Goal: Task Accomplishment & Management: Manage account settings

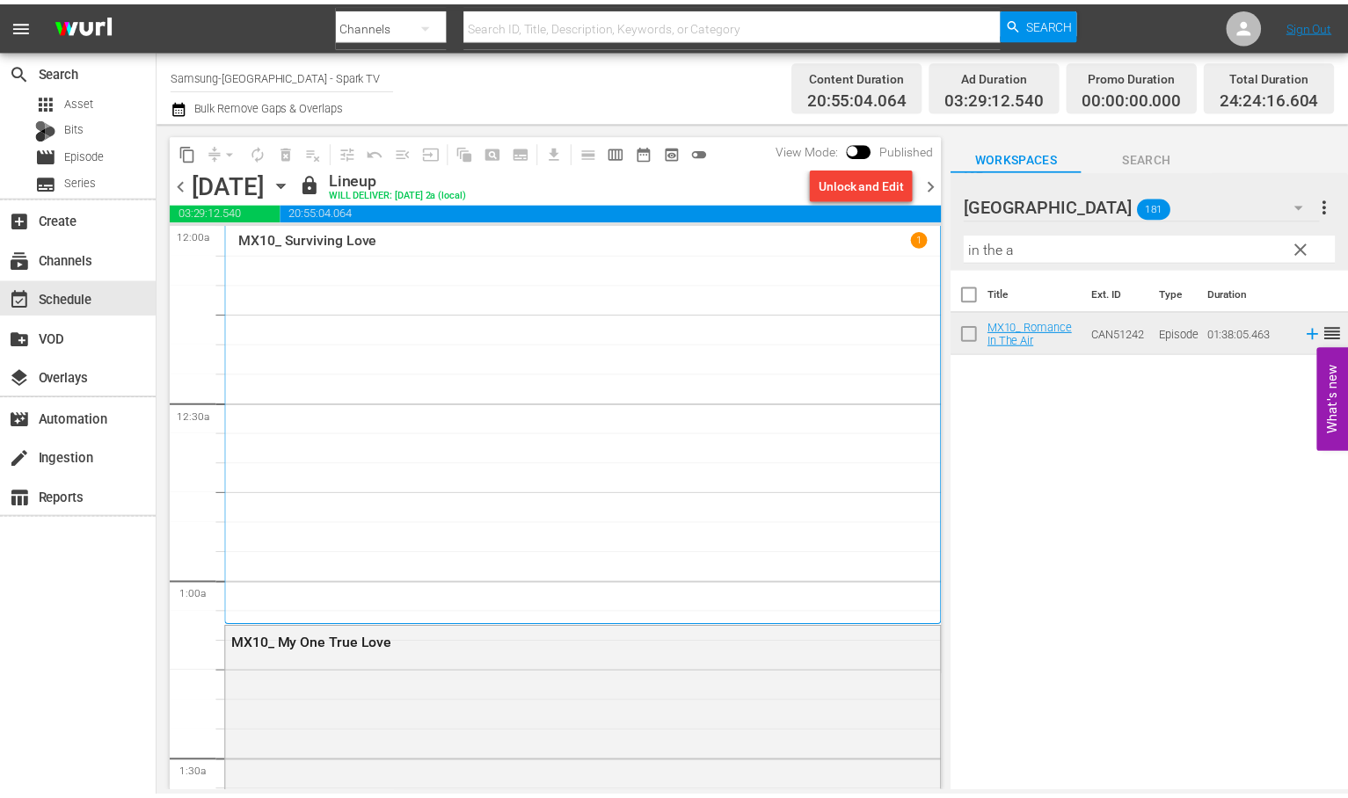
scroll to position [8179, 0]
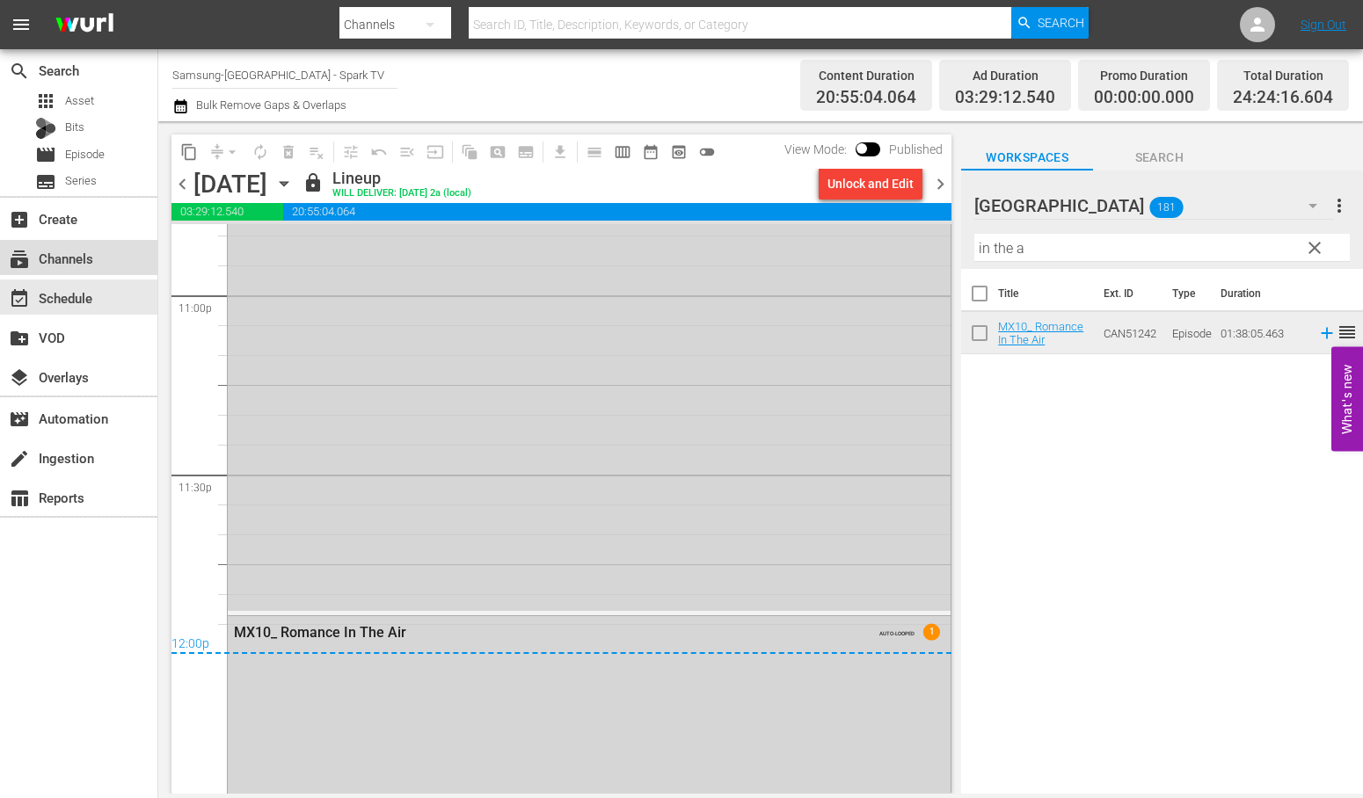
click at [99, 262] on div "subscriptions Channels" at bounding box center [78, 257] width 157 height 35
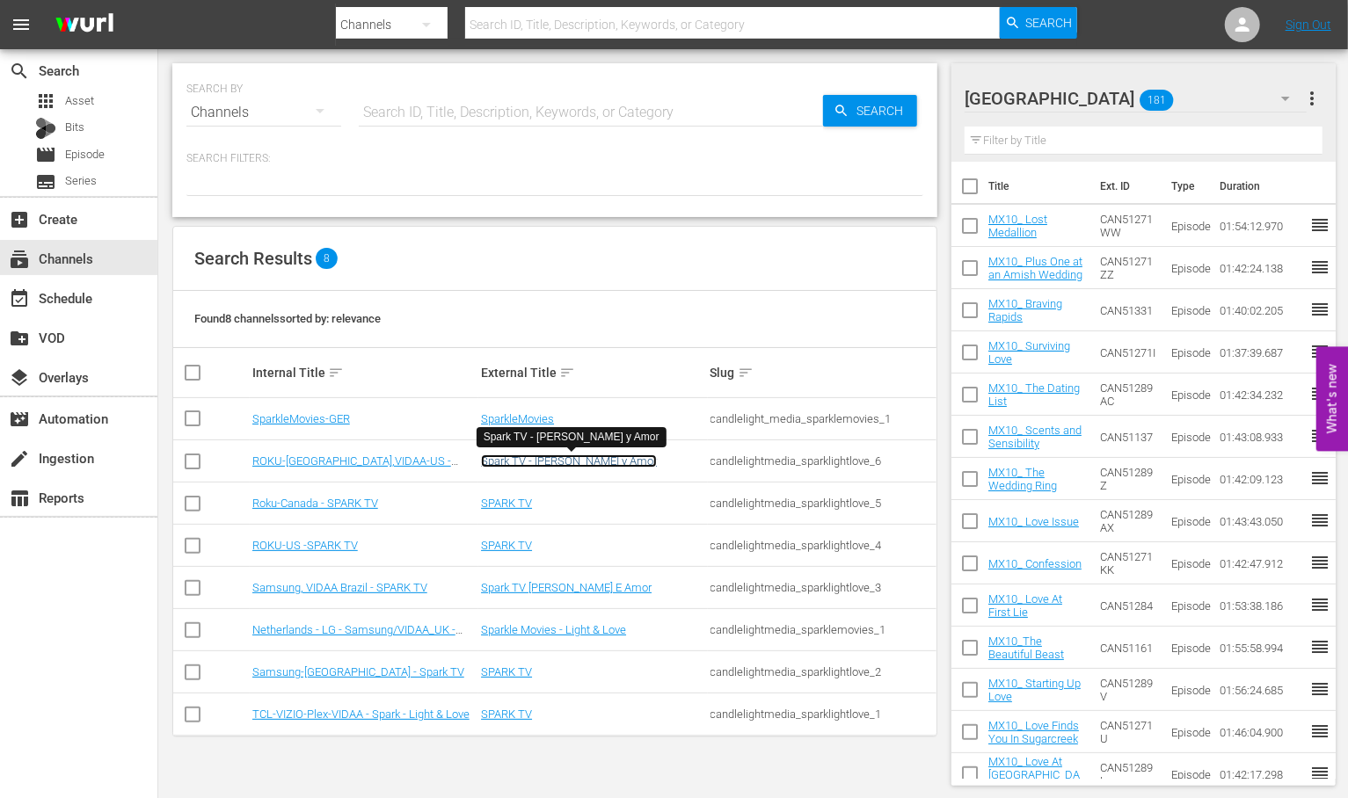
click at [532, 460] on link "Spark TV - [PERSON_NAME] y Amor" at bounding box center [569, 461] width 176 height 13
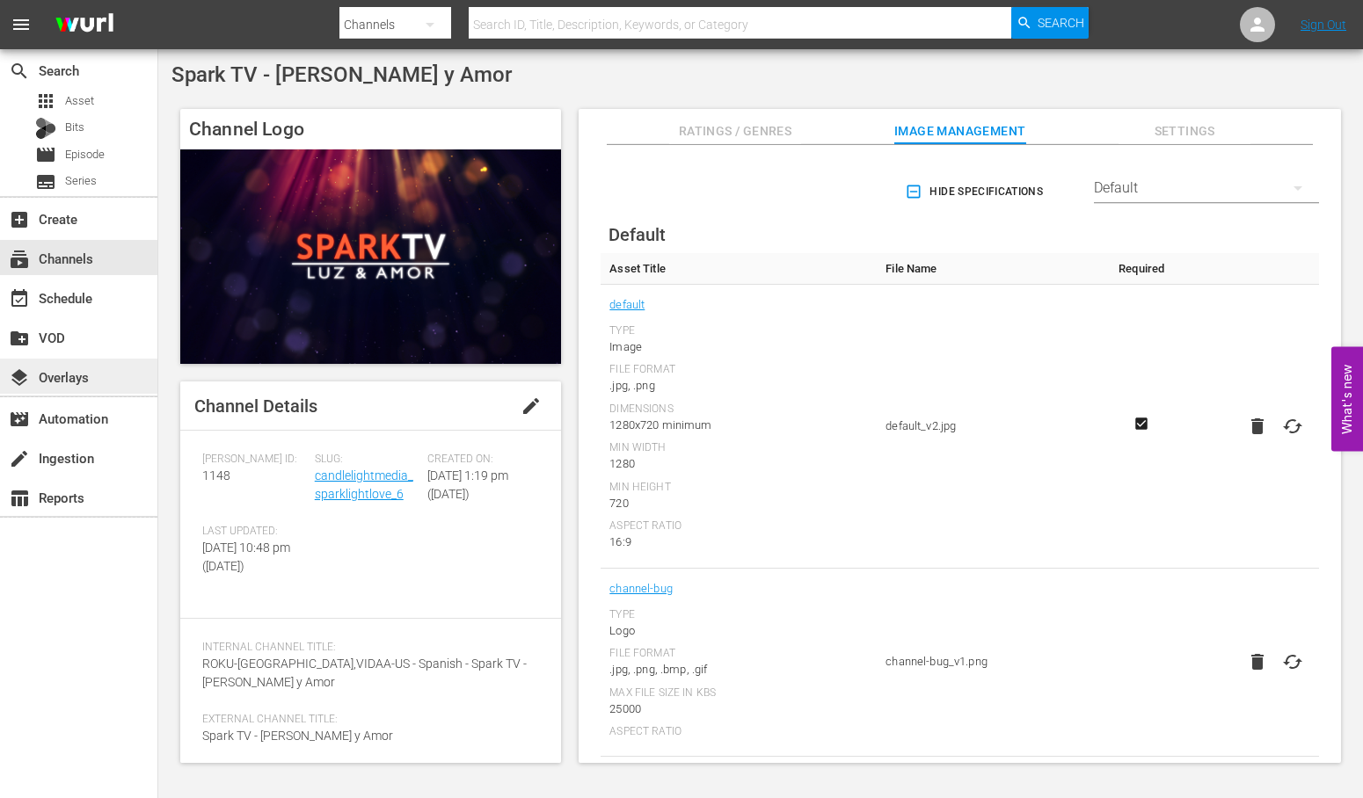
click at [77, 375] on div "layers Overlays" at bounding box center [49, 375] width 98 height 16
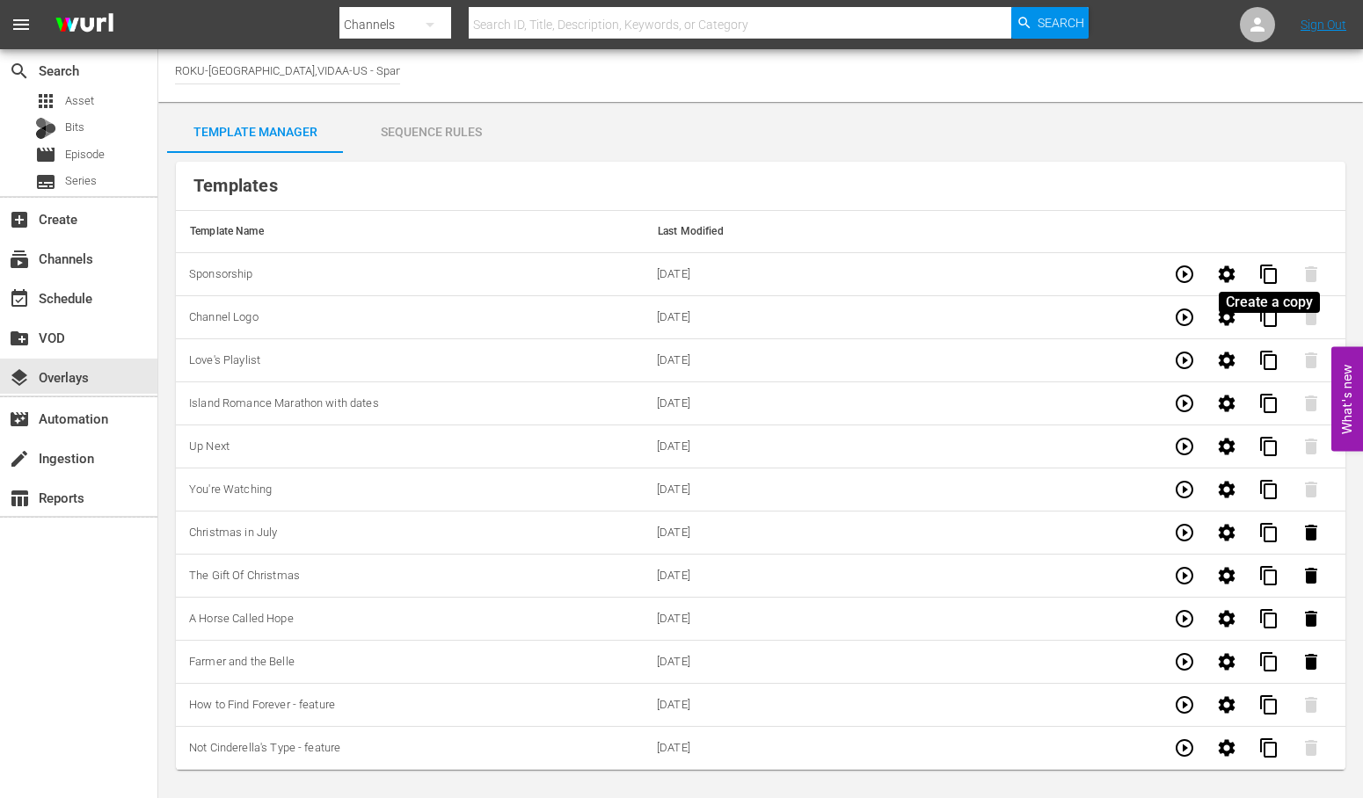
click at [1263, 274] on span "content_copy" at bounding box center [1268, 274] width 21 height 21
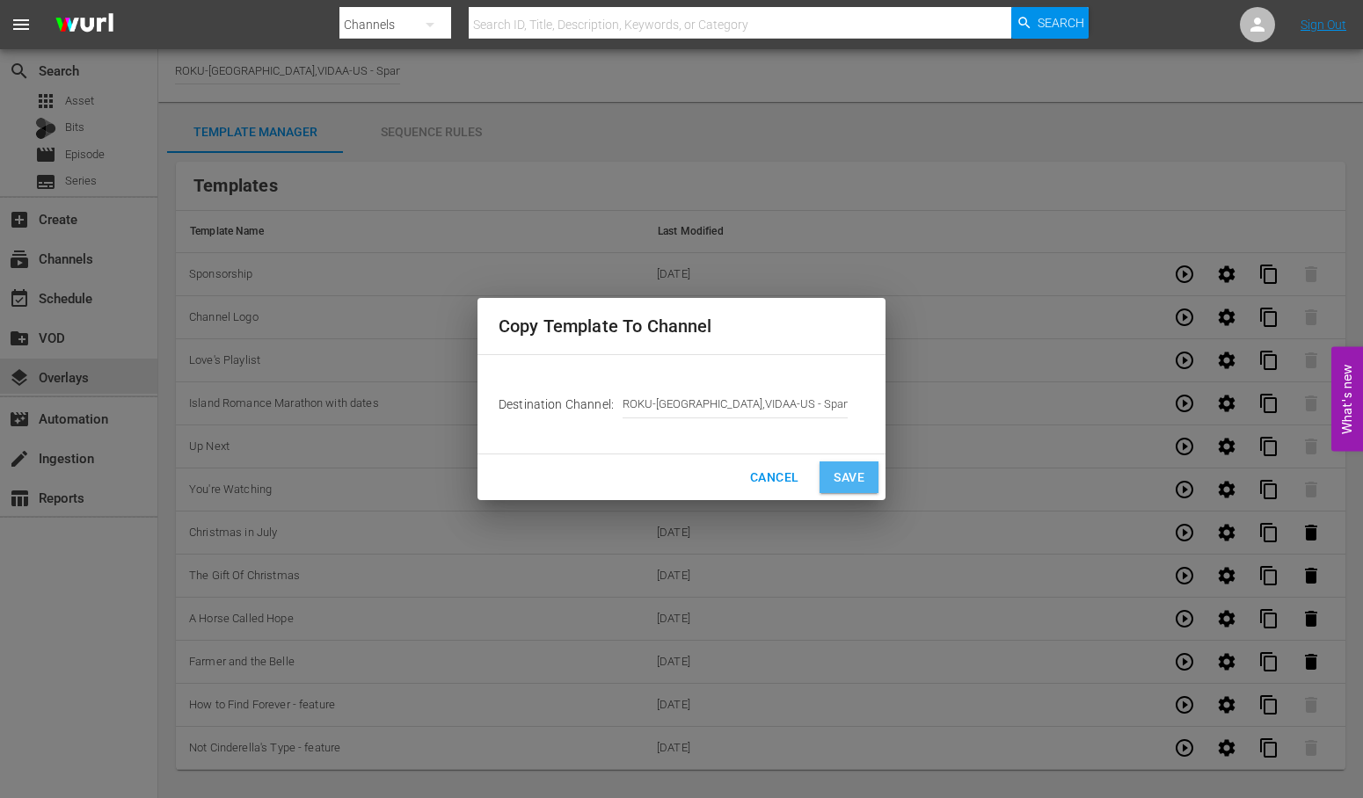
click at [863, 472] on span "Save" at bounding box center [848, 478] width 31 height 22
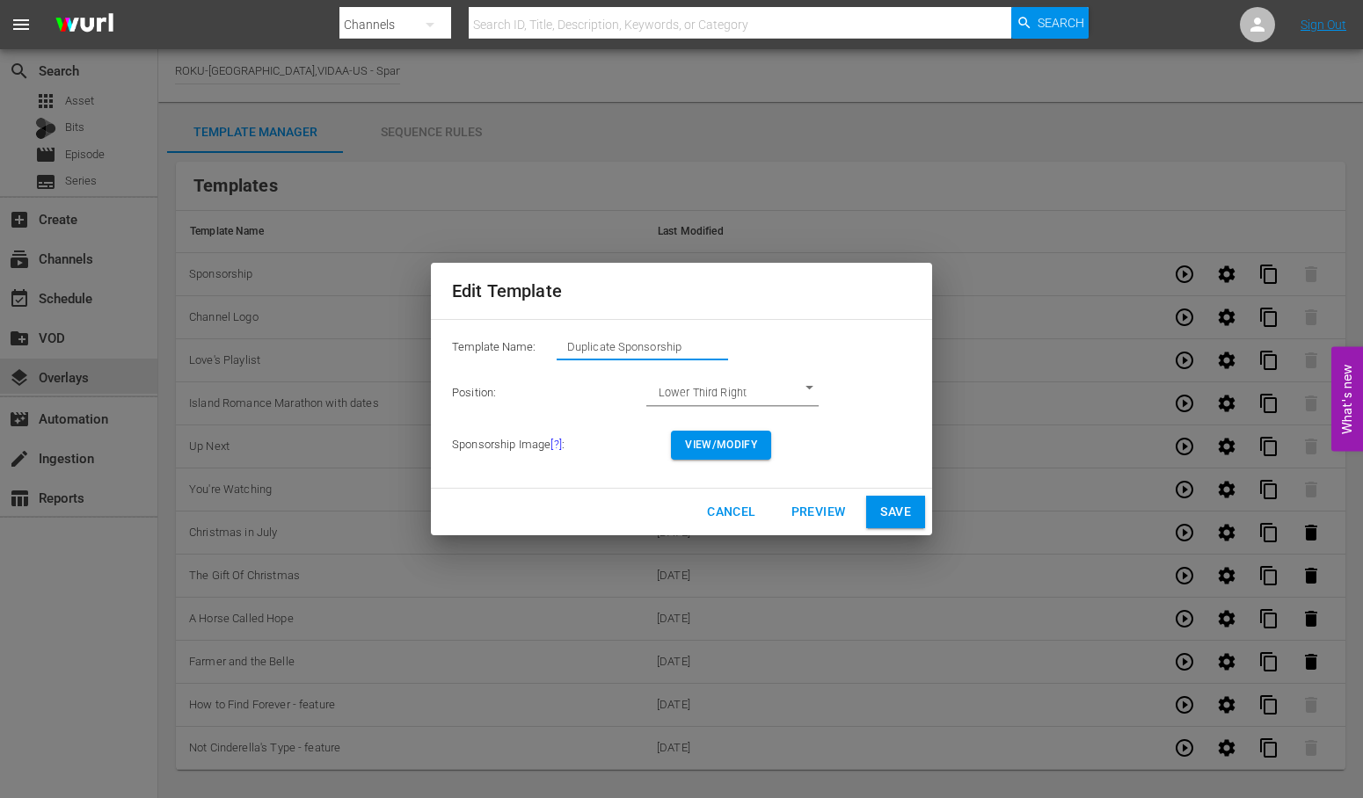
drag, startPoint x: 696, startPoint y: 349, endPoint x: 335, endPoint y: 312, distance: 363.2
click at [335, 312] on div "Edit Template Template Name: Duplicate Sponsorship Position: Lower Third Right …" at bounding box center [682, 399] width 1342 height 777
type input "Love, Lost and Found - feature"
click at [724, 443] on span "View/Modify" at bounding box center [721, 445] width 72 height 18
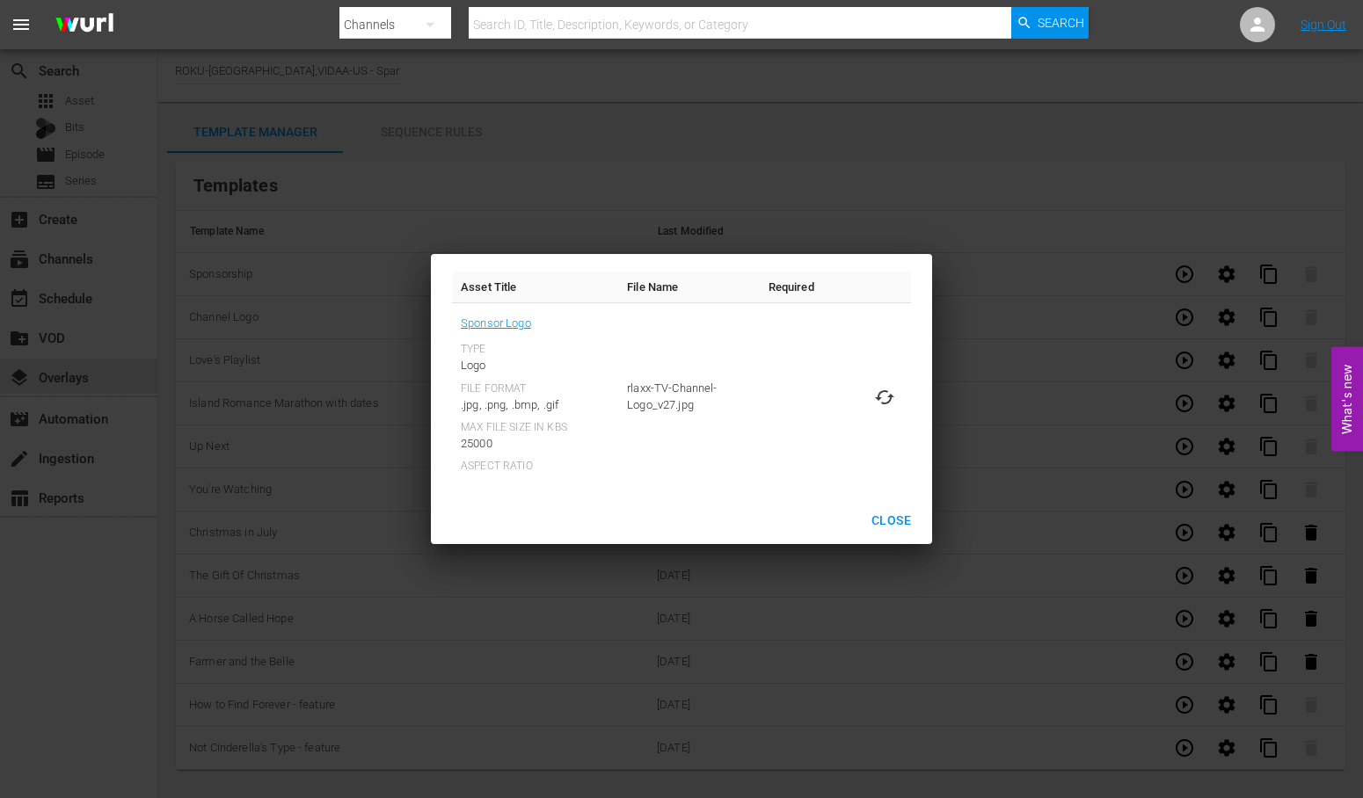
click at [884, 390] on icon at bounding box center [884, 397] width 19 height 14
click at [868, 412] on input "file" at bounding box center [867, 412] width 1 height 1
type input "C:\fakepath\LoveLostandFround_SP_Película_Domingo.jpg"
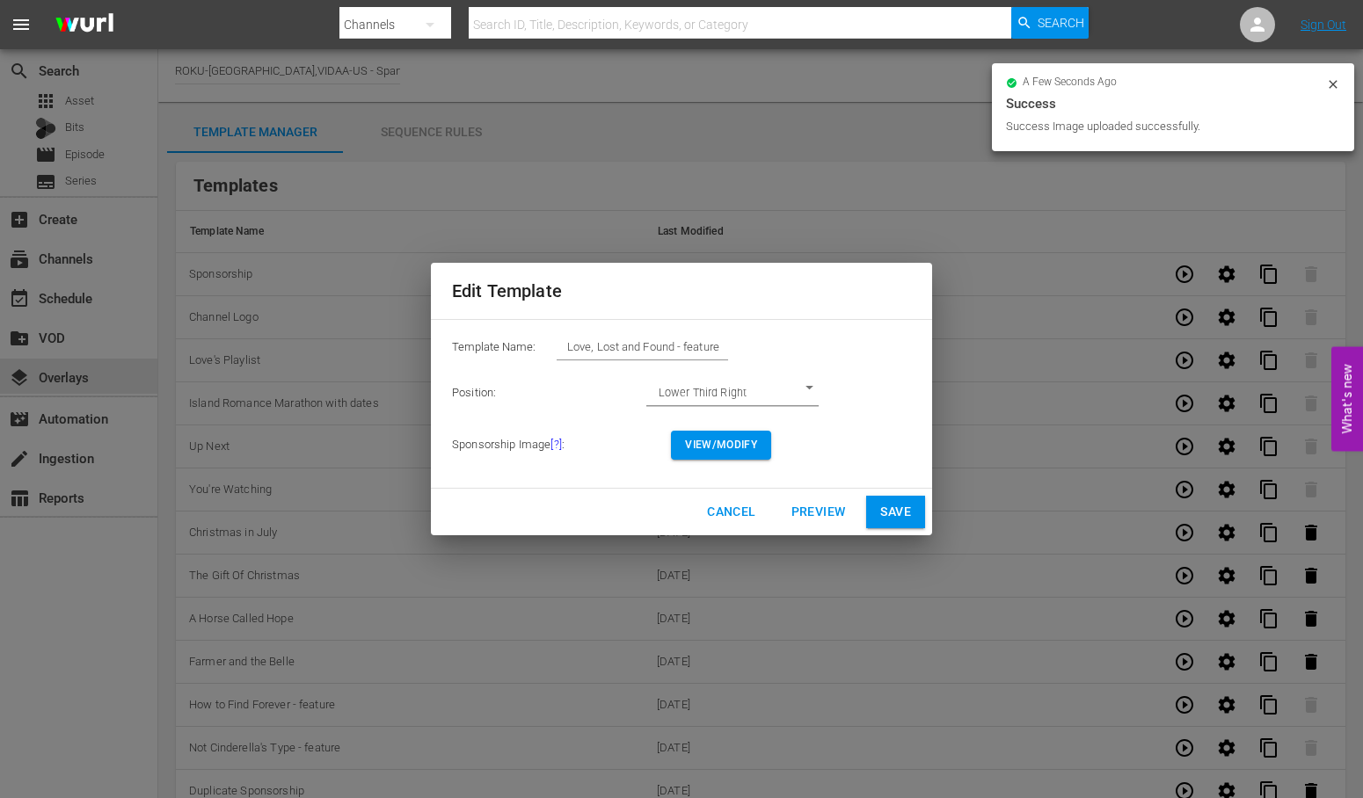
click at [908, 506] on span "Save" at bounding box center [895, 512] width 31 height 22
type input "Duplicate Sponsorship"
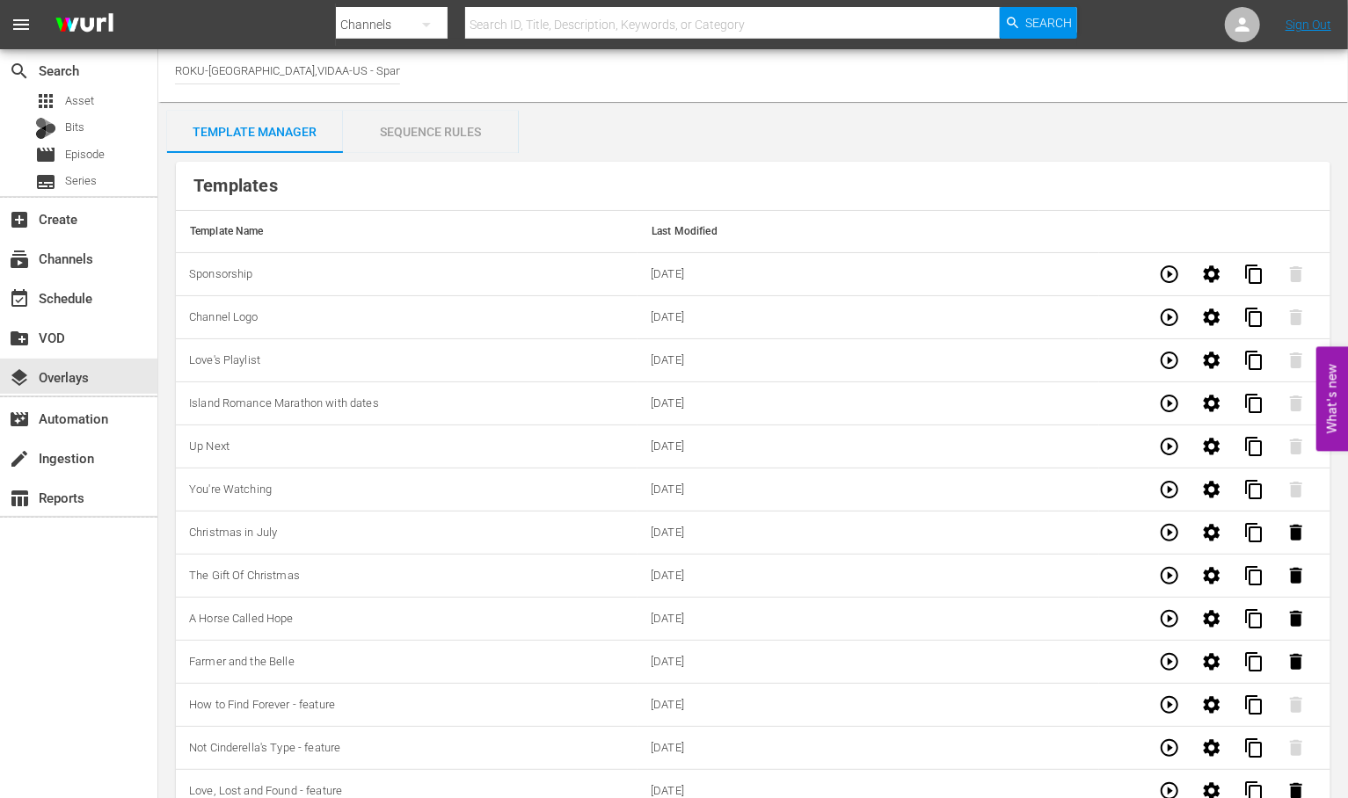
scroll to position [33, 0]
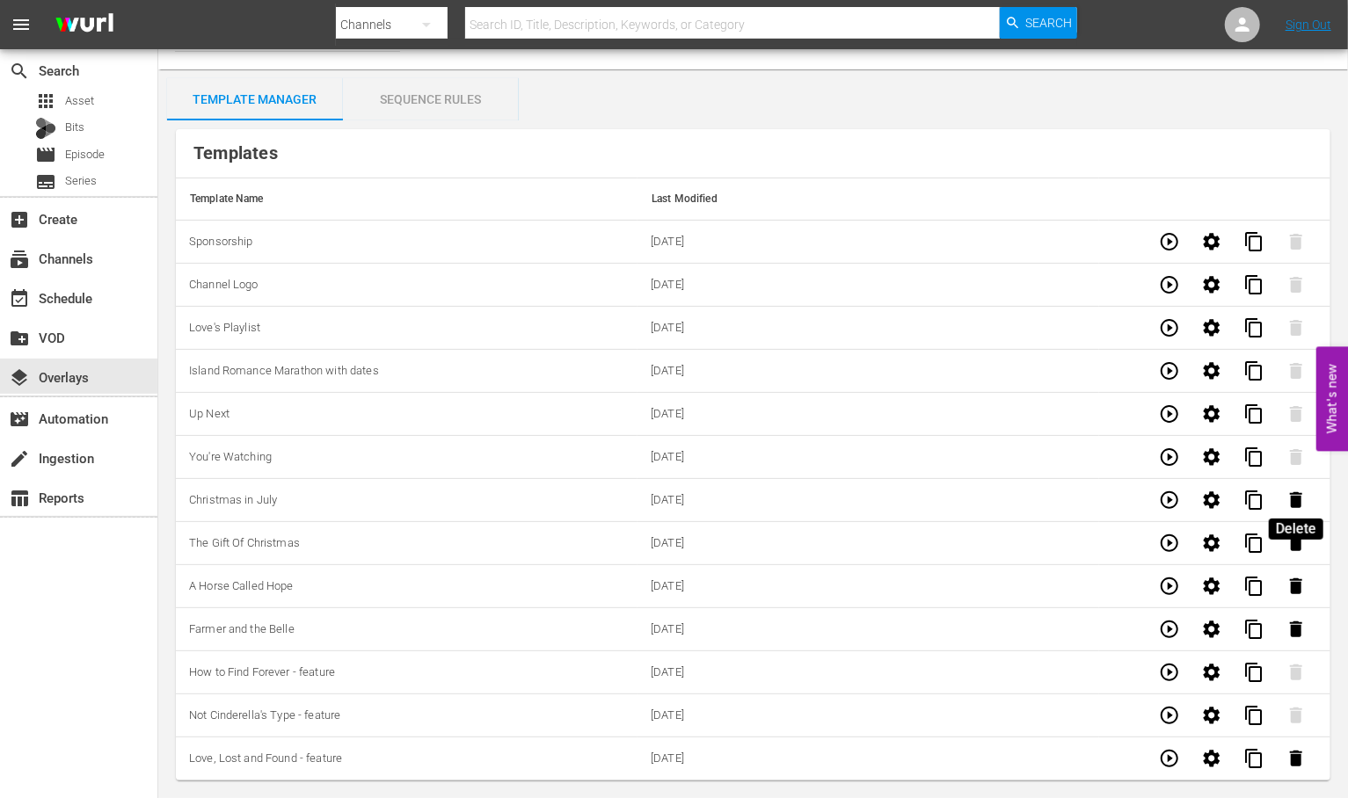
click at [1302, 494] on icon "button" at bounding box center [1296, 500] width 12 height 16
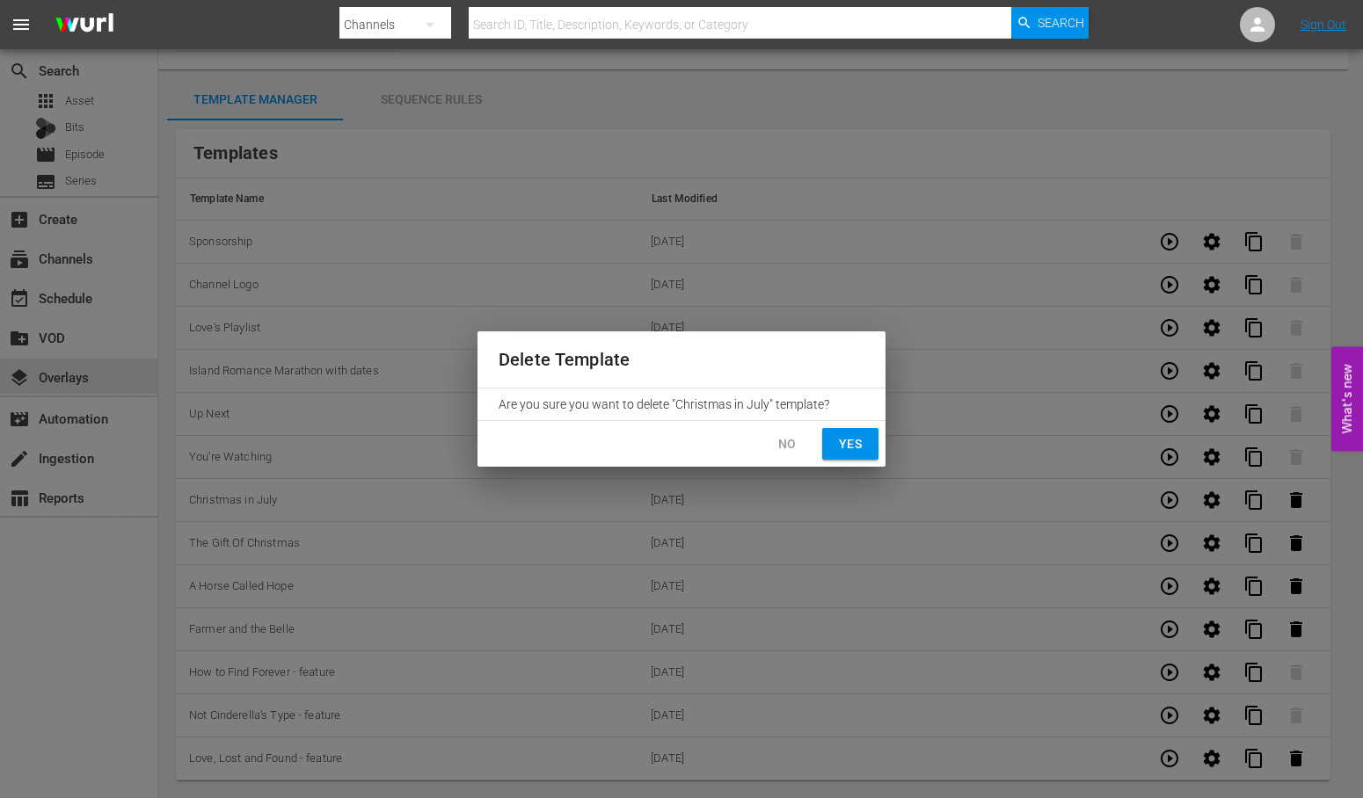
click at [839, 437] on span "Yes" at bounding box center [850, 444] width 28 height 22
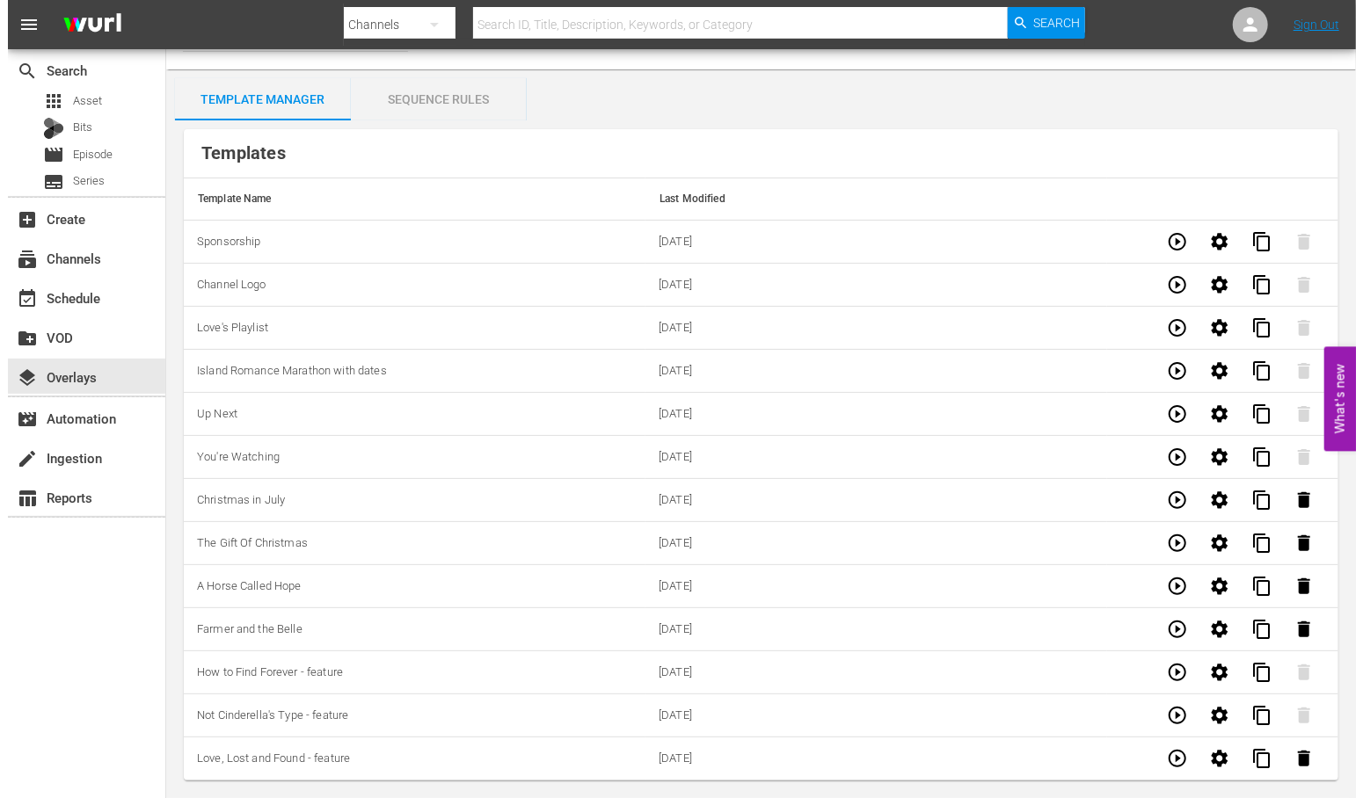
scroll to position [0, 0]
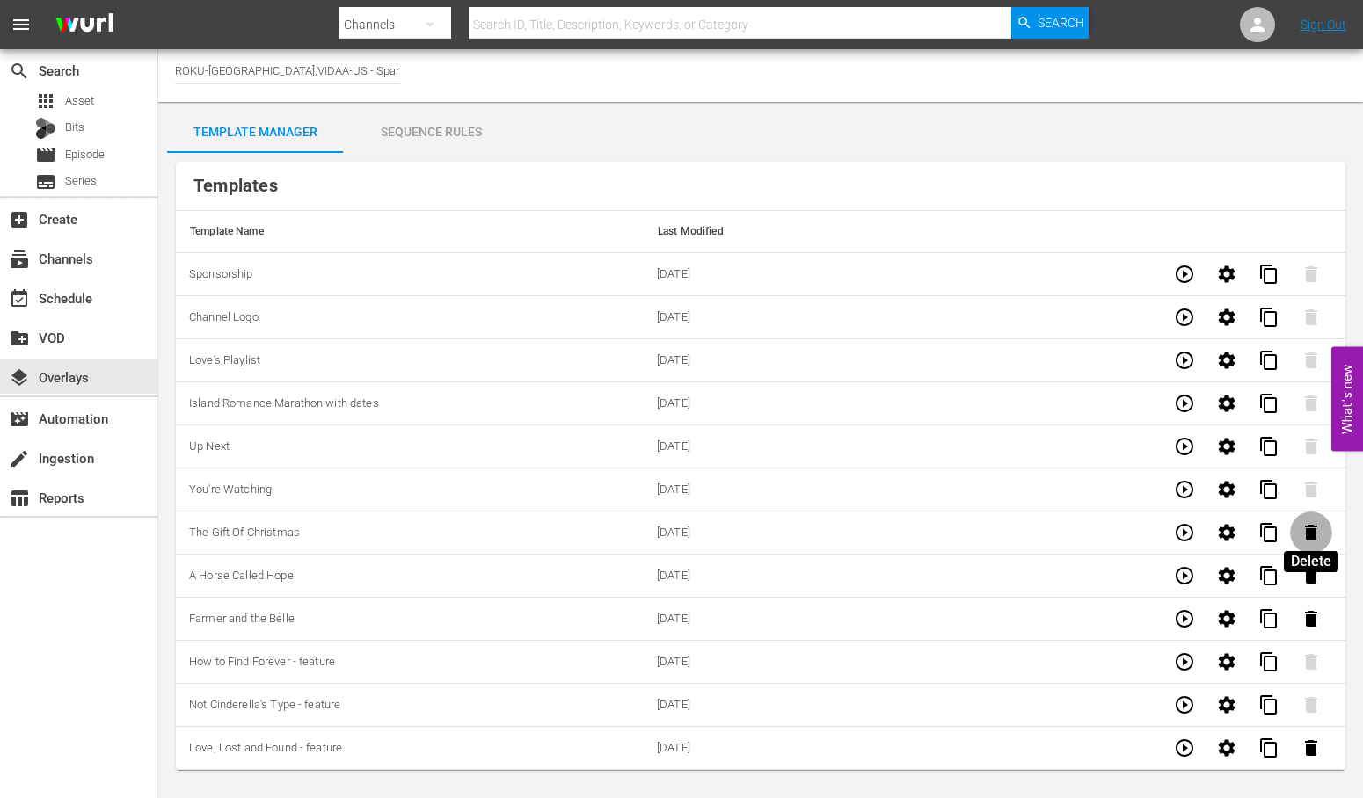
click at [1315, 534] on icon "button" at bounding box center [1311, 533] width 12 height 16
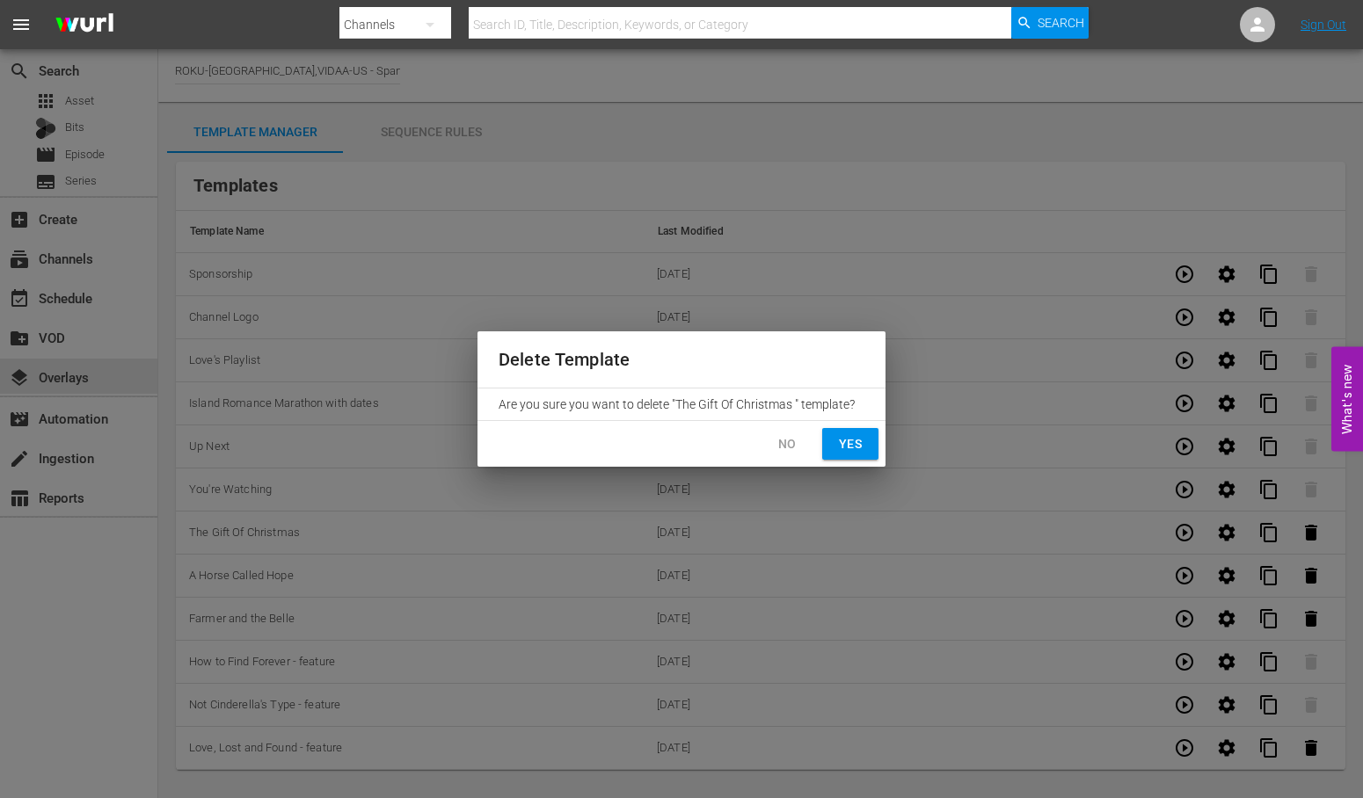
click at [855, 443] on span "Yes" at bounding box center [850, 444] width 28 height 22
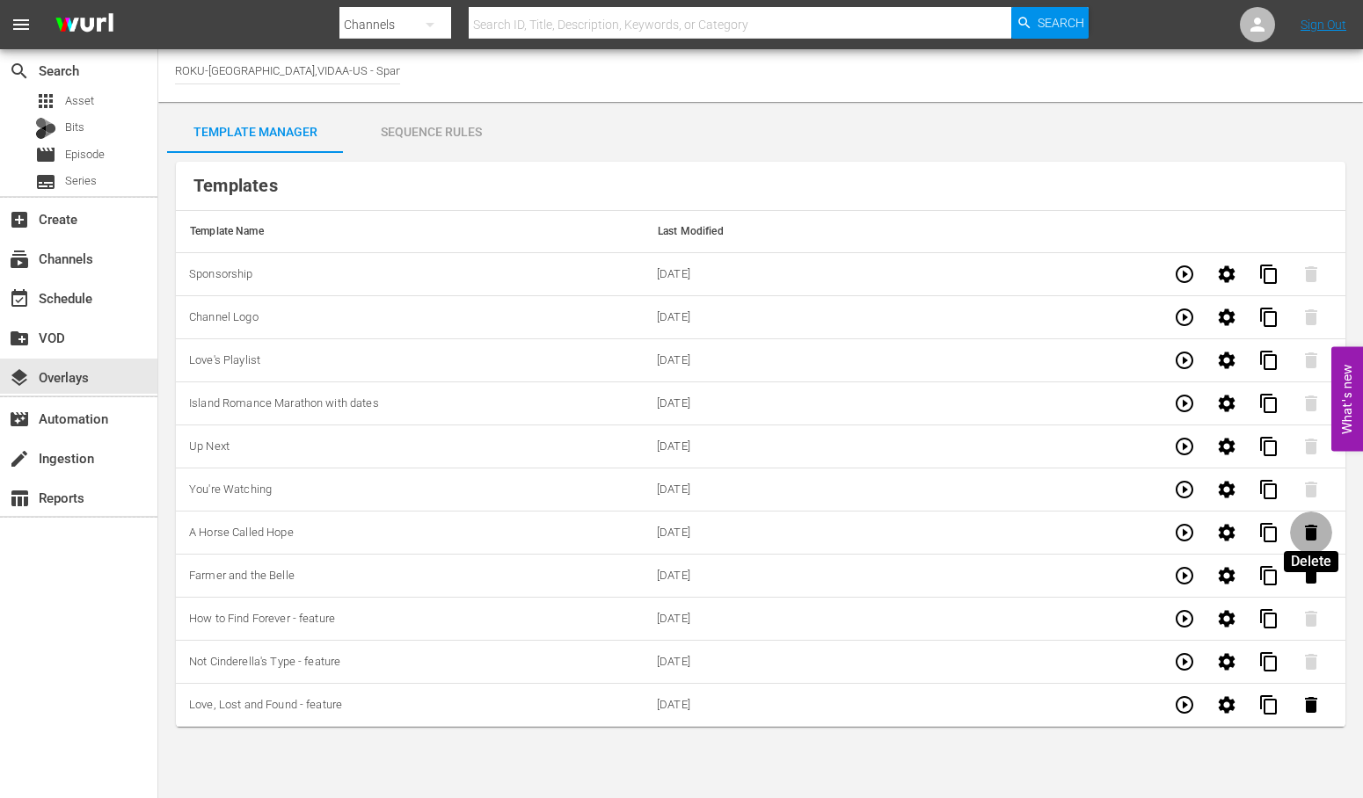
click at [1314, 528] on icon "button" at bounding box center [1311, 533] width 12 height 16
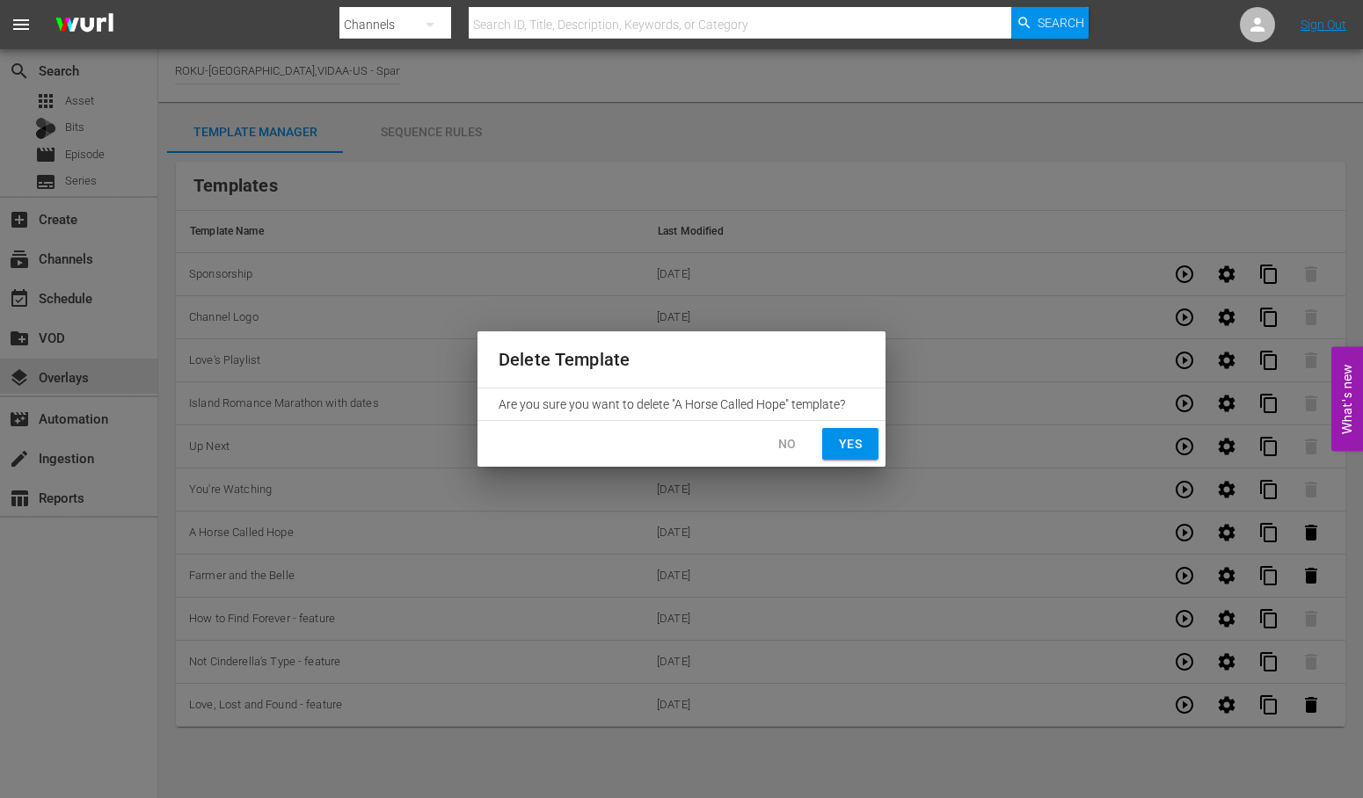
click at [848, 449] on span "Yes" at bounding box center [850, 444] width 28 height 22
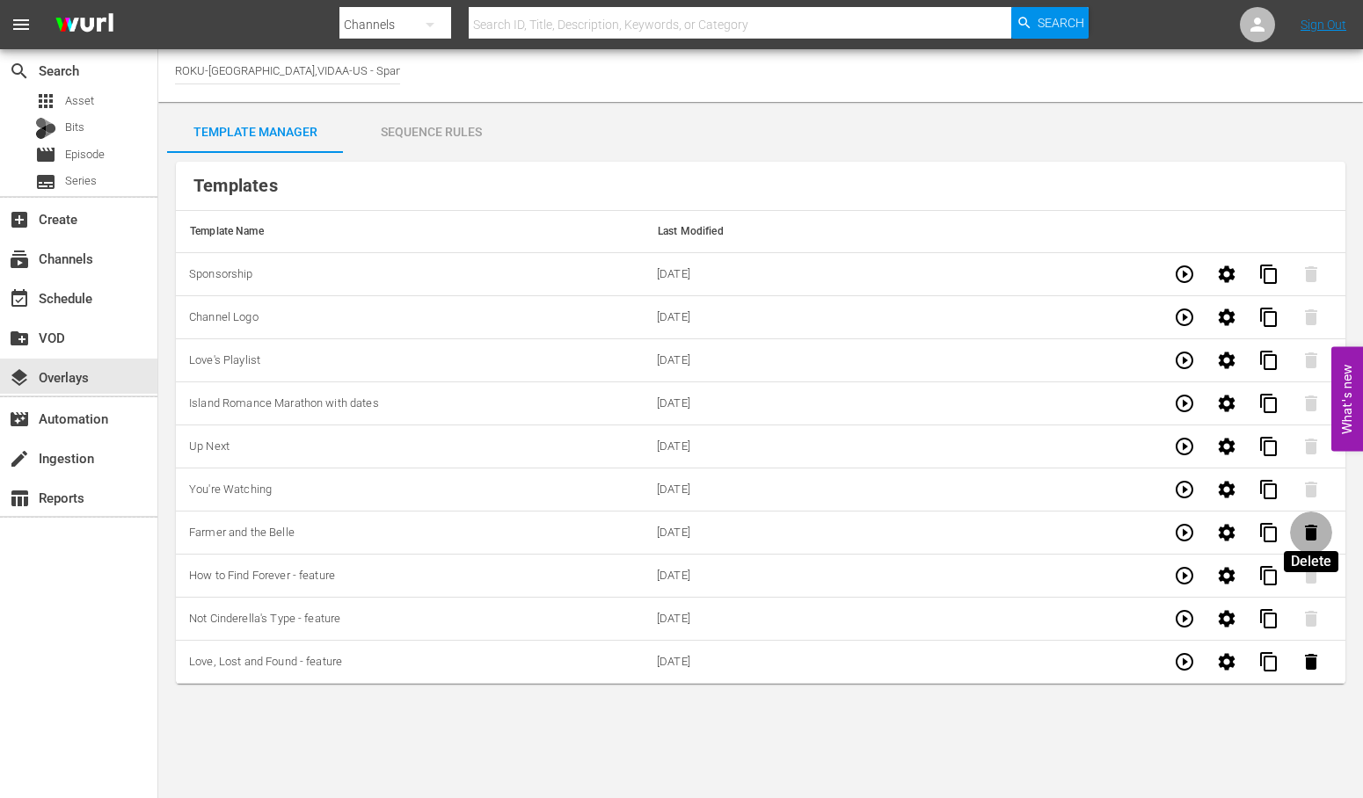
click at [1305, 532] on icon "button" at bounding box center [1310, 532] width 21 height 21
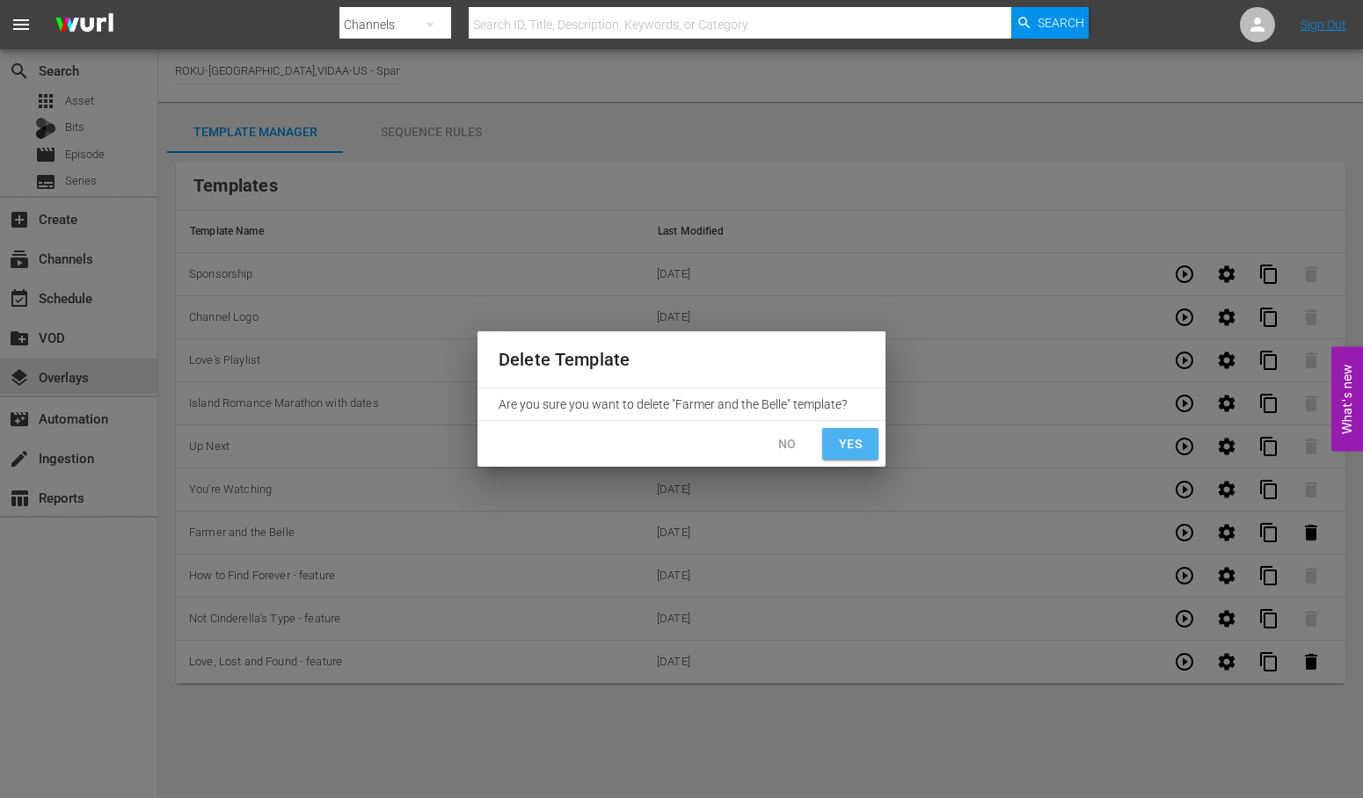
click at [846, 438] on span "Yes" at bounding box center [850, 444] width 28 height 22
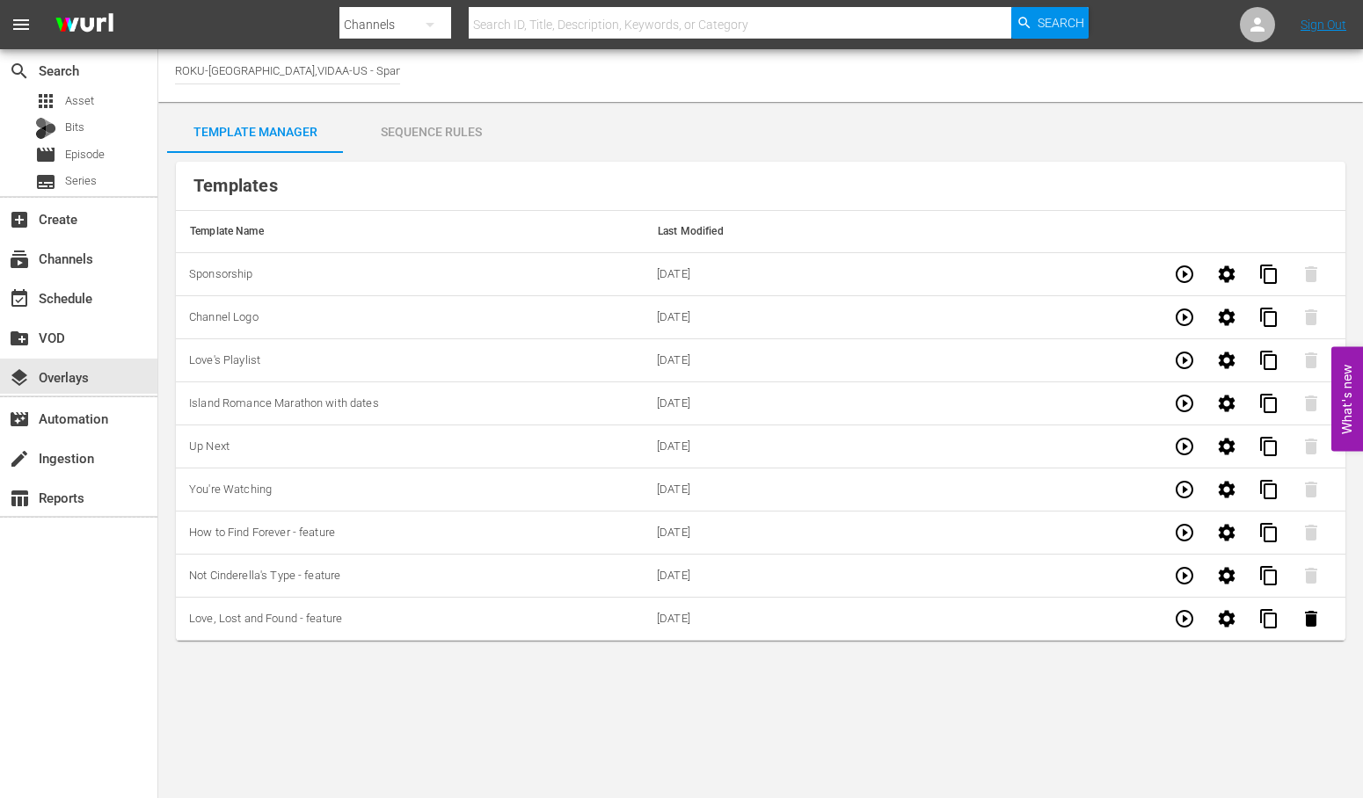
click at [429, 135] on div "Sequence Rules" at bounding box center [431, 132] width 176 height 42
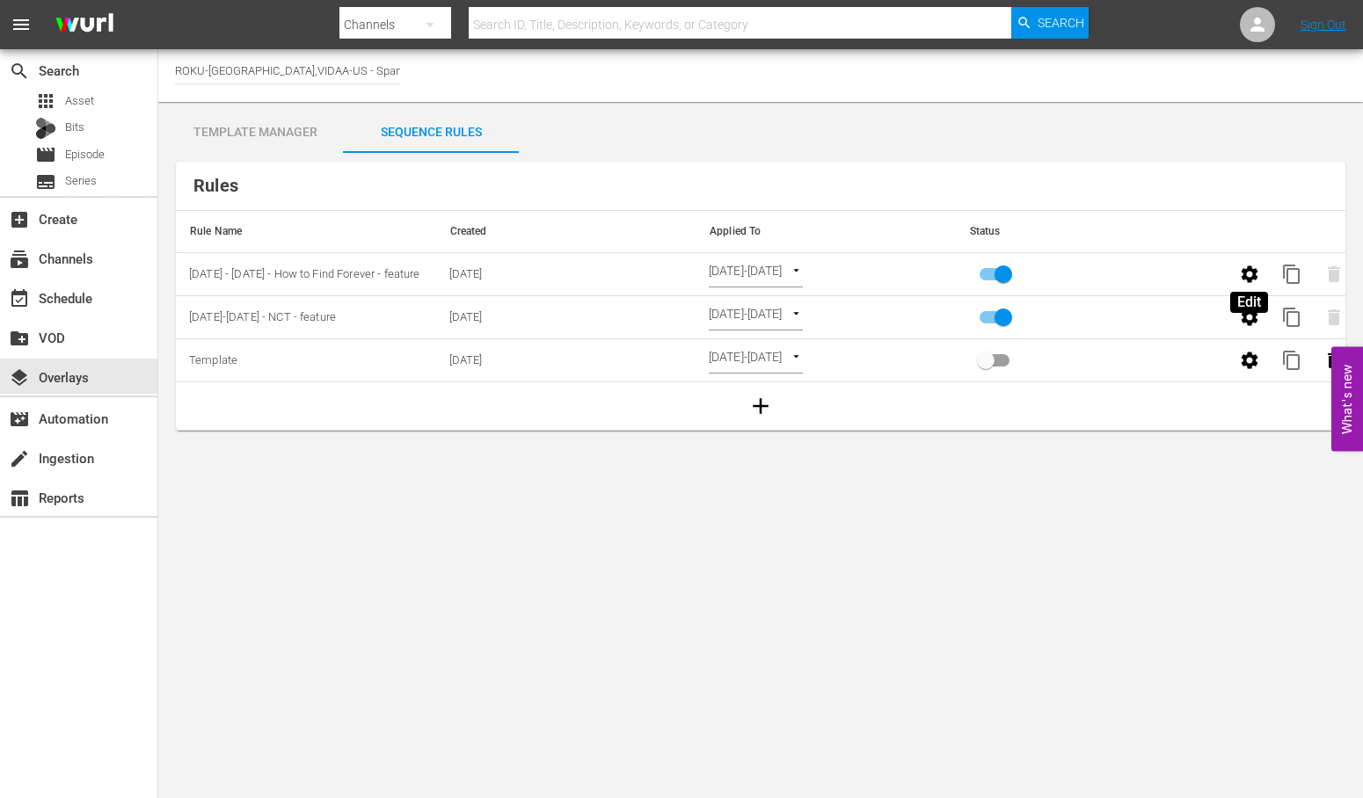
click at [1257, 274] on icon "button" at bounding box center [1249, 274] width 21 height 21
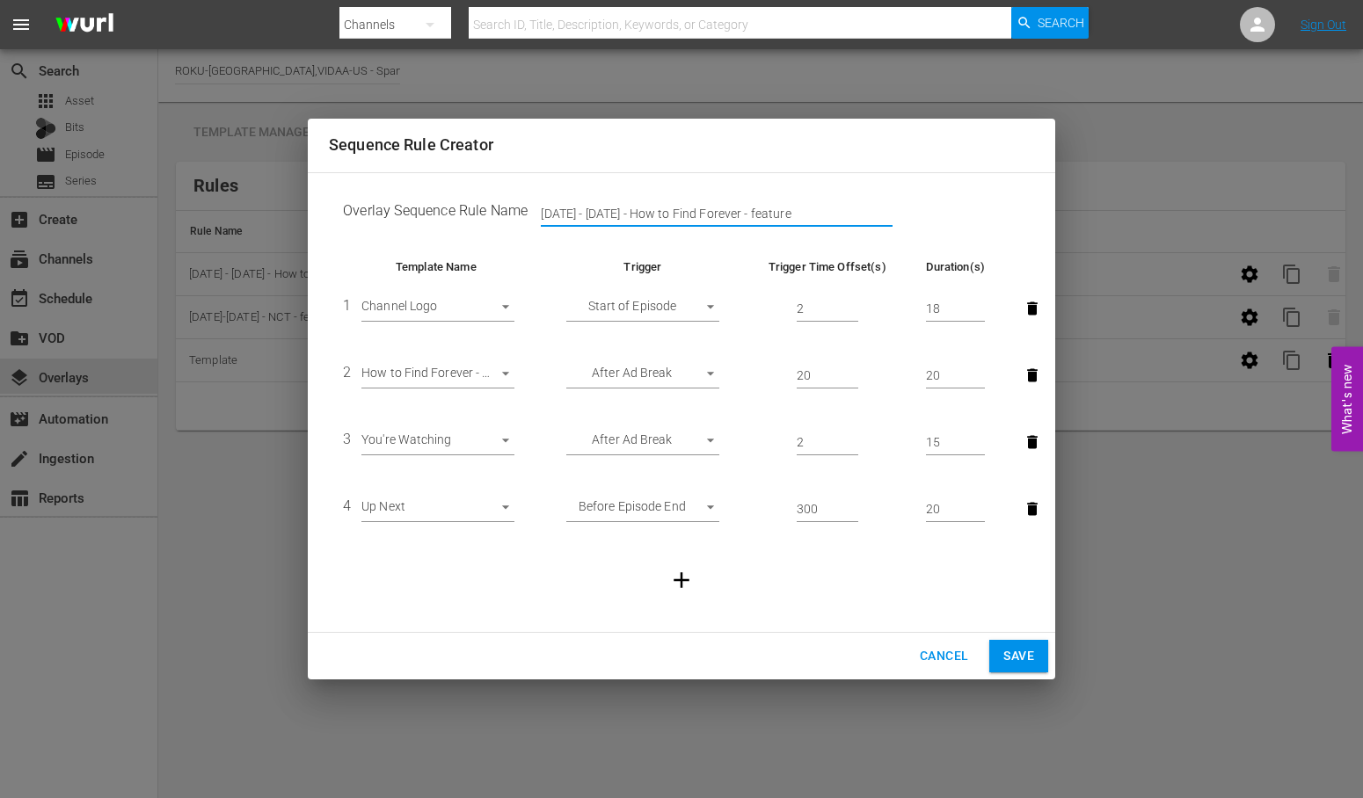
drag, startPoint x: 825, startPoint y: 208, endPoint x: 36, endPoint y: 178, distance: 789.2
click at [36, 178] on div "Sequence Rule Creator Overlay Sequence Rule Name [DATE] - [DATE] - How to Find …" at bounding box center [681, 399] width 1363 height 798
type input "[DATE]- [DATE] Love, Lost and Found (feature)"
click at [511, 373] on body "menu Search By Channels Search ID, Title, Description, Keywords, or Category Se…" at bounding box center [681, 399] width 1363 height 798
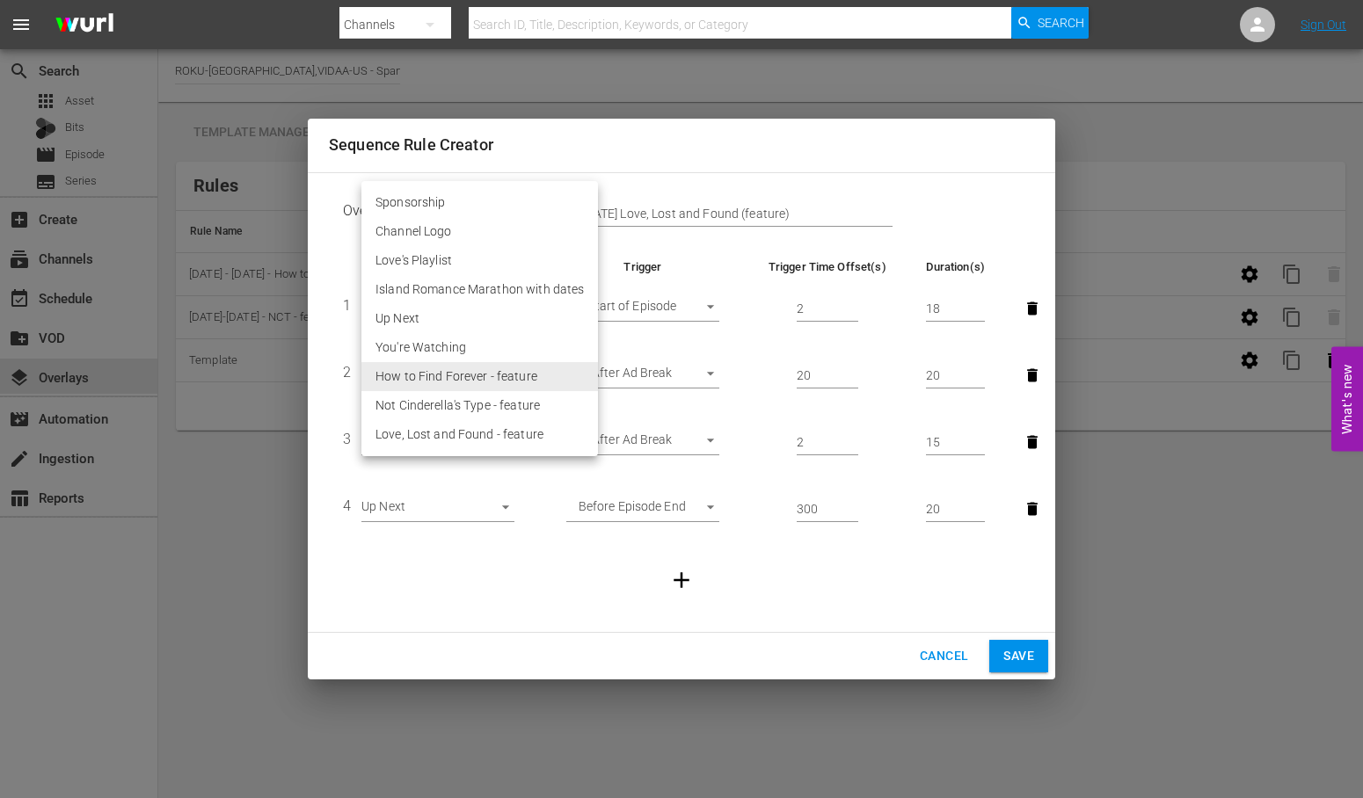
click at [497, 431] on li "Love, Lost and Found - feature" at bounding box center [479, 434] width 237 height 29
type input "30383"
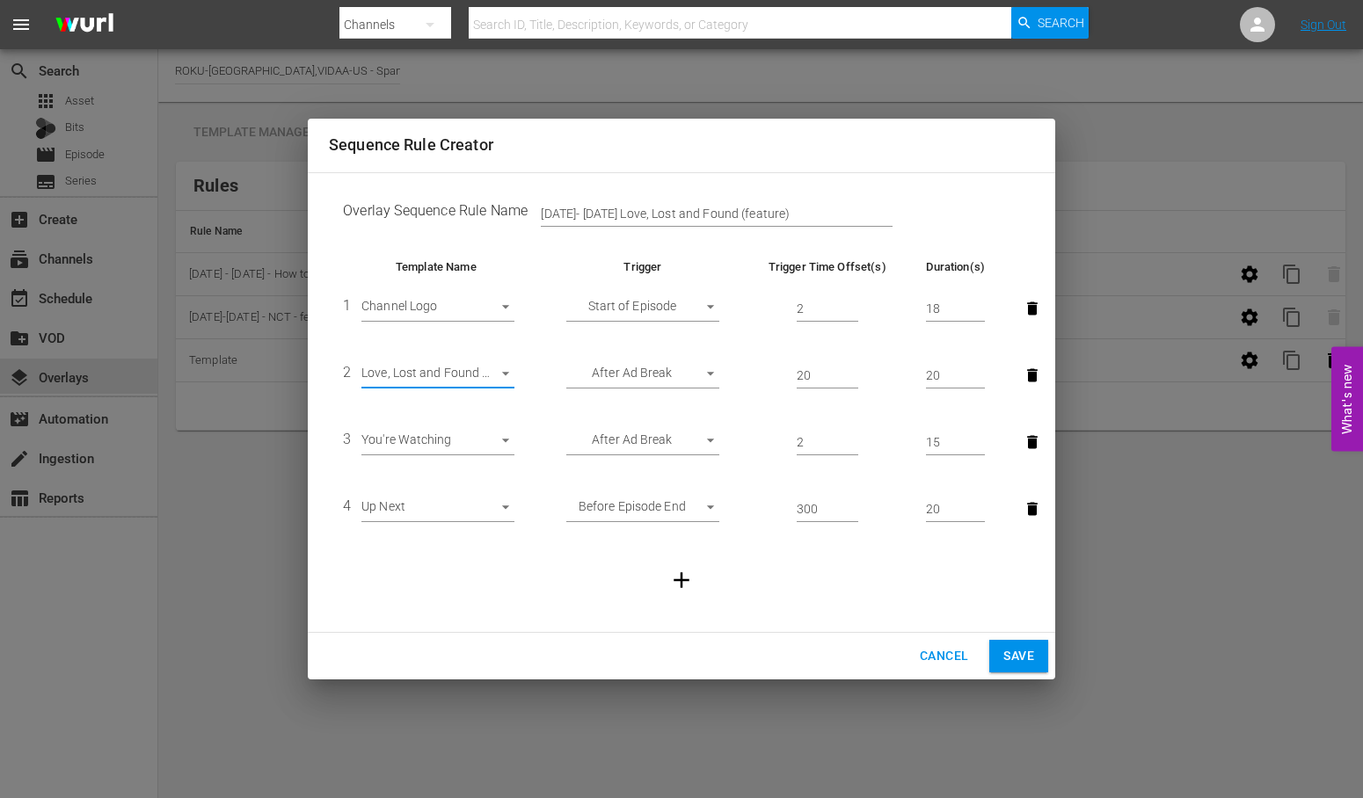
click at [1021, 654] on span "Save" at bounding box center [1018, 656] width 31 height 22
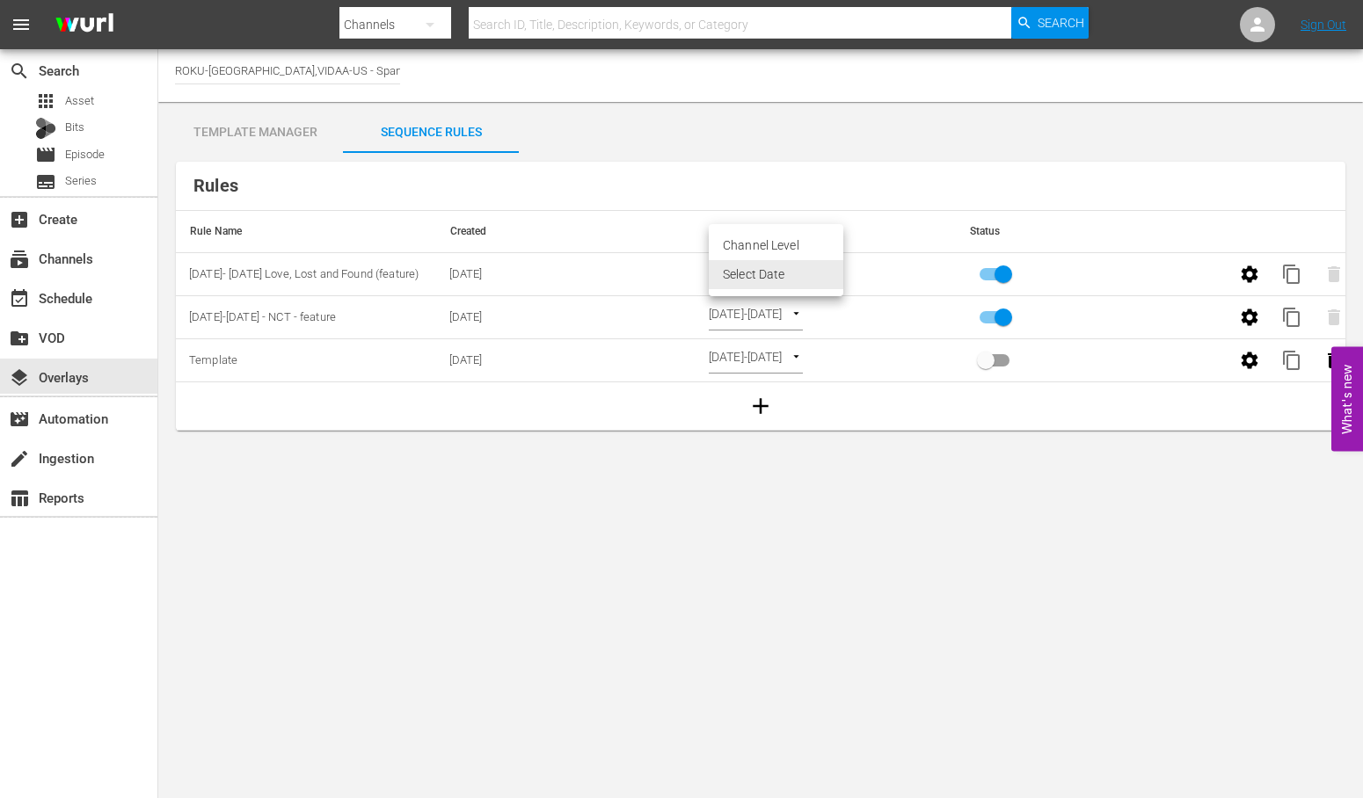
click at [837, 270] on body "menu Search By Channels Search ID, Title, Description, Keywords, or Category Se…" at bounding box center [681, 399] width 1363 height 798
click at [795, 241] on li "Channel Level" at bounding box center [776, 245] width 135 height 29
type input "CHANNEL_LEVEL"
click at [804, 270] on body "menu Search By Channels Search ID, Title, Description, Keywords, or Category Se…" at bounding box center [681, 399] width 1363 height 798
click at [754, 300] on li "Select Date" at bounding box center [761, 303] width 105 height 29
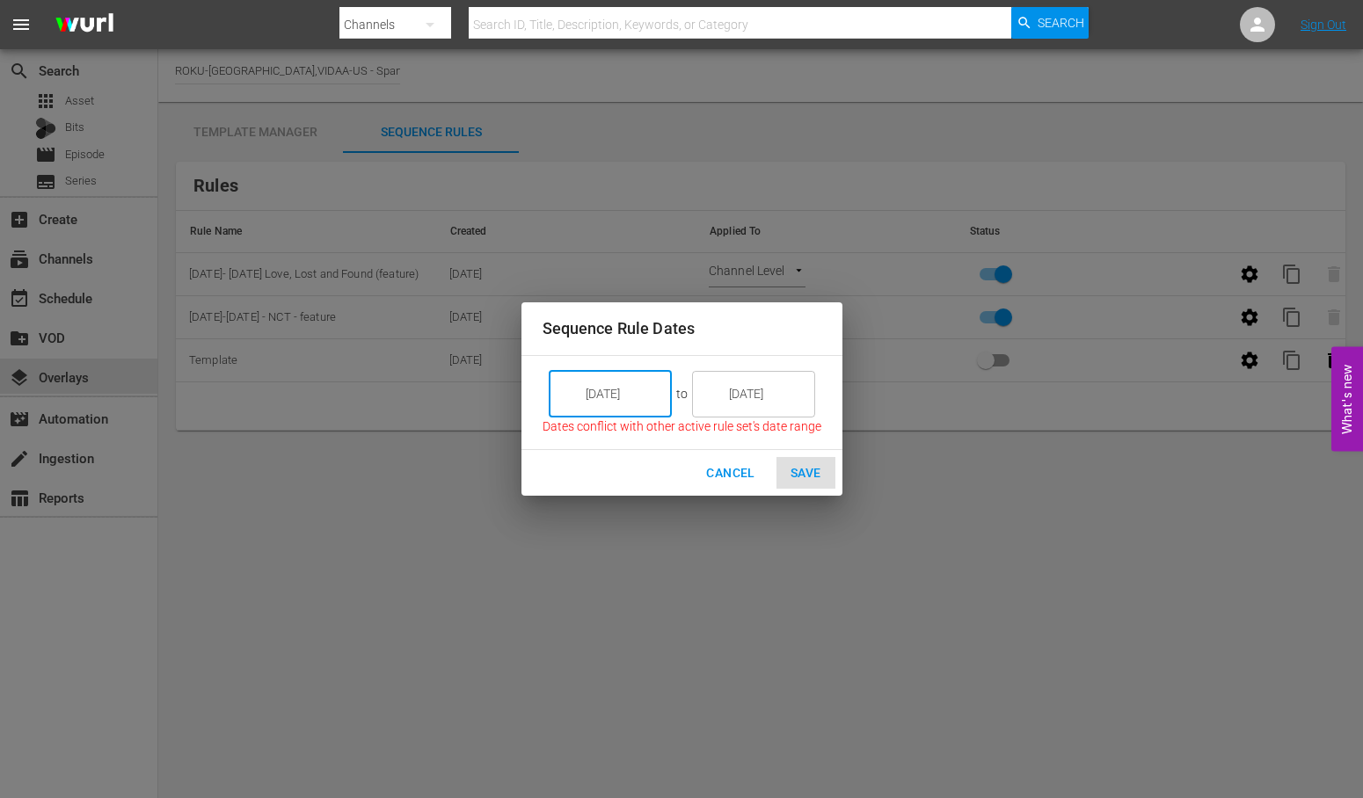
click at [638, 391] on input "[DATE]" at bounding box center [622, 393] width 98 height 47
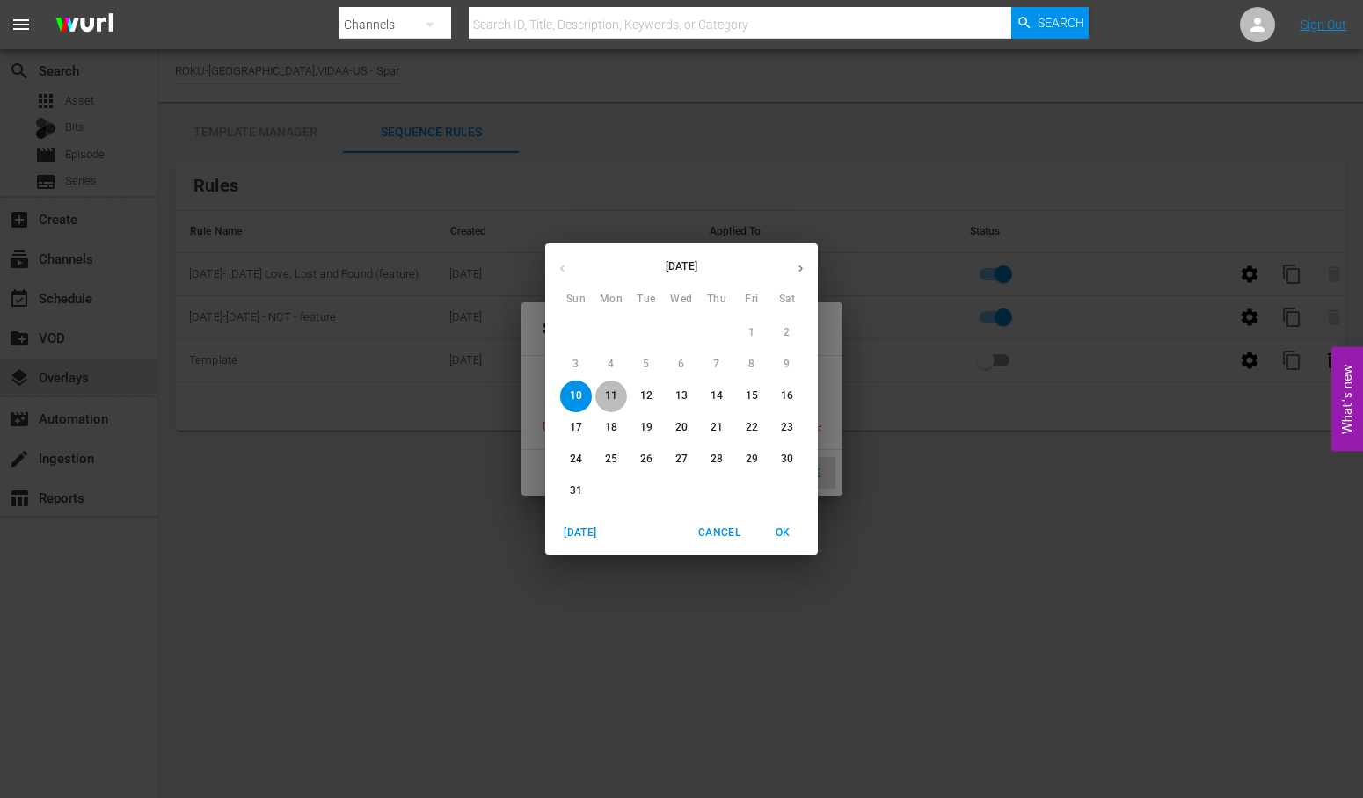
click at [614, 398] on p "11" at bounding box center [611, 396] width 12 height 15
type input "[DATE]"
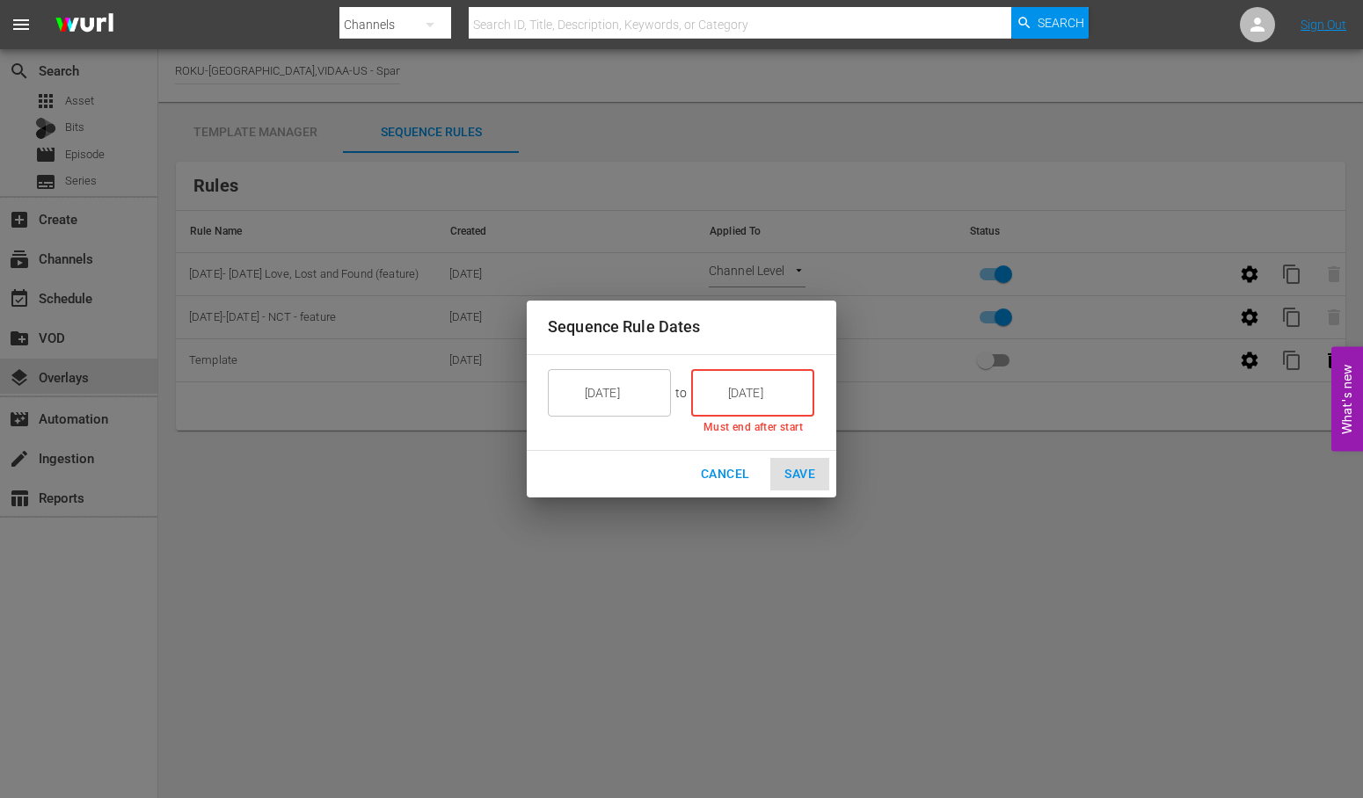
click at [795, 394] on input "[DATE]" at bounding box center [765, 392] width 98 height 47
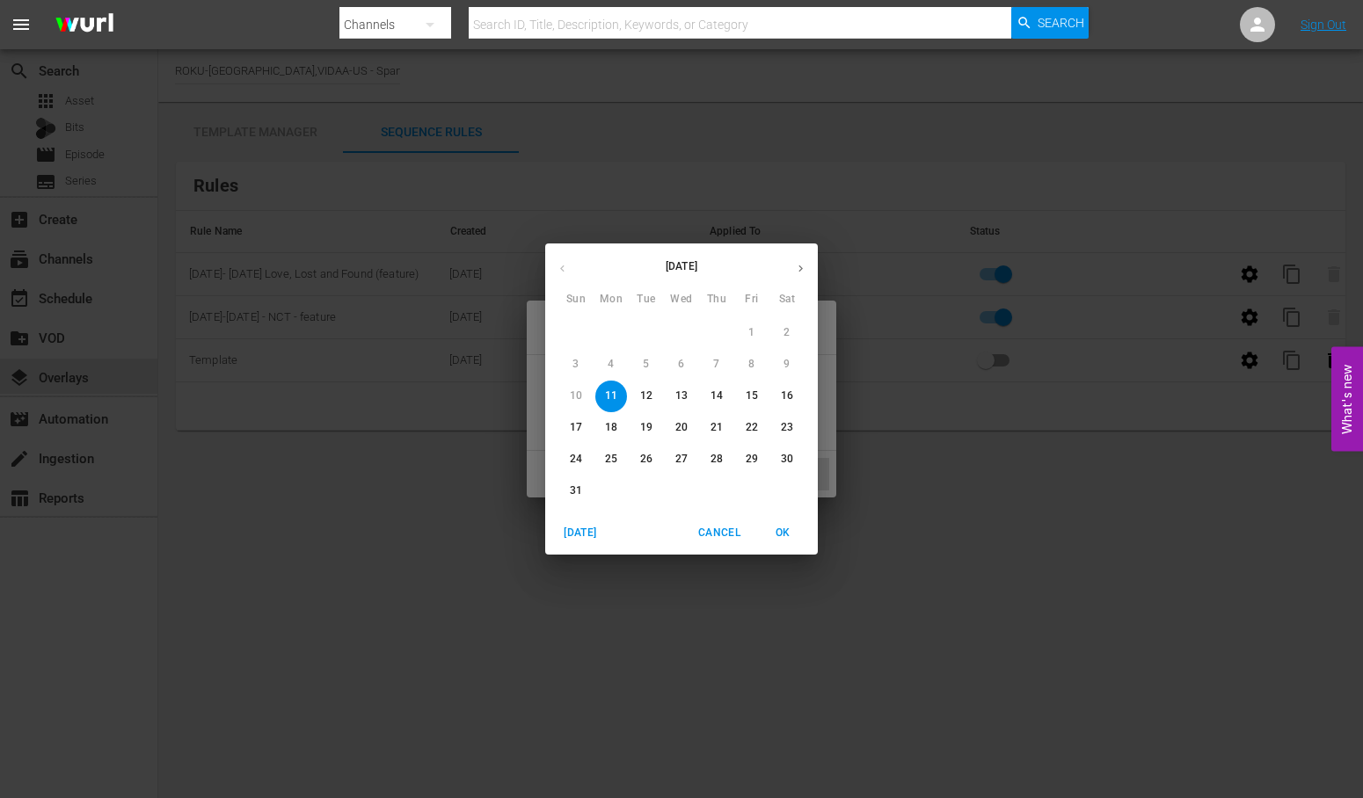
click at [578, 425] on p "17" at bounding box center [576, 427] width 12 height 15
type input "[DATE]"
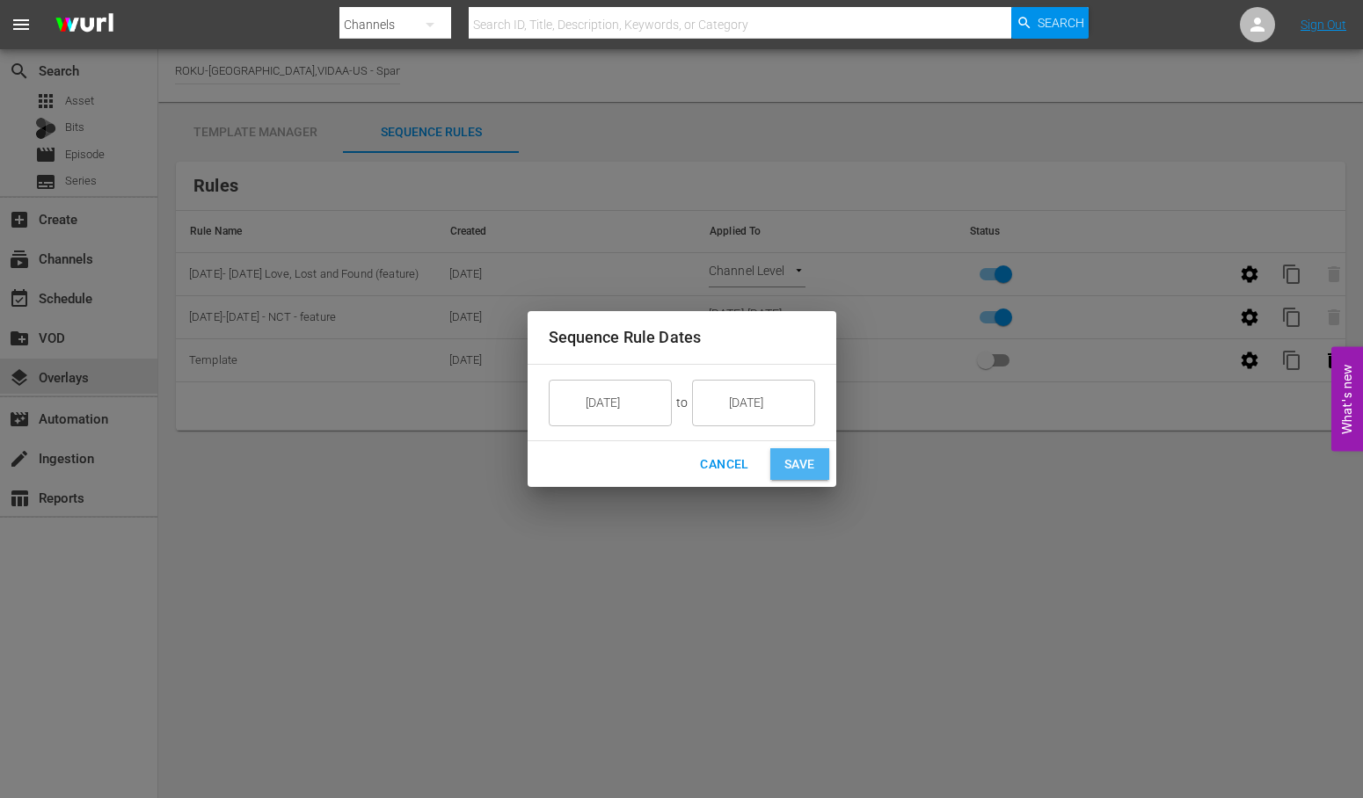
click at [804, 461] on span "Save" at bounding box center [799, 465] width 31 height 22
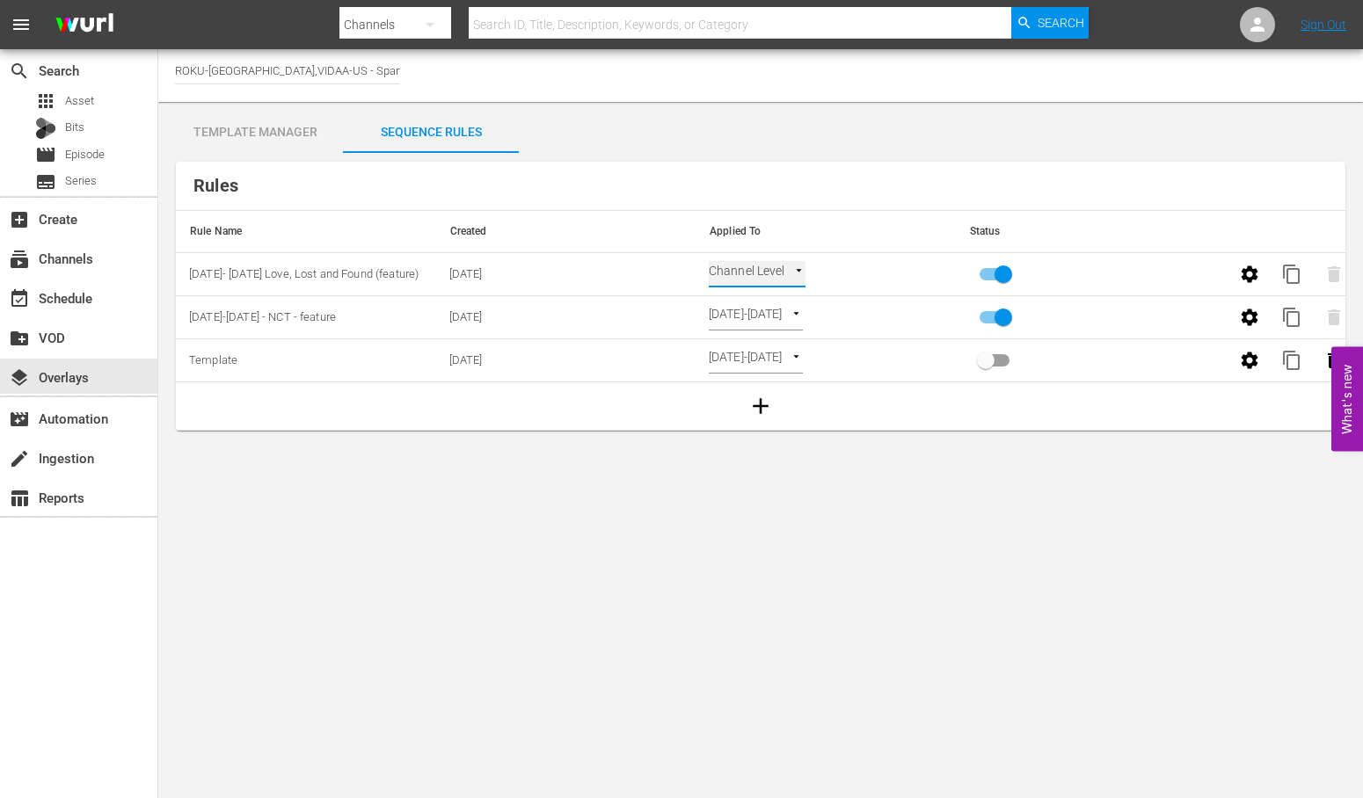
type input "SELECT_DATE"
click at [262, 129] on div "Template Manager" at bounding box center [255, 132] width 176 height 42
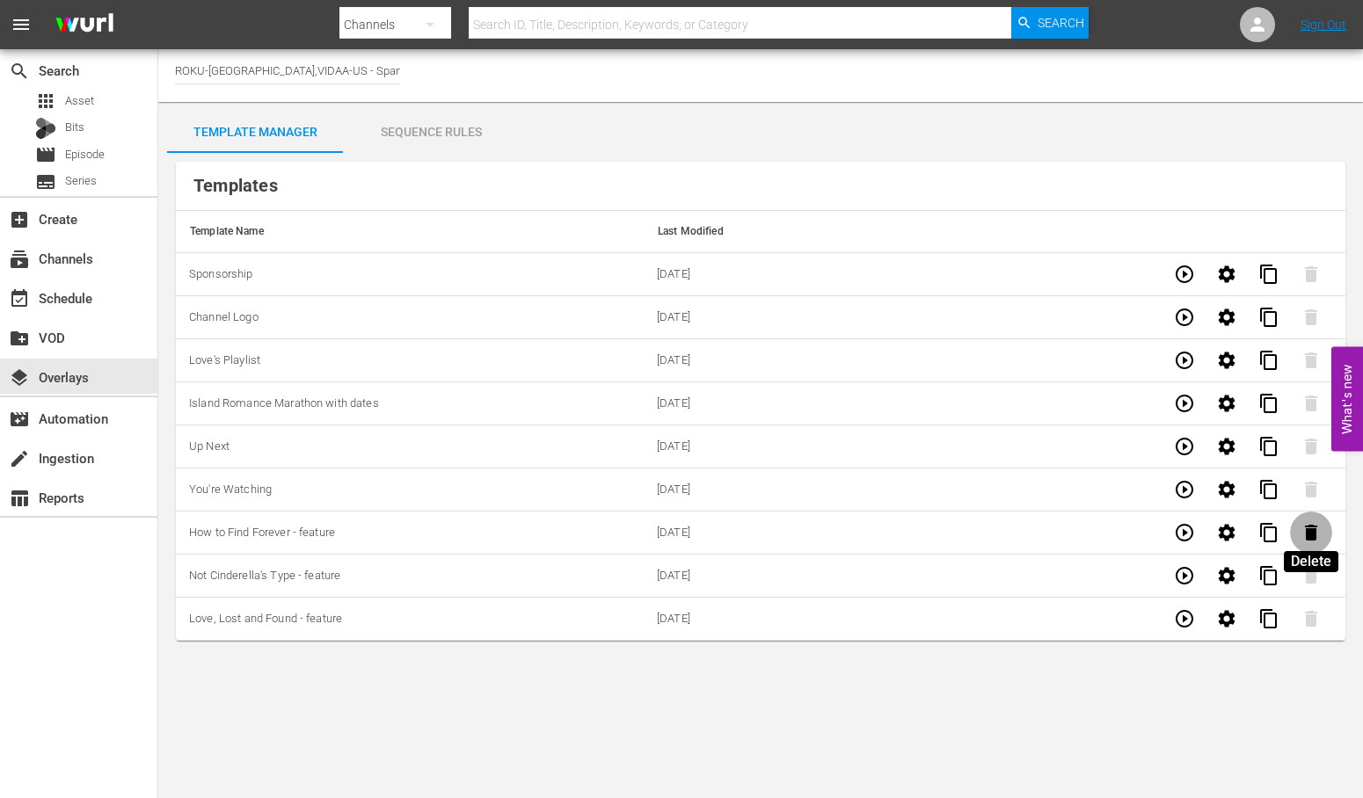
click at [1308, 530] on icon "button" at bounding box center [1311, 533] width 12 height 16
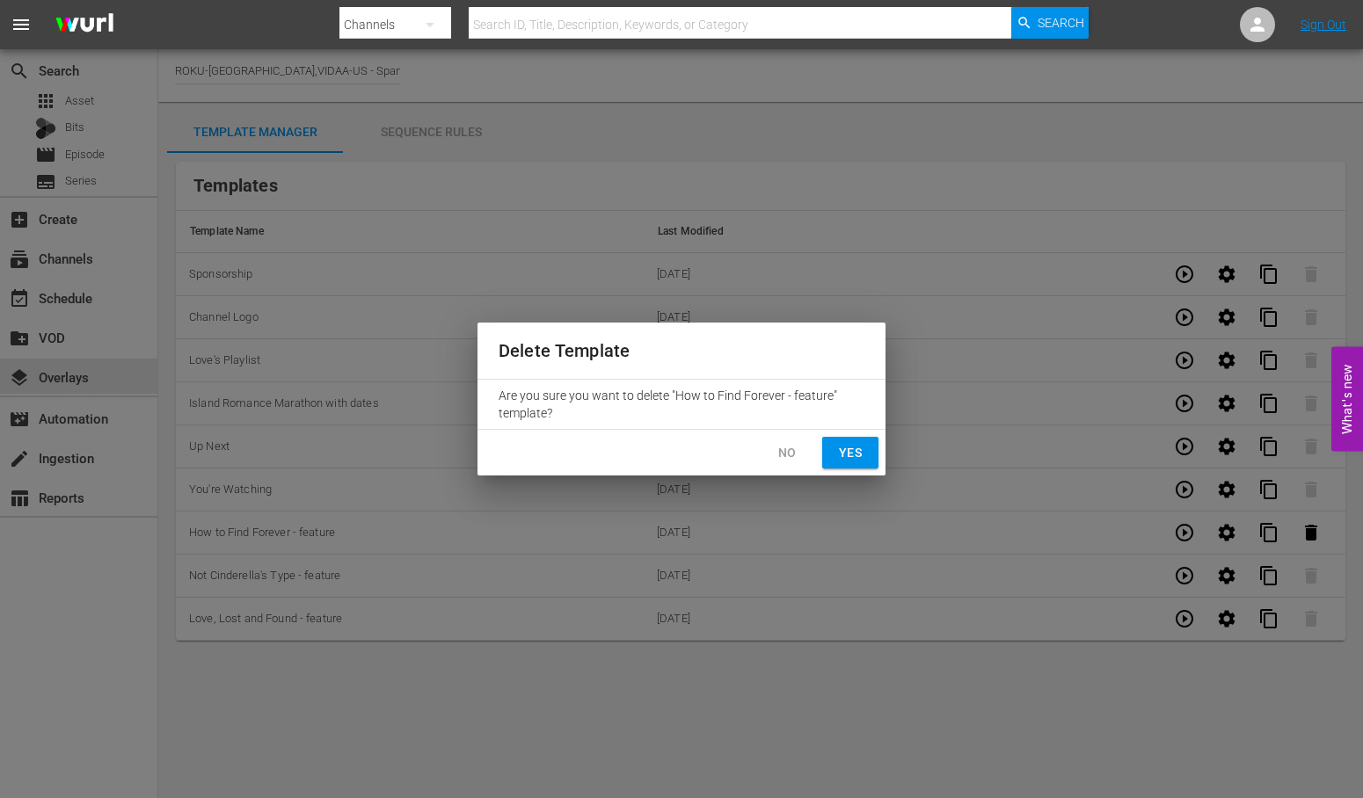
click at [841, 446] on span "Yes" at bounding box center [850, 453] width 28 height 22
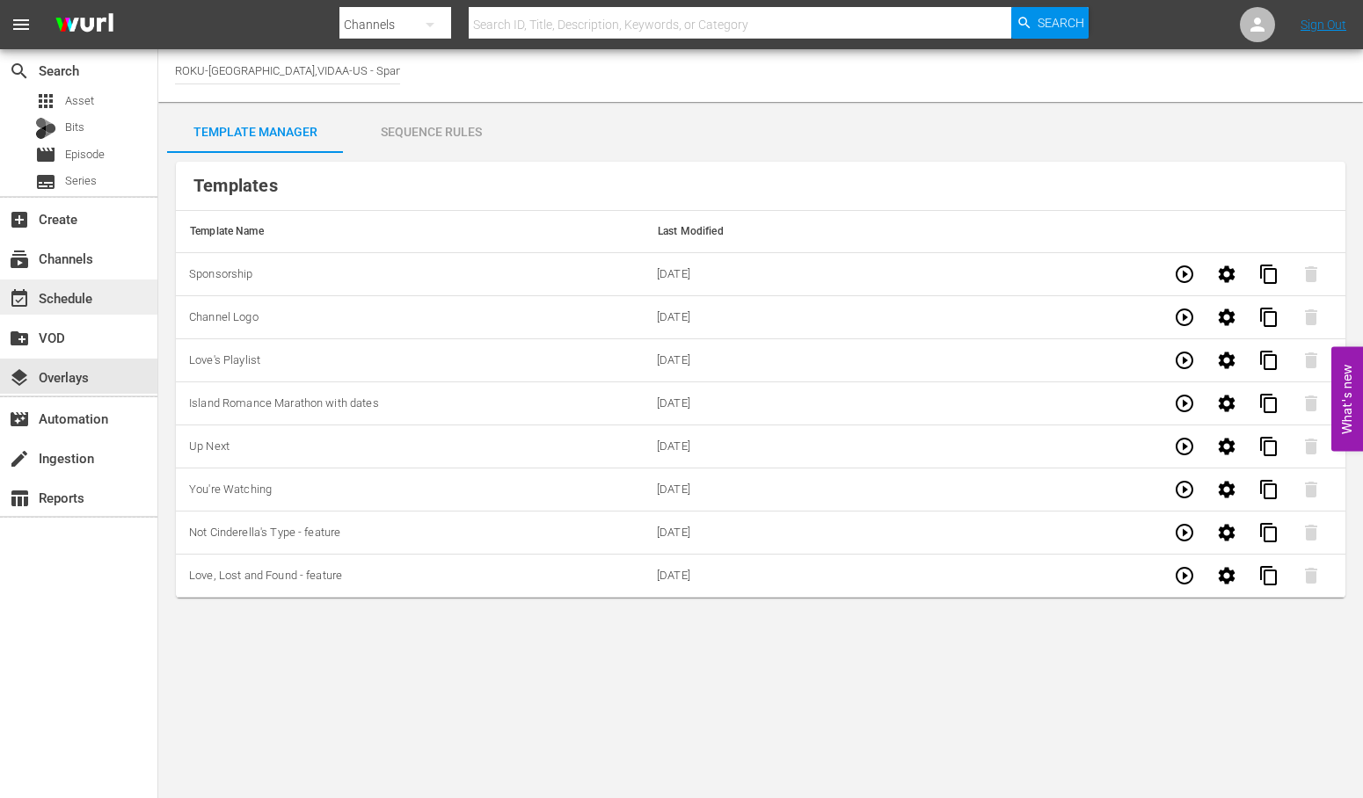
click at [86, 299] on div "event_available Schedule" at bounding box center [49, 295] width 98 height 16
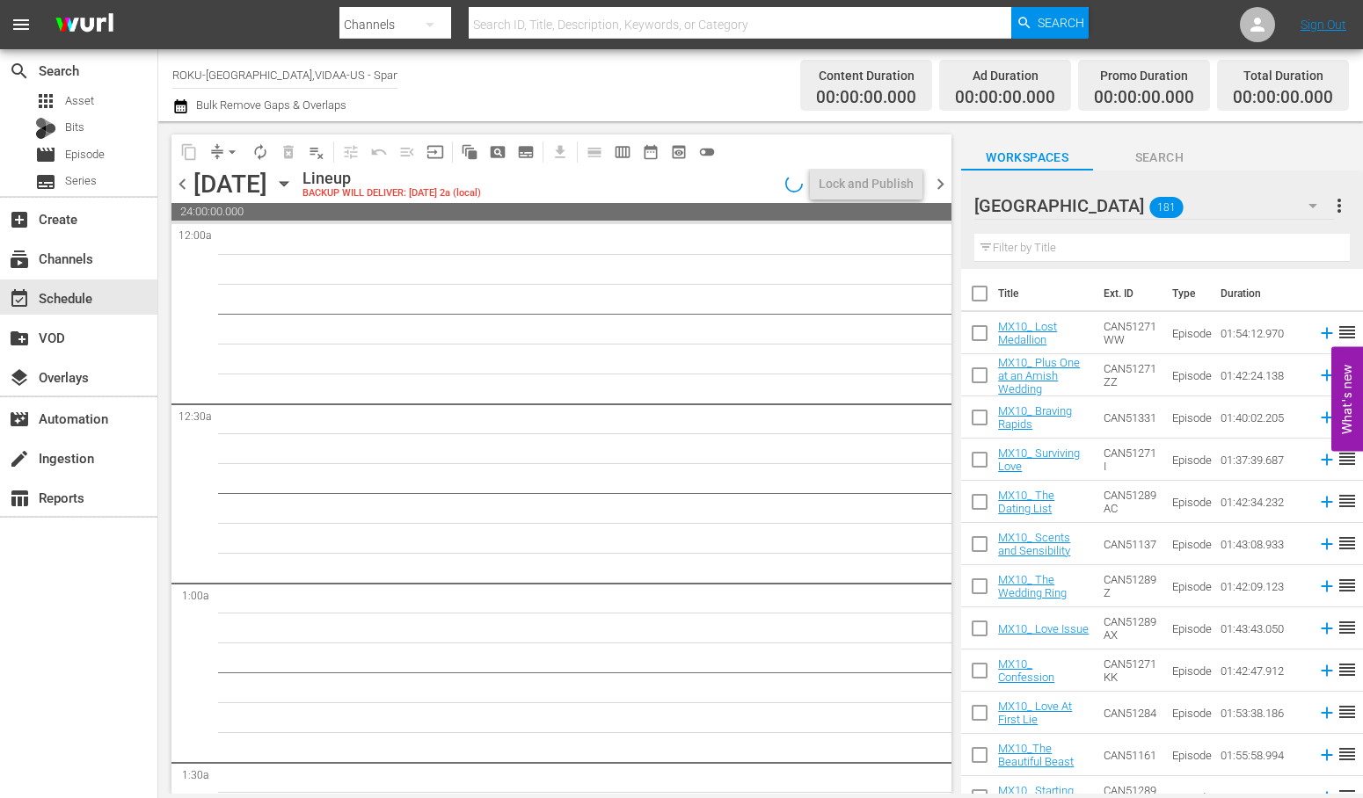
click at [294, 186] on icon "button" at bounding box center [283, 183] width 19 height 19
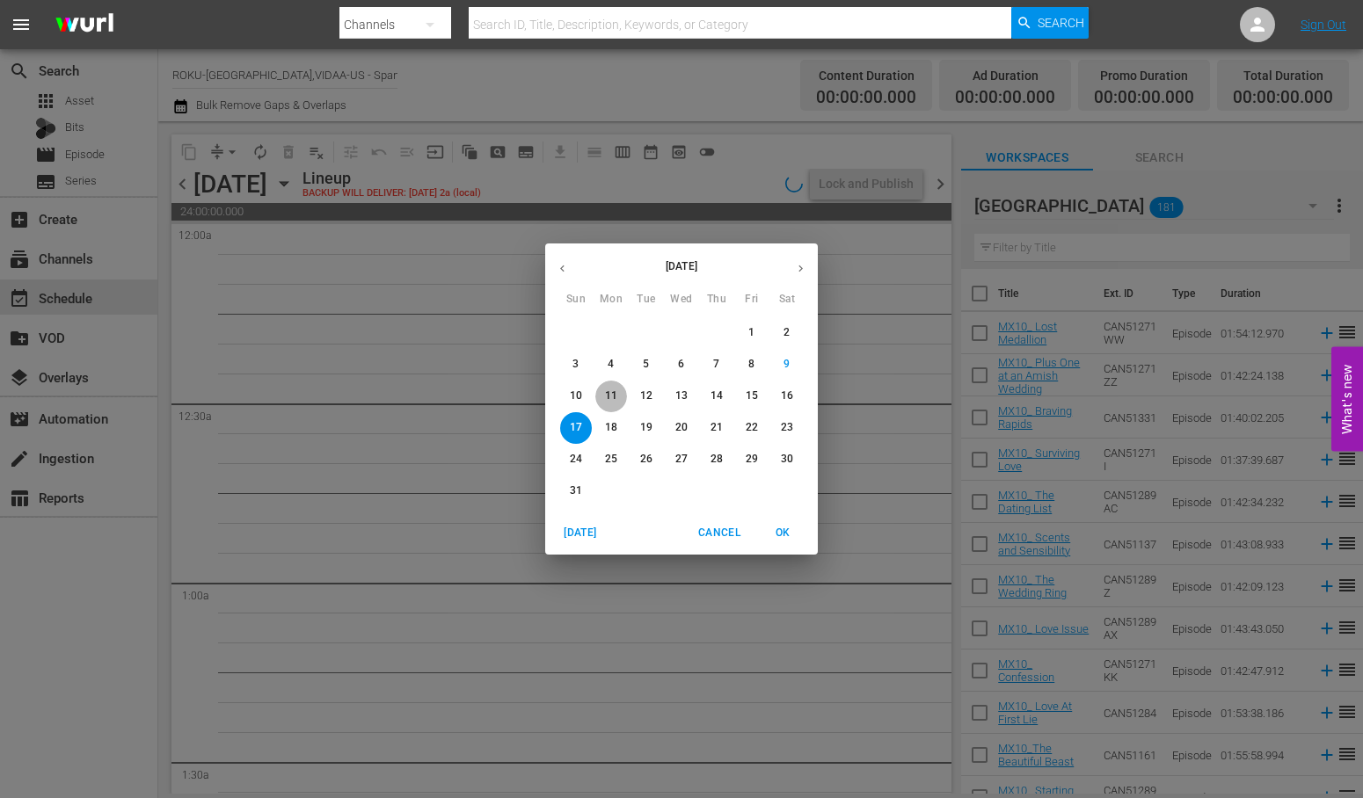
click at [610, 397] on p "11" at bounding box center [611, 396] width 12 height 15
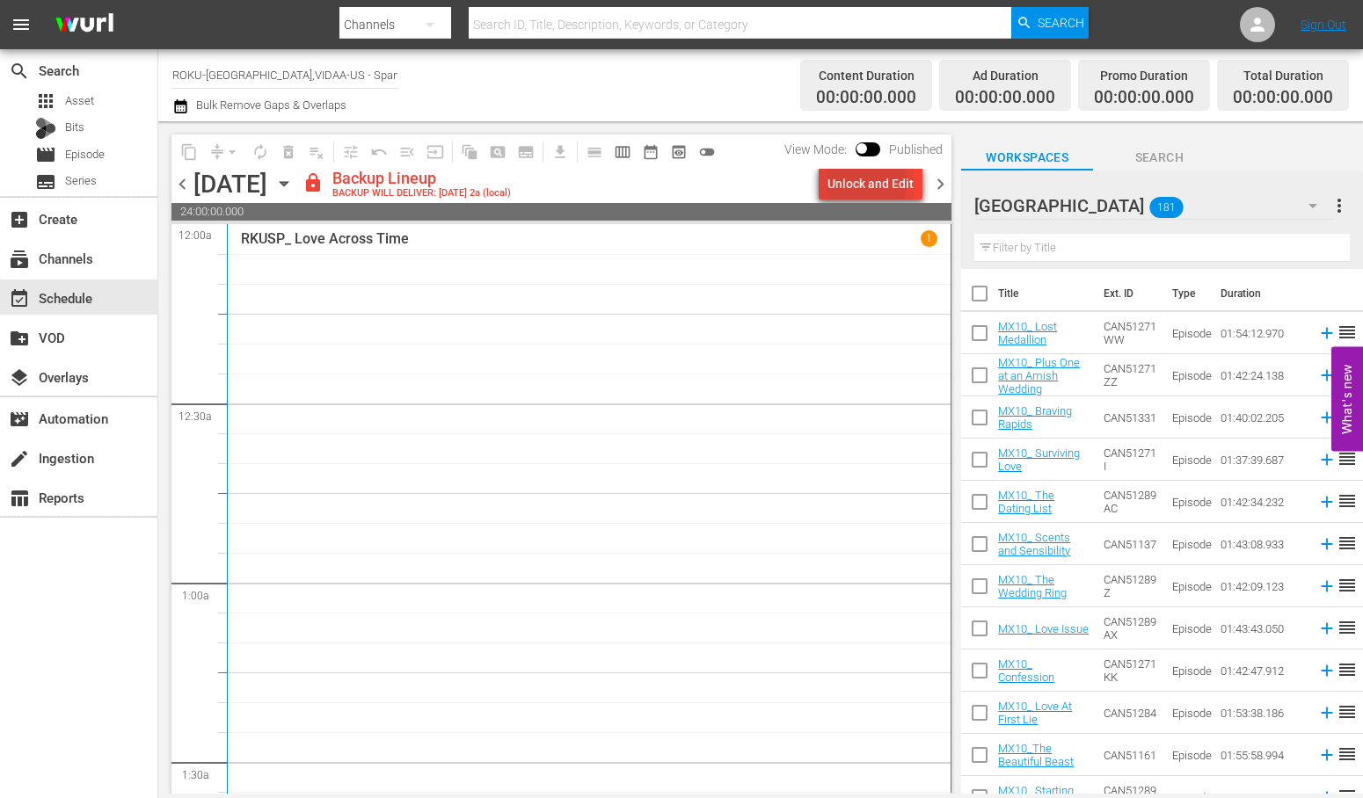
click at [842, 182] on div "Unlock and Edit" at bounding box center [870, 184] width 86 height 32
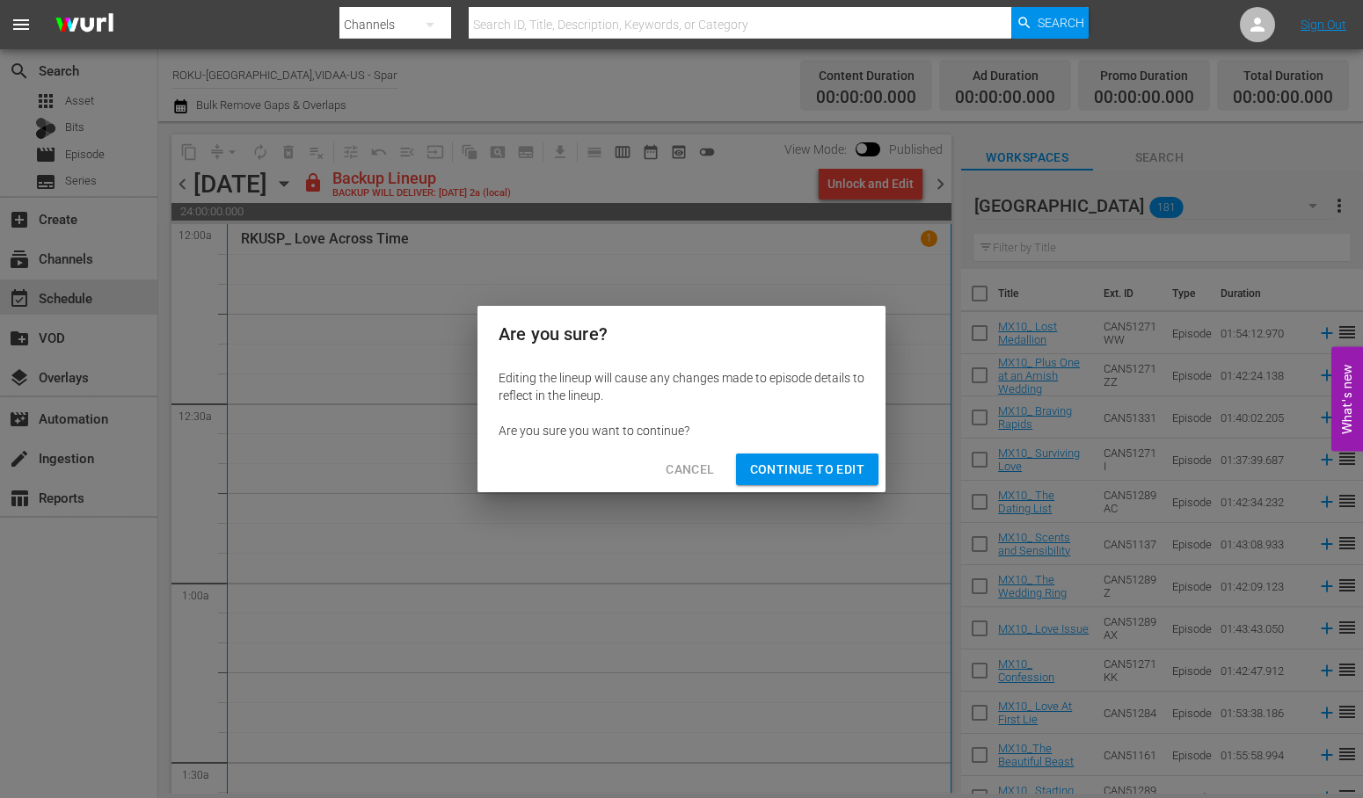
drag, startPoint x: 811, startPoint y: 466, endPoint x: 1008, endPoint y: 428, distance: 200.5
click at [812, 466] on span "Continue to Edit" at bounding box center [807, 470] width 114 height 22
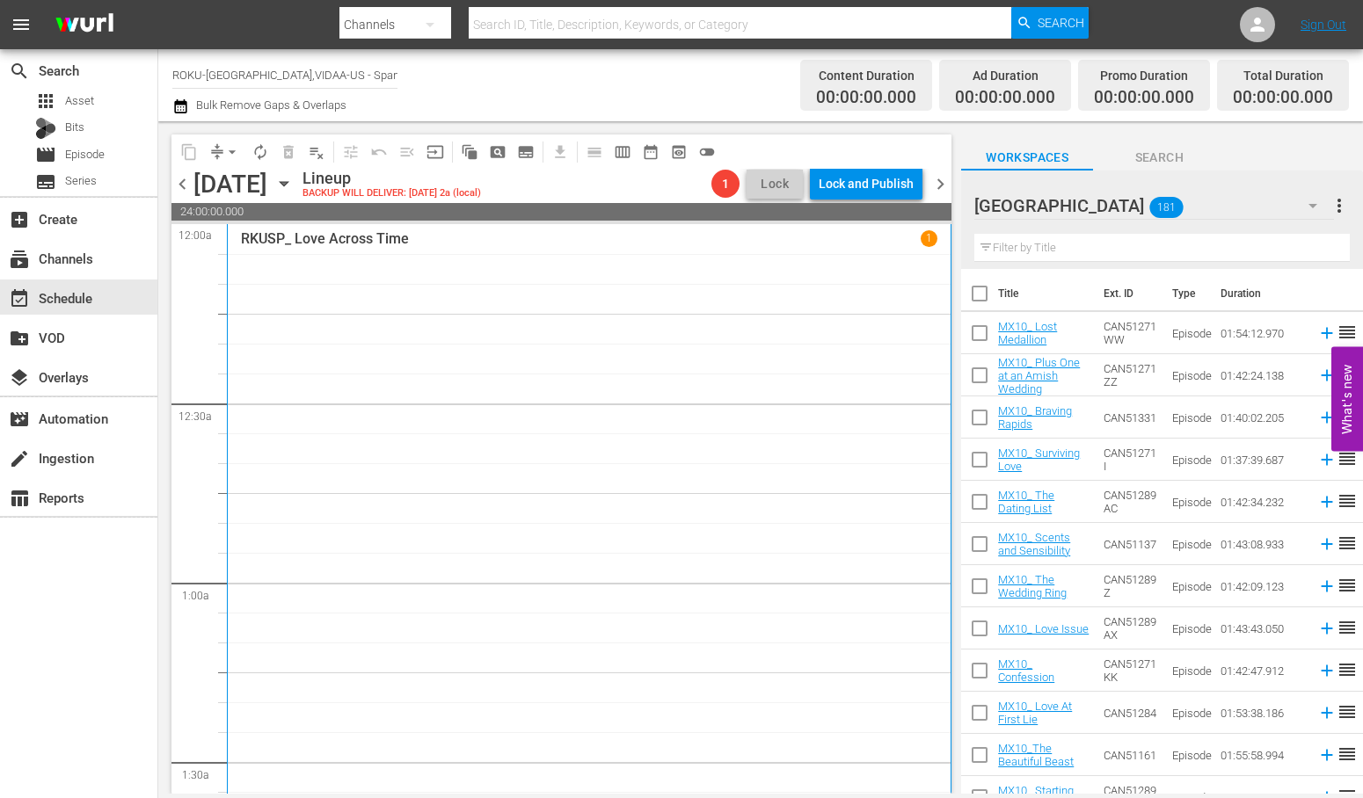
click at [1311, 200] on icon "button" at bounding box center [1312, 205] width 21 height 21
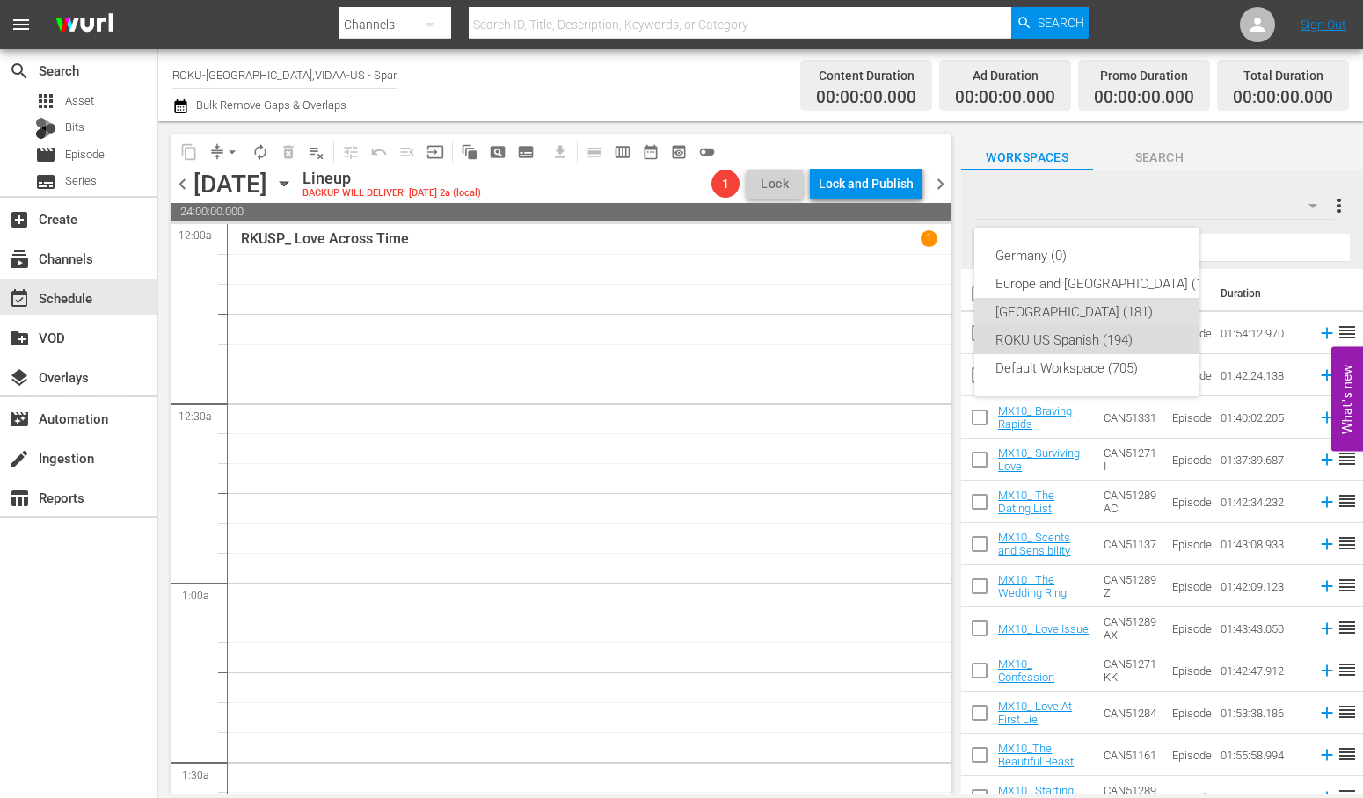
click at [1103, 330] on div "ROKU US Spanish (194)" at bounding box center [1108, 340] width 226 height 28
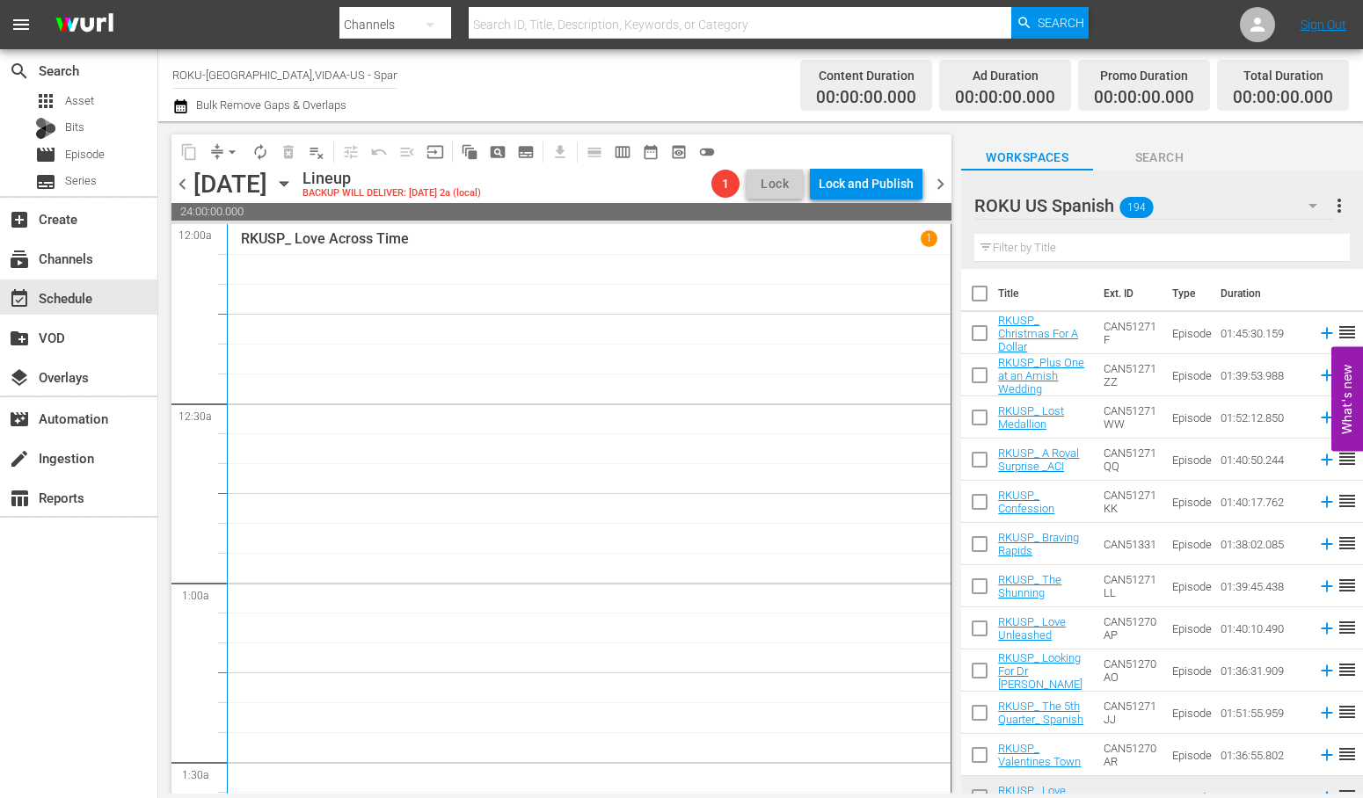
scroll to position [98, 0]
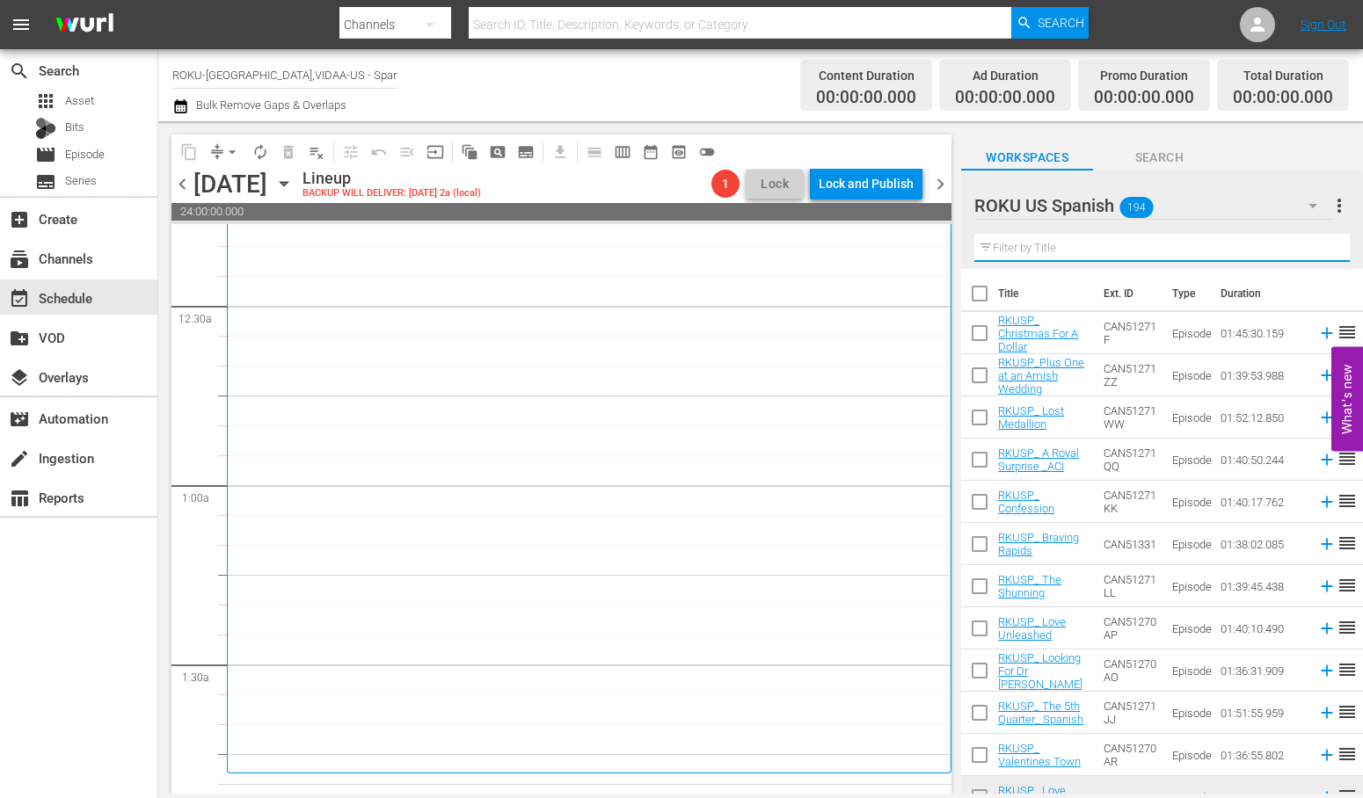
click at [1040, 256] on input "text" at bounding box center [1161, 248] width 375 height 28
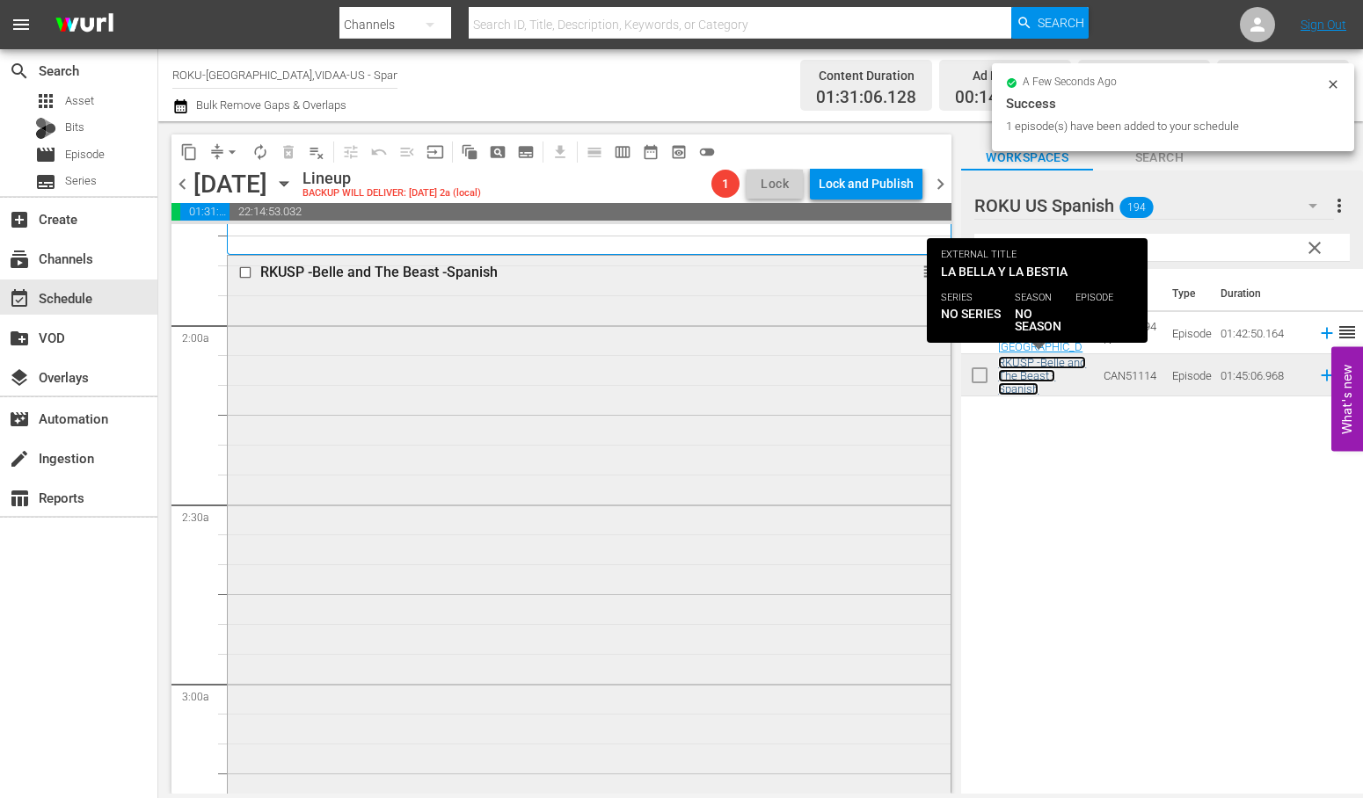
scroll to position [879, 0]
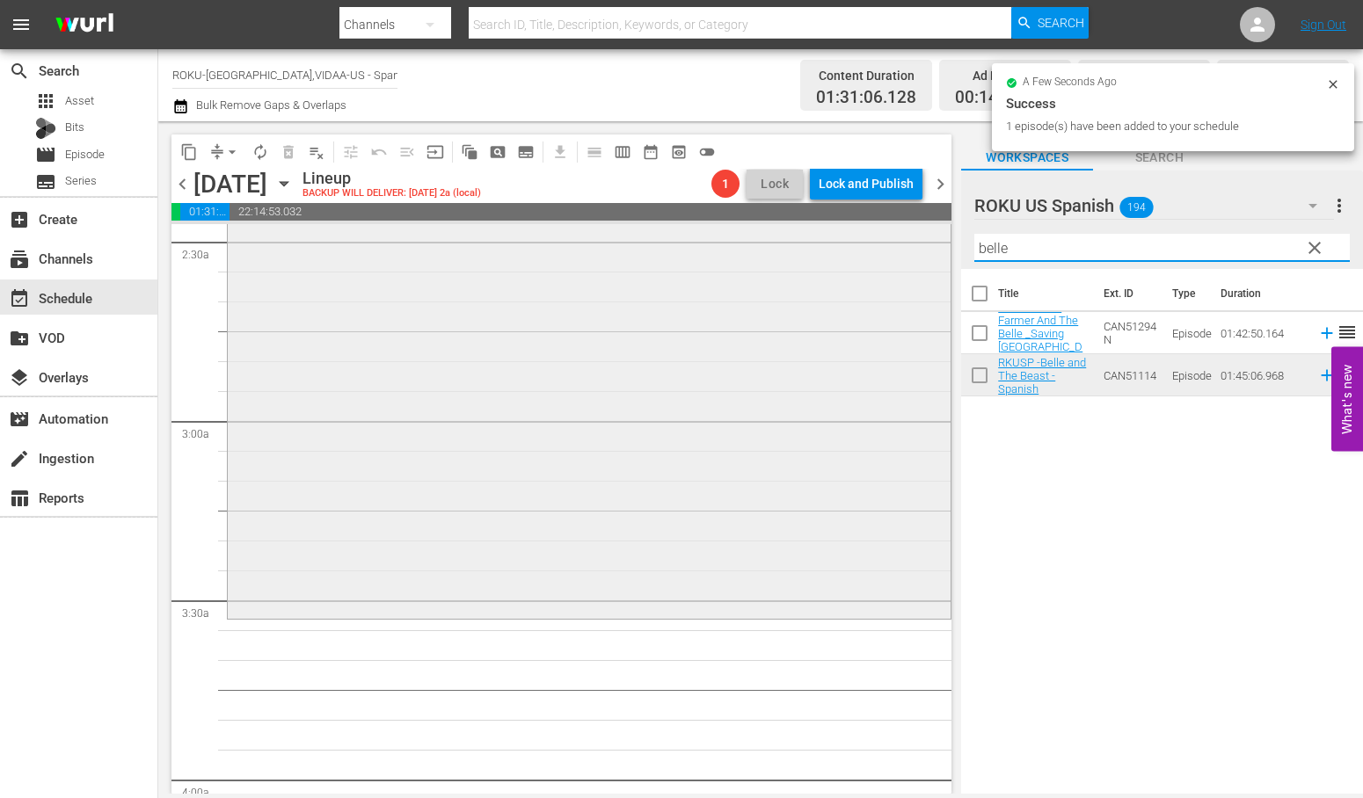
drag, startPoint x: 1053, startPoint y: 250, endPoint x: 644, endPoint y: 230, distance: 409.3
click at [644, 230] on div "content_copy compress arrow_drop_down autorenew_outlined delete_forever_outline…" at bounding box center [760, 457] width 1204 height 673
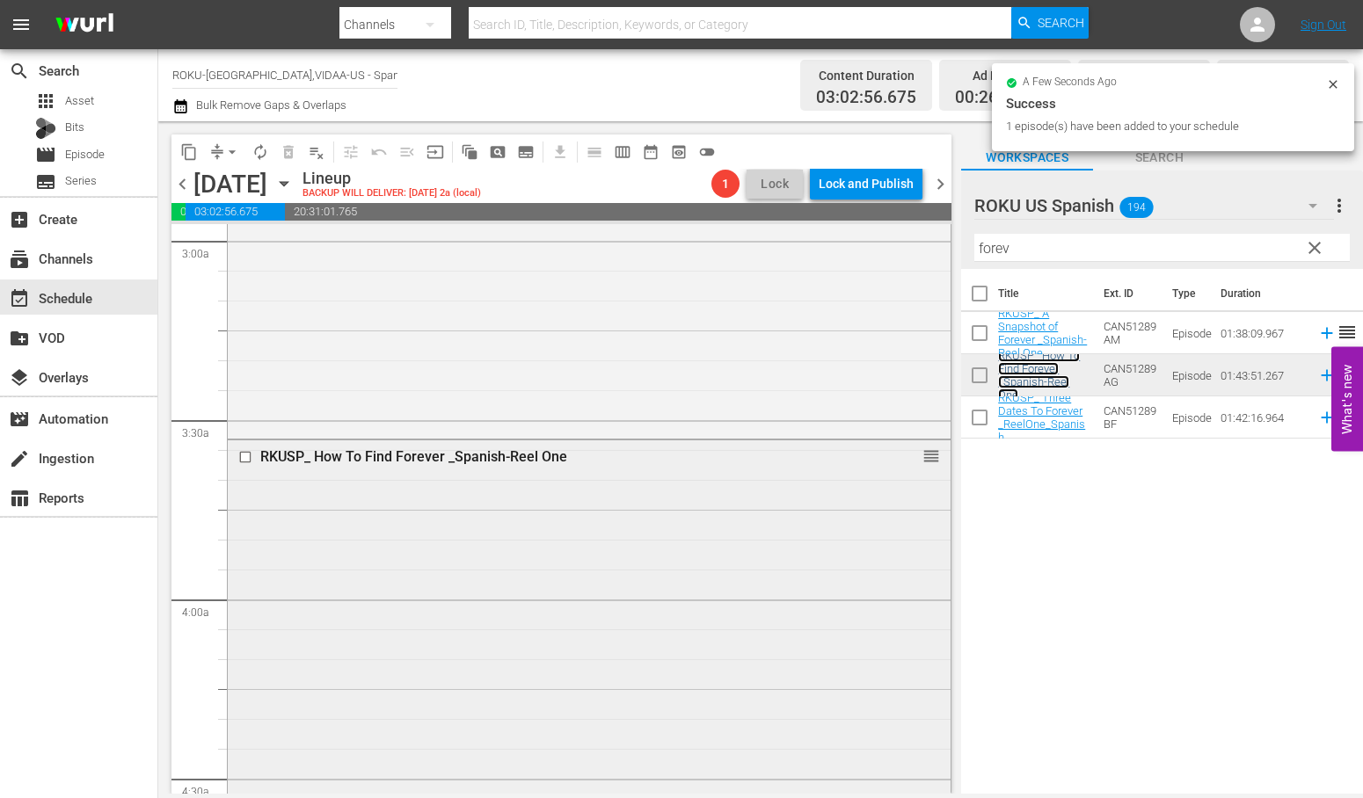
scroll to position [1367, 0]
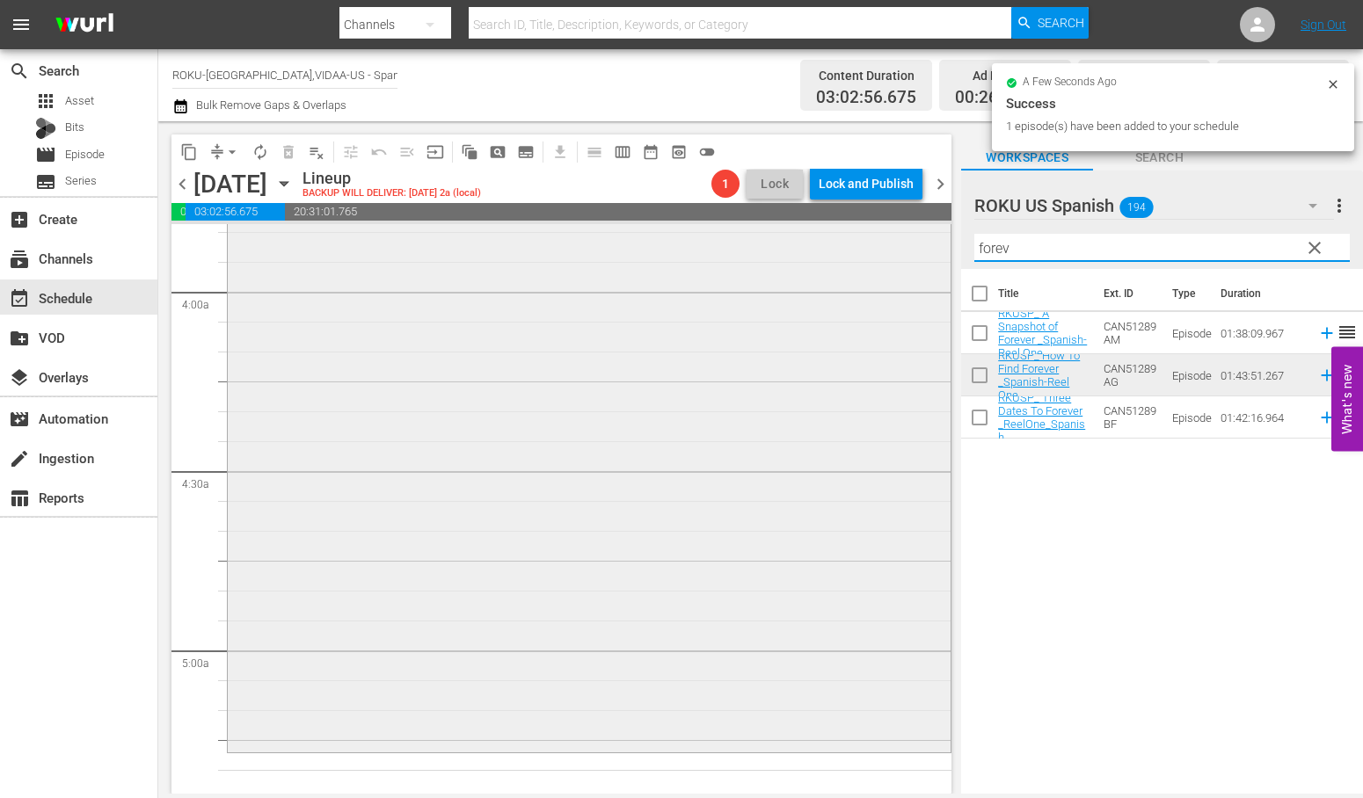
drag, startPoint x: 1049, startPoint y: 244, endPoint x: 833, endPoint y: 240, distance: 215.4
click at [833, 240] on div "content_copy compress arrow_drop_down autorenew_outlined delete_forever_outline…" at bounding box center [760, 457] width 1204 height 673
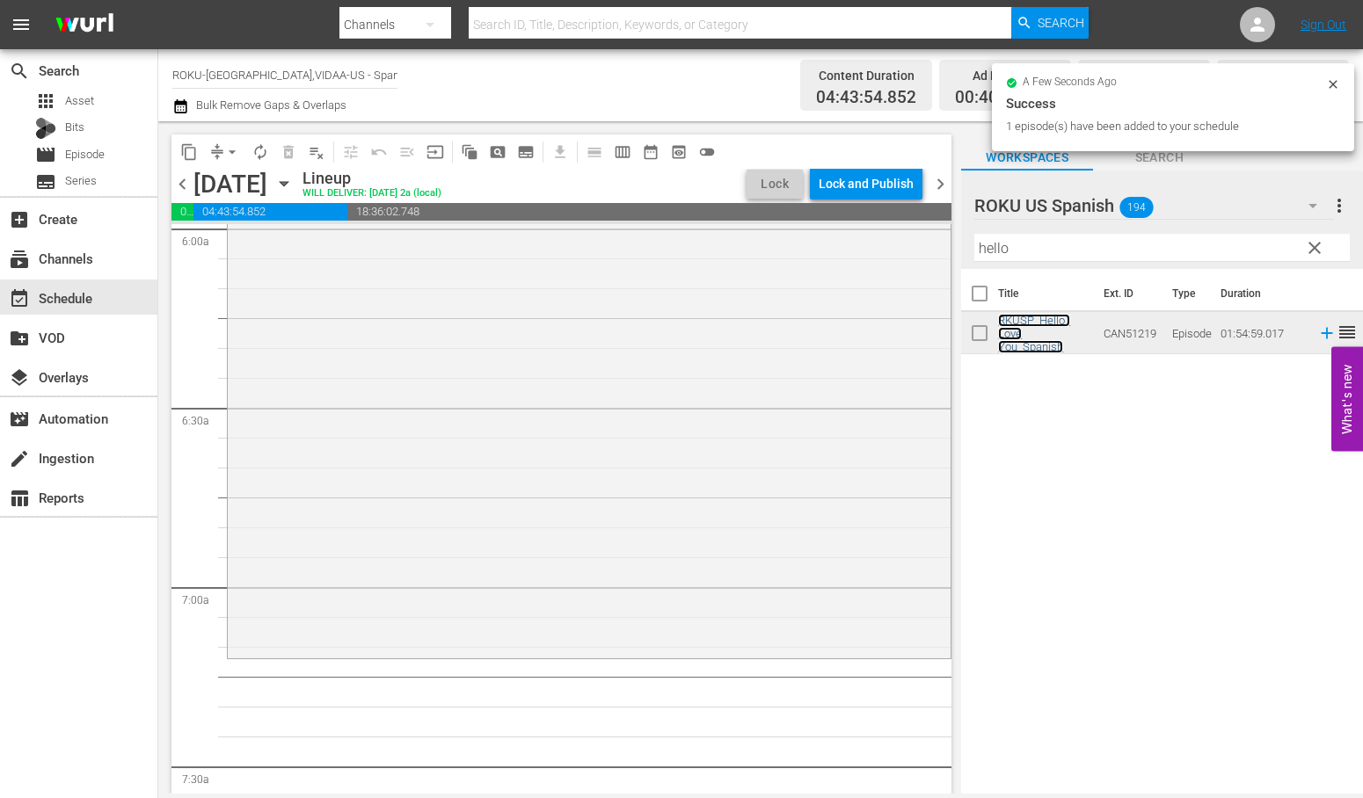
scroll to position [2149, 0]
drag, startPoint x: 1030, startPoint y: 246, endPoint x: 796, endPoint y: 244, distance: 233.9
click at [796, 244] on div "content_copy compress arrow_drop_down autorenew_outlined delete_forever_outline…" at bounding box center [760, 457] width 1204 height 673
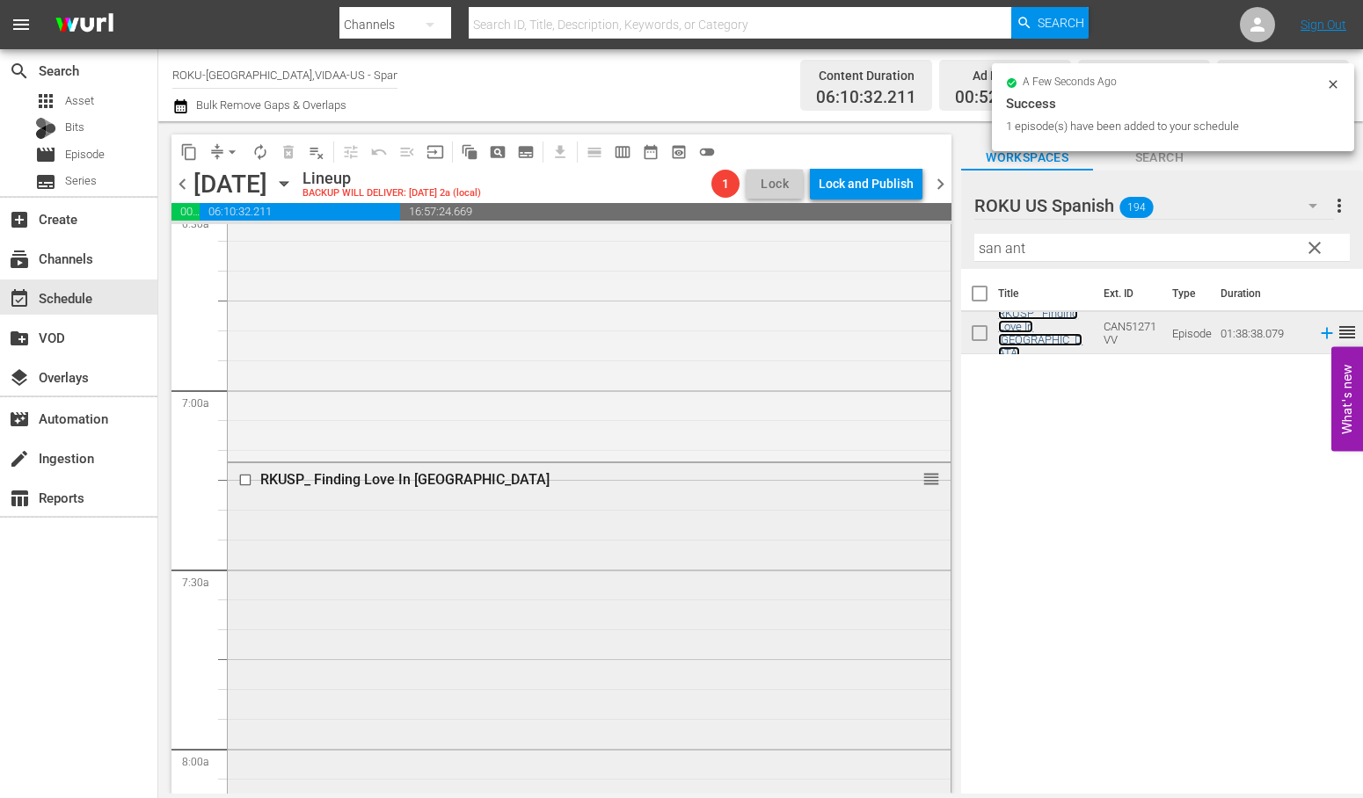
scroll to position [2735, 0]
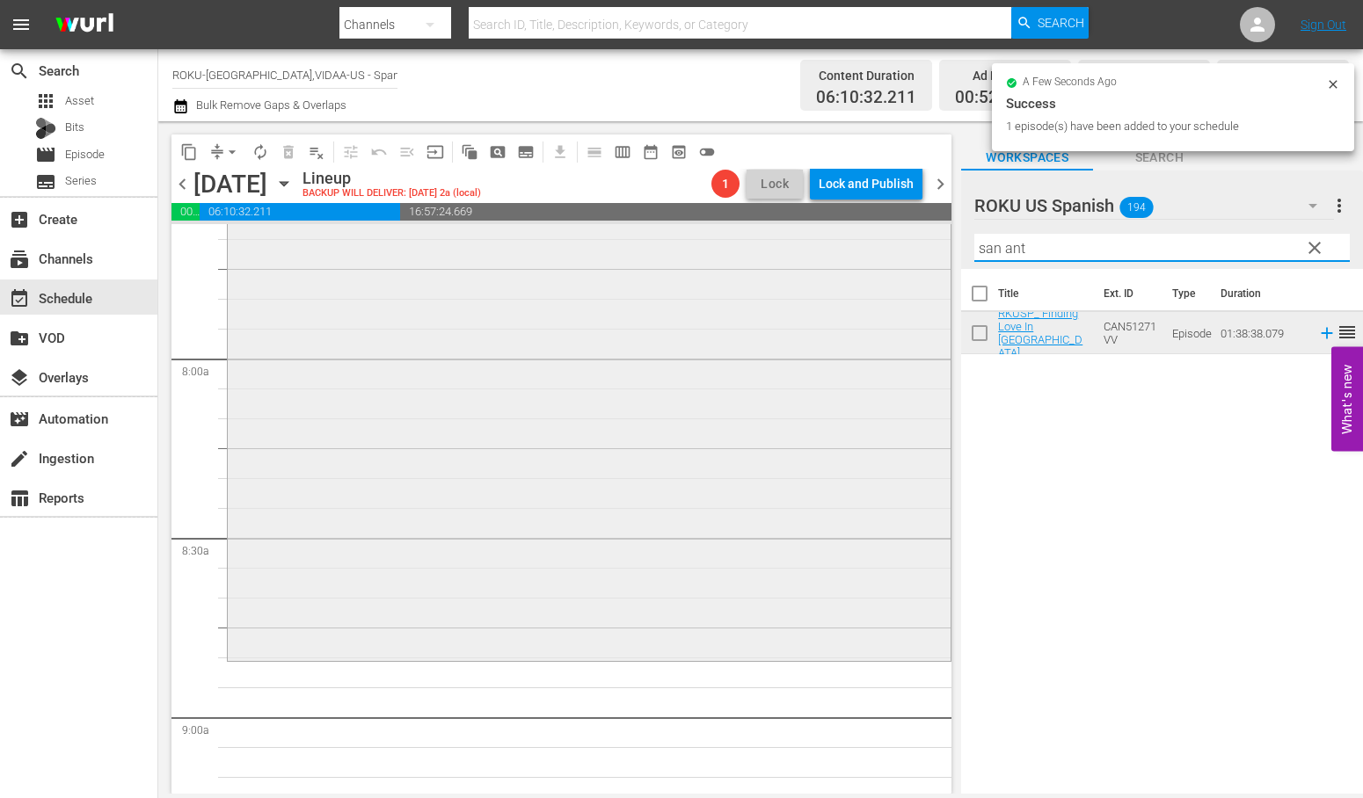
drag, startPoint x: 982, startPoint y: 249, endPoint x: 660, endPoint y: 229, distance: 322.4
click at [733, 244] on div "content_copy compress arrow_drop_down autorenew_outlined delete_forever_outline…" at bounding box center [760, 457] width 1204 height 673
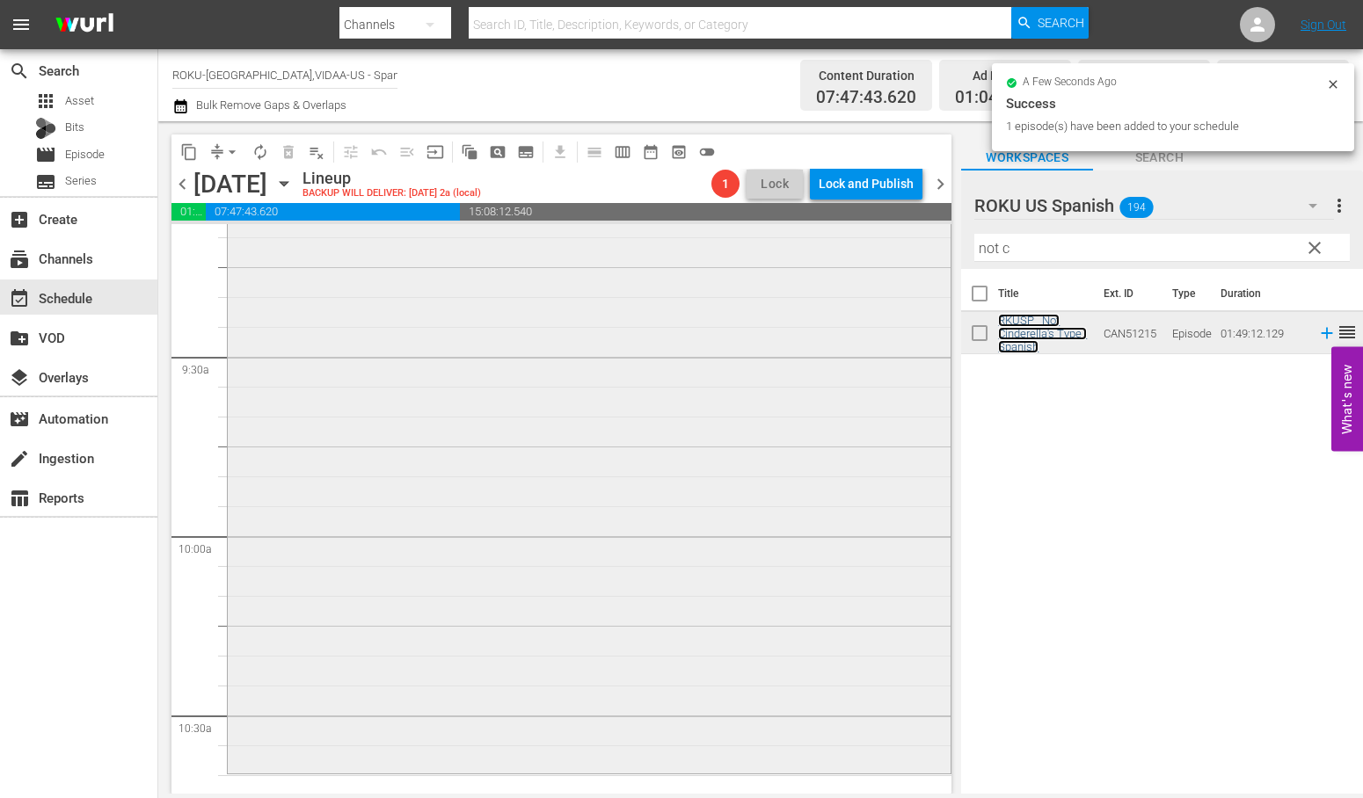
scroll to position [3517, 0]
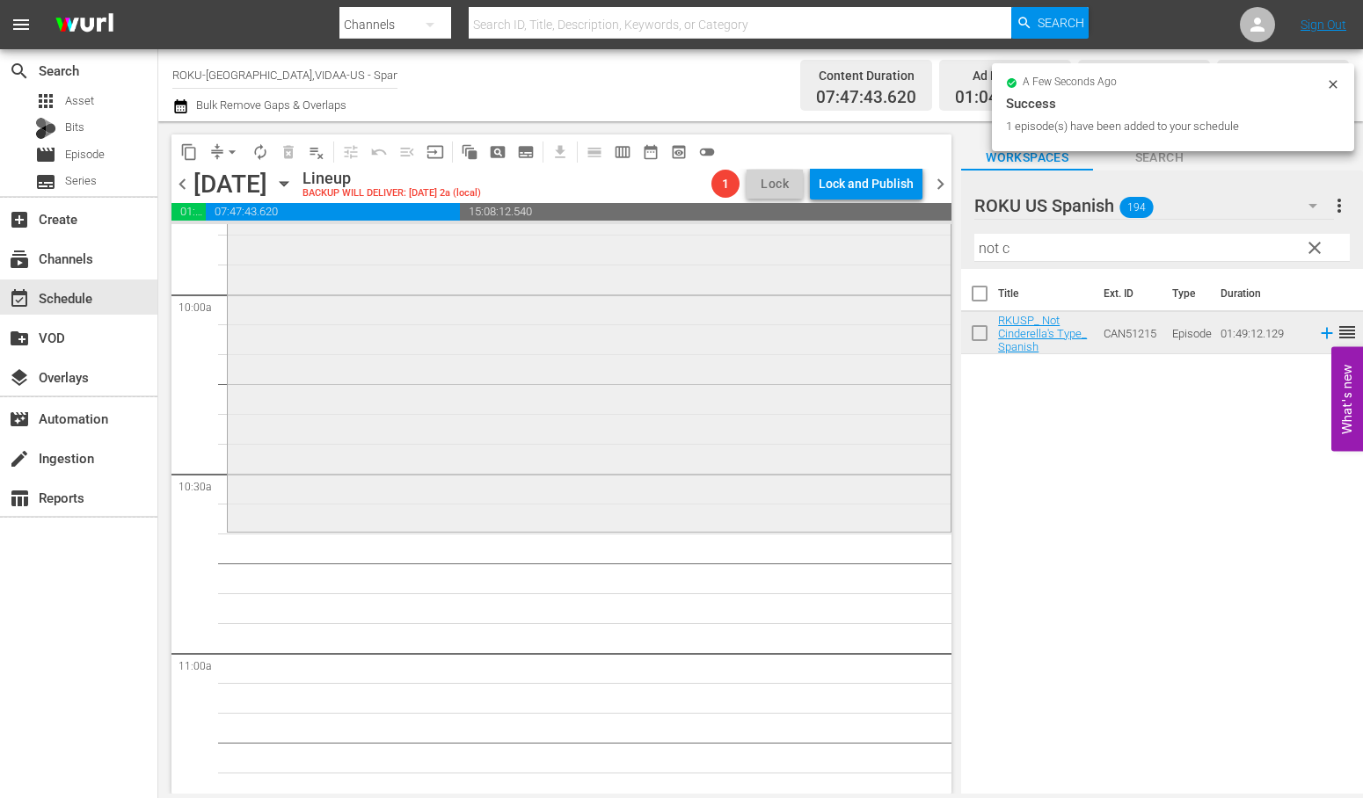
drag, startPoint x: 1037, startPoint y: 250, endPoint x: 816, endPoint y: 248, distance: 221.6
click at [840, 248] on div "content_copy compress arrow_drop_down autorenew_outlined delete_forever_outline…" at bounding box center [760, 457] width 1204 height 673
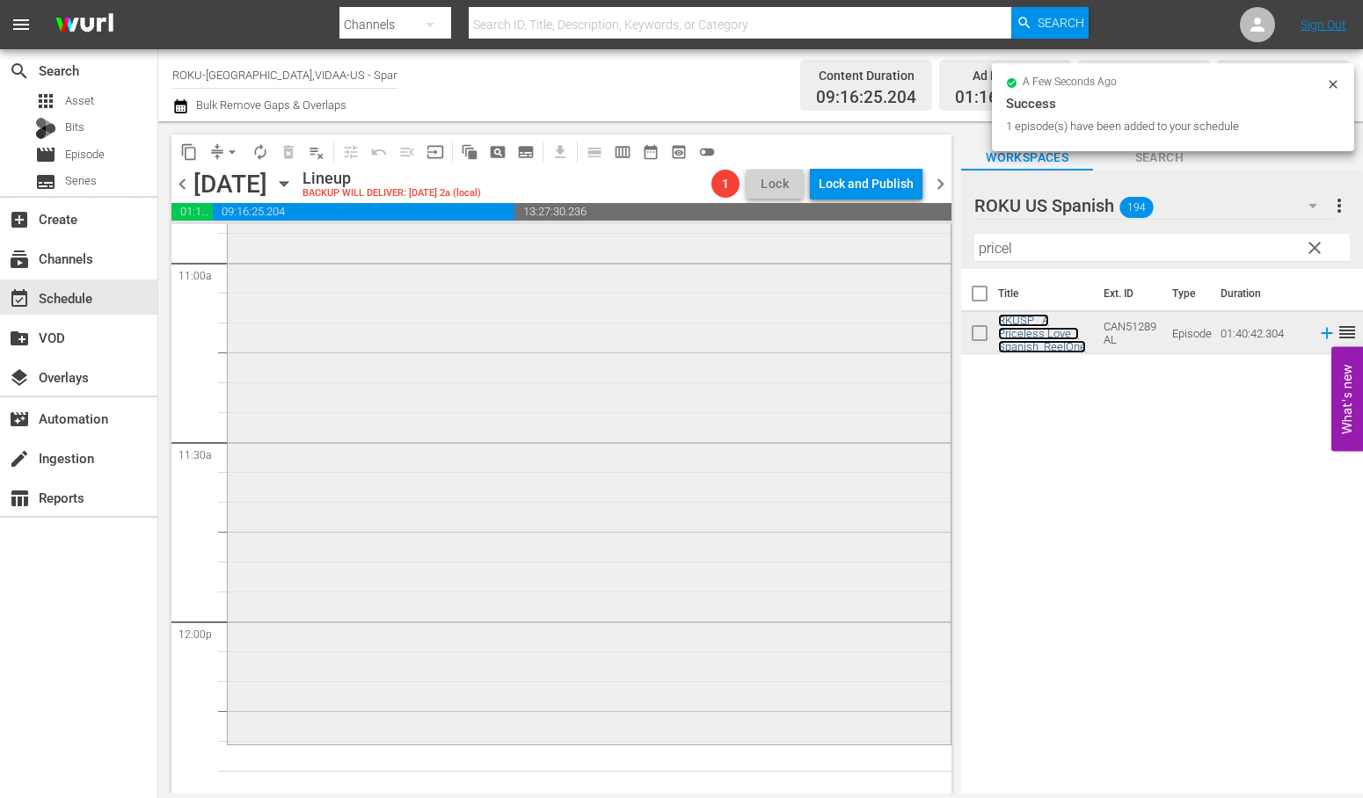
scroll to position [4200, 0]
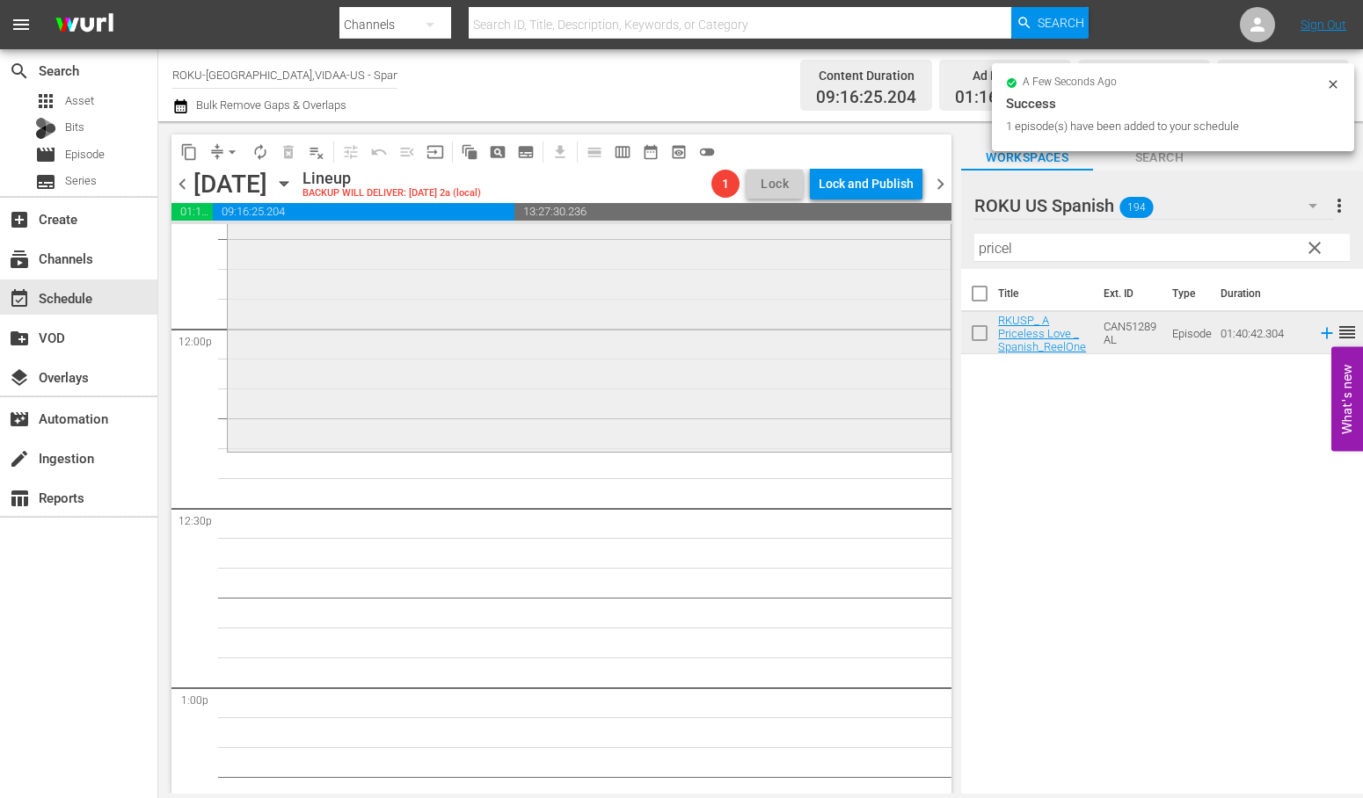
drag, startPoint x: 1025, startPoint y: 244, endPoint x: 800, endPoint y: 244, distance: 225.1
click at [803, 244] on div "content_copy compress arrow_drop_down autorenew_outlined delete_forever_outline…" at bounding box center [760, 457] width 1204 height 673
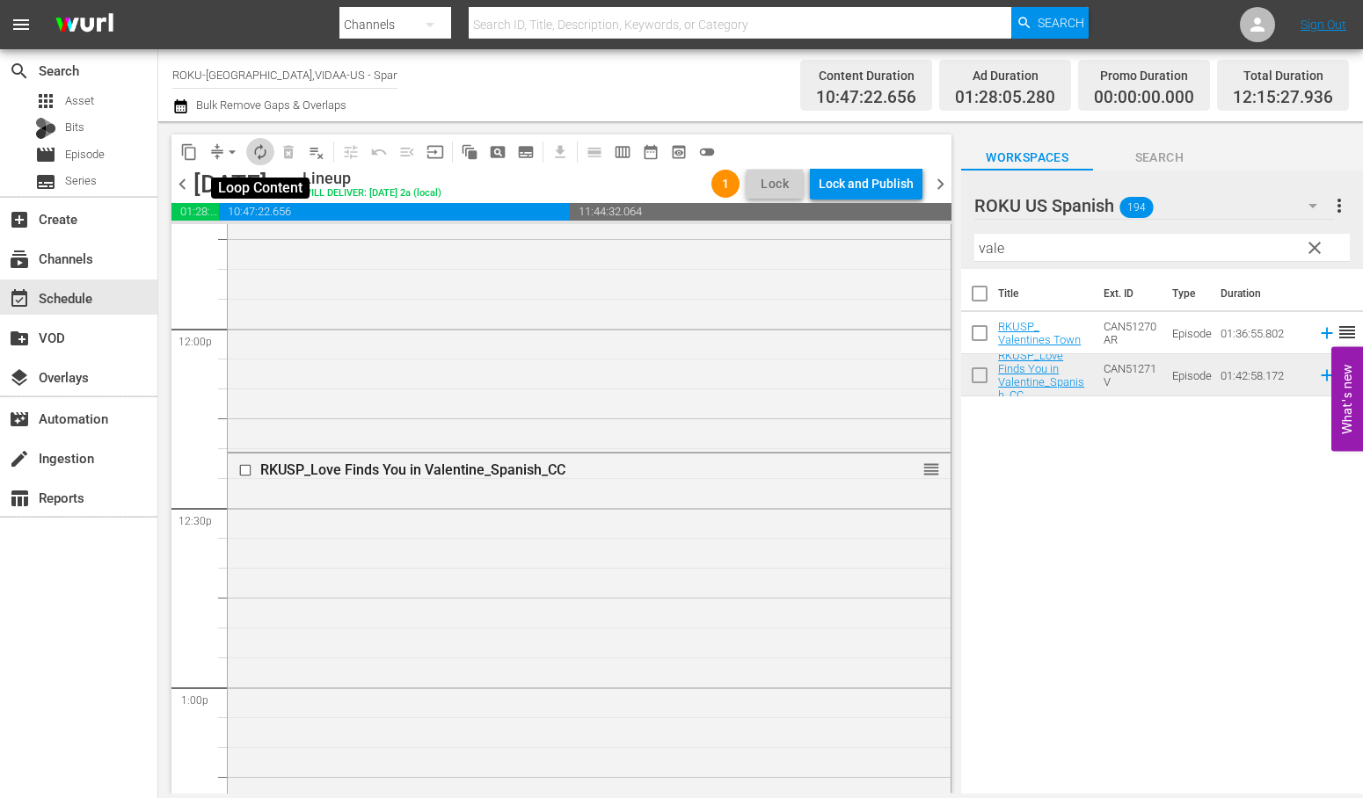
click at [256, 149] on span "autorenew_outlined" at bounding box center [260, 152] width 18 height 18
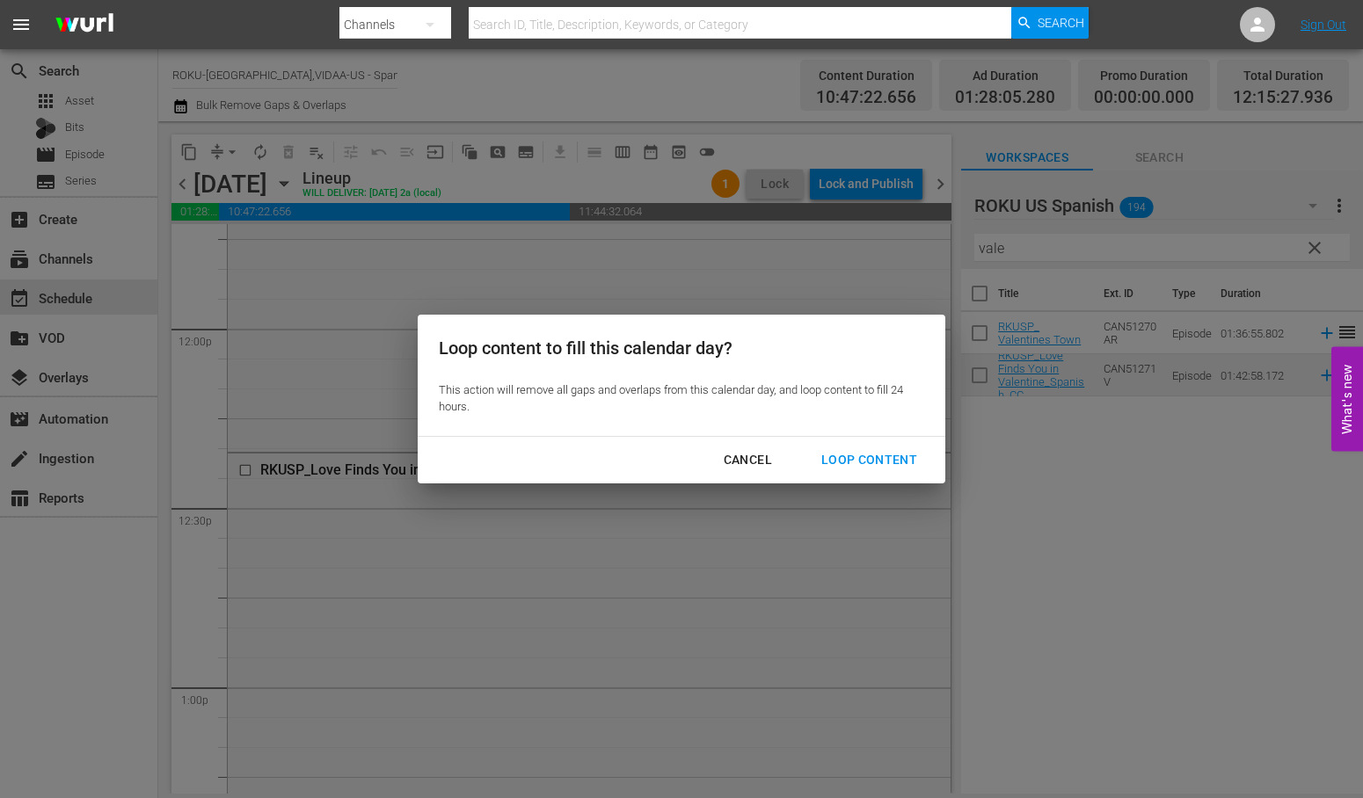
drag, startPoint x: 864, startPoint y: 453, endPoint x: 873, endPoint y: 462, distance: 13.1
click at [864, 453] on div "Loop Content" at bounding box center [869, 460] width 124 height 22
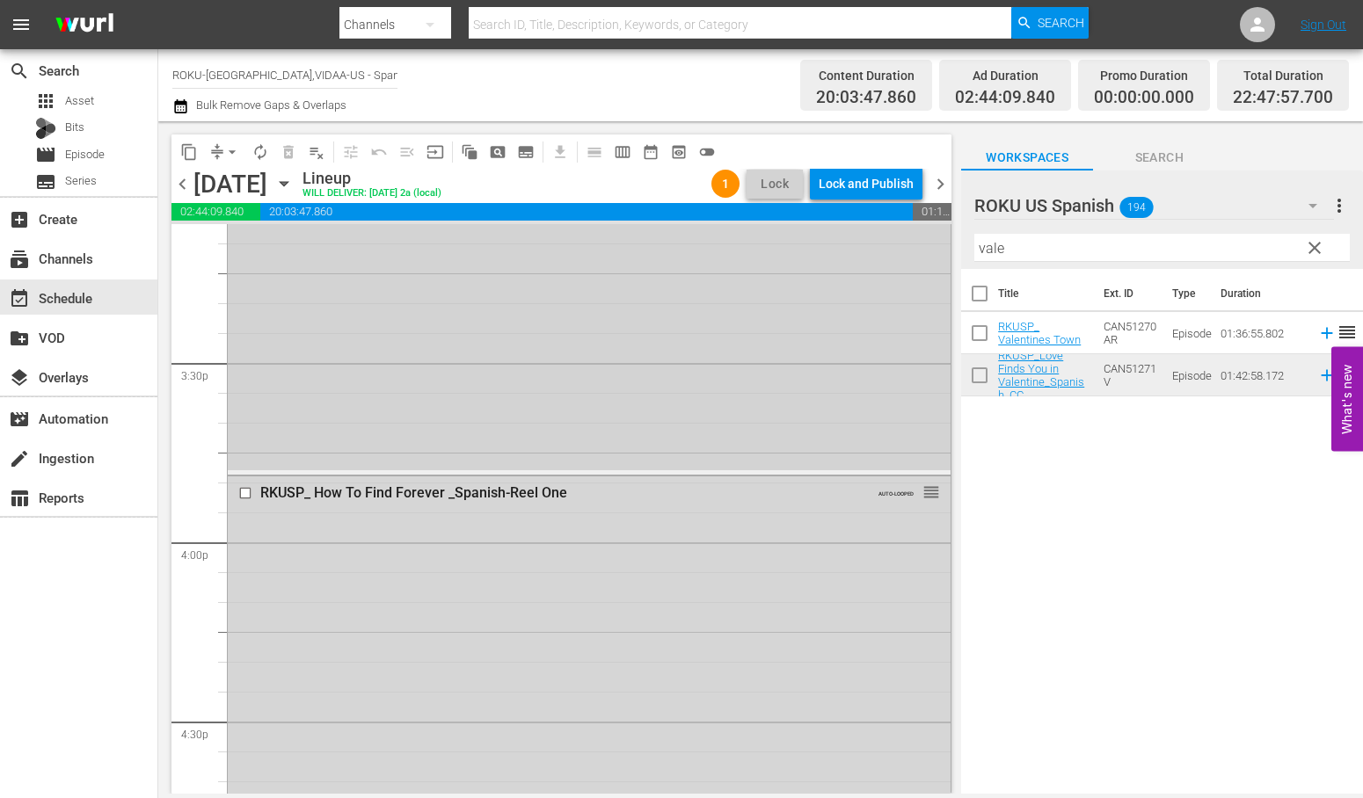
scroll to position [5031, 0]
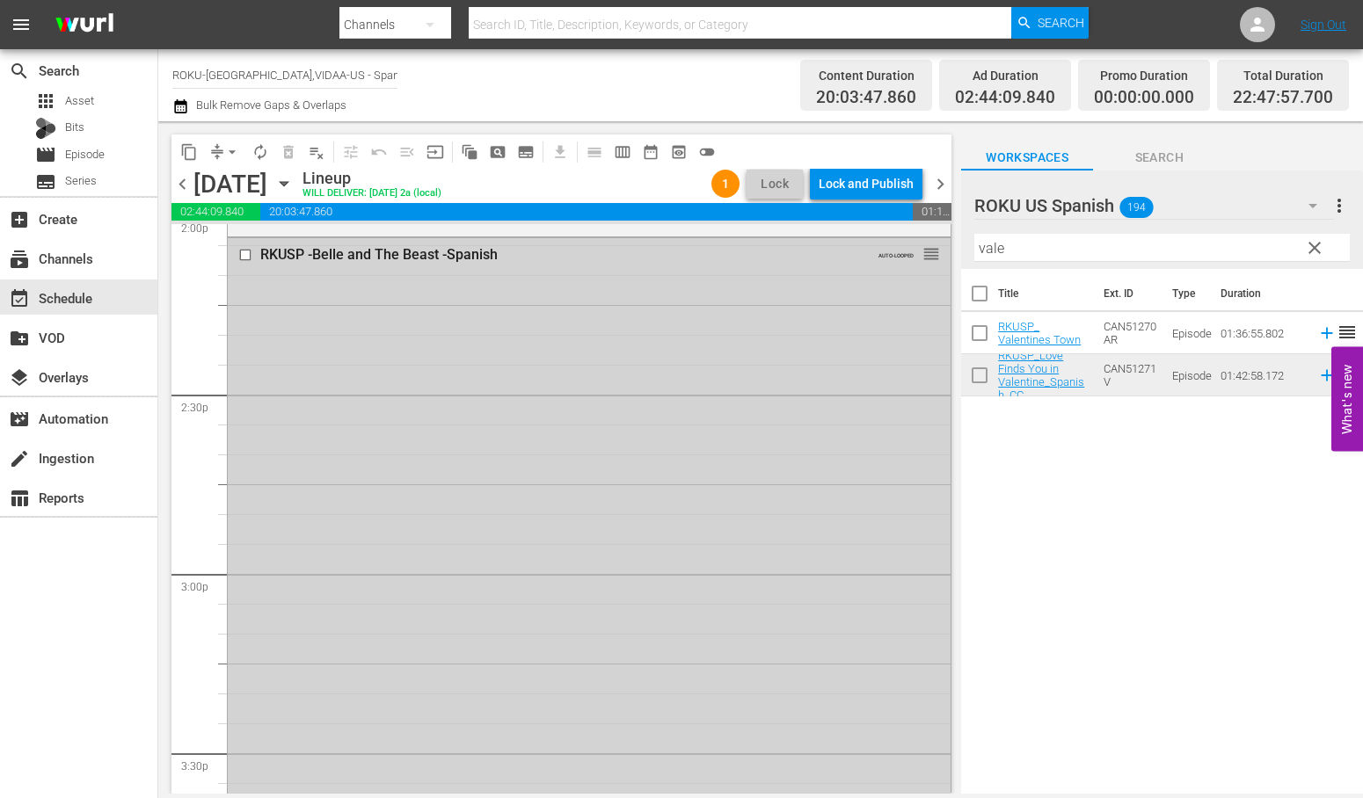
click at [241, 255] on input "checkbox" at bounding box center [247, 254] width 18 height 15
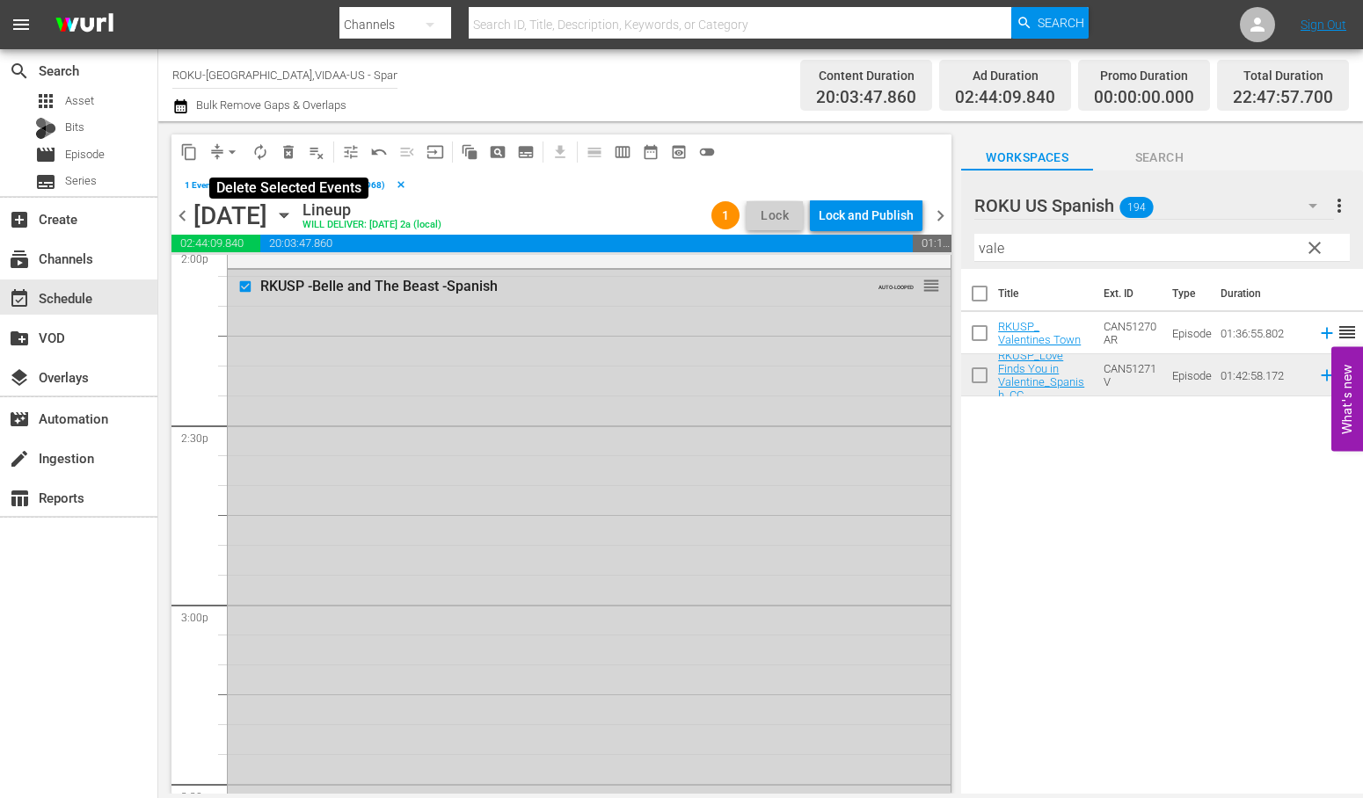
click at [287, 148] on span "delete_forever_outlined" at bounding box center [289, 152] width 18 height 18
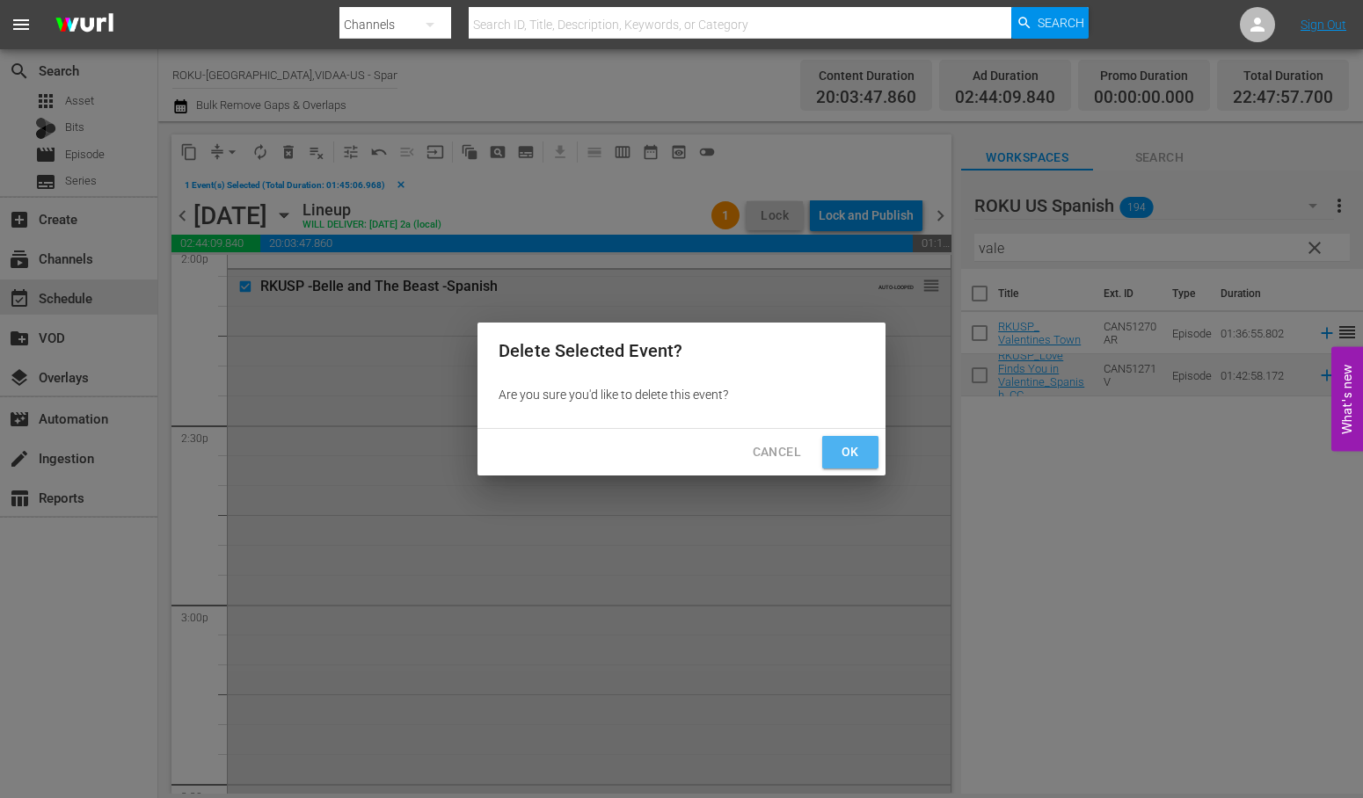
click at [849, 443] on span "Ok" at bounding box center [850, 452] width 28 height 22
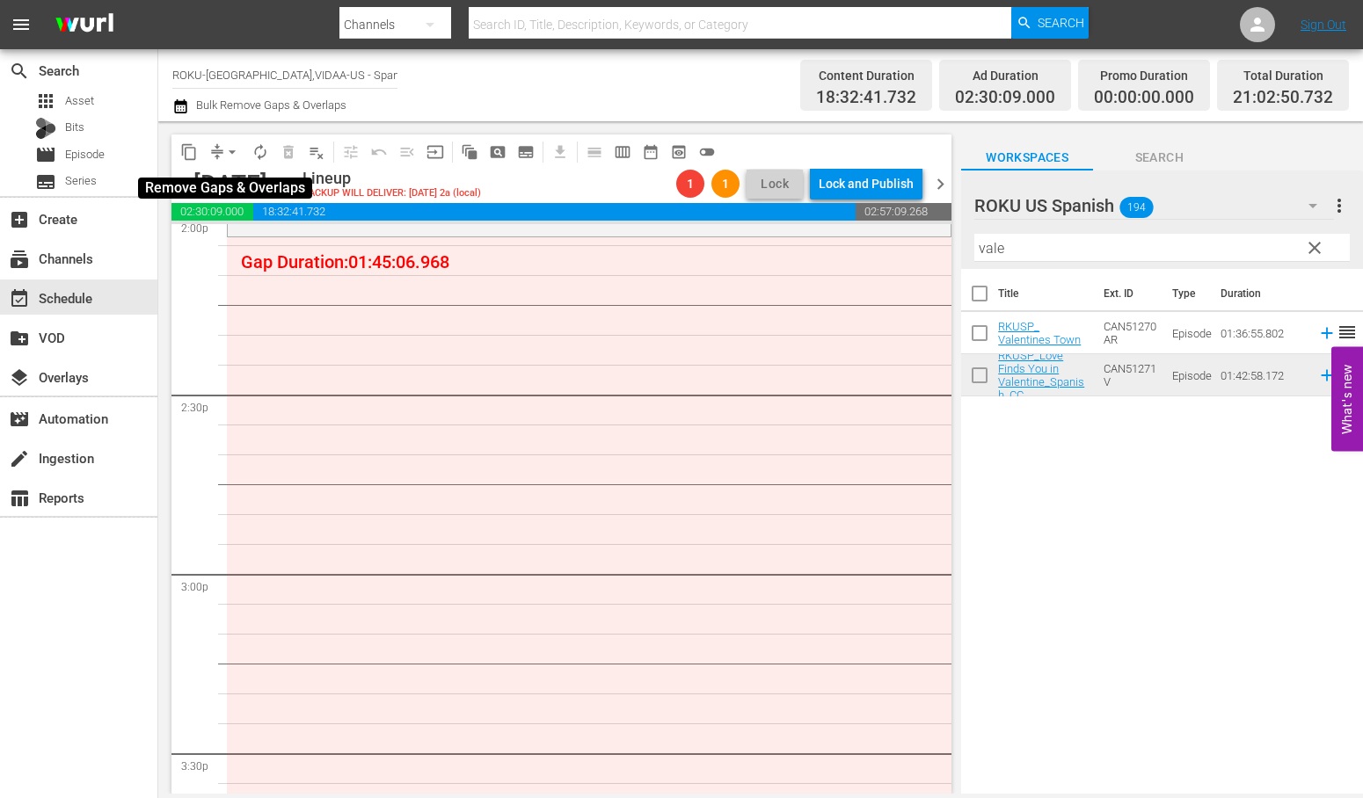
click at [226, 150] on span "arrow_drop_down" at bounding box center [232, 152] width 18 height 18
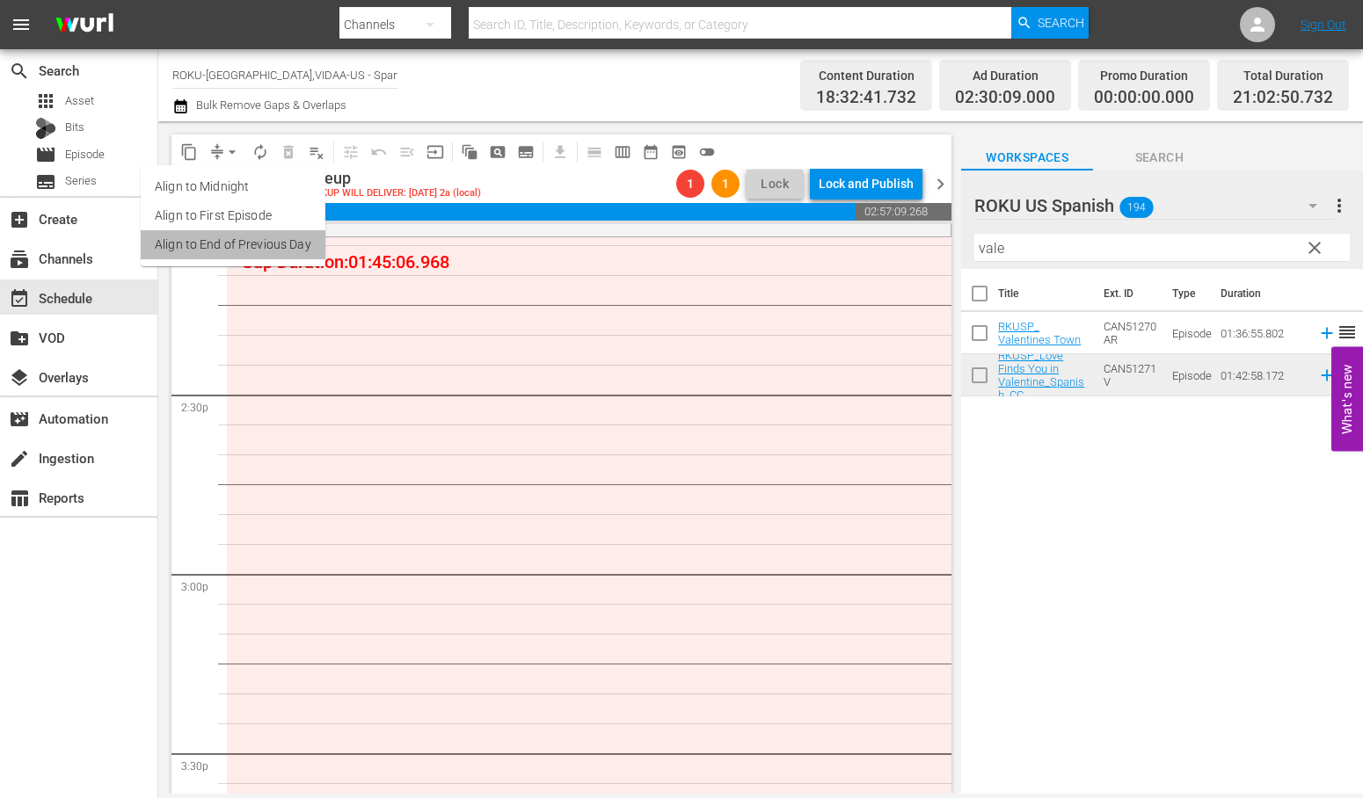
click at [275, 248] on li "Align to End of Previous Day" at bounding box center [233, 244] width 185 height 29
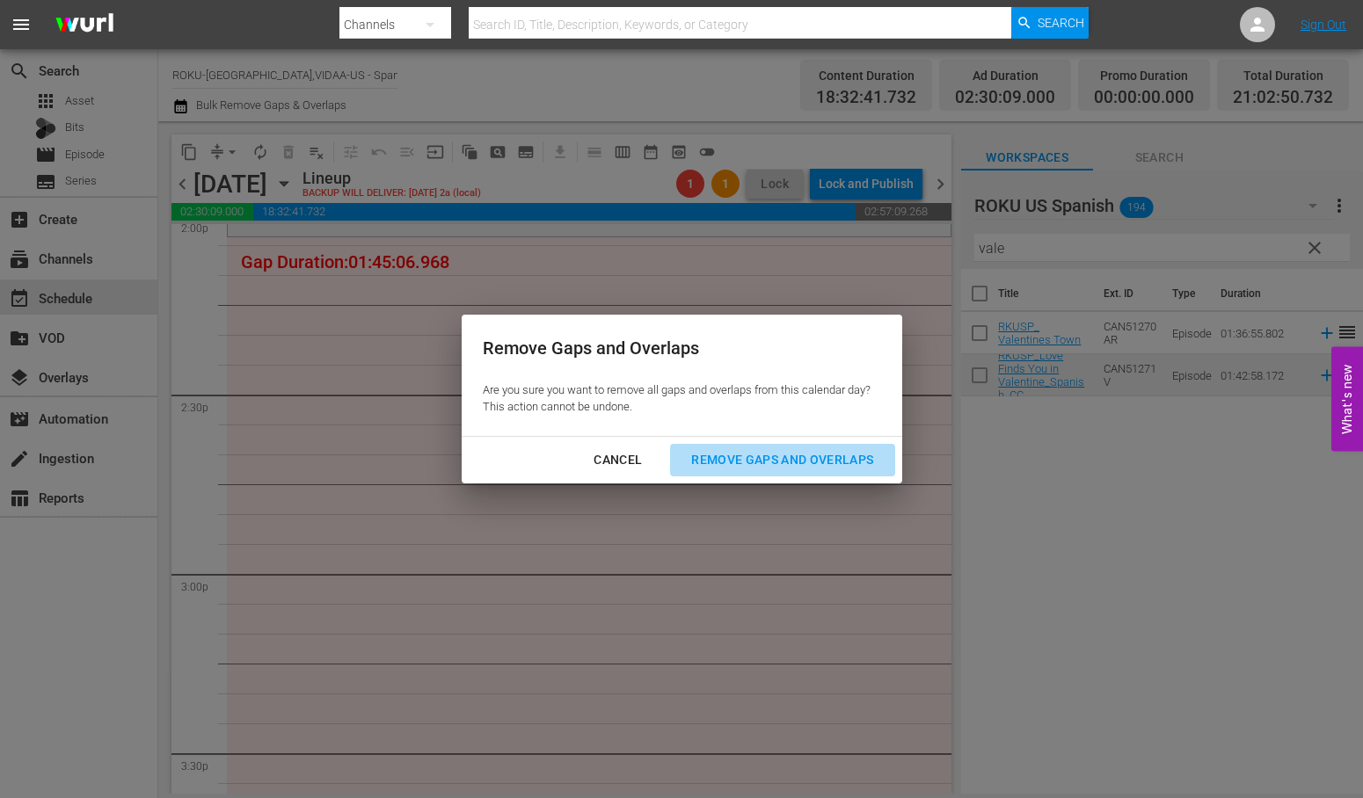
click at [827, 460] on div "Remove Gaps and Overlaps" at bounding box center [782, 460] width 210 height 22
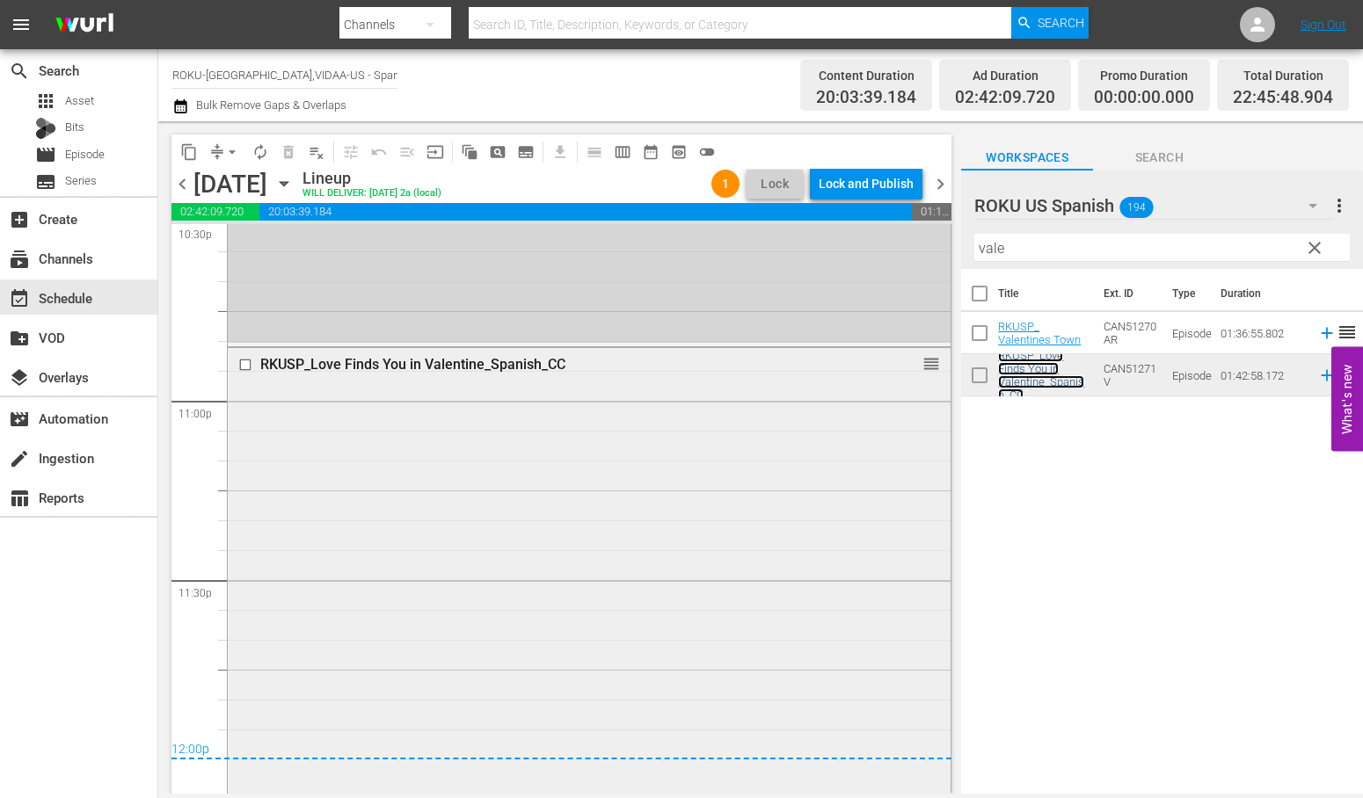
scroll to position [8242, 0]
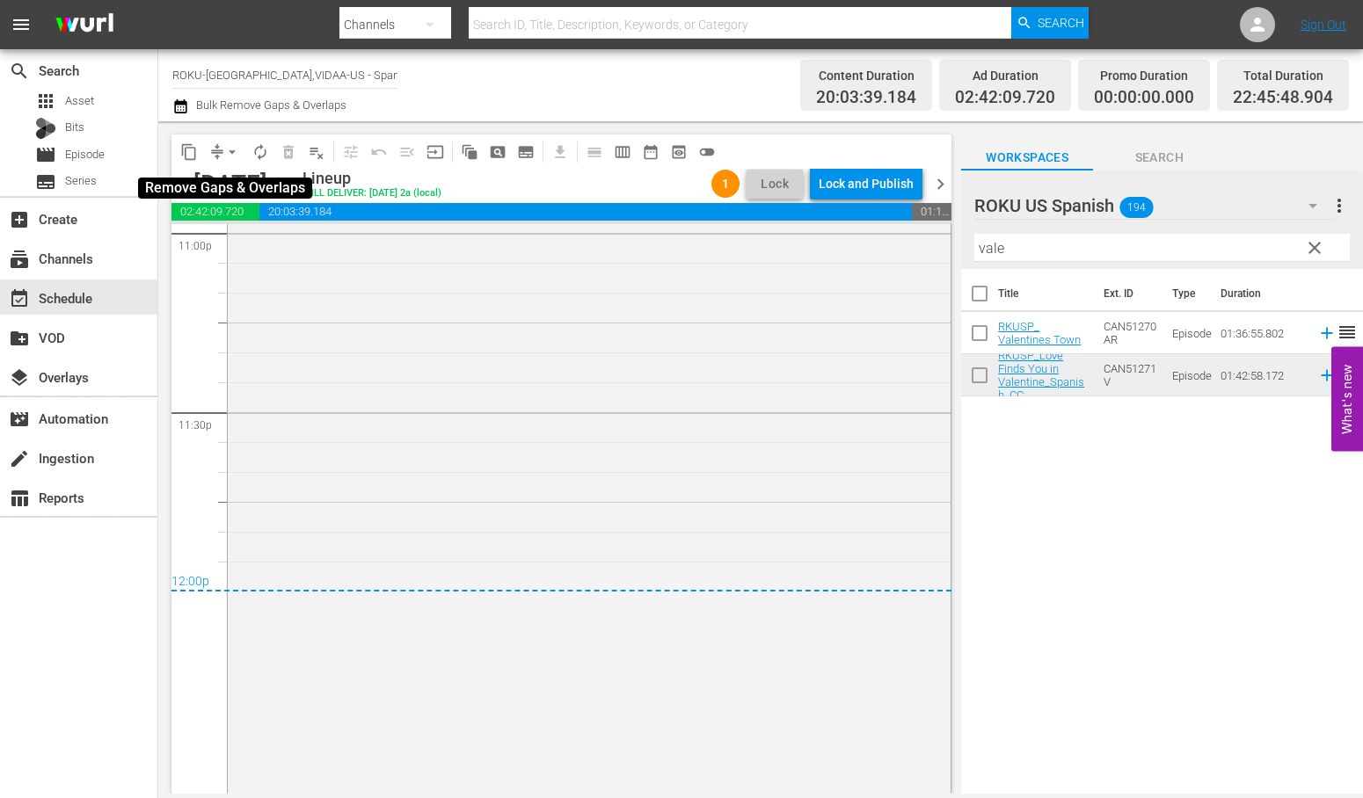
click at [235, 148] on span "arrow_drop_down" at bounding box center [232, 152] width 18 height 18
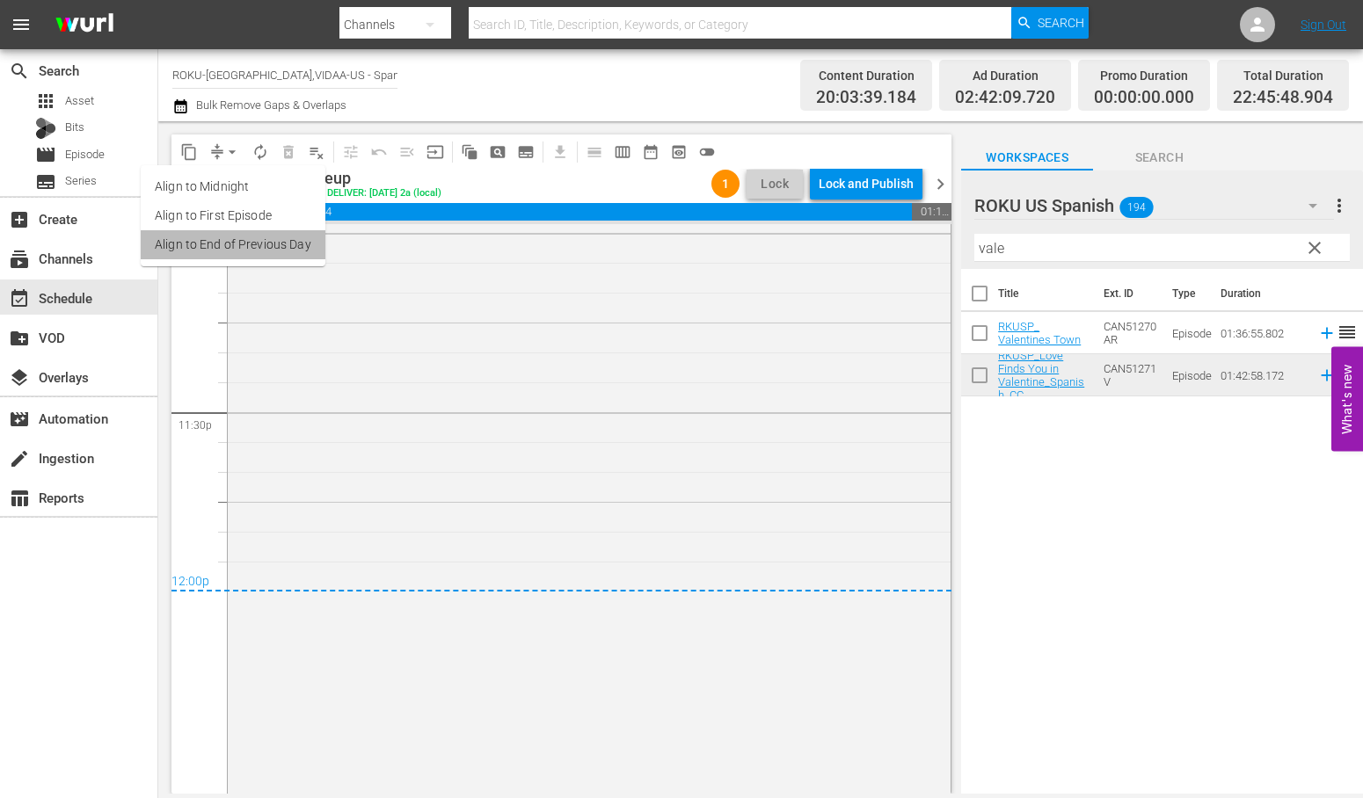
click at [251, 241] on li "Align to End of Previous Day" at bounding box center [233, 244] width 185 height 29
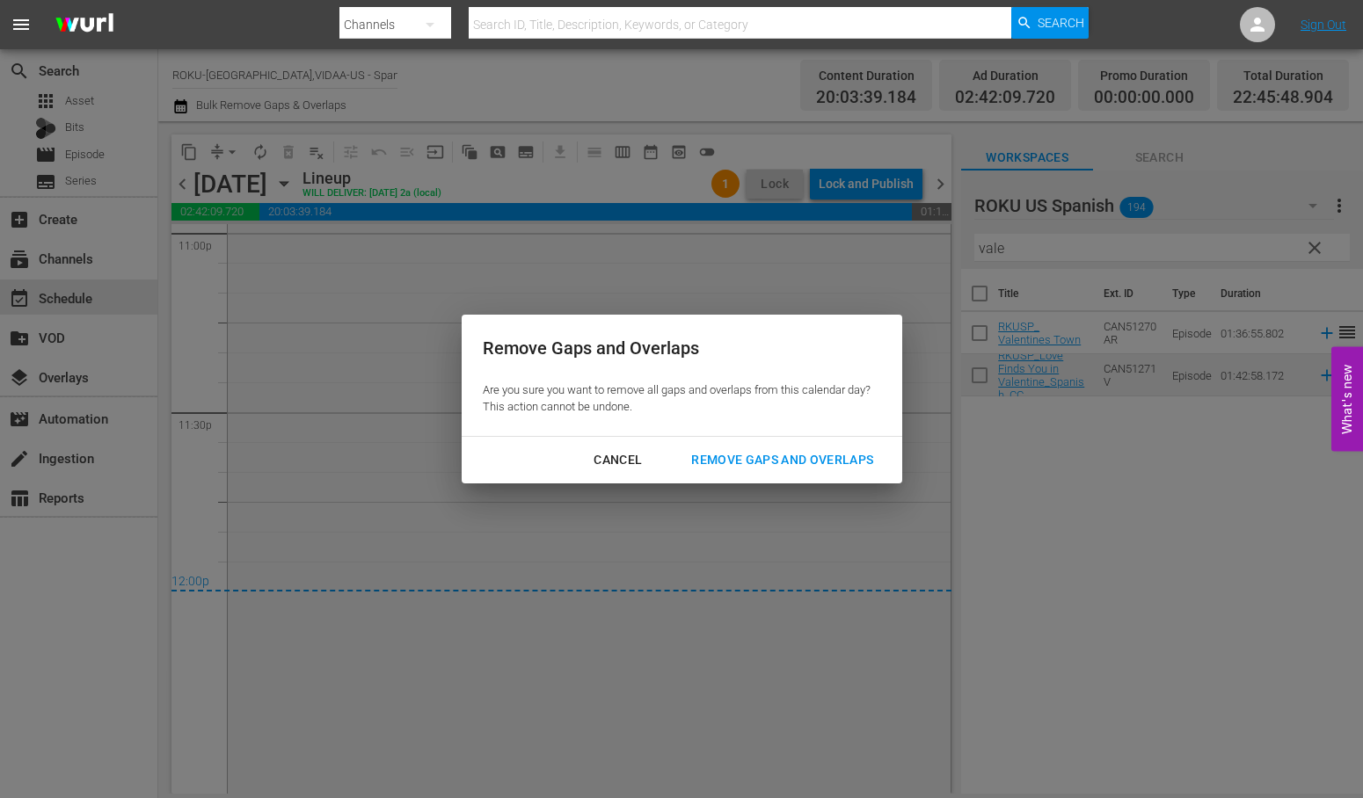
click at [829, 454] on div "Remove Gaps and Overlaps" at bounding box center [782, 460] width 210 height 22
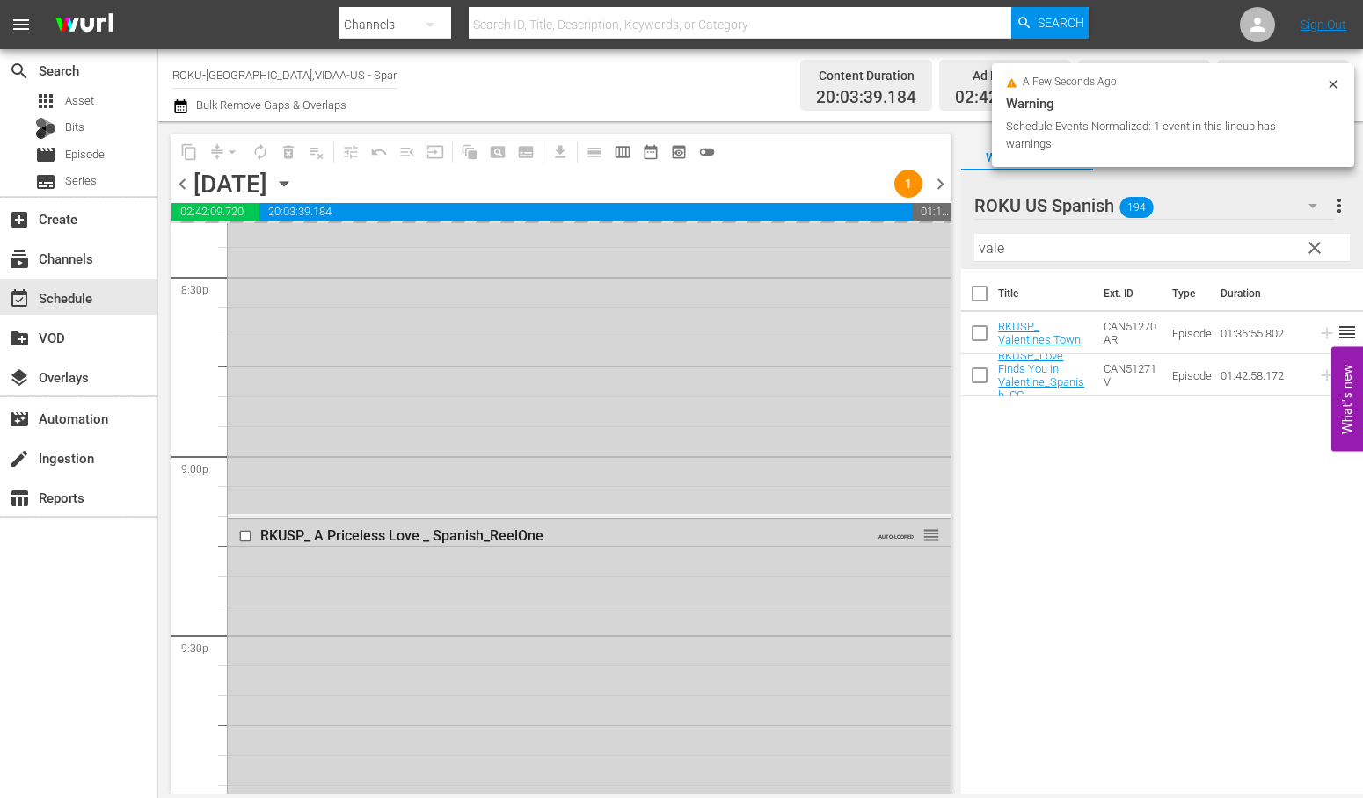
scroll to position [7265, 0]
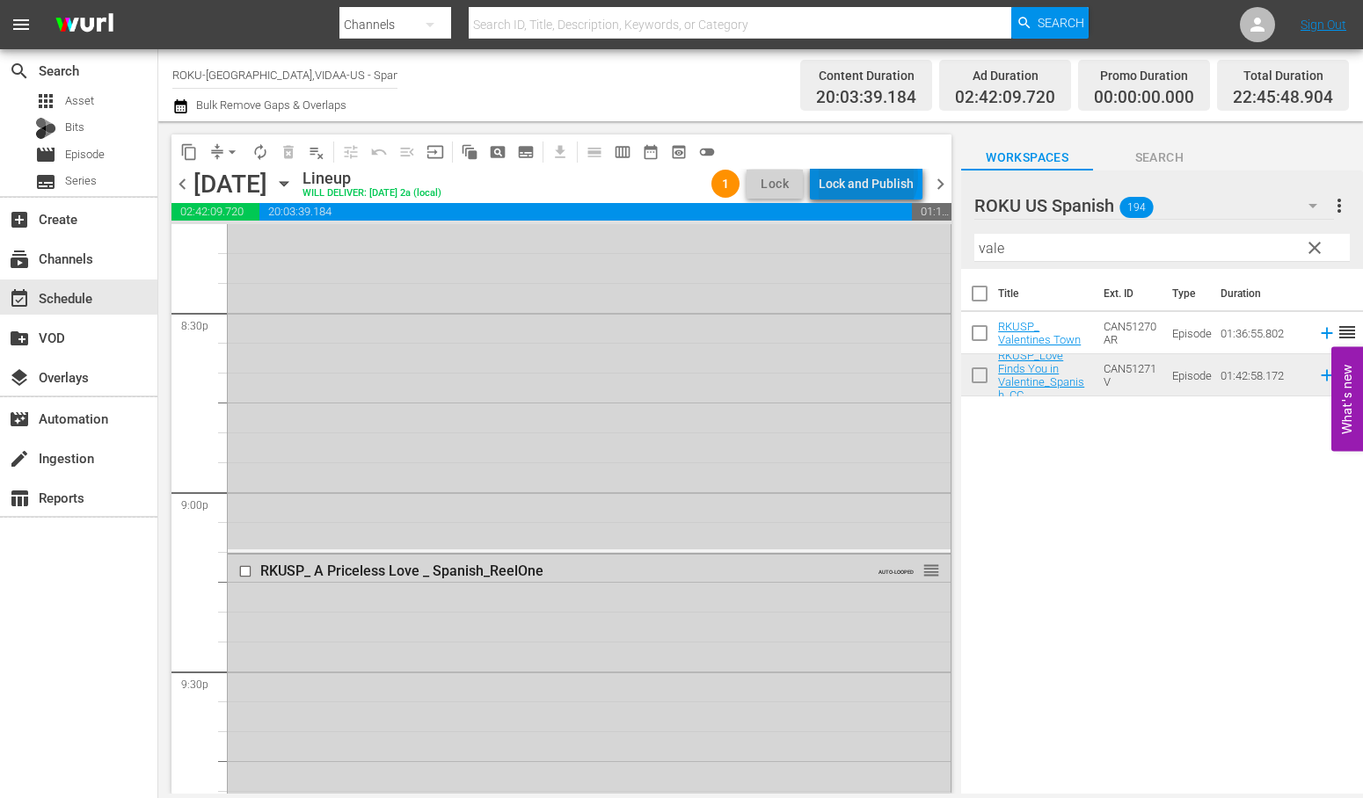
click at [871, 178] on div "Lock and Publish" at bounding box center [866, 184] width 95 height 32
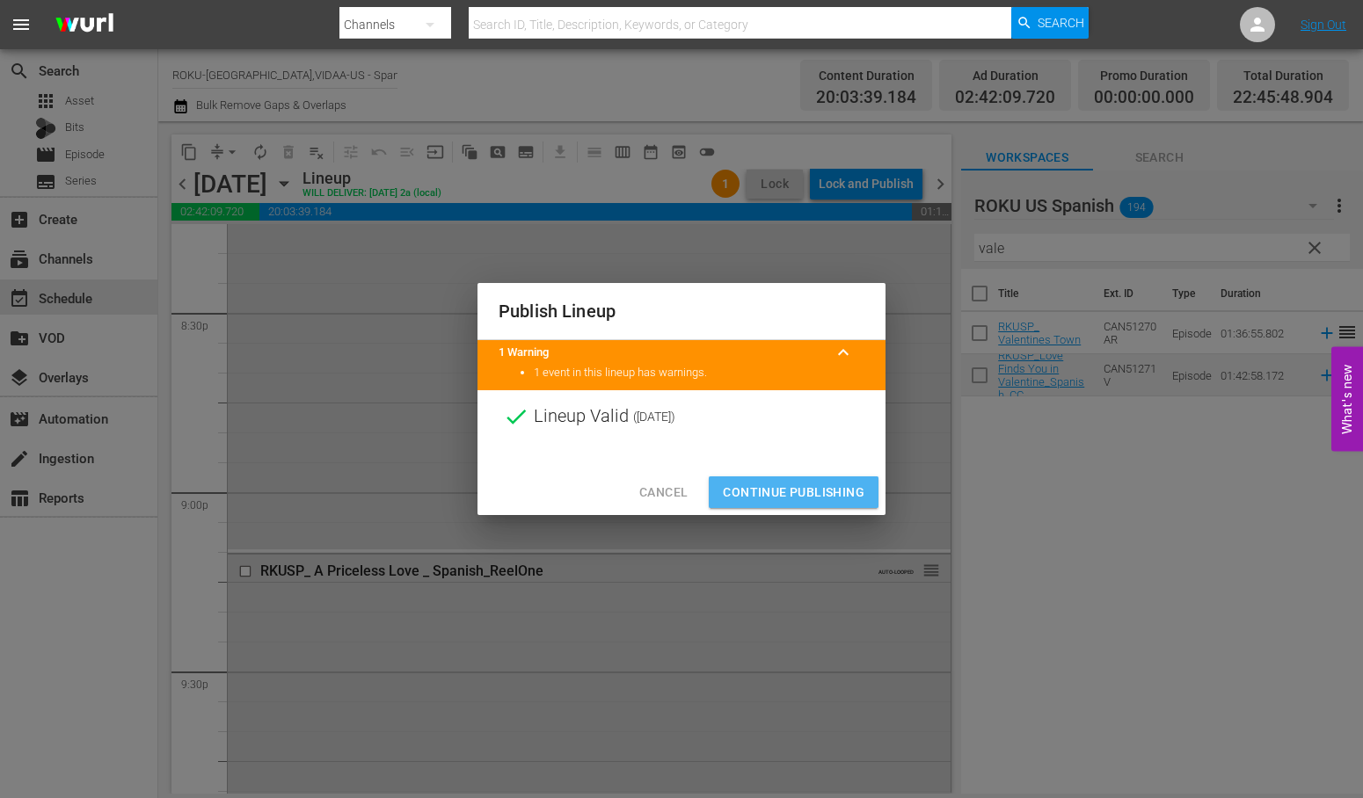
click at [810, 491] on span "Continue Publishing" at bounding box center [794, 493] width 142 height 22
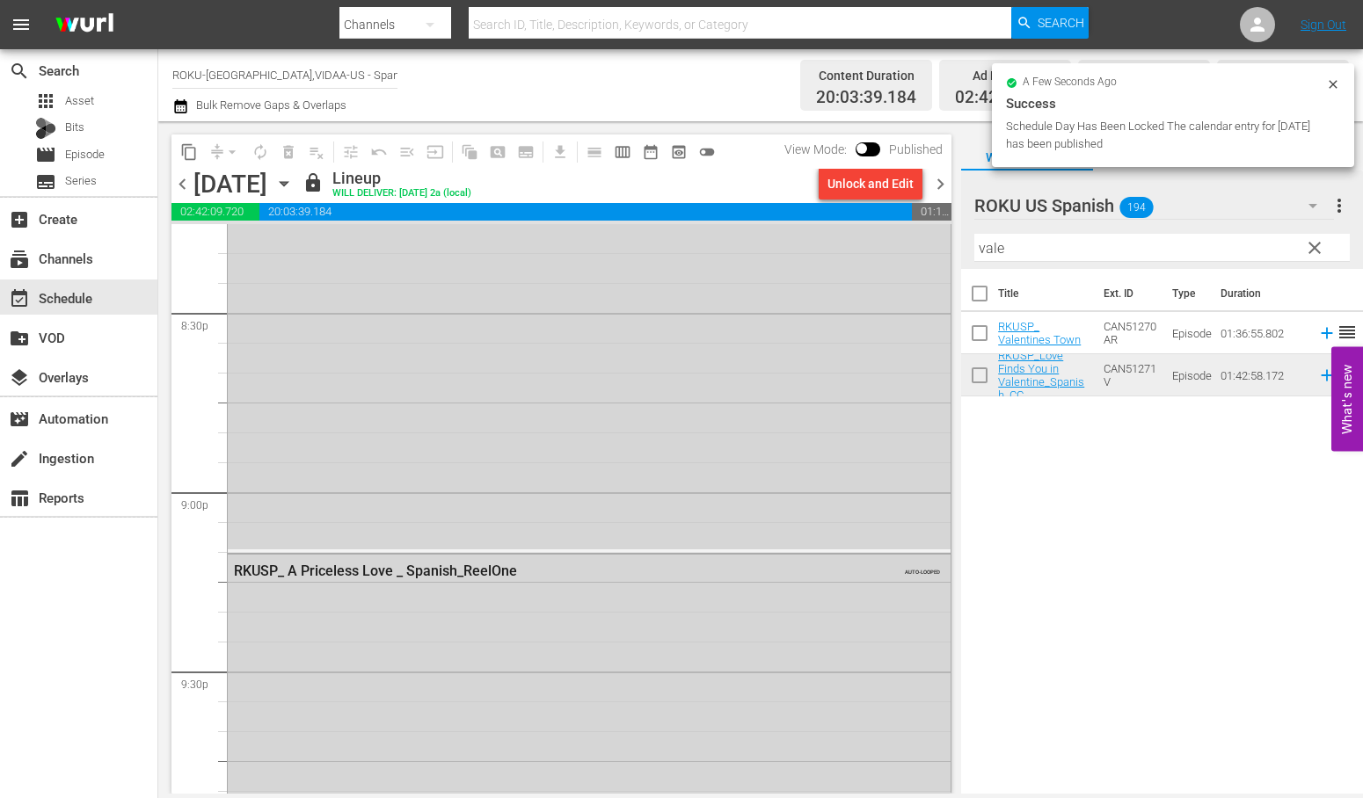
click at [294, 186] on icon "button" at bounding box center [283, 183] width 19 height 19
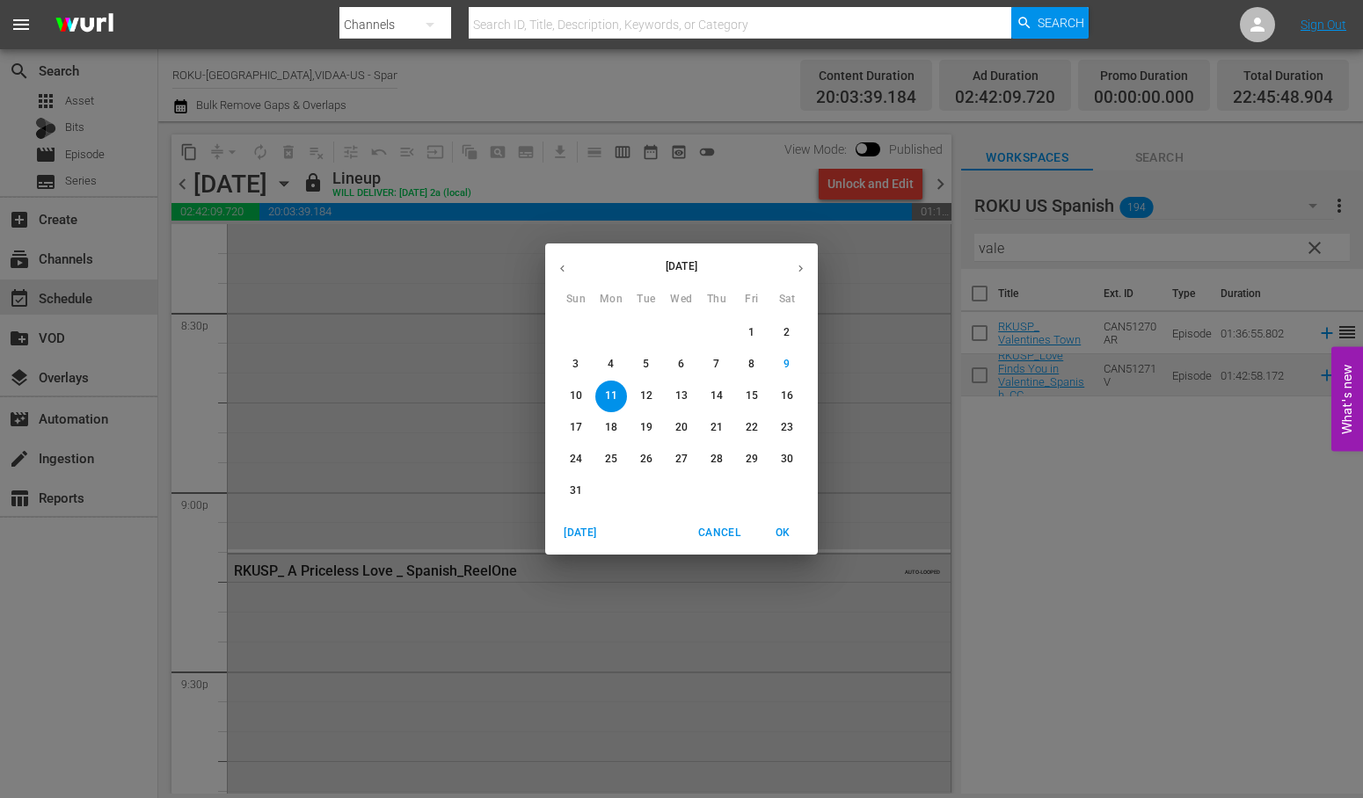
click at [644, 394] on p "12" at bounding box center [646, 396] width 12 height 15
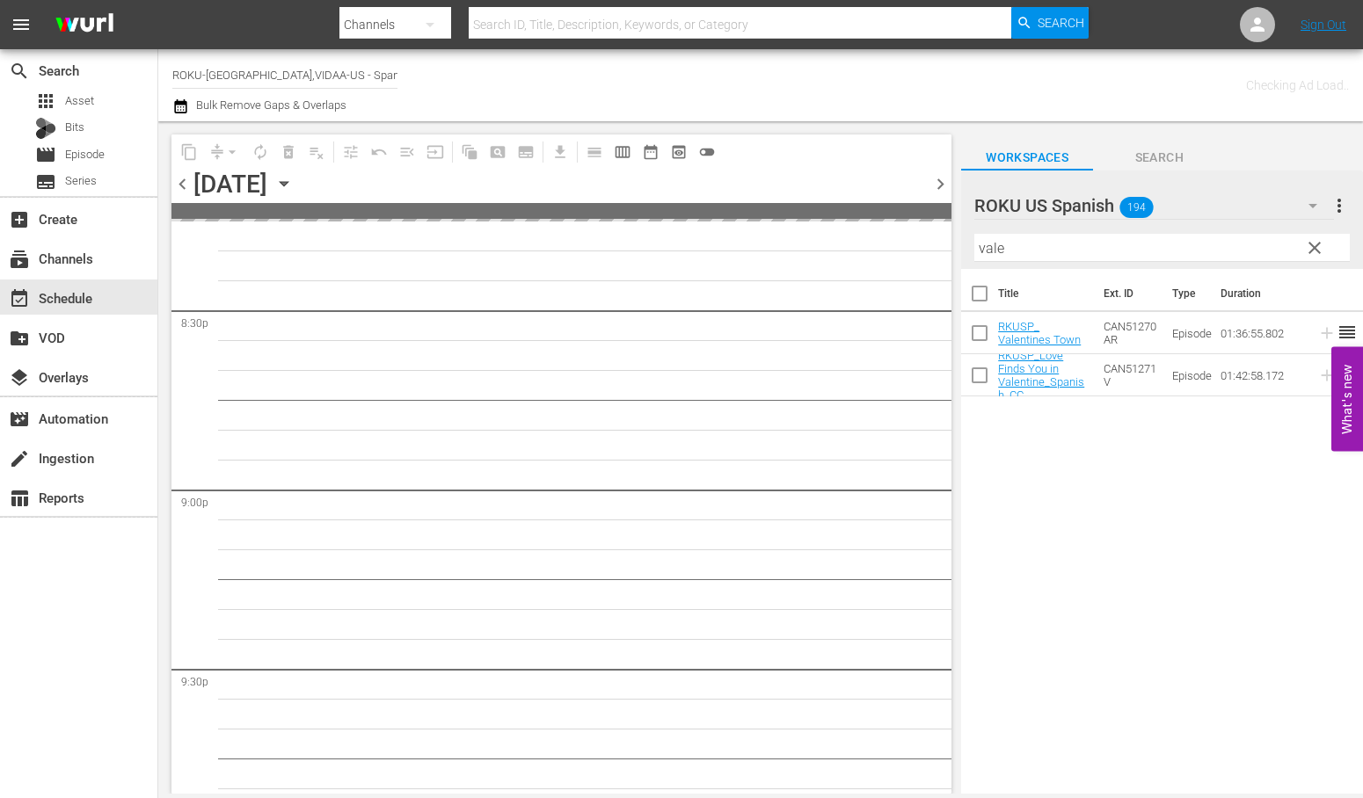
scroll to position [7504, 0]
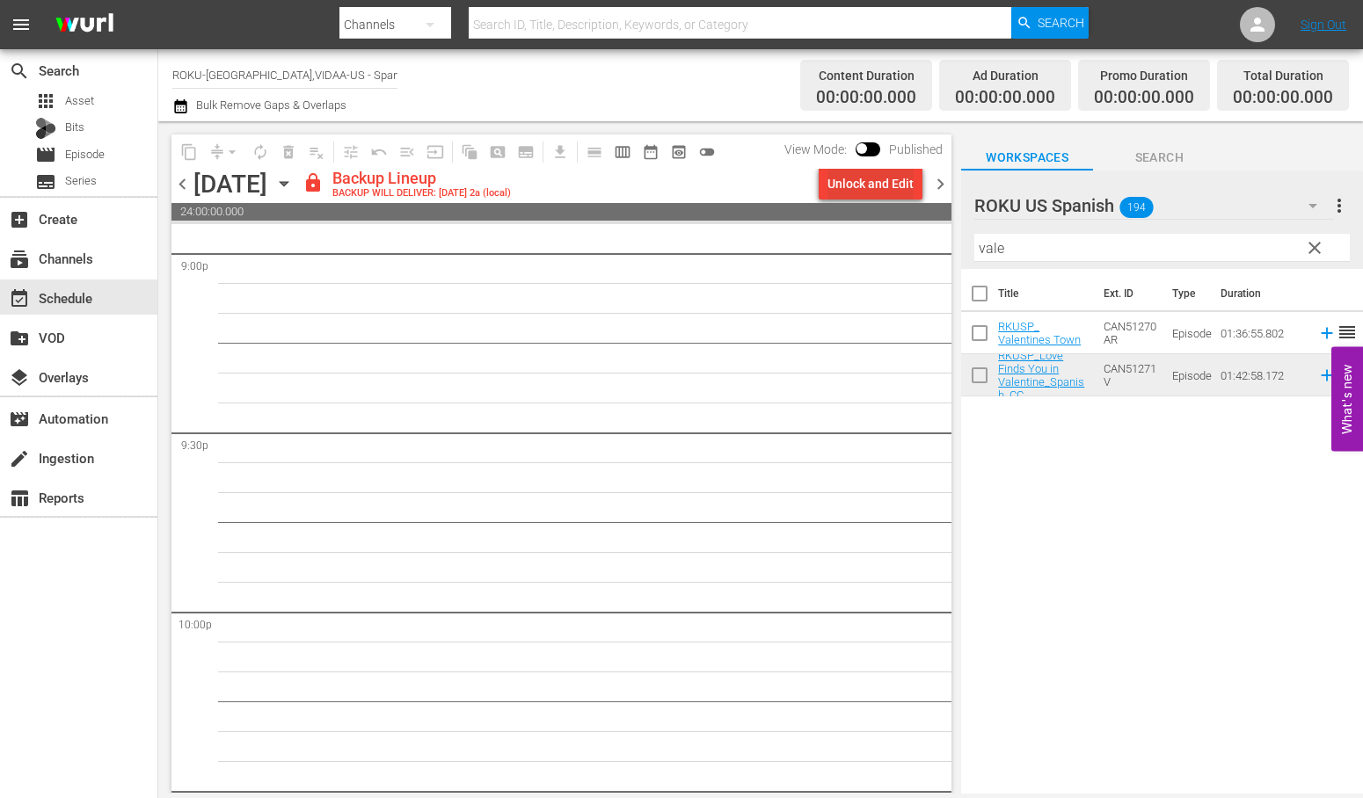
click at [871, 183] on div "Unlock and Edit" at bounding box center [870, 184] width 86 height 32
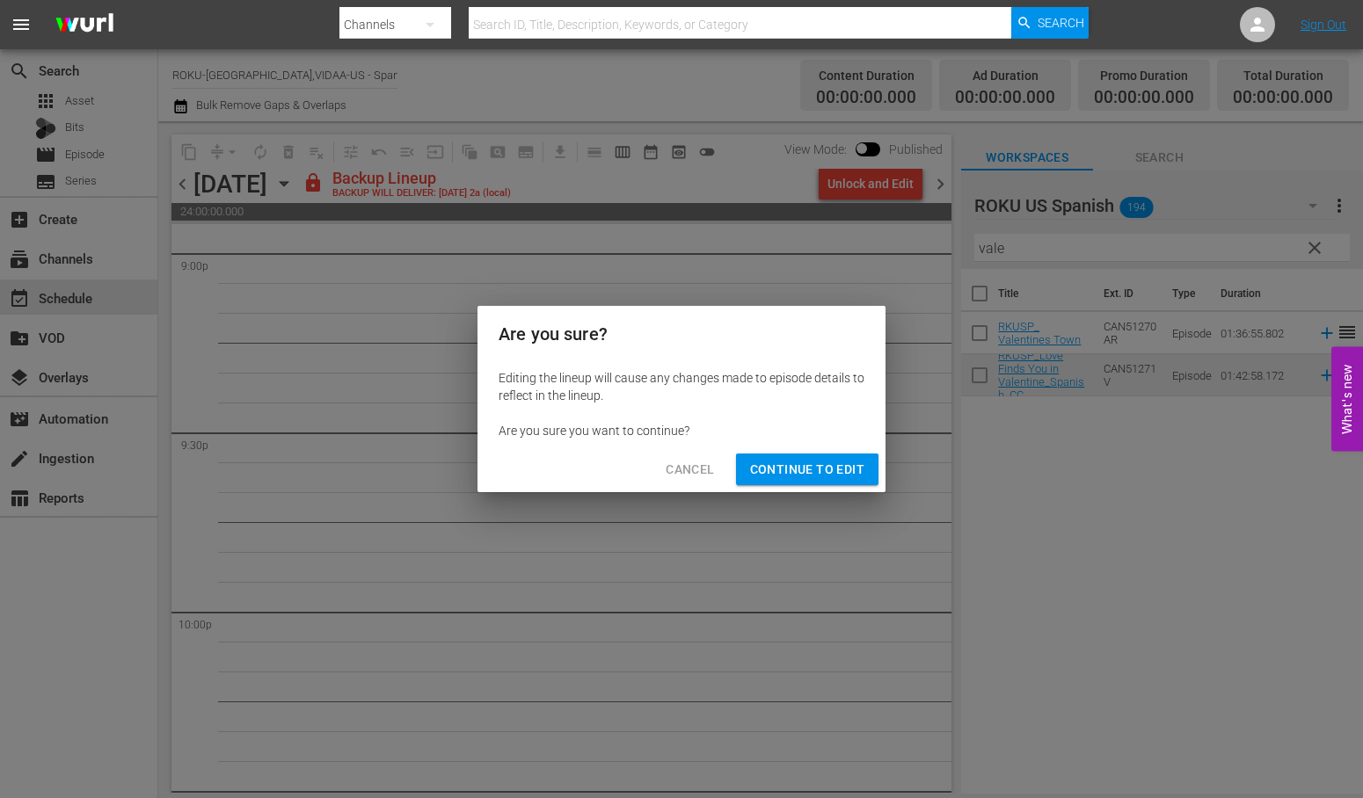
drag, startPoint x: 775, startPoint y: 463, endPoint x: 866, endPoint y: 582, distance: 149.3
click at [777, 470] on span "Continue to Edit" at bounding box center [807, 470] width 114 height 22
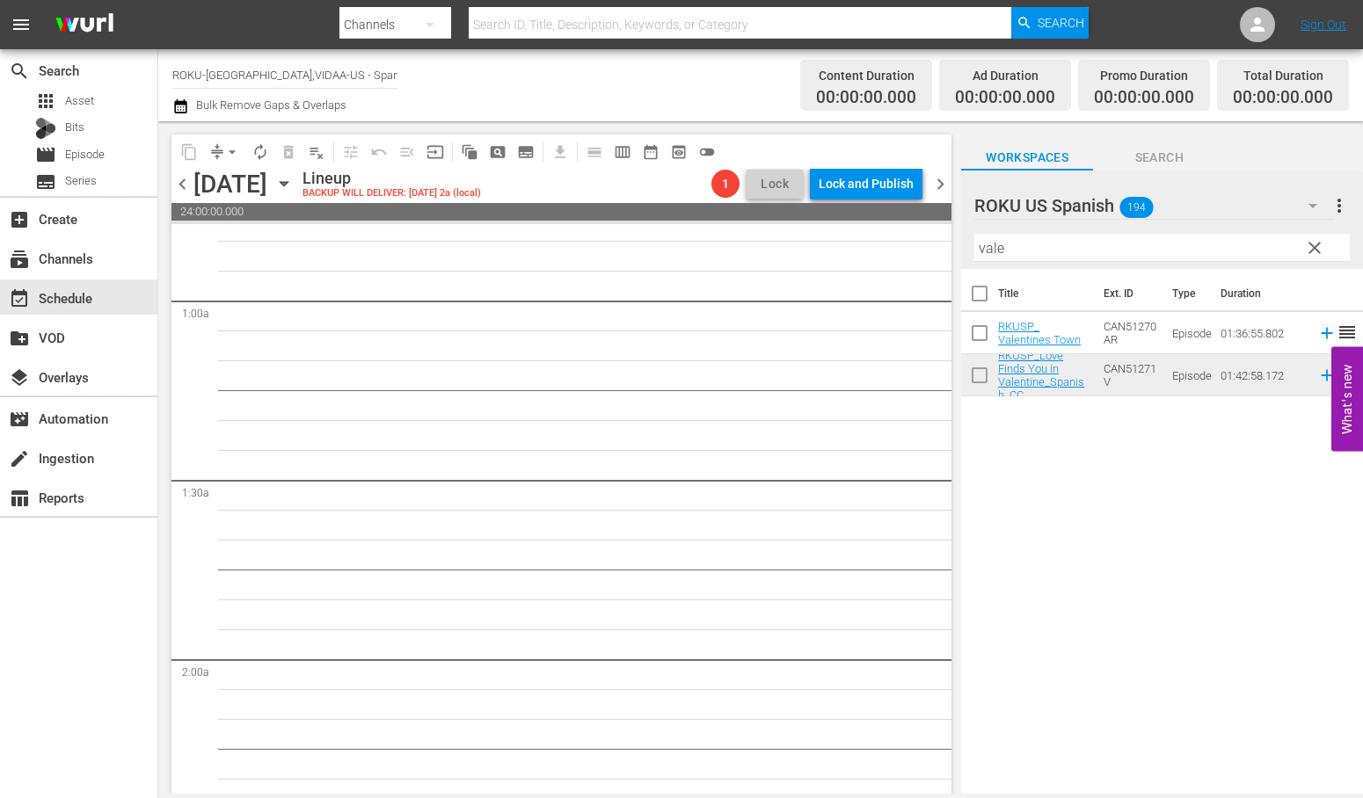
scroll to position [0, 0]
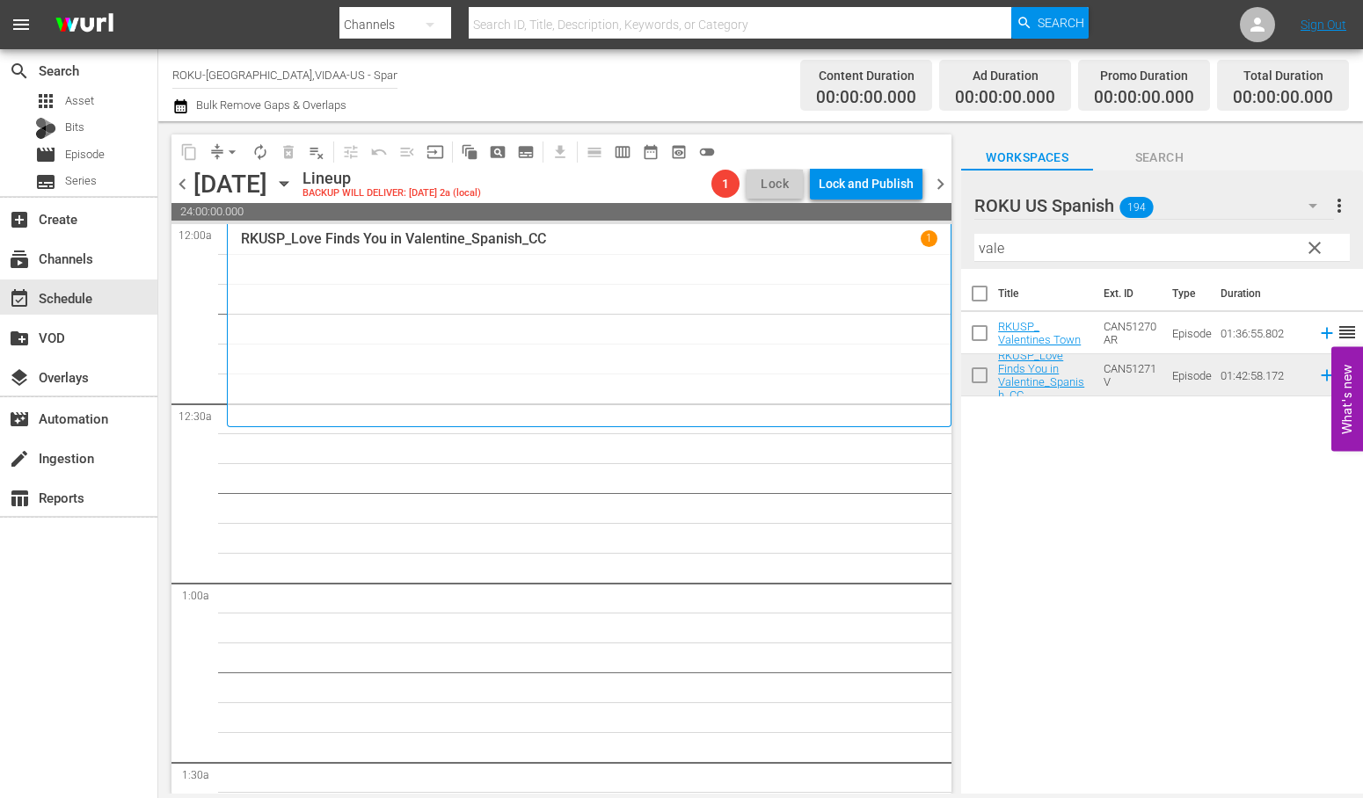
drag, startPoint x: 1060, startPoint y: 255, endPoint x: 717, endPoint y: 247, distance: 343.0
click at [717, 247] on div "content_copy compress arrow_drop_down autorenew_outlined delete_forever_outline…" at bounding box center [760, 457] width 1204 height 673
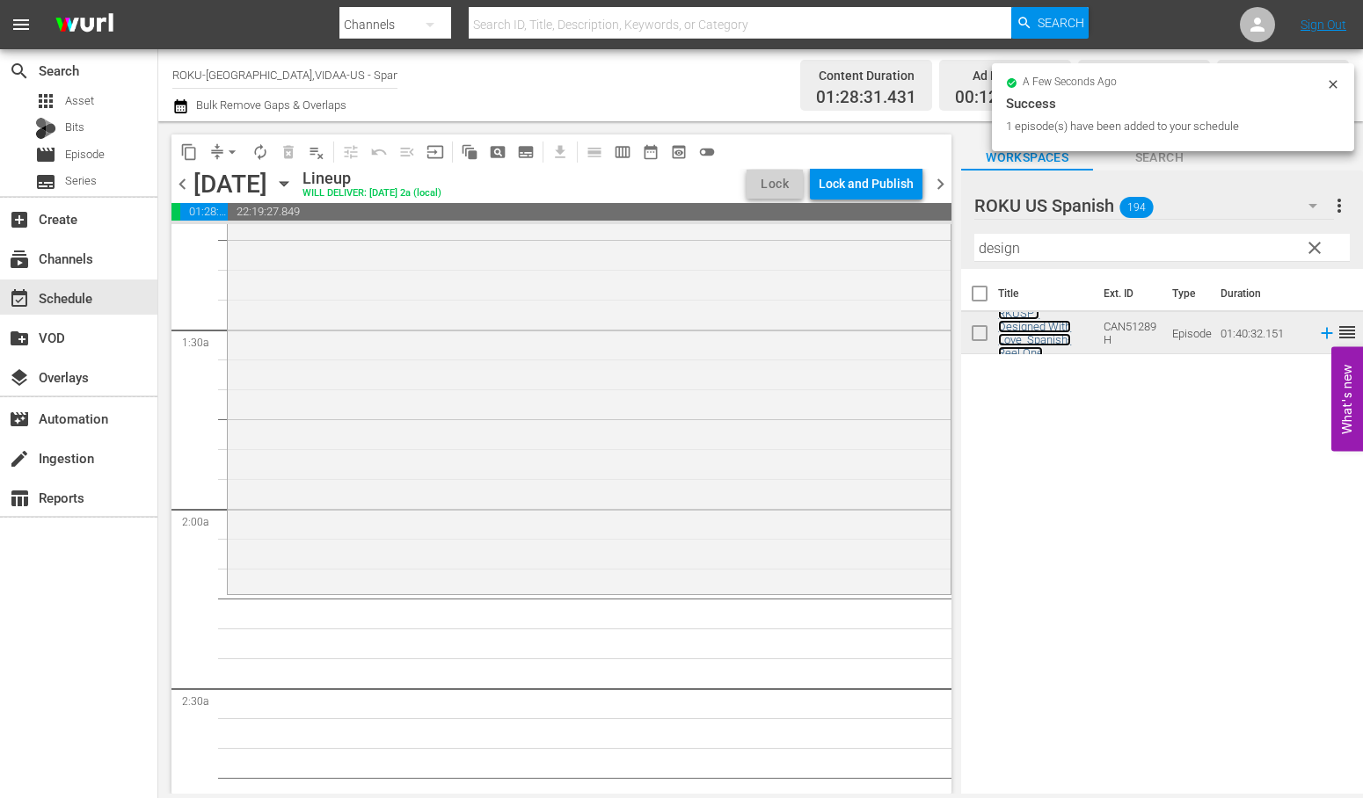
scroll to position [488, 0]
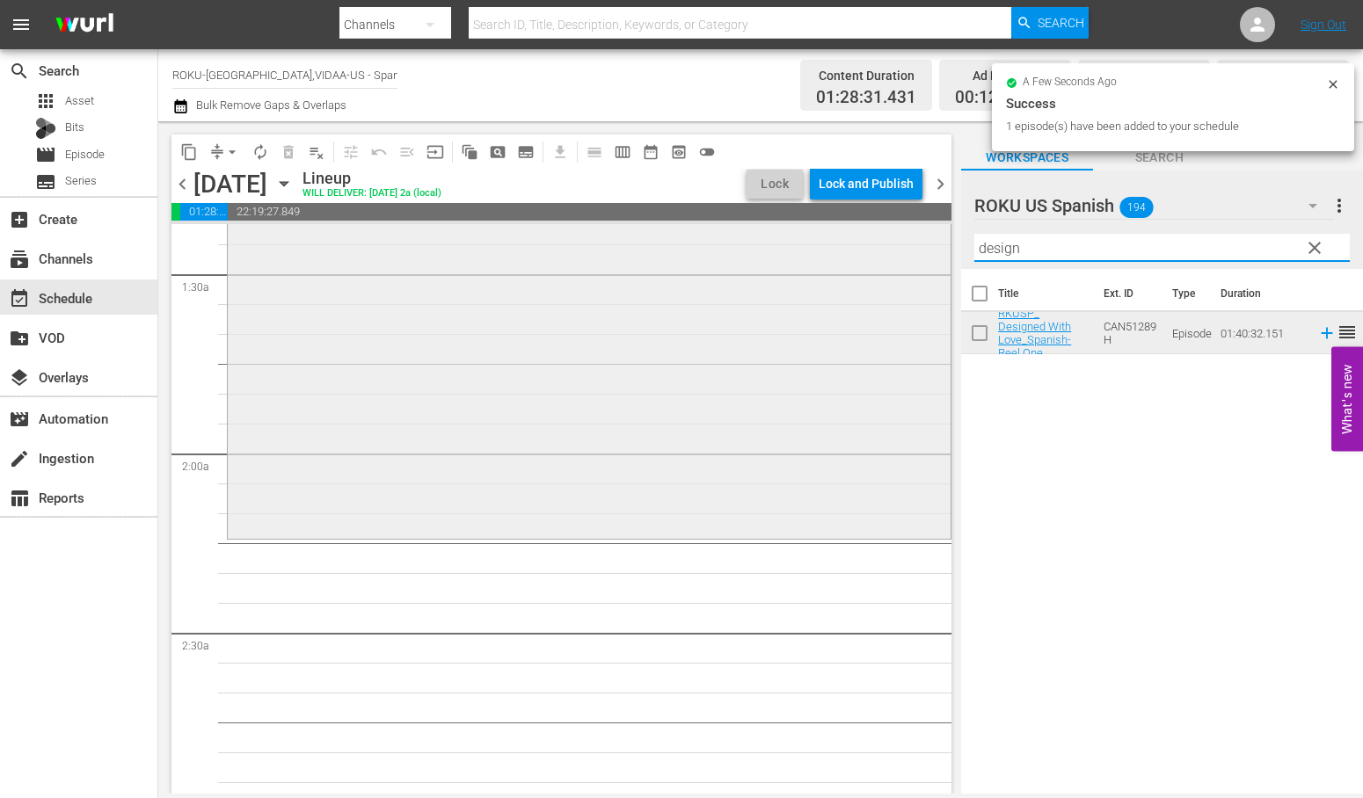
drag, startPoint x: 855, startPoint y: 244, endPoint x: 724, endPoint y: 236, distance: 131.3
click at [727, 236] on div "content_copy compress arrow_drop_down autorenew_outlined delete_forever_outline…" at bounding box center [760, 457] width 1204 height 673
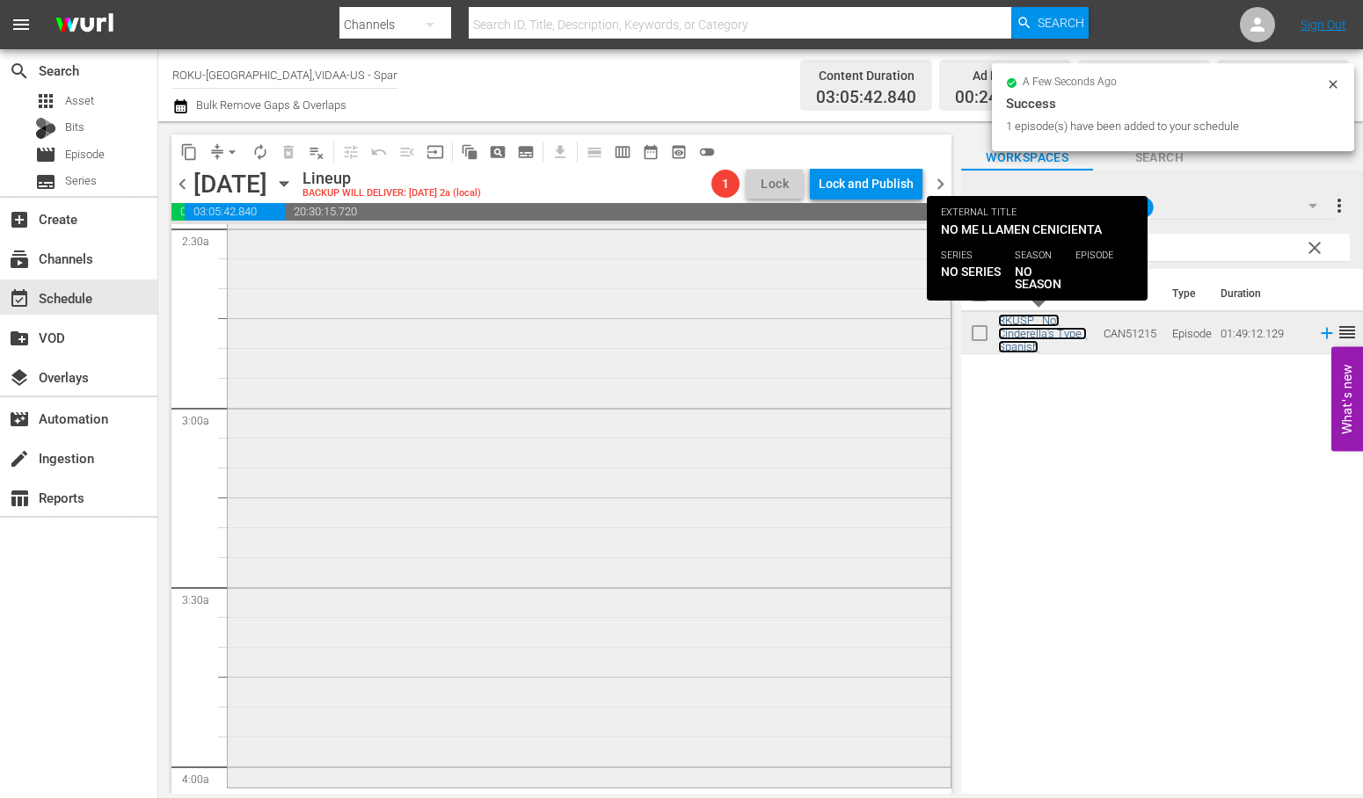
scroll to position [1172, 0]
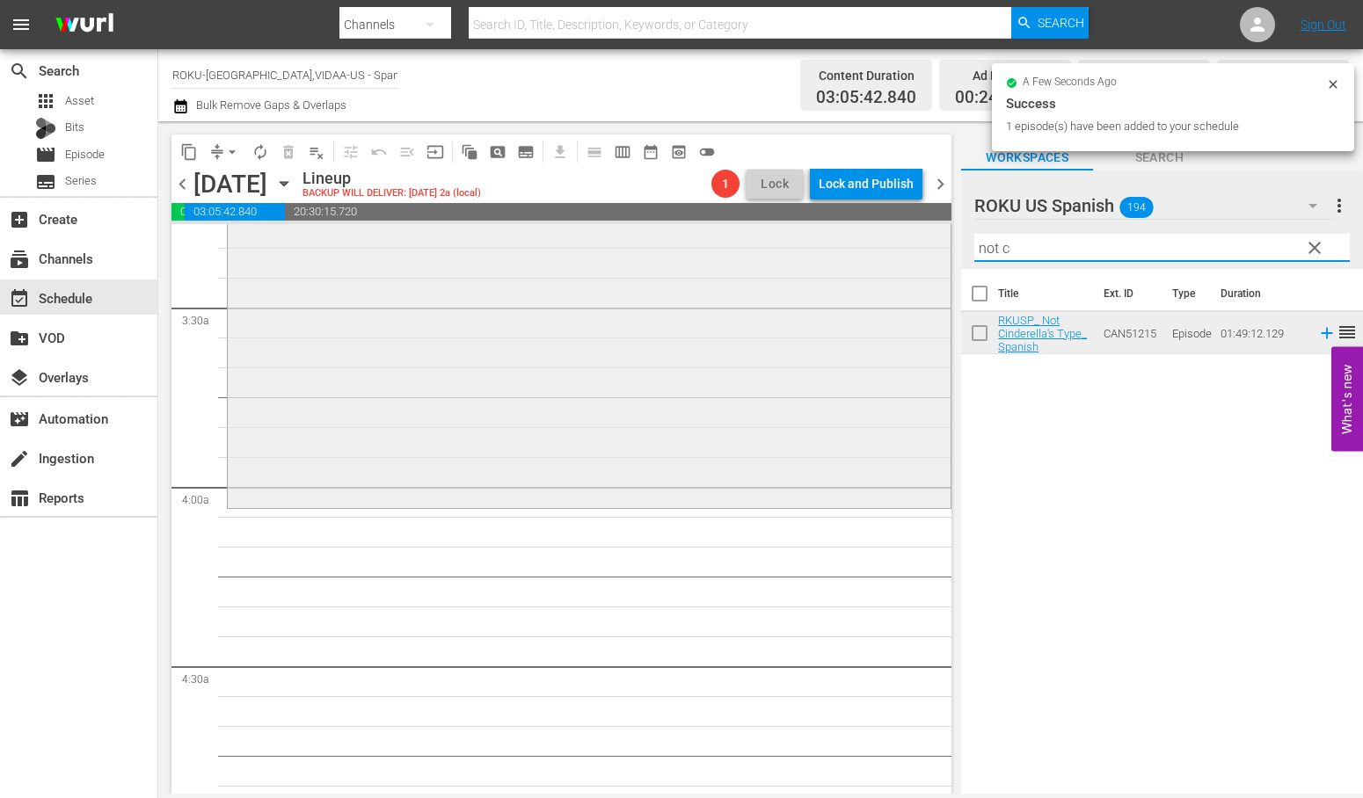
drag, startPoint x: 991, startPoint y: 251, endPoint x: 890, endPoint y: 255, distance: 101.2
click at [908, 252] on div "content_copy compress arrow_drop_down autorenew_outlined delete_forever_outline…" at bounding box center [760, 457] width 1204 height 673
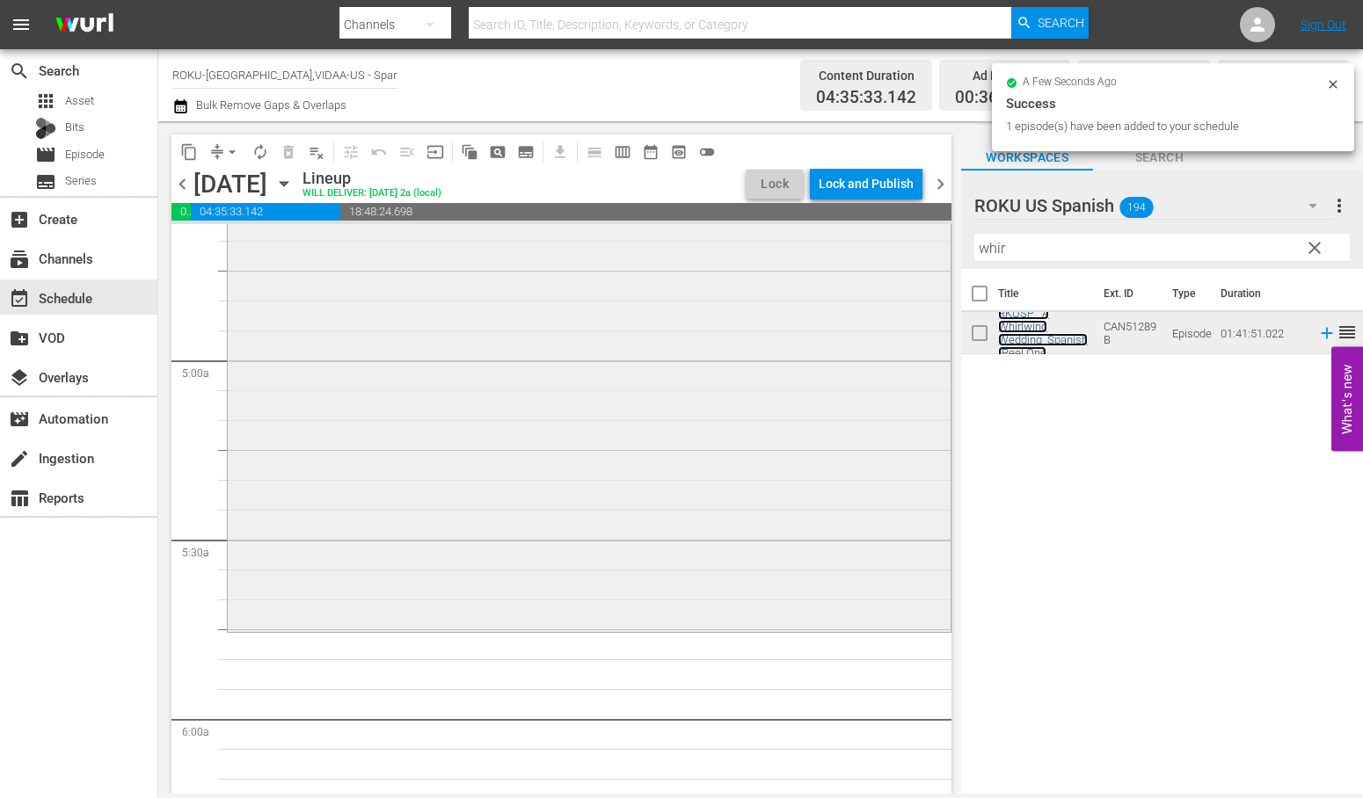
scroll to position [1660, 0]
drag, startPoint x: 1008, startPoint y: 253, endPoint x: 855, endPoint y: 253, distance: 153.0
click at [855, 253] on div "content_copy compress arrow_drop_down autorenew_outlined delete_forever_outline…" at bounding box center [760, 457] width 1204 height 673
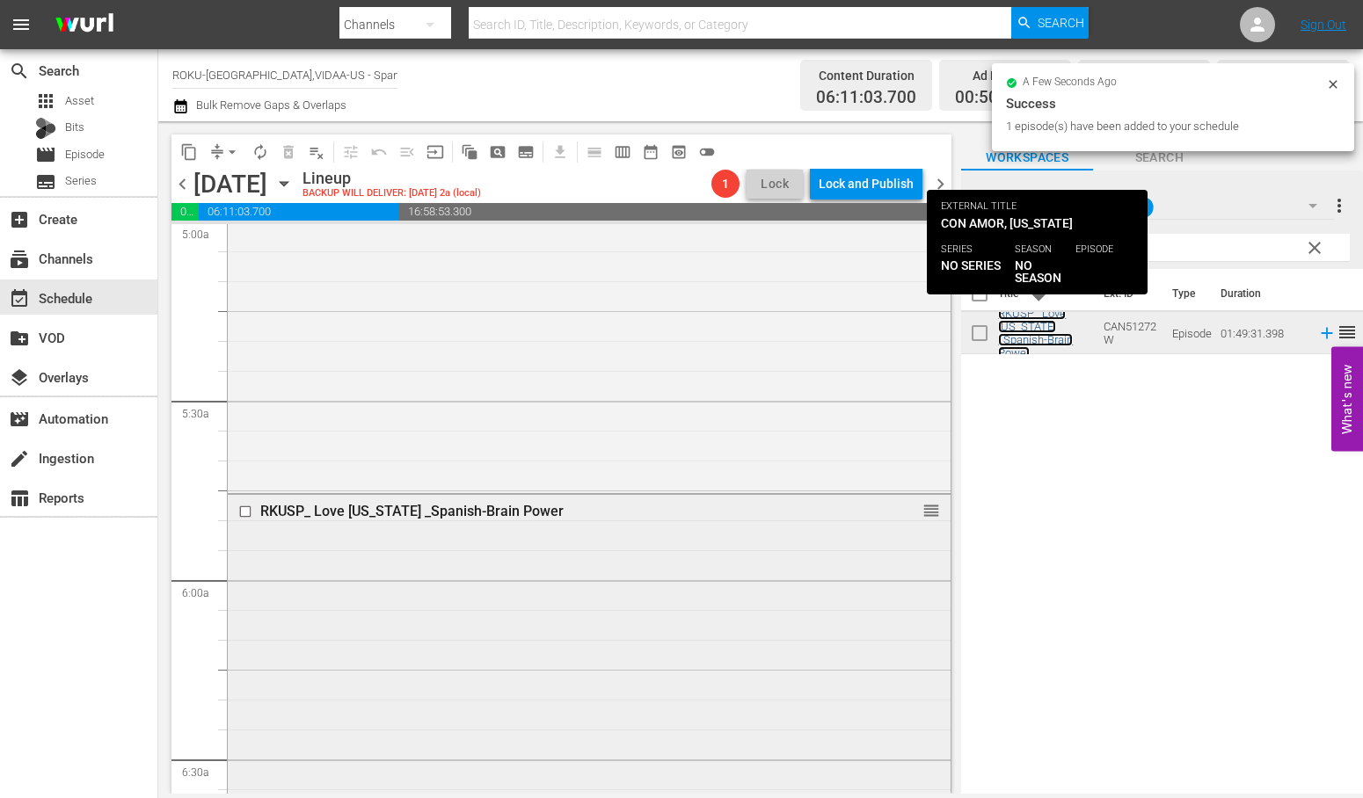
scroll to position [2149, 0]
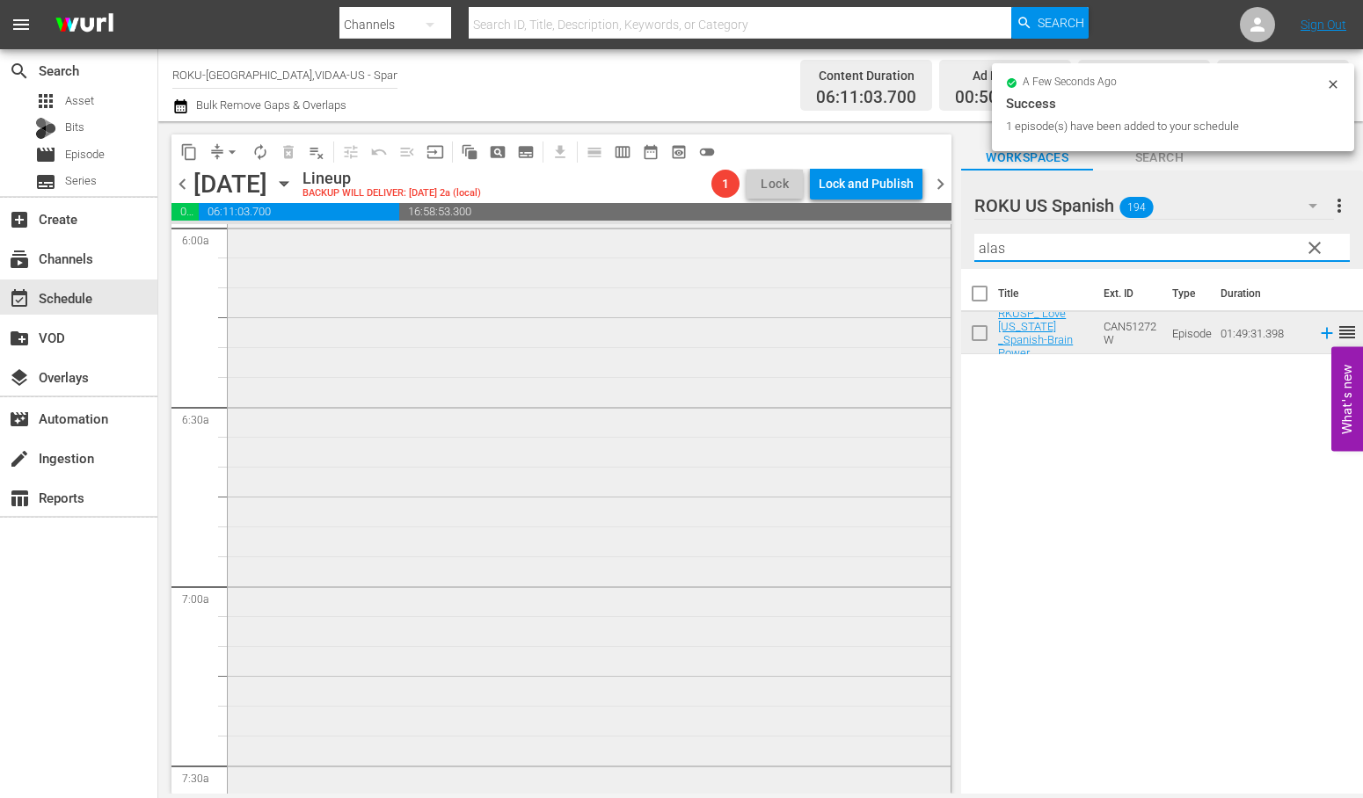
drag, startPoint x: 1022, startPoint y: 247, endPoint x: 891, endPoint y: 249, distance: 131.0
click at [891, 249] on div "content_copy compress arrow_drop_down autorenew_outlined delete_forever_outline…" at bounding box center [760, 457] width 1204 height 673
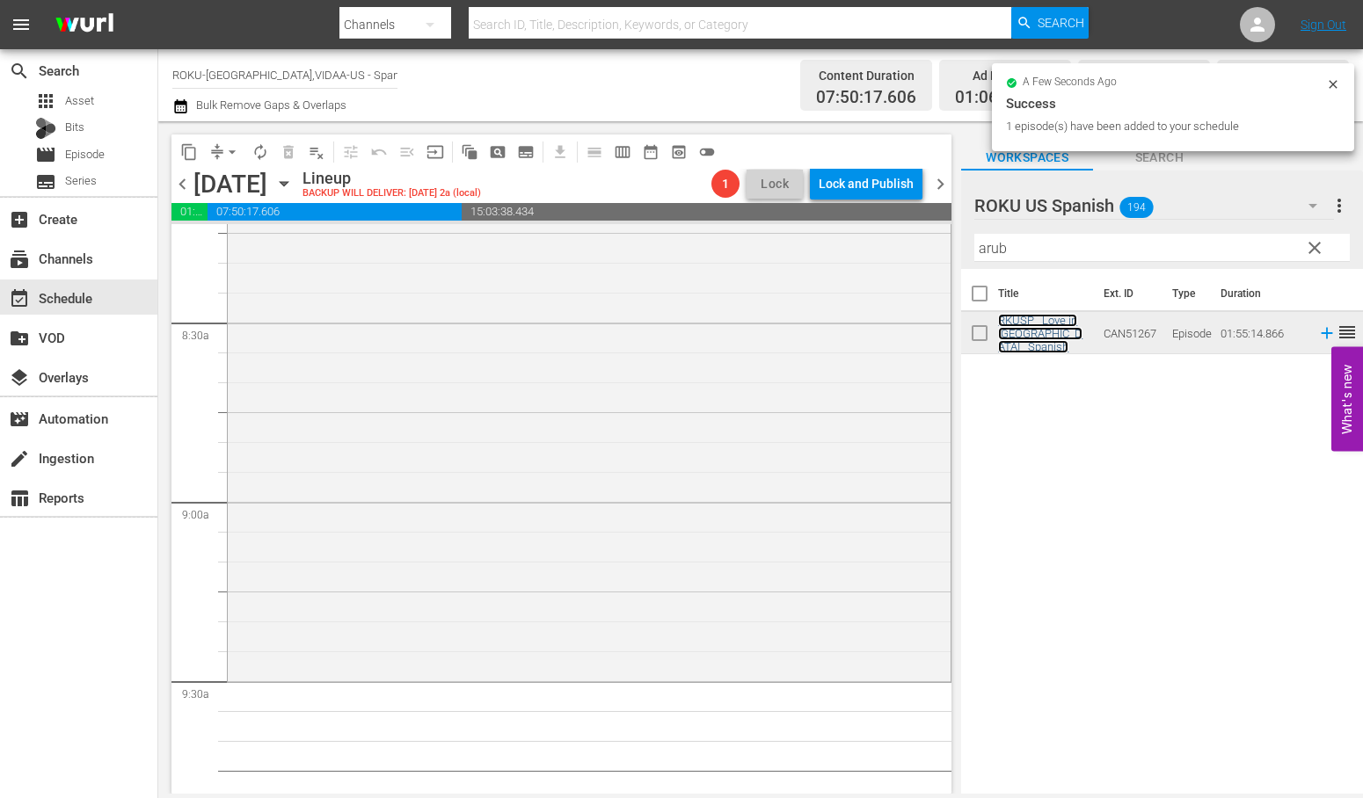
scroll to position [3028, 0]
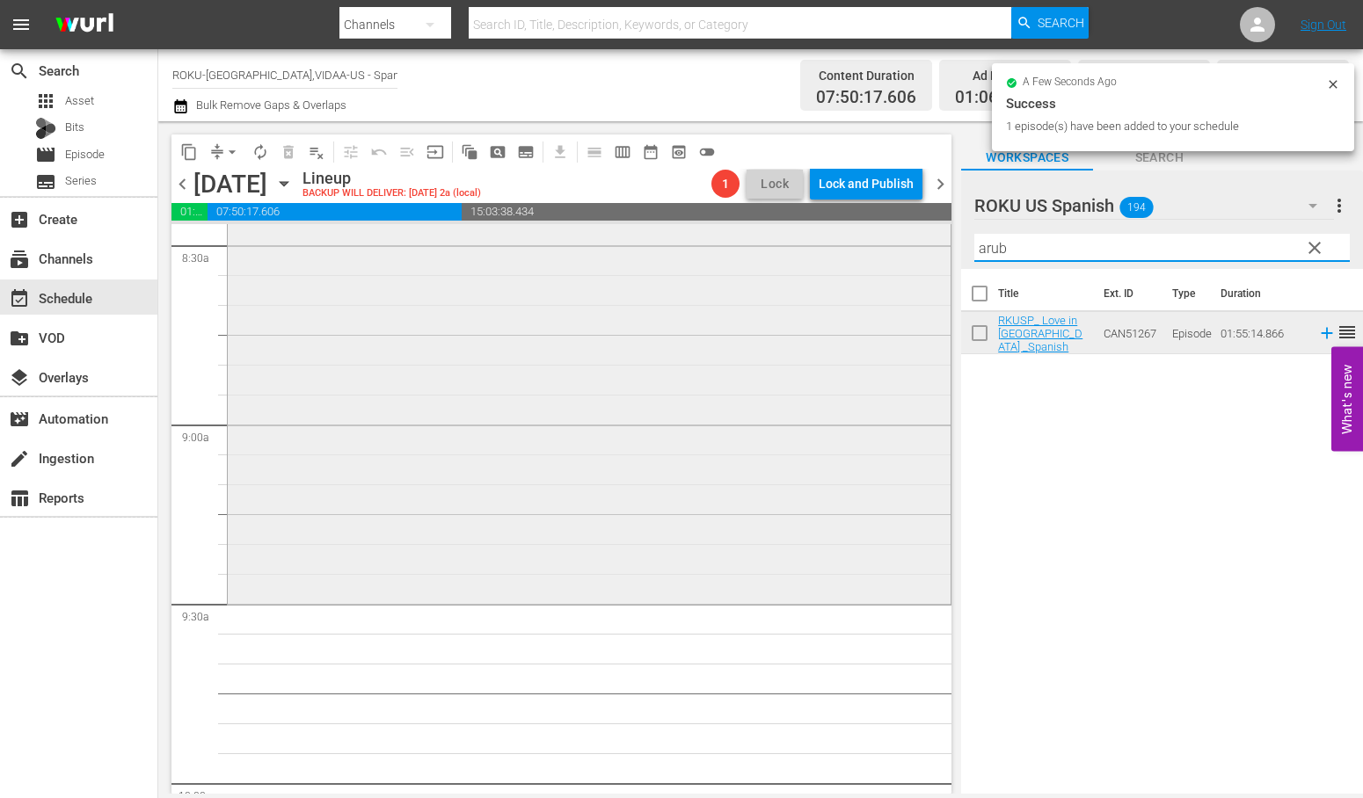
drag, startPoint x: 1043, startPoint y: 244, endPoint x: 784, endPoint y: 244, distance: 258.5
click at [784, 244] on div "content_copy compress arrow_drop_down autorenew_outlined delete_forever_outline…" at bounding box center [760, 457] width 1204 height 673
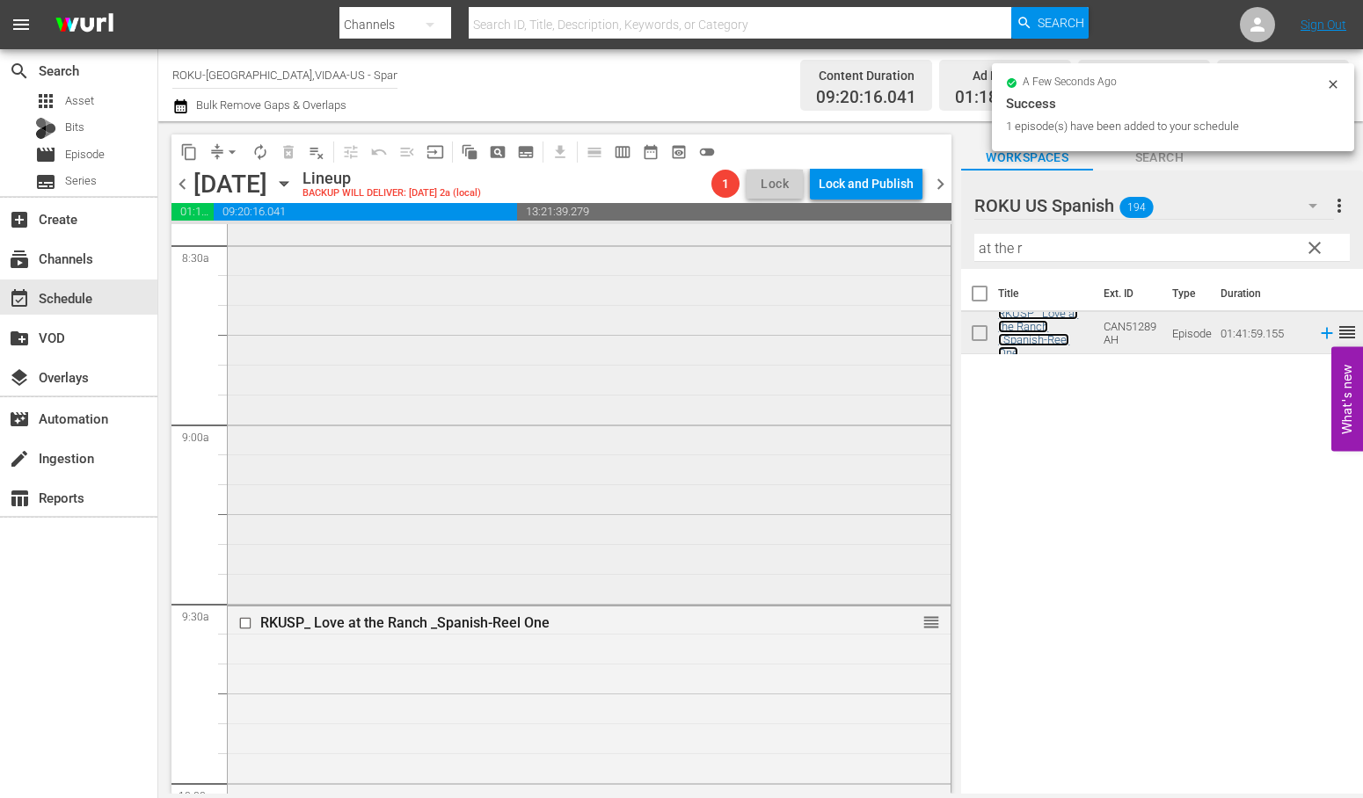
scroll to position [3517, 0]
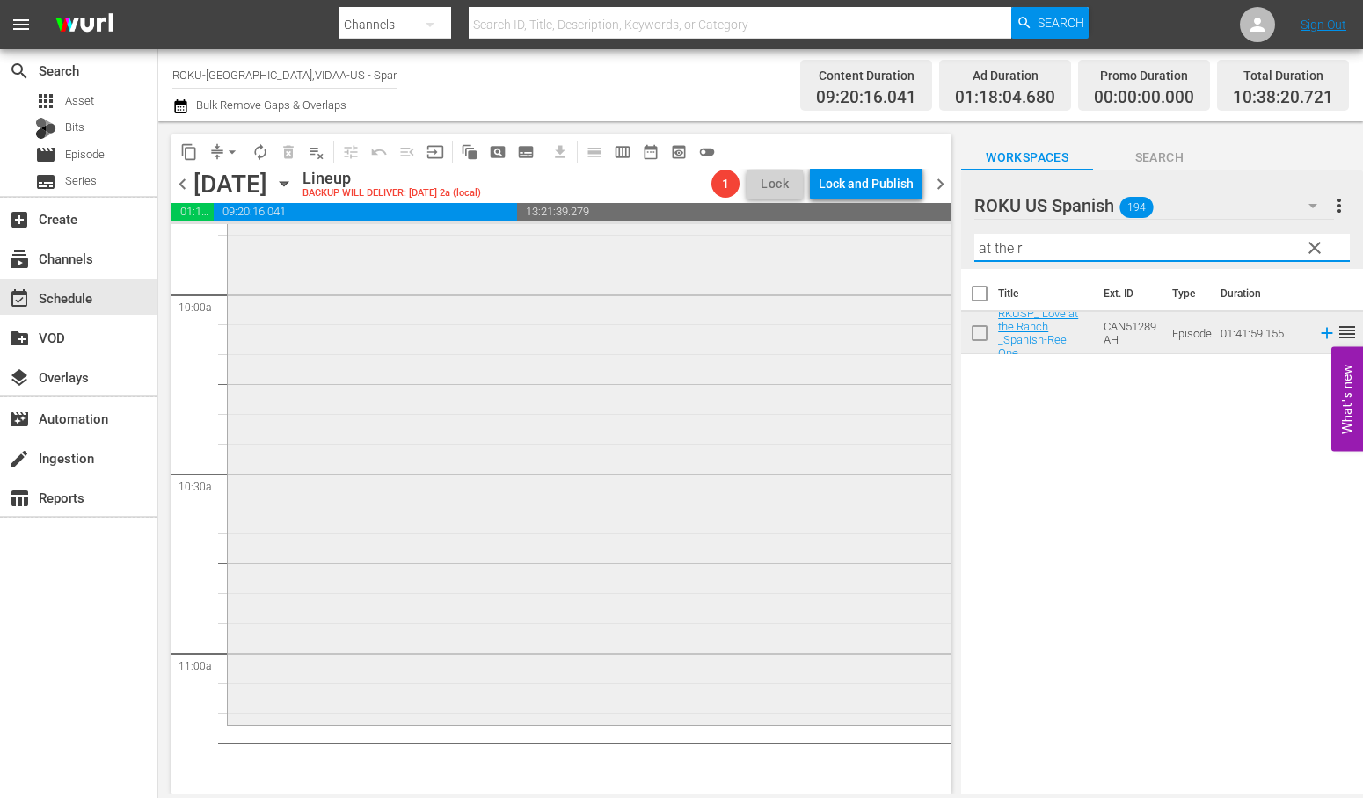
drag, startPoint x: 1047, startPoint y: 250, endPoint x: 892, endPoint y: 246, distance: 154.8
click at [892, 246] on div "content_copy compress arrow_drop_down autorenew_outlined delete_forever_outline…" at bounding box center [760, 457] width 1204 height 673
drag, startPoint x: 691, startPoint y: 270, endPoint x: 680, endPoint y: 494, distance: 224.5
click at [680, 494] on div "RKUSP_ Love at the Ranch _Spanish-Reel One reorder" at bounding box center [589, 420] width 723 height 605
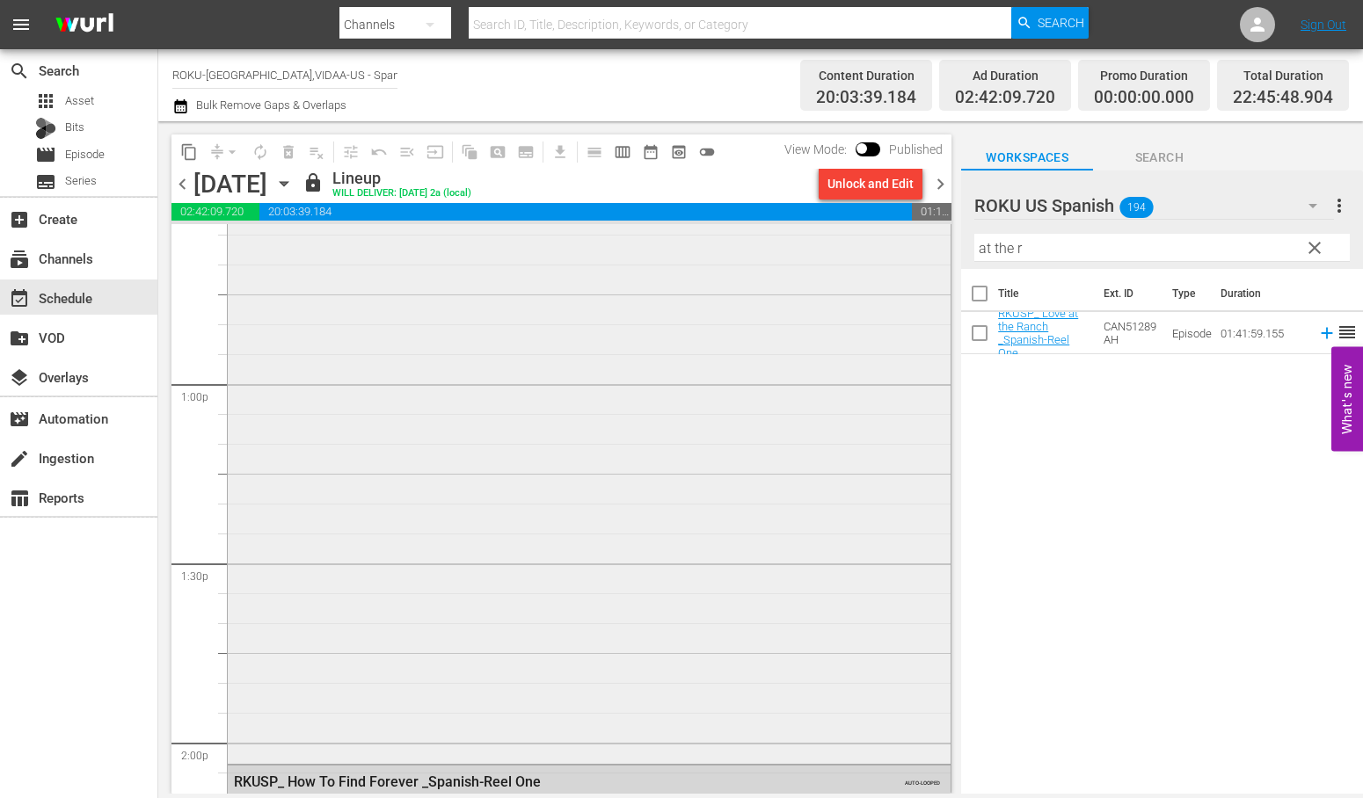
scroll to position [4502, 0]
click at [294, 187] on icon "button" at bounding box center [283, 183] width 19 height 19
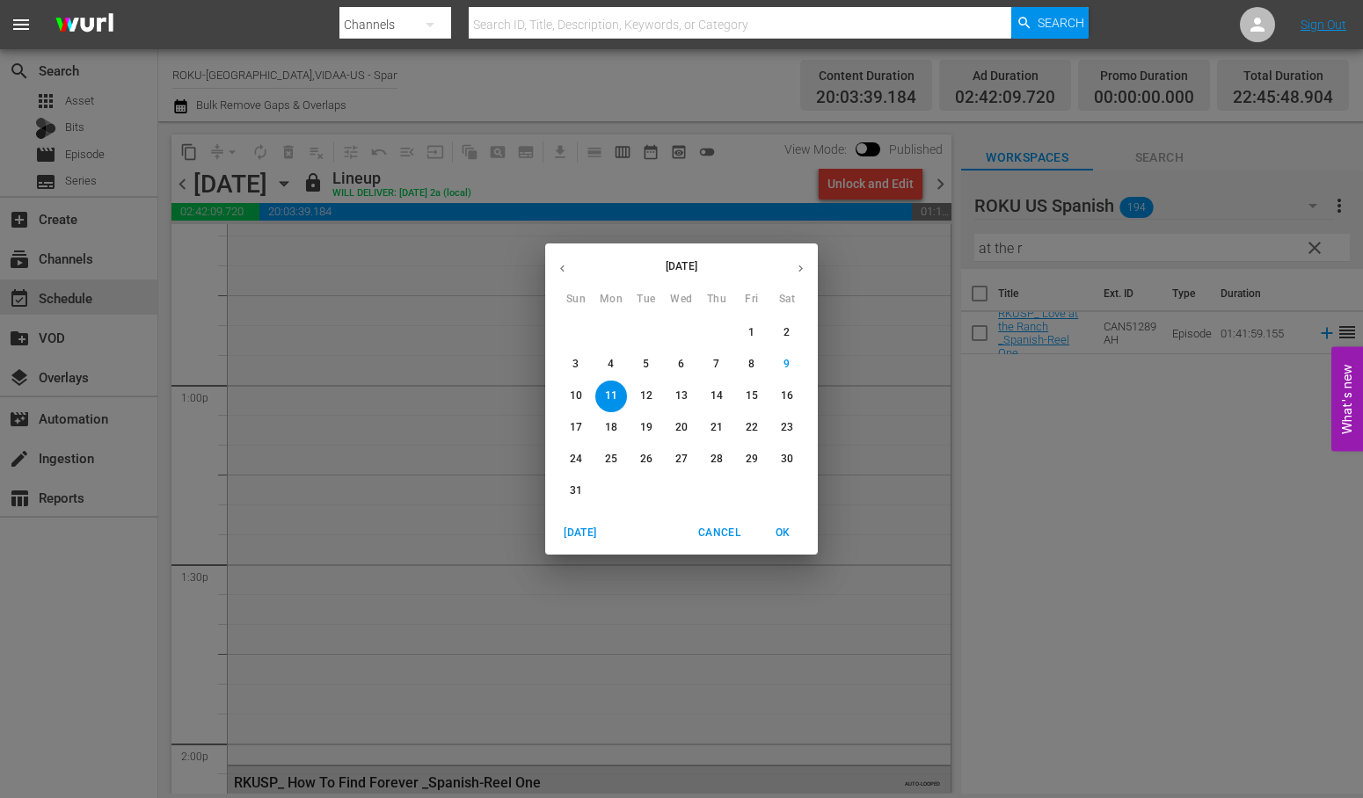
click at [646, 397] on p "12" at bounding box center [646, 396] width 12 height 15
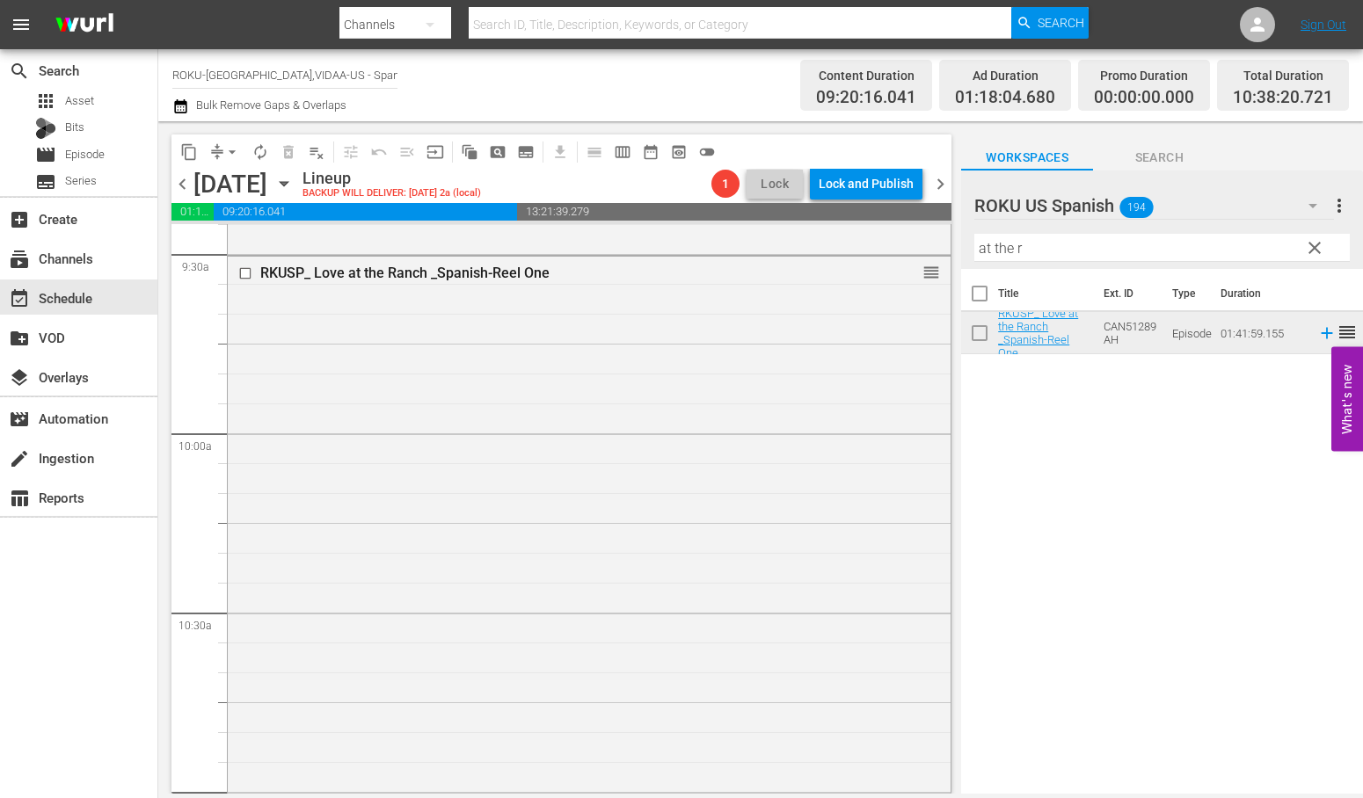
scroll to position [3389, 0]
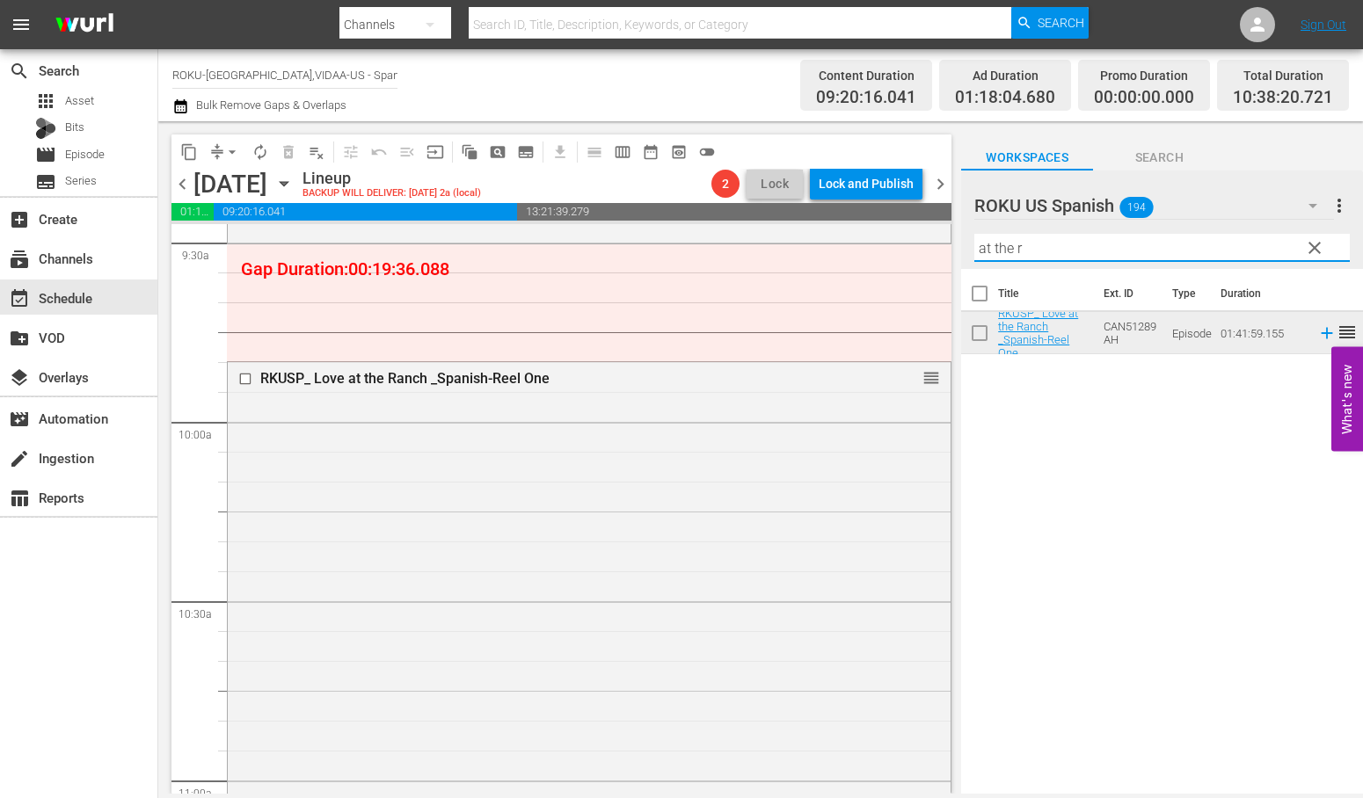
drag, startPoint x: 1032, startPoint y: 247, endPoint x: 884, endPoint y: 246, distance: 147.7
click at [885, 244] on div "content_copy compress arrow_drop_down autorenew_outlined delete_forever_outline…" at bounding box center [760, 457] width 1204 height 673
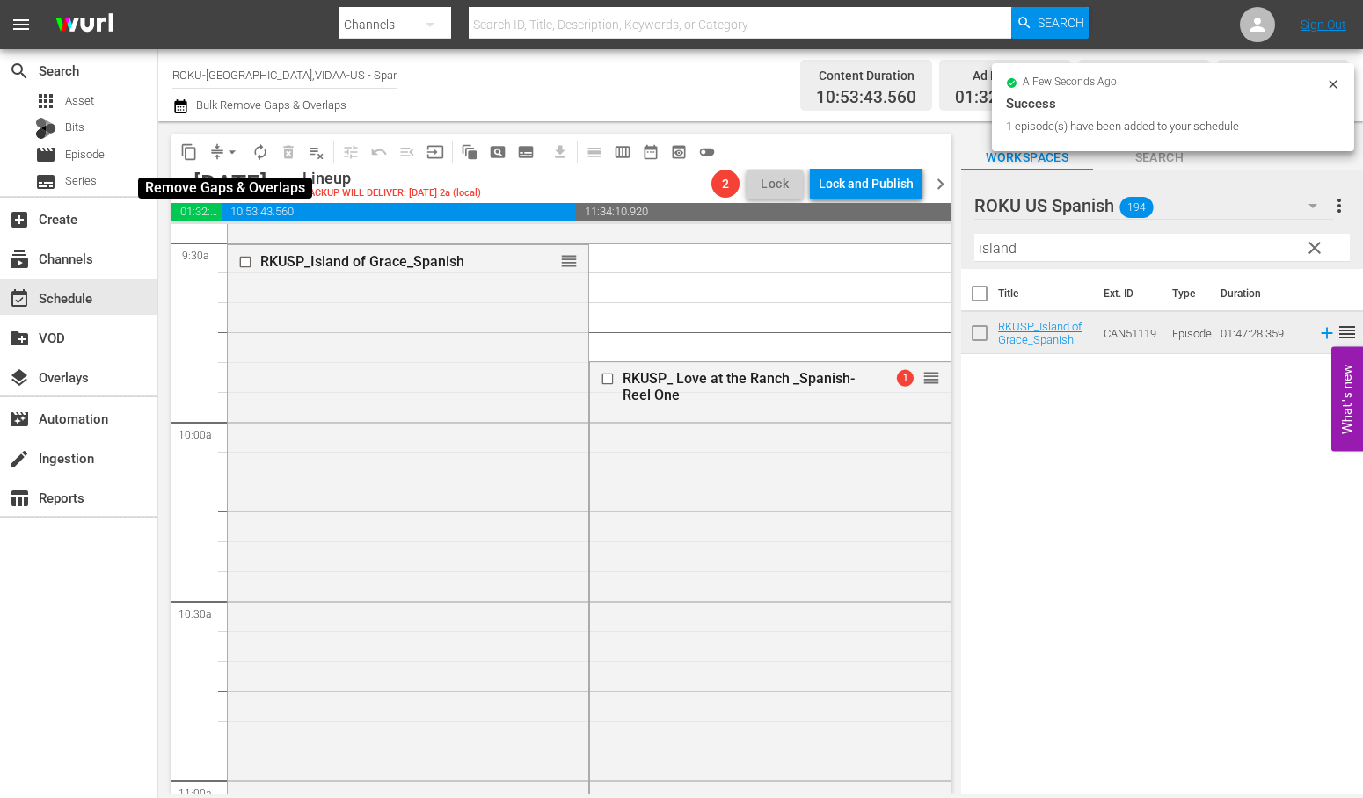
click at [229, 151] on span "arrow_drop_down" at bounding box center [232, 152] width 18 height 18
click at [270, 243] on li "Align to End of Previous Day" at bounding box center [233, 244] width 185 height 29
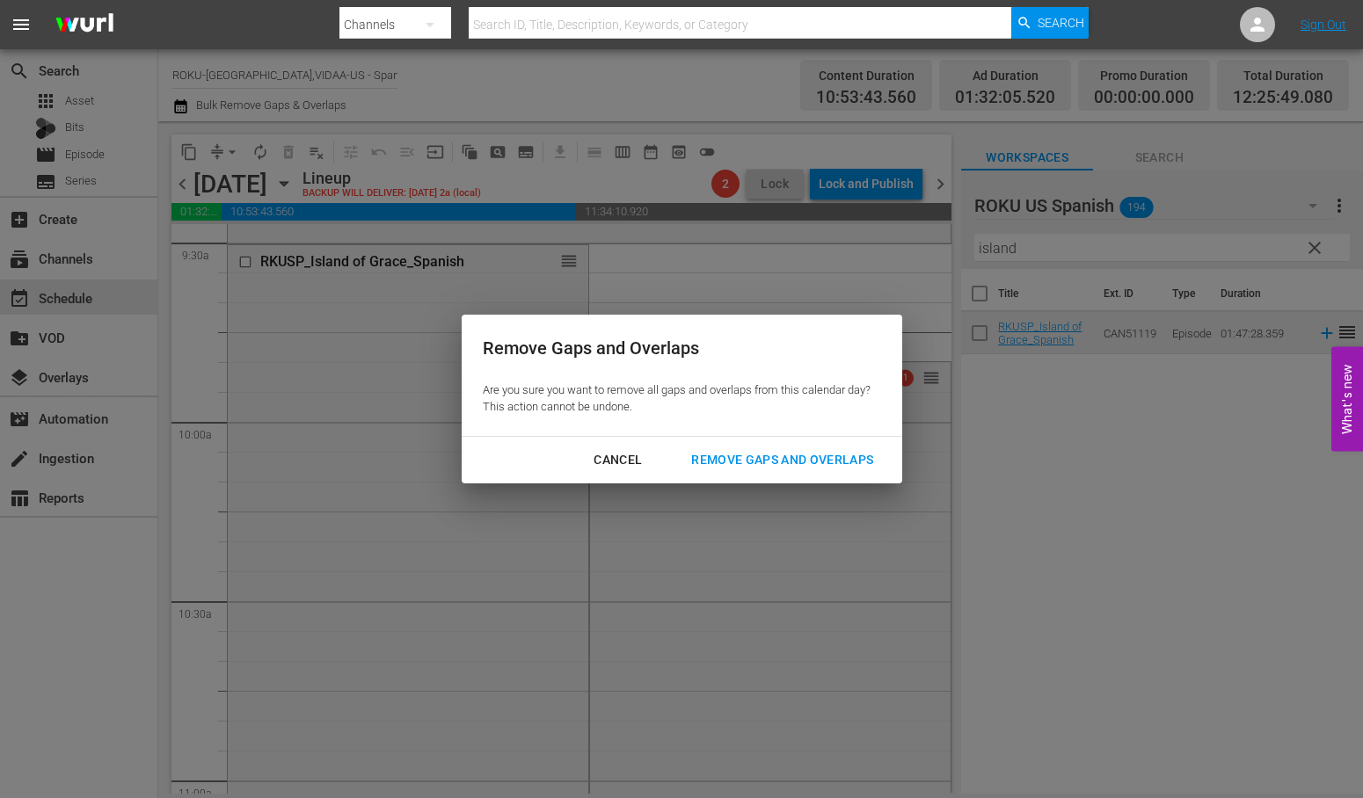
click at [790, 464] on div "Remove Gaps and Overlaps" at bounding box center [782, 460] width 210 height 22
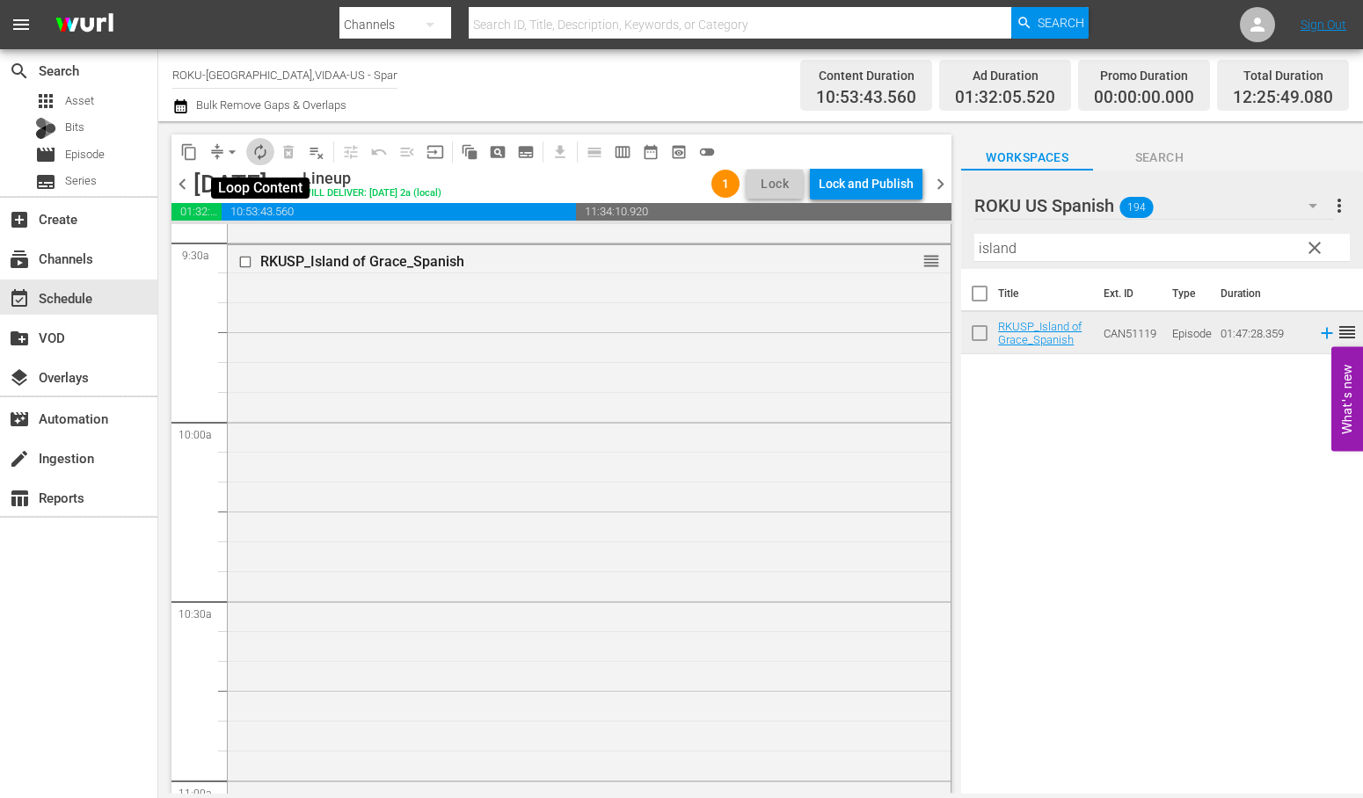
click at [264, 152] on span "autorenew_outlined" at bounding box center [260, 152] width 18 height 18
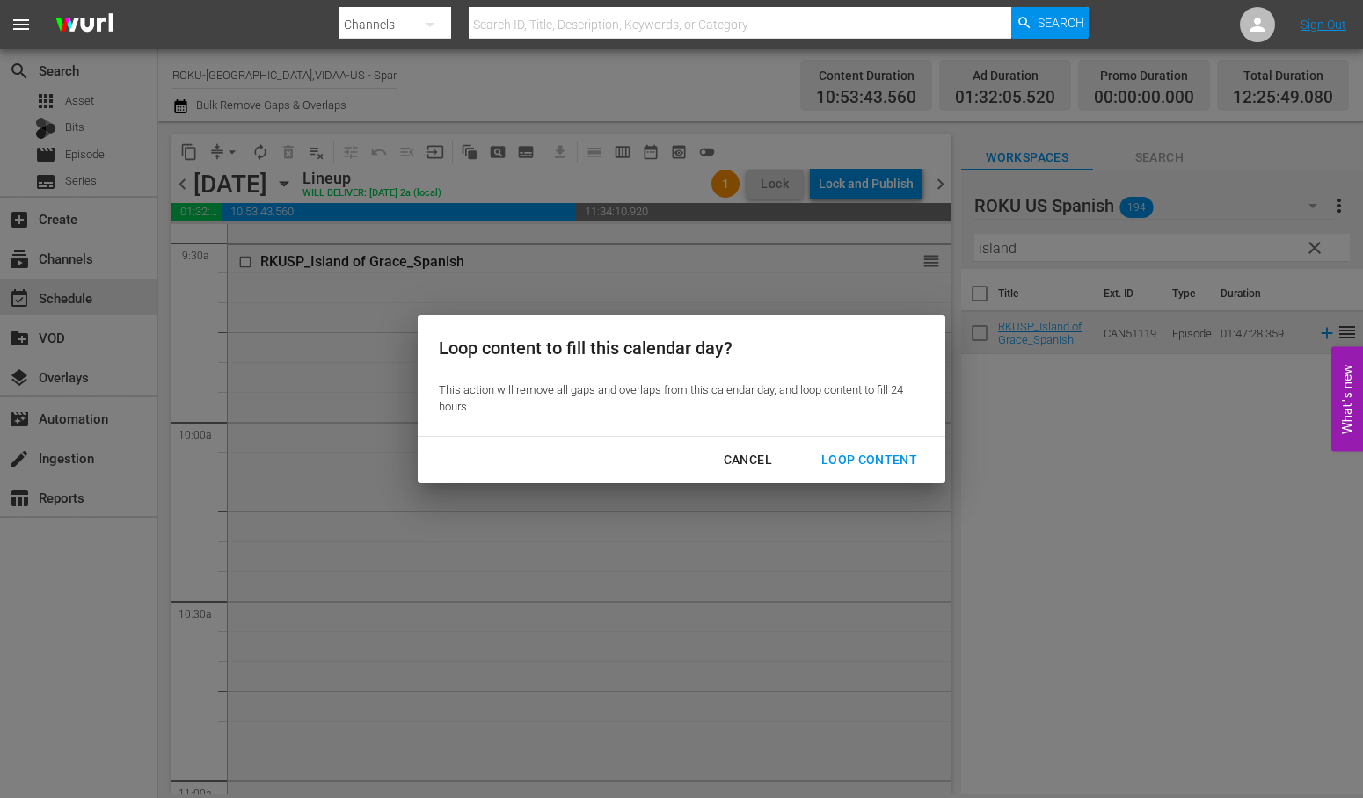
click at [869, 452] on div "Loop Content" at bounding box center [869, 460] width 124 height 22
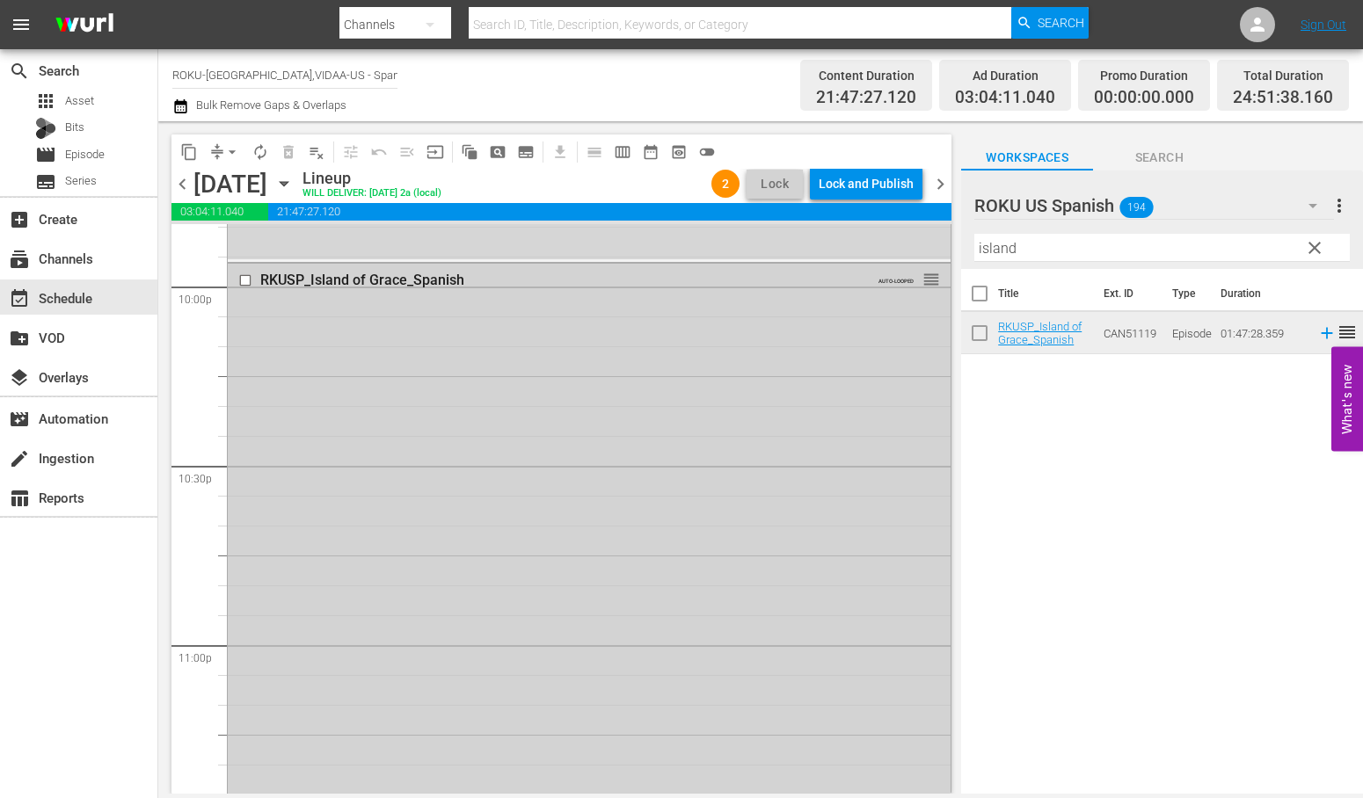
scroll to position [7814, 0]
click at [248, 292] on input "checkbox" at bounding box center [247, 295] width 18 height 15
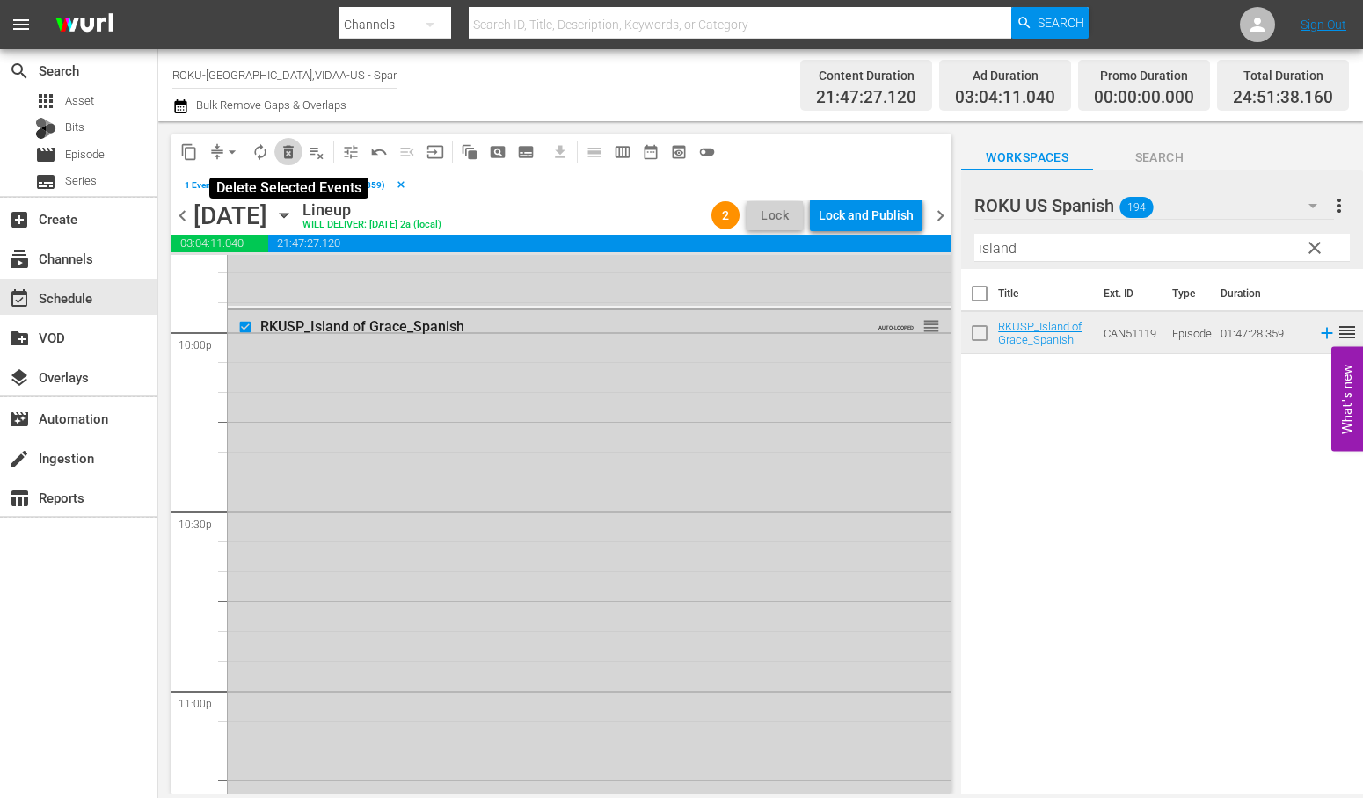
click at [293, 151] on span "delete_forever_outlined" at bounding box center [289, 152] width 18 height 18
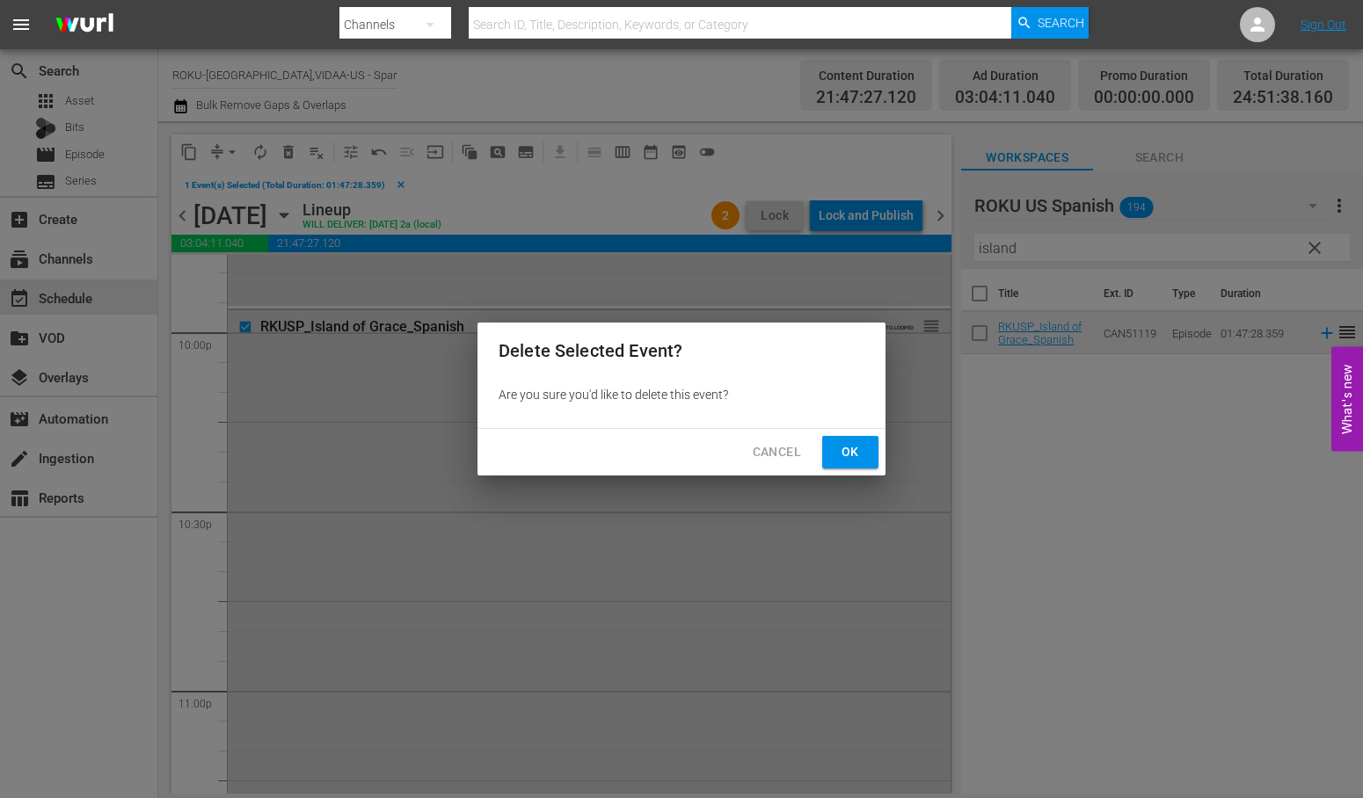
drag, startPoint x: 844, startPoint y: 448, endPoint x: 575, endPoint y: 338, distance: 290.9
click at [841, 446] on span "Ok" at bounding box center [850, 452] width 28 height 22
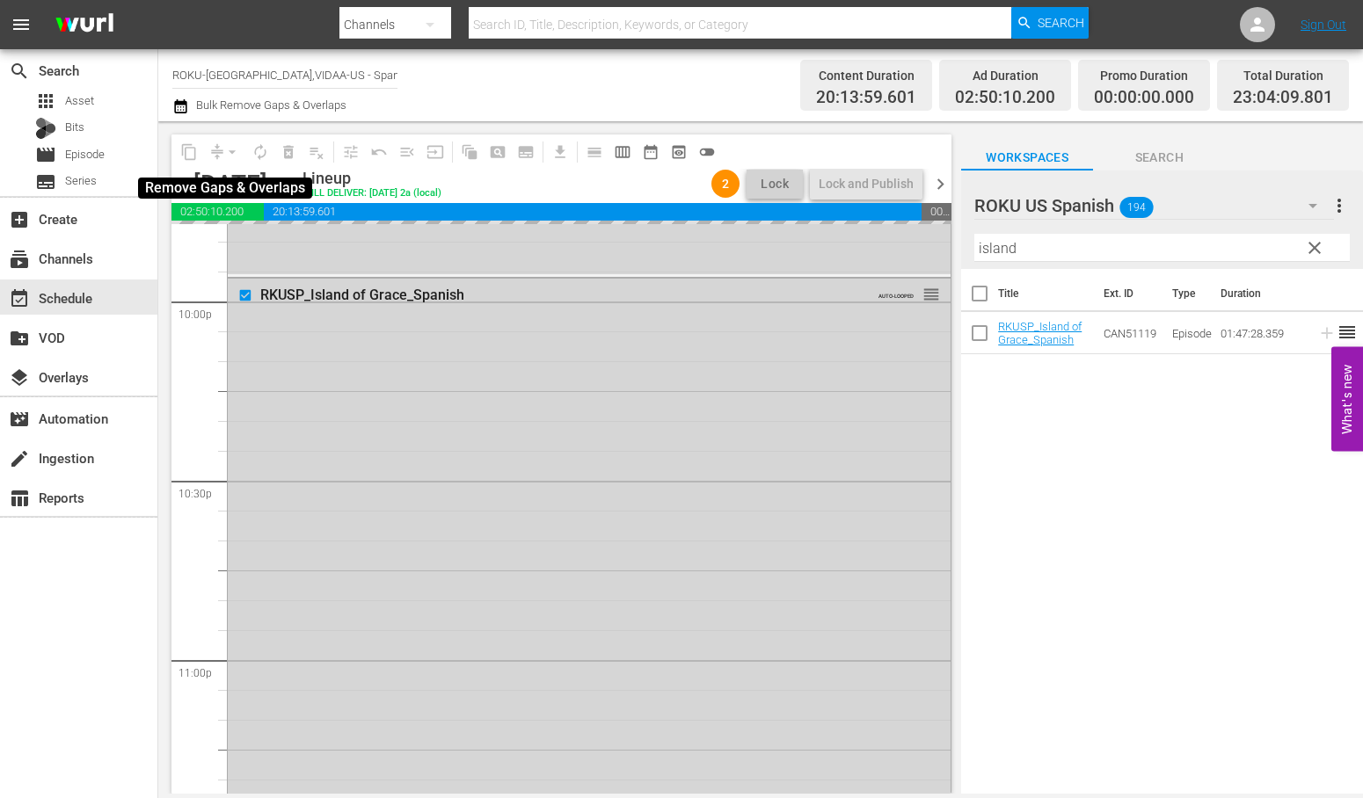
click at [229, 150] on div "arrow_drop_down" at bounding box center [232, 152] width 28 height 28
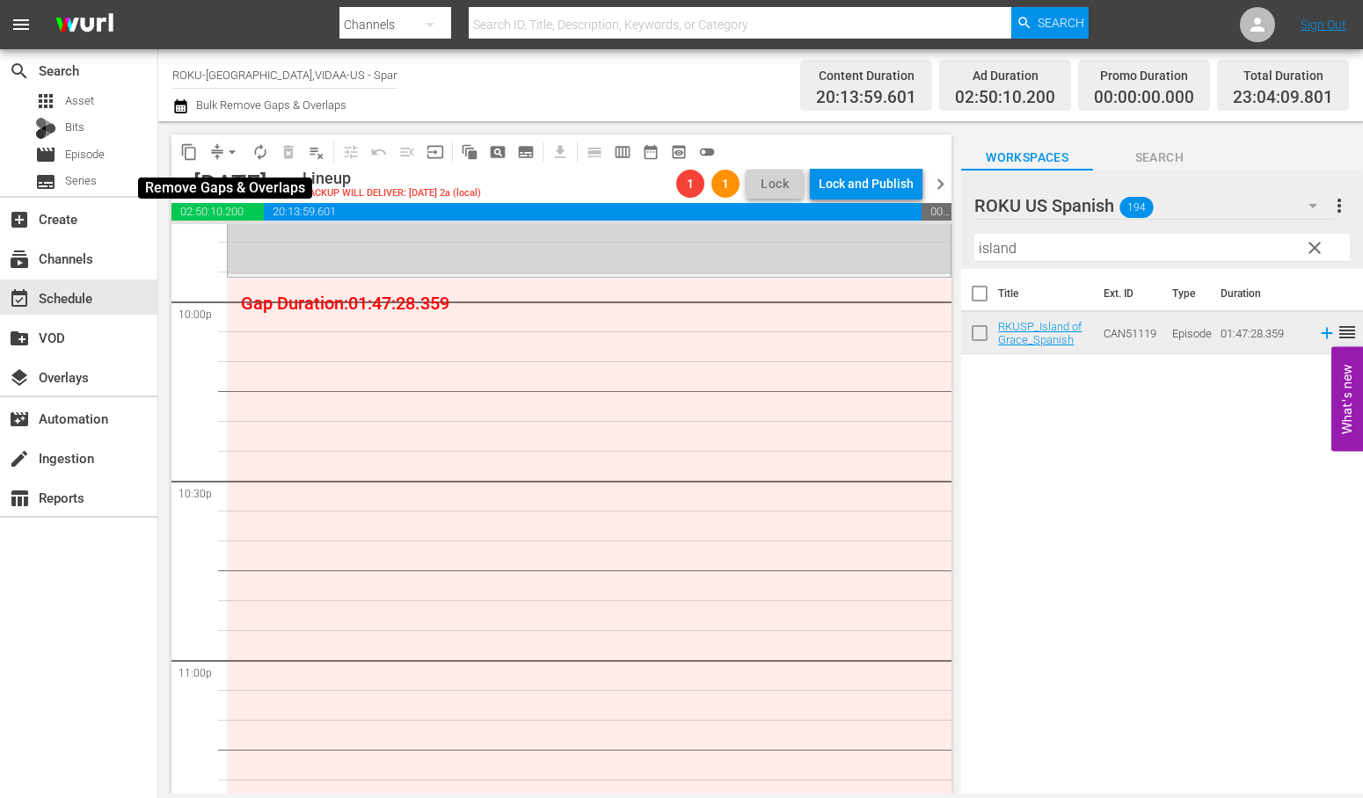
click at [232, 153] on span "arrow_drop_down" at bounding box center [232, 152] width 18 height 18
click at [226, 240] on li "Align to End of Previous Day" at bounding box center [233, 244] width 185 height 29
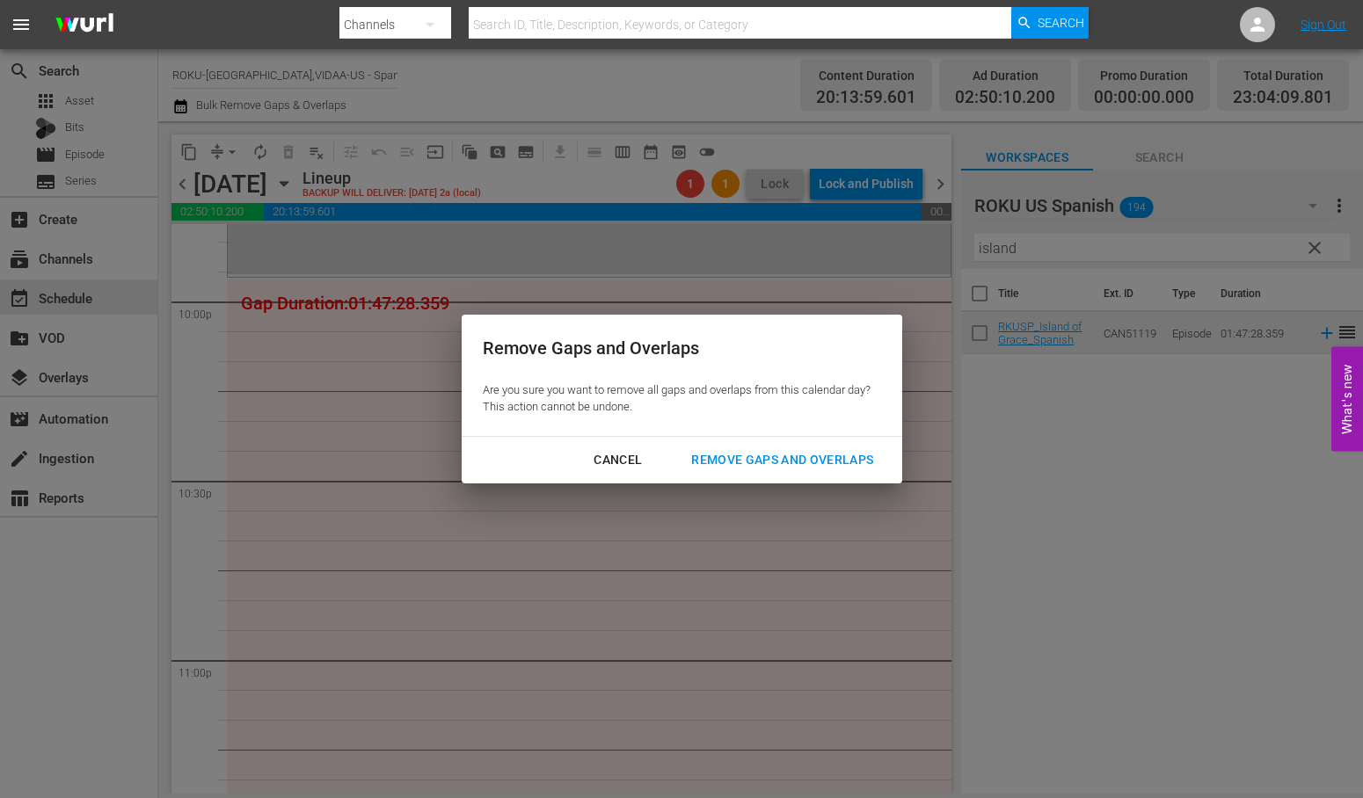
click at [766, 462] on div "Remove Gaps and Overlaps" at bounding box center [782, 460] width 210 height 22
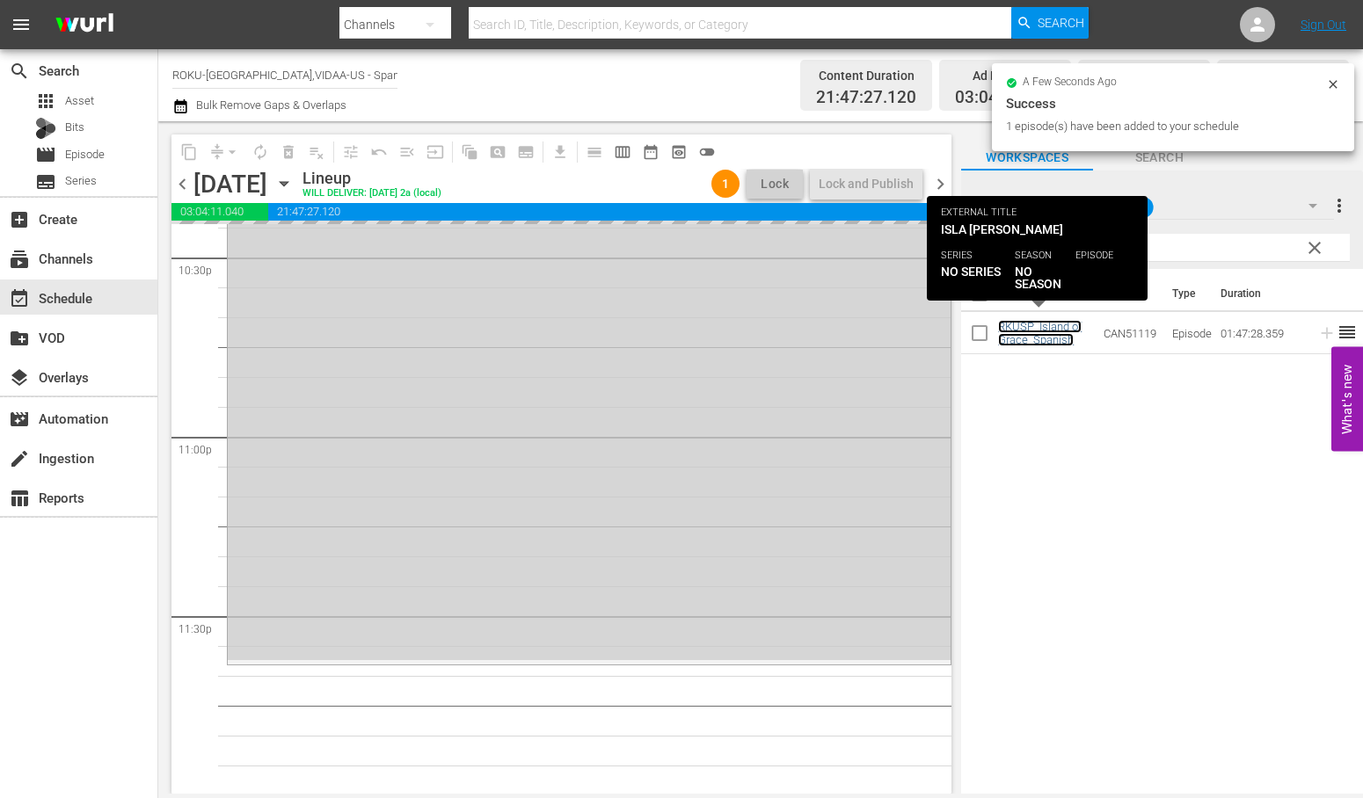
scroll to position [8038, 0]
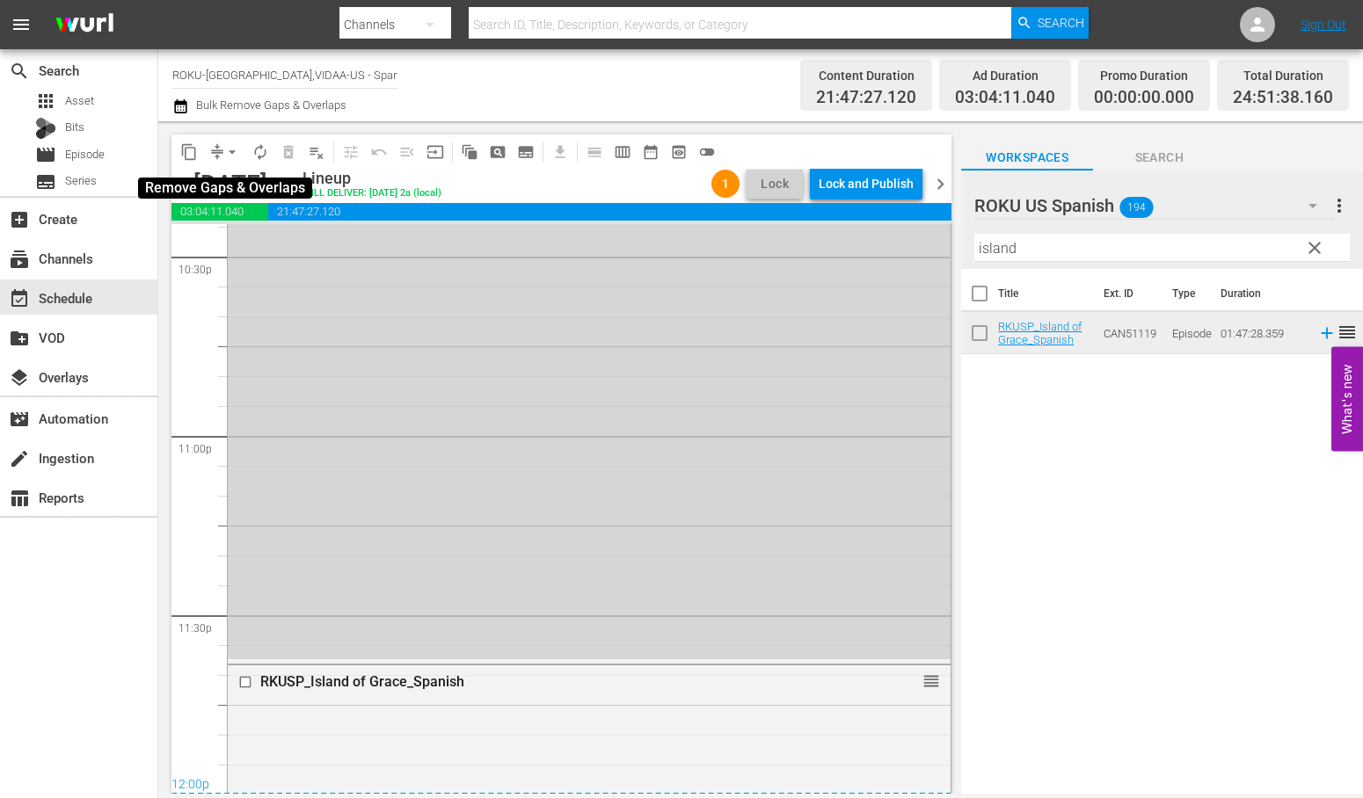
click at [231, 148] on span "arrow_drop_down" at bounding box center [232, 152] width 18 height 18
click at [258, 238] on li "Align to End of Previous Day" at bounding box center [233, 244] width 185 height 29
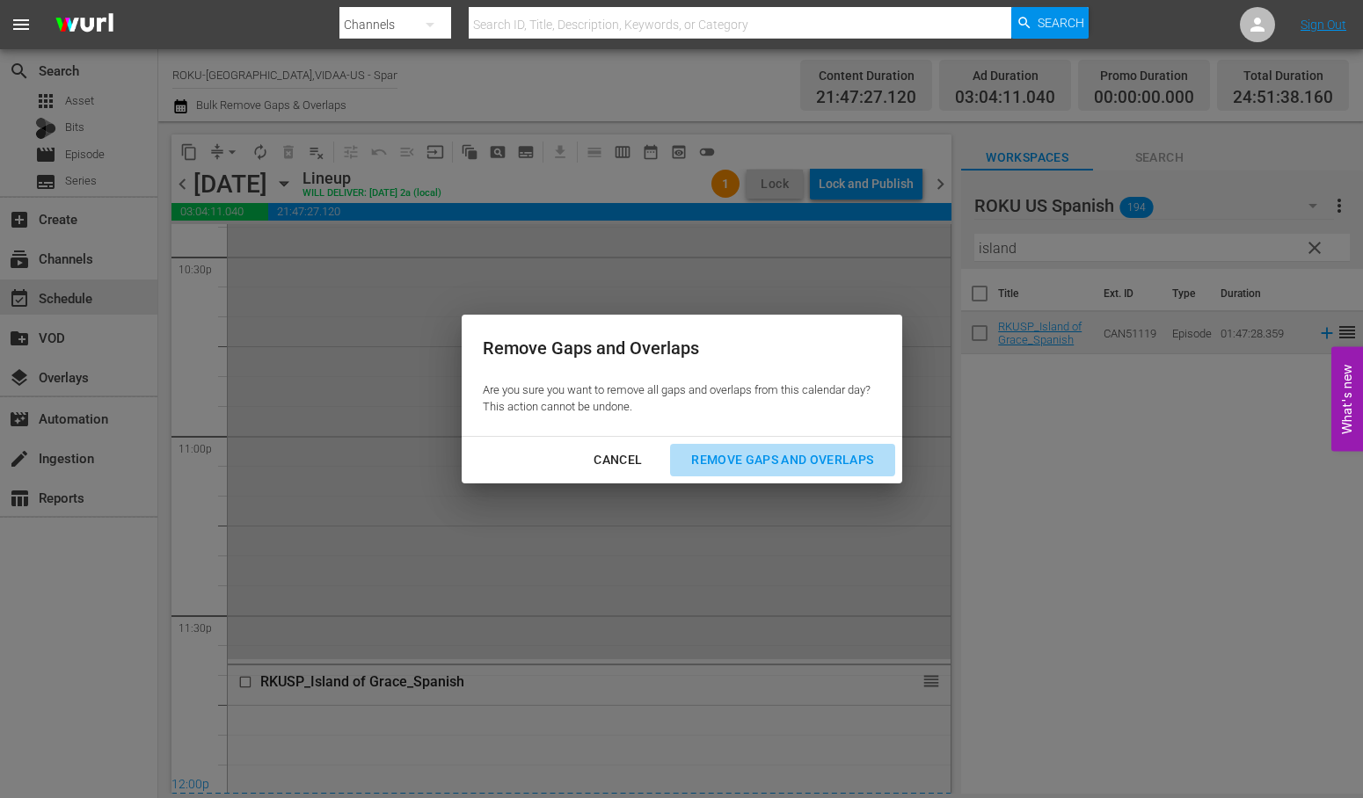
click at [796, 460] on div "Remove Gaps and Overlaps" at bounding box center [782, 460] width 210 height 22
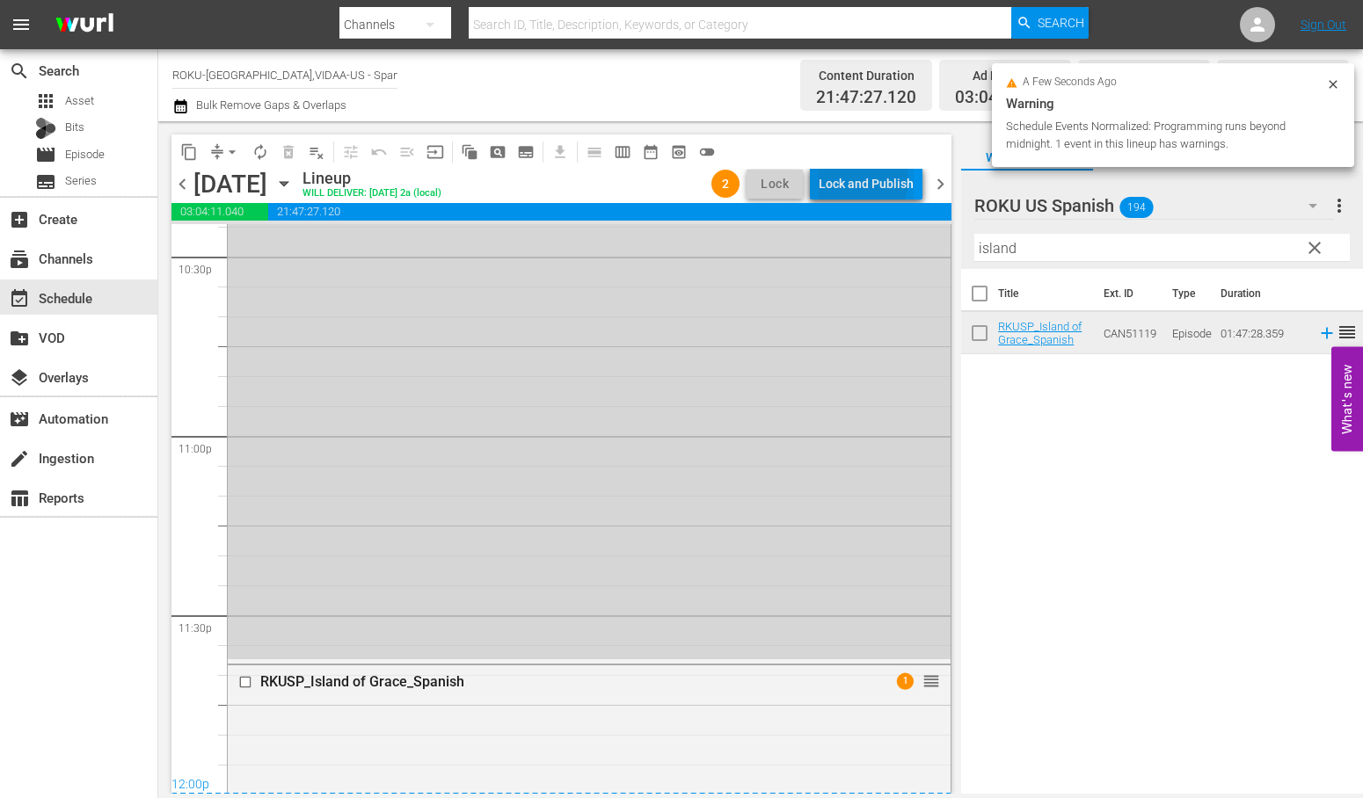
click at [864, 178] on div "Lock and Publish" at bounding box center [866, 184] width 95 height 32
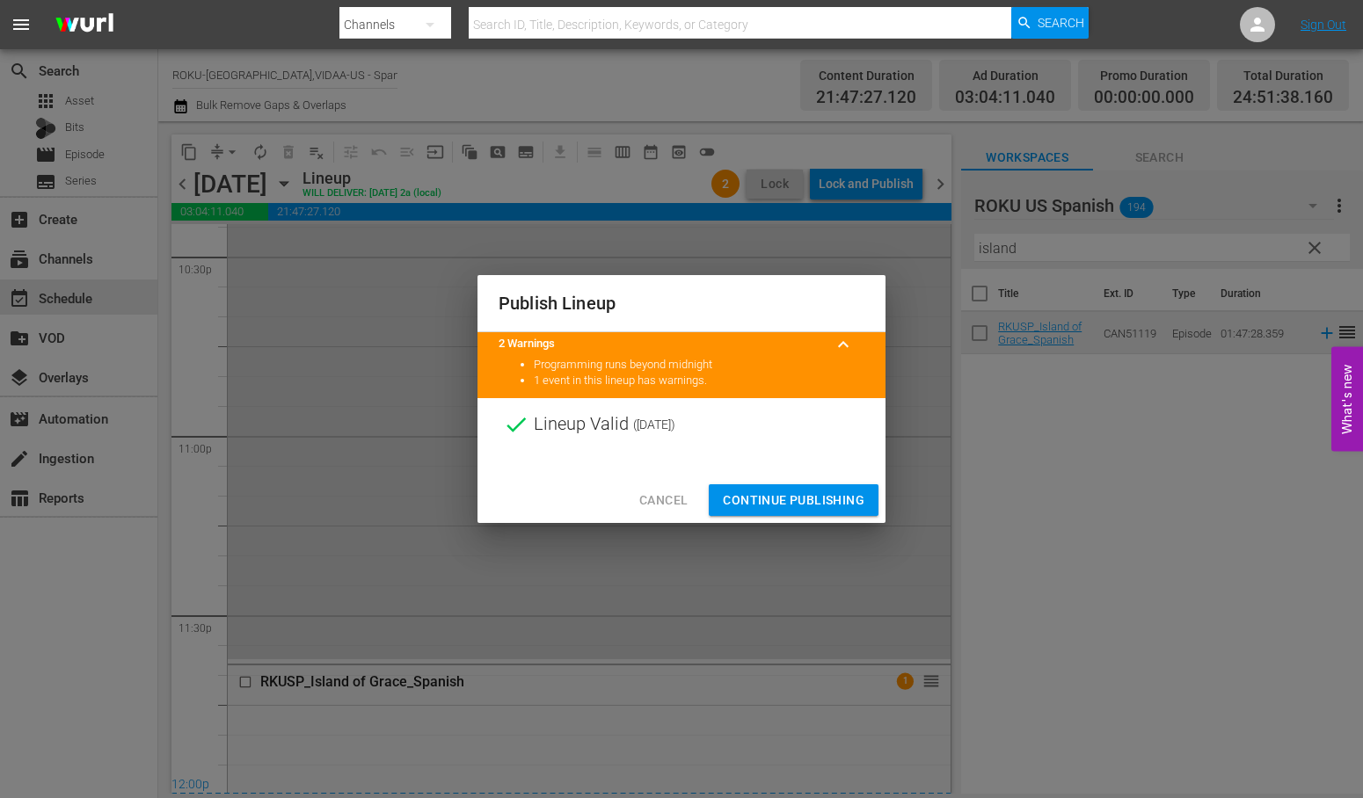
click at [812, 501] on span "Continue Publishing" at bounding box center [794, 501] width 142 height 22
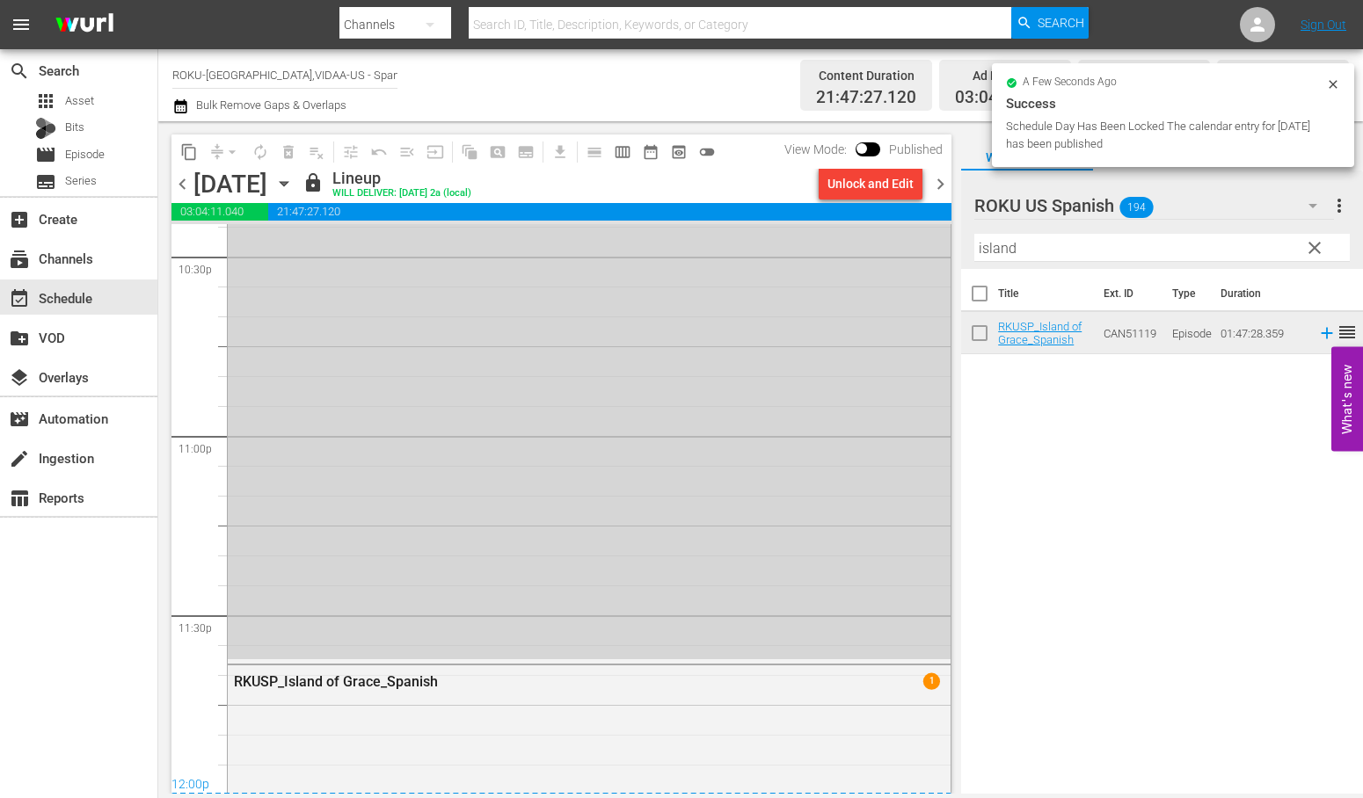
click at [287, 182] on icon "button" at bounding box center [284, 184] width 8 height 4
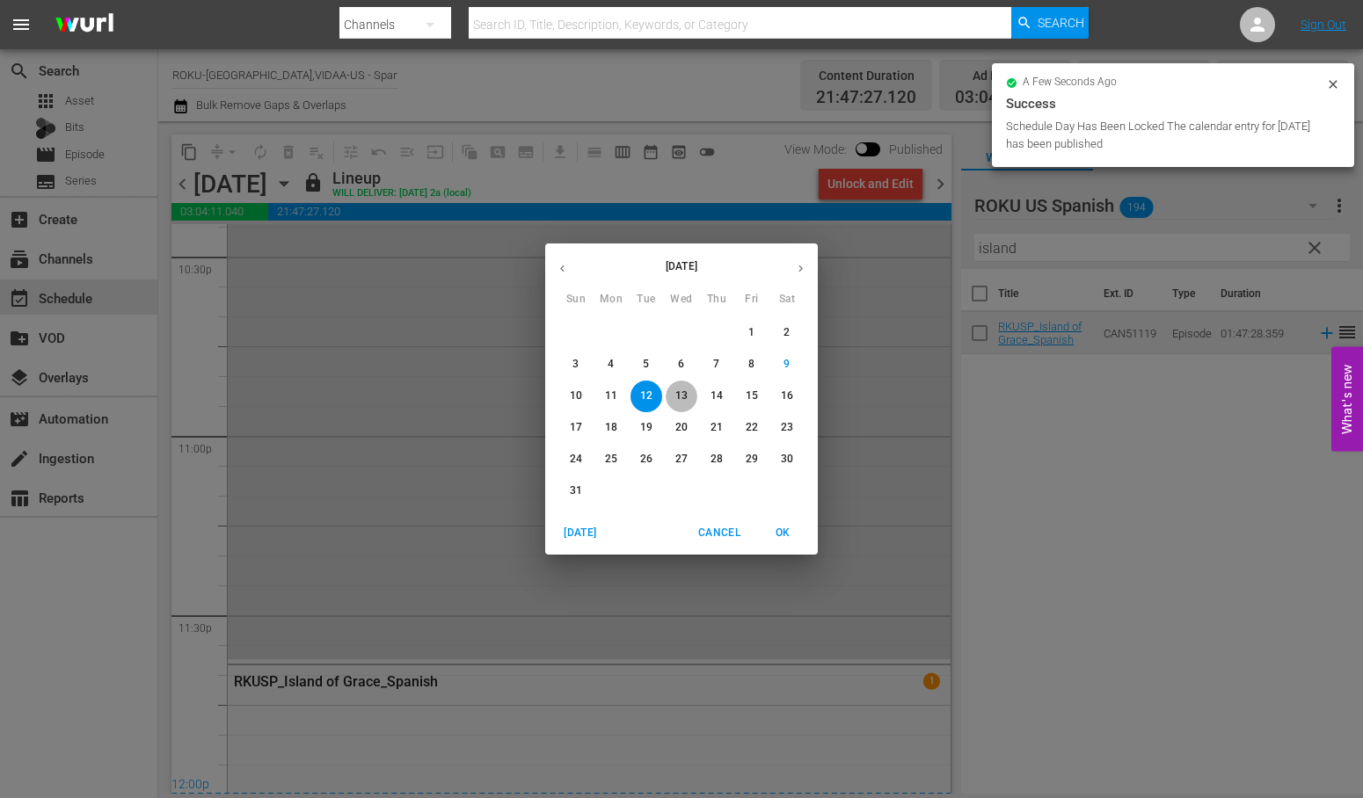
drag, startPoint x: 683, startPoint y: 397, endPoint x: 845, endPoint y: 444, distance: 168.6
click at [683, 397] on p "13" at bounding box center [681, 396] width 12 height 15
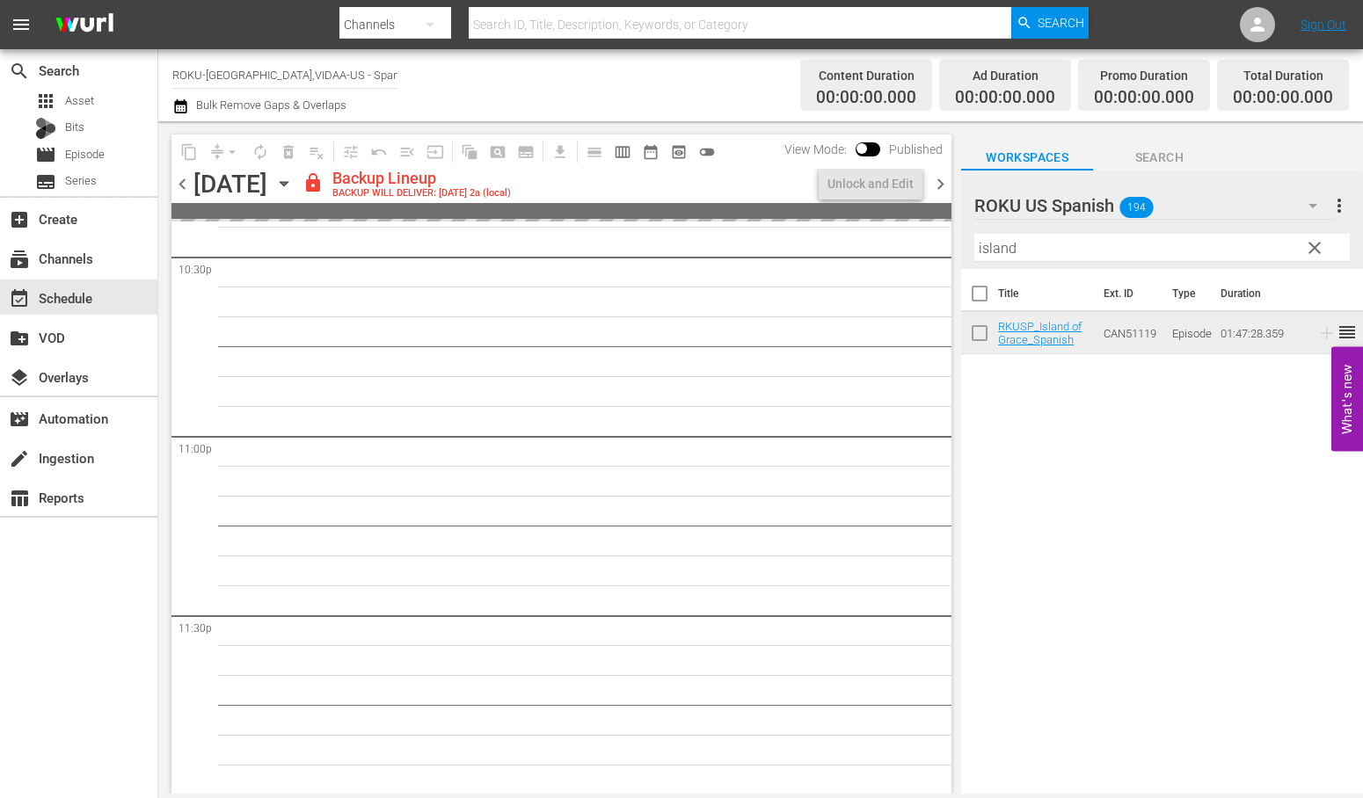
scroll to position [8038, 0]
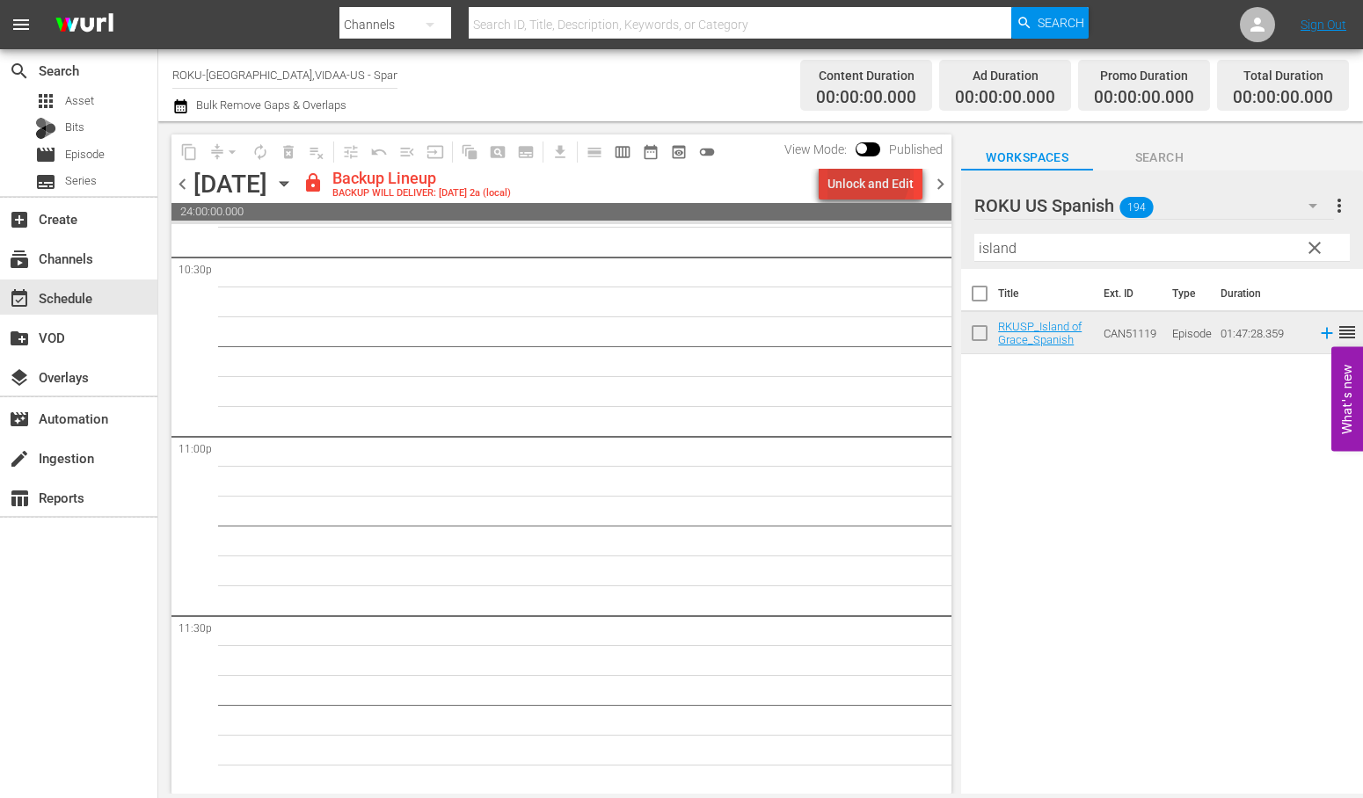
click at [860, 177] on div "Unlock and Edit" at bounding box center [870, 184] width 86 height 32
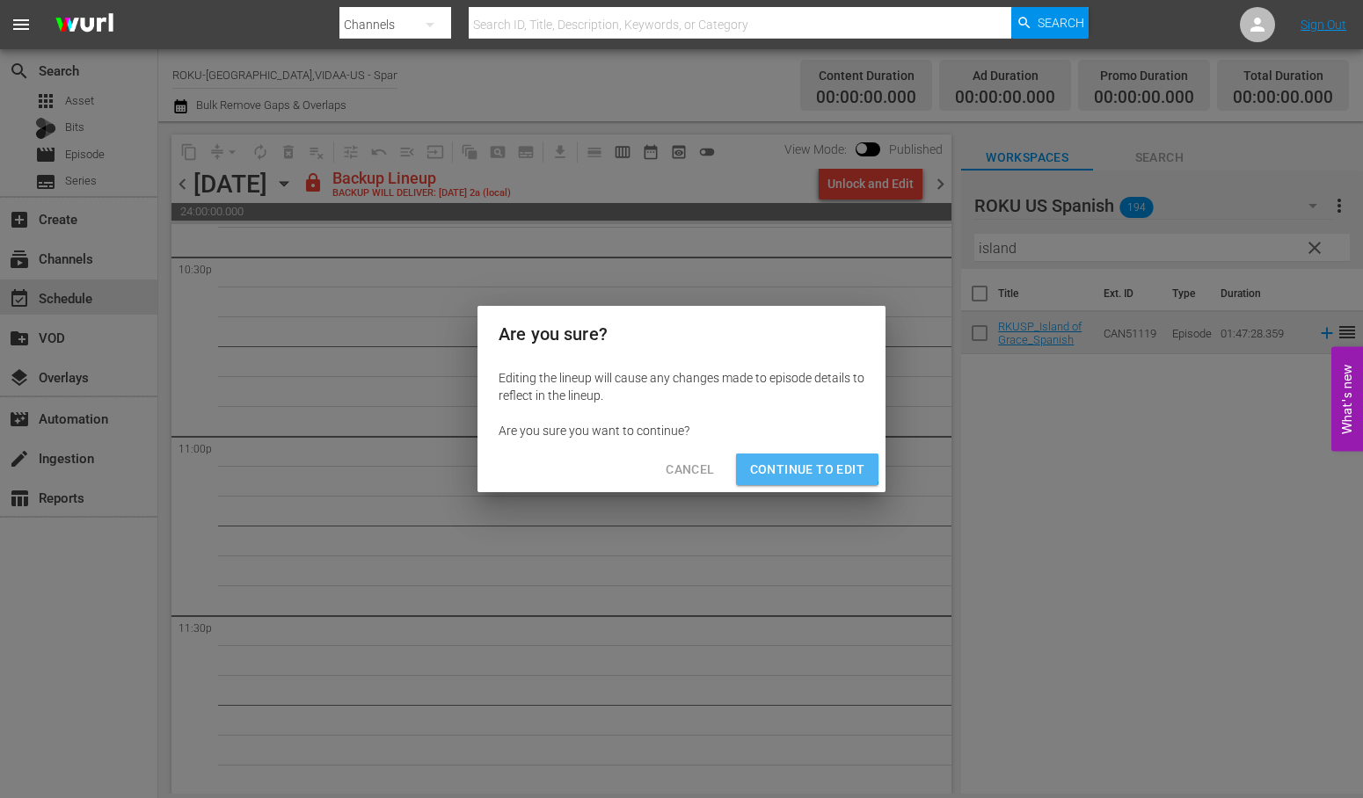
drag, startPoint x: 803, startPoint y: 461, endPoint x: 935, endPoint y: 680, distance: 256.0
click at [804, 464] on span "Continue to Edit" at bounding box center [807, 470] width 114 height 22
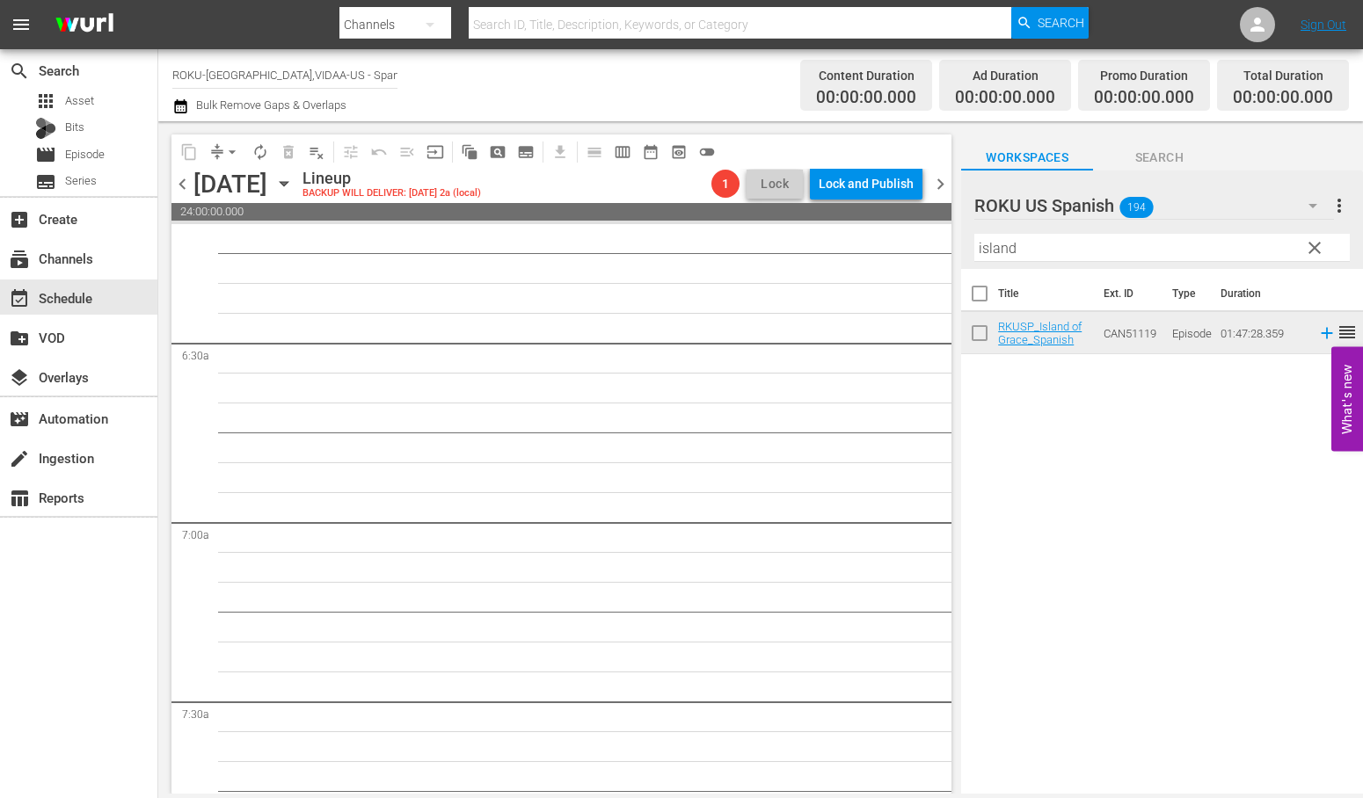
scroll to position [0, 0]
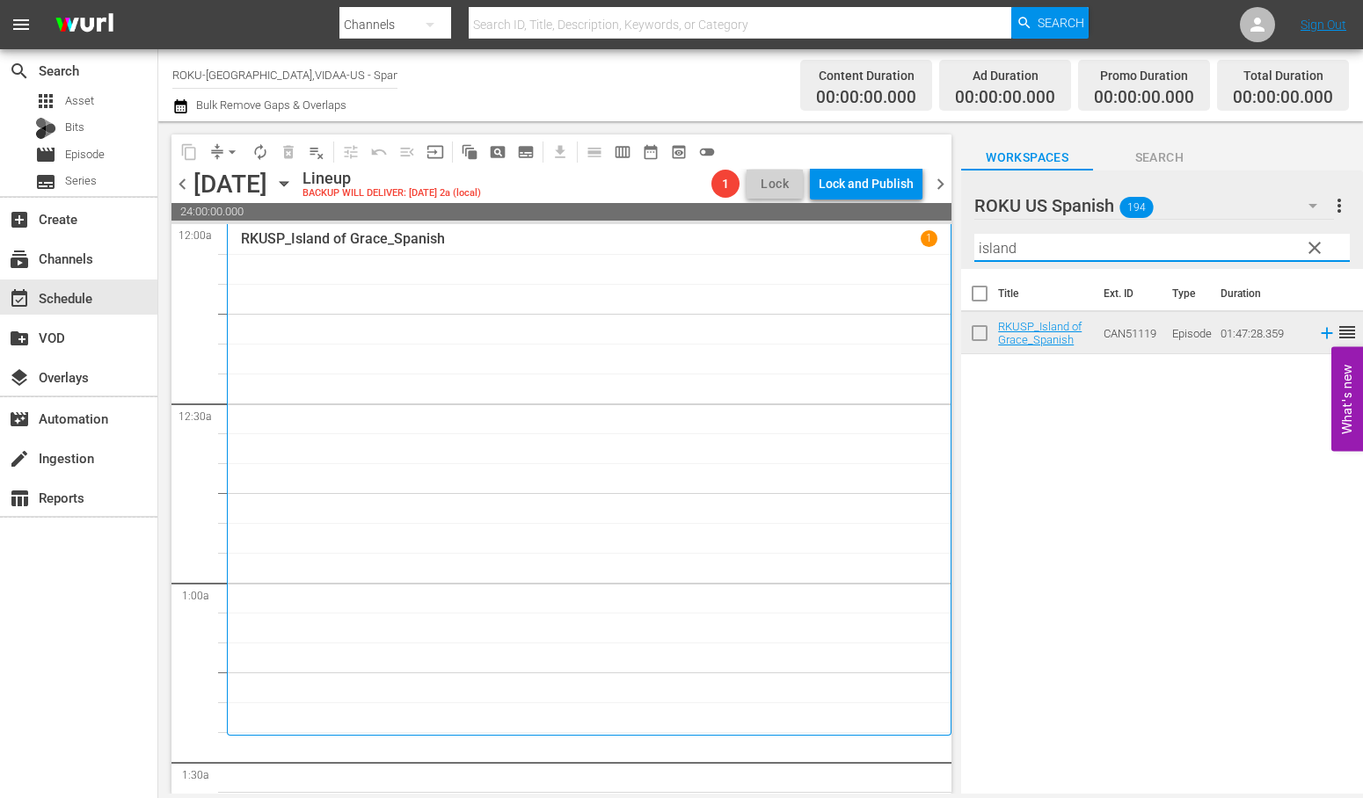
drag, startPoint x: 1053, startPoint y: 248, endPoint x: 791, endPoint y: 260, distance: 262.3
click at [791, 260] on div "content_copy compress arrow_drop_down autorenew_outlined delete_forever_outline…" at bounding box center [760, 457] width 1204 height 673
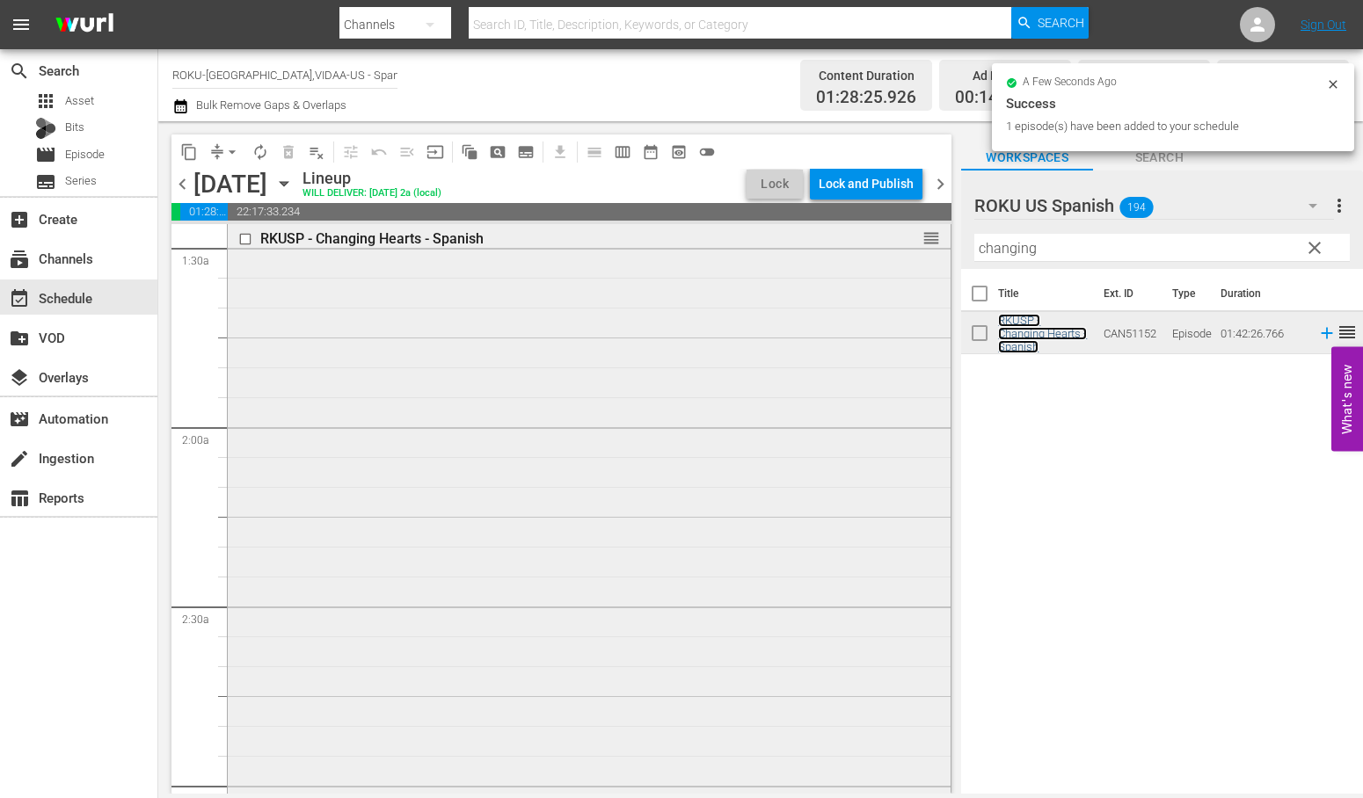
scroll to position [781, 0]
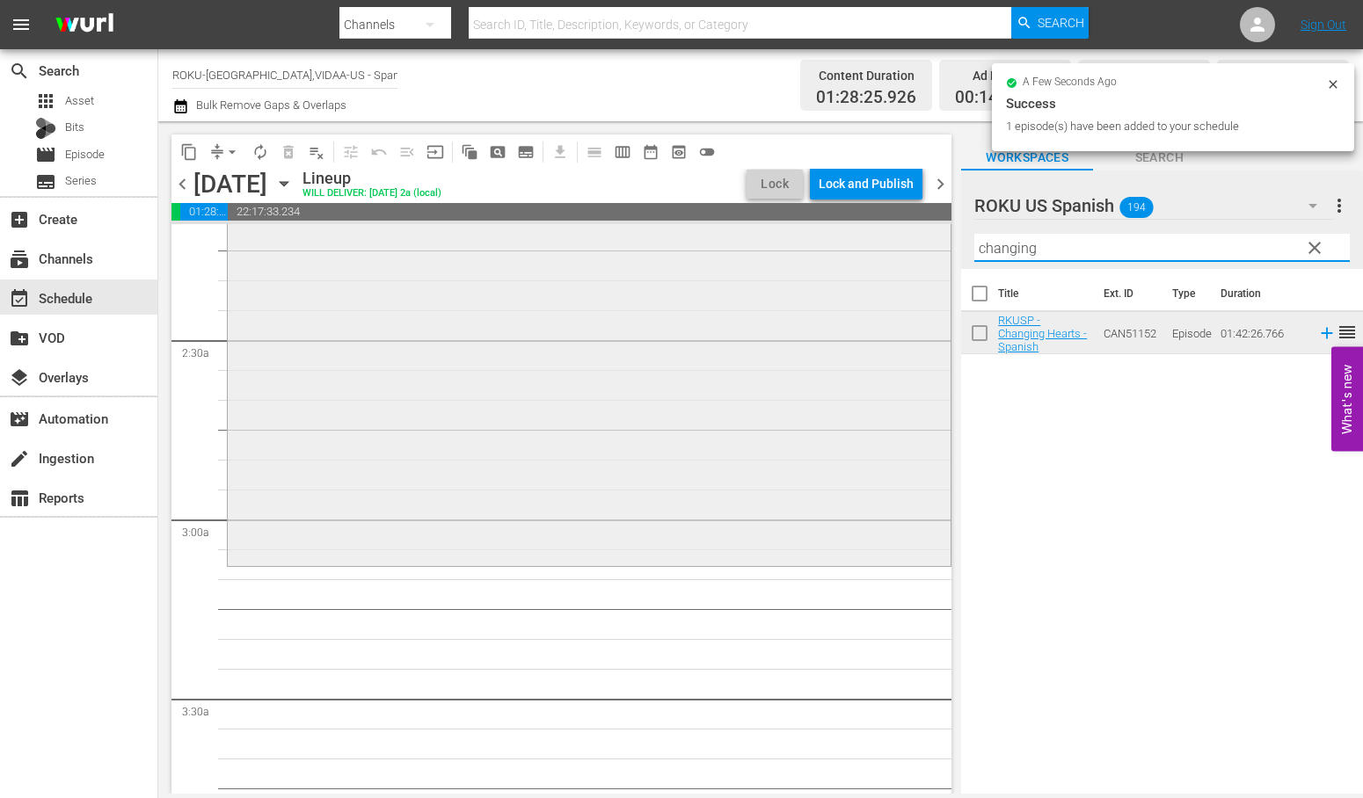
drag, startPoint x: 1052, startPoint y: 247, endPoint x: 776, endPoint y: 243, distance: 275.2
click at [776, 243] on div "content_copy compress arrow_drop_down autorenew_outlined delete_forever_outline…" at bounding box center [760, 457] width 1204 height 673
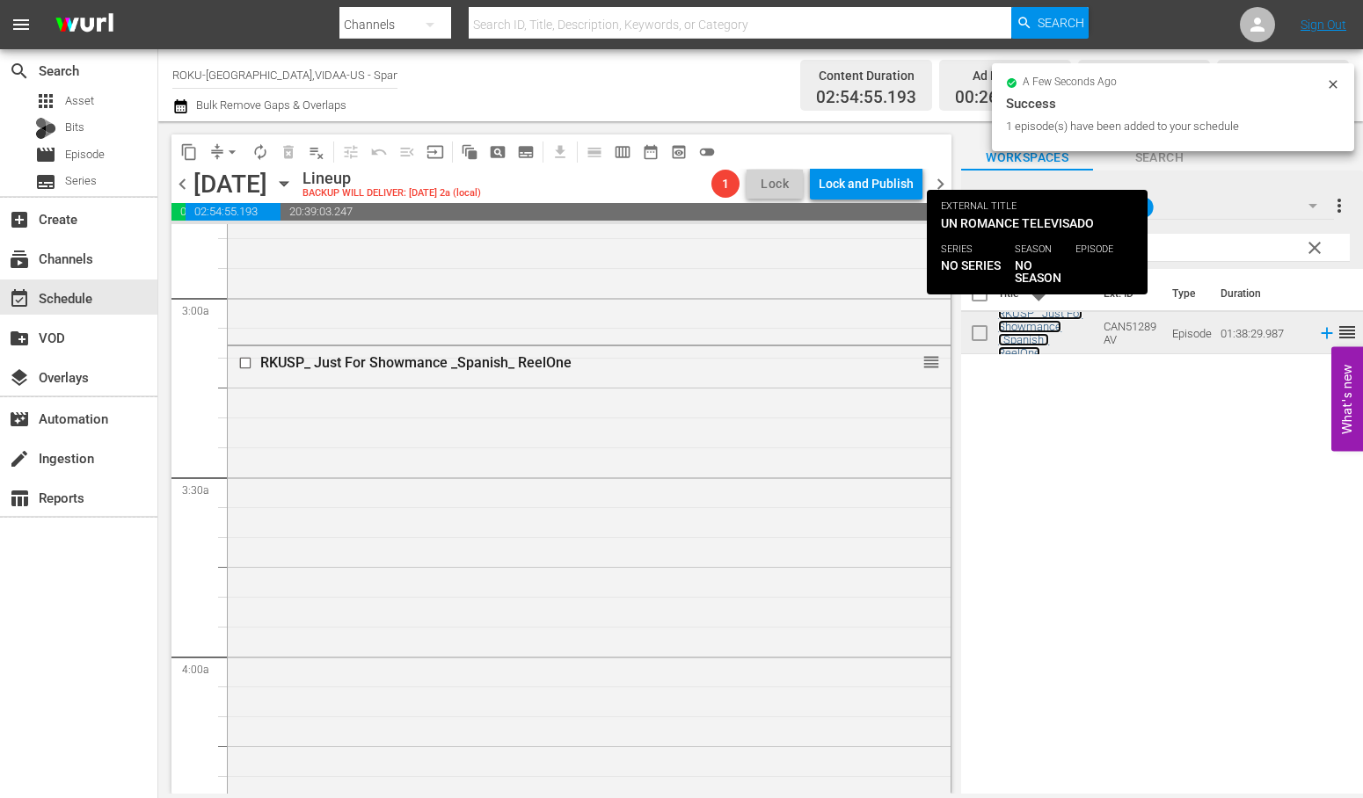
scroll to position [1367, 0]
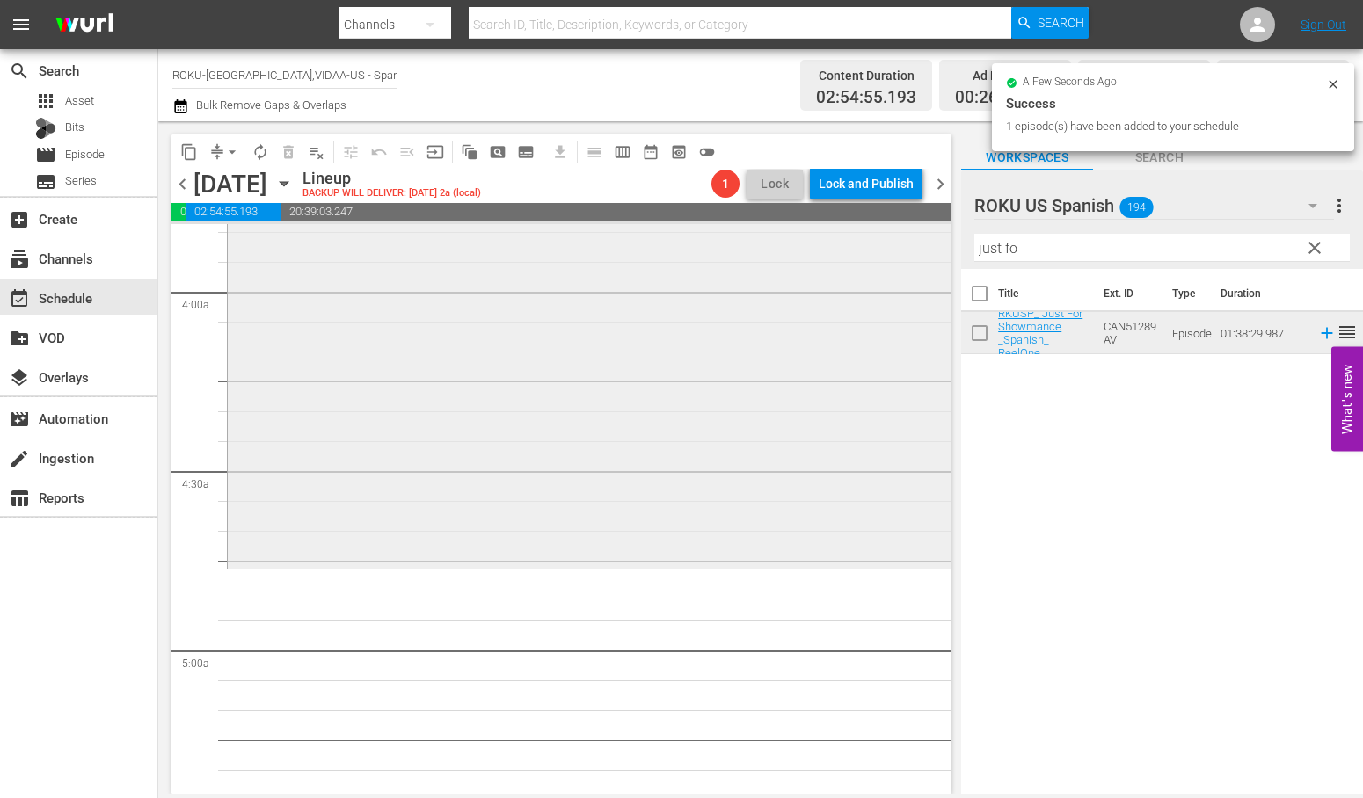
drag, startPoint x: 1058, startPoint y: 244, endPoint x: 721, endPoint y: 248, distance: 336.7
click at [721, 248] on div "content_copy compress arrow_drop_down autorenew_outlined delete_forever_outline…" at bounding box center [760, 457] width 1204 height 673
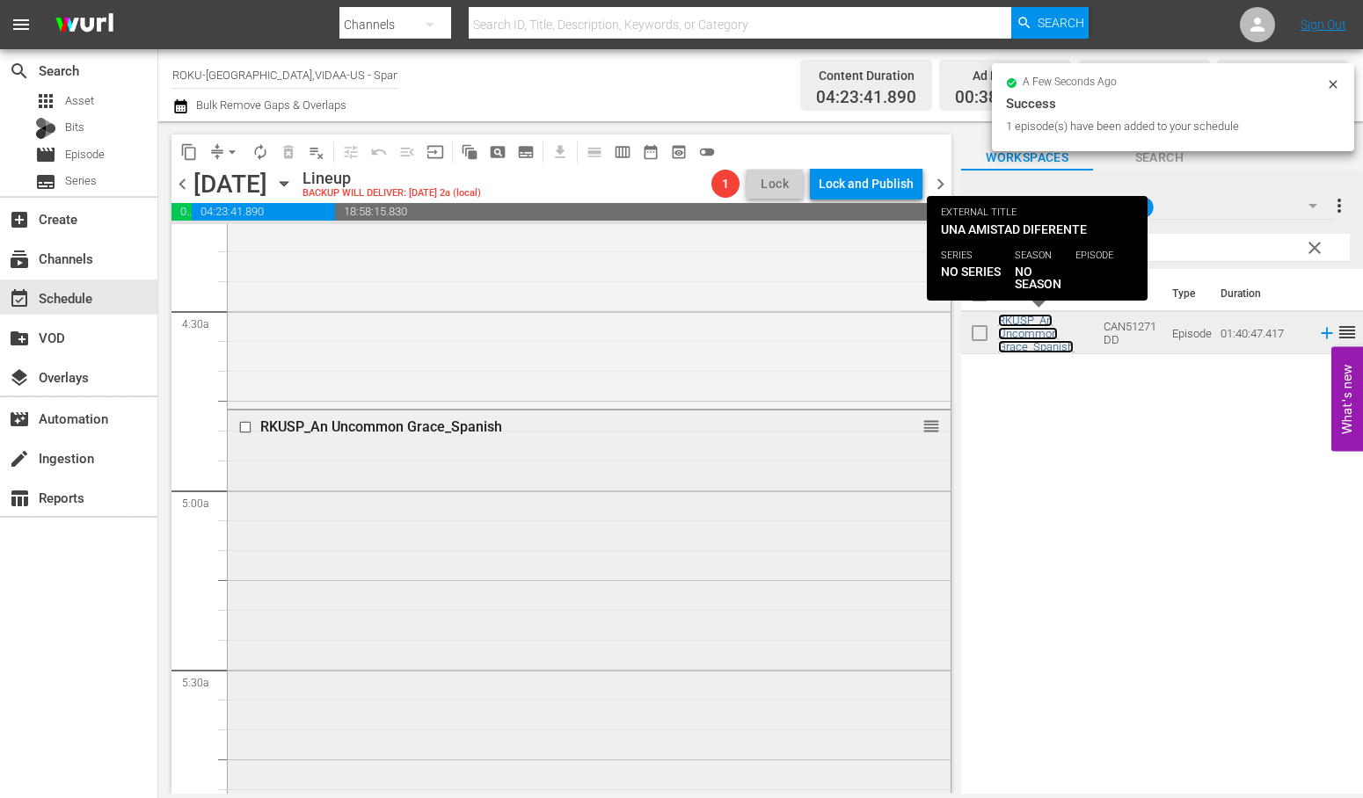
scroll to position [1856, 0]
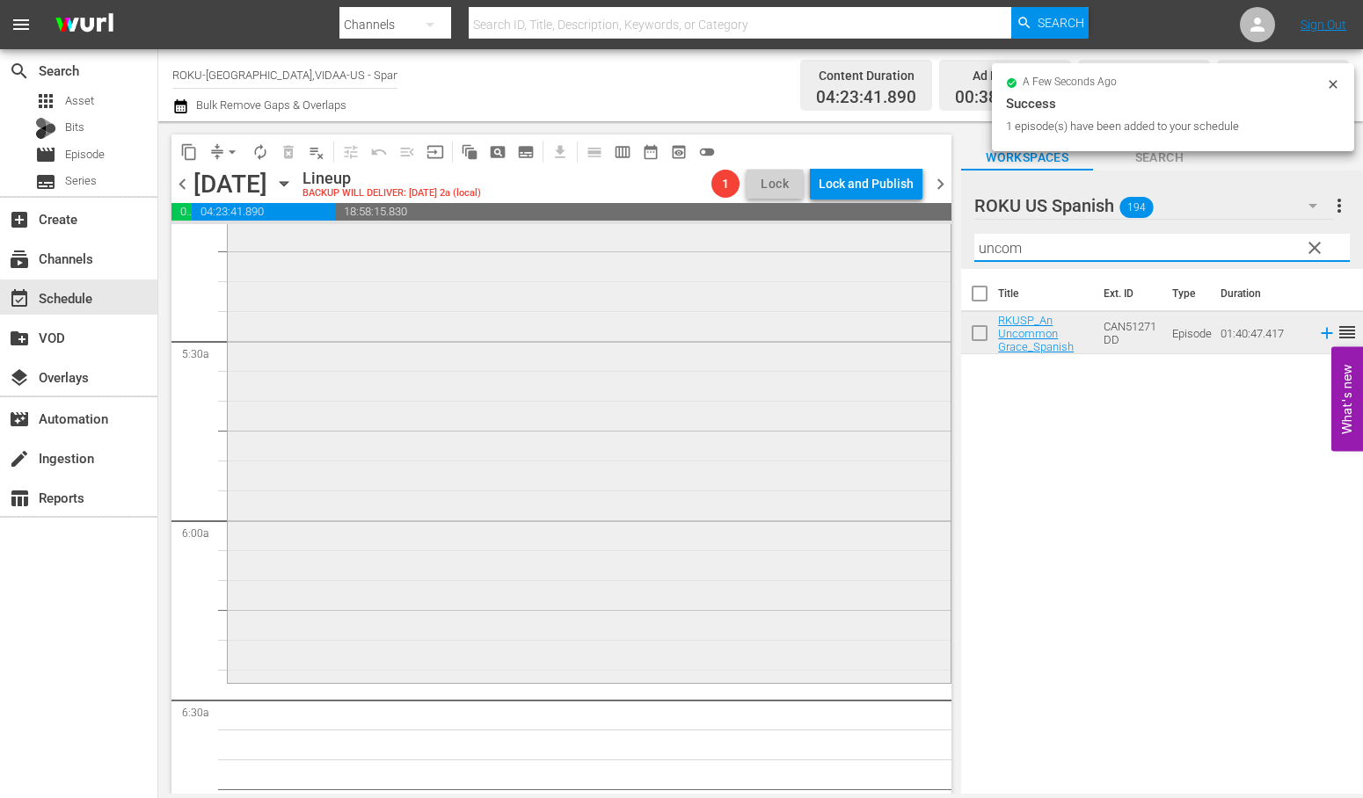
drag, startPoint x: 1039, startPoint y: 251, endPoint x: 860, endPoint y: 251, distance: 179.4
click at [860, 251] on div "content_copy compress arrow_drop_down autorenew_outlined delete_forever_outline…" at bounding box center [760, 457] width 1204 height 673
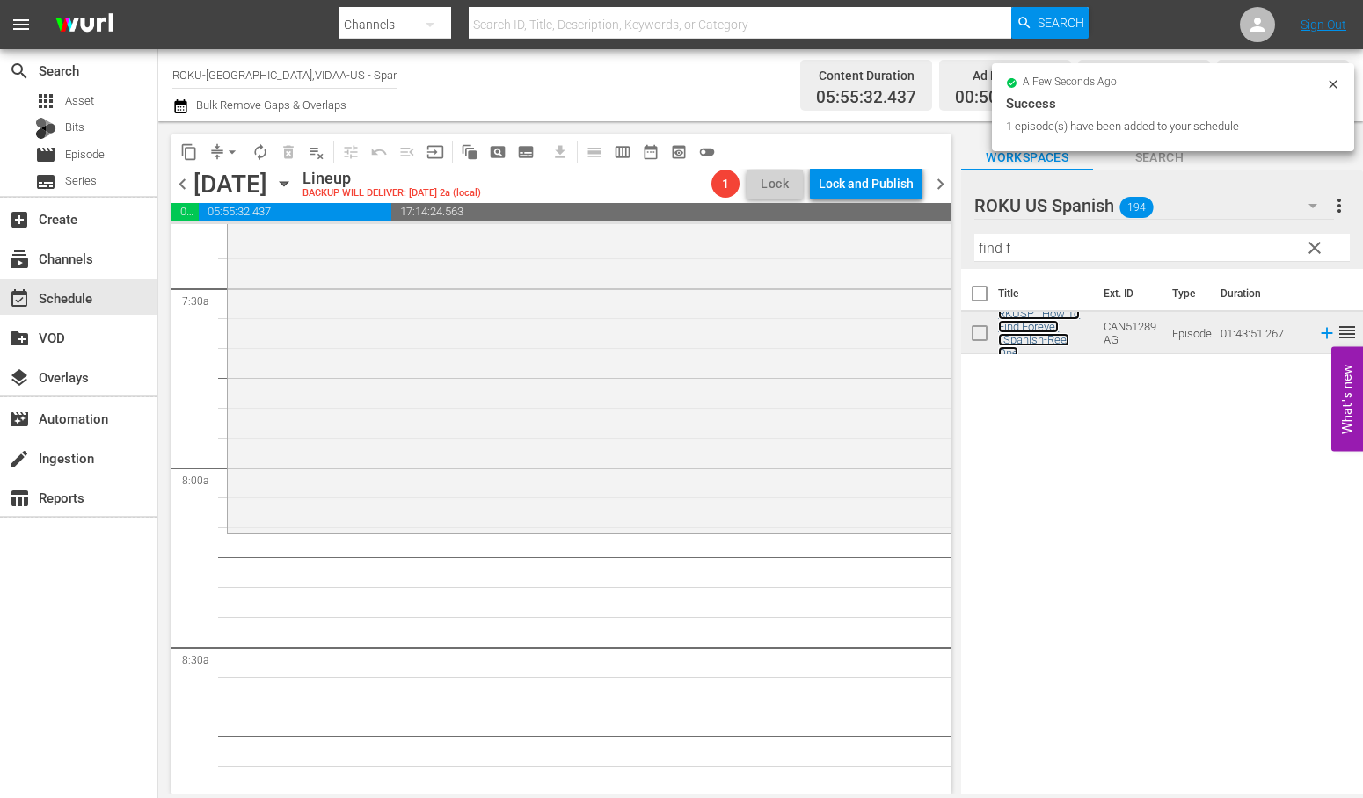
scroll to position [2638, 0]
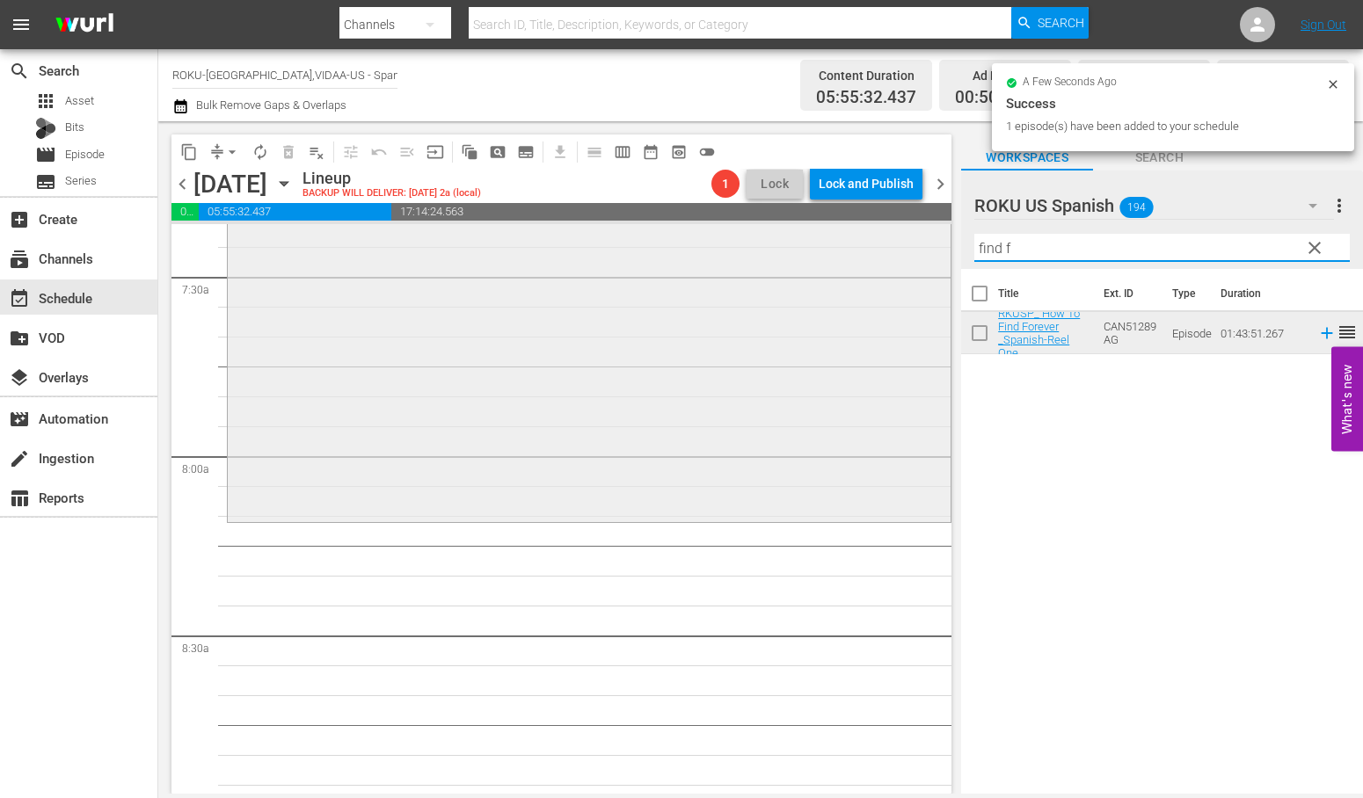
drag, startPoint x: 1012, startPoint y: 251, endPoint x: 841, endPoint y: 251, distance: 170.6
click at [842, 251] on div "content_copy compress arrow_drop_down autorenew_outlined delete_forever_outline…" at bounding box center [760, 457] width 1204 height 673
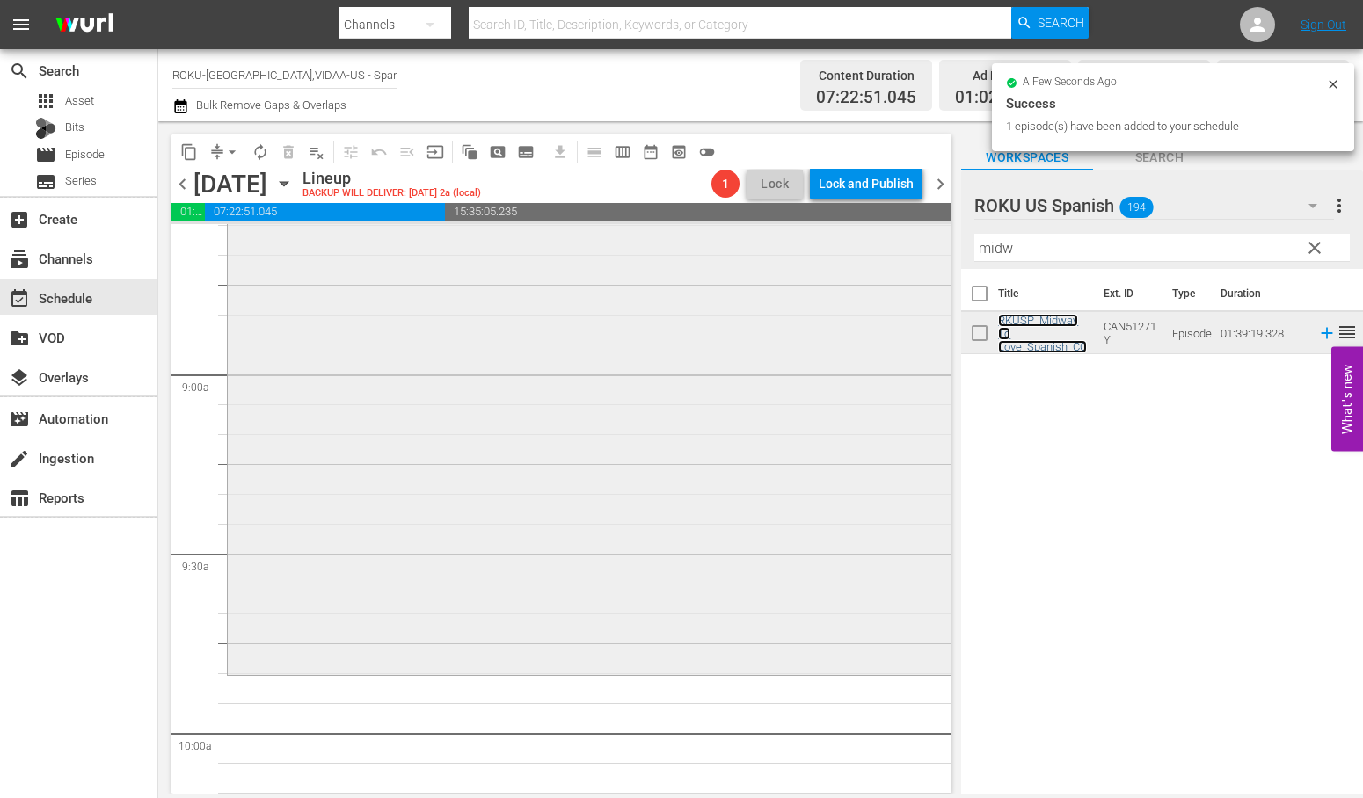
scroll to position [3126, 0]
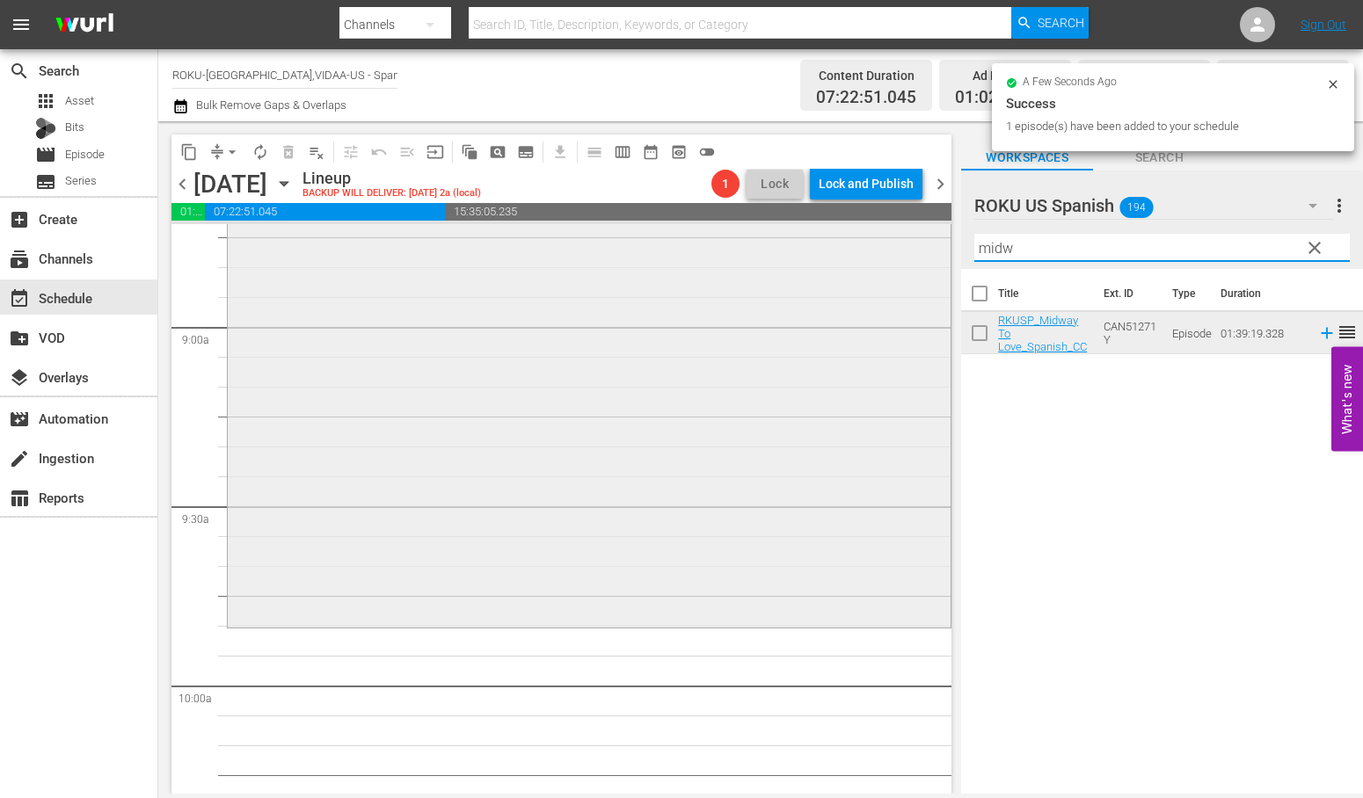
click at [865, 239] on div "content_copy compress arrow_drop_down autorenew_outlined delete_forever_outline…" at bounding box center [760, 457] width 1204 height 673
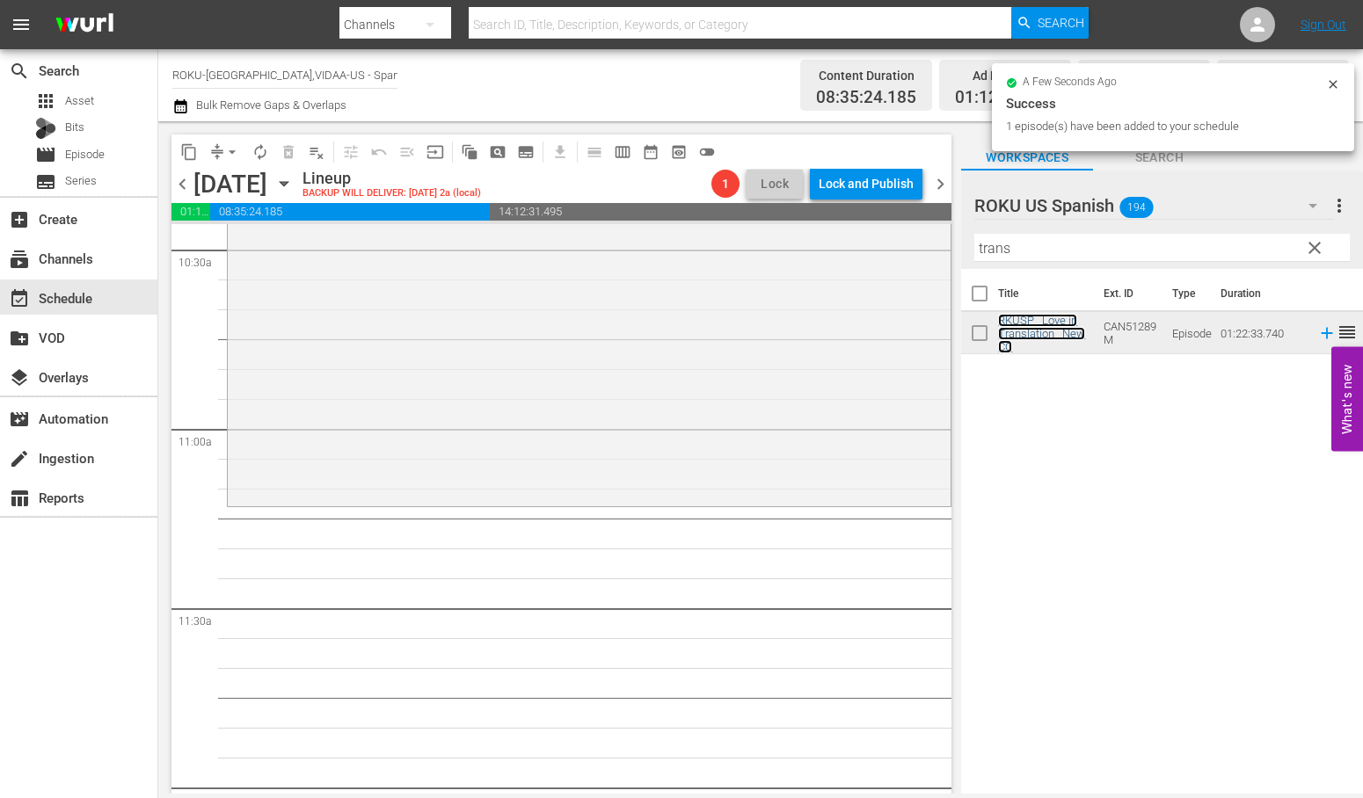
scroll to position [3810, 0]
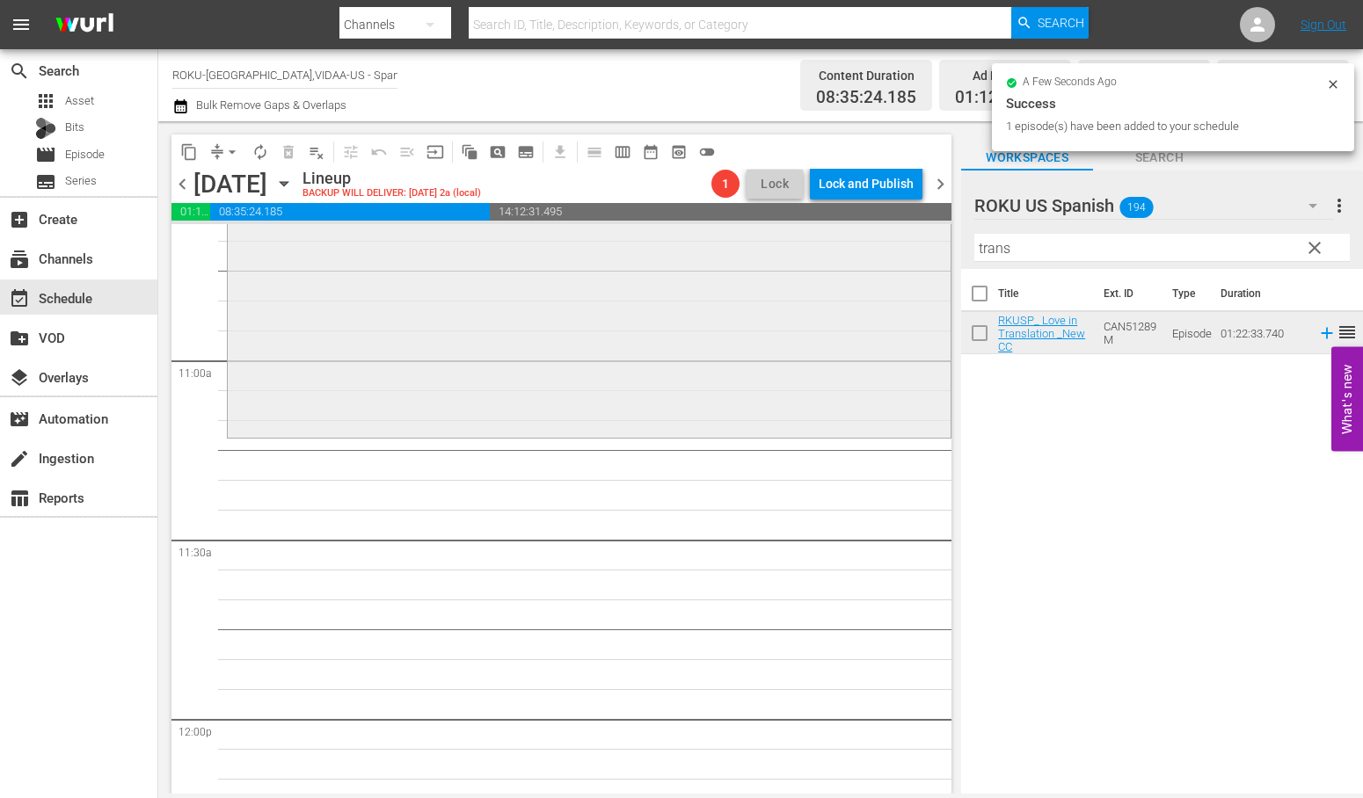
drag, startPoint x: 1026, startPoint y: 248, endPoint x: 800, endPoint y: 242, distance: 226.0
click at [801, 242] on div "content_copy compress arrow_drop_down autorenew_outlined delete_forever_outline…" at bounding box center [760, 457] width 1204 height 673
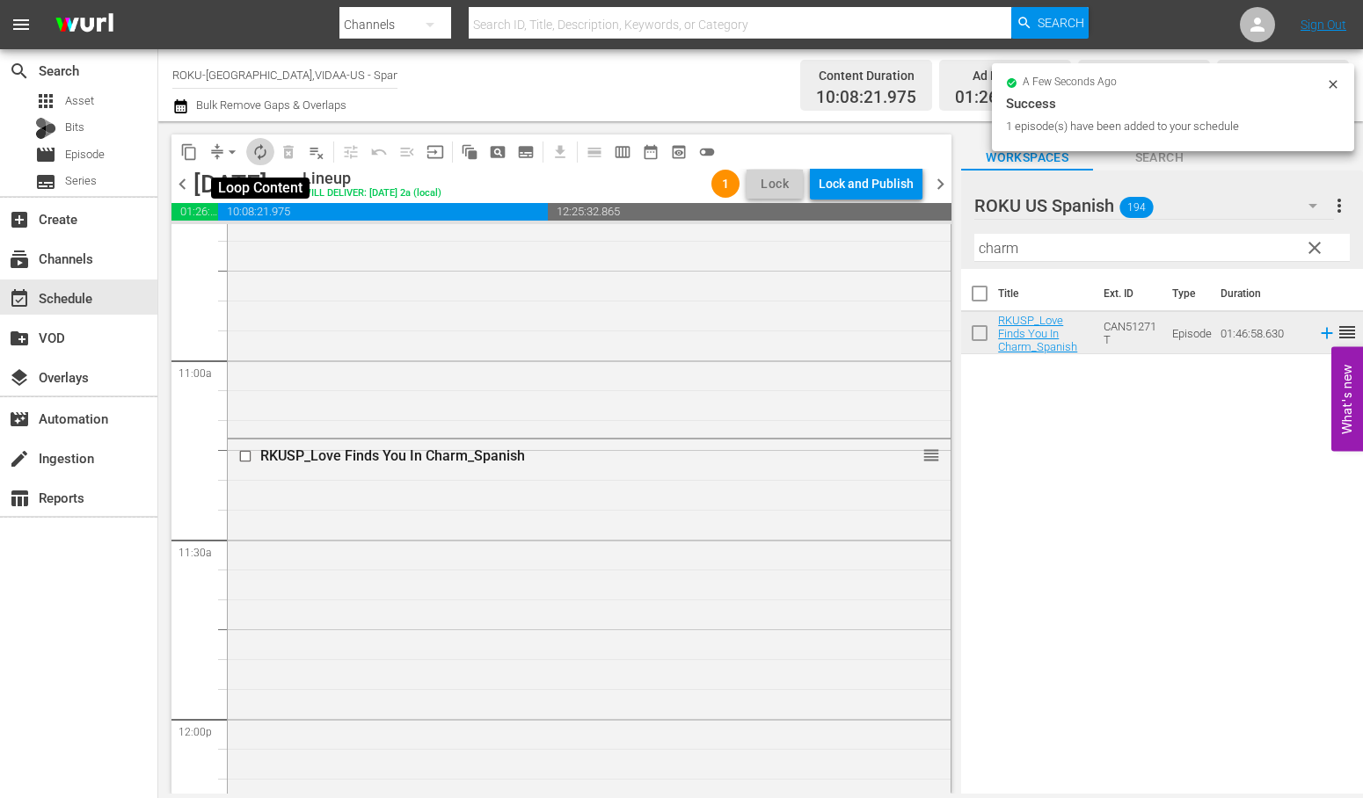
click at [255, 152] on span "autorenew_outlined" at bounding box center [260, 152] width 18 height 18
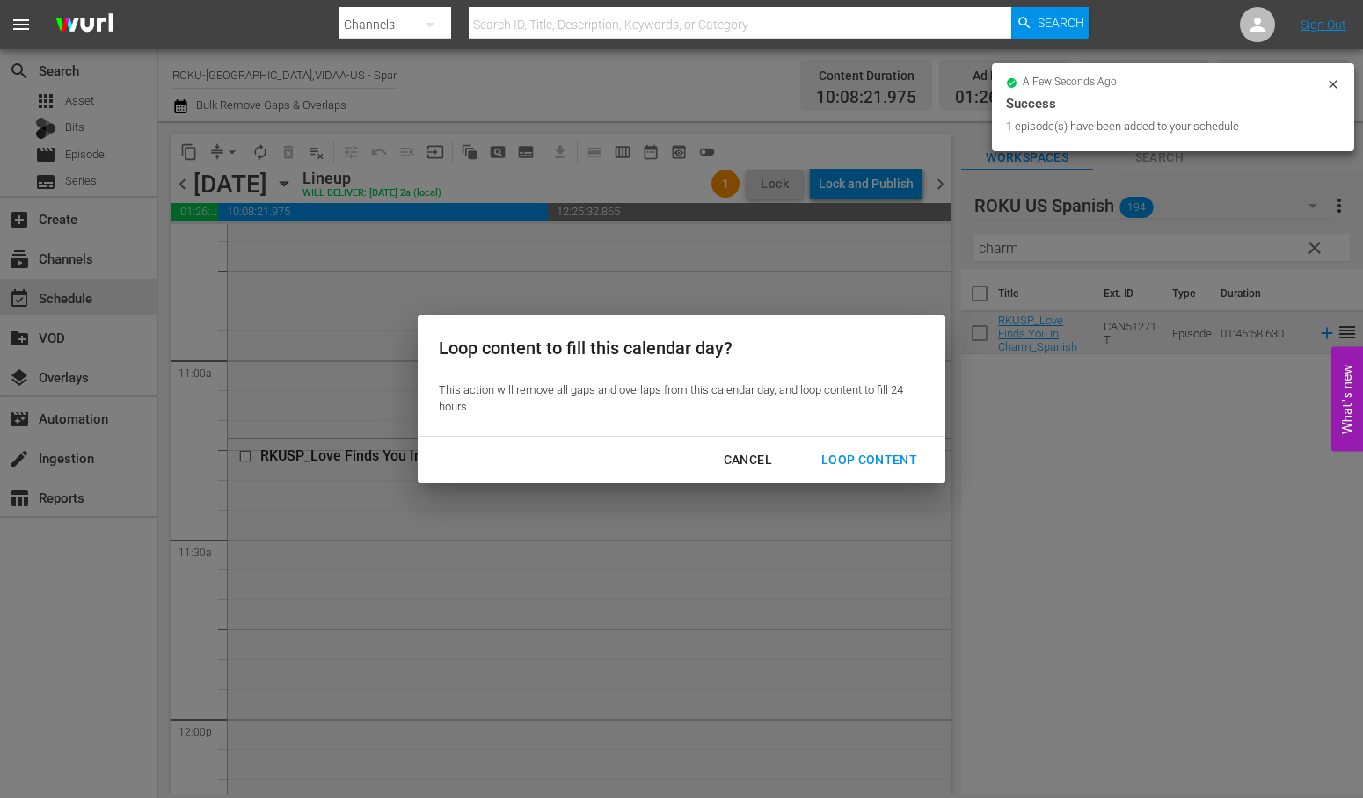
click at [890, 454] on div "Loop Content" at bounding box center [869, 460] width 124 height 22
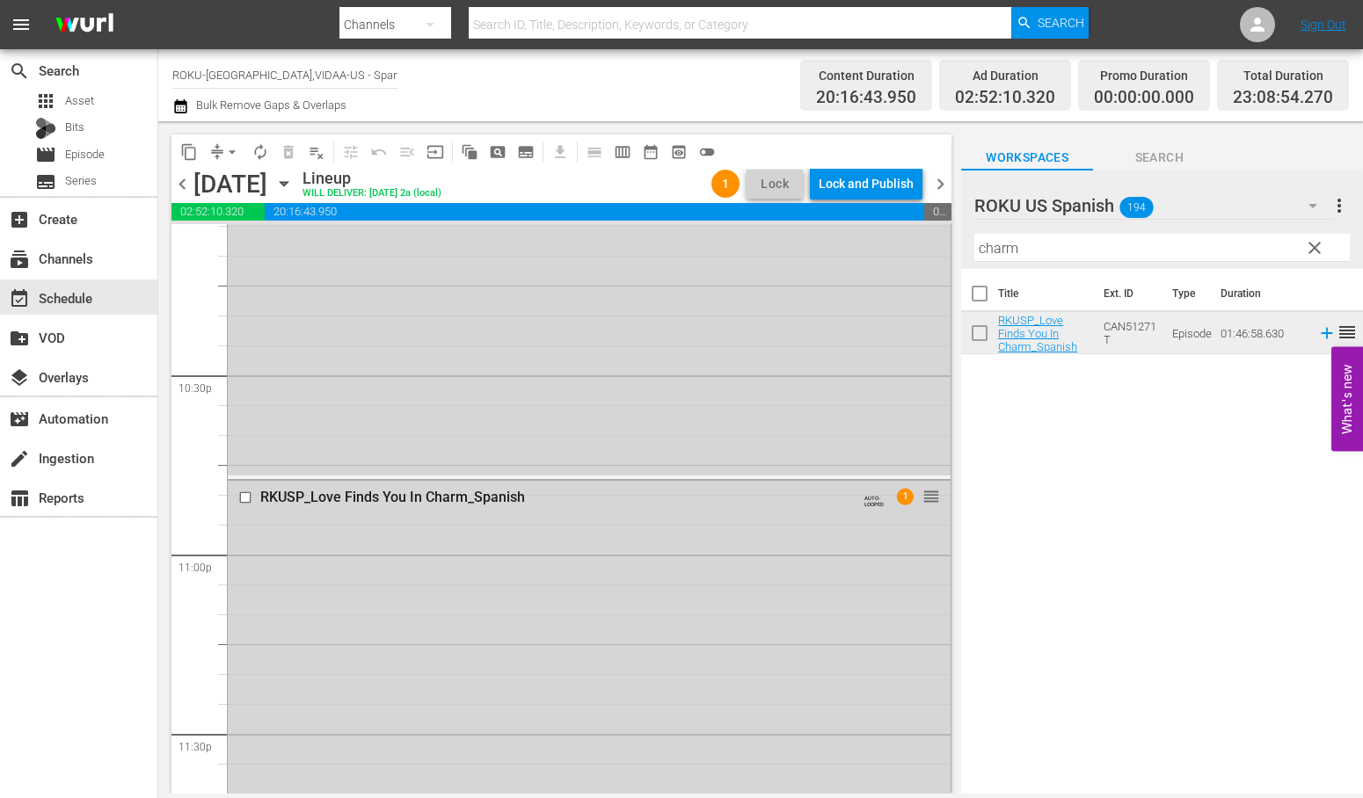
scroll to position [8108, 0]
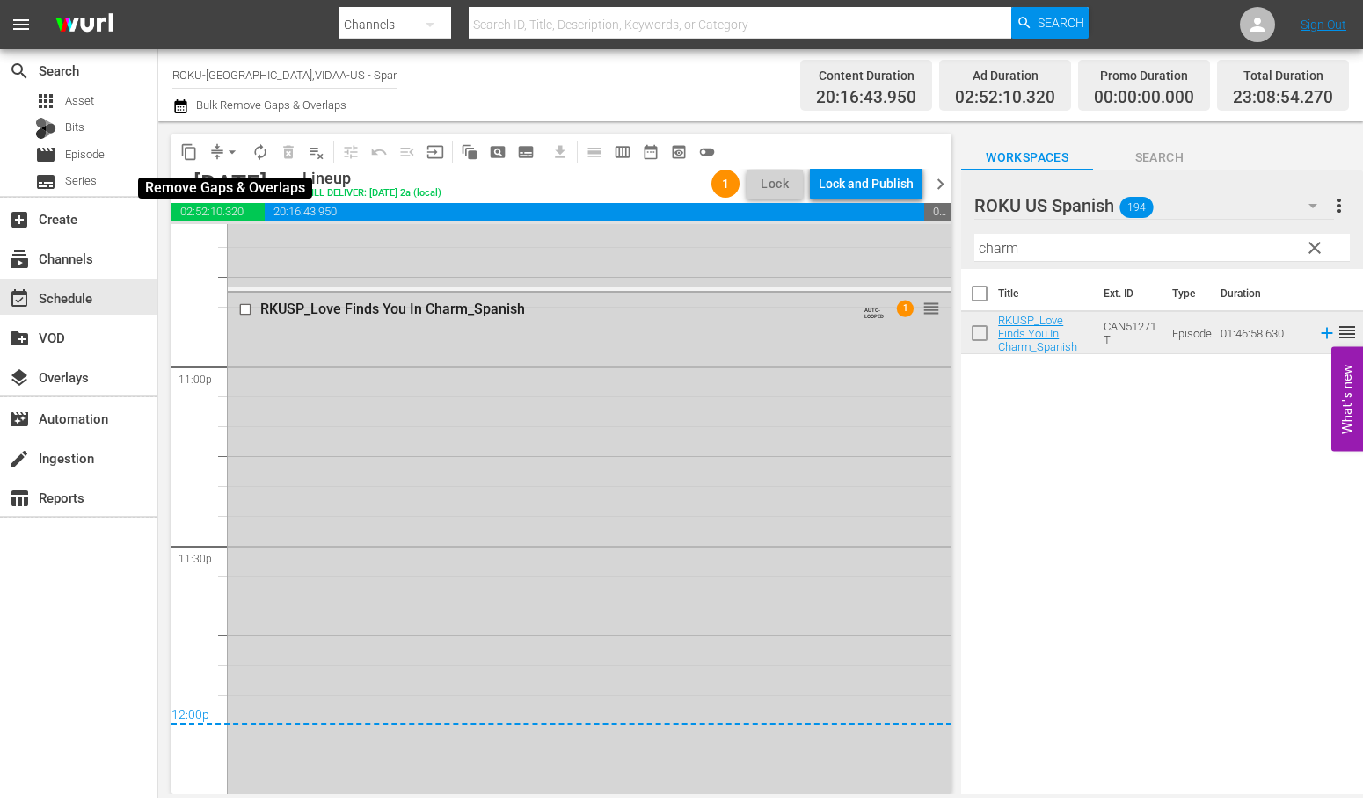
click at [227, 151] on span "arrow_drop_down" at bounding box center [232, 152] width 18 height 18
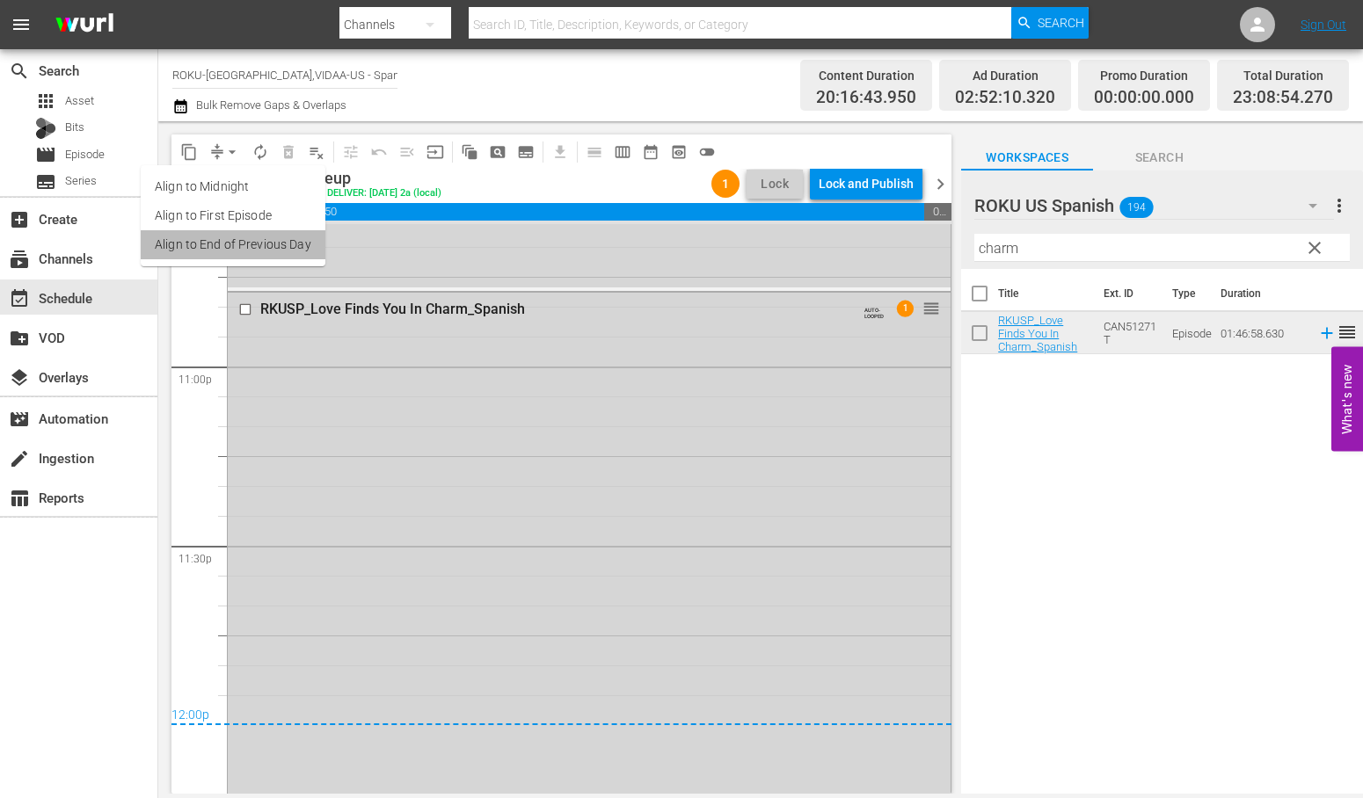
click at [259, 240] on li "Align to End of Previous Day" at bounding box center [233, 244] width 185 height 29
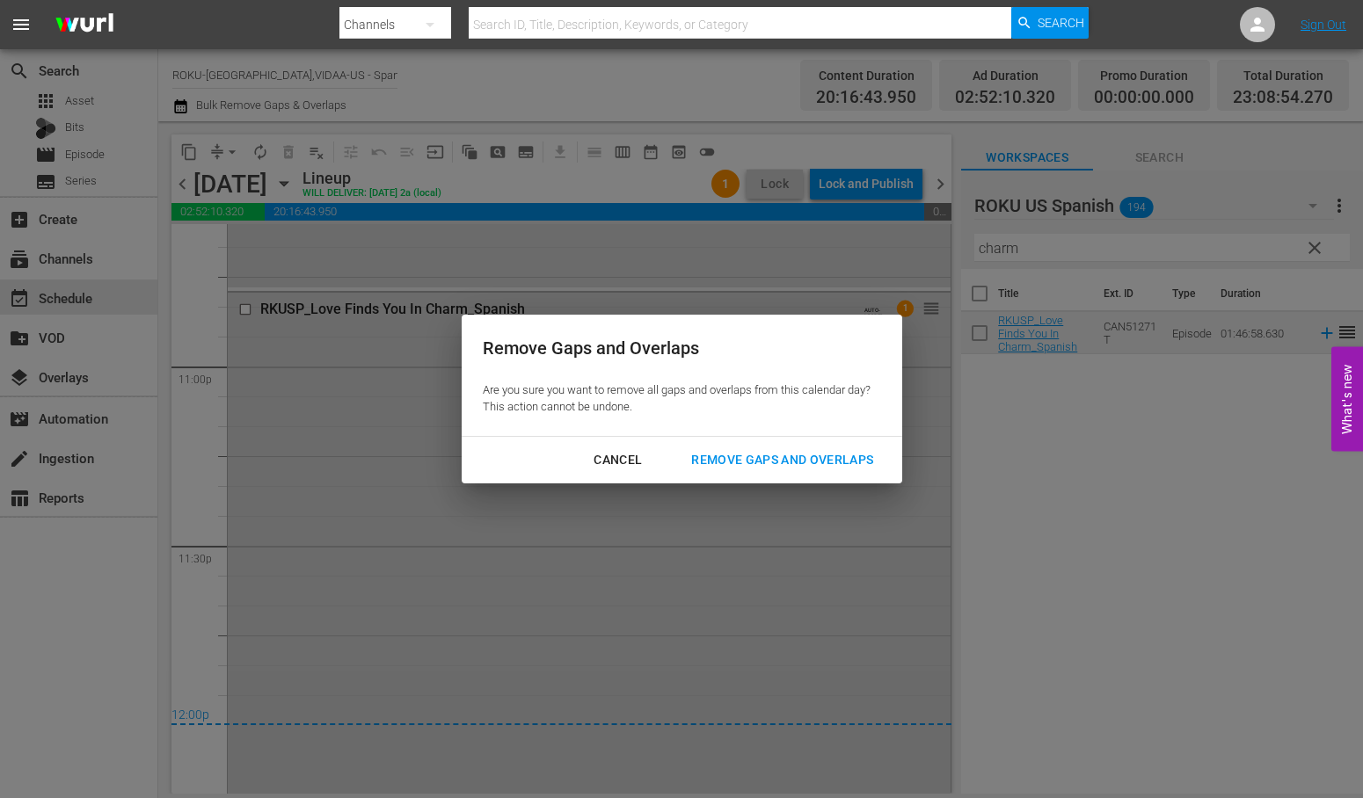
click at [848, 455] on div "Remove Gaps and Overlaps" at bounding box center [782, 460] width 210 height 22
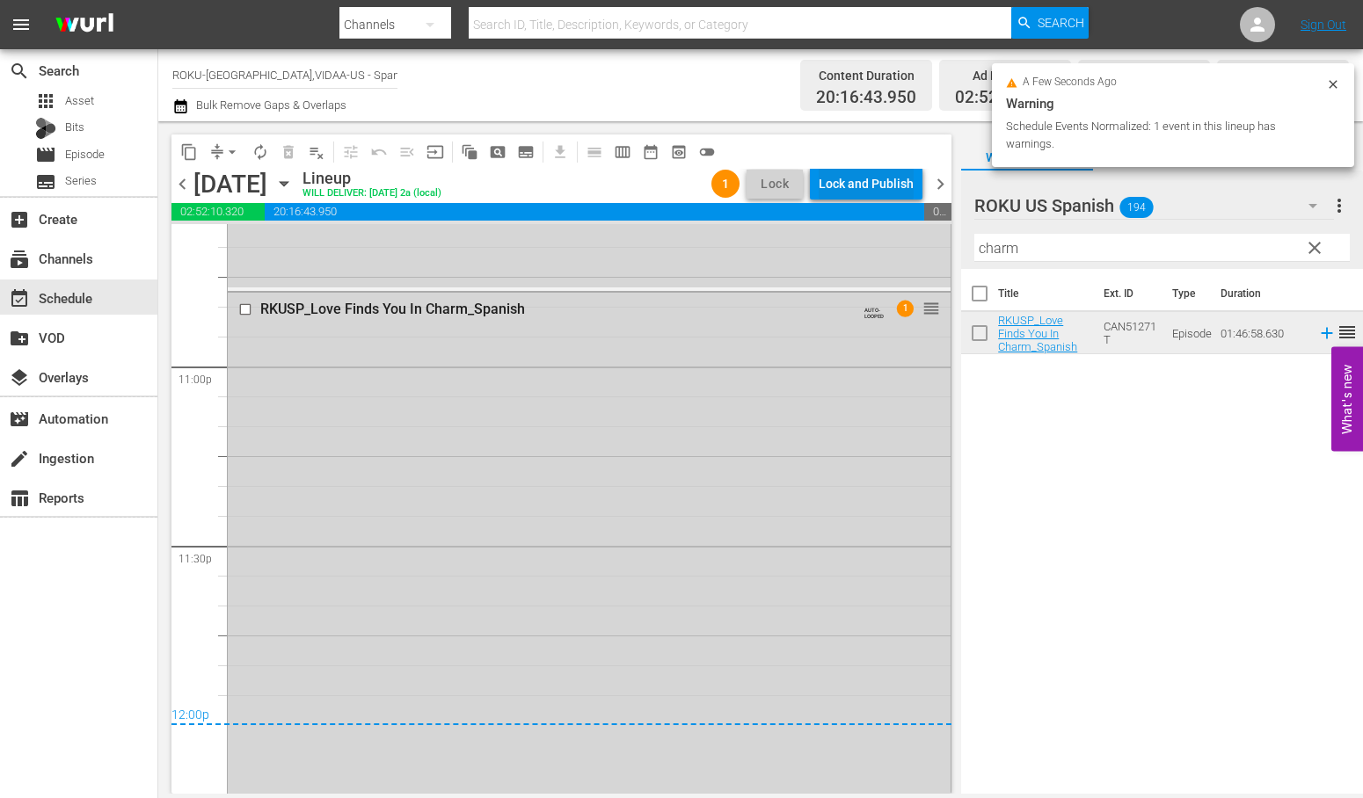
click at [866, 183] on div "Lock and Publish" at bounding box center [866, 184] width 95 height 32
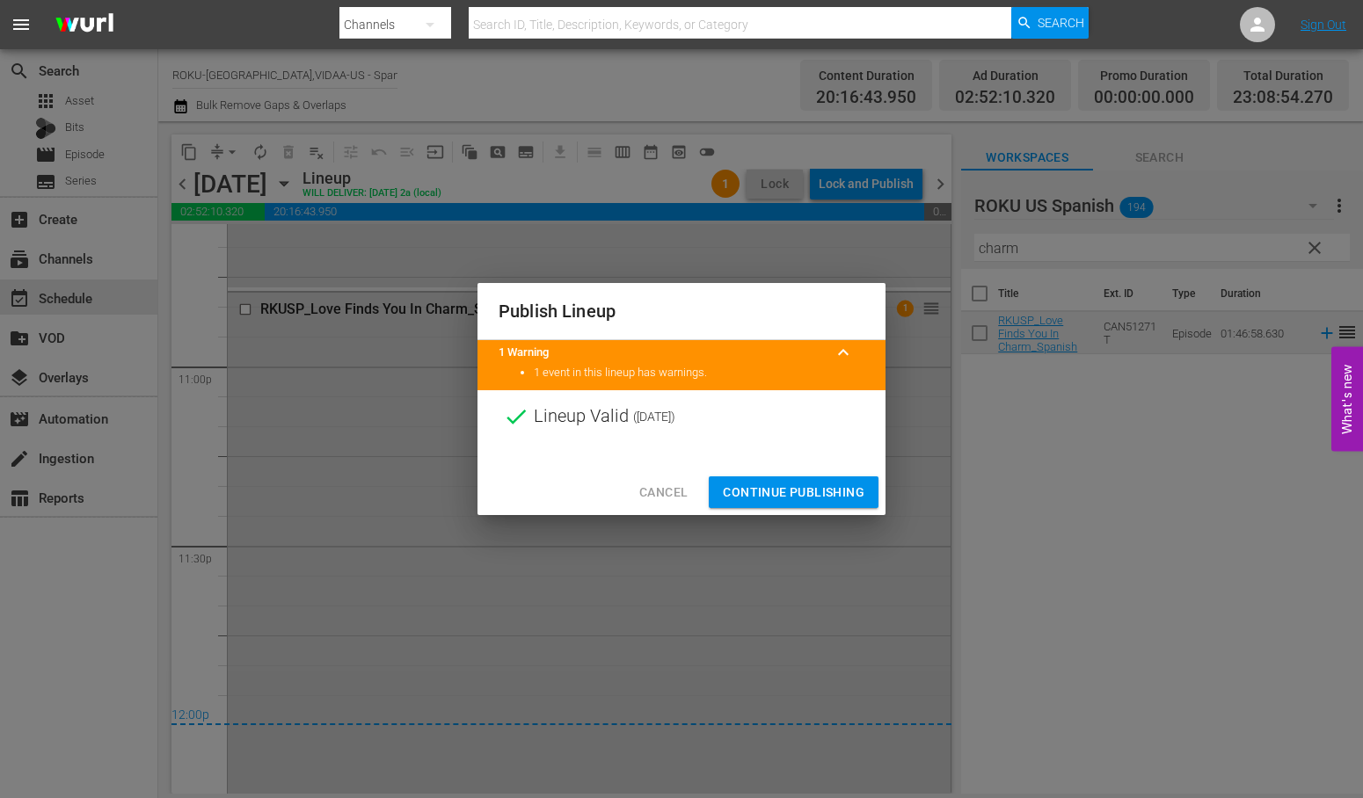
click at [791, 490] on span "Continue Publishing" at bounding box center [794, 493] width 142 height 22
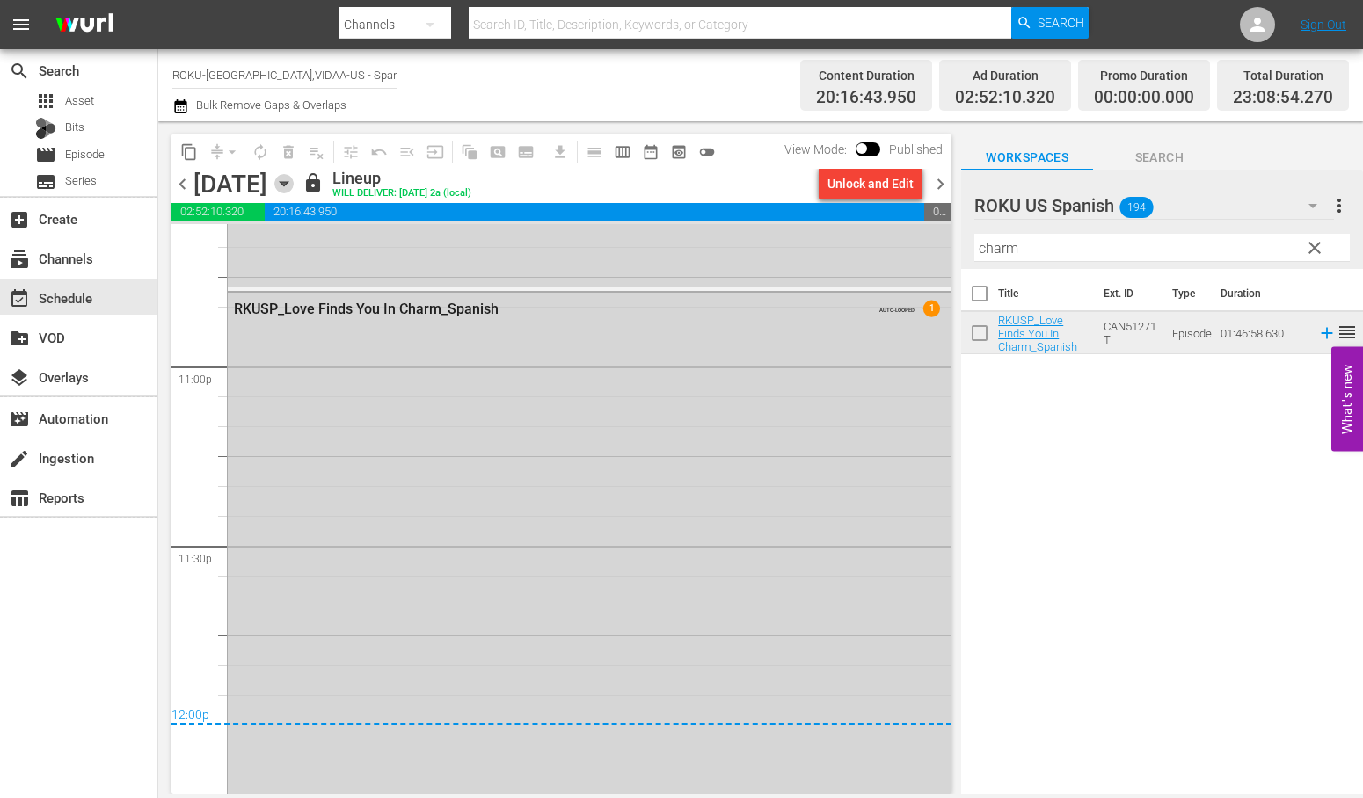
click at [294, 182] on icon "button" at bounding box center [283, 183] width 19 height 19
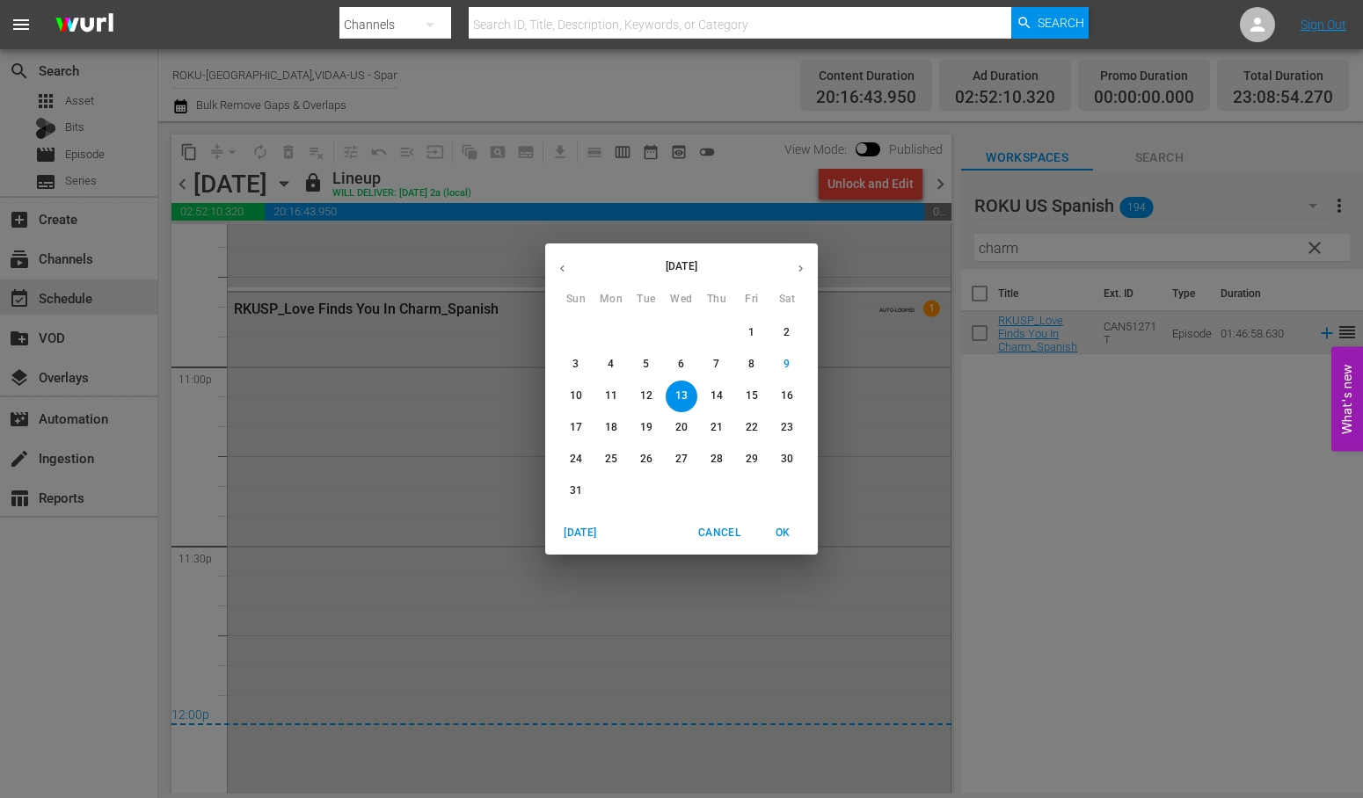
click at [716, 397] on p "14" at bounding box center [716, 396] width 12 height 15
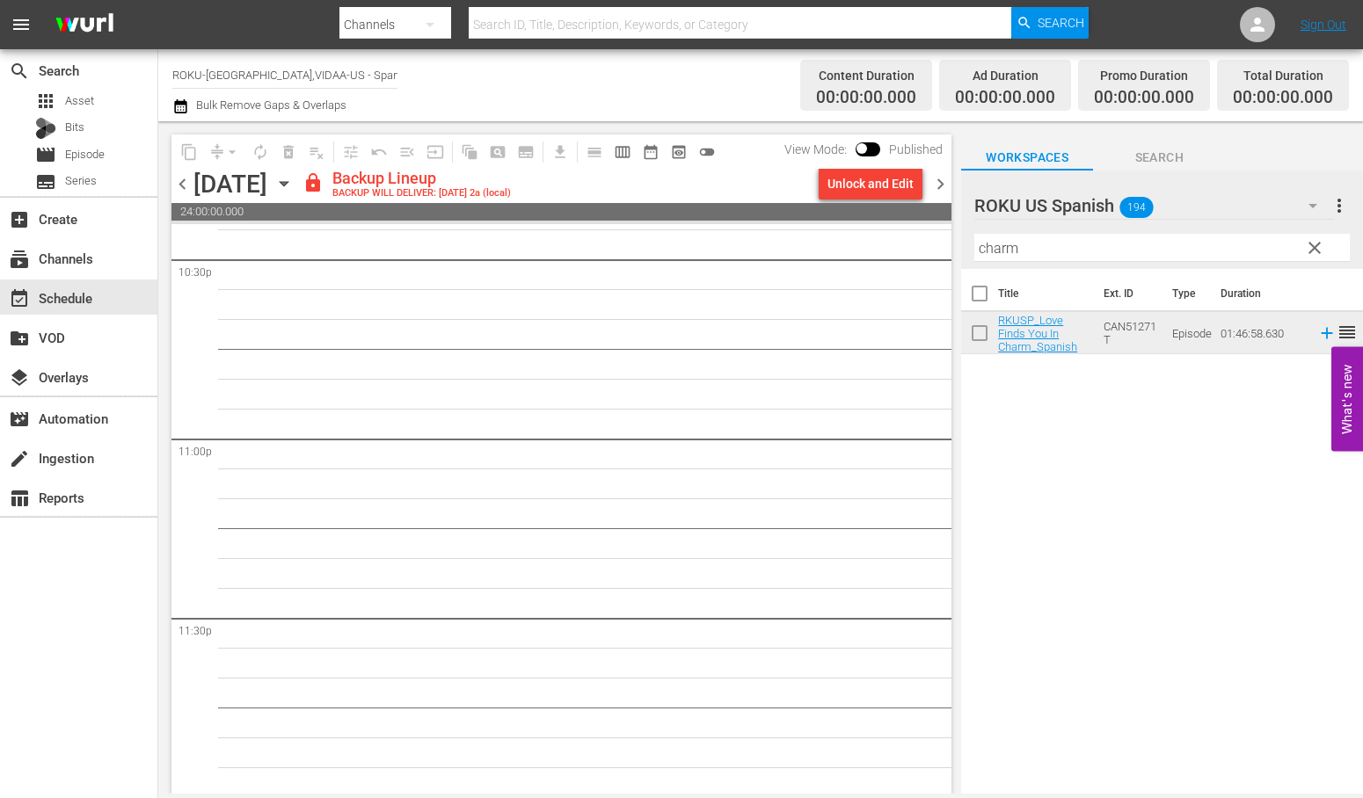
scroll to position [8038, 0]
click at [889, 179] on div "Unlock and Edit" at bounding box center [870, 184] width 86 height 32
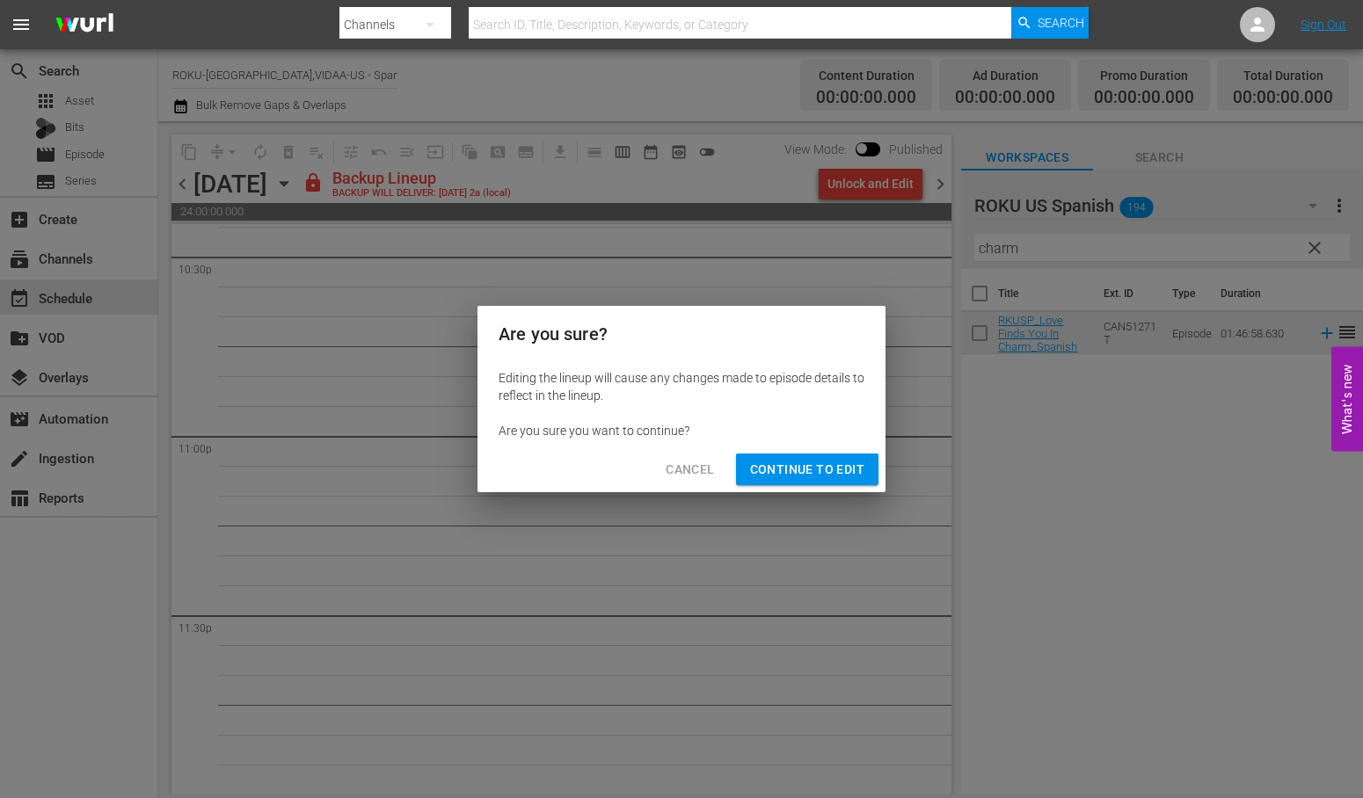
click at [831, 468] on span "Continue to Edit" at bounding box center [807, 470] width 114 height 22
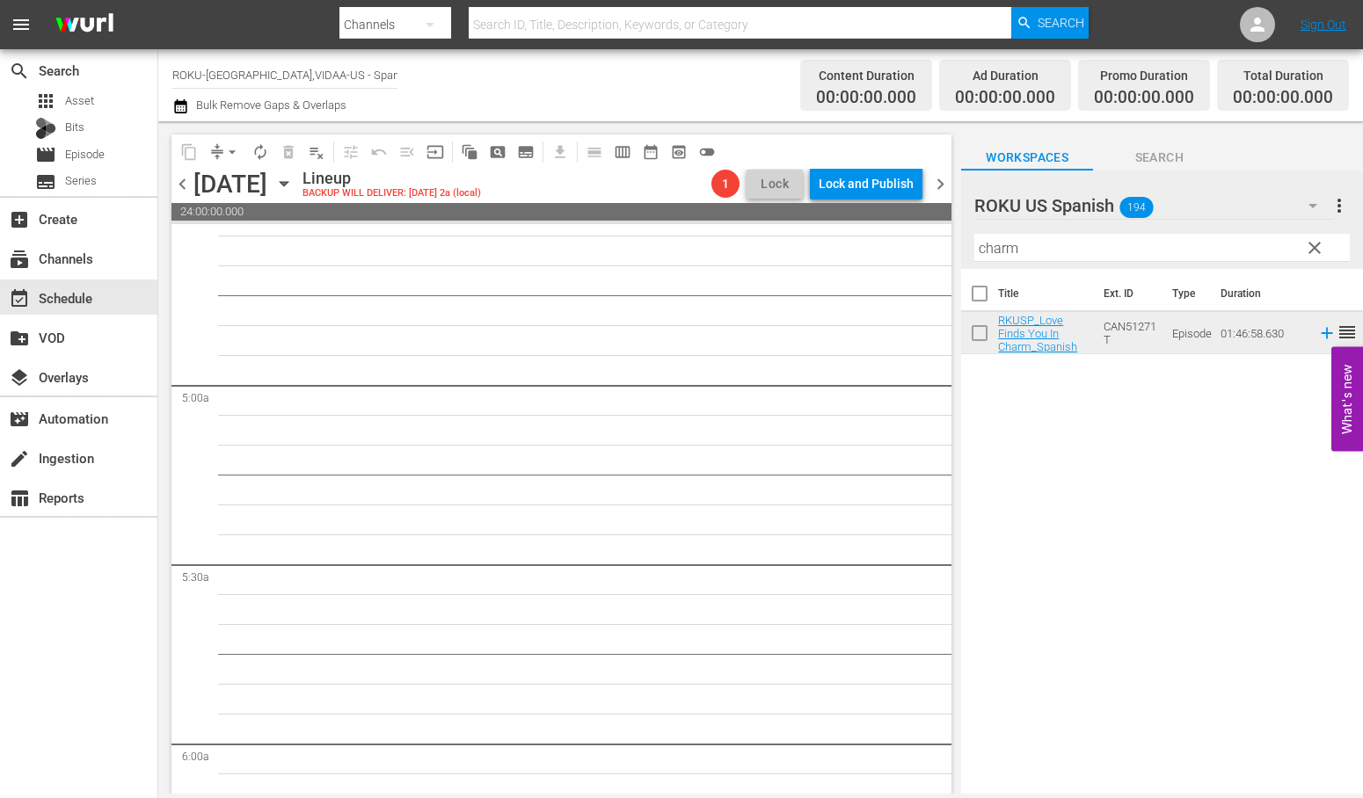
scroll to position [0, 0]
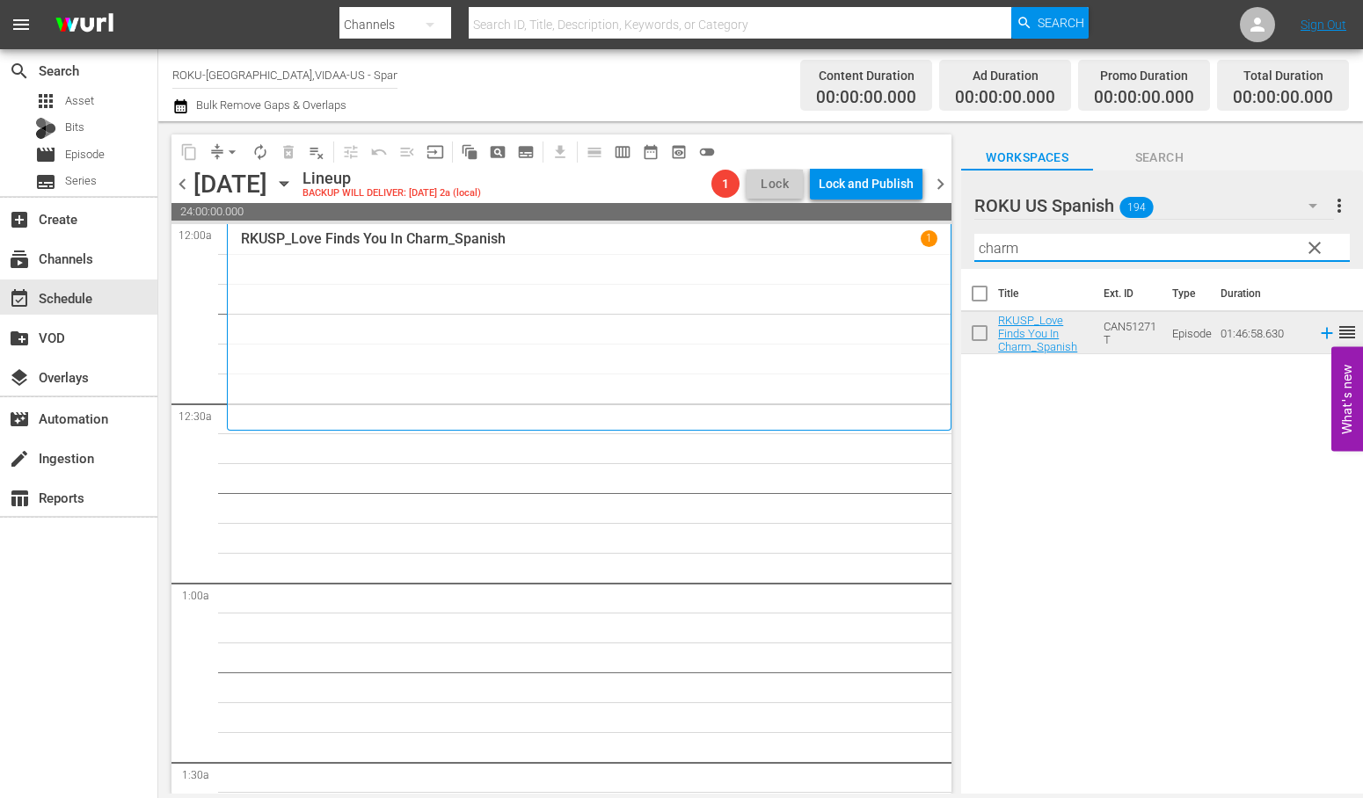
drag, startPoint x: 1049, startPoint y: 255, endPoint x: 795, endPoint y: 251, distance: 254.1
click at [797, 251] on div "content_copy compress arrow_drop_down autorenew_outlined delete_forever_outline…" at bounding box center [760, 457] width 1204 height 673
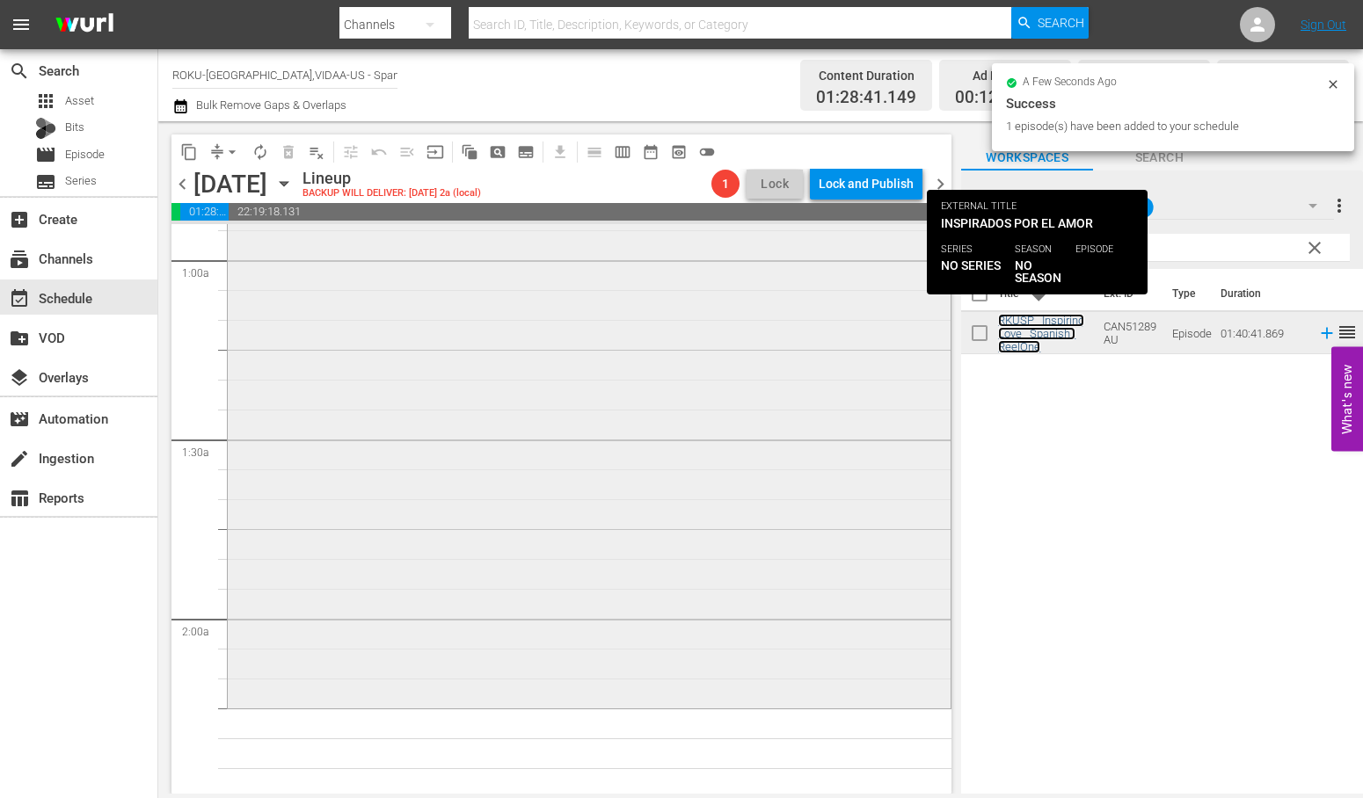
scroll to position [488, 0]
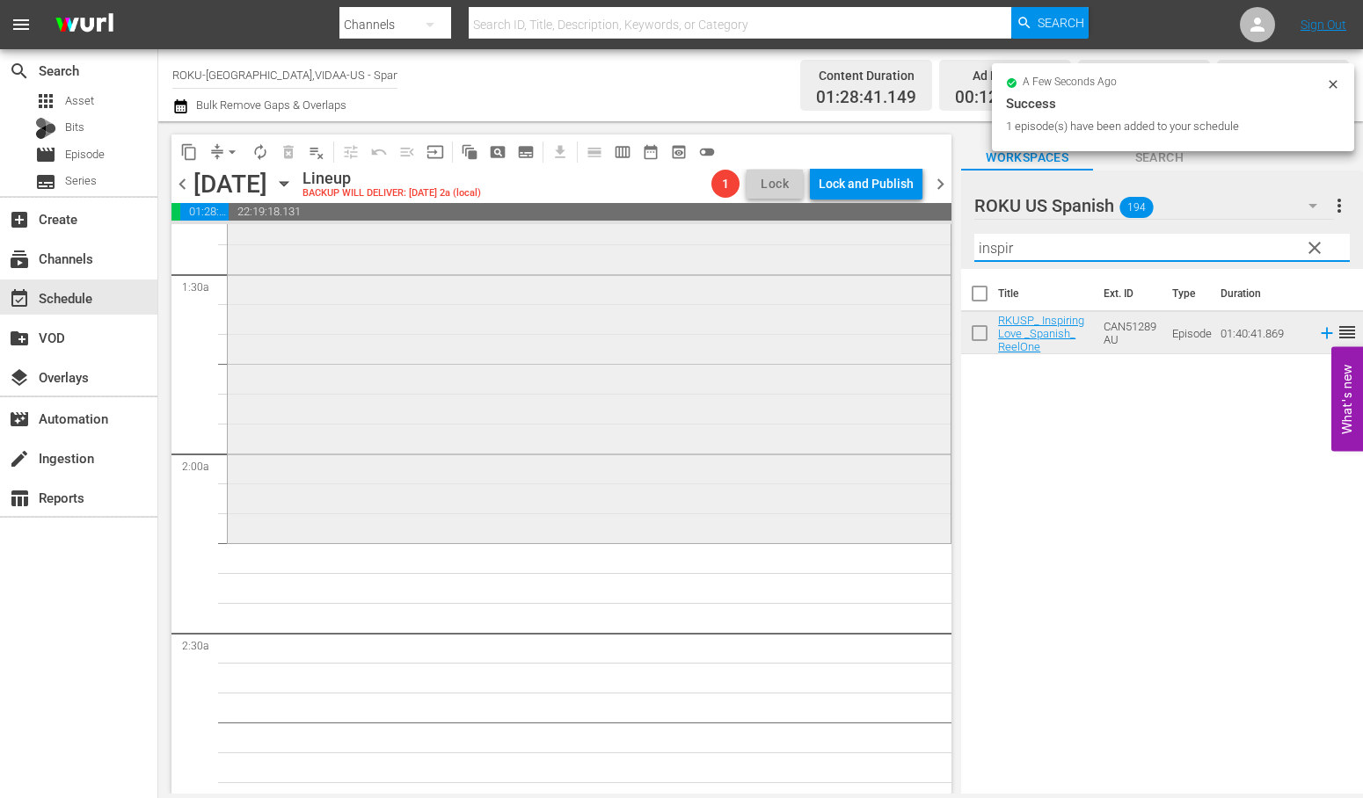
drag, startPoint x: 1050, startPoint y: 251, endPoint x: 836, endPoint y: 244, distance: 213.8
click at [836, 244] on div "content_copy compress arrow_drop_down autorenew_outlined delete_forever_outline…" at bounding box center [760, 457] width 1204 height 673
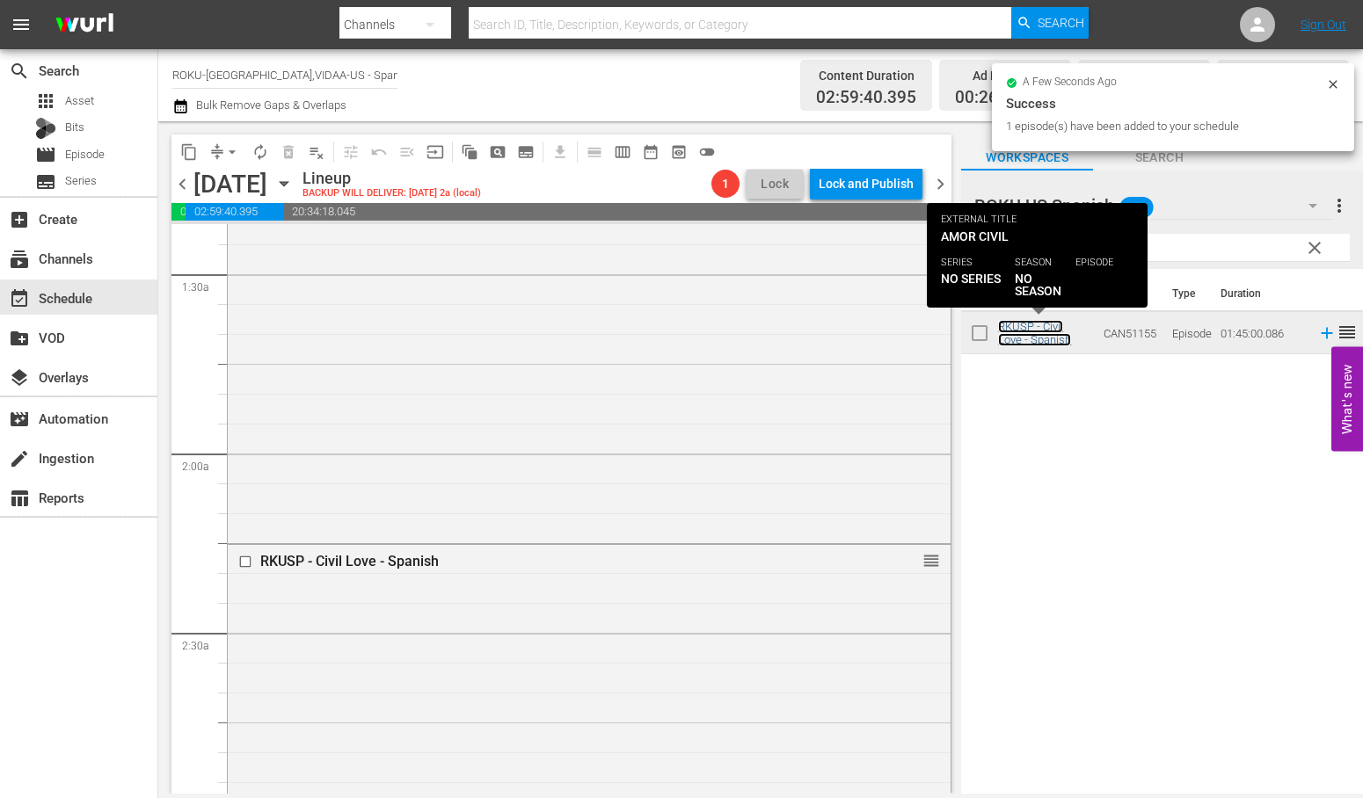
scroll to position [879, 0]
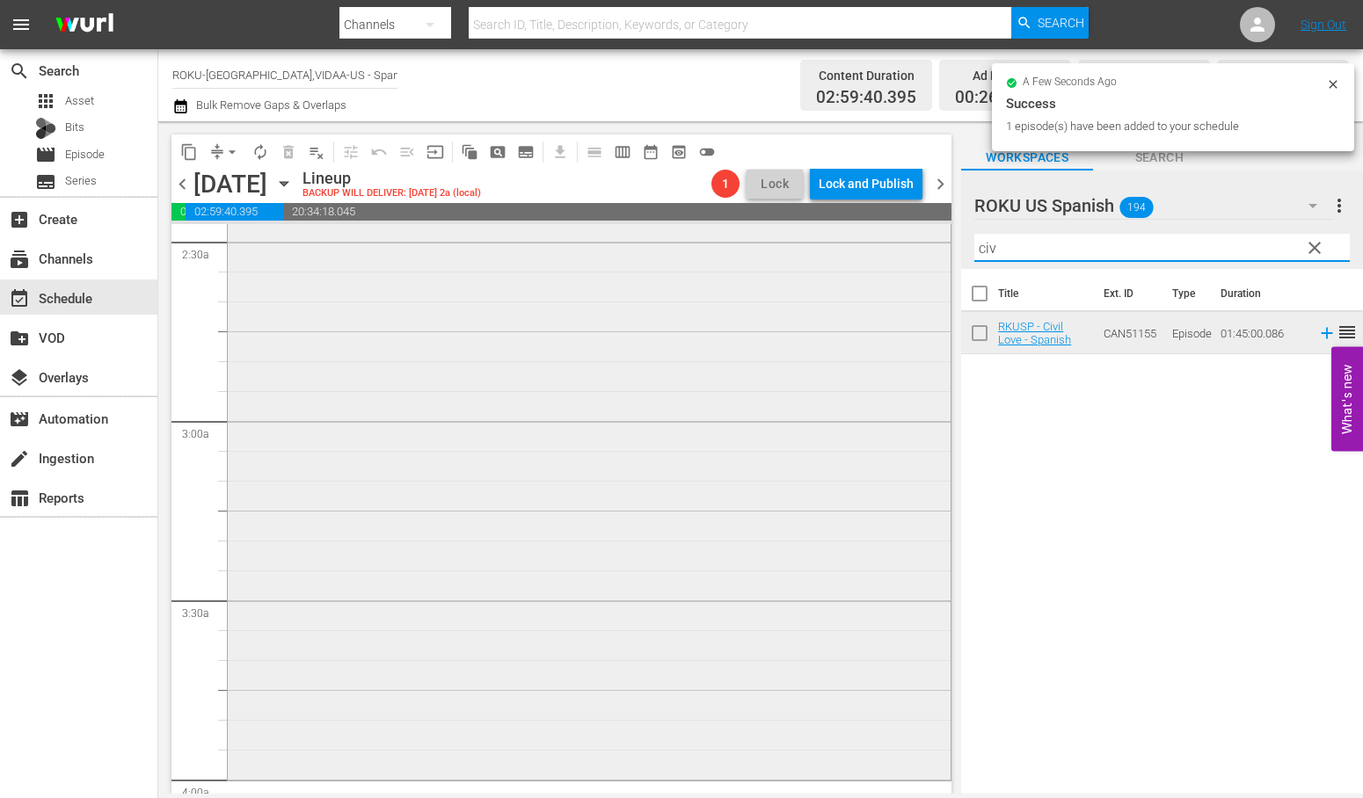
drag, startPoint x: 1046, startPoint y: 247, endPoint x: 837, endPoint y: 243, distance: 209.3
click at [839, 243] on div "content_copy compress arrow_drop_down autorenew_outlined delete_forever_outline…" at bounding box center [760, 457] width 1204 height 673
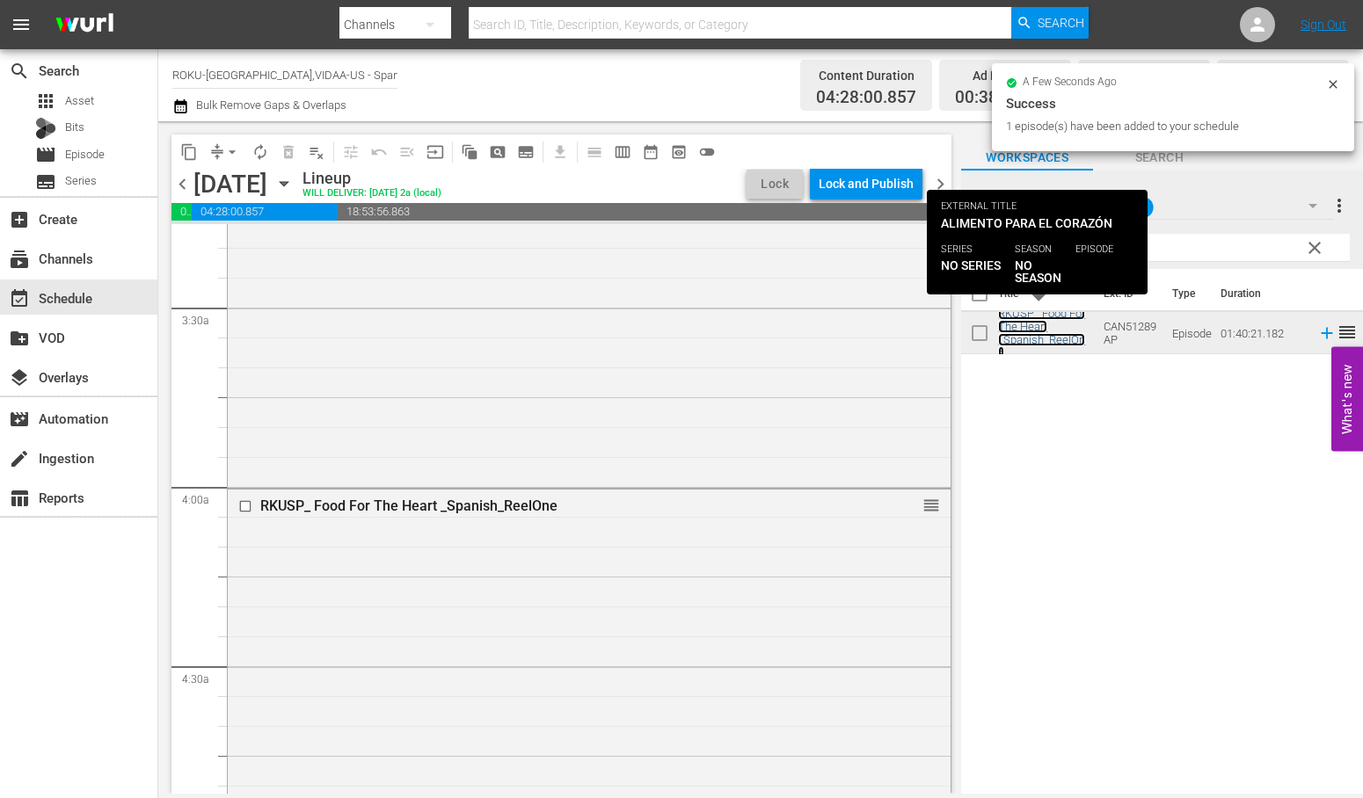
scroll to position [1660, 0]
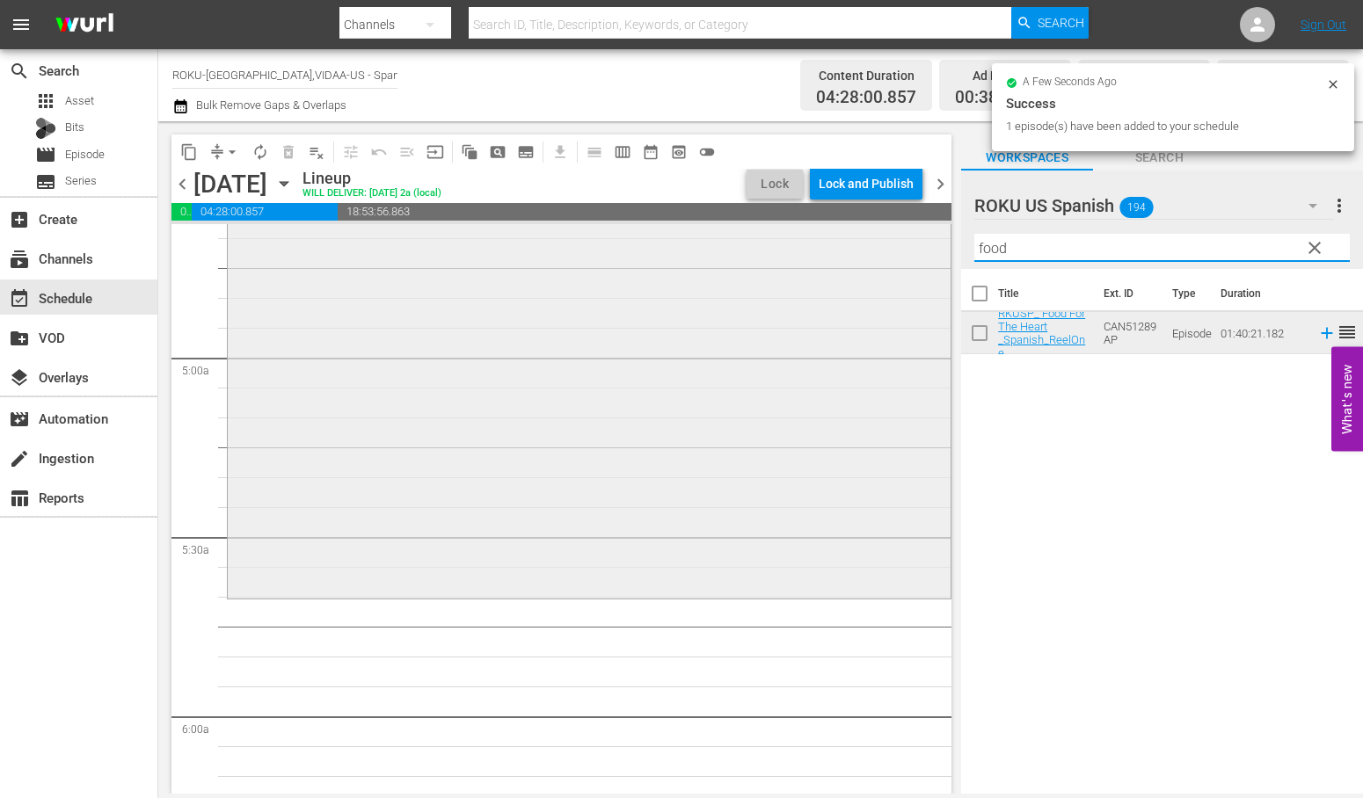
drag, startPoint x: 1024, startPoint y: 247, endPoint x: 803, endPoint y: 248, distance: 221.6
click at [805, 248] on div "content_copy compress arrow_drop_down autorenew_outlined delete_forever_outline…" at bounding box center [760, 457] width 1204 height 673
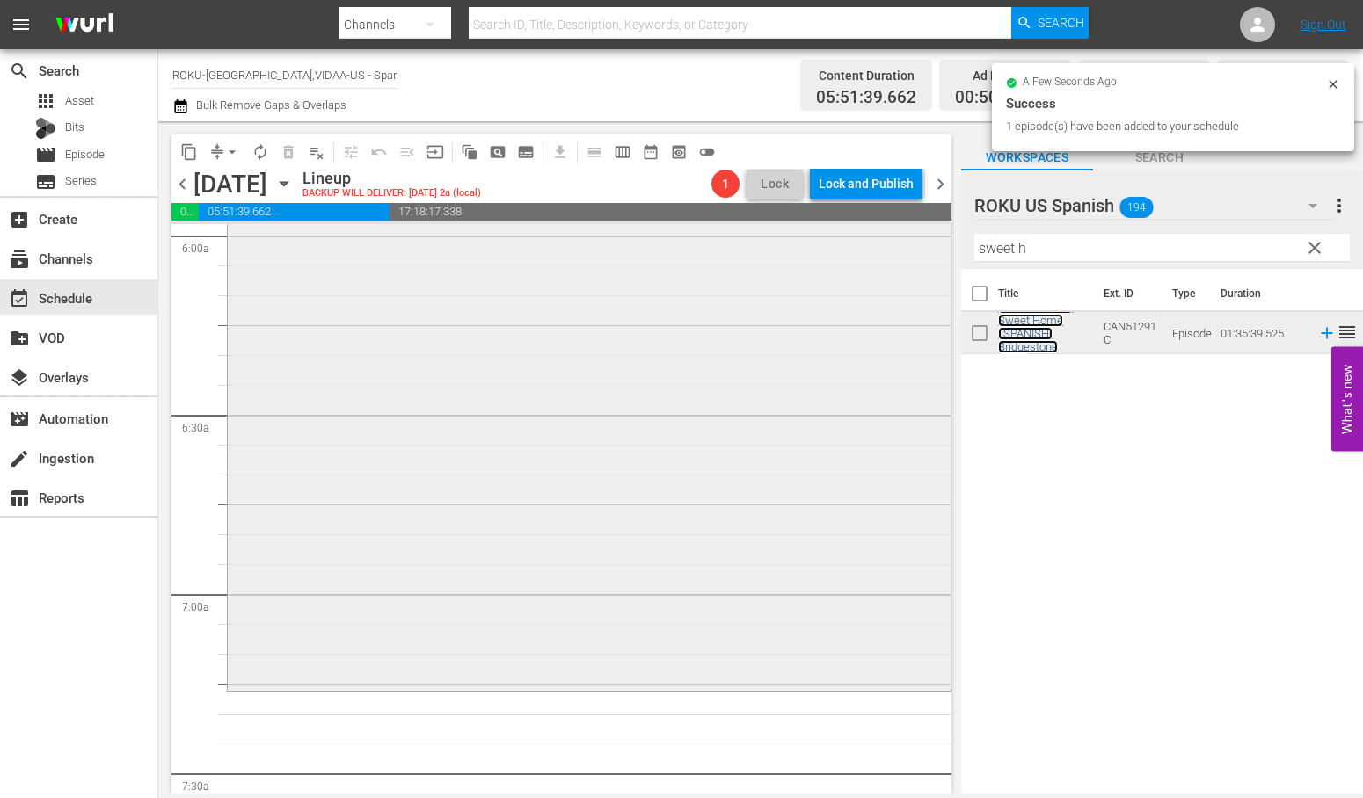
scroll to position [2149, 0]
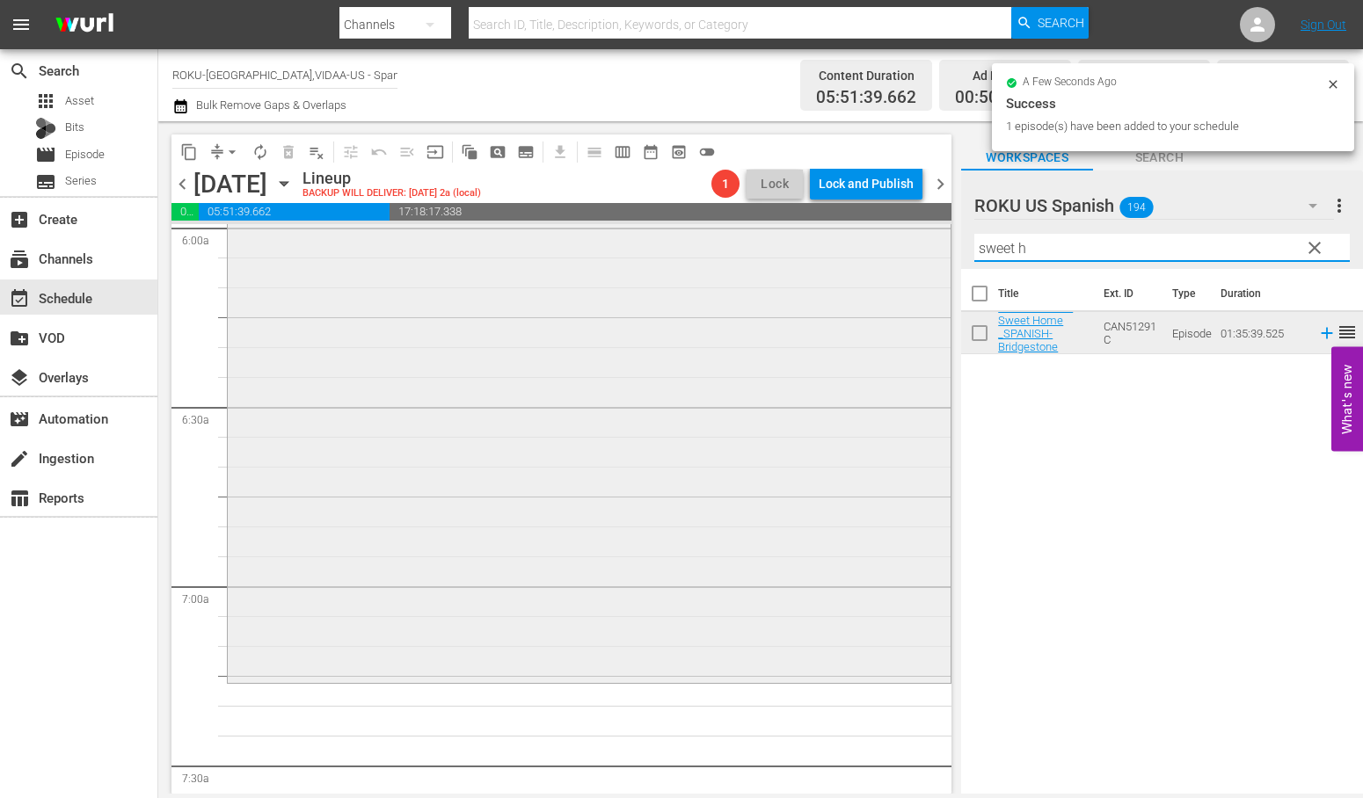
drag, startPoint x: 996, startPoint y: 252, endPoint x: 742, endPoint y: 253, distance: 254.1
click at [774, 252] on div "content_copy compress arrow_drop_down autorenew_outlined delete_forever_outline…" at bounding box center [760, 457] width 1204 height 673
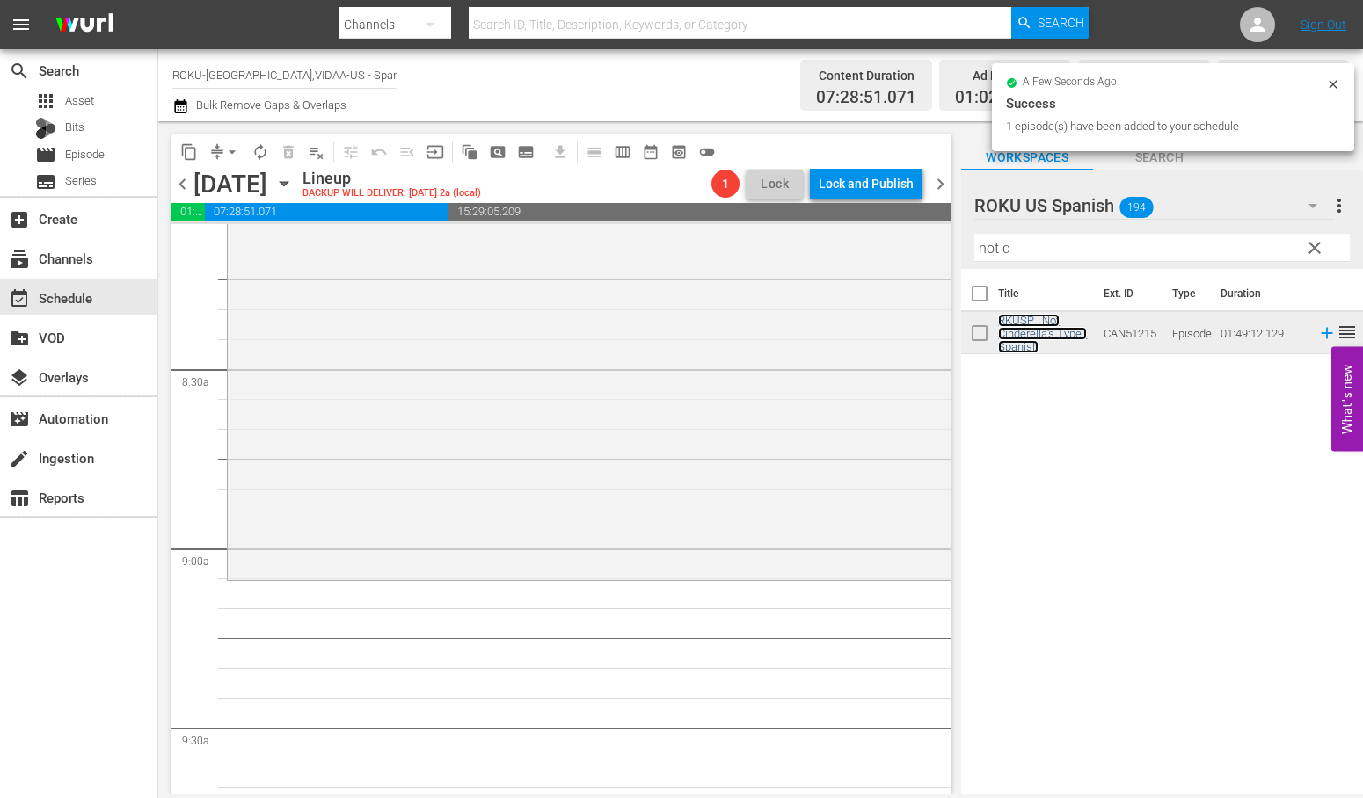
scroll to position [2930, 0]
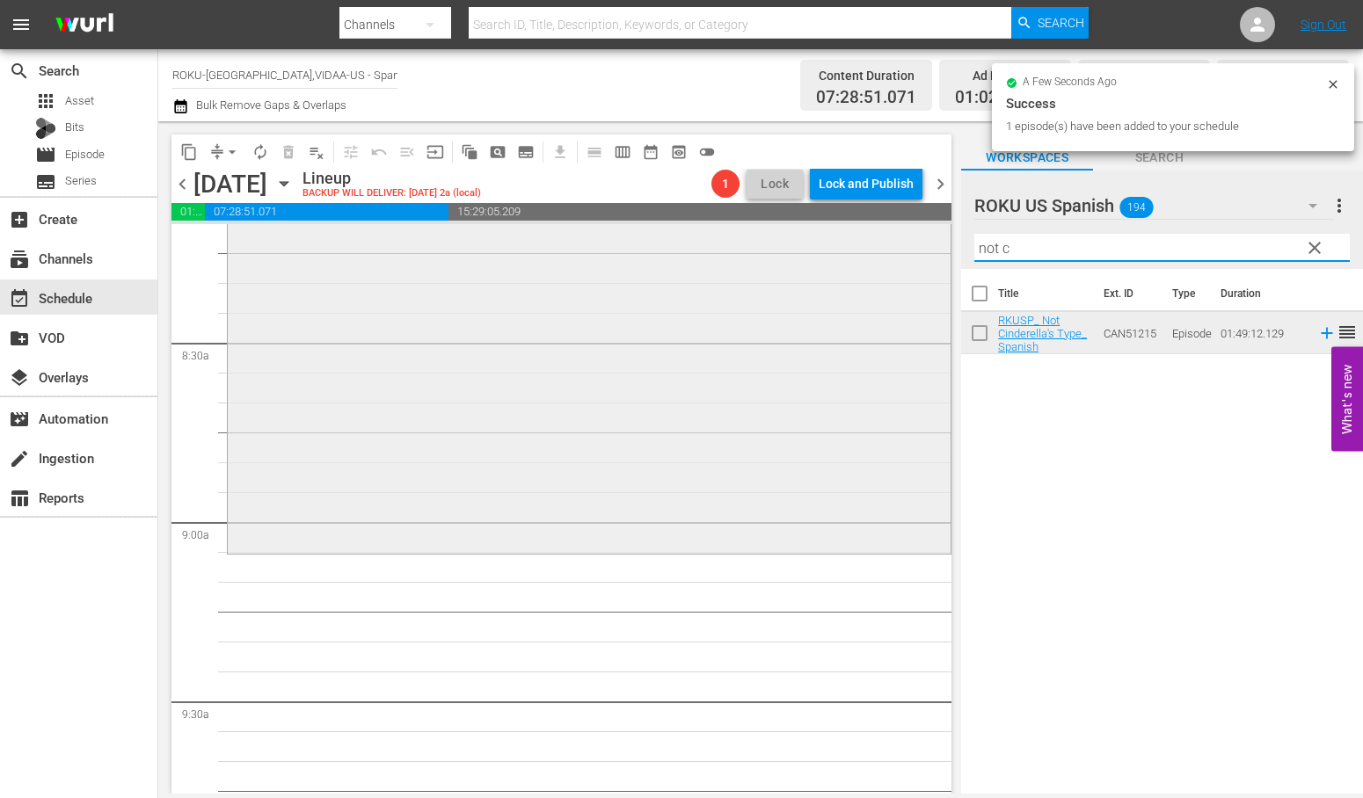
drag, startPoint x: 982, startPoint y: 249, endPoint x: 850, endPoint y: 248, distance: 131.9
click at [862, 249] on div "content_copy compress arrow_drop_down autorenew_outlined delete_forever_outline…" at bounding box center [760, 457] width 1204 height 673
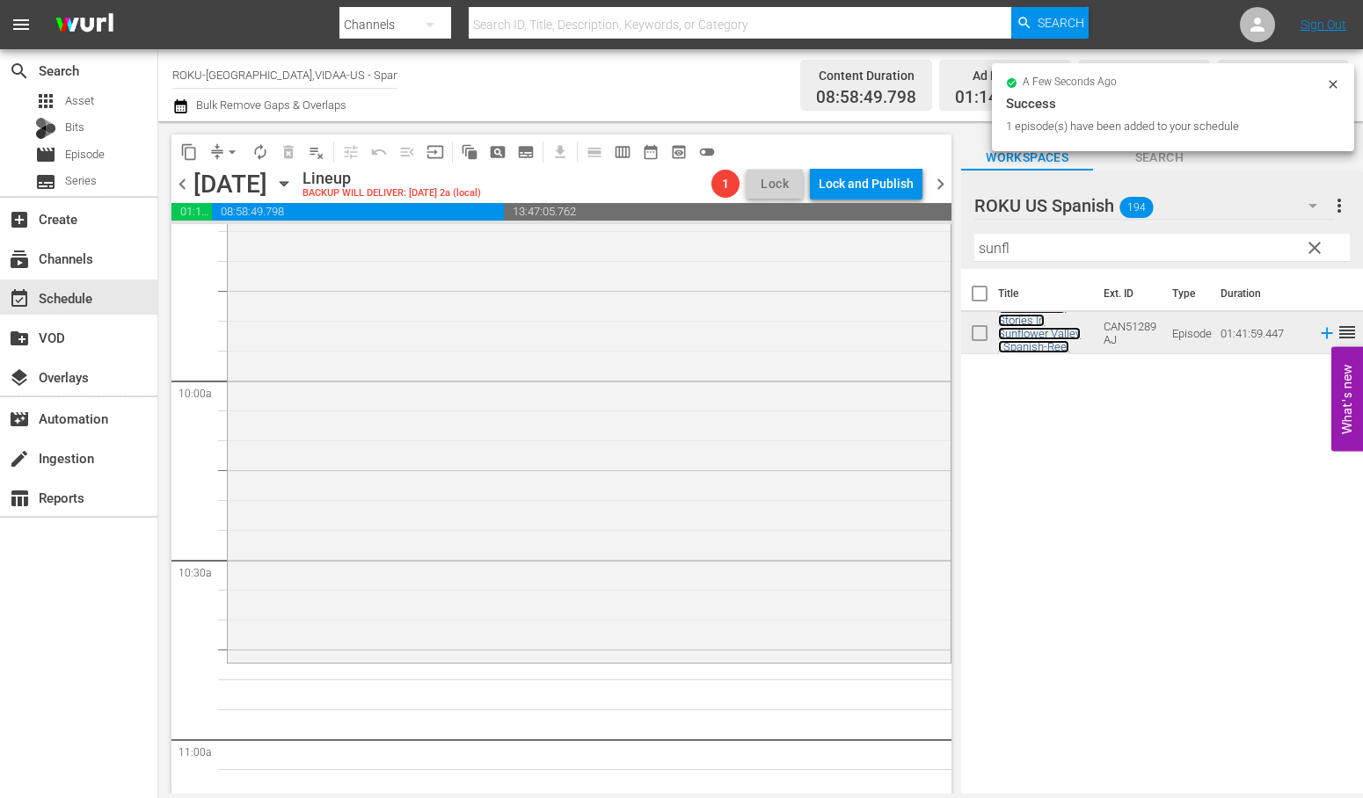
scroll to position [3712, 0]
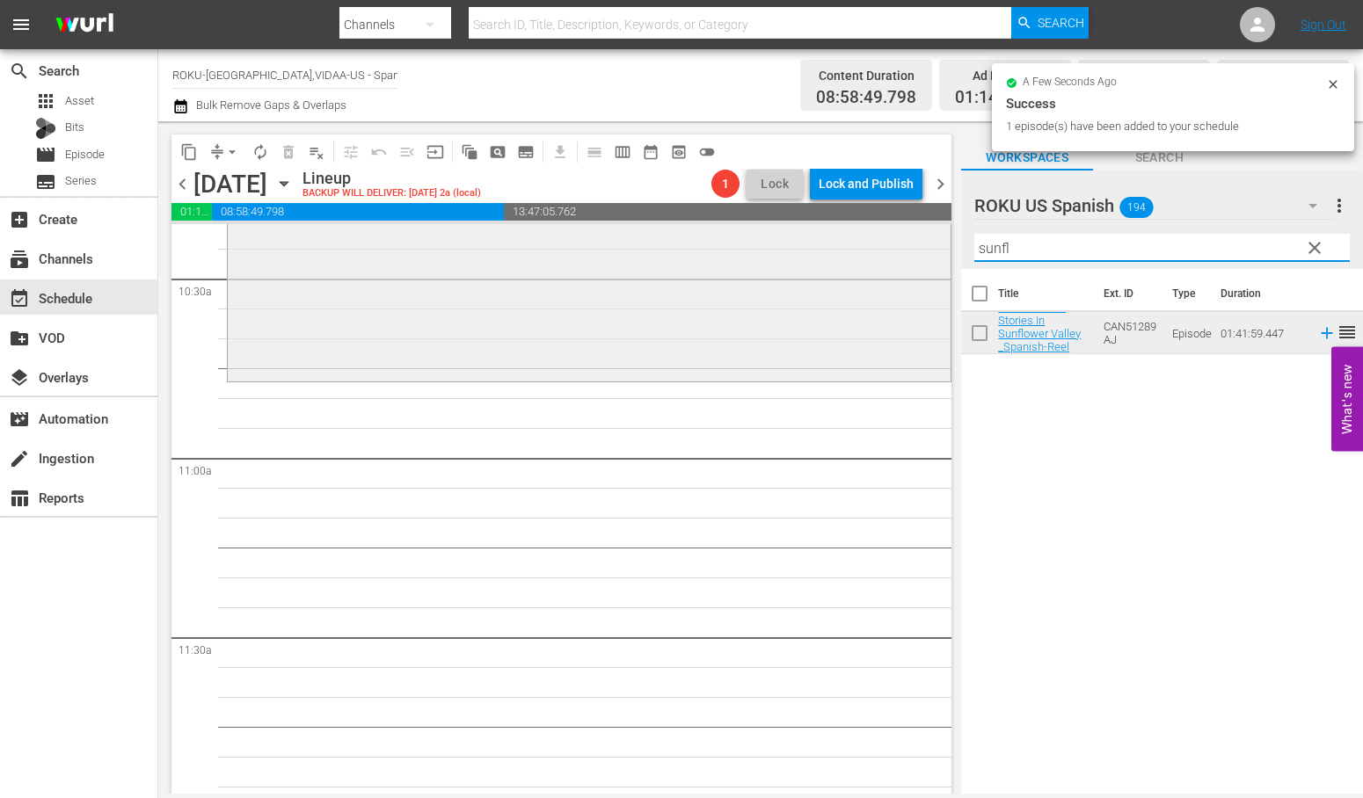
drag, startPoint x: 958, startPoint y: 250, endPoint x: 793, endPoint y: 250, distance: 165.3
click at [793, 250] on div "content_copy compress arrow_drop_down autorenew_outlined delete_forever_outline…" at bounding box center [760, 457] width 1204 height 673
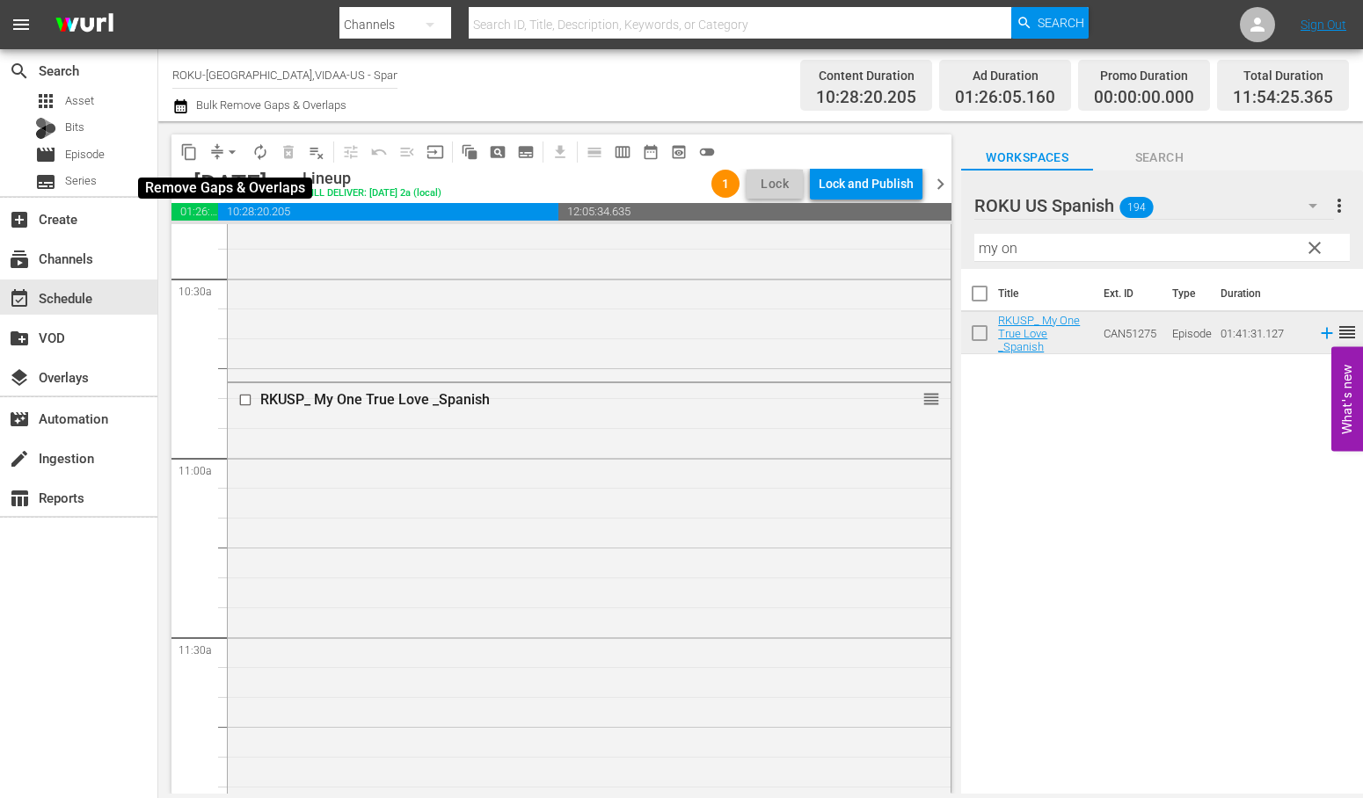
click at [239, 148] on span "arrow_drop_down" at bounding box center [232, 152] width 18 height 18
click at [262, 146] on span "autorenew_outlined" at bounding box center [260, 152] width 18 height 18
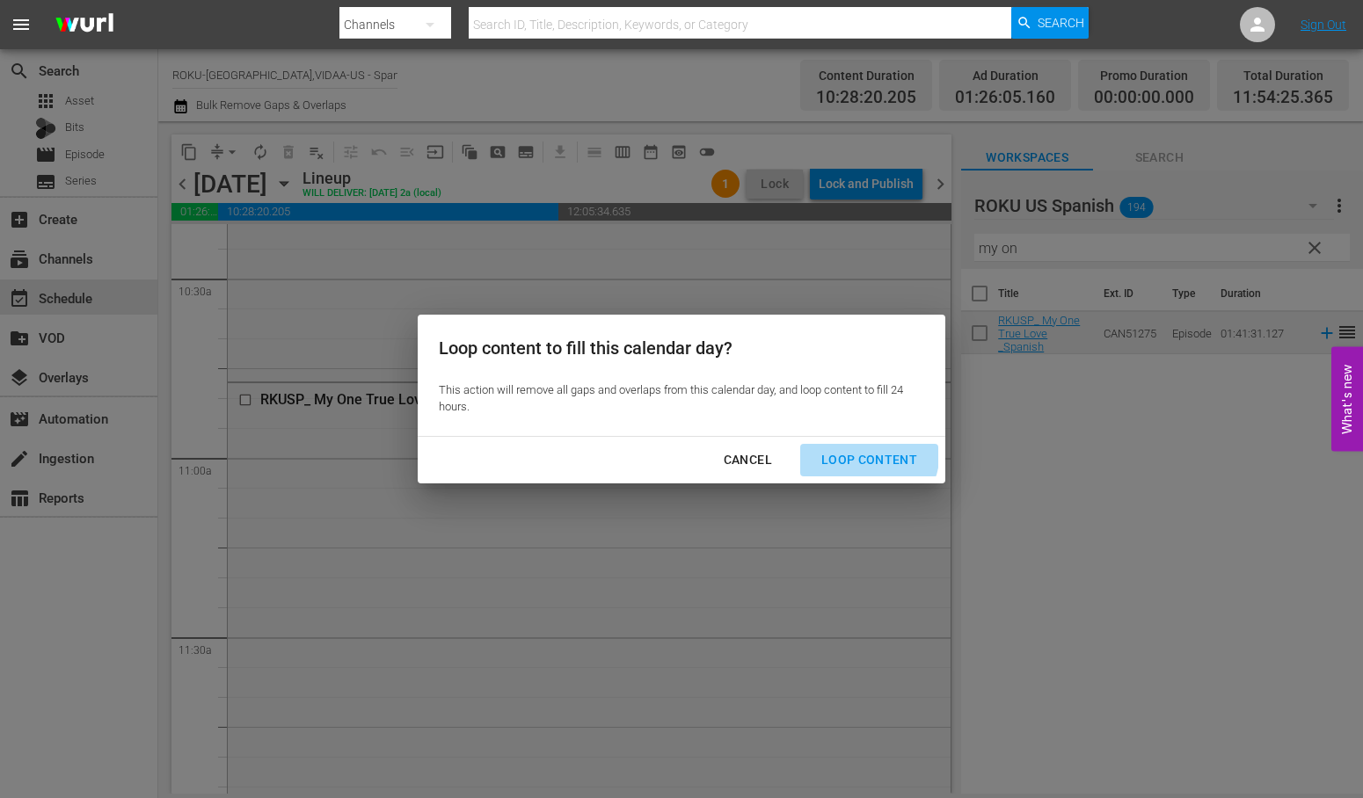
click at [849, 450] on div "Loop Content" at bounding box center [869, 460] width 124 height 22
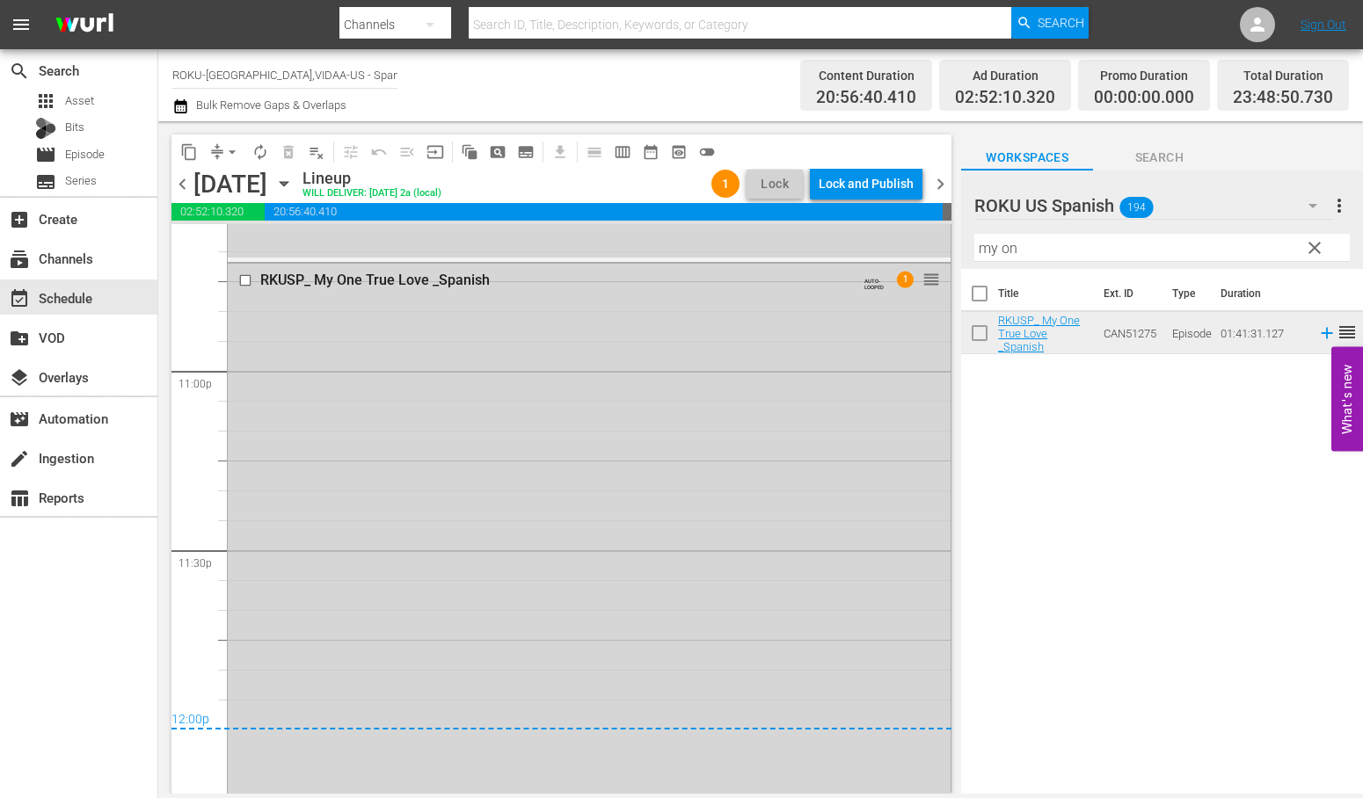
scroll to position [8082, 0]
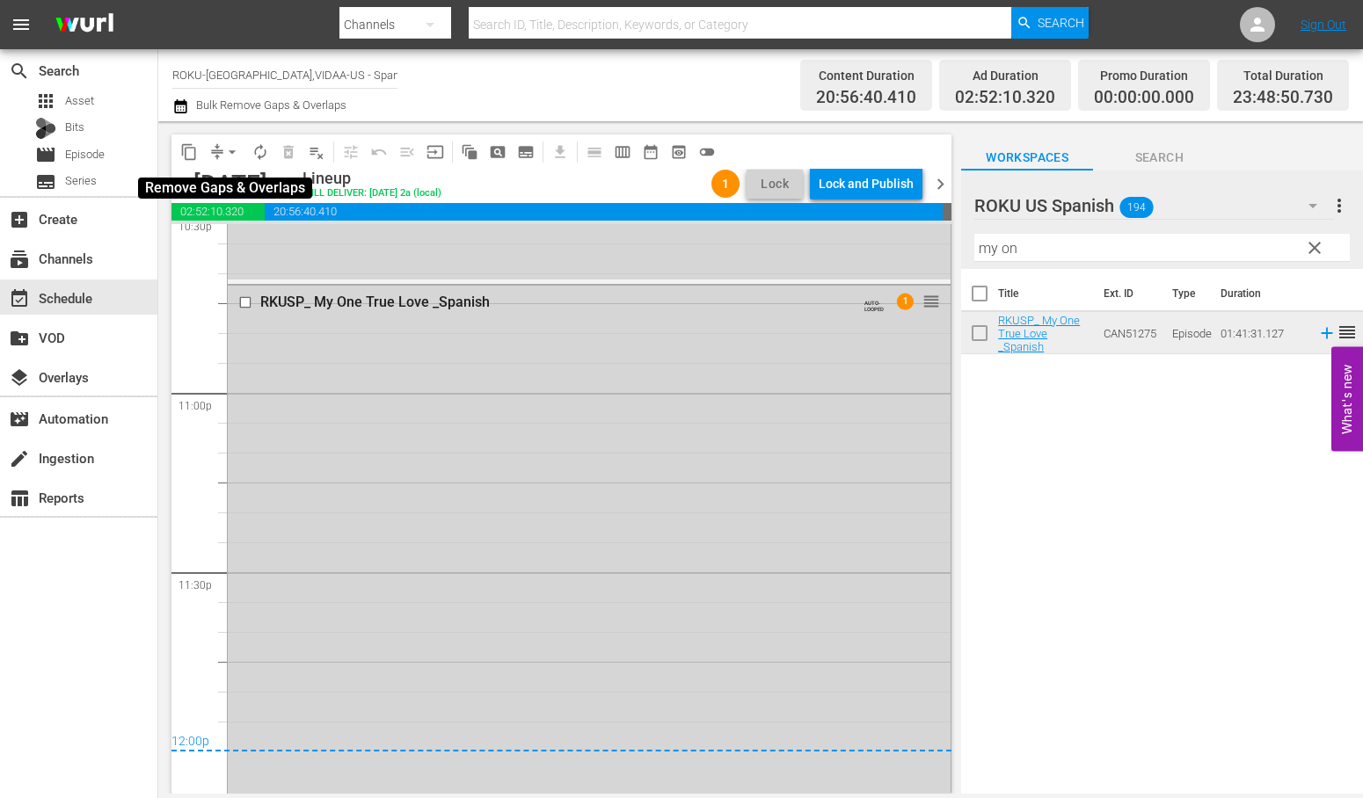
click at [233, 151] on span "arrow_drop_down" at bounding box center [232, 152] width 18 height 18
click at [303, 244] on li "Align to End of Previous Day" at bounding box center [233, 244] width 185 height 29
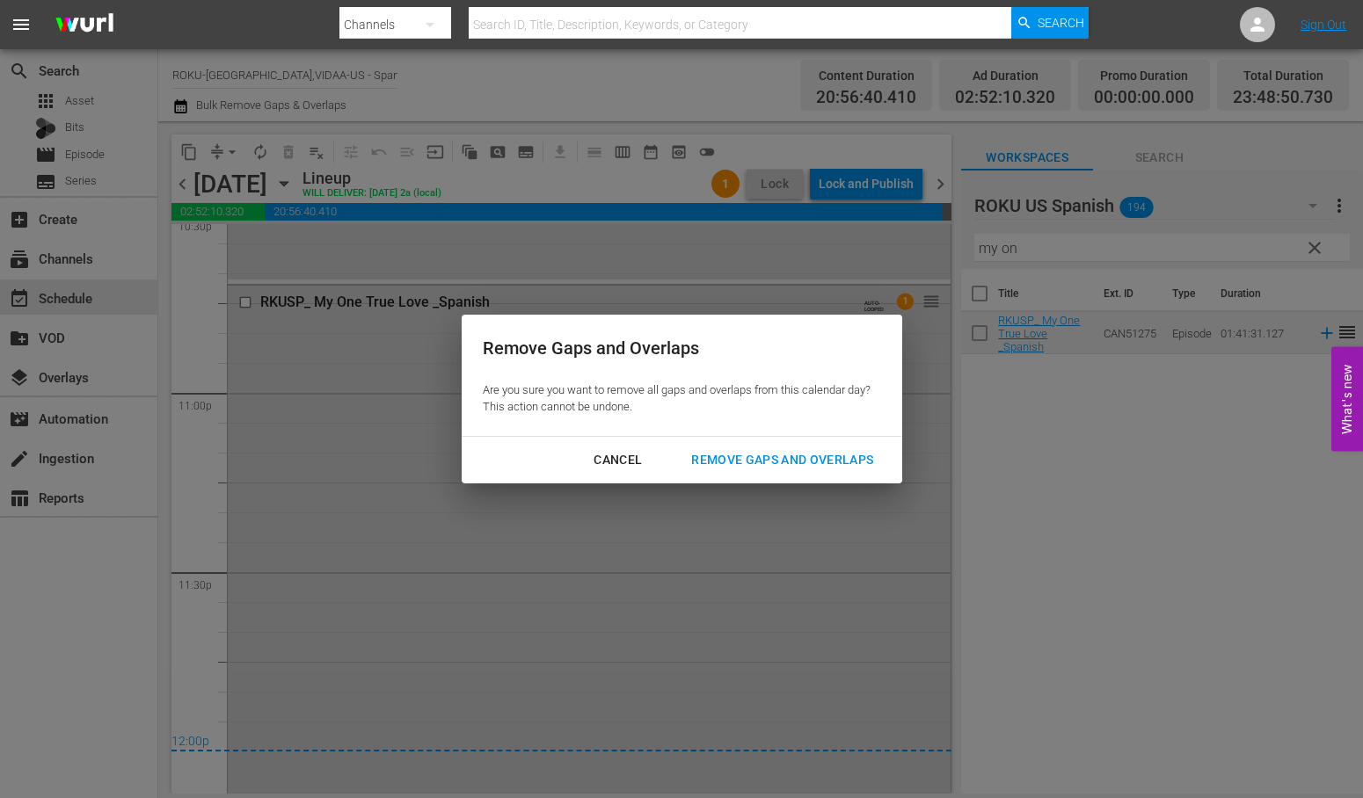
click at [850, 455] on div "Remove Gaps and Overlaps" at bounding box center [782, 460] width 210 height 22
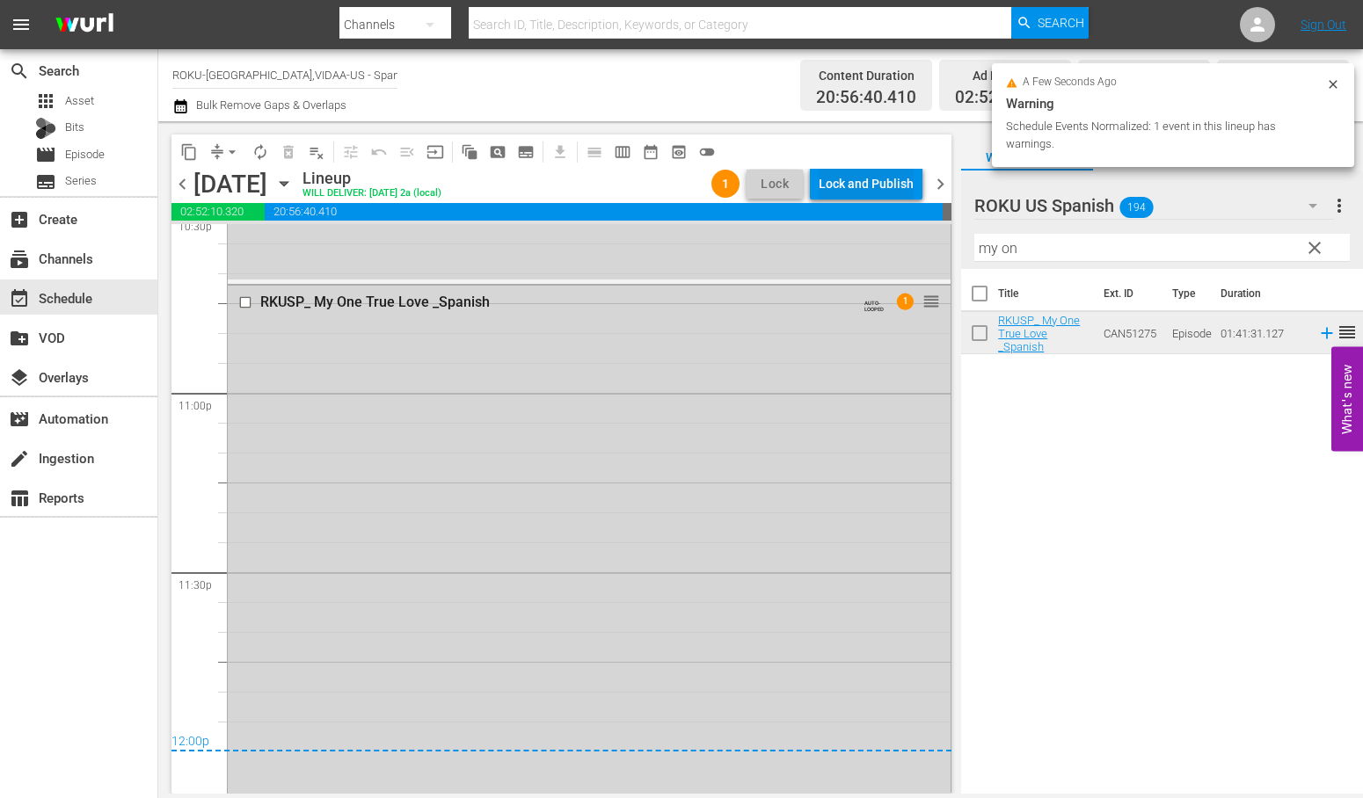
click at [862, 178] on div "Lock and Publish" at bounding box center [866, 184] width 95 height 32
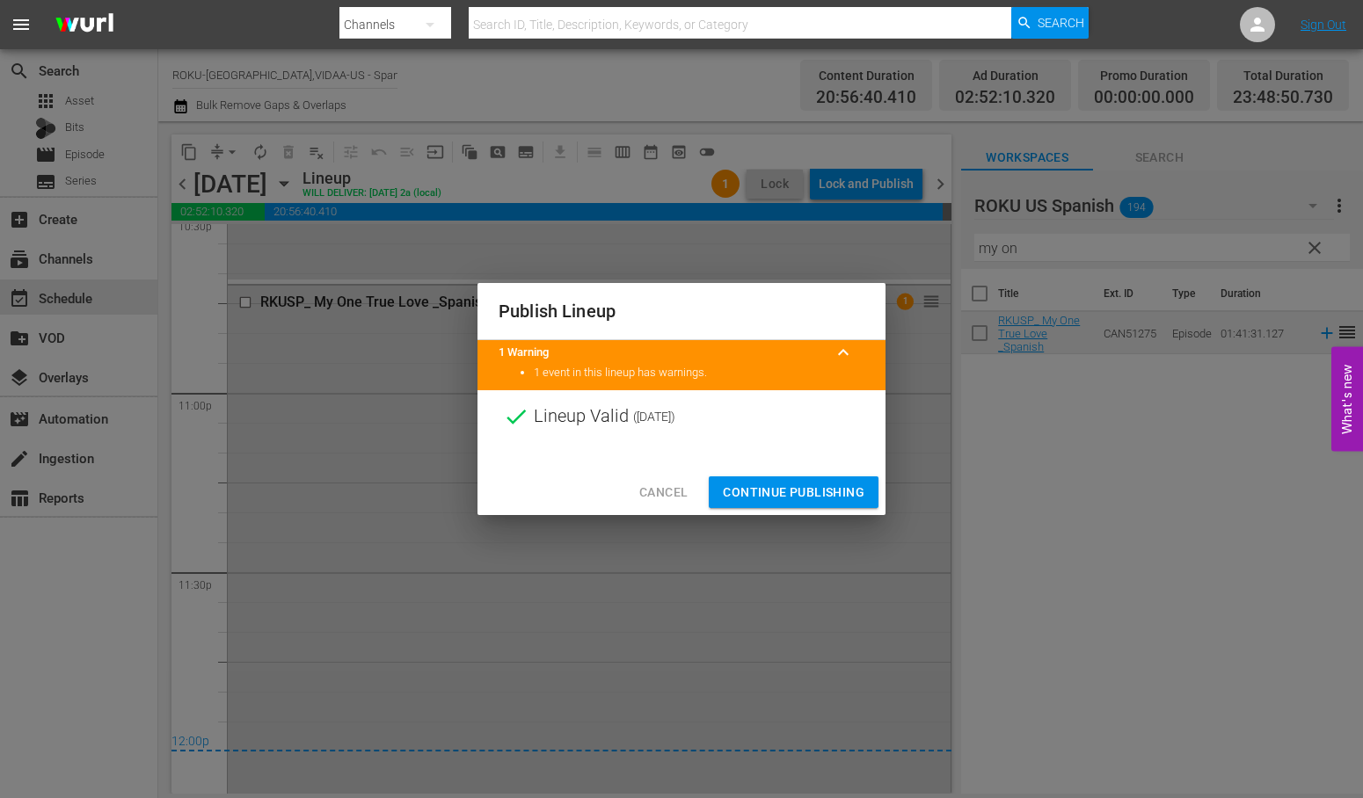
click at [792, 490] on span "Continue Publishing" at bounding box center [794, 493] width 142 height 22
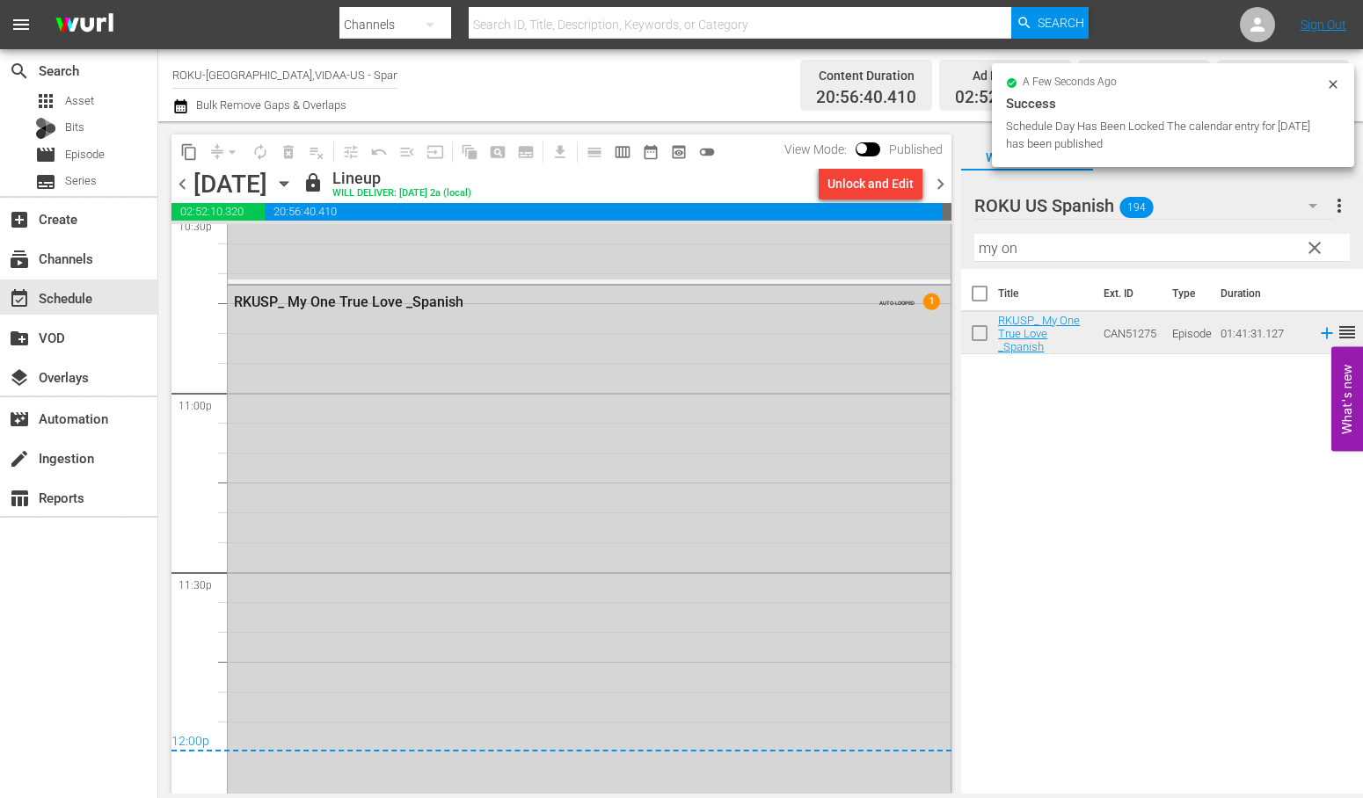
click at [287, 182] on icon "button" at bounding box center [284, 184] width 8 height 4
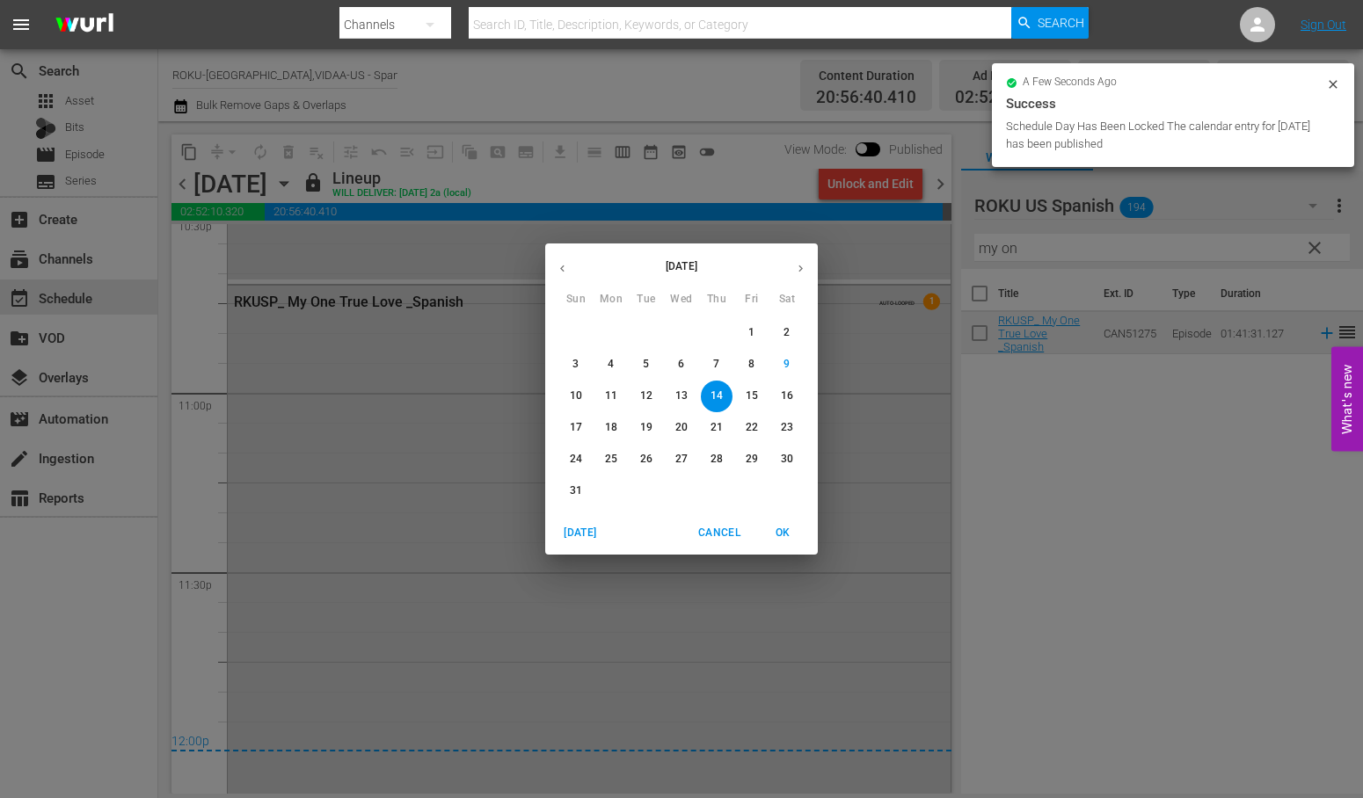
drag, startPoint x: 753, startPoint y: 397, endPoint x: 814, endPoint y: 425, distance: 67.3
click at [753, 397] on p "15" at bounding box center [752, 396] width 12 height 15
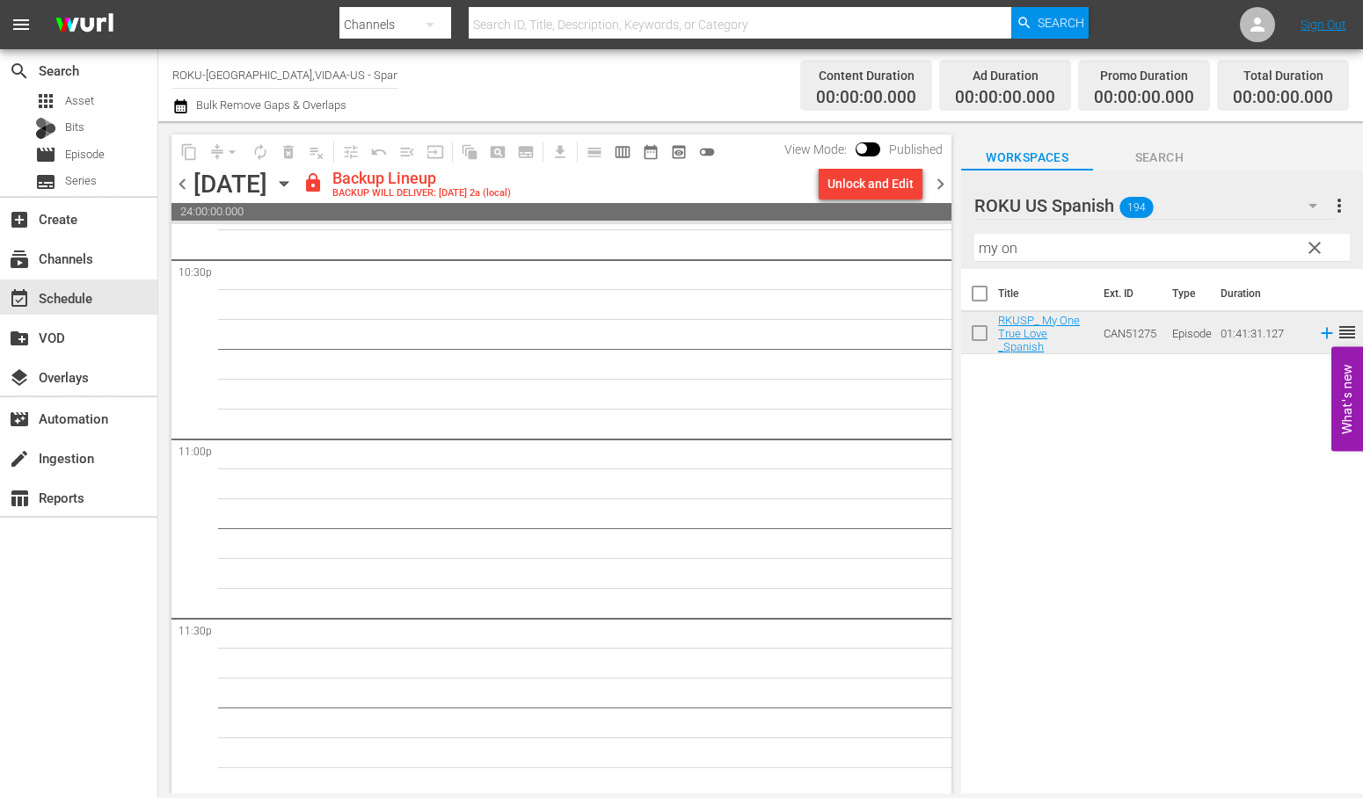
scroll to position [8038, 0]
click at [844, 172] on div "Unlock and Edit" at bounding box center [870, 184] width 86 height 32
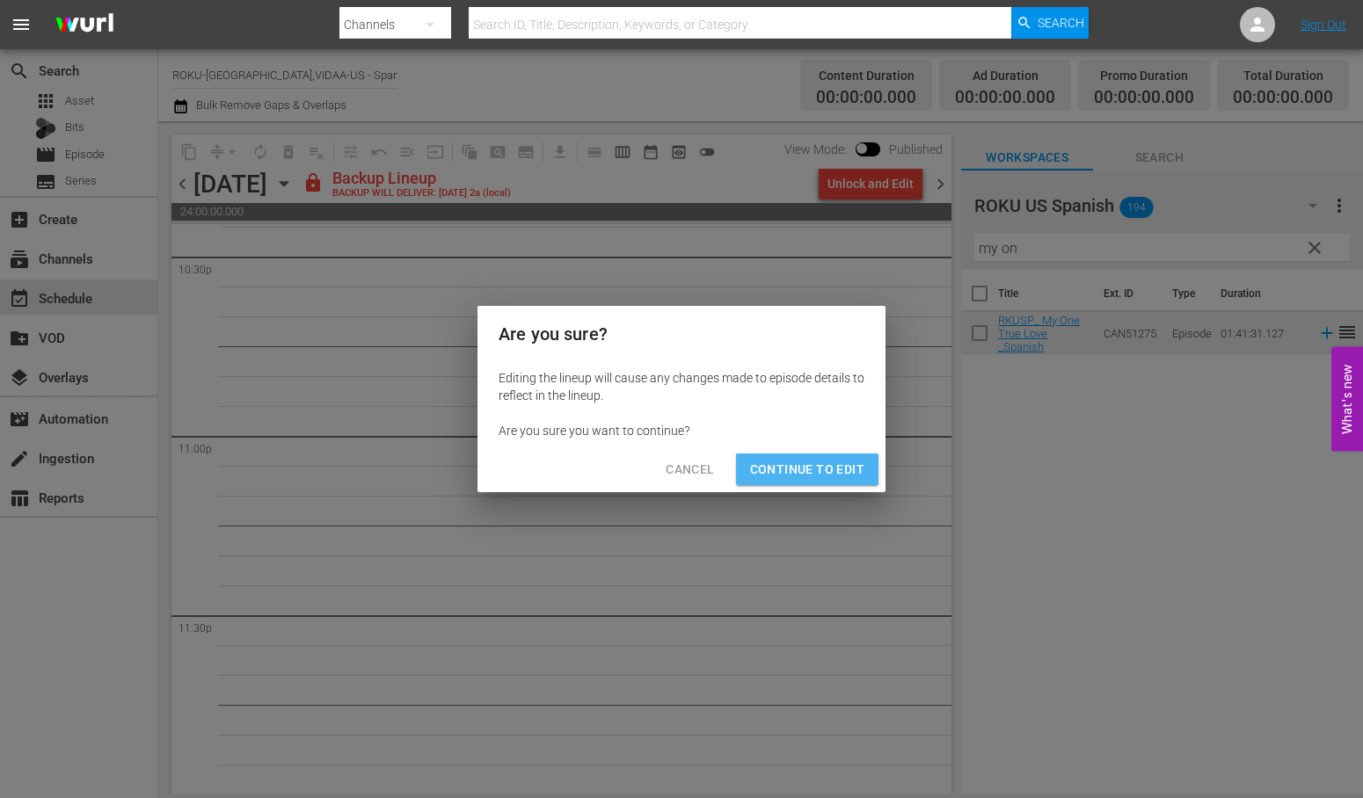
drag, startPoint x: 804, startPoint y: 460, endPoint x: 860, endPoint y: 559, distance: 114.2
click at [811, 475] on span "Continue to Edit" at bounding box center [807, 470] width 114 height 22
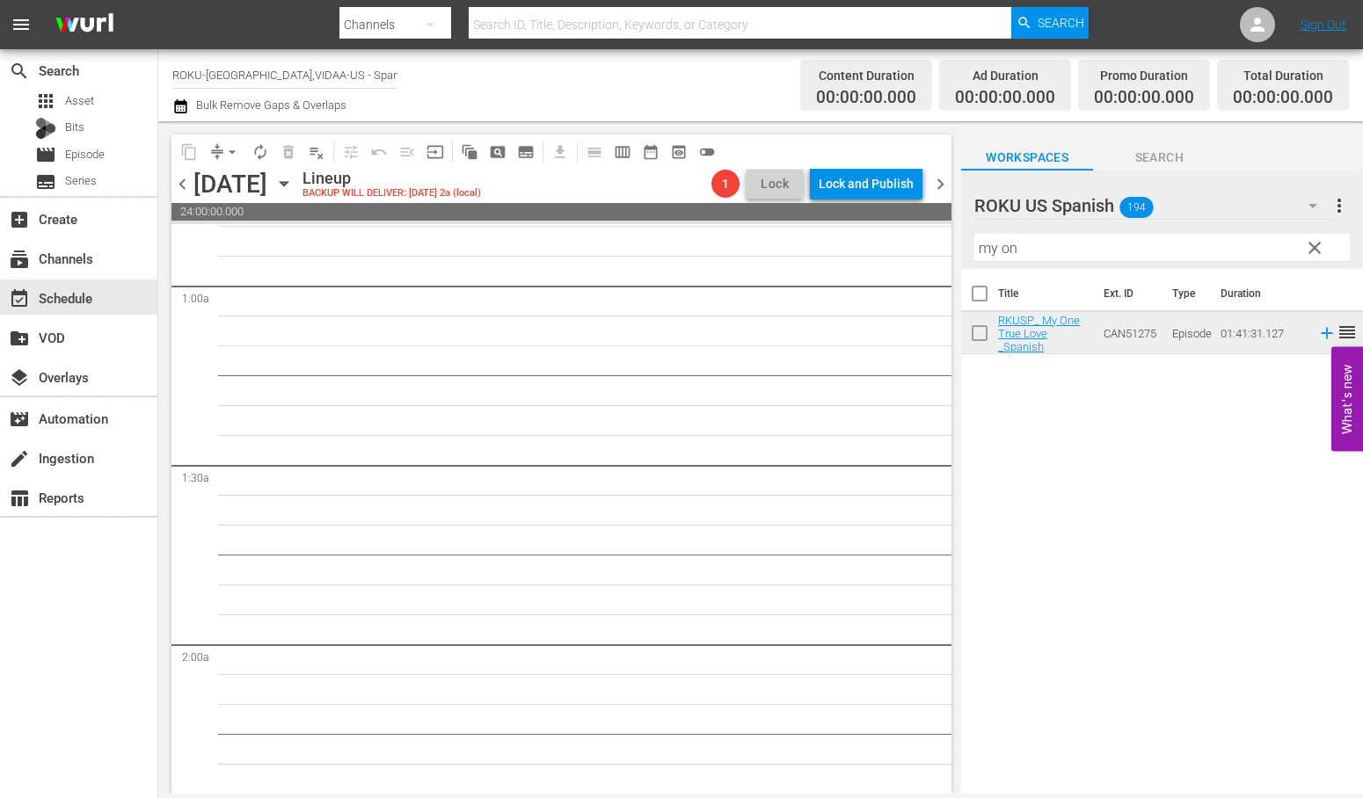
scroll to position [0, 0]
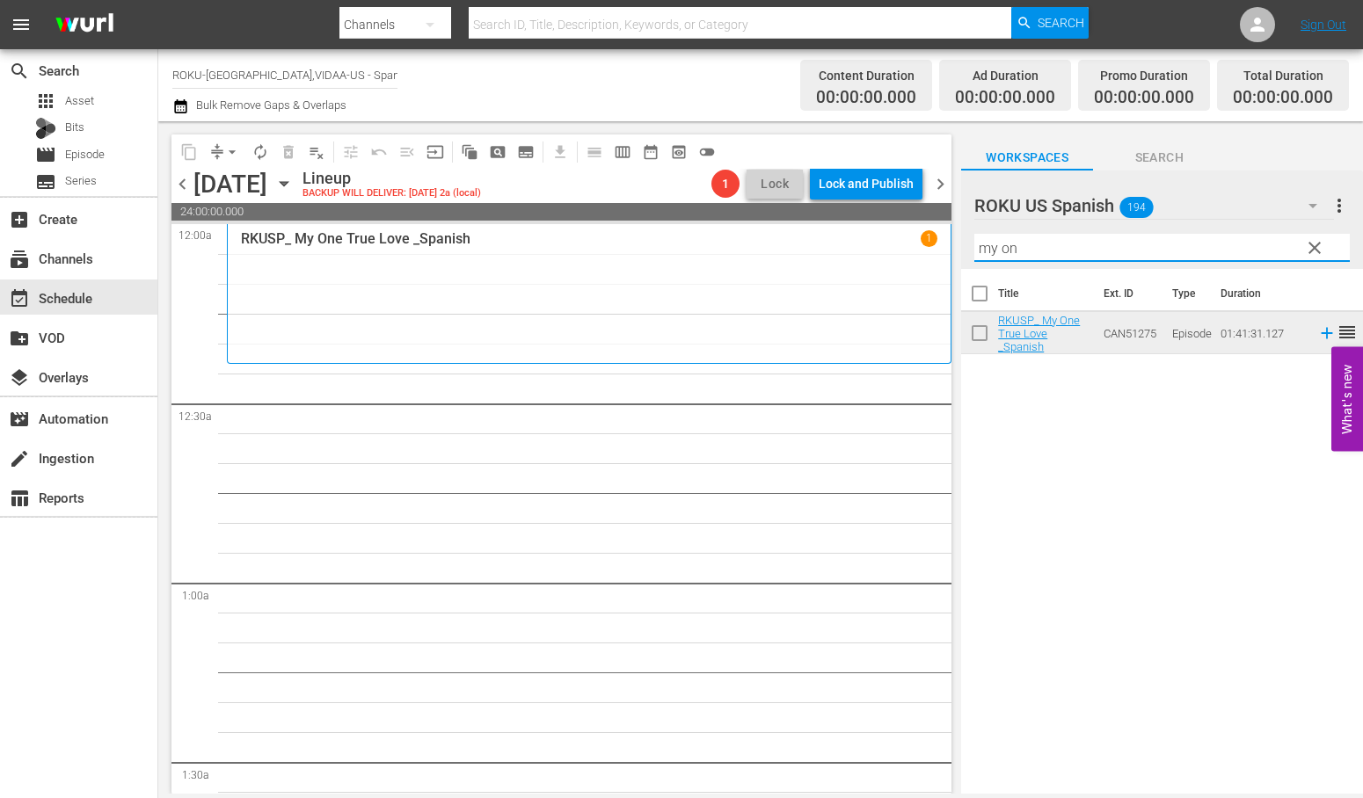
drag, startPoint x: 1022, startPoint y: 248, endPoint x: 874, endPoint y: 247, distance: 147.7
click at [875, 247] on div "content_copy compress arrow_drop_down autorenew_outlined delete_forever_outline…" at bounding box center [760, 457] width 1204 height 673
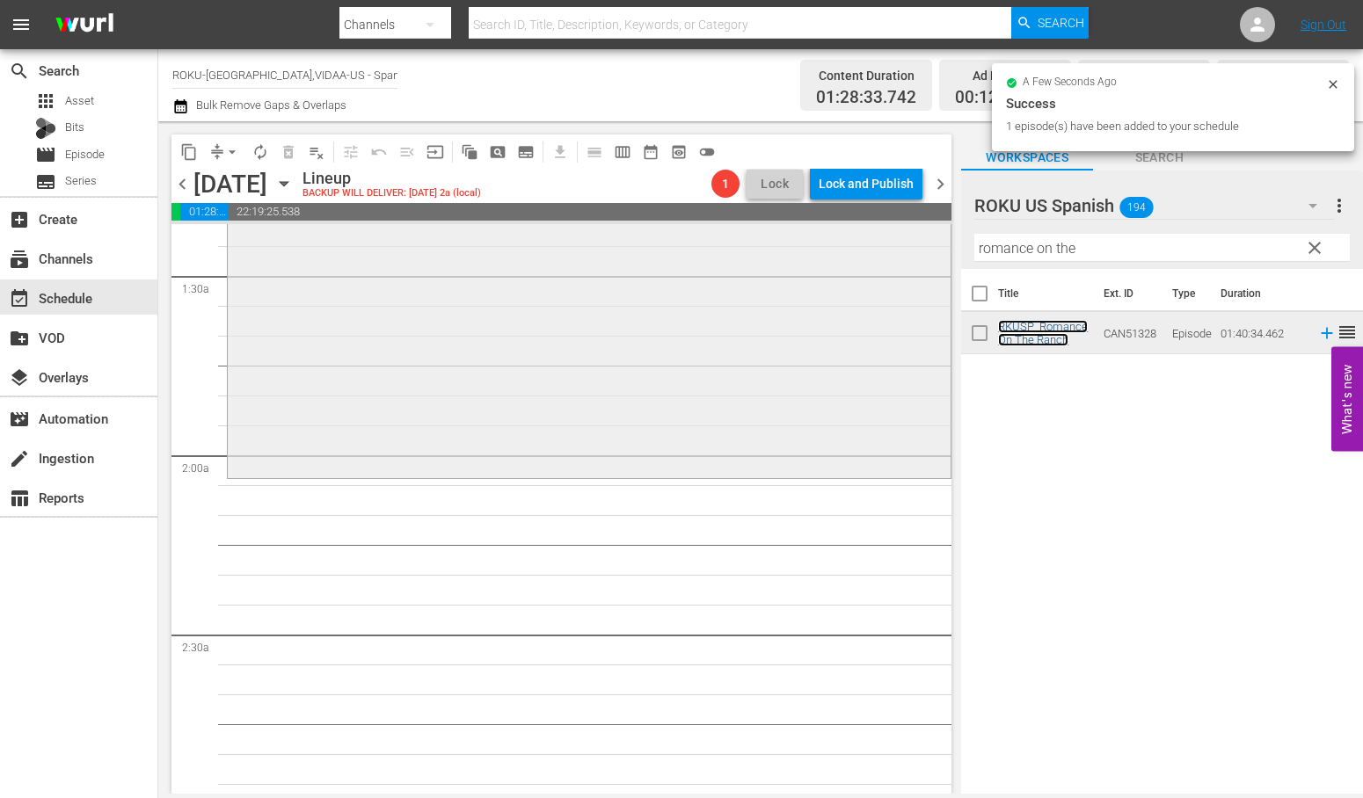
scroll to position [488, 0]
drag, startPoint x: 1118, startPoint y: 251, endPoint x: 666, endPoint y: 273, distance: 453.3
click at [677, 269] on div "content_copy compress arrow_drop_down autorenew_outlined delete_forever_outline…" at bounding box center [760, 457] width 1204 height 673
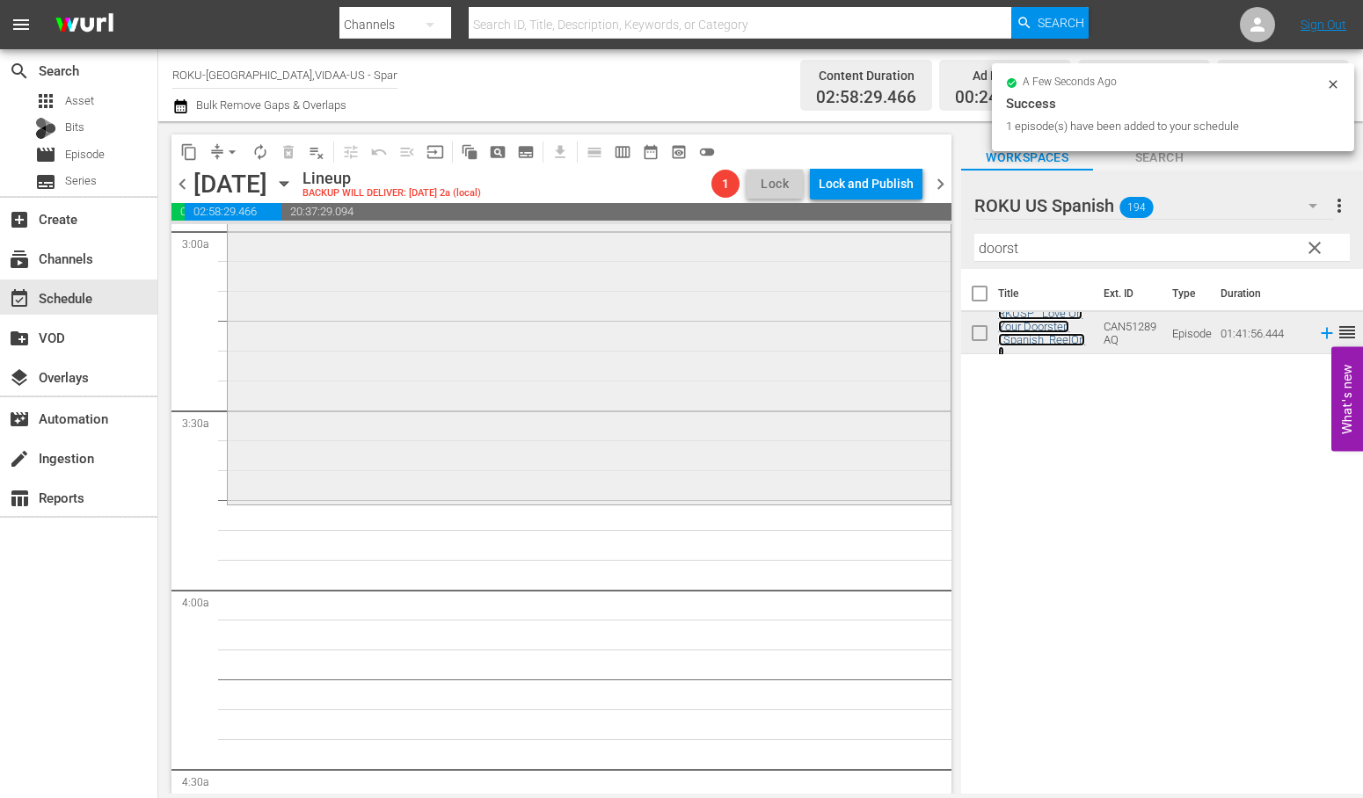
scroll to position [1074, 0]
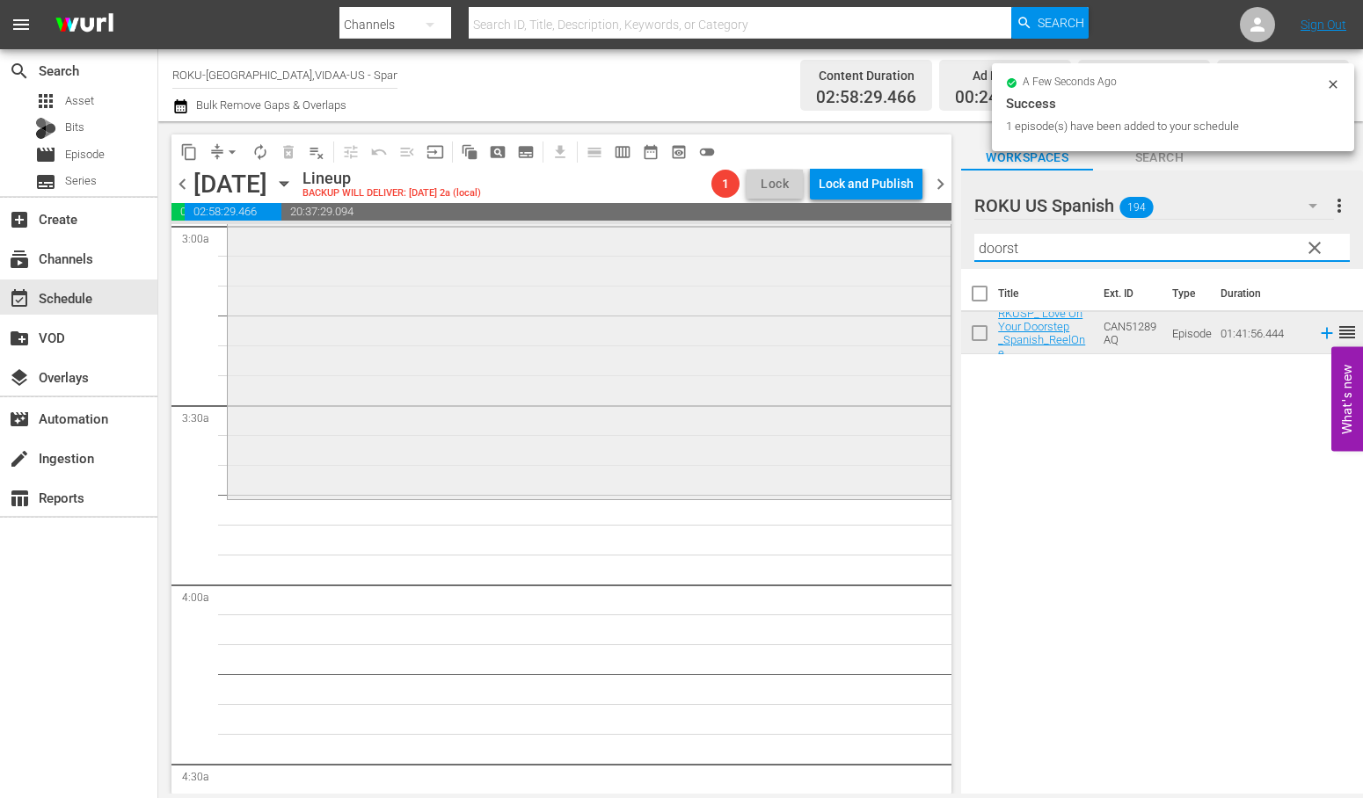
drag, startPoint x: 963, startPoint y: 246, endPoint x: 784, endPoint y: 257, distance: 178.8
click at [784, 257] on div "content_copy compress arrow_drop_down autorenew_outlined delete_forever_outline…" at bounding box center [760, 457] width 1204 height 673
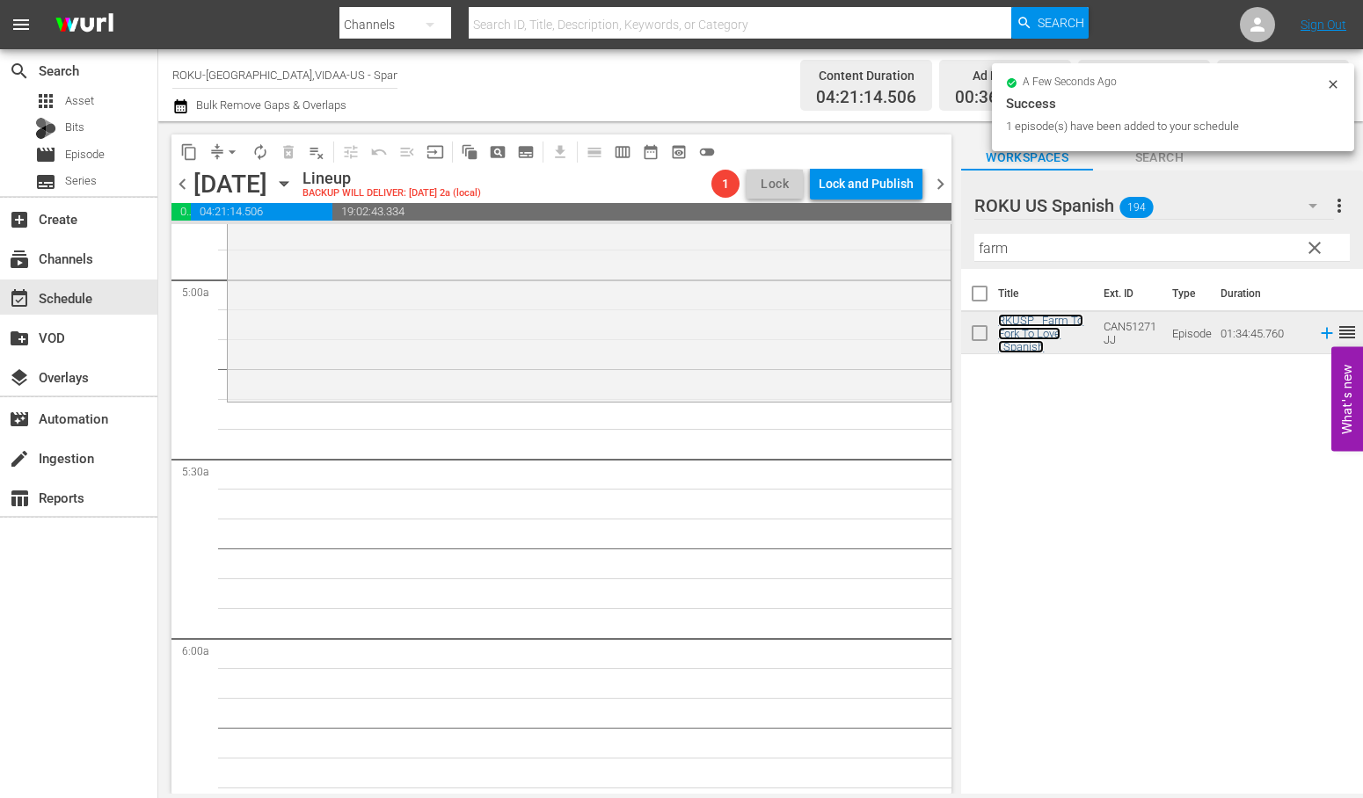
scroll to position [1758, 0]
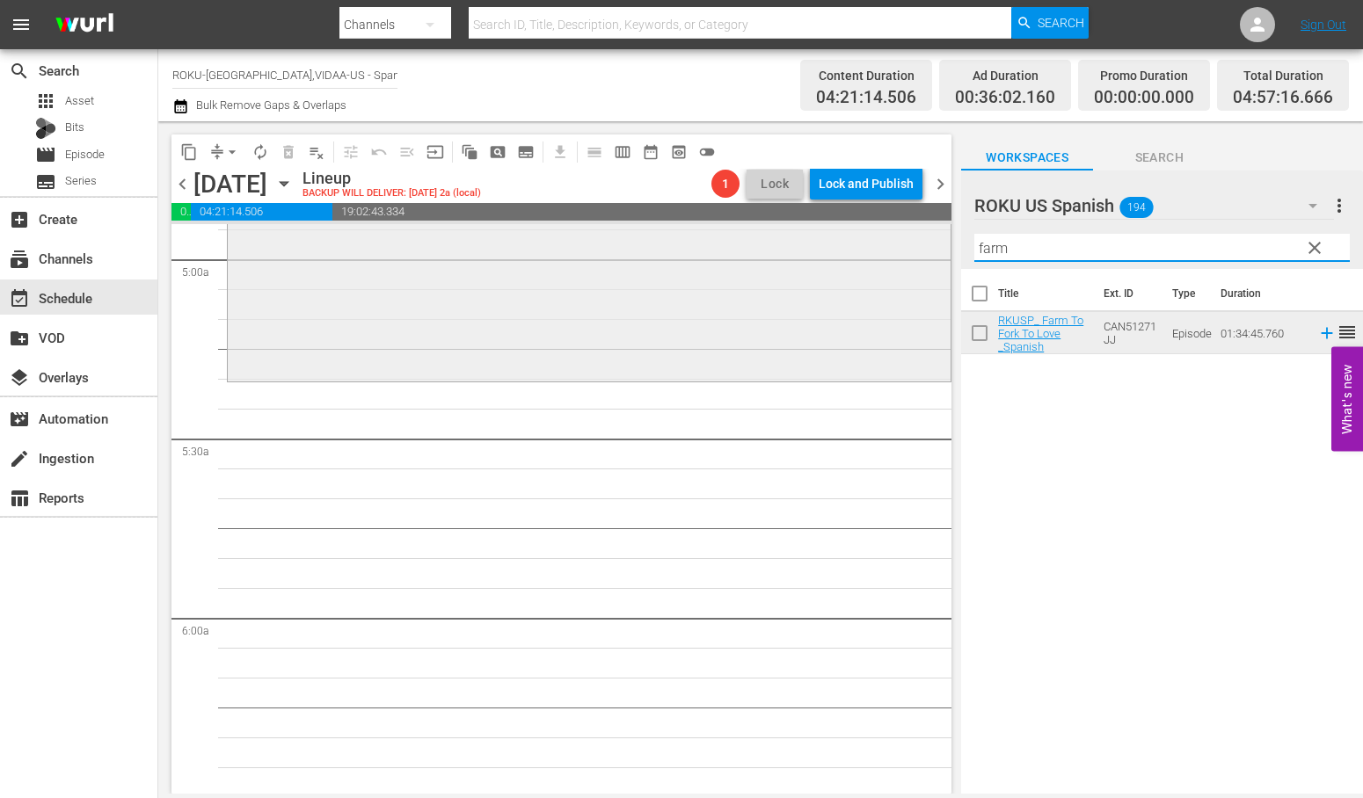
drag, startPoint x: 1035, startPoint y: 244, endPoint x: 894, endPoint y: 250, distance: 140.8
click at [894, 250] on div "content_copy compress arrow_drop_down autorenew_outlined delete_forever_outline…" at bounding box center [760, 457] width 1204 height 673
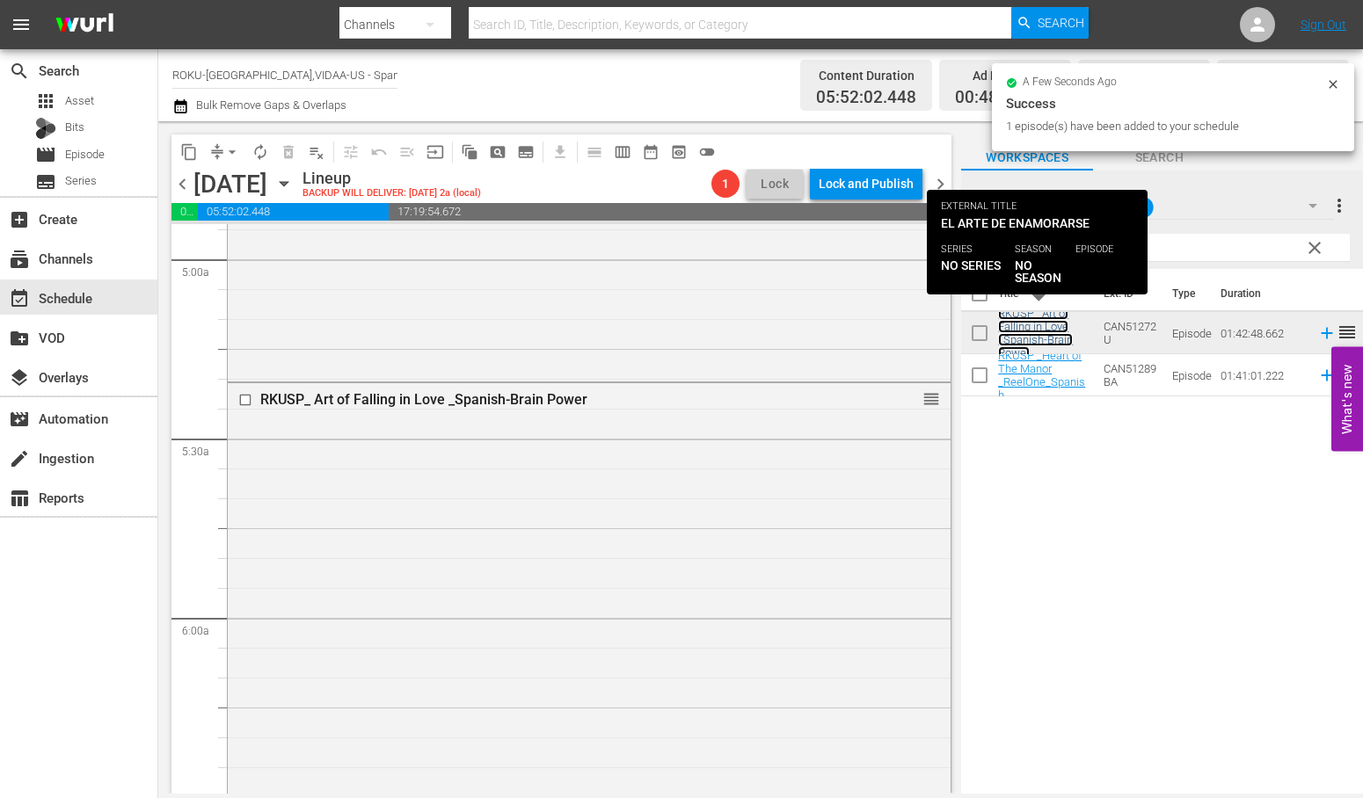
scroll to position [2149, 0]
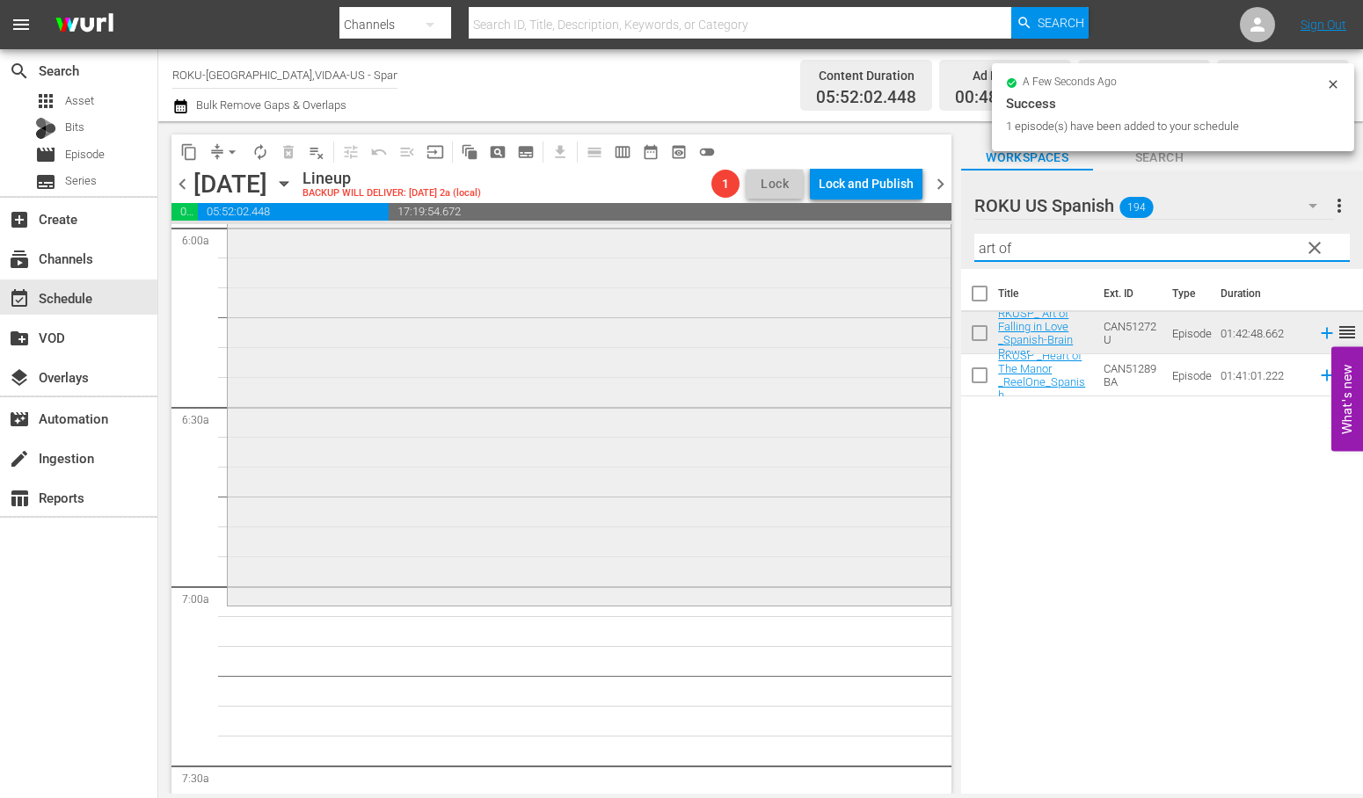
click at [760, 236] on div "content_copy compress arrow_drop_down autorenew_outlined delete_forever_outline…" at bounding box center [760, 457] width 1204 height 673
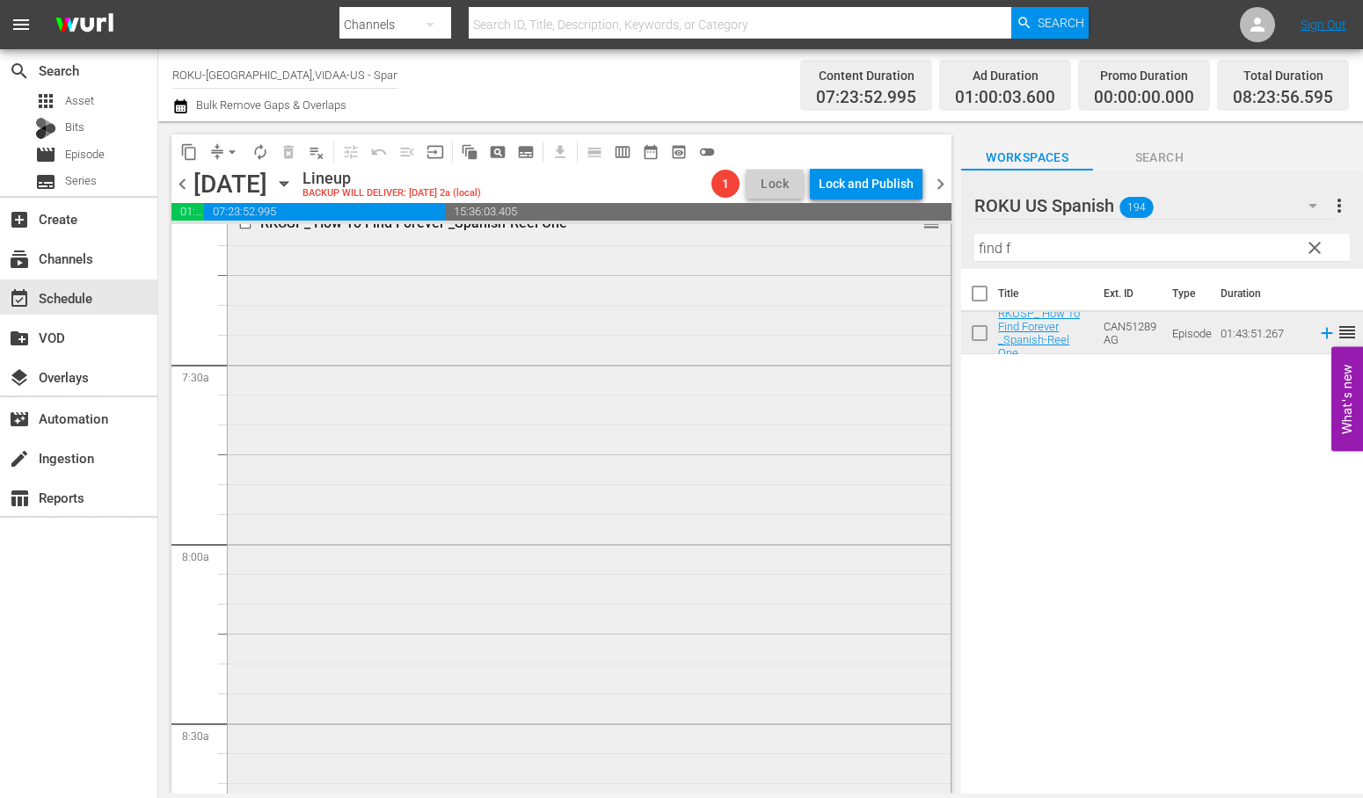
scroll to position [2735, 0]
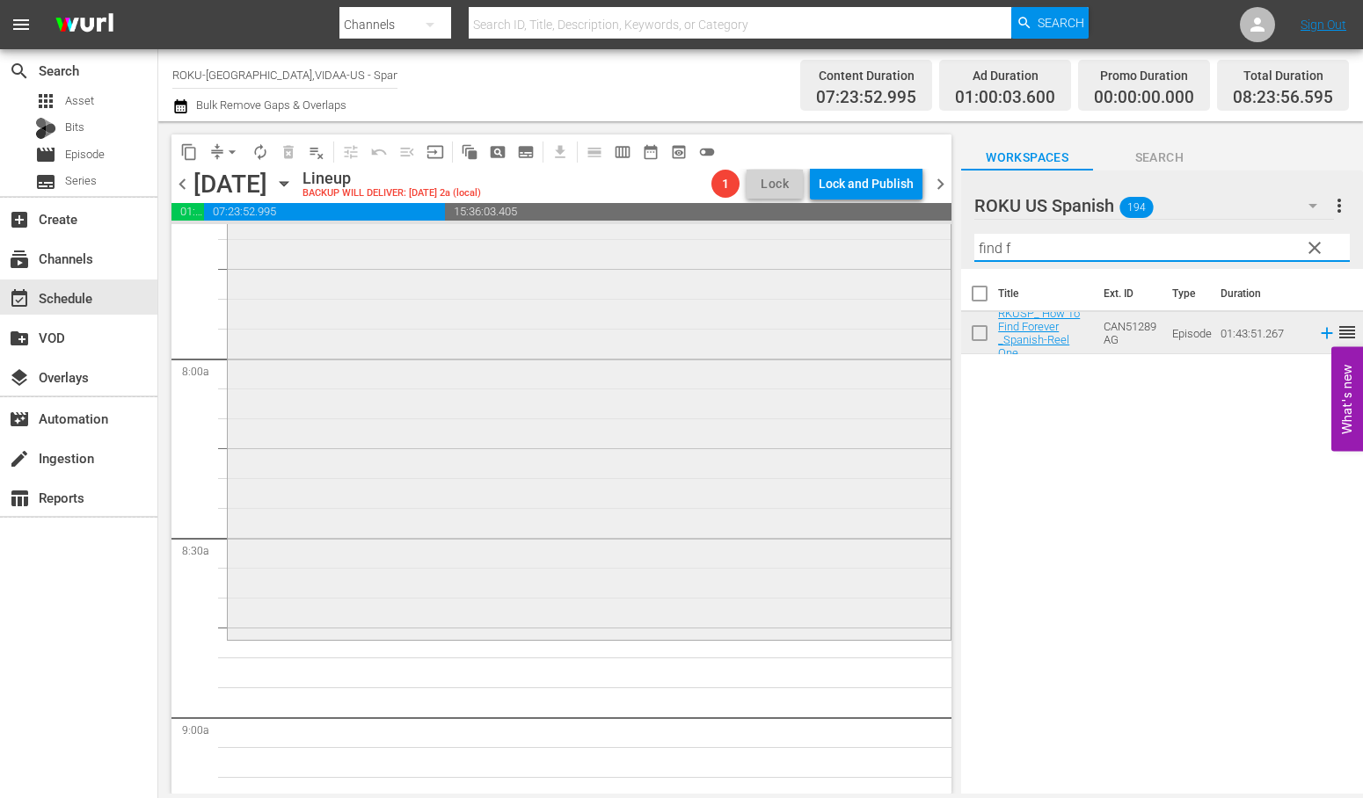
drag, startPoint x: 1040, startPoint y: 253, endPoint x: 823, endPoint y: 236, distance: 217.9
click at [823, 236] on div "content_copy compress arrow_drop_down autorenew_outlined delete_forever_outline…" at bounding box center [760, 457] width 1204 height 673
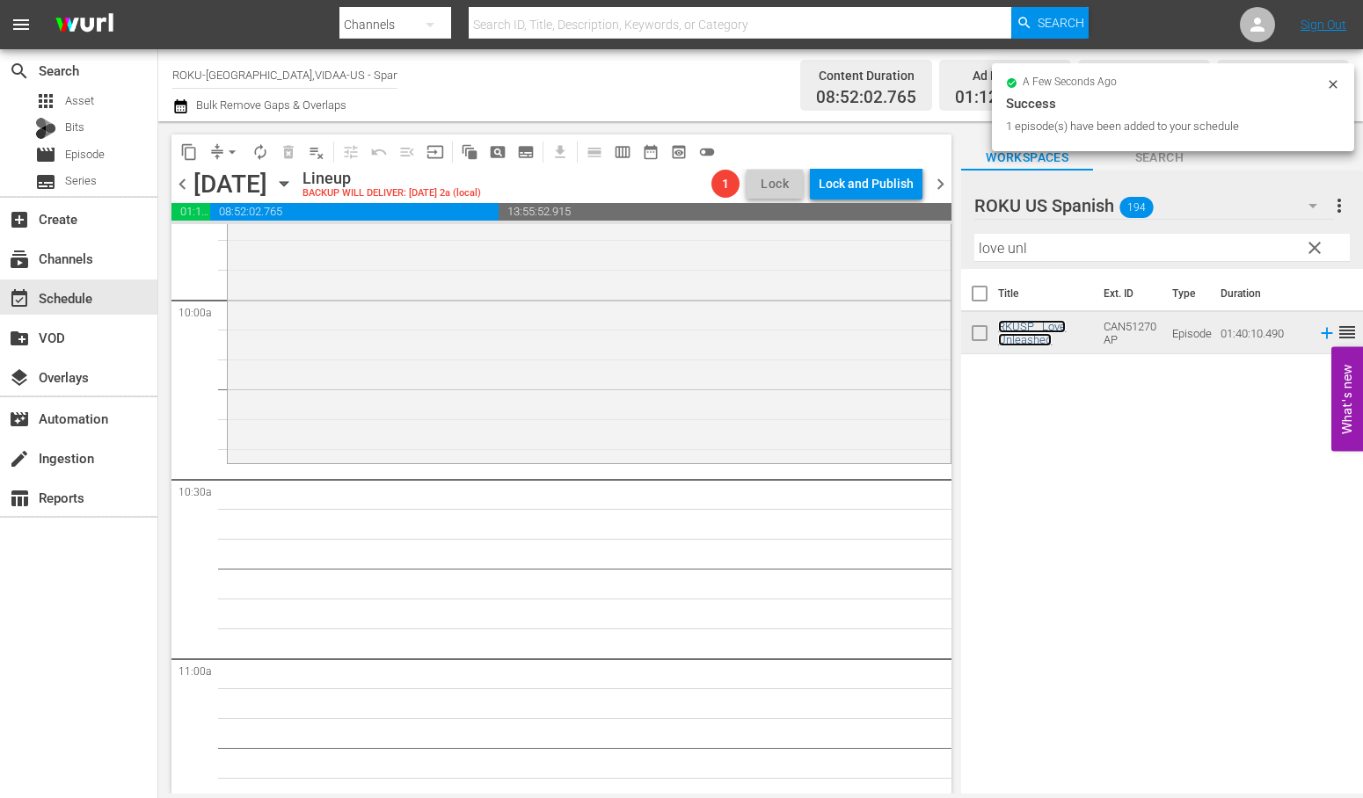
scroll to position [3517, 0]
drag, startPoint x: 1066, startPoint y: 250, endPoint x: 977, endPoint y: 250, distance: 89.7
click at [977, 250] on input "love unl" at bounding box center [1161, 248] width 375 height 28
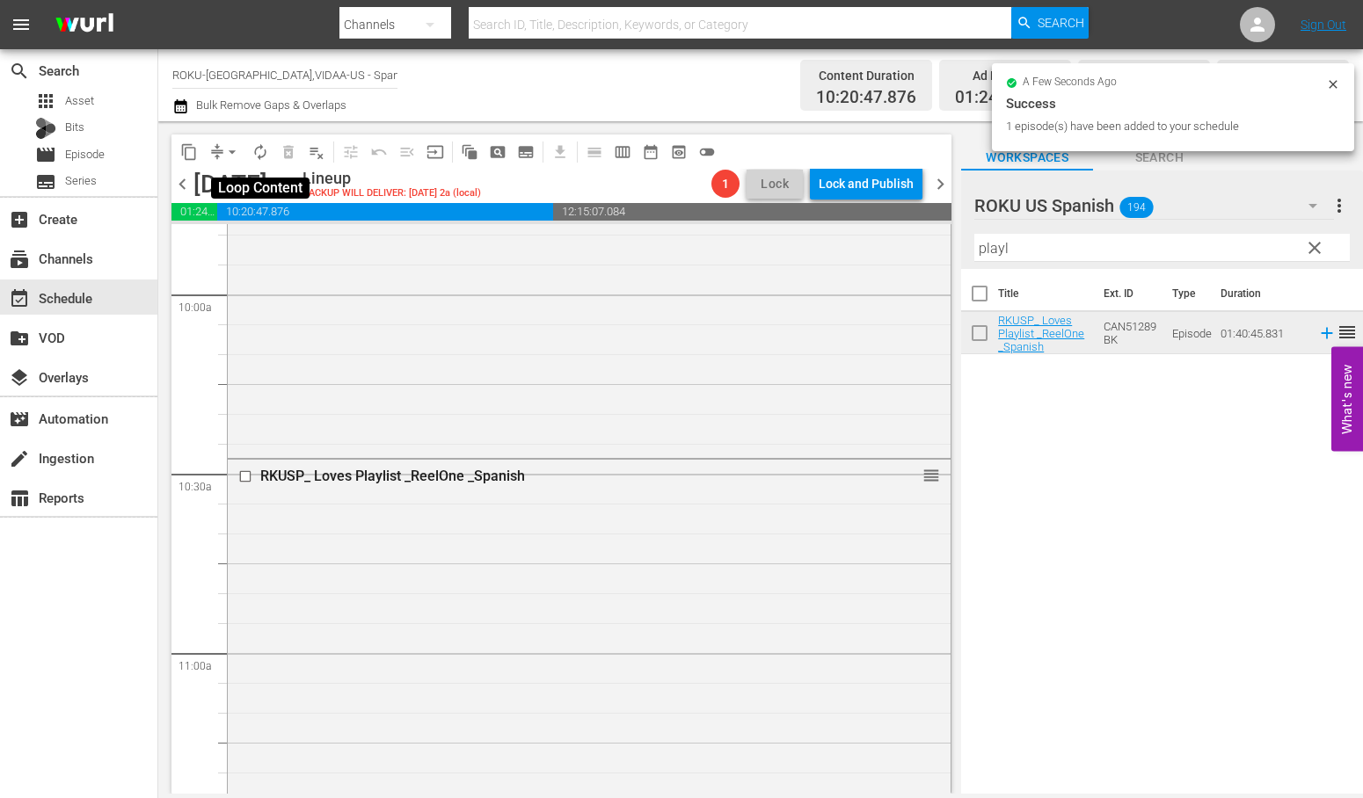
click at [271, 146] on button "autorenew_outlined" at bounding box center [260, 152] width 28 height 28
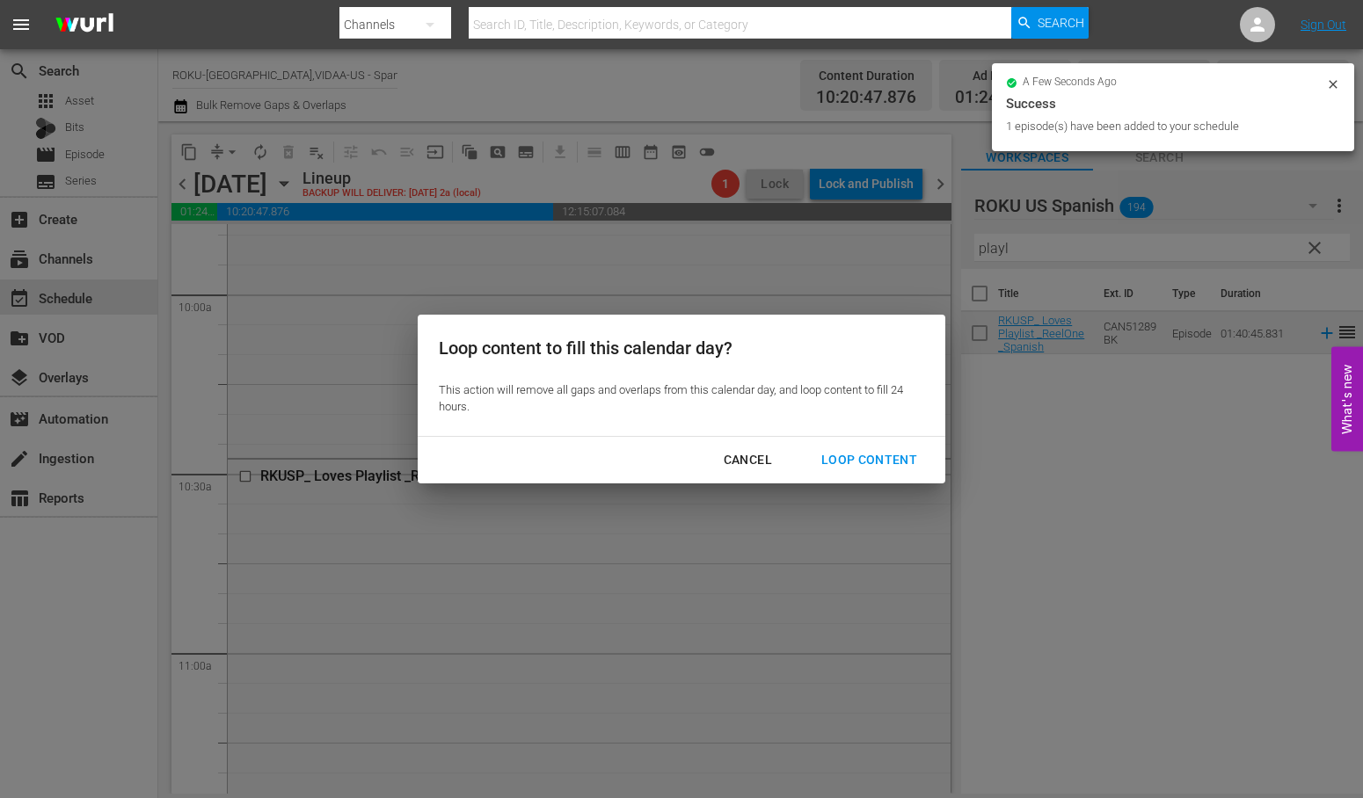
drag, startPoint x: 855, startPoint y: 455, endPoint x: 873, endPoint y: 468, distance: 21.5
click at [856, 455] on div "Loop Content" at bounding box center [869, 460] width 124 height 22
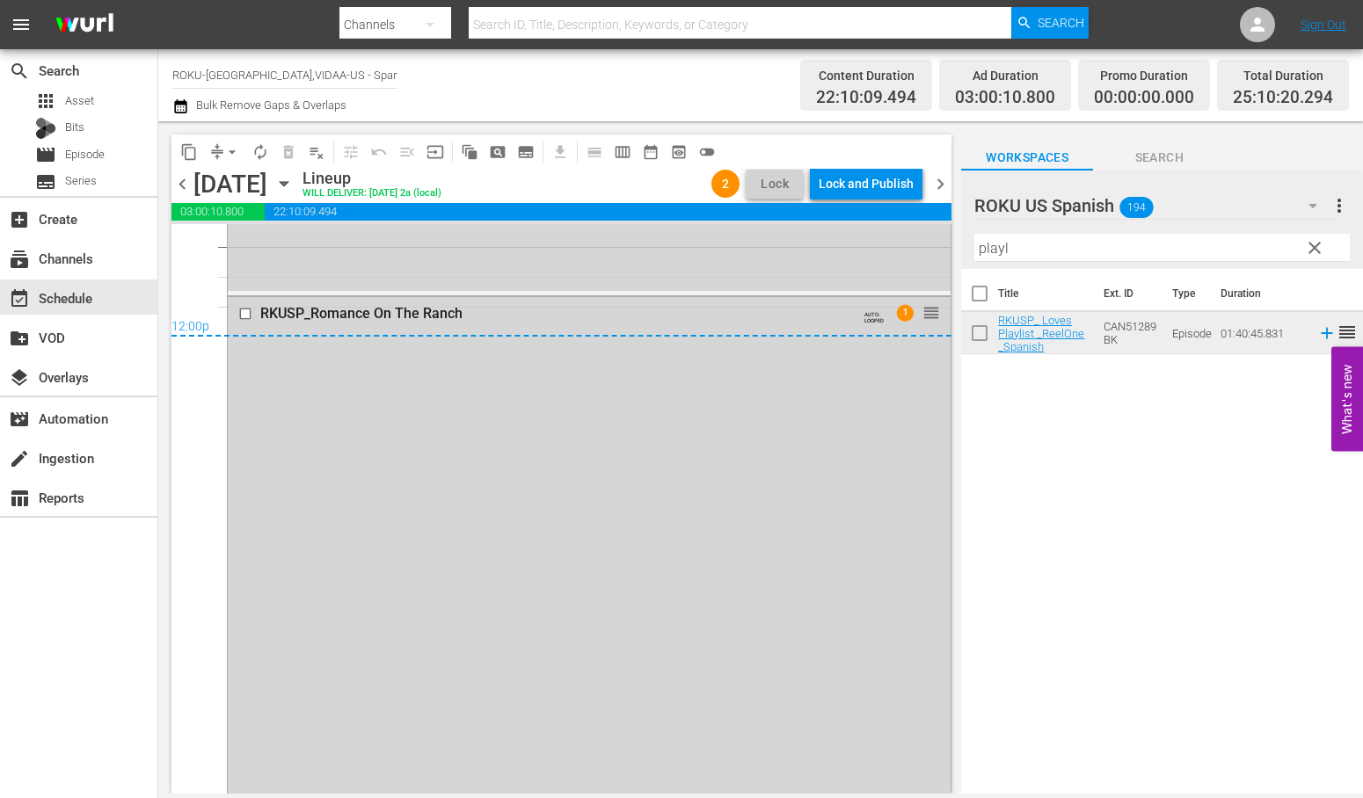
scroll to position [8498, 0]
click at [249, 310] on input "checkbox" at bounding box center [247, 311] width 18 height 15
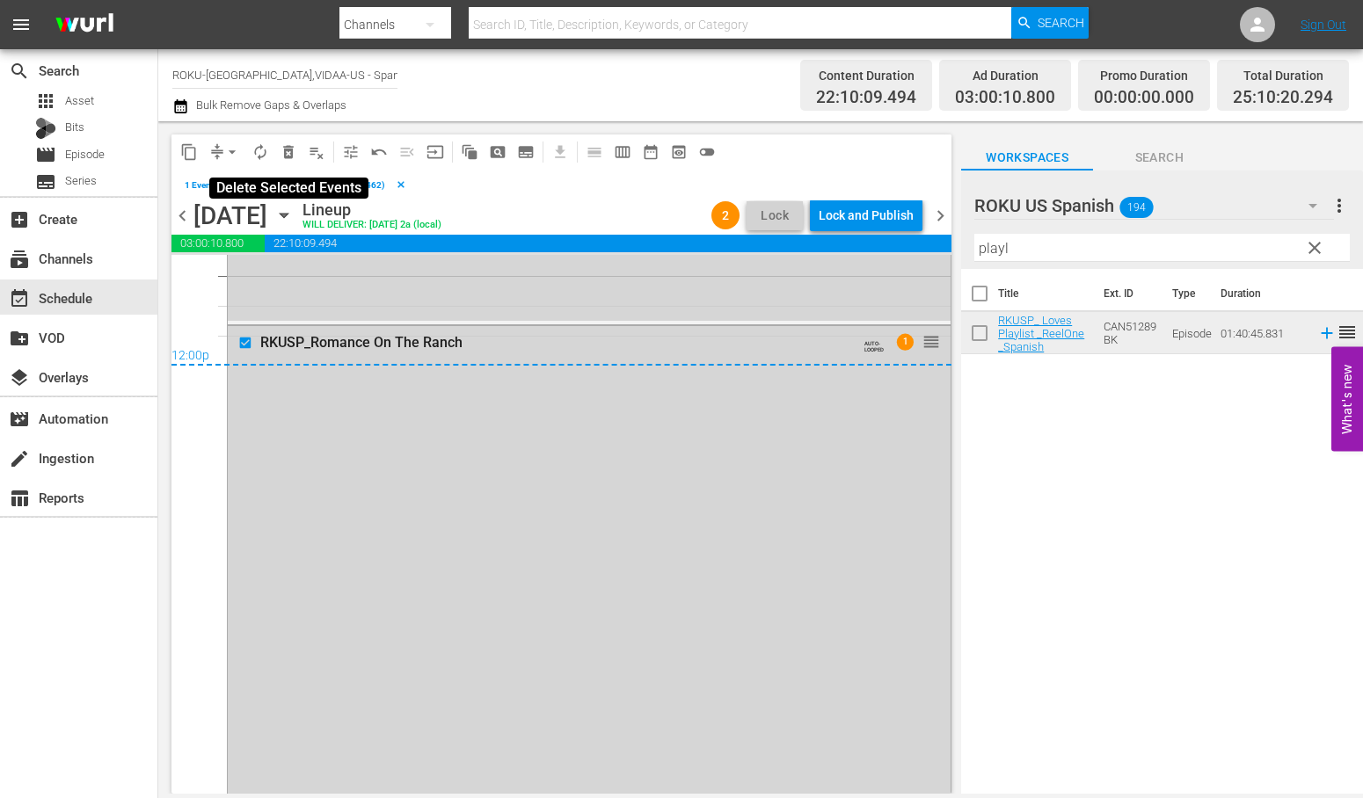
click at [286, 150] on span "delete_forever_outlined" at bounding box center [289, 152] width 18 height 18
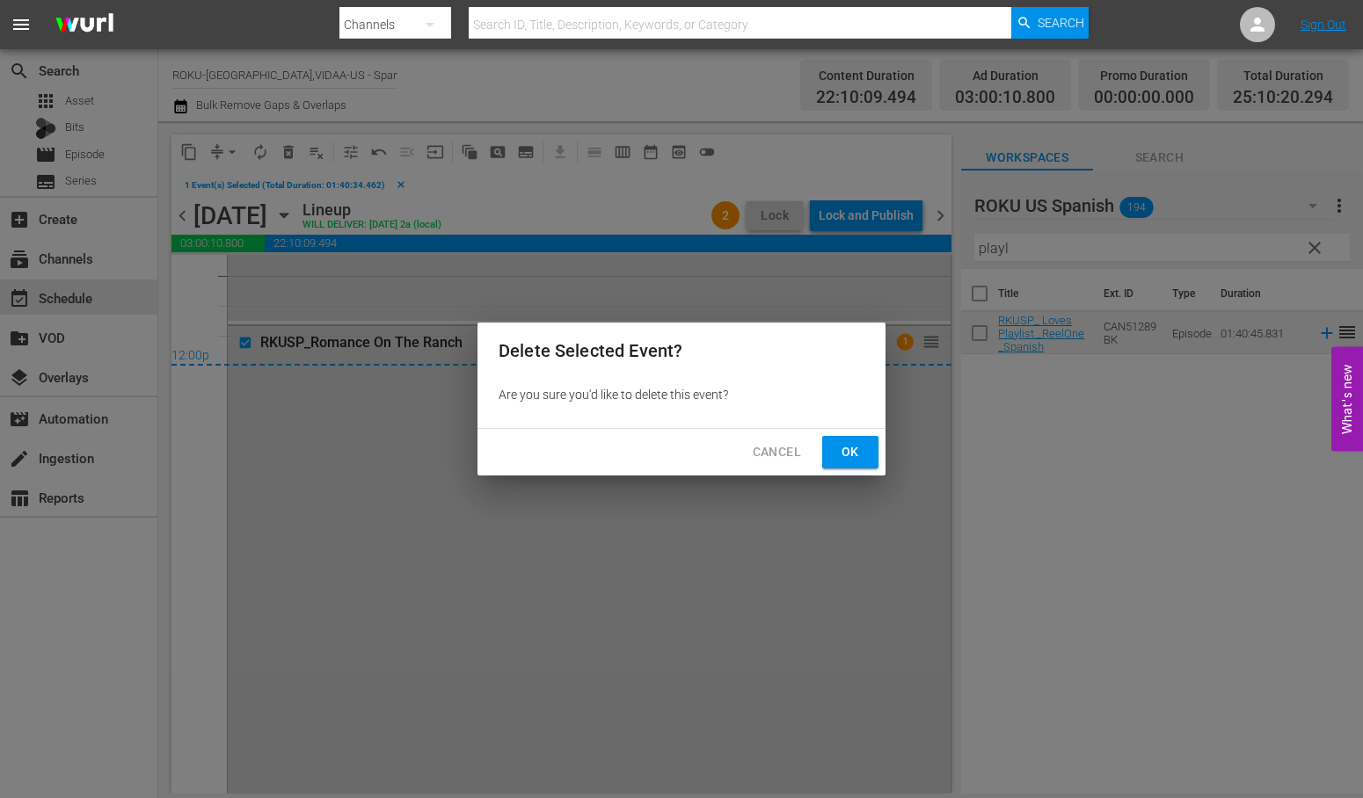
click at [844, 445] on span "Ok" at bounding box center [850, 452] width 28 height 22
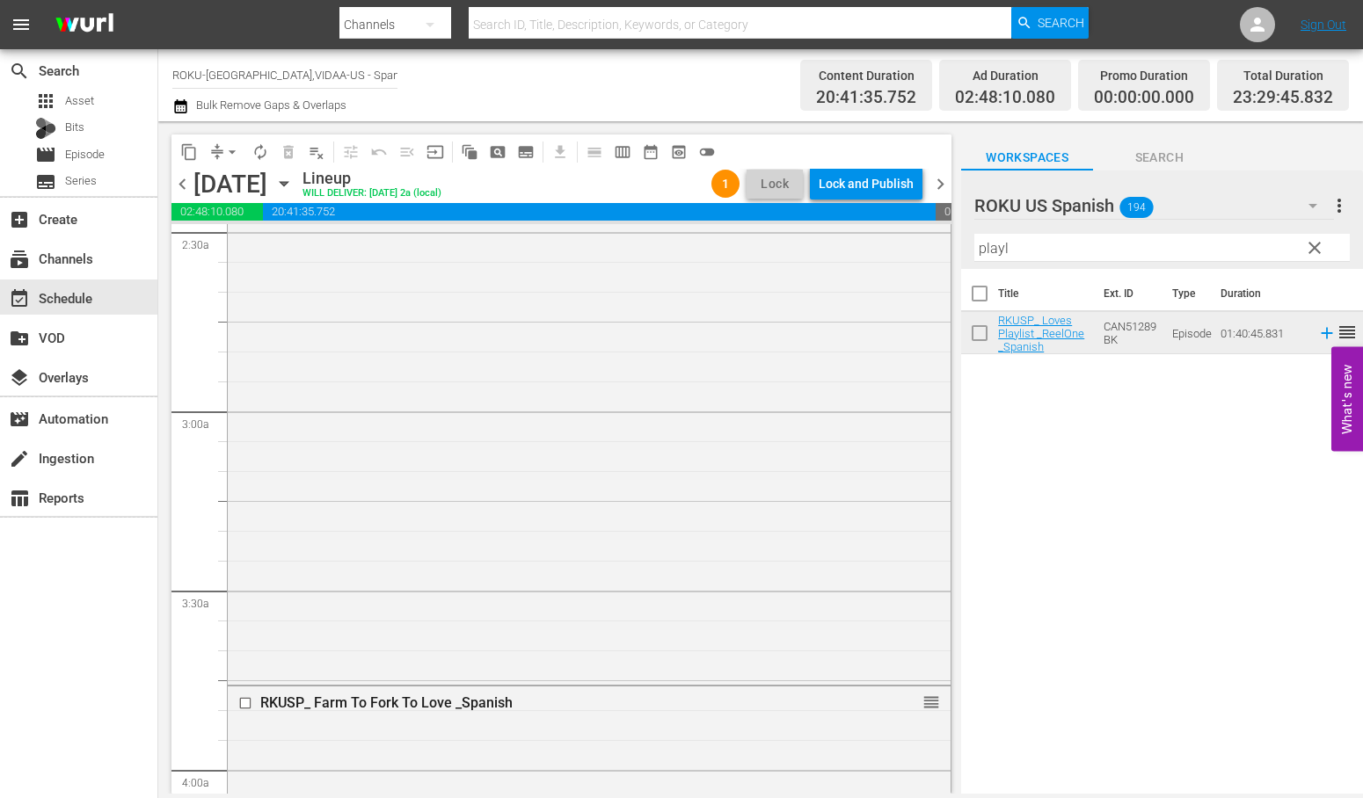
scroll to position [712, 0]
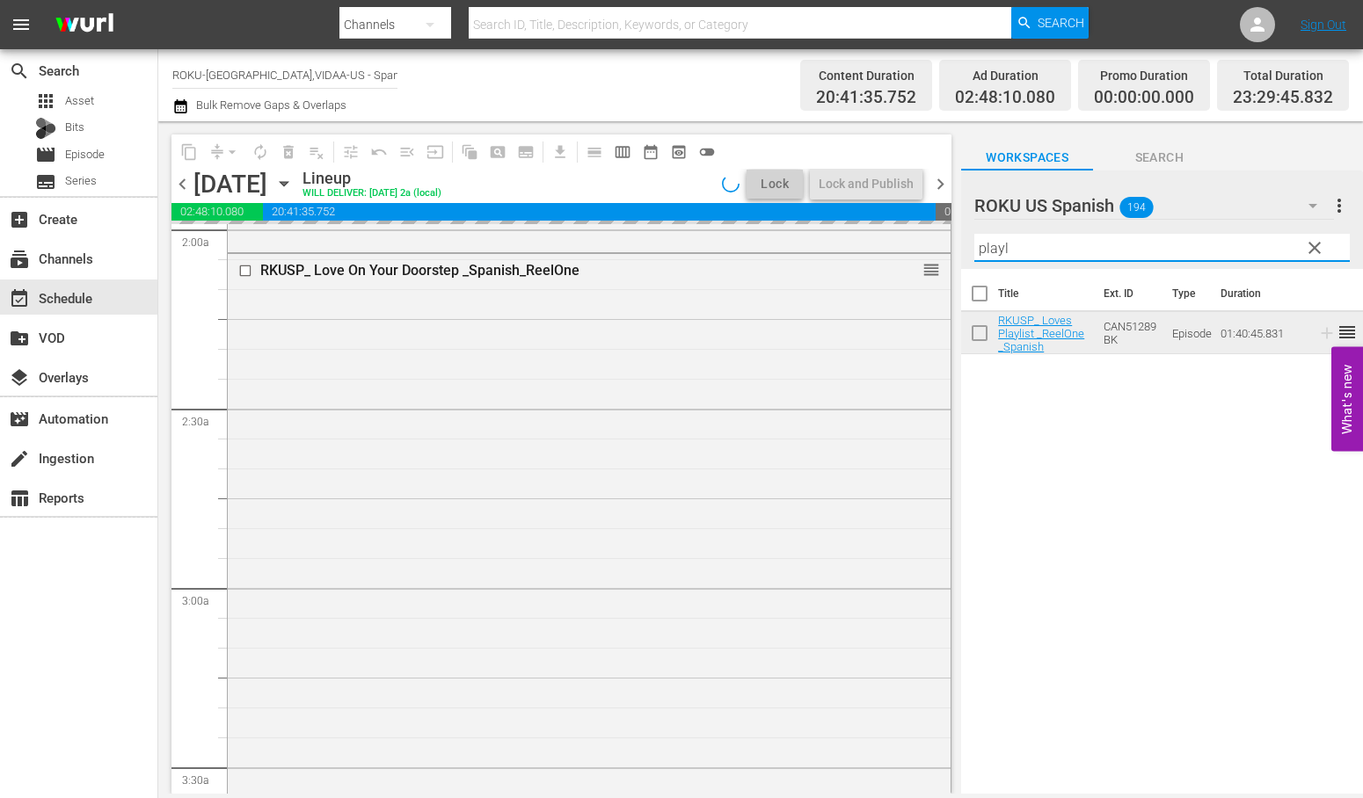
click at [935, 235] on div "content_copy compress arrow_drop_down autorenew_outlined delete_forever_outline…" at bounding box center [760, 457] width 1204 height 673
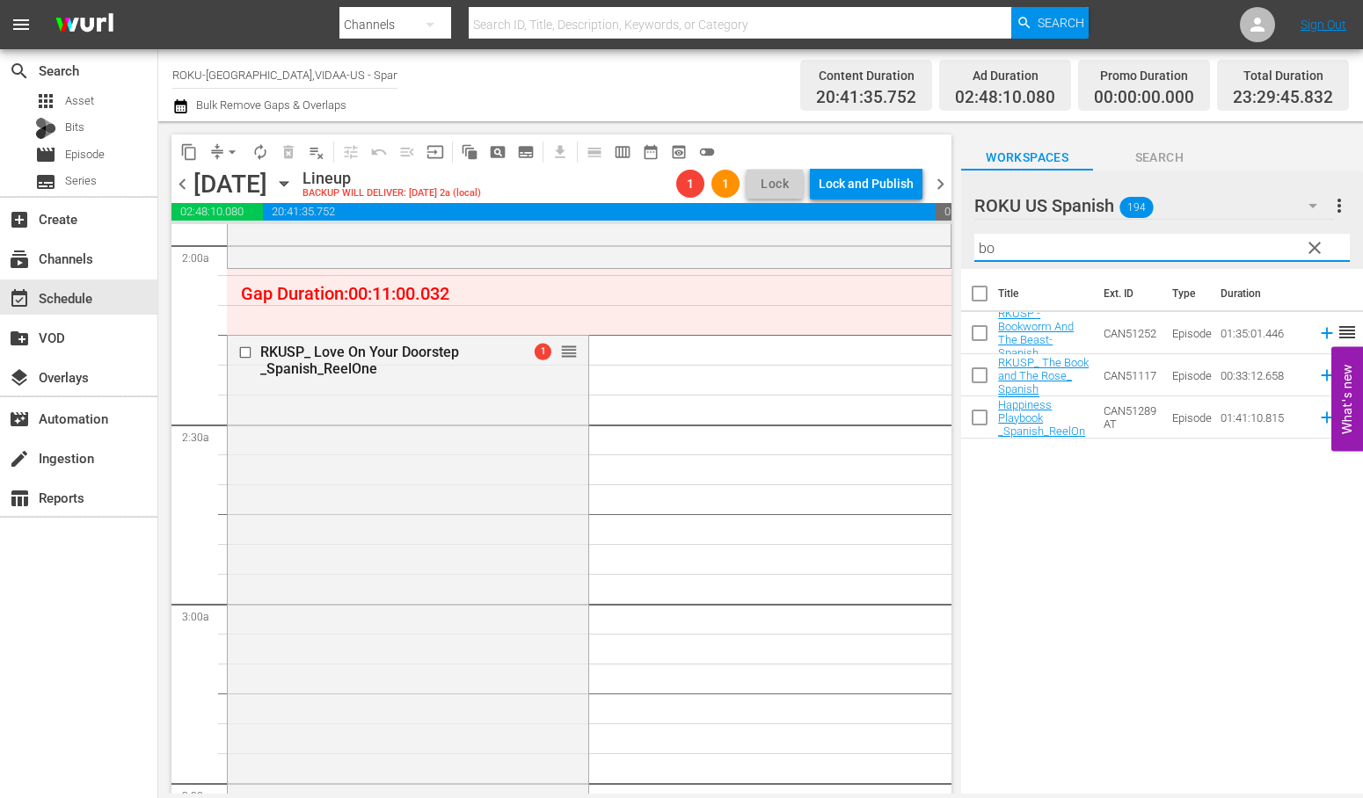
type input "b"
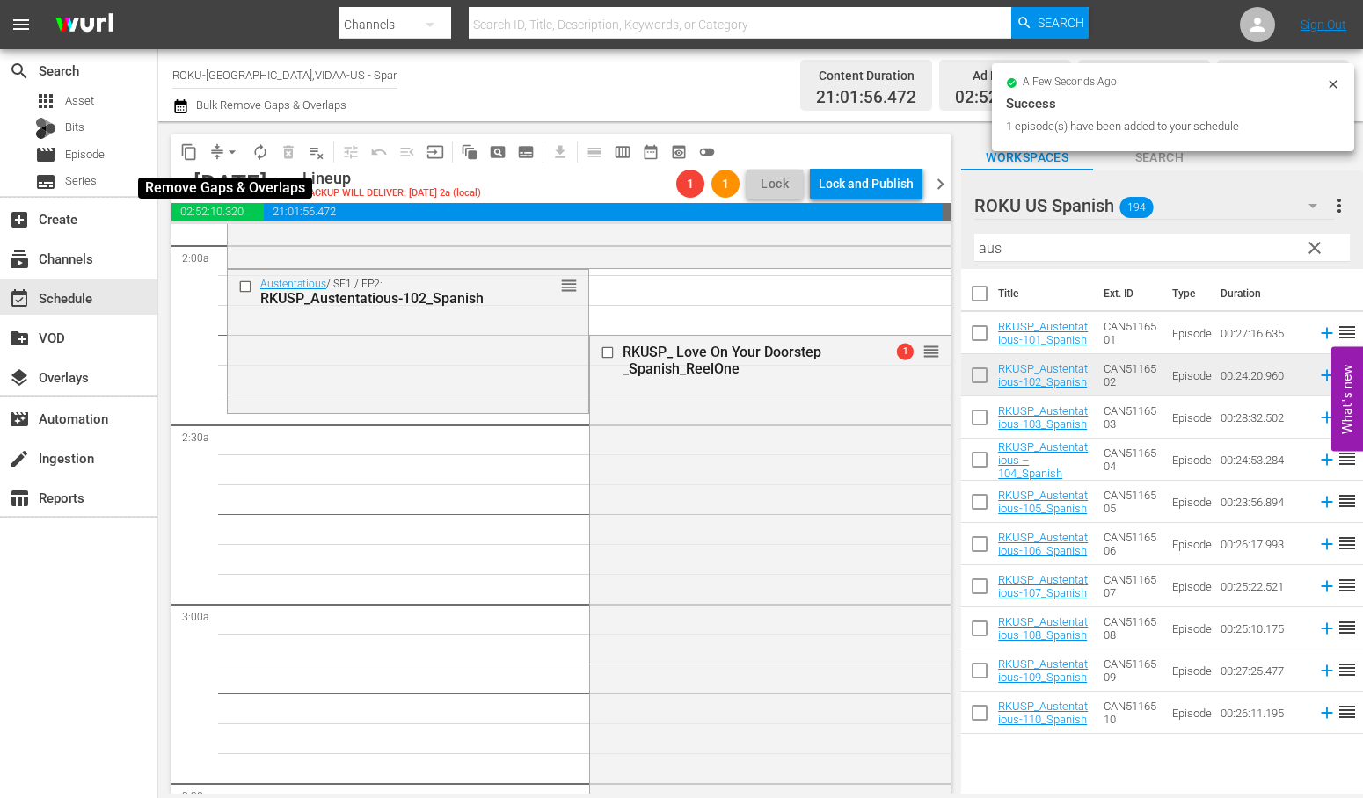
drag, startPoint x: 229, startPoint y: 150, endPoint x: 241, endPoint y: 162, distance: 16.2
click at [230, 150] on span "arrow_drop_down" at bounding box center [232, 152] width 18 height 18
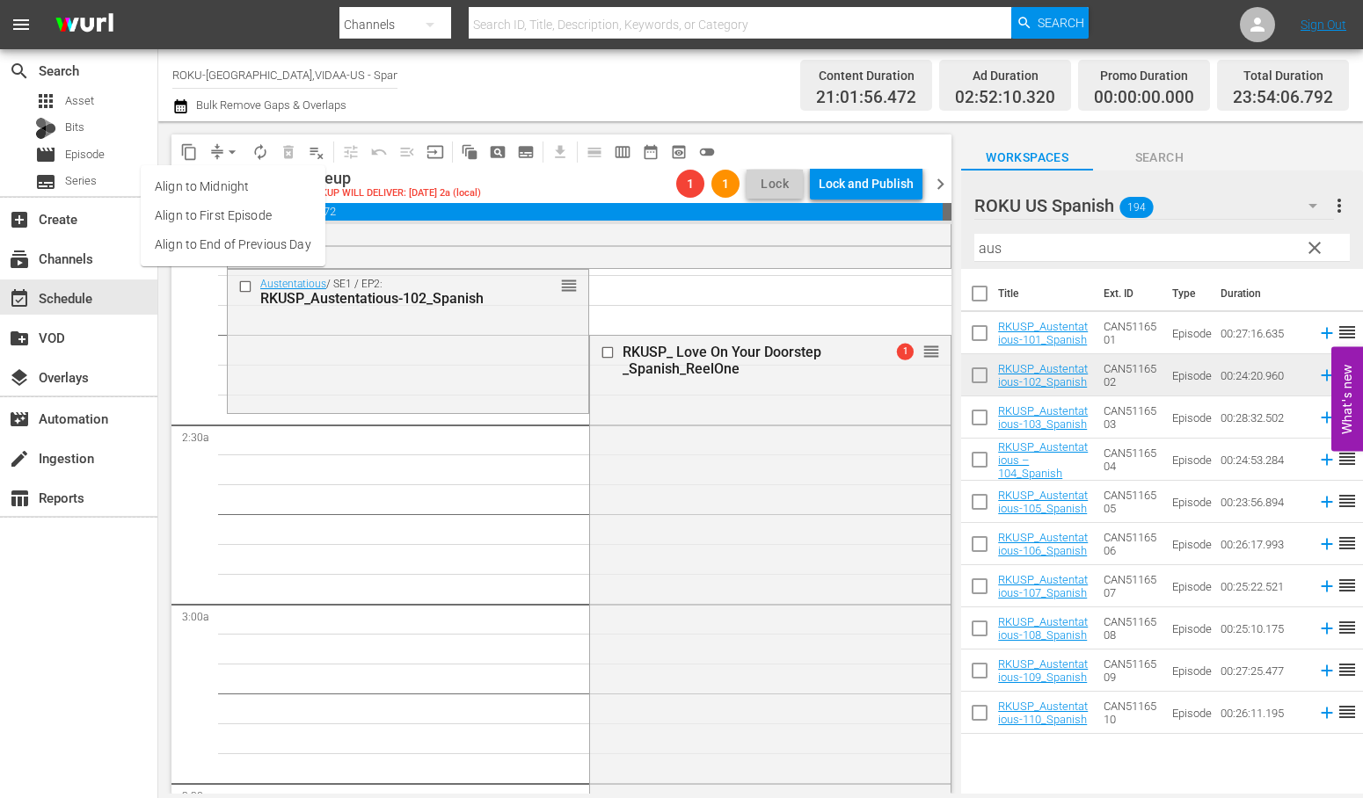
click at [271, 243] on li "Align to End of Previous Day" at bounding box center [233, 244] width 185 height 29
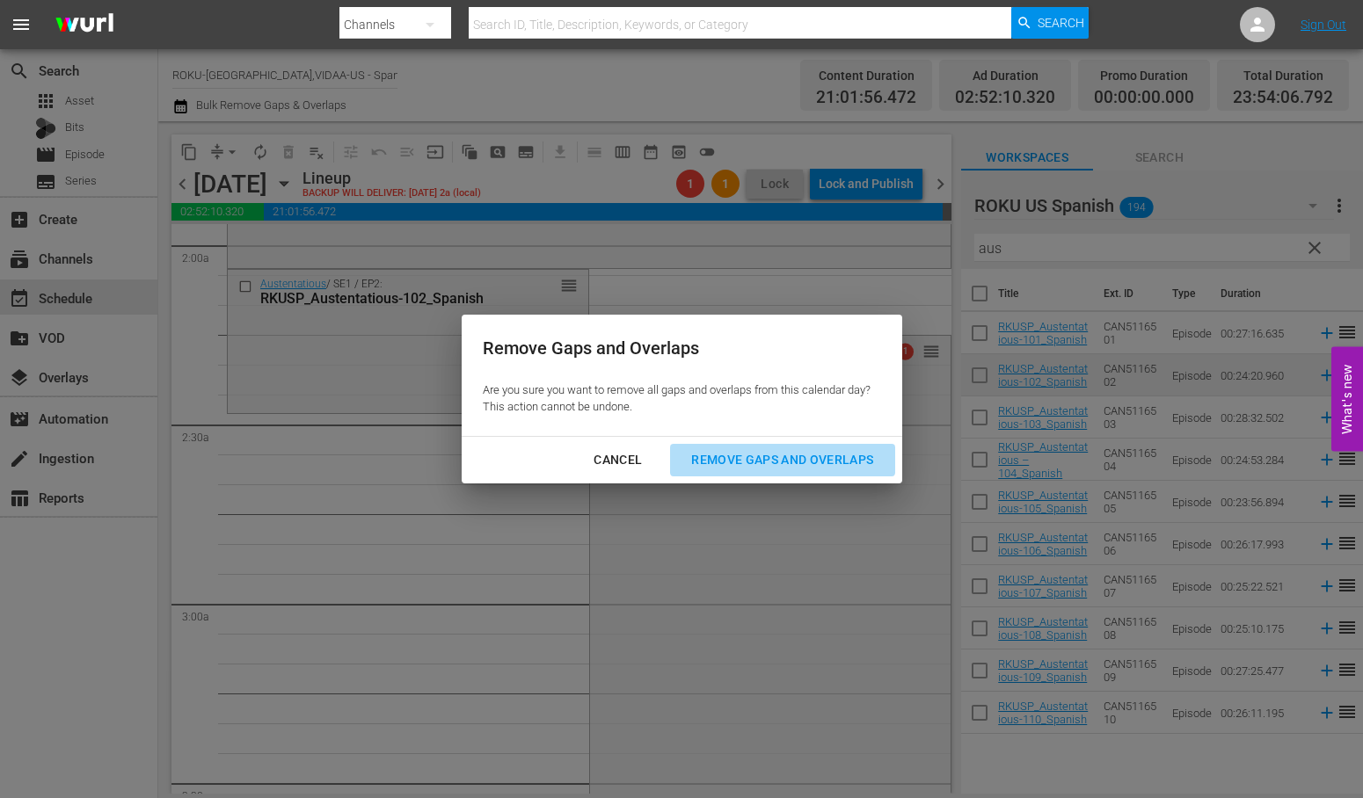
click at [805, 462] on div "Remove Gaps and Overlaps" at bounding box center [782, 460] width 210 height 22
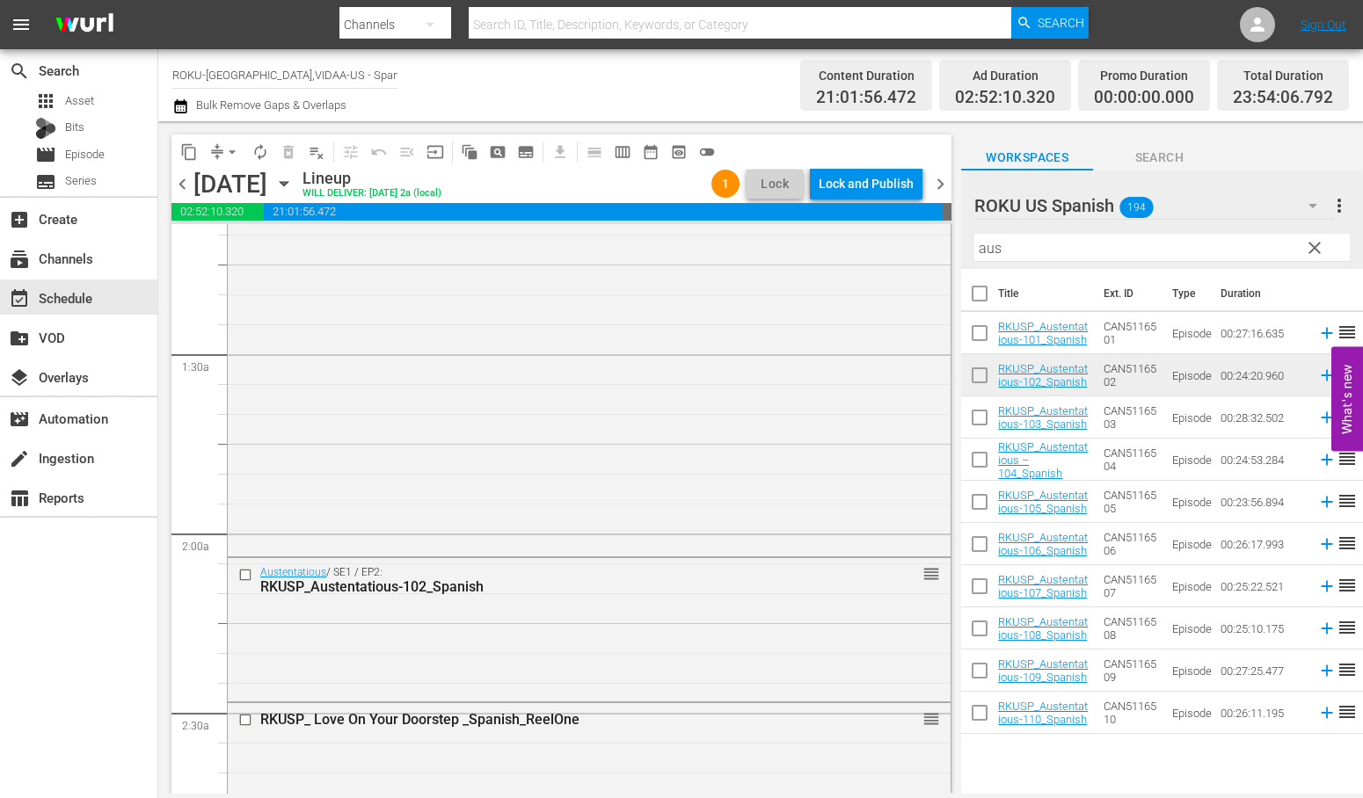
scroll to position [488, 0]
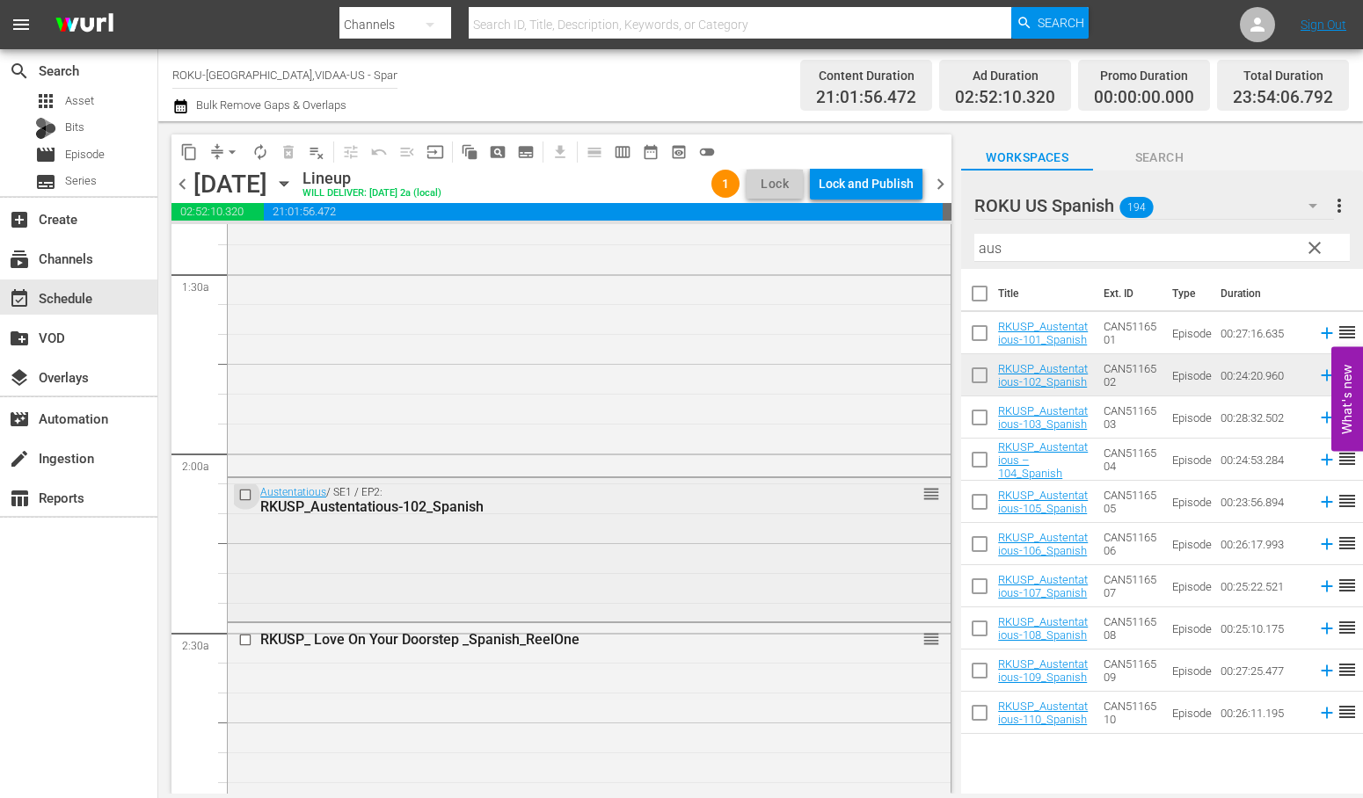
click at [242, 495] on input "checkbox" at bounding box center [247, 494] width 18 height 15
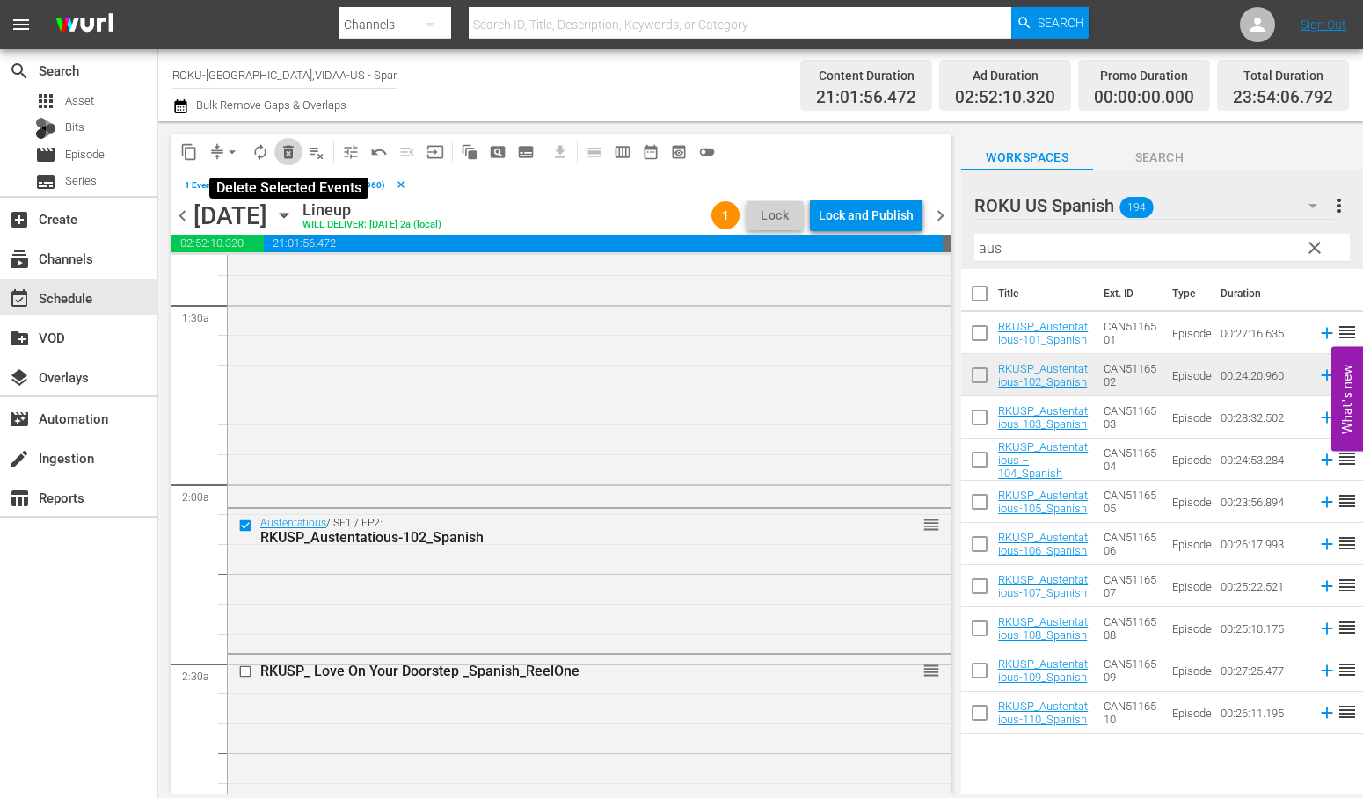
click at [290, 153] on span "delete_forever_outlined" at bounding box center [289, 152] width 18 height 18
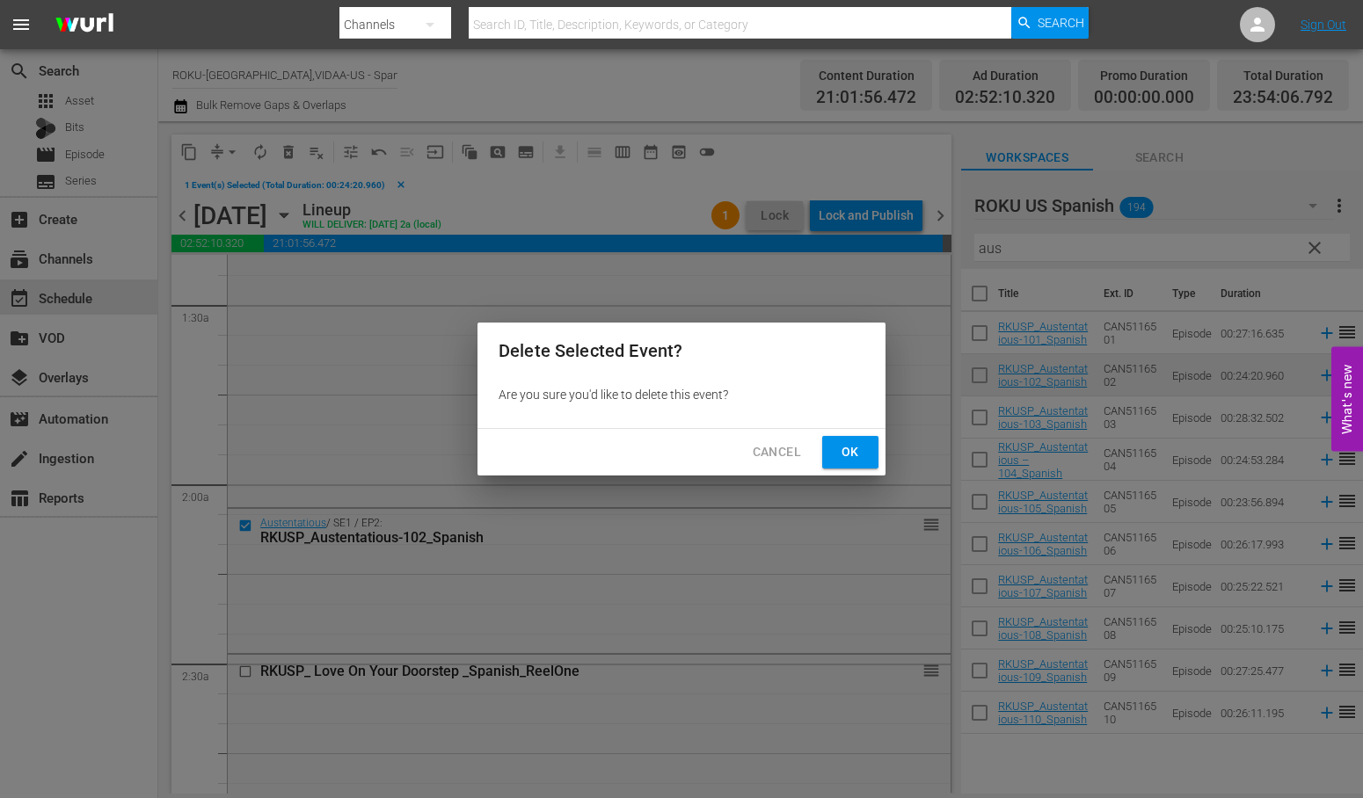
click at [848, 451] on span "Ok" at bounding box center [850, 452] width 28 height 22
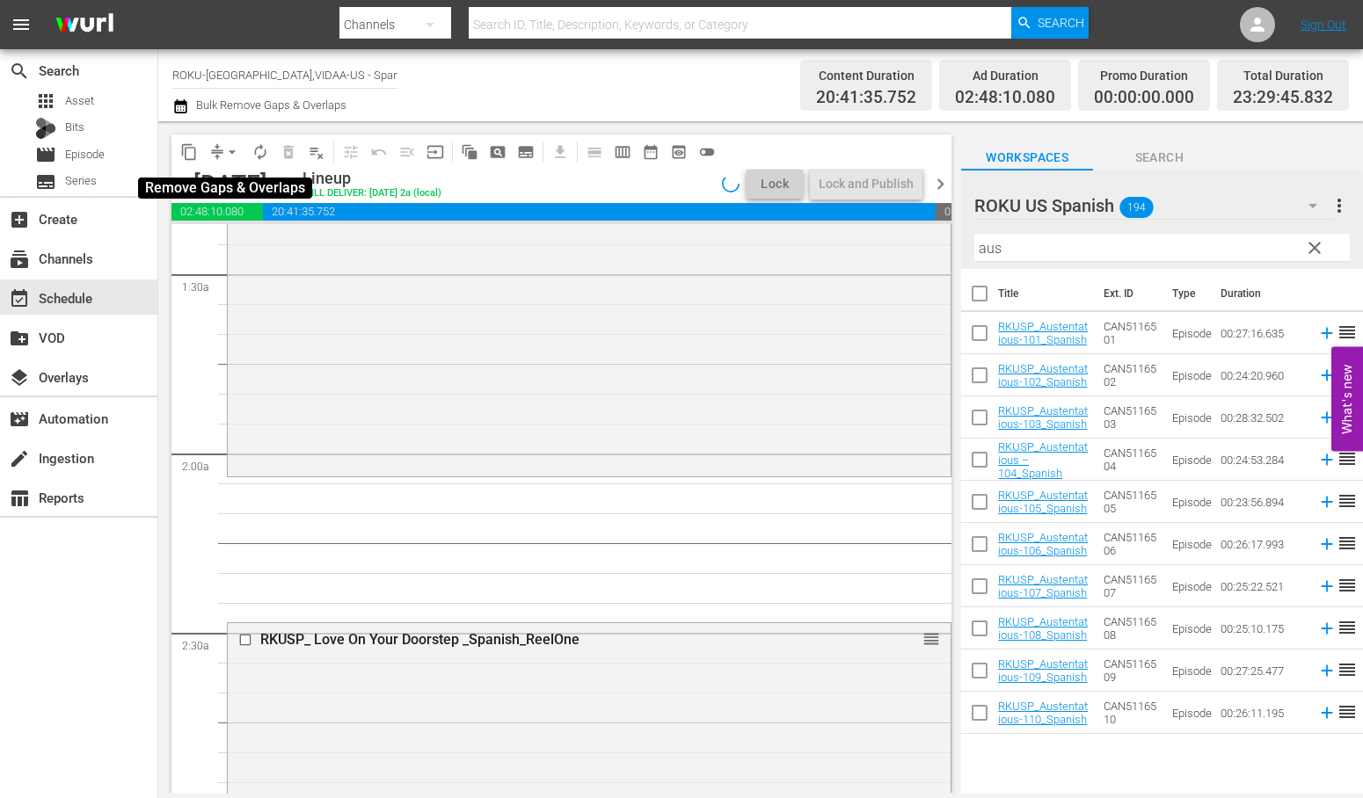
click at [236, 154] on span "arrow_drop_down" at bounding box center [232, 152] width 18 height 18
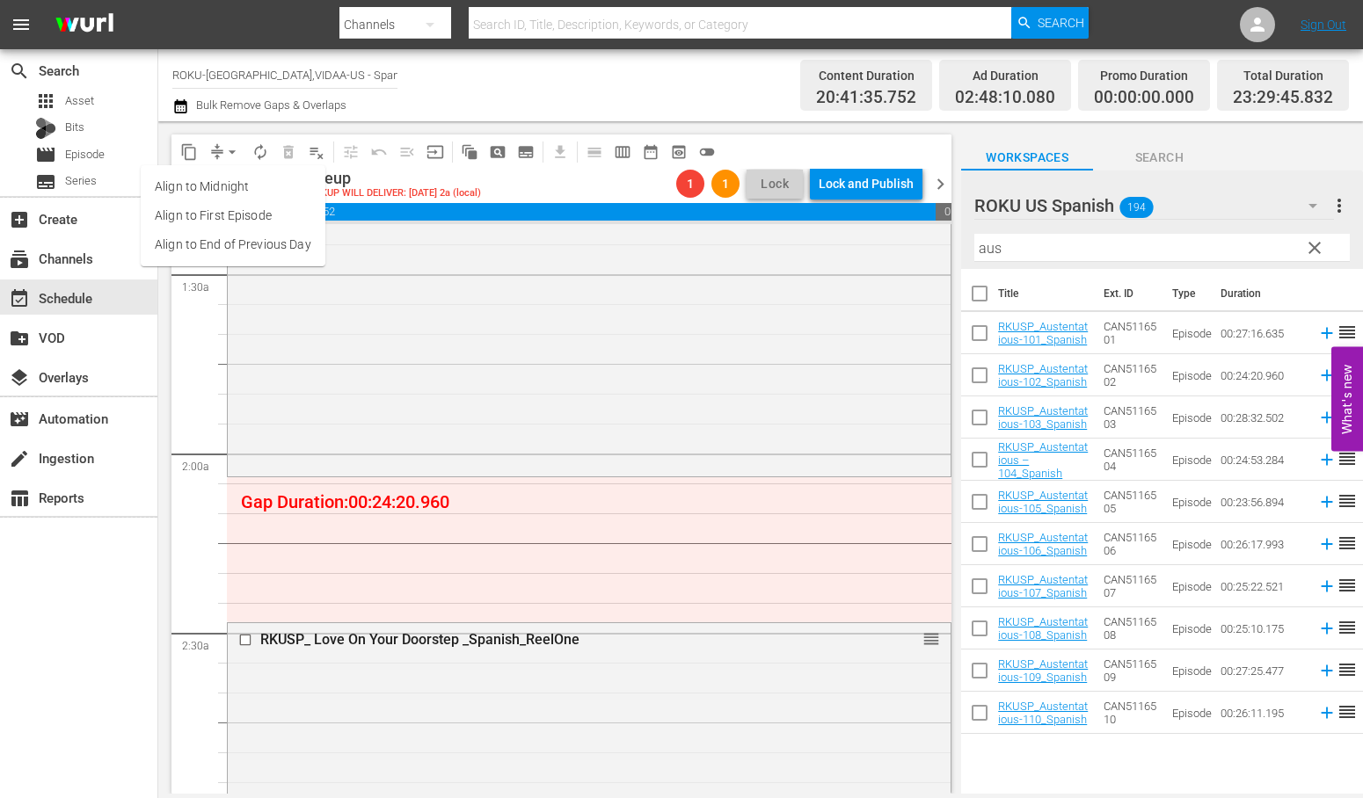
click at [292, 249] on li "Align to End of Previous Day" at bounding box center [233, 244] width 185 height 29
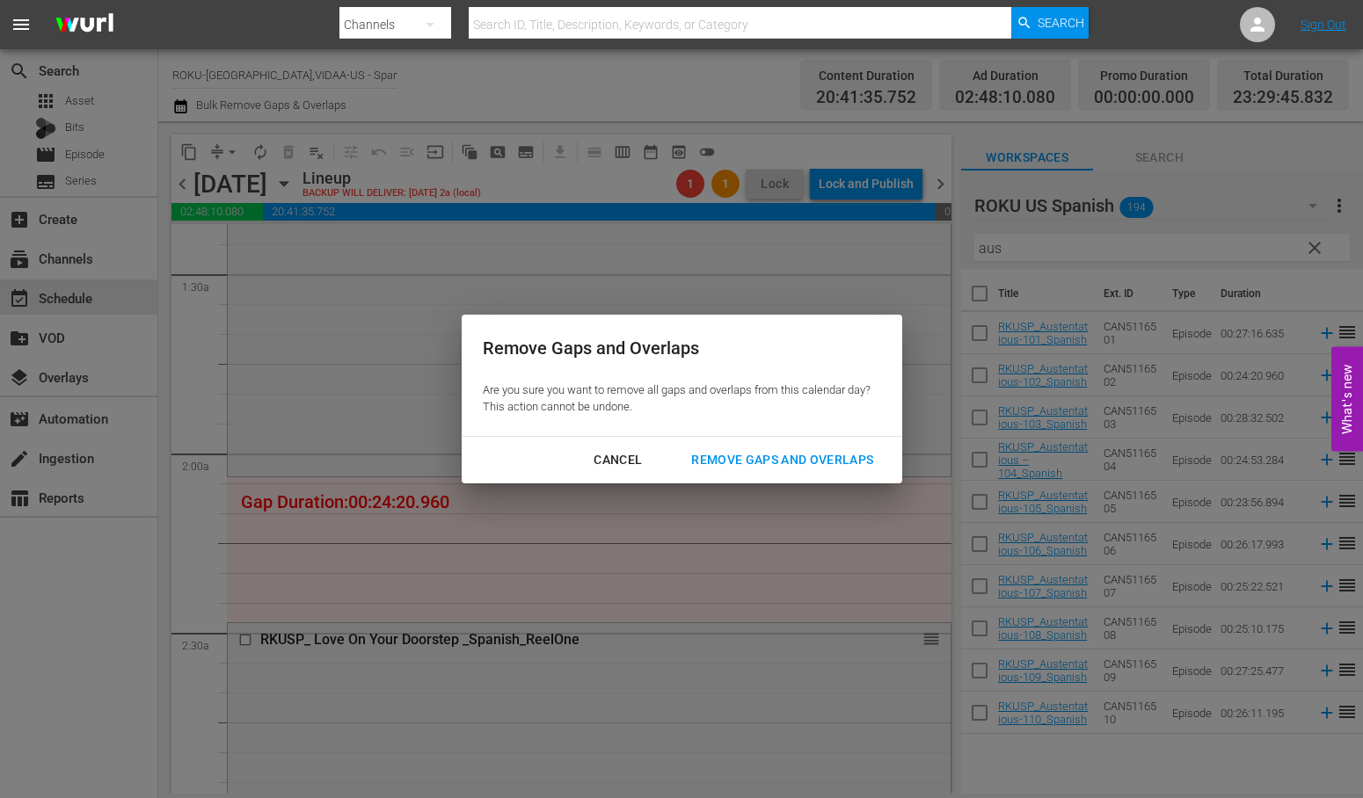
click at [810, 462] on div "Remove Gaps and Overlaps" at bounding box center [782, 460] width 210 height 22
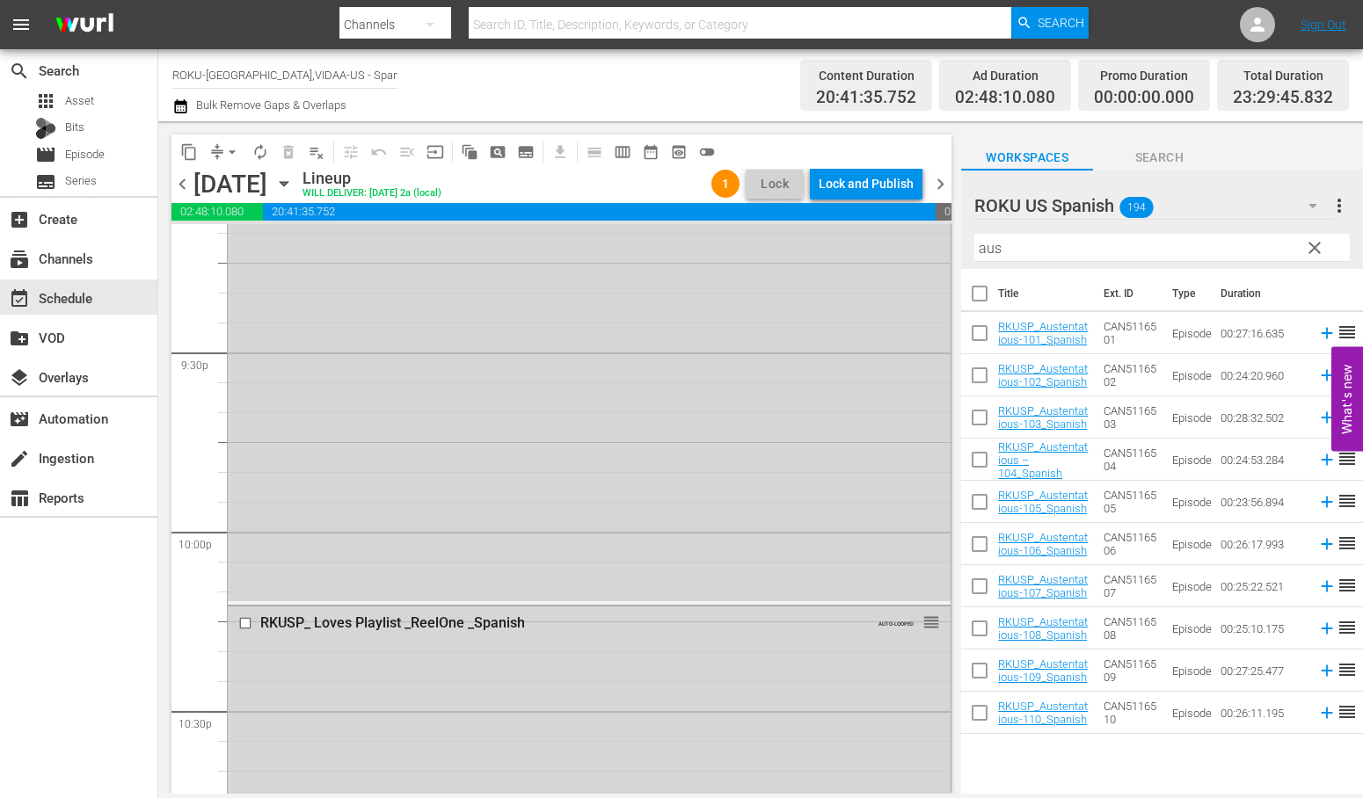
scroll to position [7647, 0]
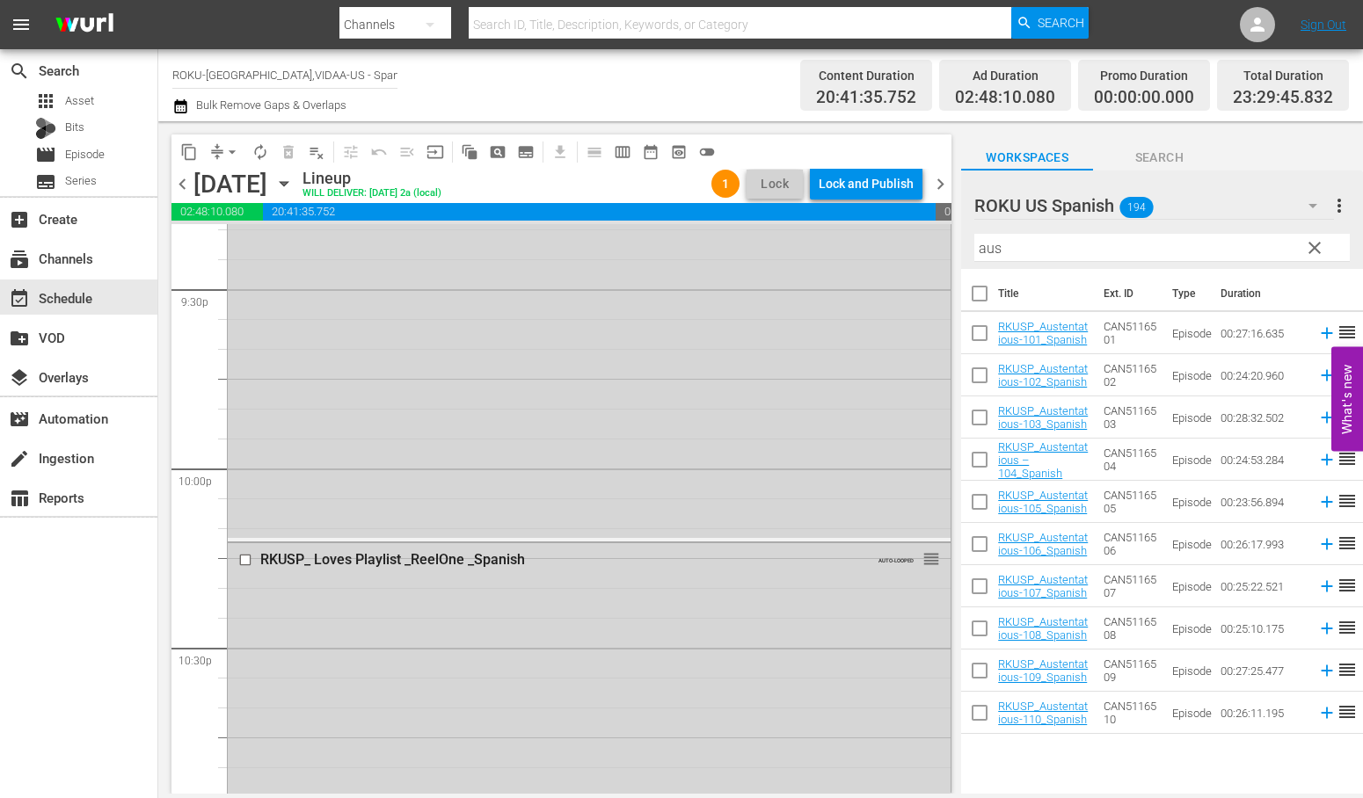
drag, startPoint x: 917, startPoint y: 556, endPoint x: 909, endPoint y: 625, distance: 69.9
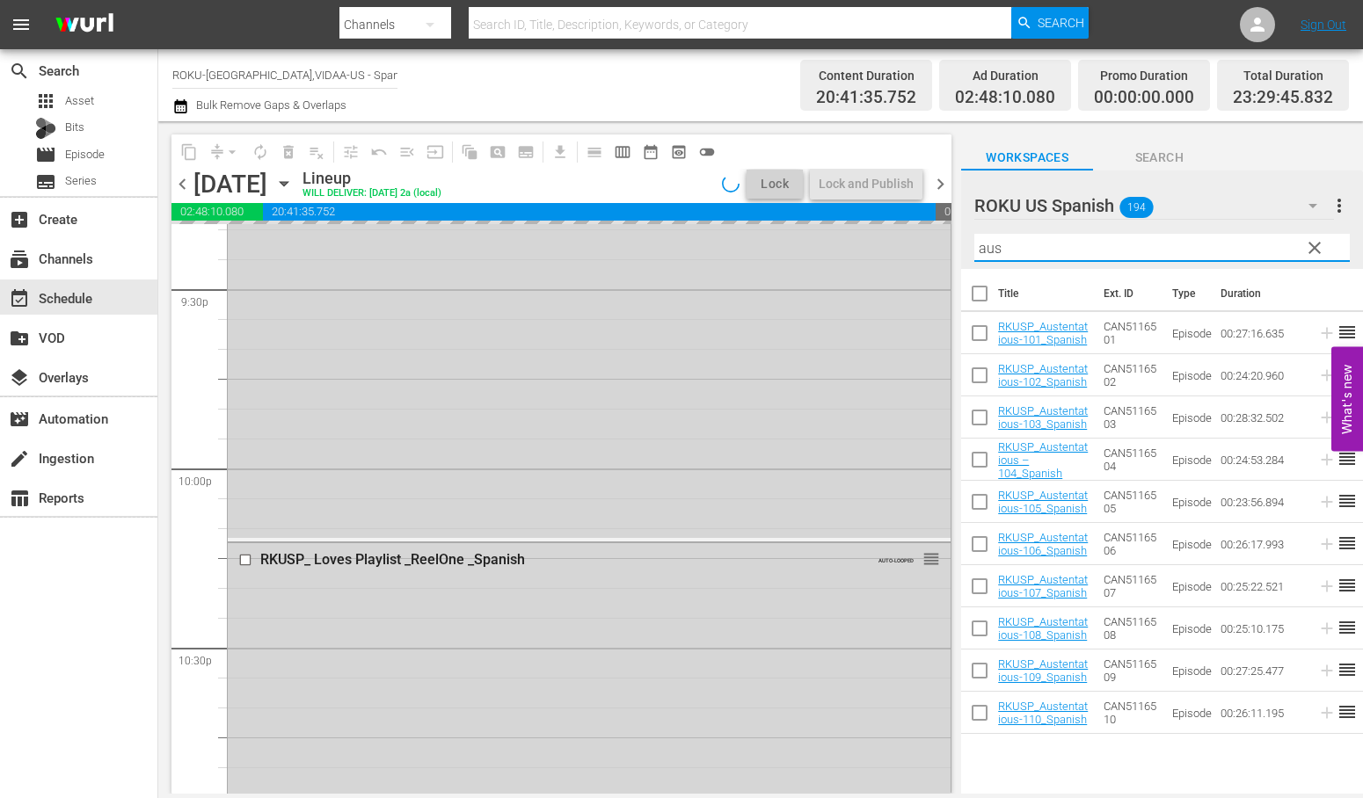
drag, startPoint x: 1022, startPoint y: 253, endPoint x: 969, endPoint y: 253, distance: 53.6
click at [969, 253] on div "ROKU US Spanish 194 ROKU US Spanish more_vert clear Filter by Title aus" at bounding box center [1162, 220] width 402 height 98
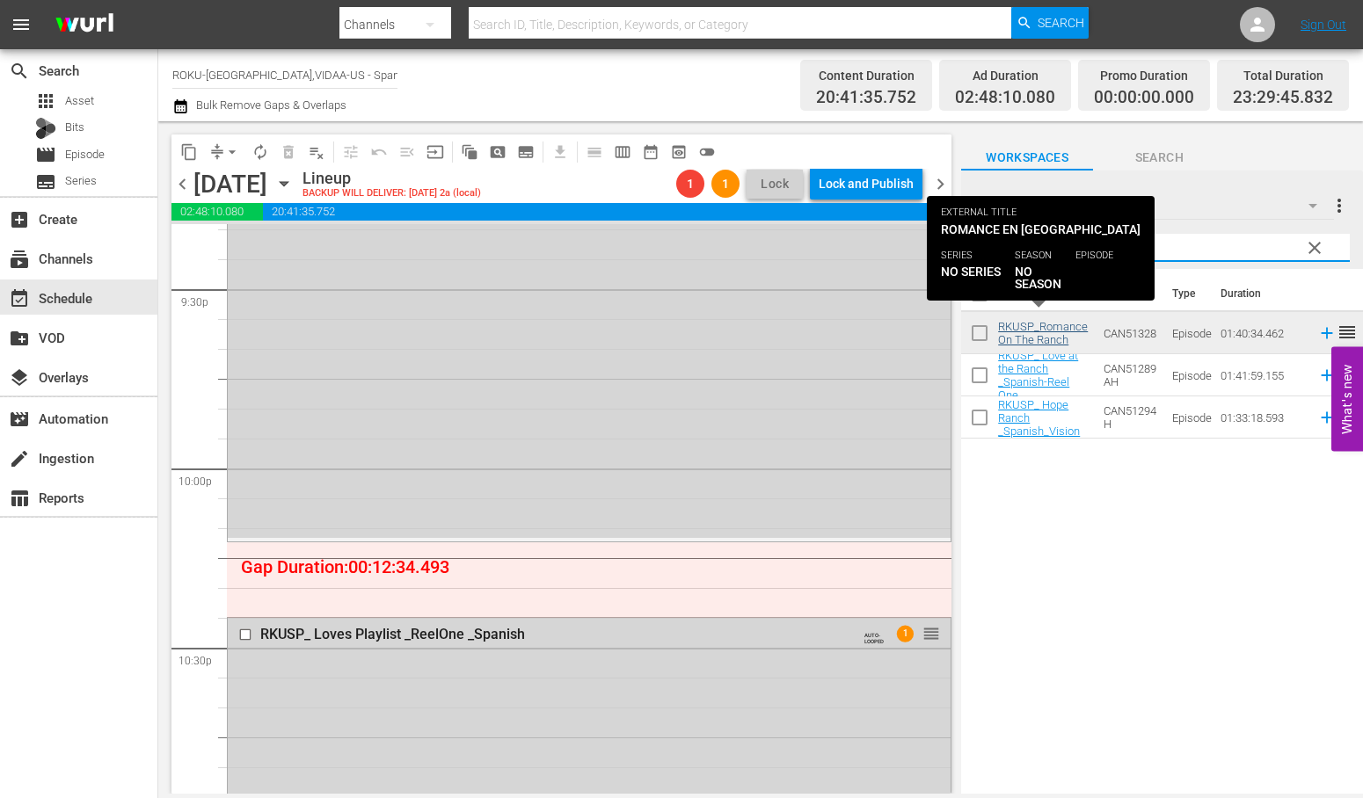
type input "ranch"
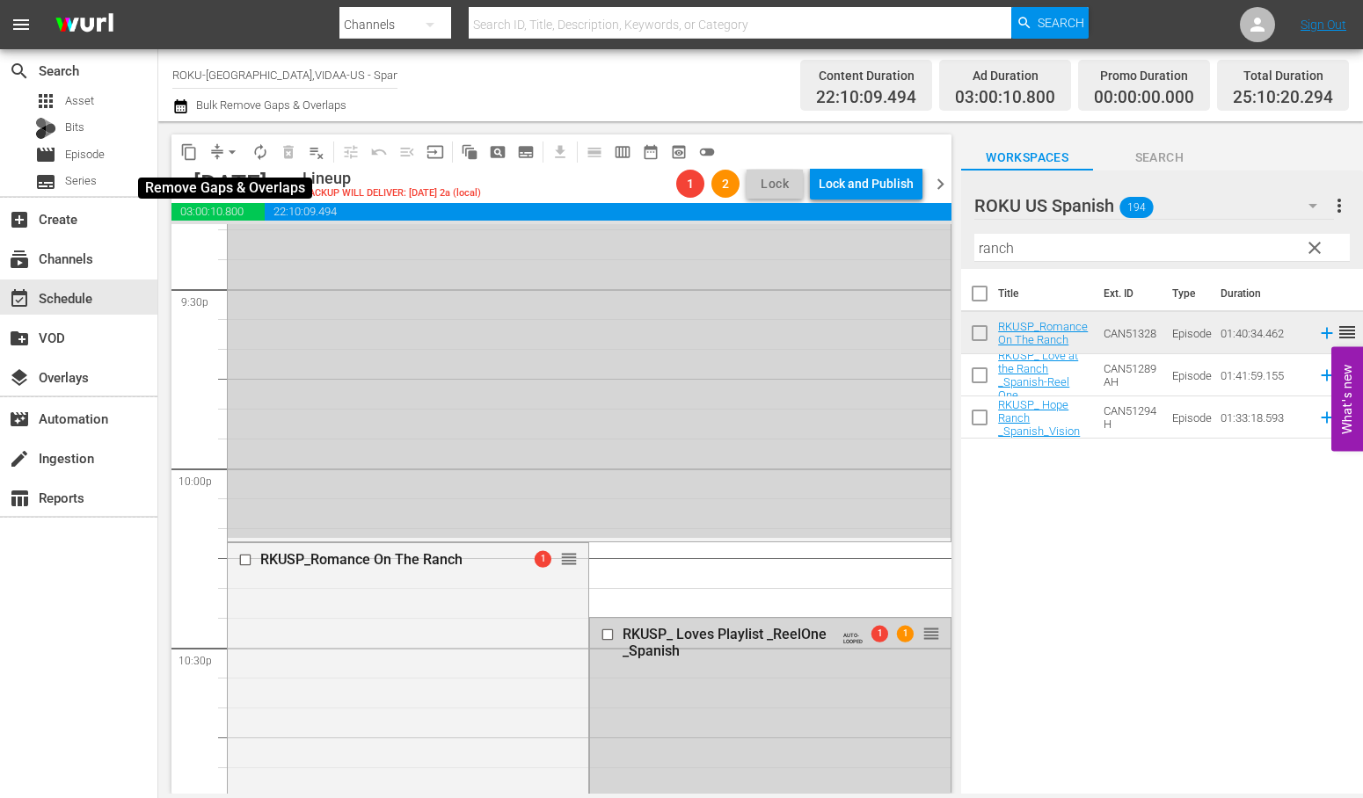
drag, startPoint x: 230, startPoint y: 151, endPoint x: 239, endPoint y: 162, distance: 13.7
click at [232, 152] on span "arrow_drop_down" at bounding box center [232, 152] width 18 height 18
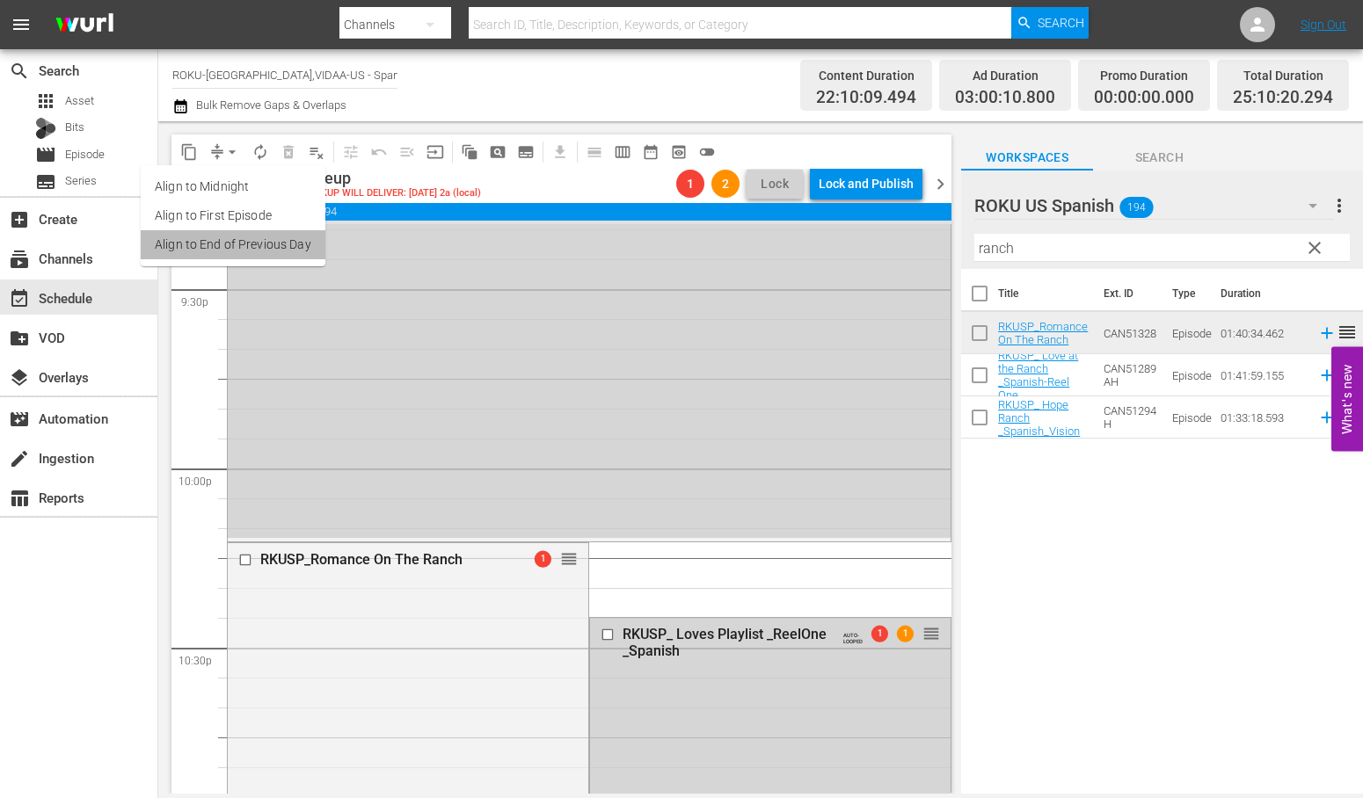
drag, startPoint x: 255, startPoint y: 243, endPoint x: 268, endPoint y: 247, distance: 13.9
click at [268, 247] on li "Align to End of Previous Day" at bounding box center [233, 244] width 185 height 29
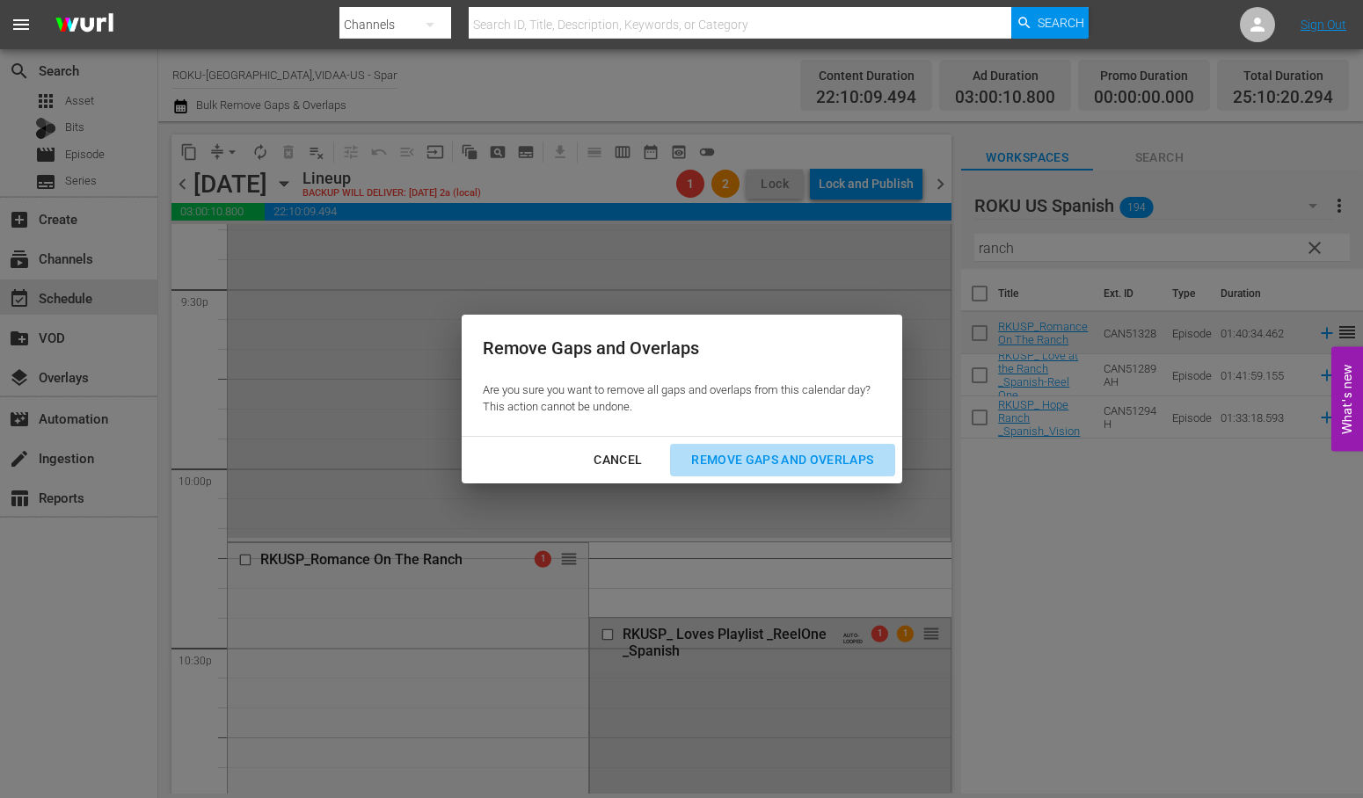
click at [828, 462] on div "Remove Gaps and Overlaps" at bounding box center [782, 460] width 210 height 22
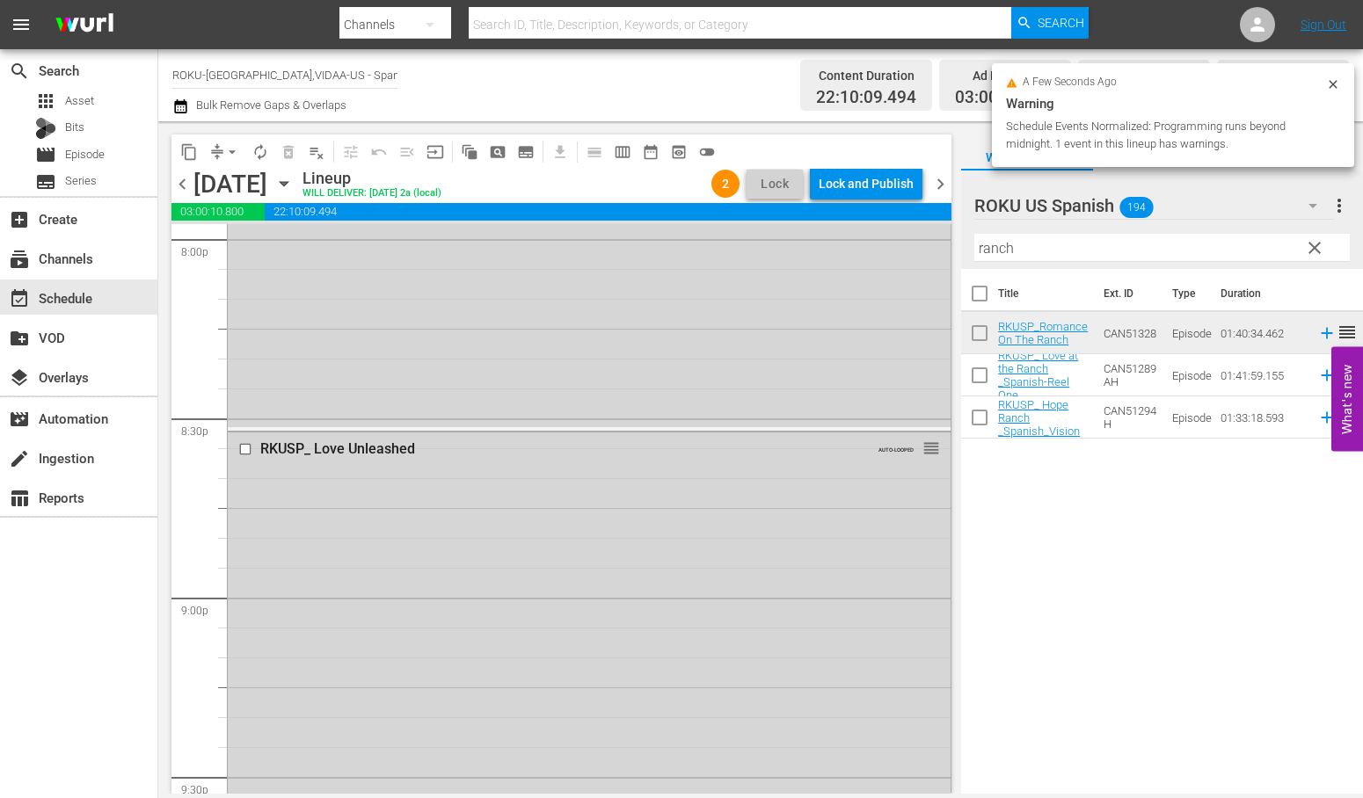
scroll to position [6670, 0]
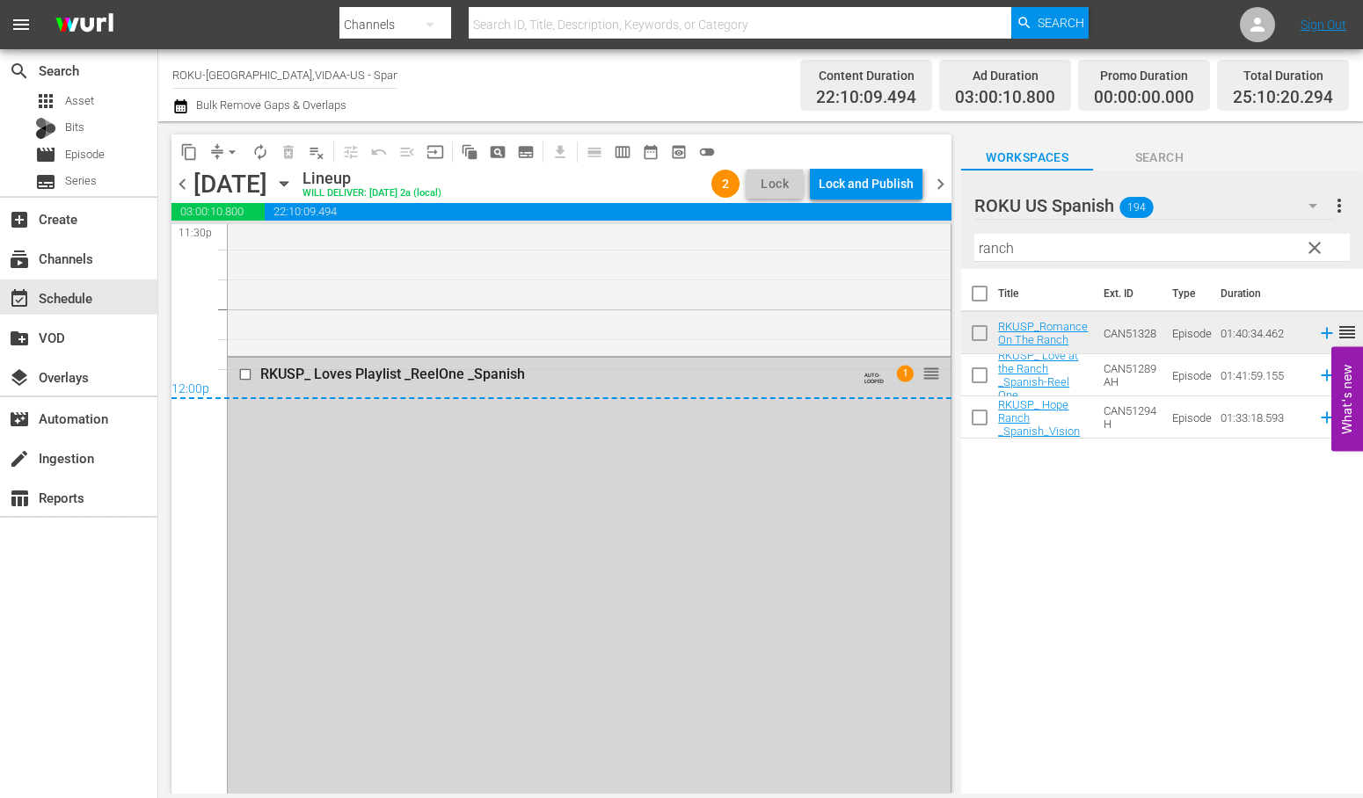
scroll to position [8498, 0]
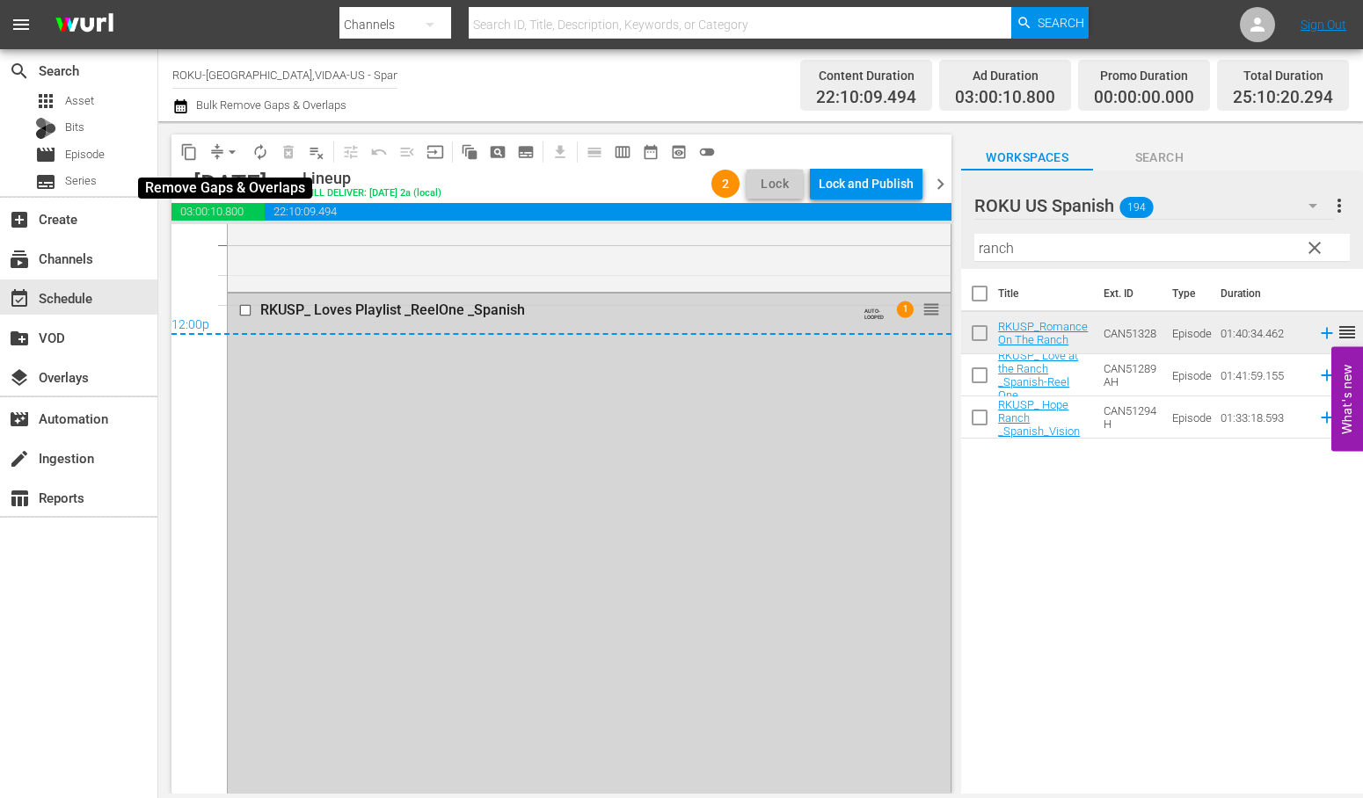
click at [223, 154] on span "arrow_drop_down" at bounding box center [232, 152] width 18 height 18
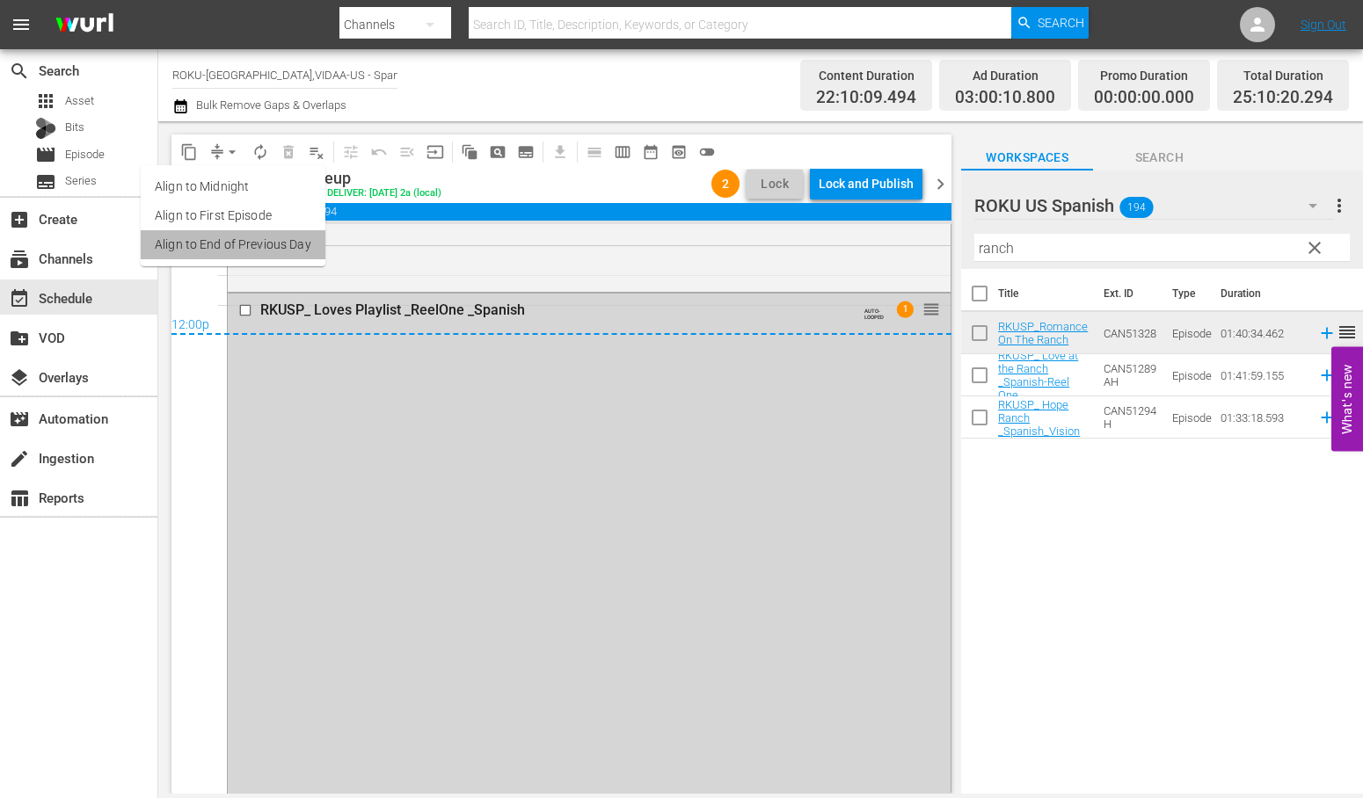
click at [273, 247] on li "Align to End of Previous Day" at bounding box center [233, 244] width 185 height 29
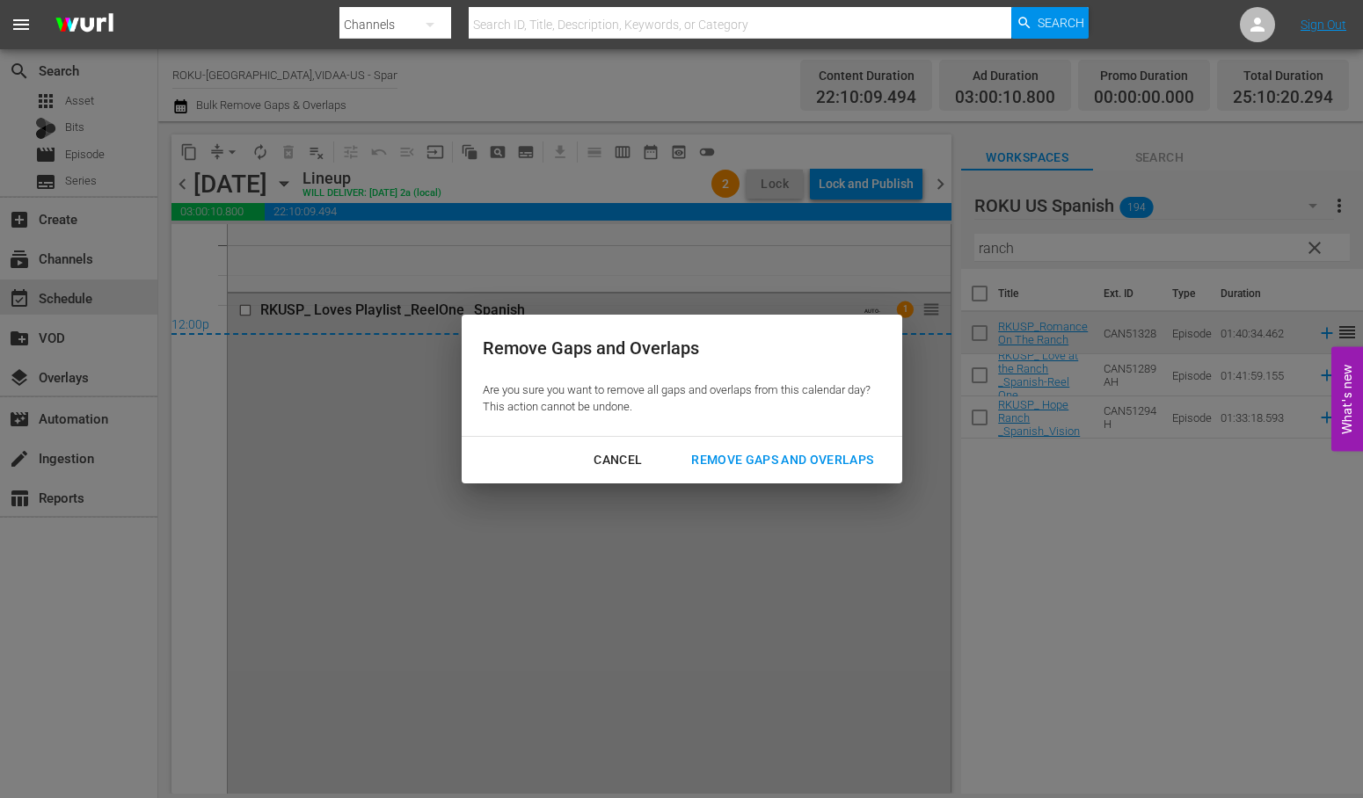
click at [810, 453] on div "Remove Gaps and Overlaps" at bounding box center [782, 460] width 210 height 22
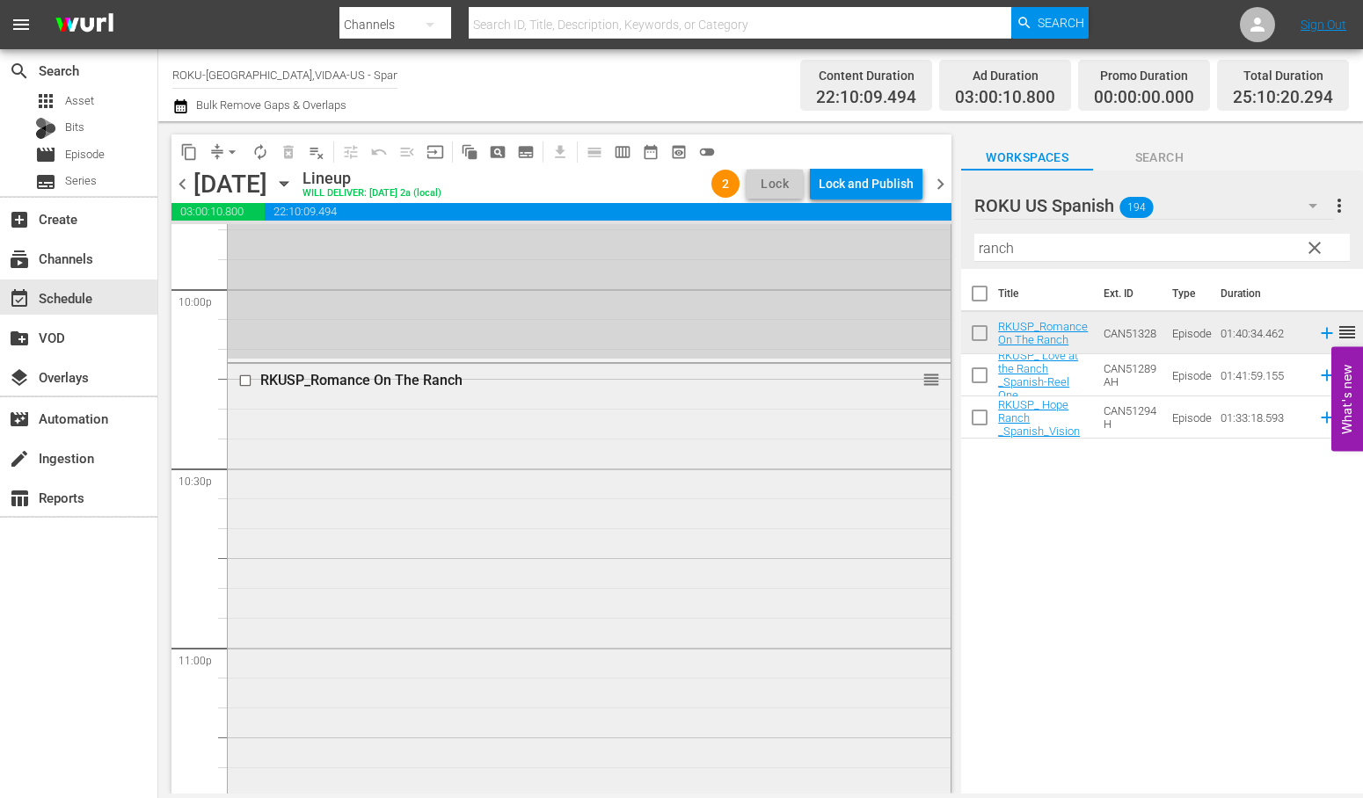
scroll to position [7717, 0]
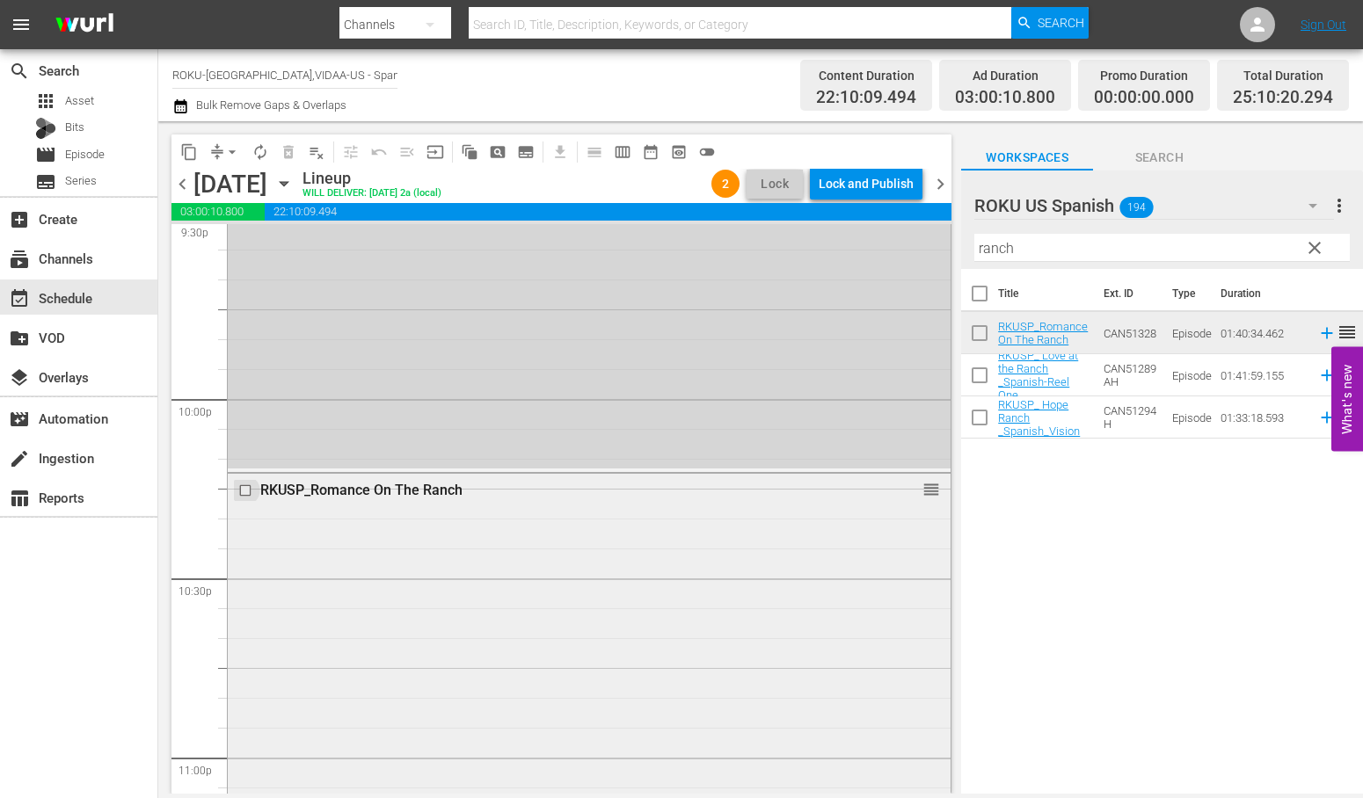
click at [244, 490] on input "checkbox" at bounding box center [247, 491] width 18 height 15
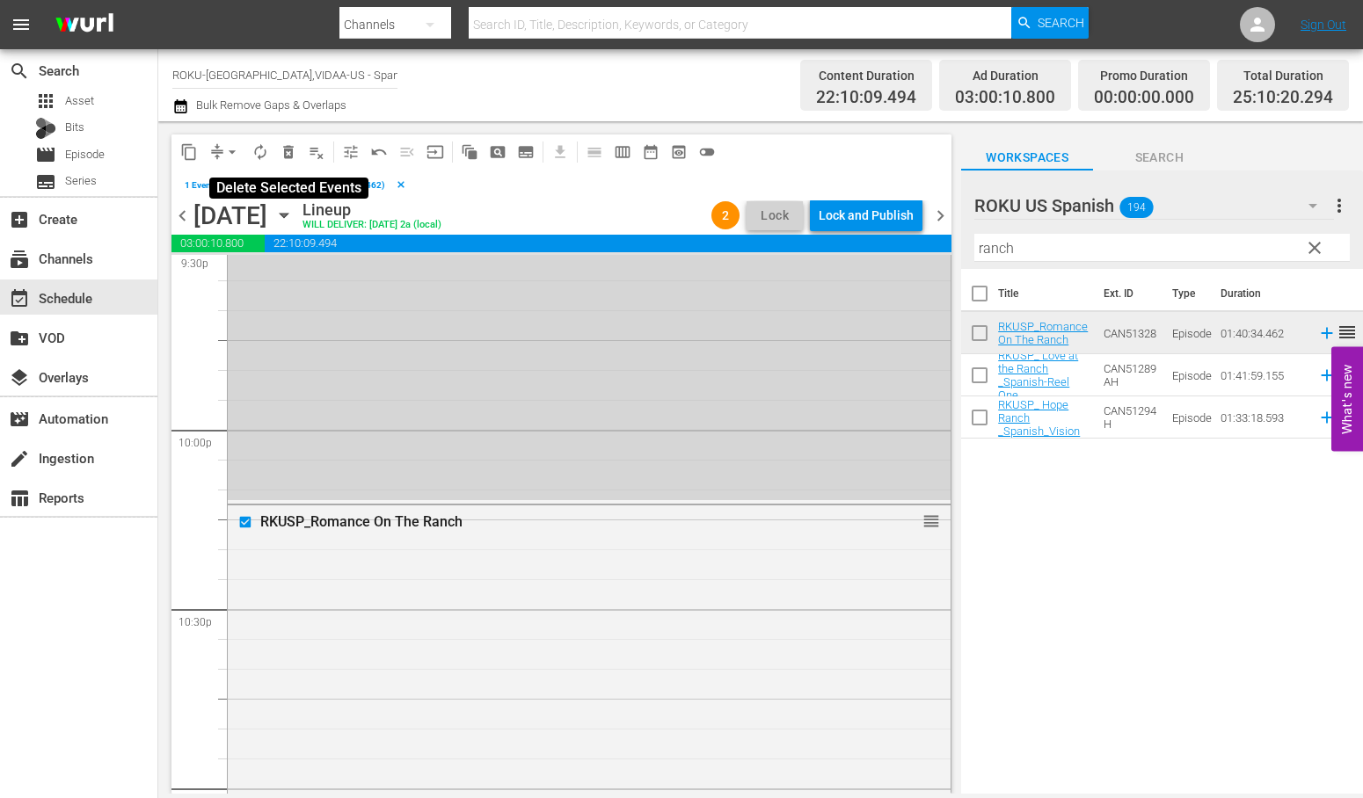
click at [285, 153] on span "delete_forever_outlined" at bounding box center [289, 152] width 18 height 18
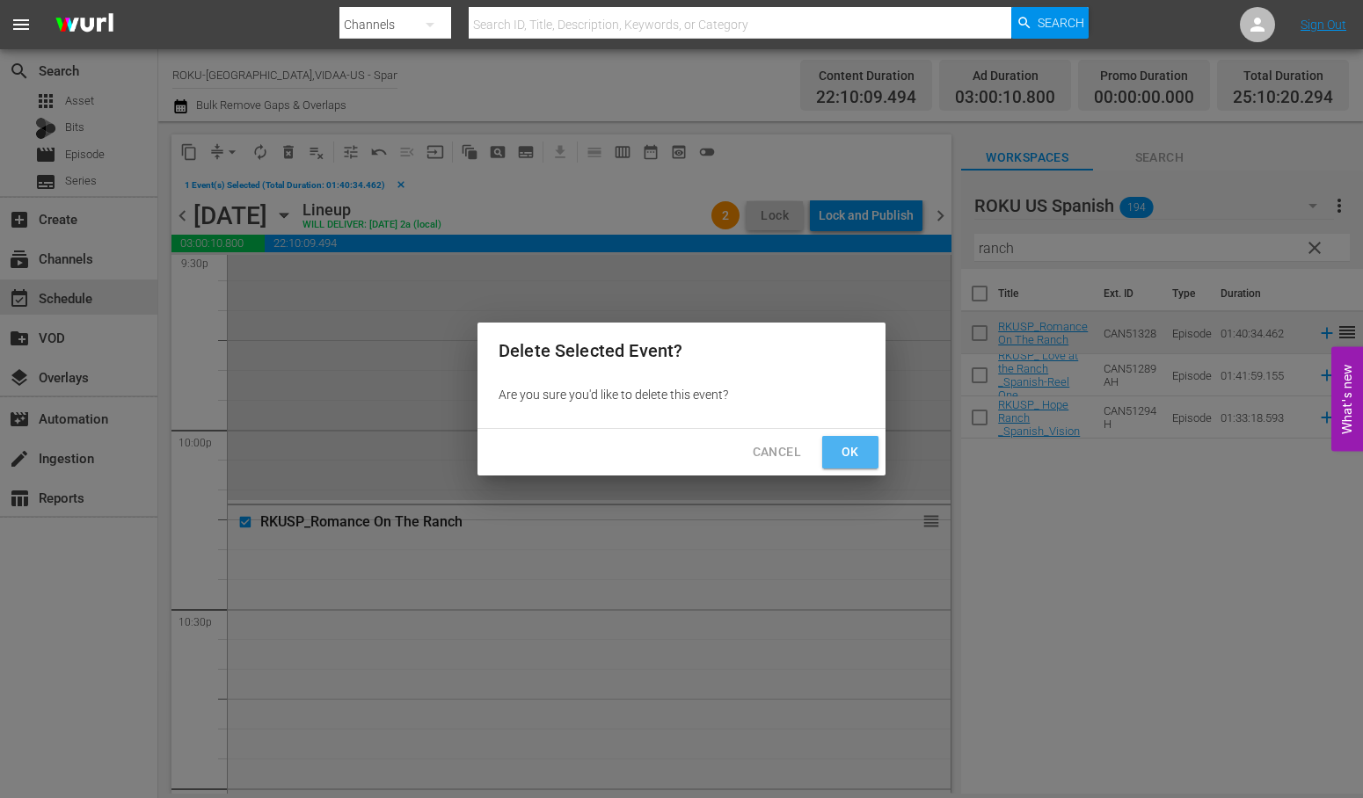
click at [848, 447] on span "Ok" at bounding box center [850, 452] width 28 height 22
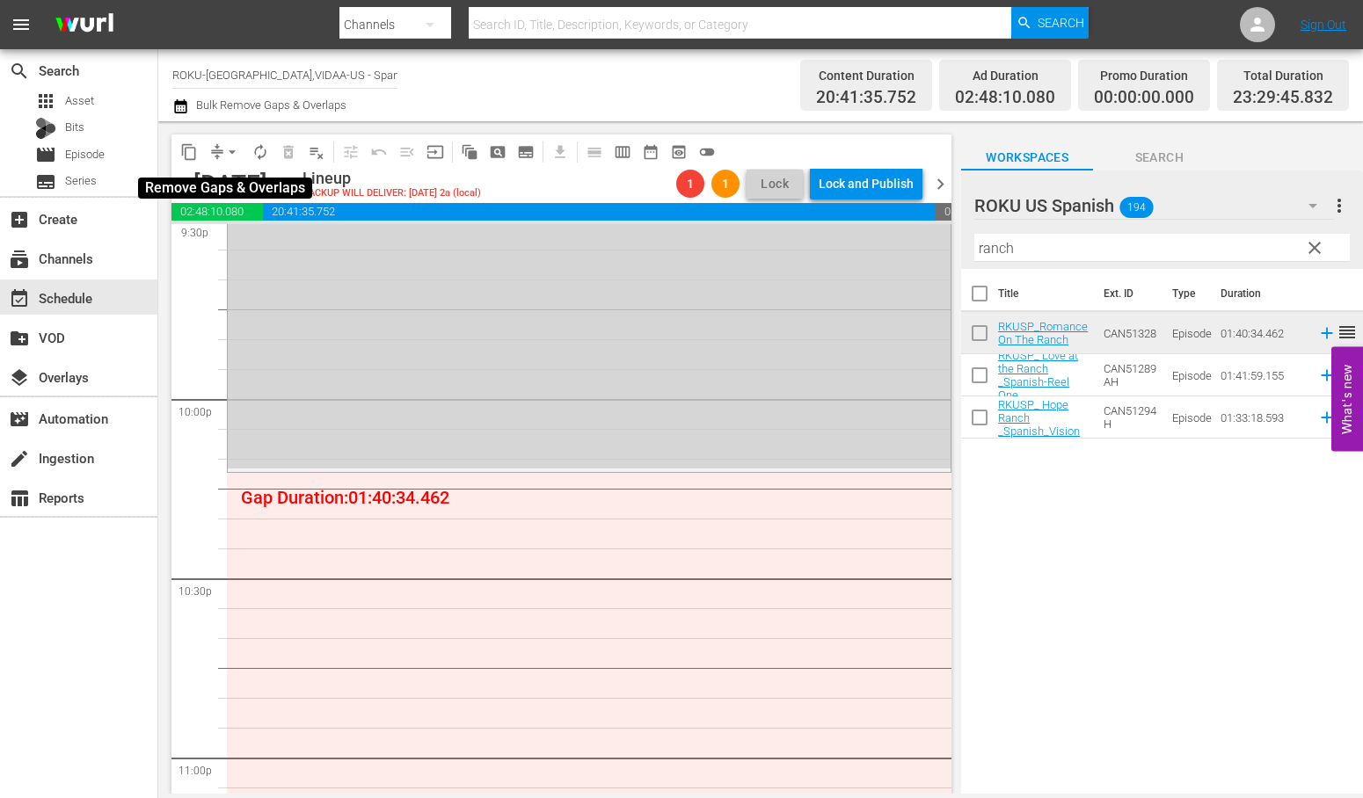
drag, startPoint x: 232, startPoint y: 151, endPoint x: 233, endPoint y: 162, distance: 10.6
click at [232, 151] on span "arrow_drop_down" at bounding box center [232, 152] width 18 height 18
click at [261, 242] on li "Align to End of Previous Day" at bounding box center [233, 244] width 185 height 29
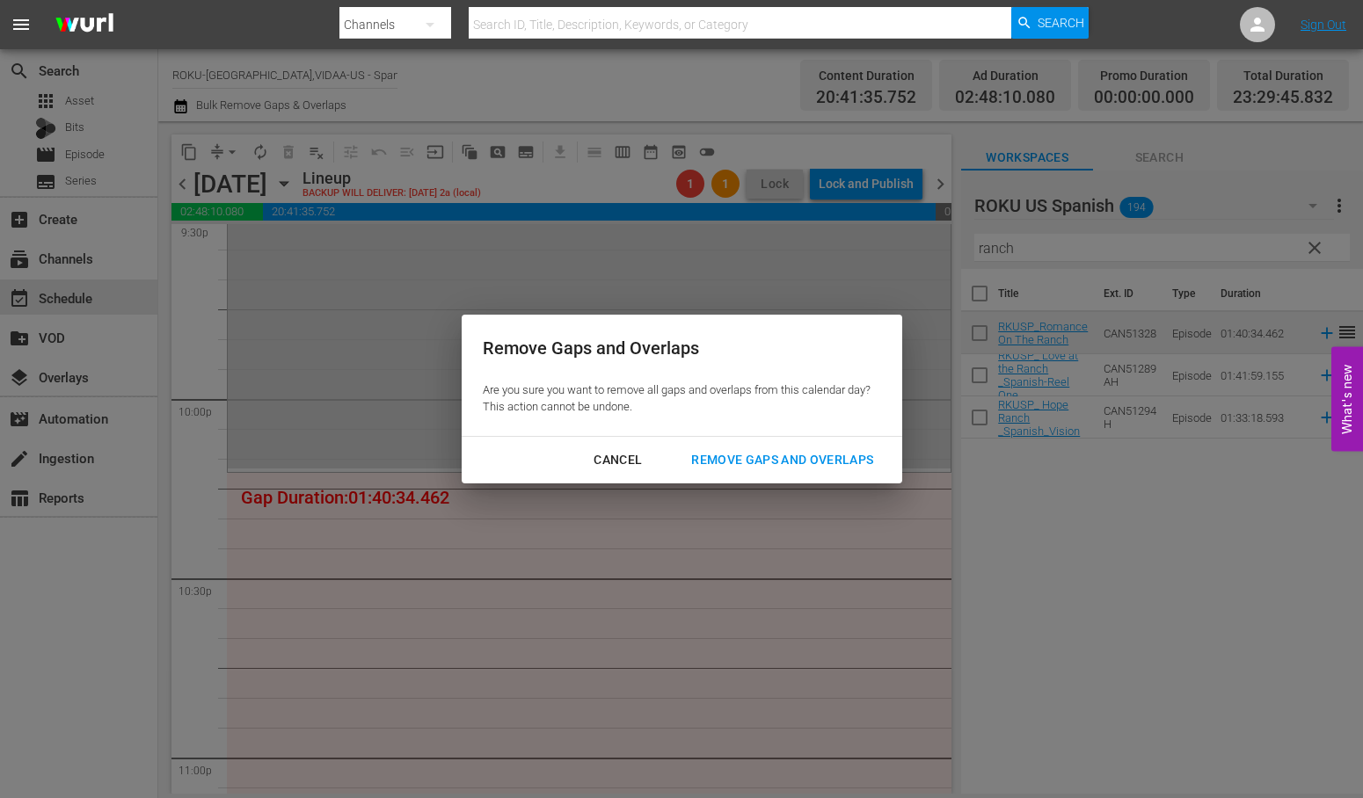
click at [841, 460] on div "Remove Gaps and Overlaps" at bounding box center [782, 460] width 210 height 22
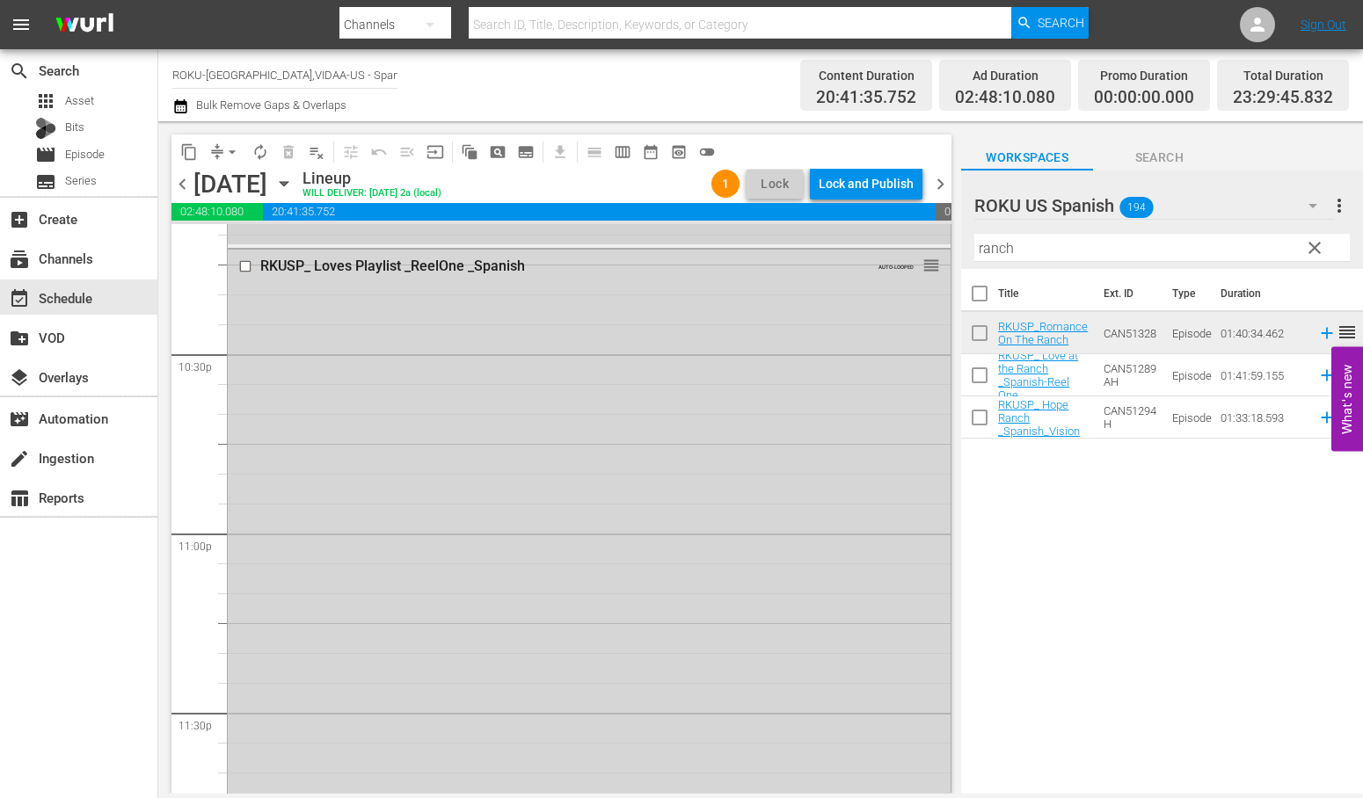
scroll to position [8038, 0]
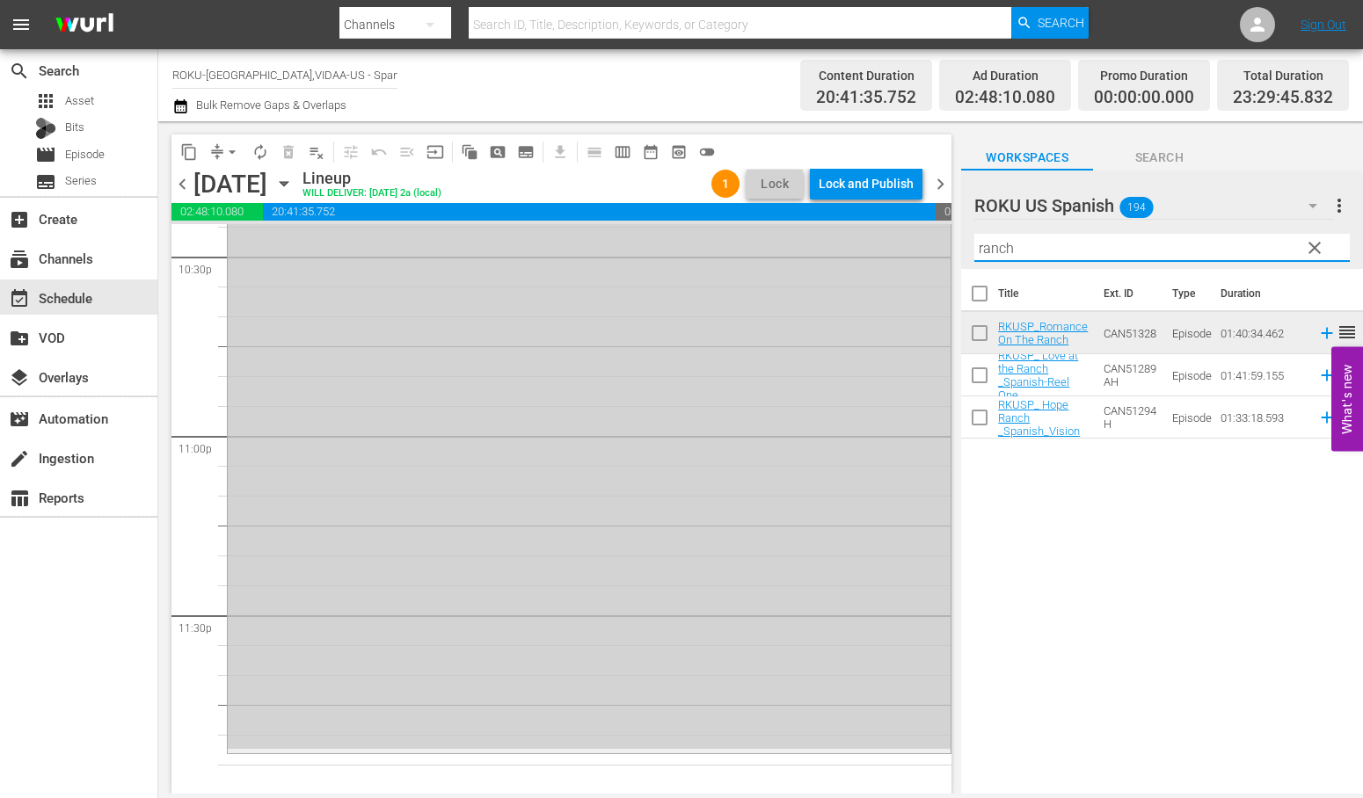
drag, startPoint x: 1037, startPoint y: 256, endPoint x: 877, endPoint y: 242, distance: 160.6
click at [876, 239] on div "content_copy compress arrow_drop_down autorenew_outlined delete_forever_outline…" at bounding box center [760, 457] width 1204 height 673
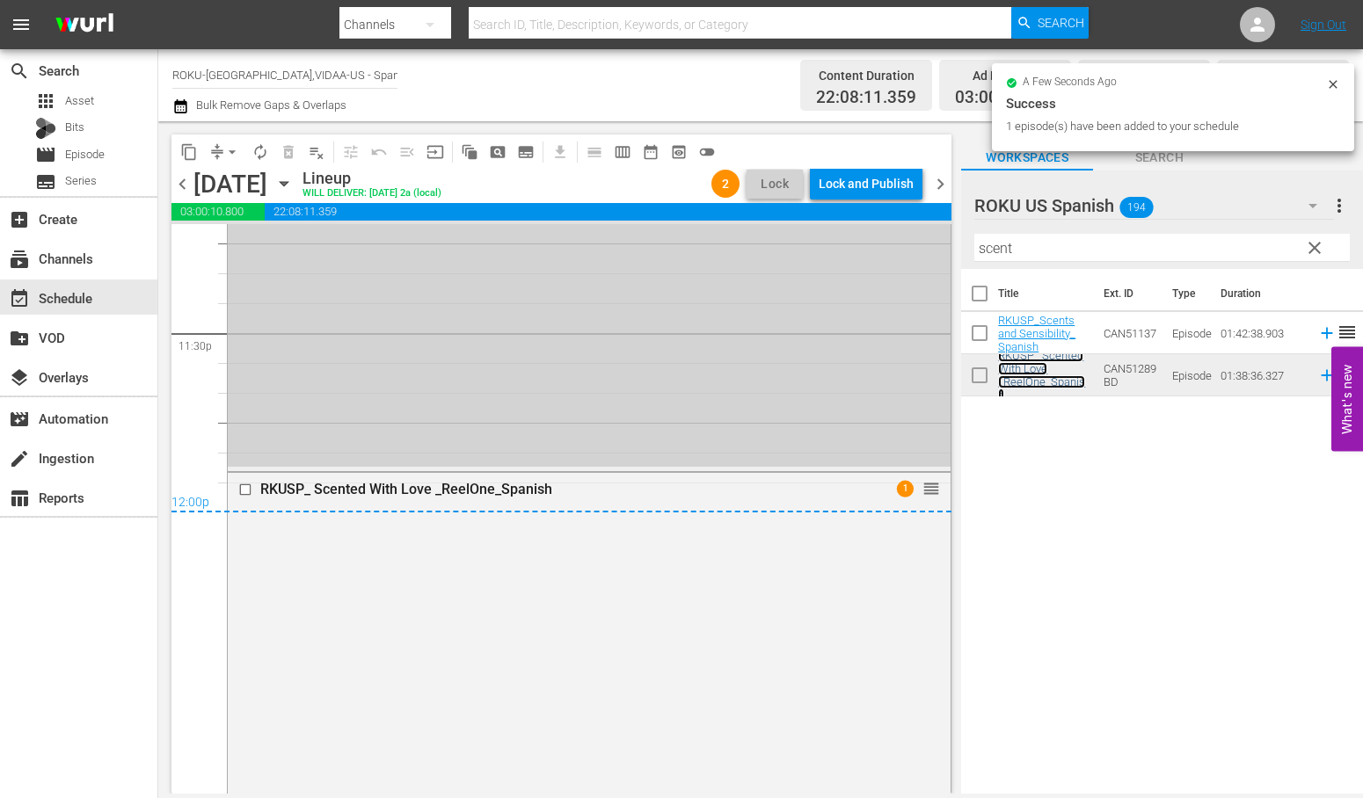
scroll to position [8331, 0]
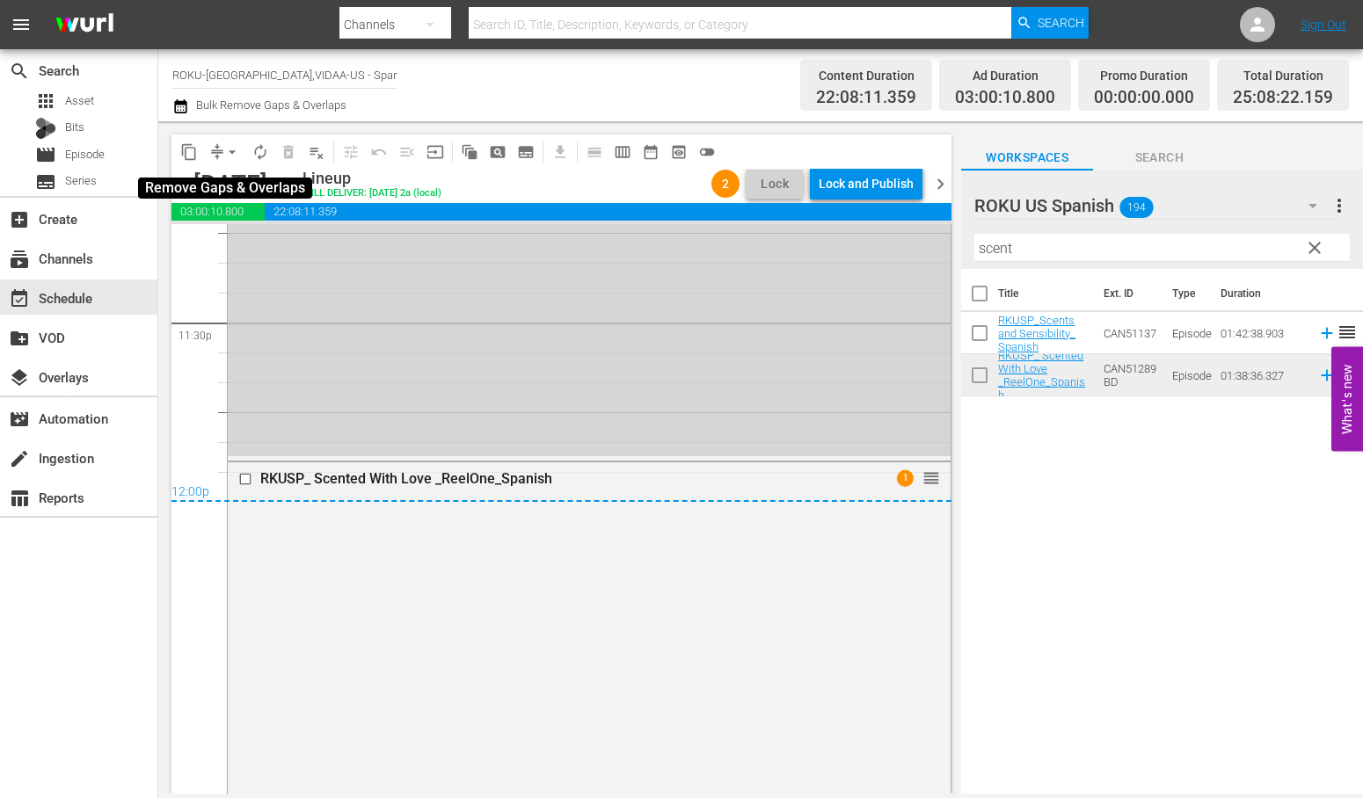
click at [234, 147] on span "arrow_drop_down" at bounding box center [232, 152] width 18 height 18
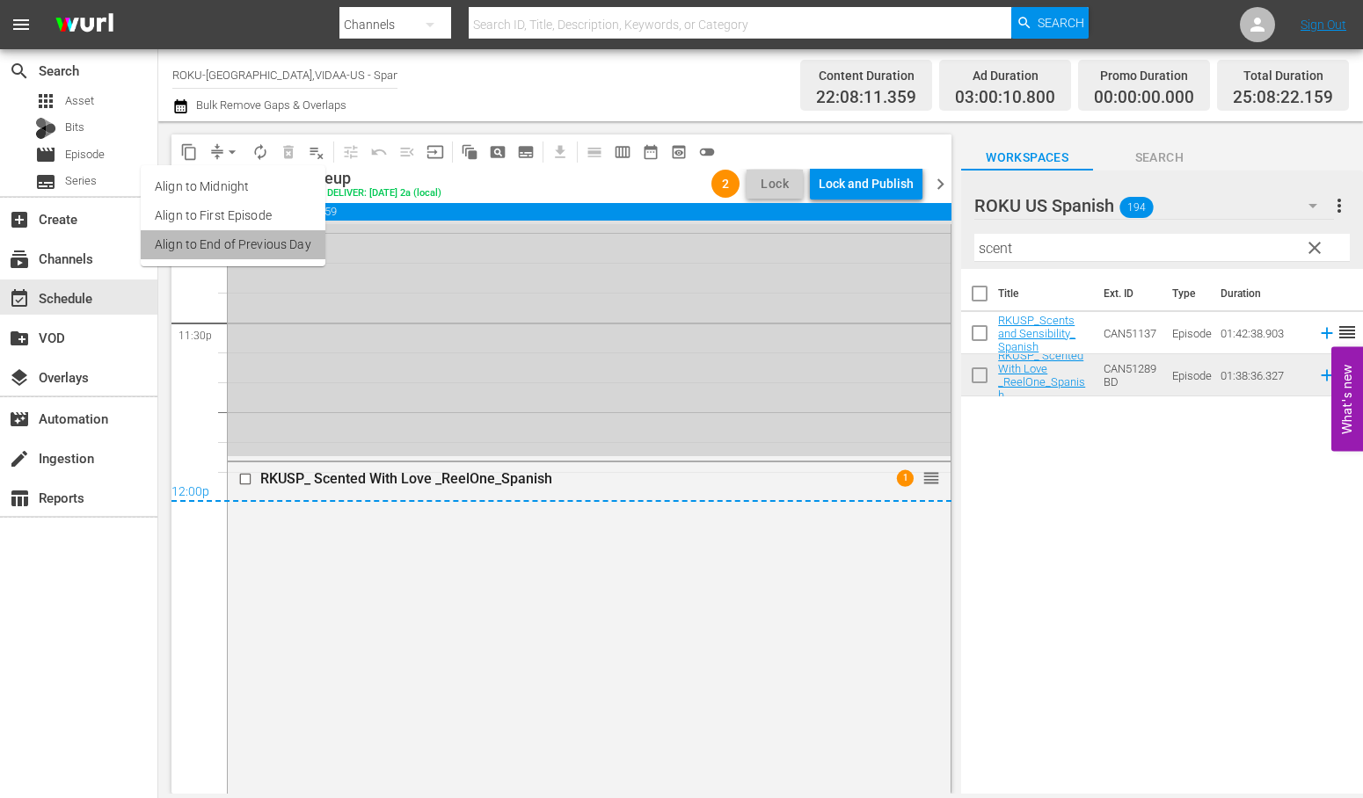
click at [304, 244] on li "Align to End of Previous Day" at bounding box center [233, 244] width 185 height 29
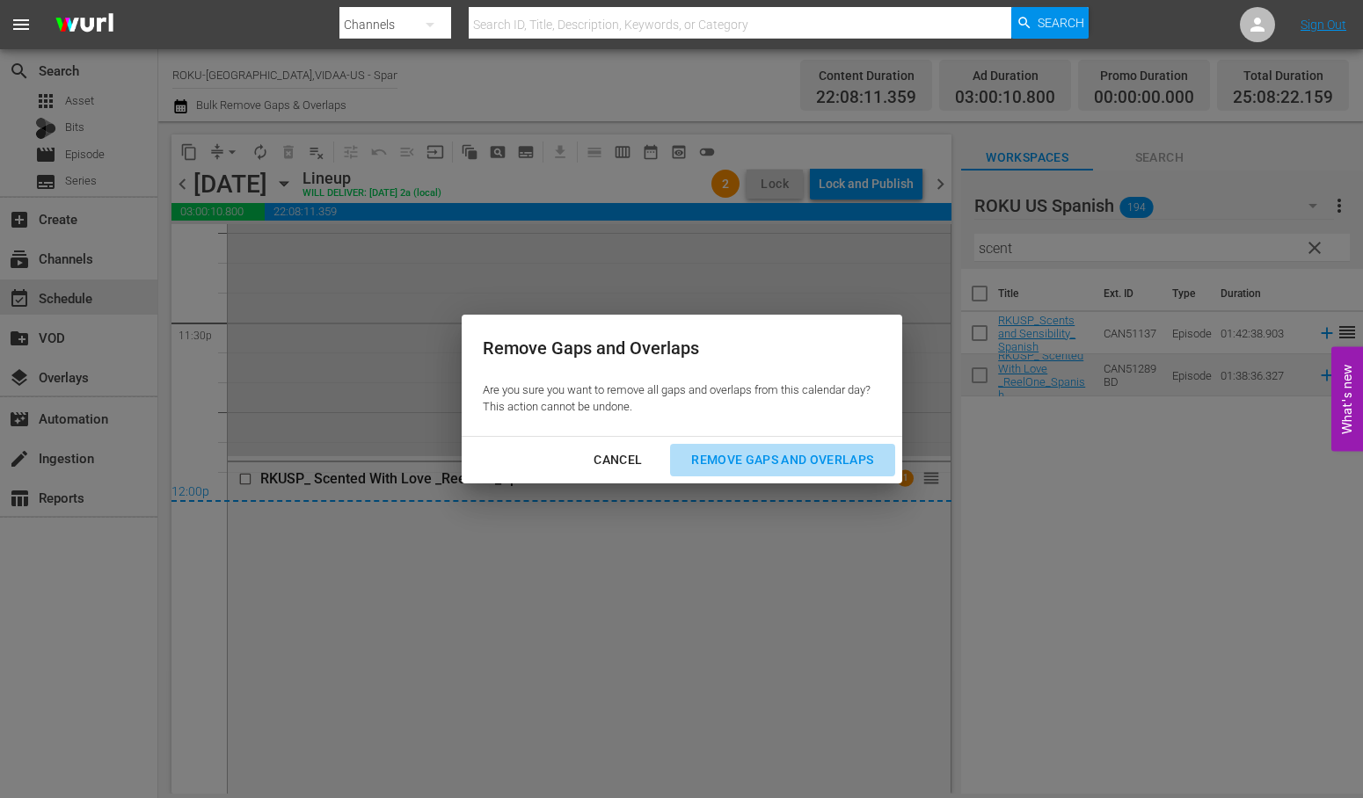
click at [844, 454] on div "Remove Gaps and Overlaps" at bounding box center [782, 460] width 210 height 22
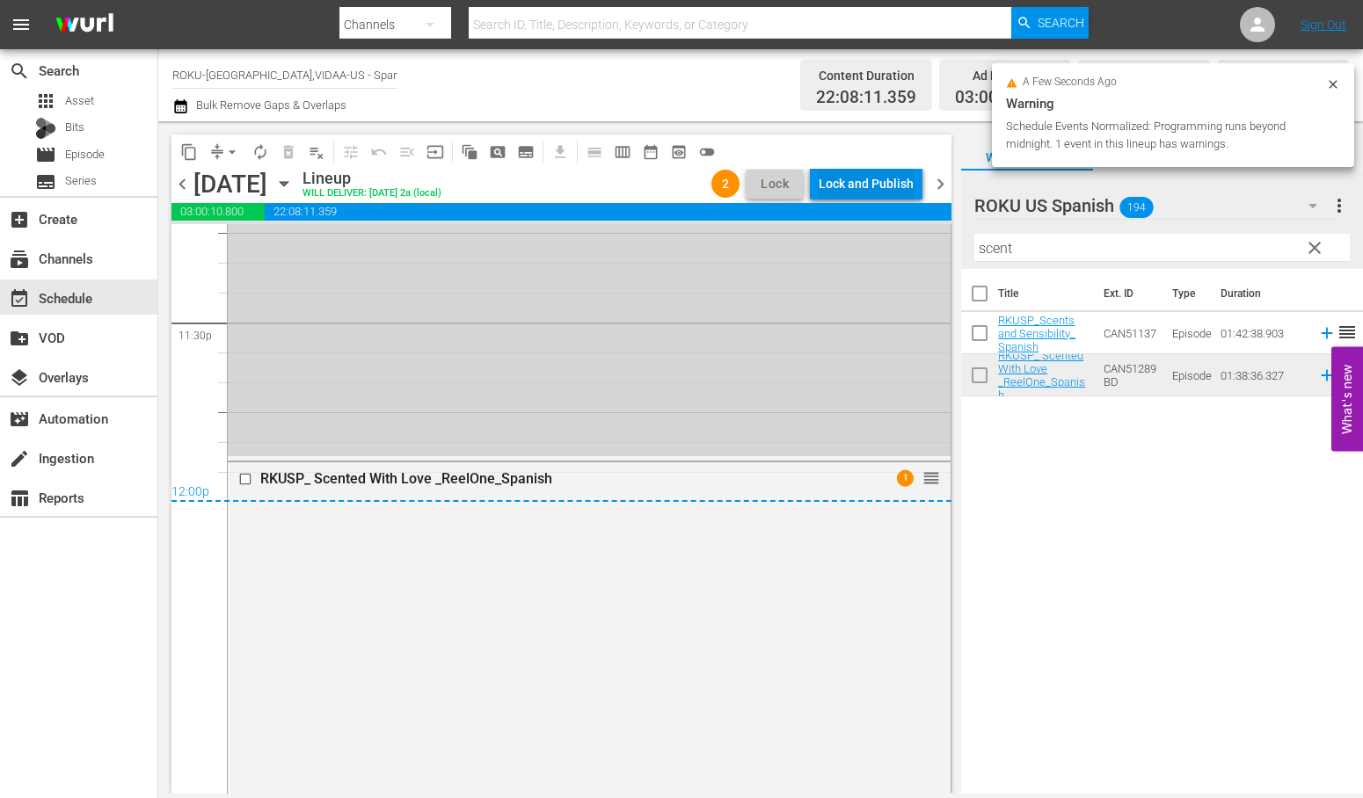
click at [876, 180] on div "Lock and Publish" at bounding box center [866, 184] width 95 height 32
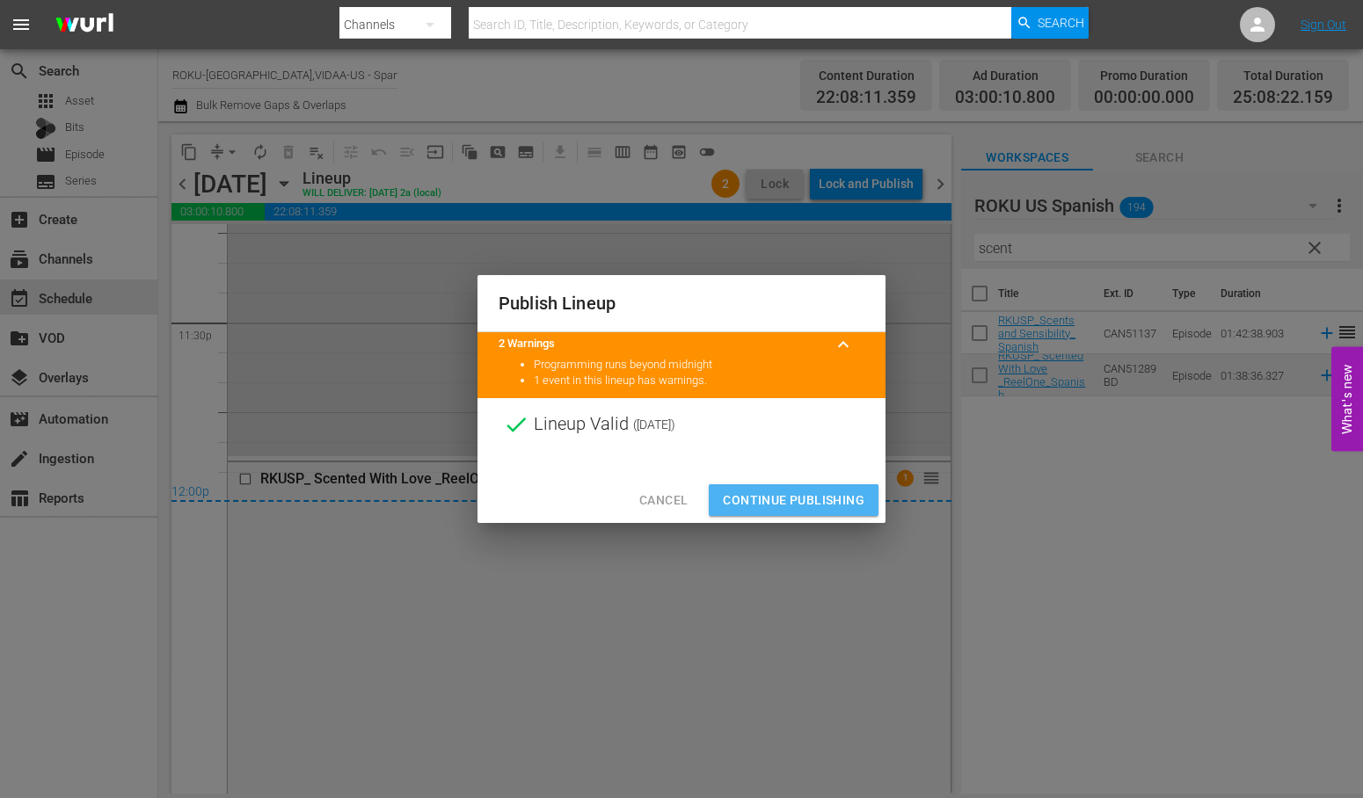
click at [815, 498] on span "Continue Publishing" at bounding box center [794, 501] width 142 height 22
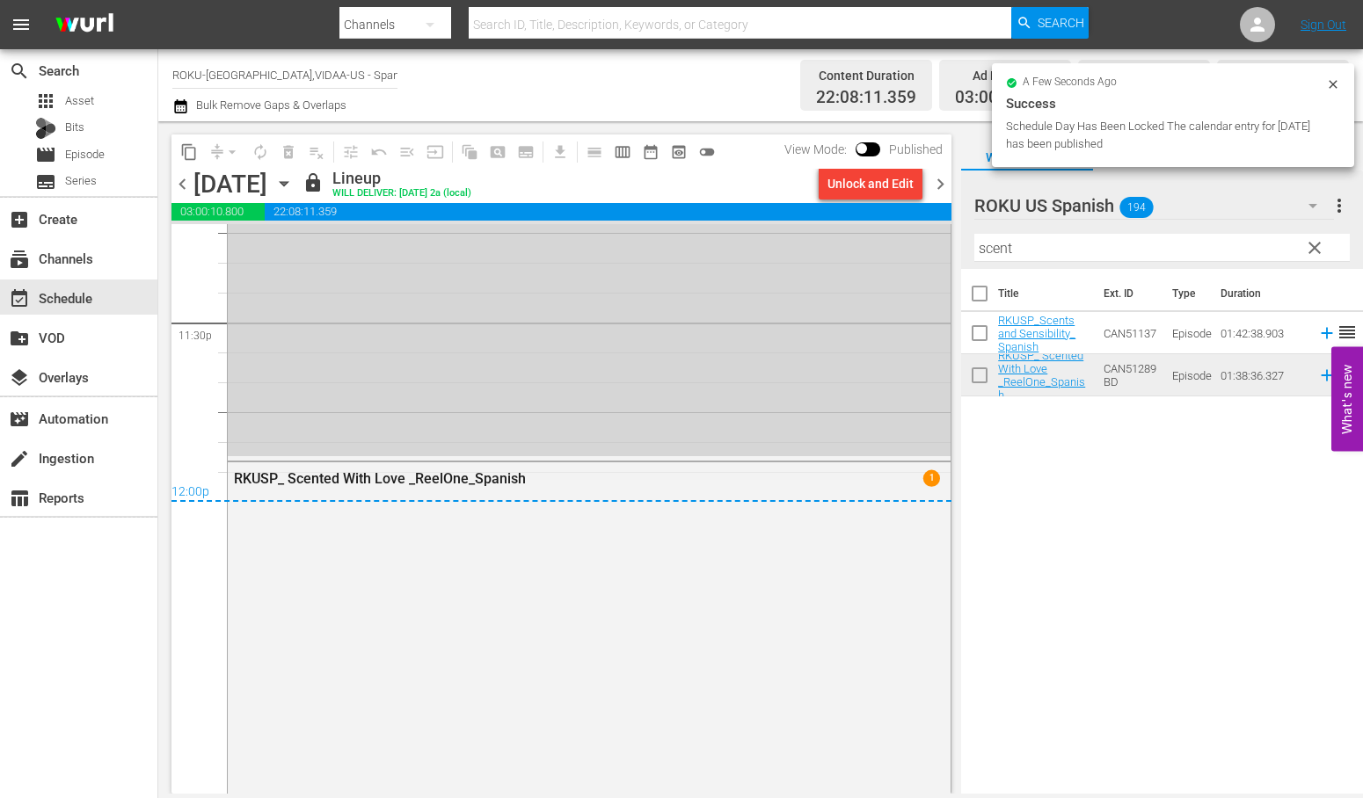
click at [287, 183] on icon "button" at bounding box center [284, 184] width 8 height 4
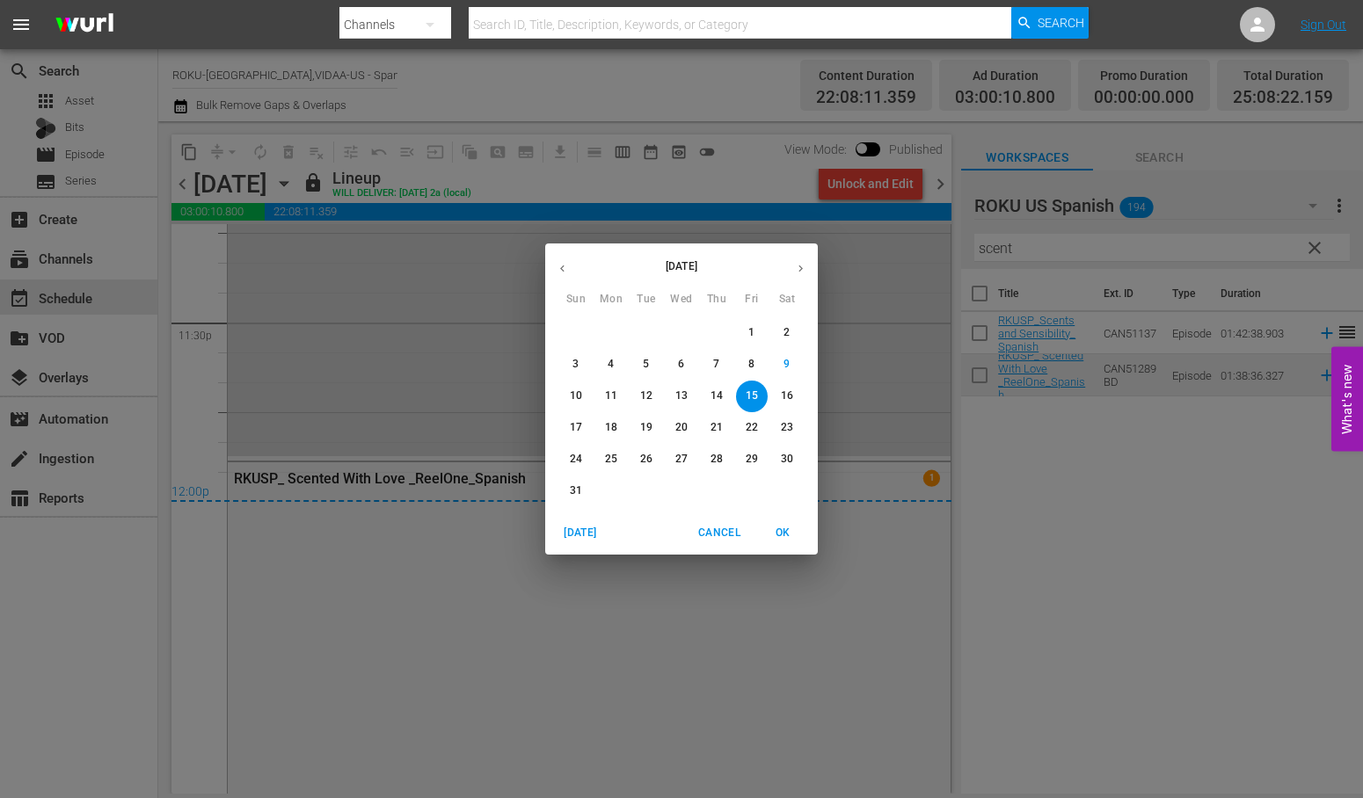
click at [788, 398] on p "16" at bounding box center [787, 396] width 12 height 15
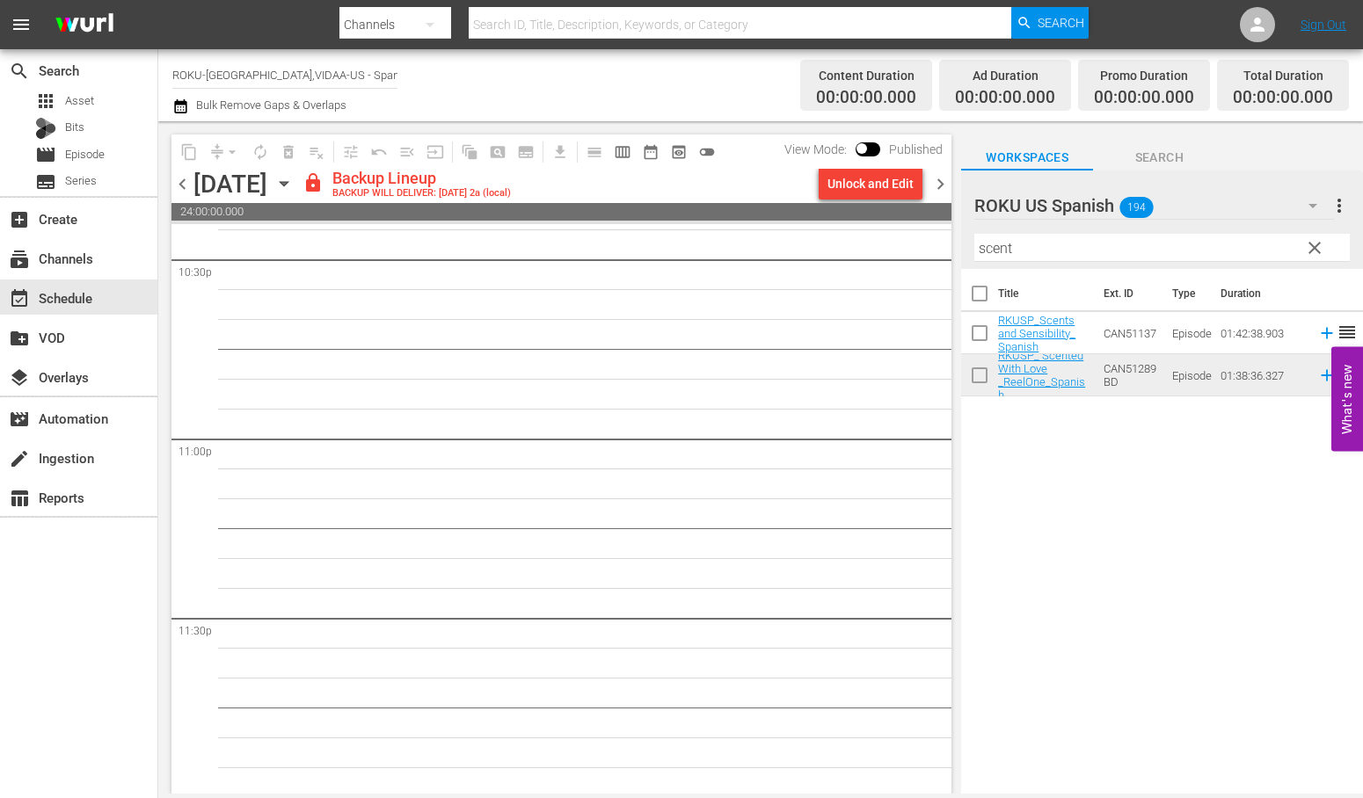
scroll to position [8038, 0]
click at [853, 179] on div "Unlock and Edit" at bounding box center [870, 184] width 86 height 32
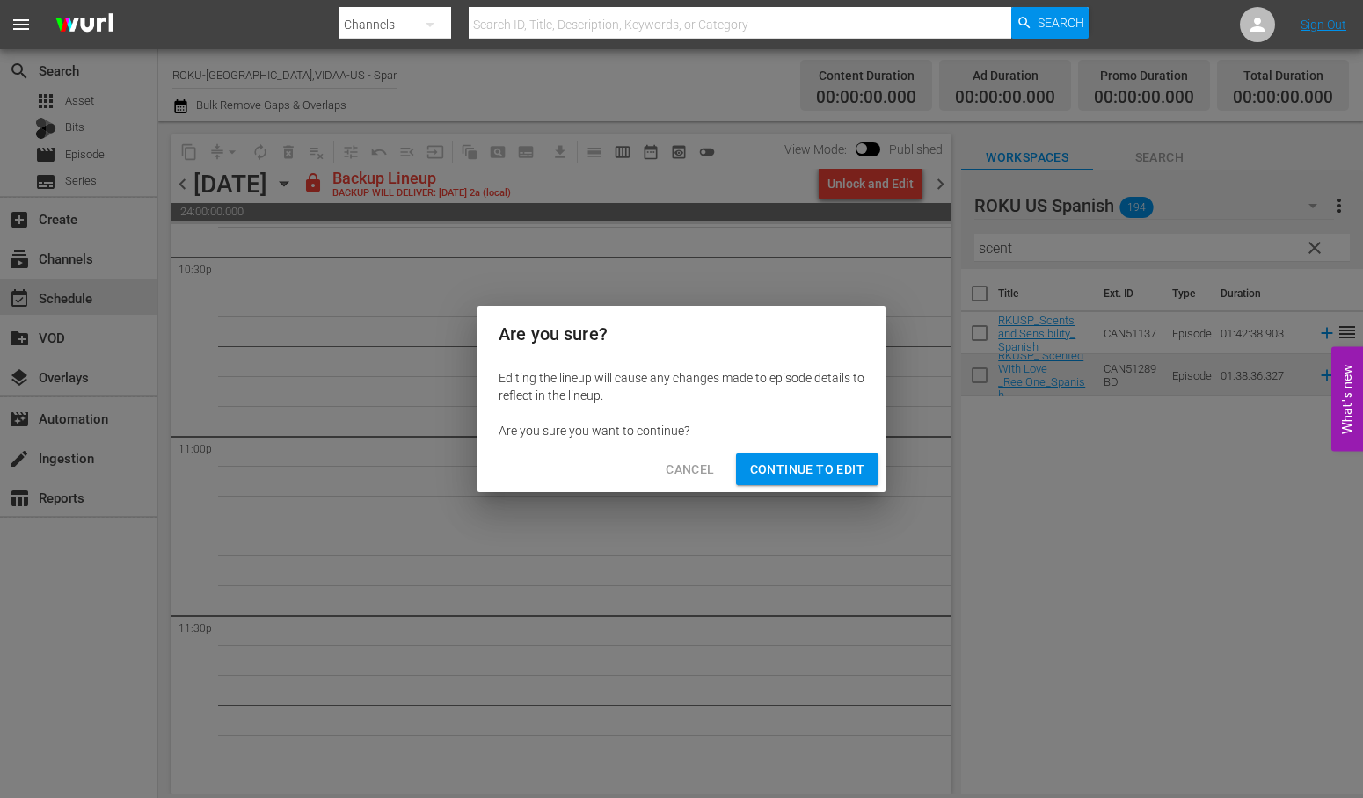
drag, startPoint x: 805, startPoint y: 461, endPoint x: 818, endPoint y: 481, distance: 23.7
click at [805, 461] on span "Continue to Edit" at bounding box center [807, 470] width 114 height 22
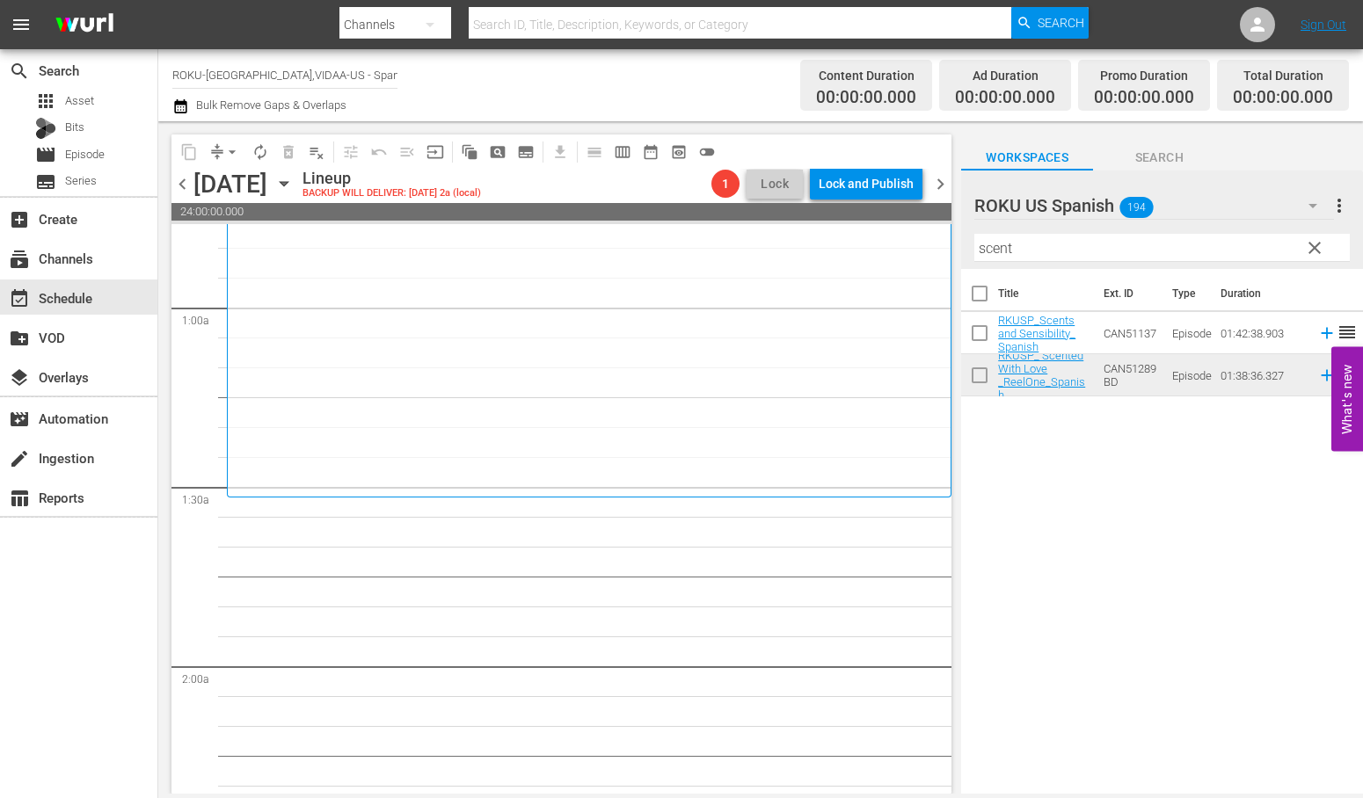
scroll to position [293, 0]
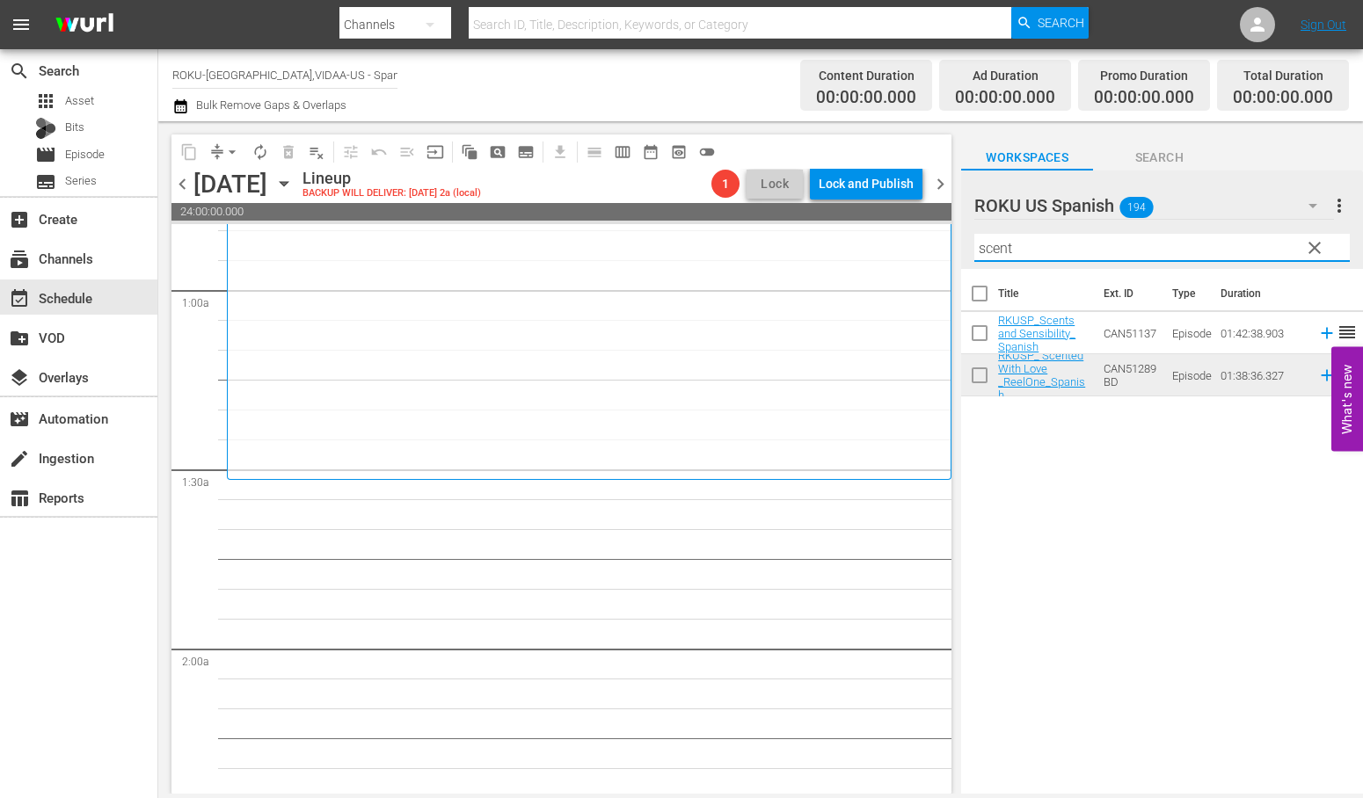
drag, startPoint x: 1034, startPoint y: 244, endPoint x: 891, endPoint y: 222, distance: 145.0
click at [891, 223] on div "content_copy compress arrow_drop_down autorenew_outlined delete_forever_outline…" at bounding box center [760, 457] width 1204 height 673
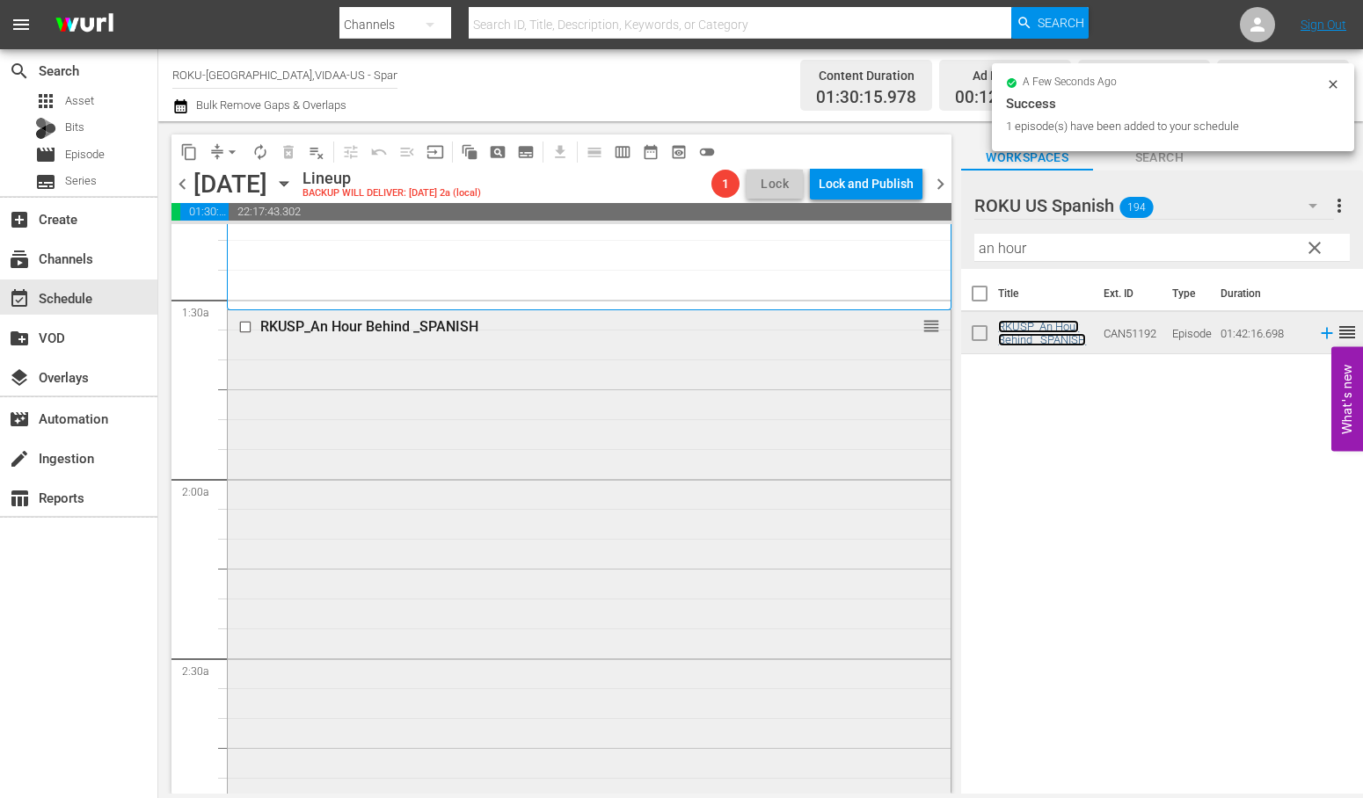
scroll to position [879, 0]
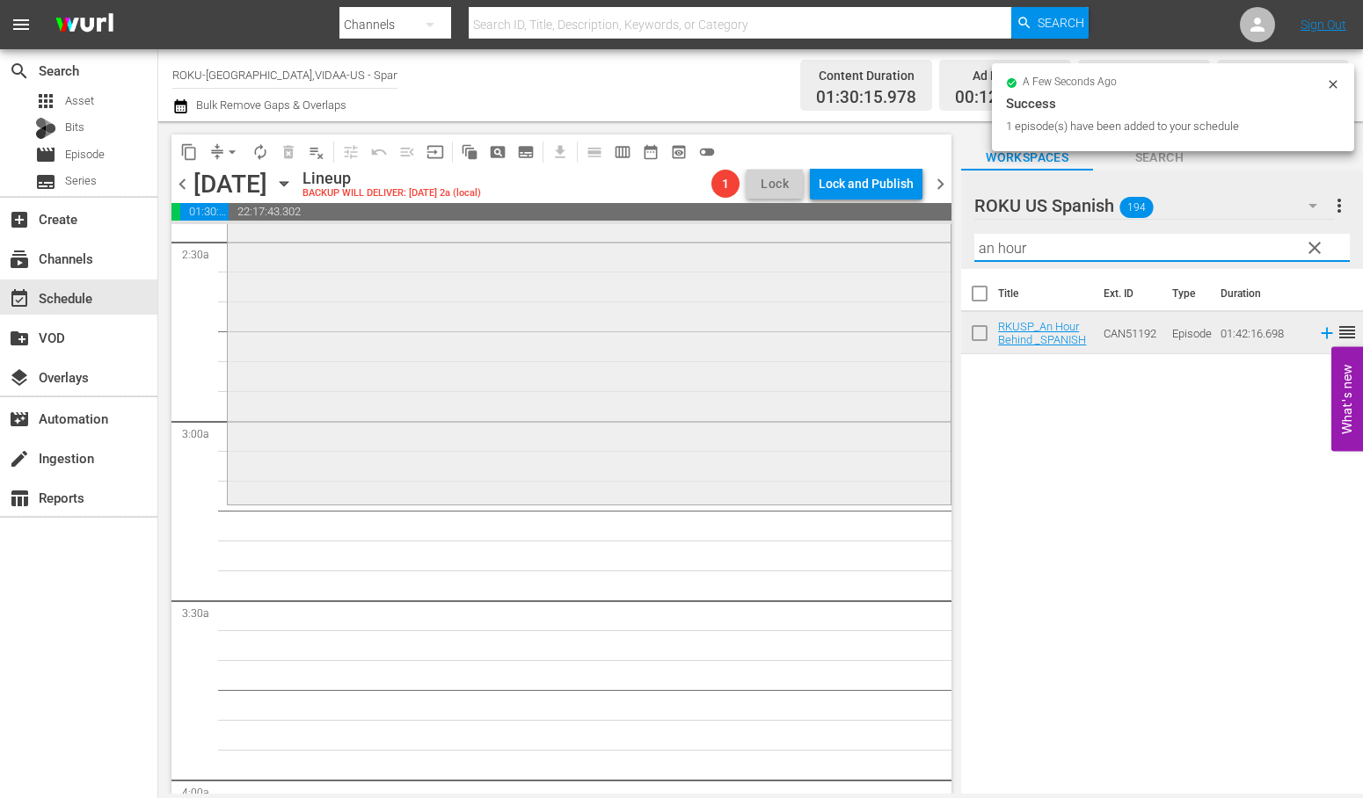
drag, startPoint x: 962, startPoint y: 247, endPoint x: 740, endPoint y: 248, distance: 221.6
click at [747, 247] on div "content_copy compress arrow_drop_down autorenew_outlined delete_forever_outline…" at bounding box center [760, 457] width 1204 height 673
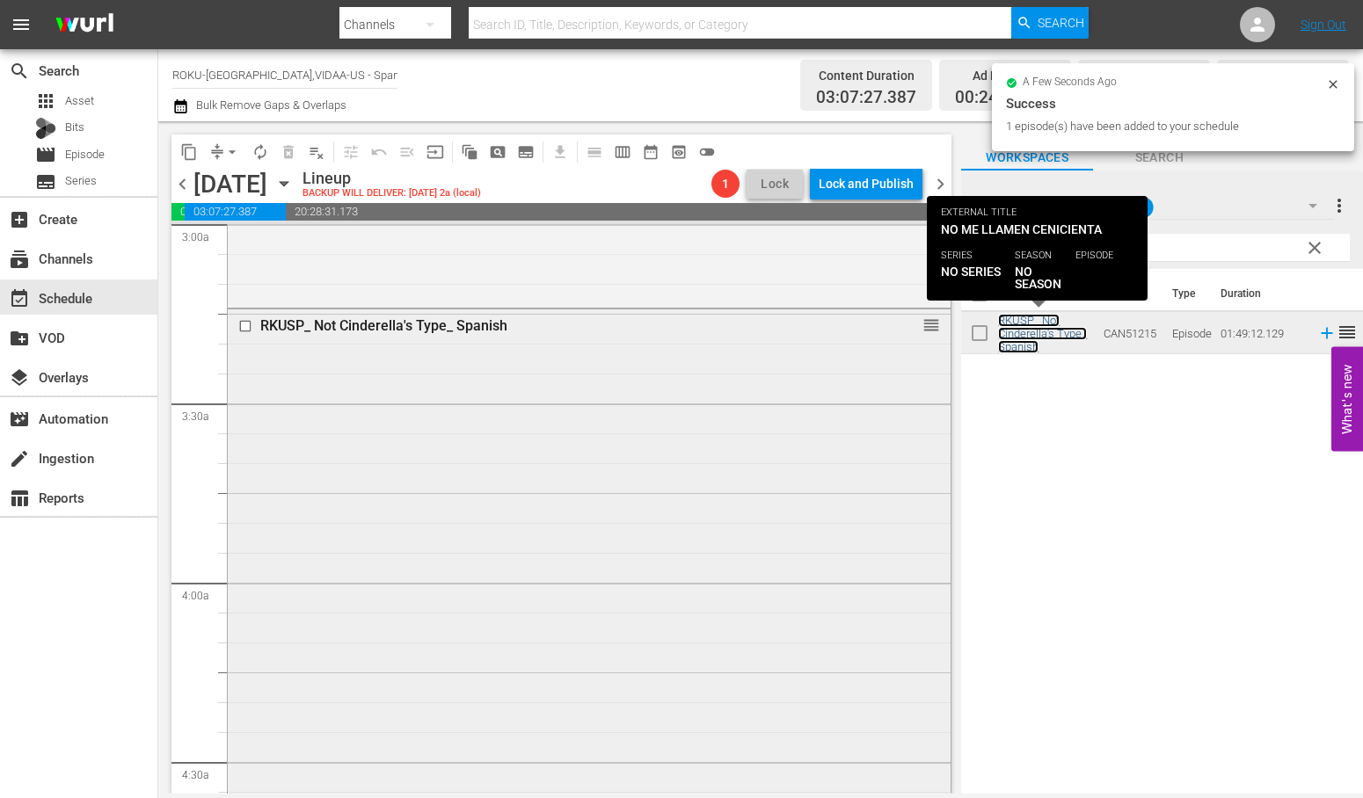
scroll to position [1465, 0]
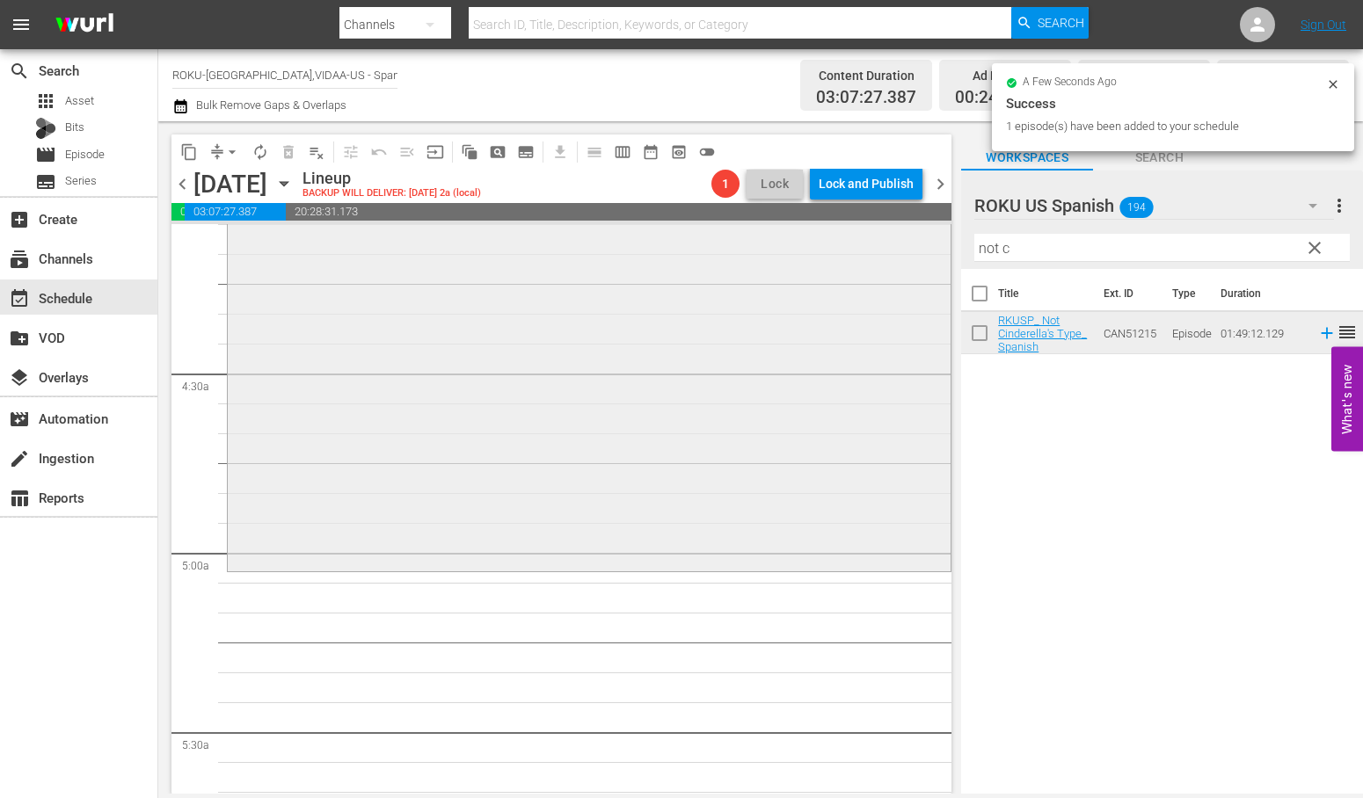
drag, startPoint x: 952, startPoint y: 249, endPoint x: 811, endPoint y: 249, distance: 141.5
click at [813, 249] on div "content_copy compress arrow_drop_down autorenew_outlined delete_forever_outline…" at bounding box center [760, 457] width 1204 height 673
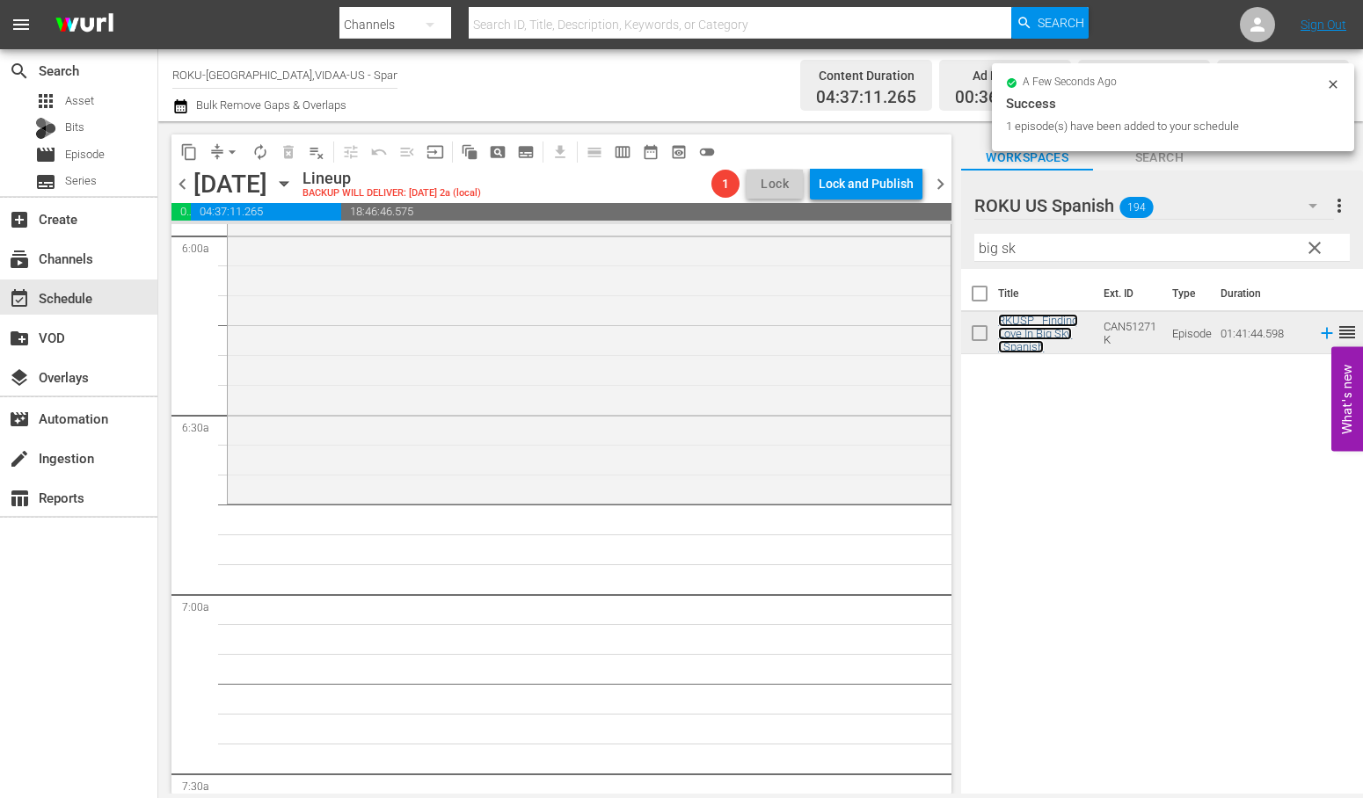
scroll to position [2149, 0]
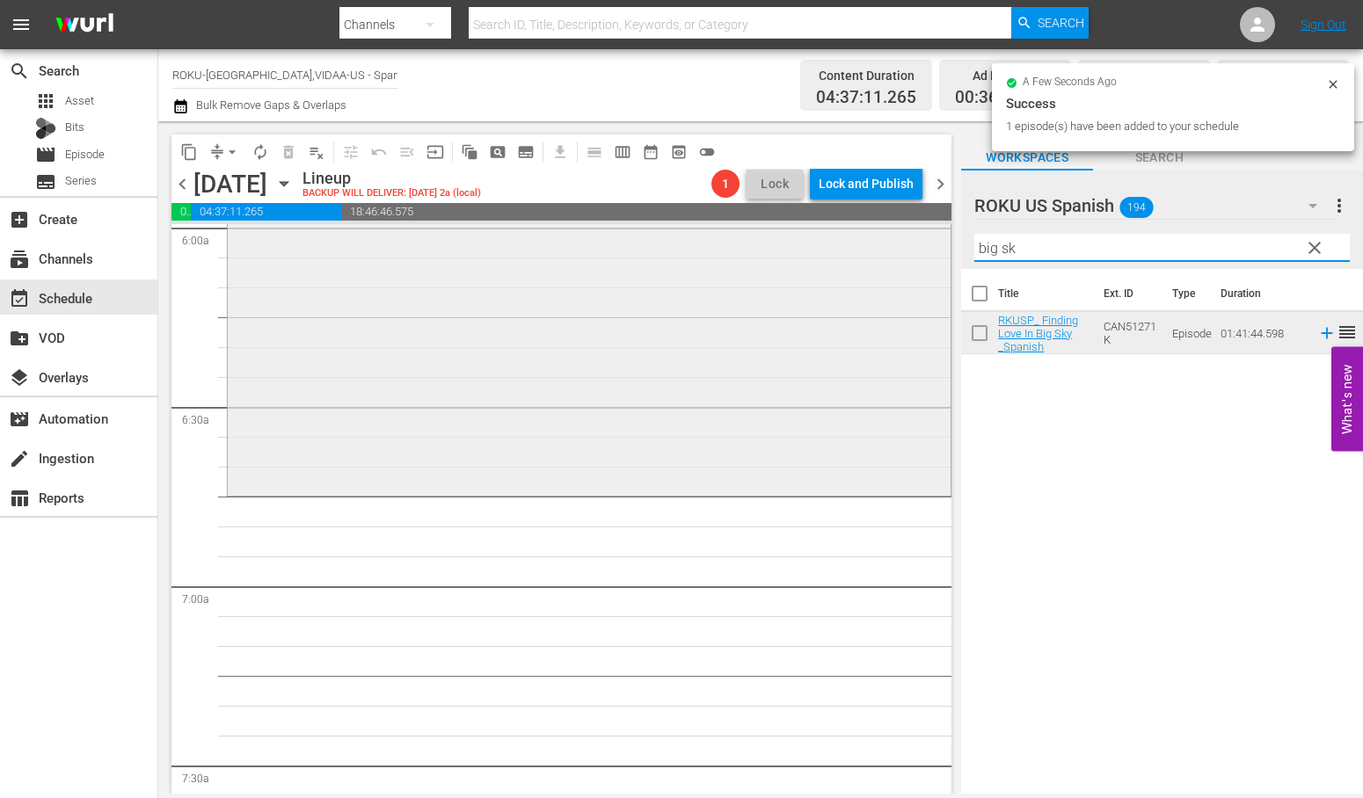
drag, startPoint x: 1082, startPoint y: 251, endPoint x: 841, endPoint y: 251, distance: 240.9
click at [864, 251] on div "content_copy compress arrow_drop_down autorenew_outlined delete_forever_outline…" at bounding box center [760, 457] width 1204 height 673
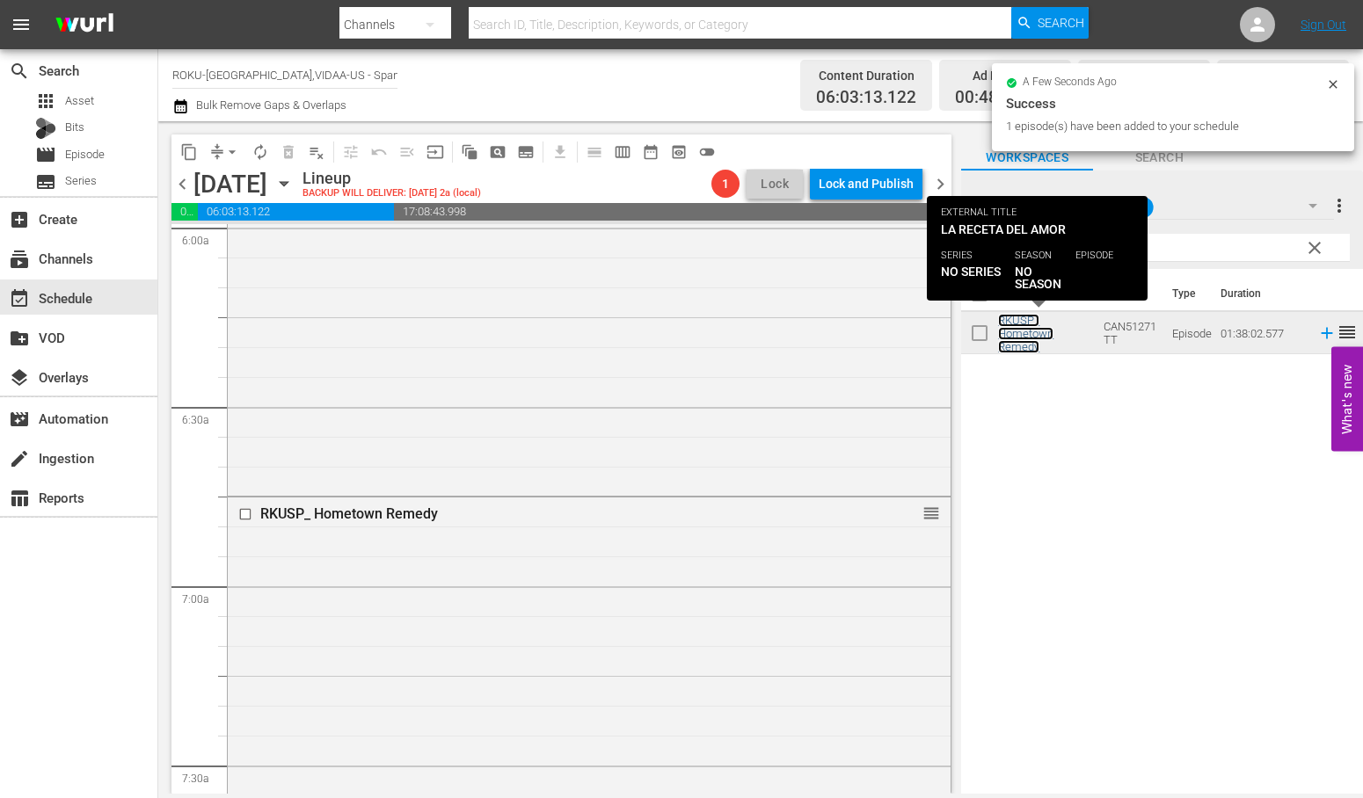
scroll to position [2638, 0]
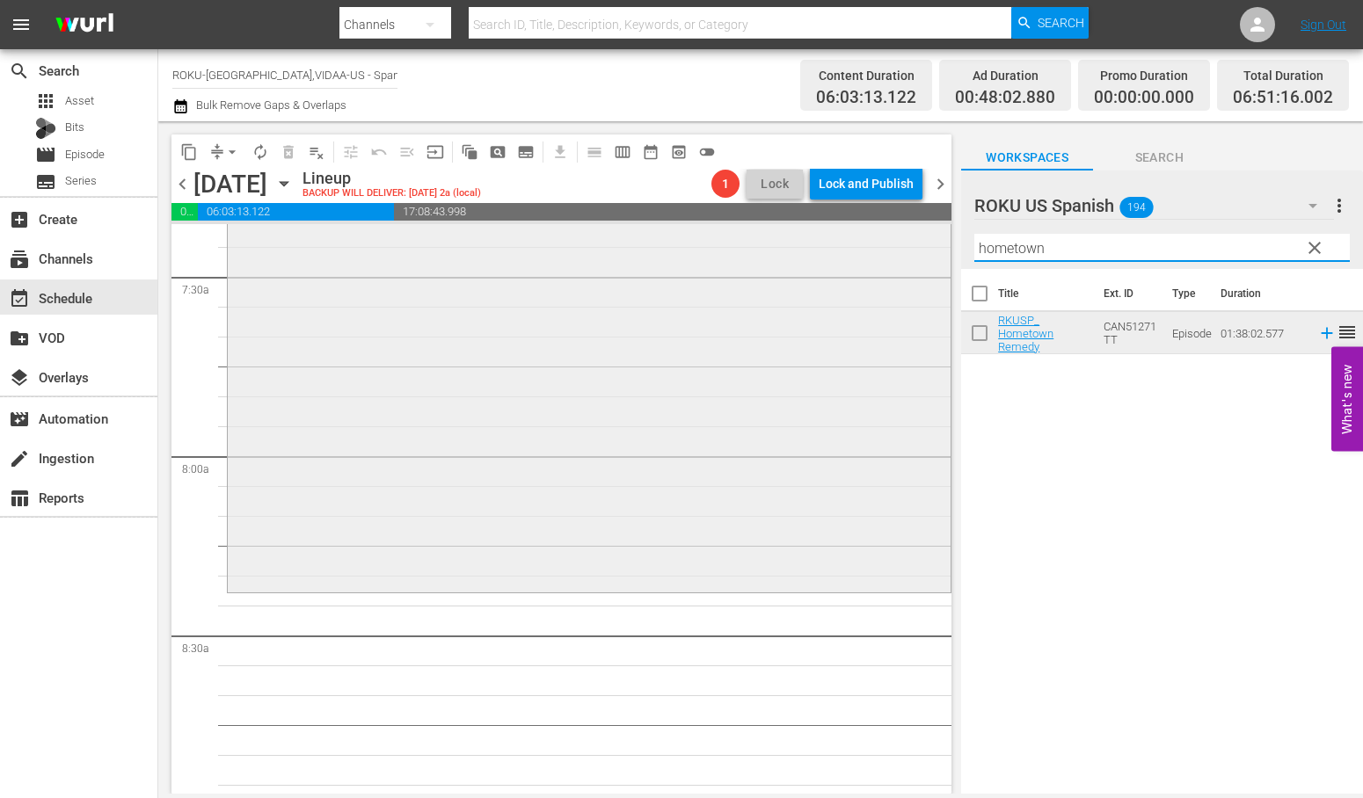
drag, startPoint x: 1059, startPoint y: 249, endPoint x: 884, endPoint y: 247, distance: 175.0
click at [884, 247] on div "content_copy compress arrow_drop_down autorenew_outlined delete_forever_outline…" at bounding box center [760, 457] width 1204 height 673
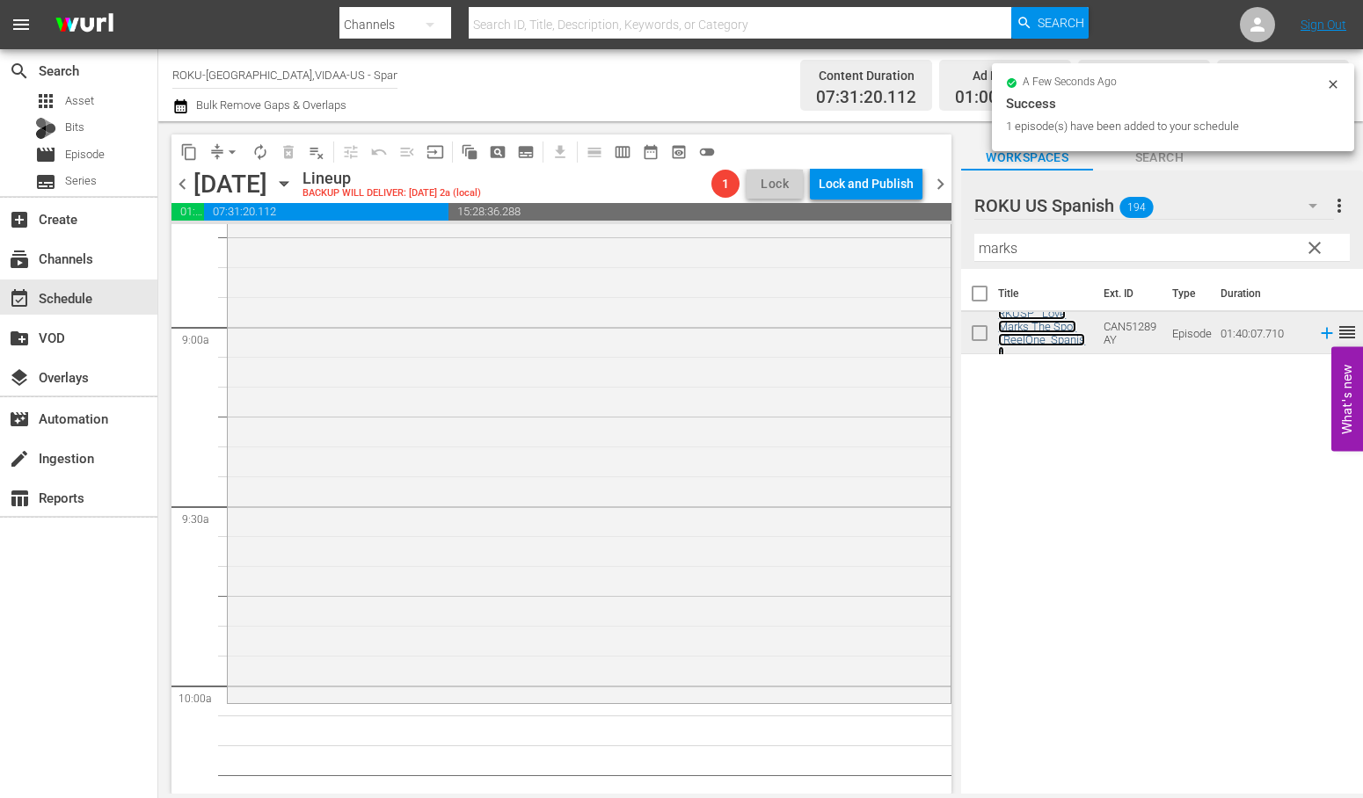
scroll to position [3418, 0]
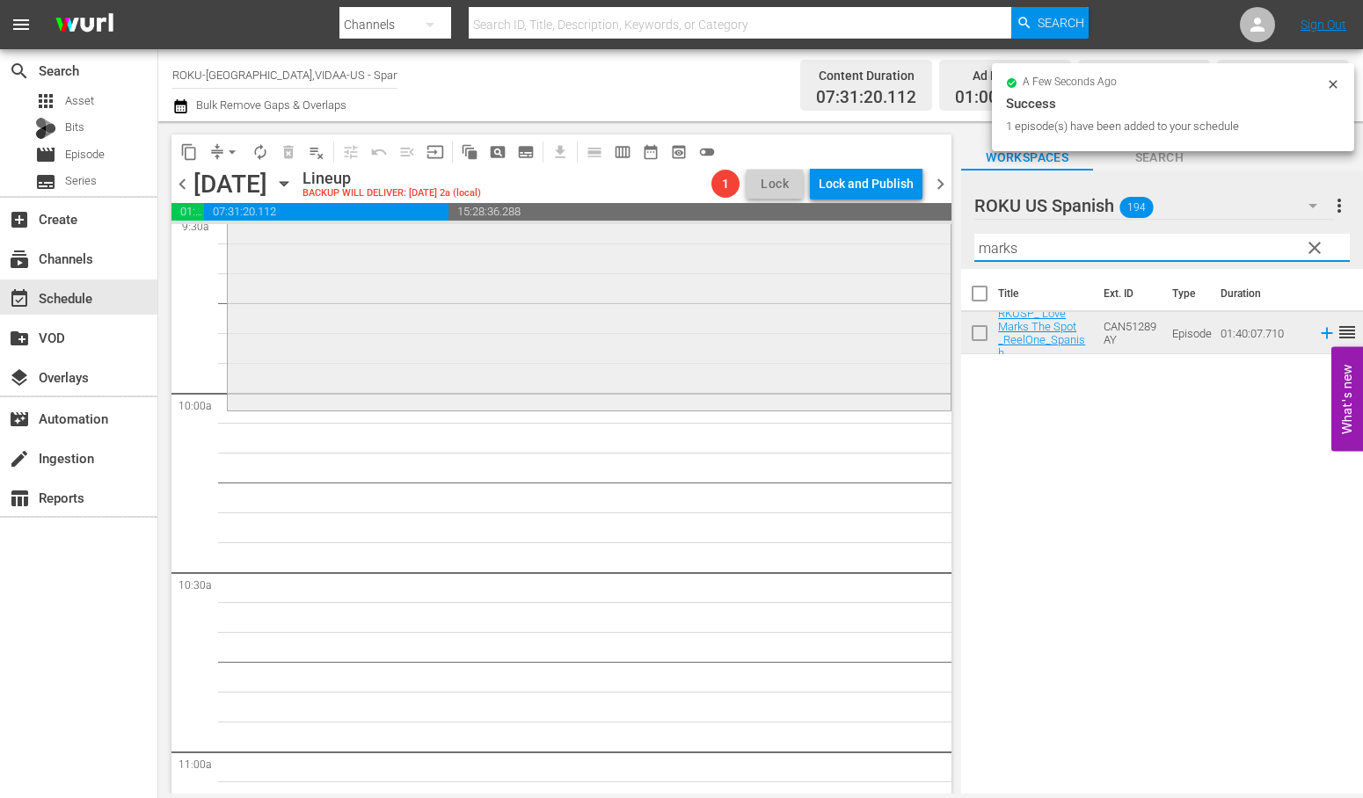
drag, startPoint x: 1032, startPoint y: 248, endPoint x: 830, endPoint y: 248, distance: 202.2
click at [830, 248] on div "content_copy compress arrow_drop_down autorenew_outlined delete_forever_outline…" at bounding box center [760, 457] width 1204 height 673
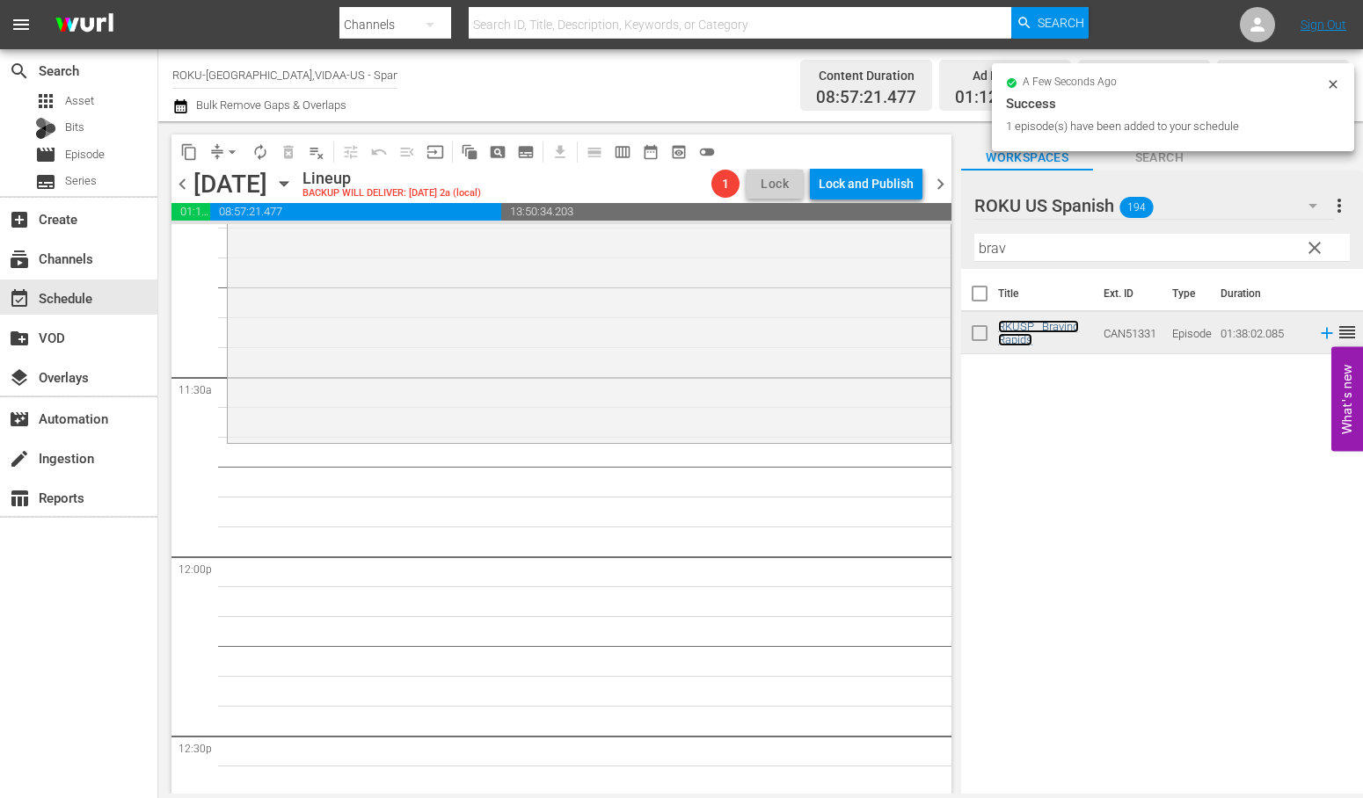
scroll to position [4005, 0]
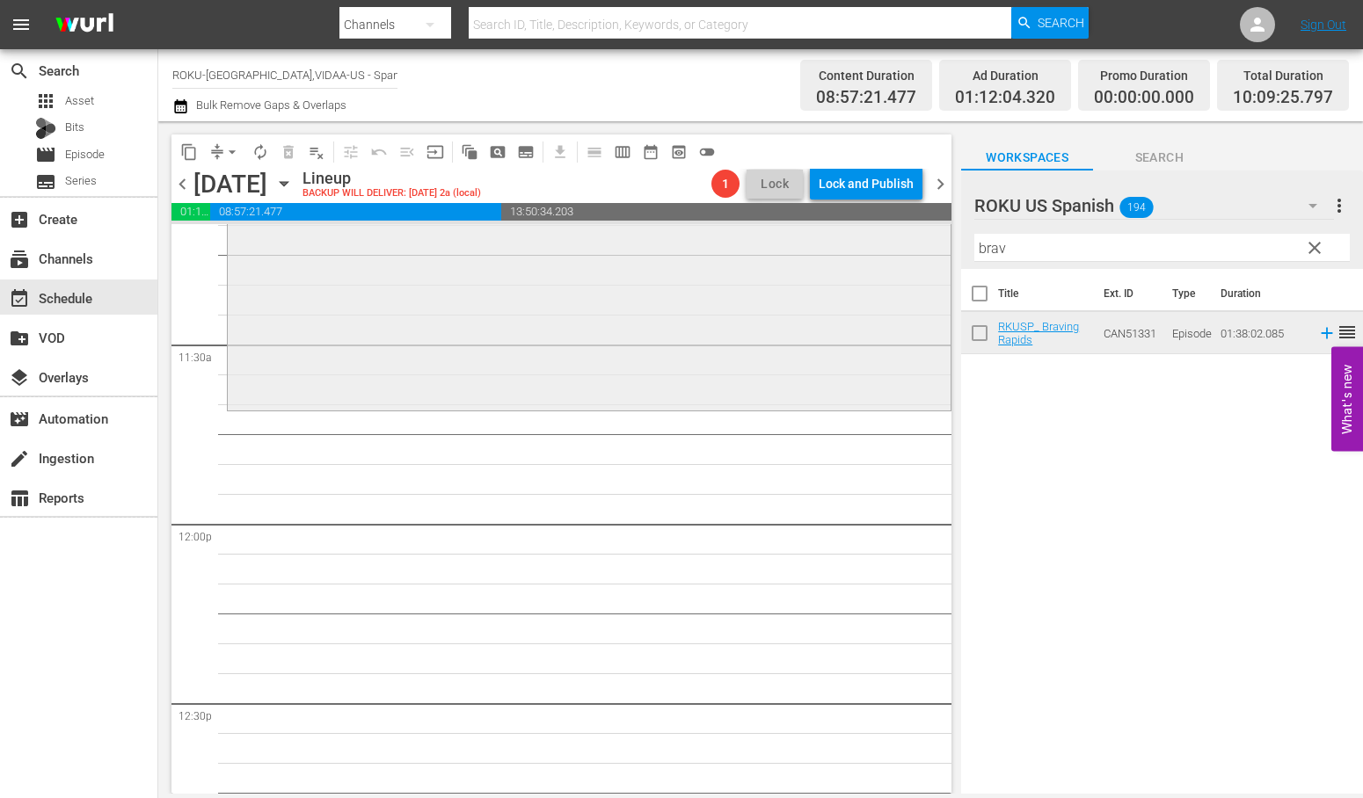
click at [826, 261] on div "content_copy compress arrow_drop_down autorenew_outlined delete_forever_outline…" at bounding box center [760, 457] width 1204 height 673
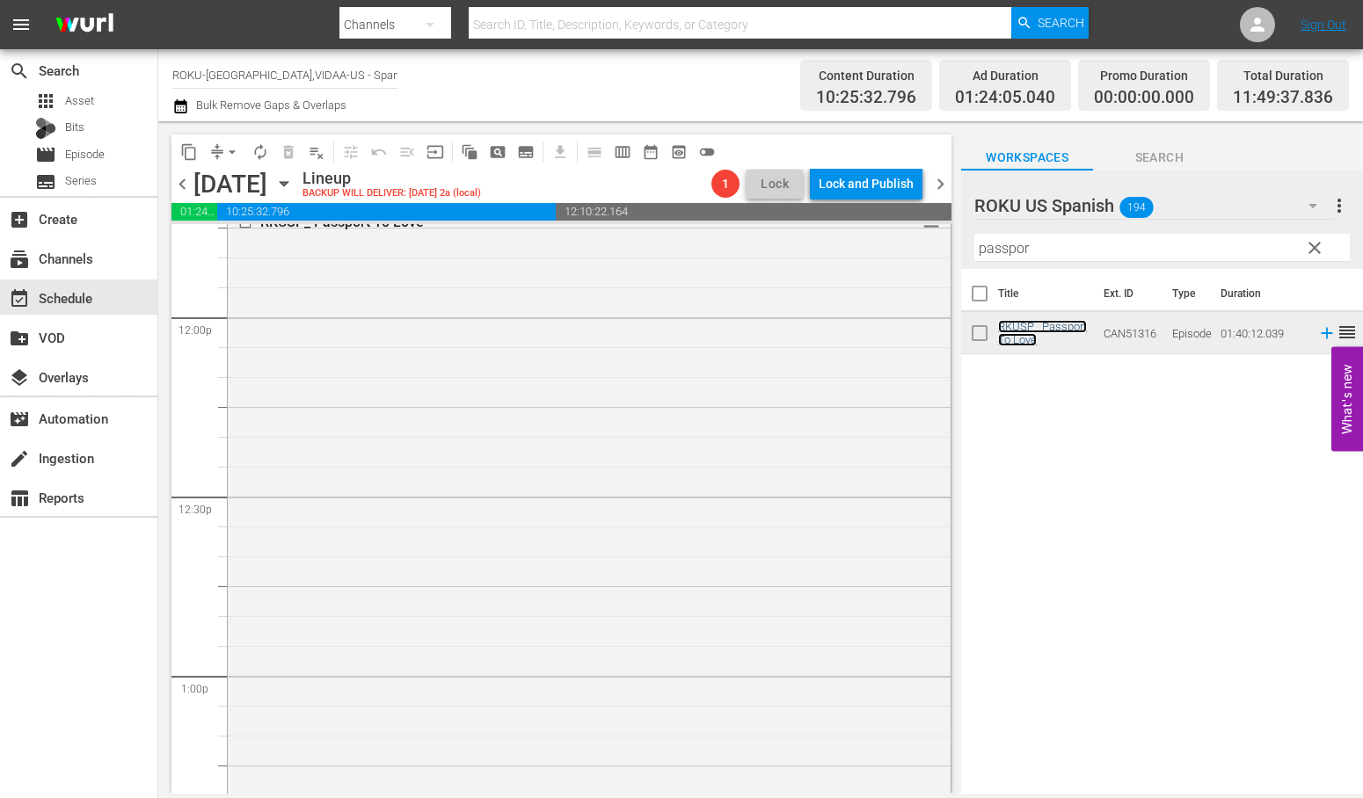
scroll to position [4396, 0]
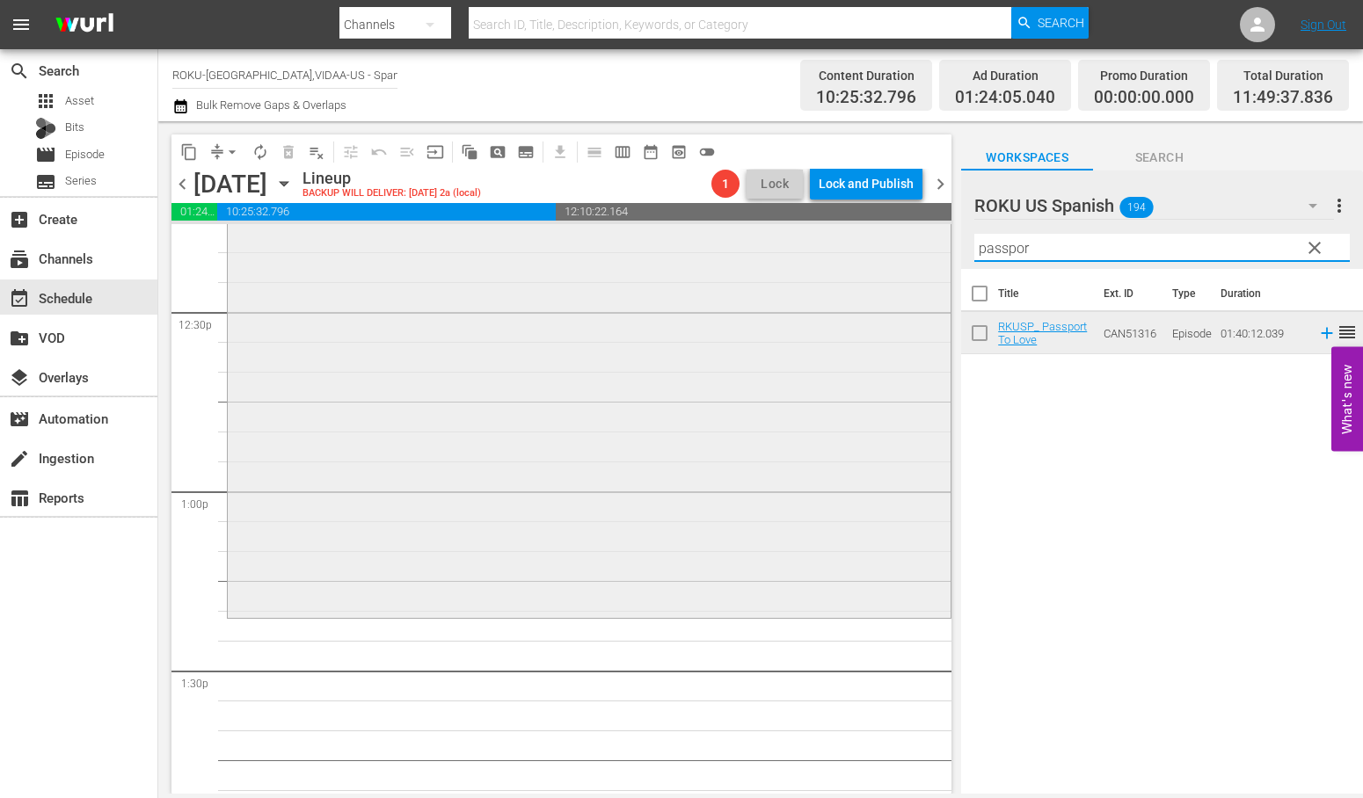
drag, startPoint x: 1037, startPoint y: 247, endPoint x: 826, endPoint y: 249, distance: 211.0
click at [827, 249] on div "content_copy compress arrow_drop_down autorenew_outlined delete_forever_outline…" at bounding box center [760, 457] width 1204 height 673
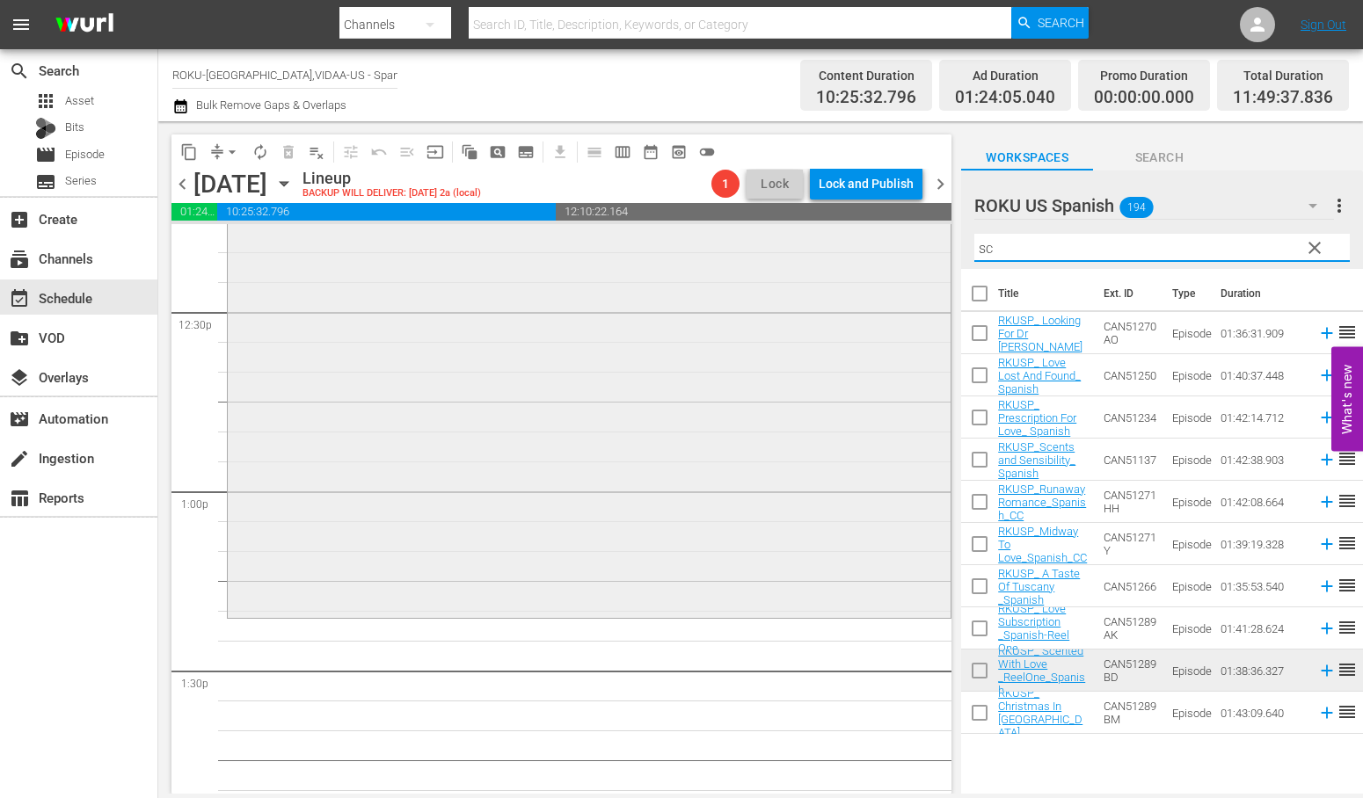
type input "s"
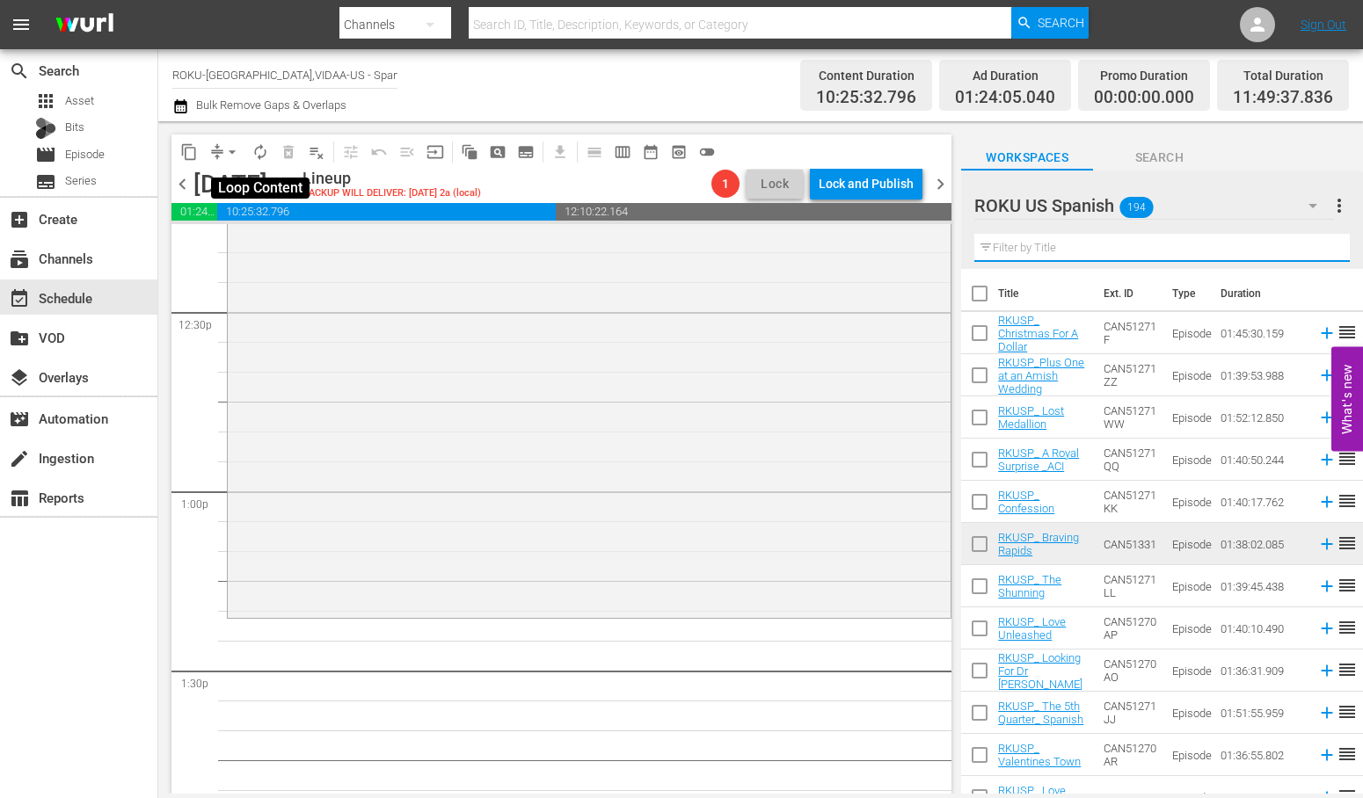
click at [261, 151] on span "autorenew_outlined" at bounding box center [260, 152] width 18 height 18
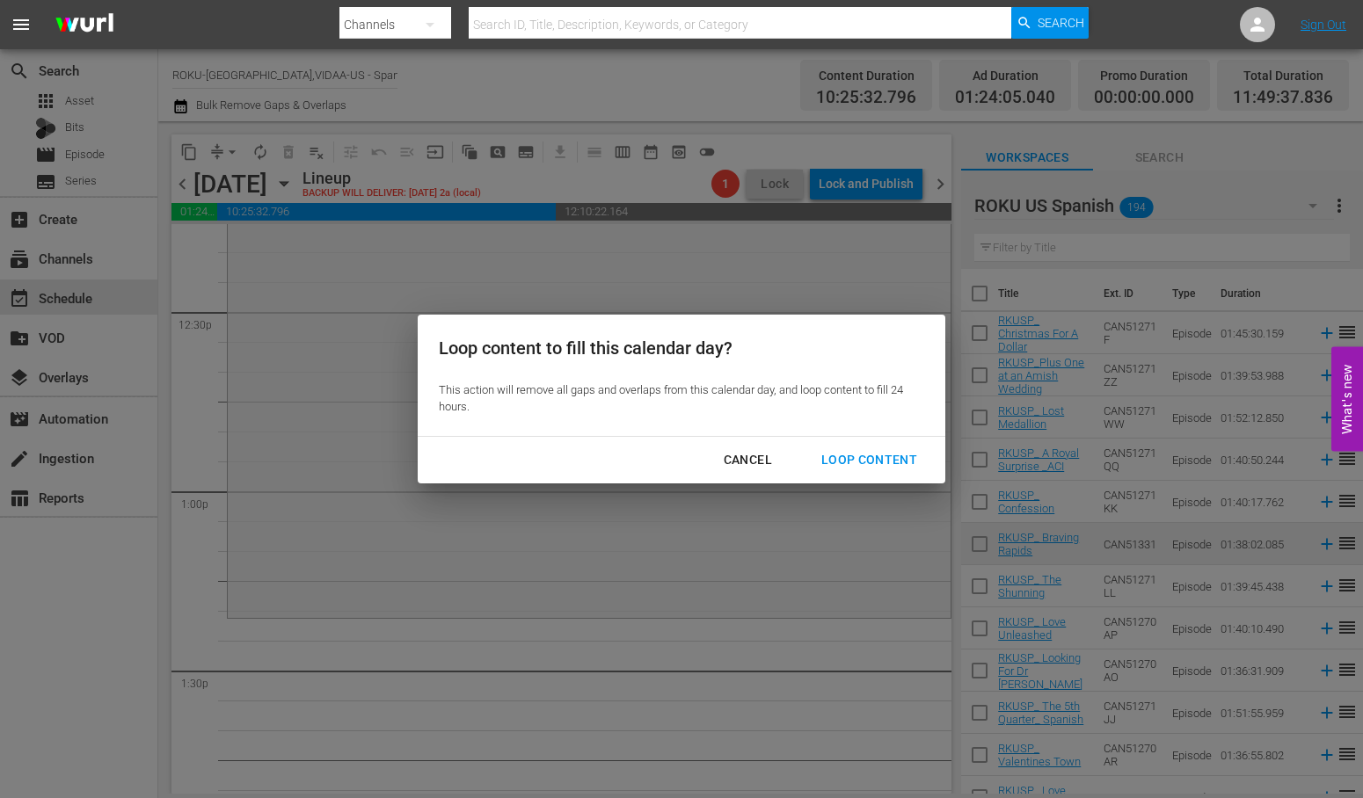
click at [853, 457] on div "Loop Content" at bounding box center [869, 460] width 124 height 22
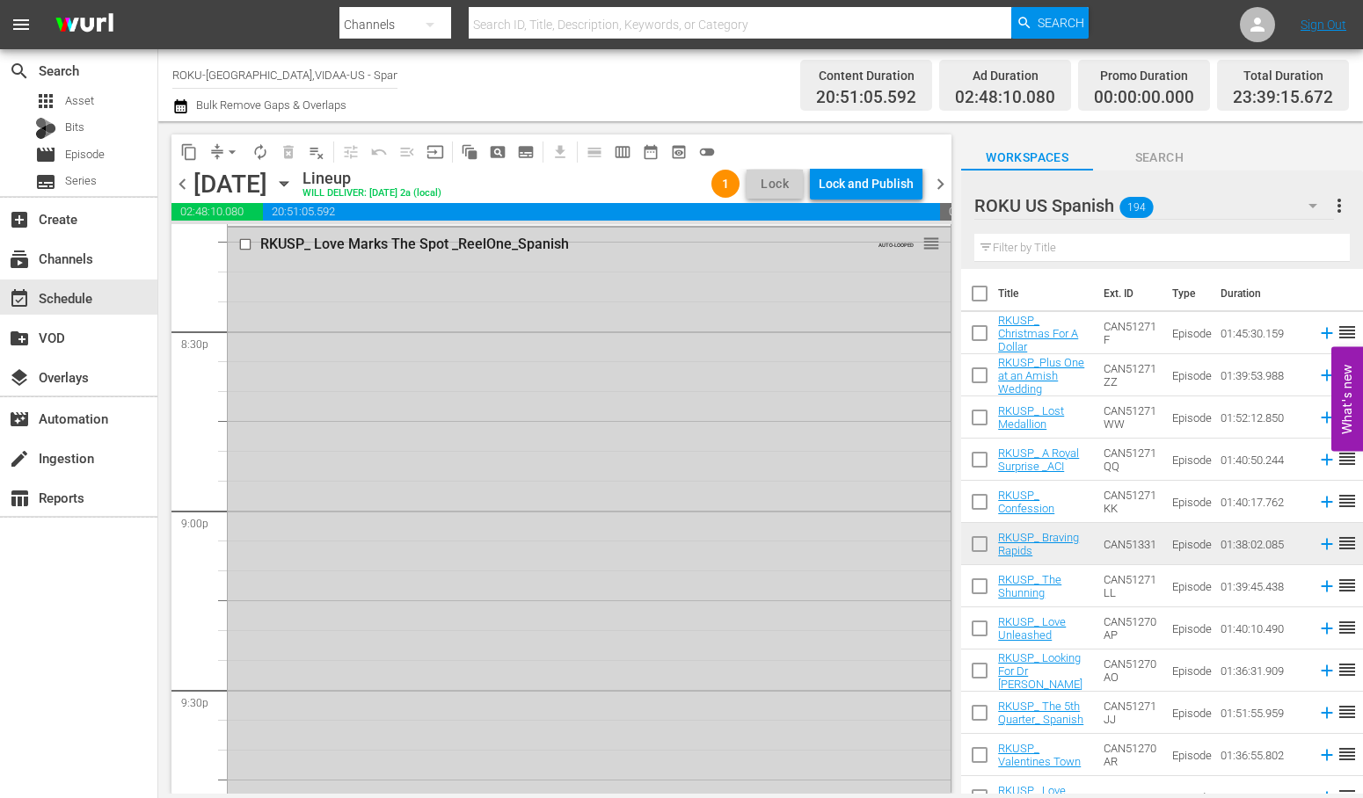
scroll to position [7326, 0]
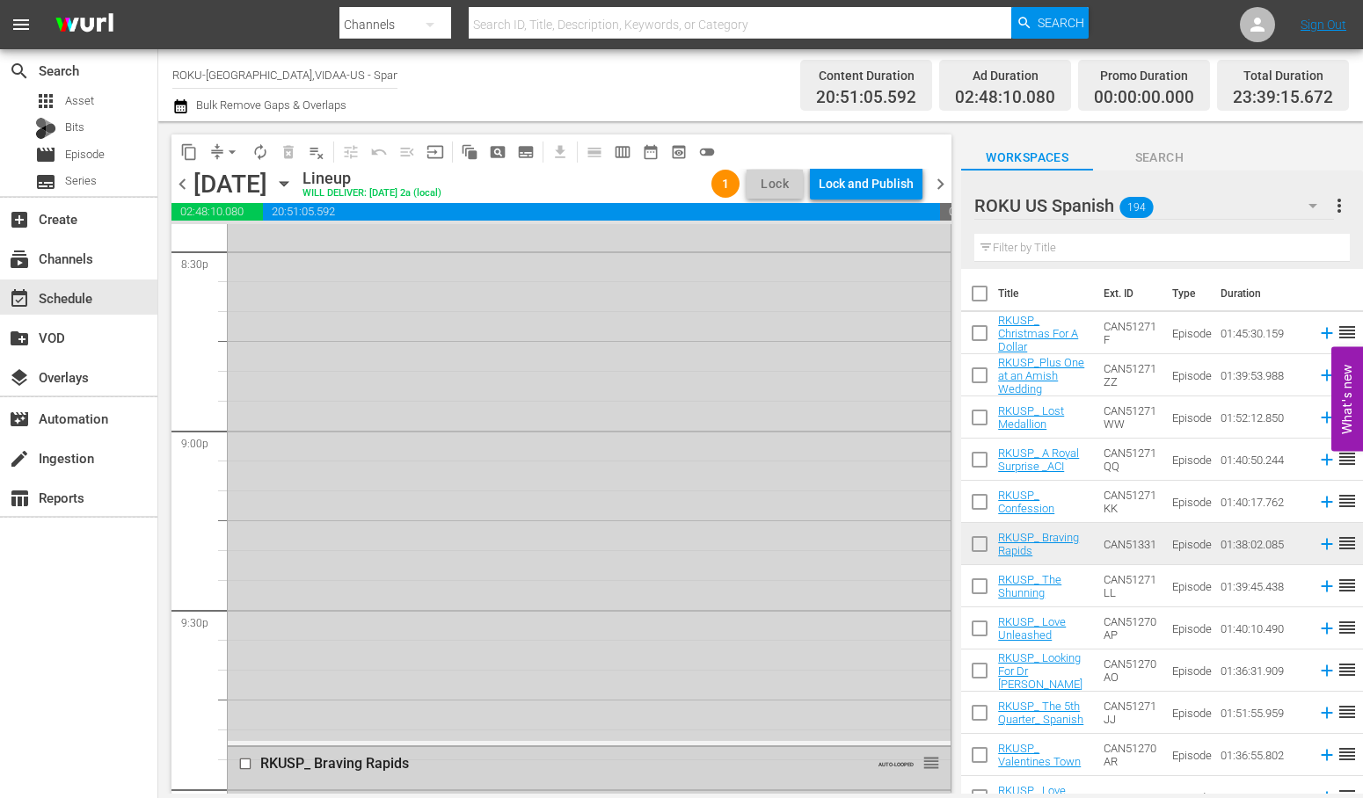
click at [248, 765] on input "checkbox" at bounding box center [247, 764] width 18 height 15
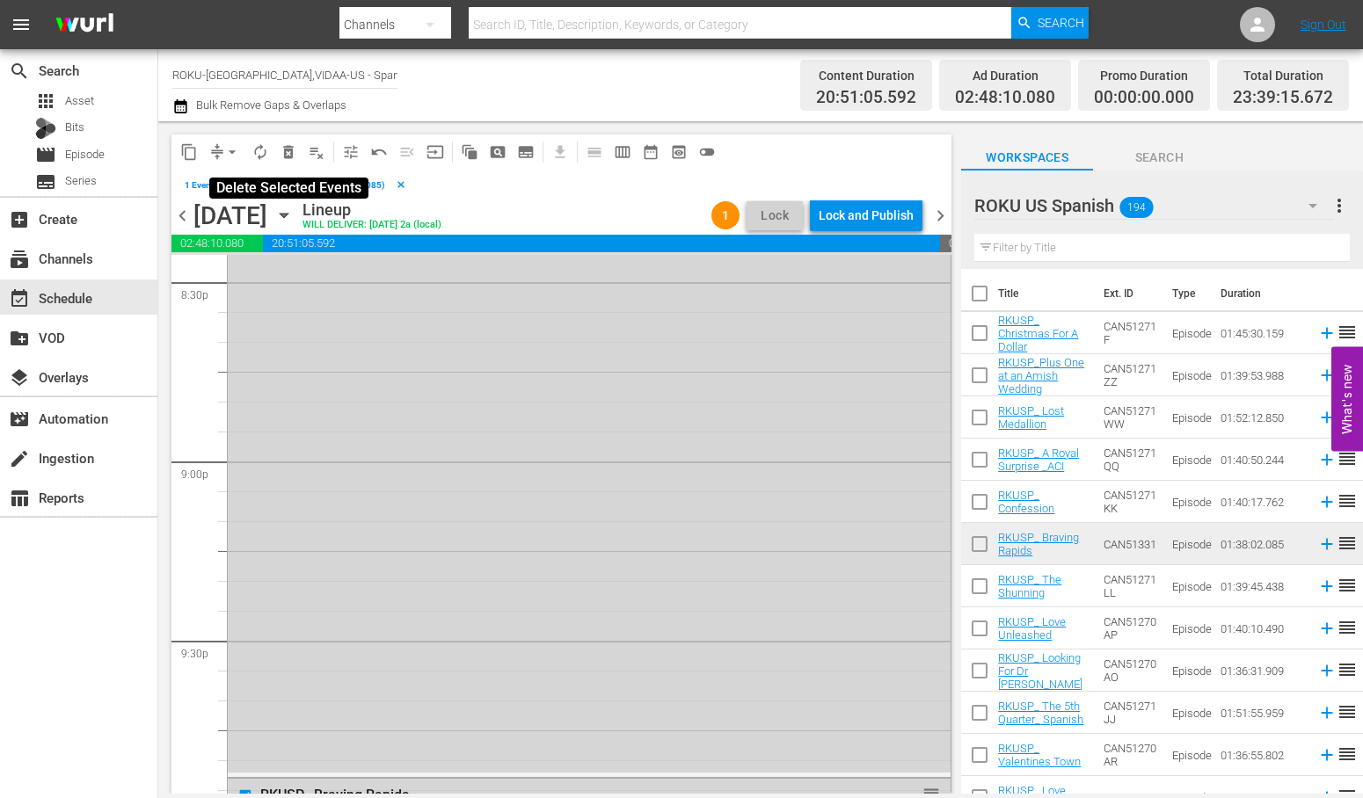
click at [285, 150] on span "delete_forever_outlined" at bounding box center [289, 152] width 18 height 18
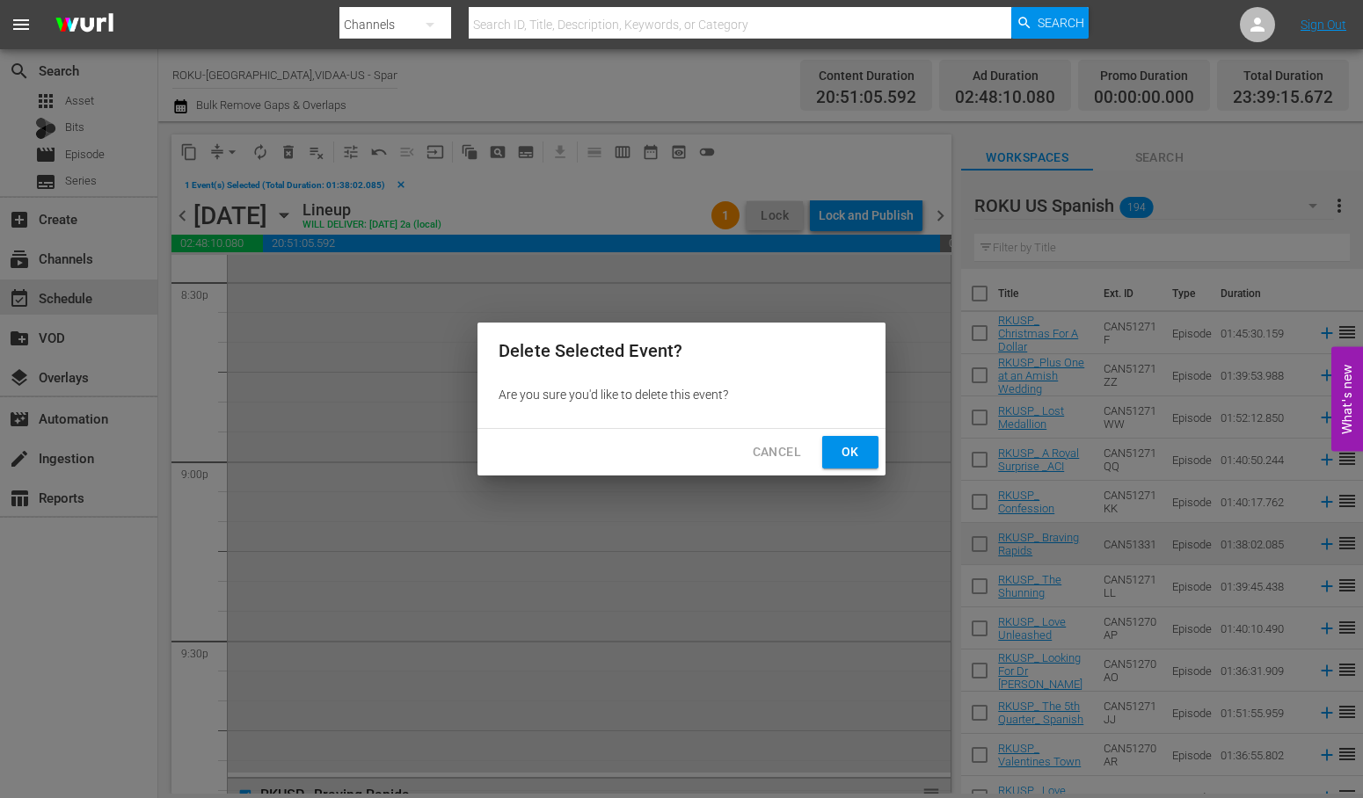
click at [815, 450] on div "Cancel Ok" at bounding box center [681, 452] width 408 height 47
drag, startPoint x: 848, startPoint y: 451, endPoint x: 758, endPoint y: 475, distance: 92.8
click at [848, 451] on span "Ok" at bounding box center [850, 452] width 28 height 22
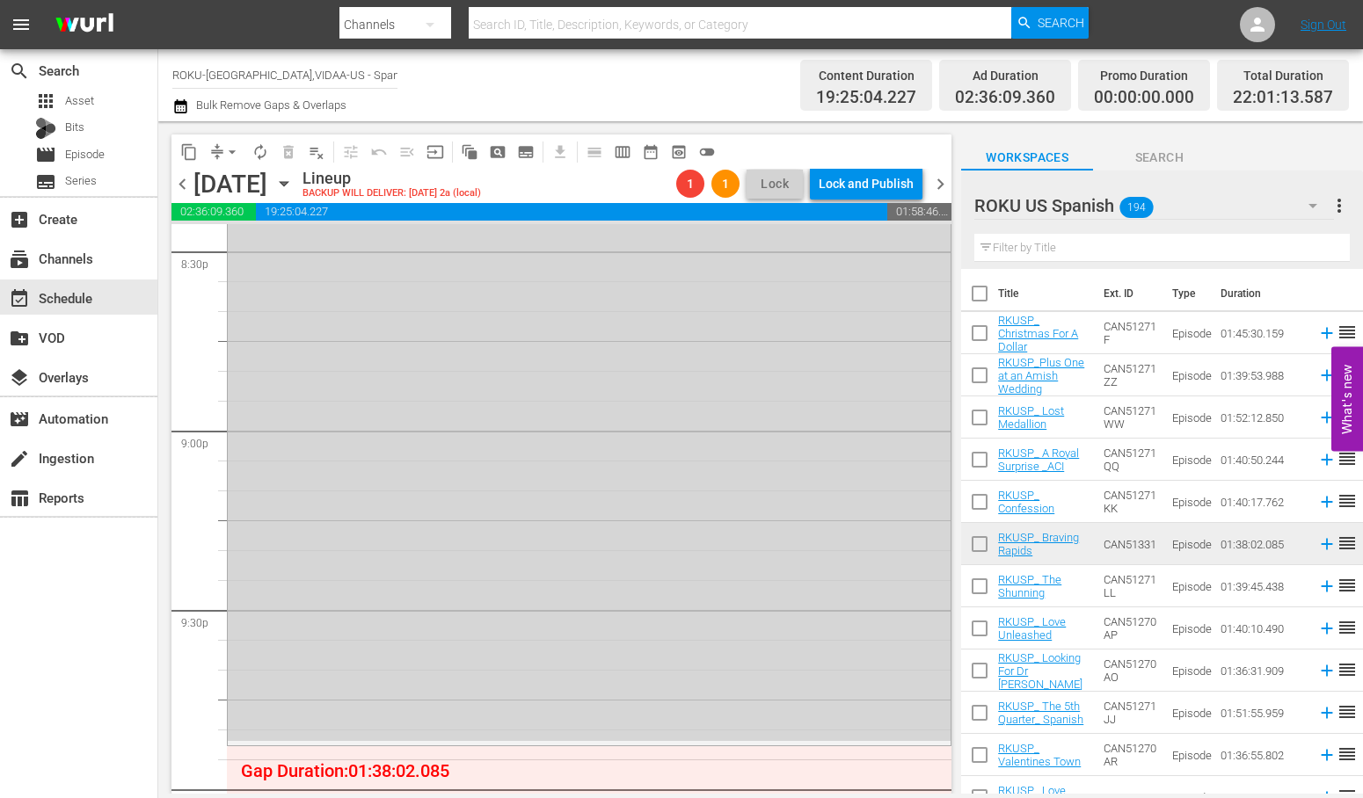
click at [1051, 247] on input "text" at bounding box center [1161, 248] width 375 height 28
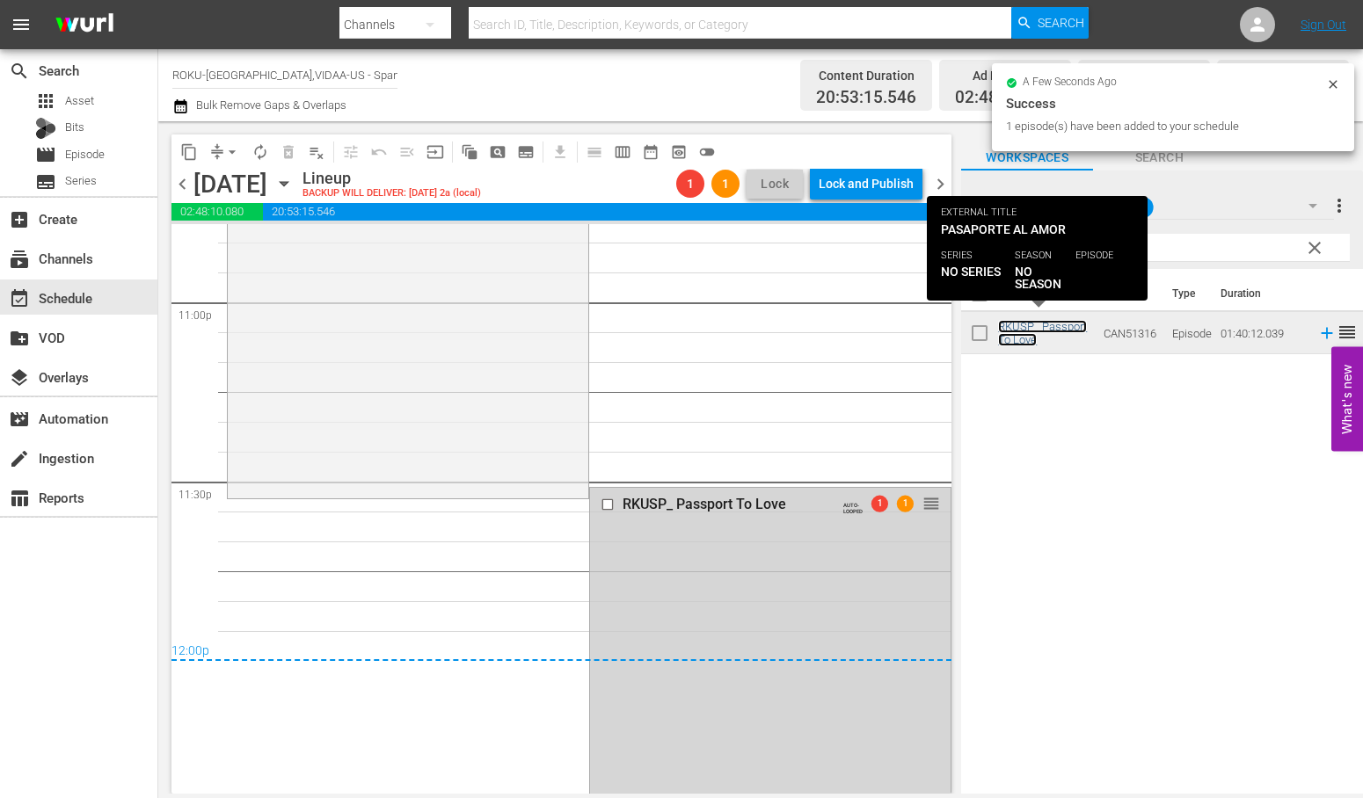
scroll to position [8108, 0]
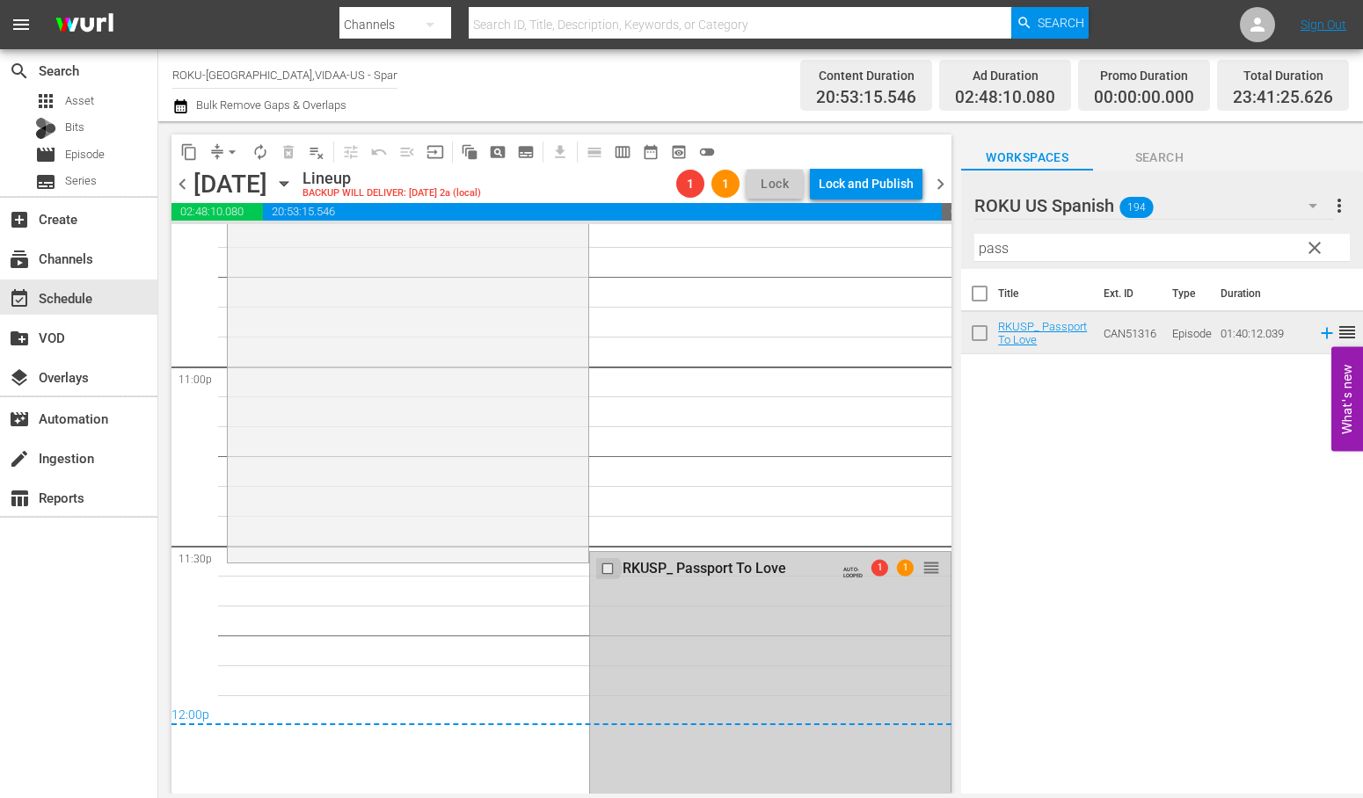
click at [600, 570] on input "checkbox" at bounding box center [609, 568] width 18 height 15
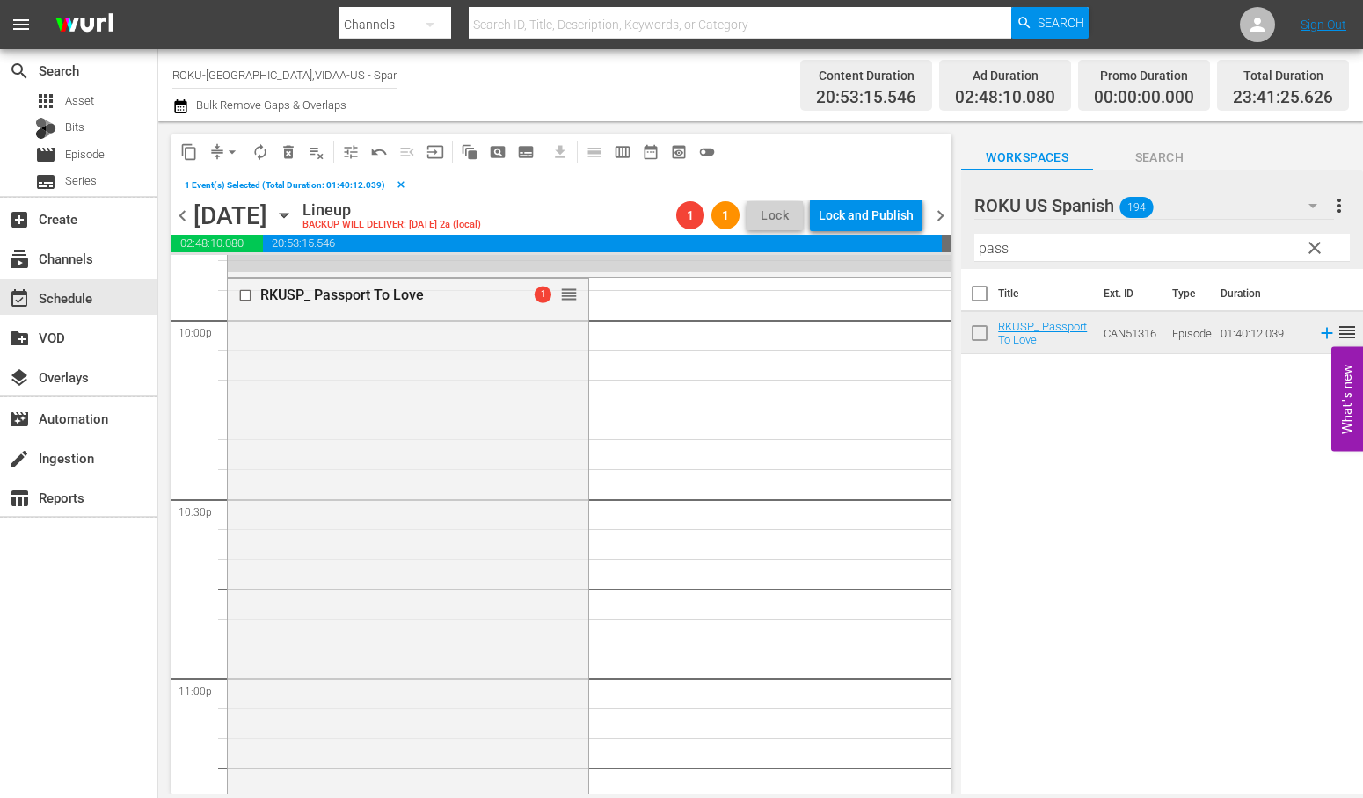
scroll to position [7814, 0]
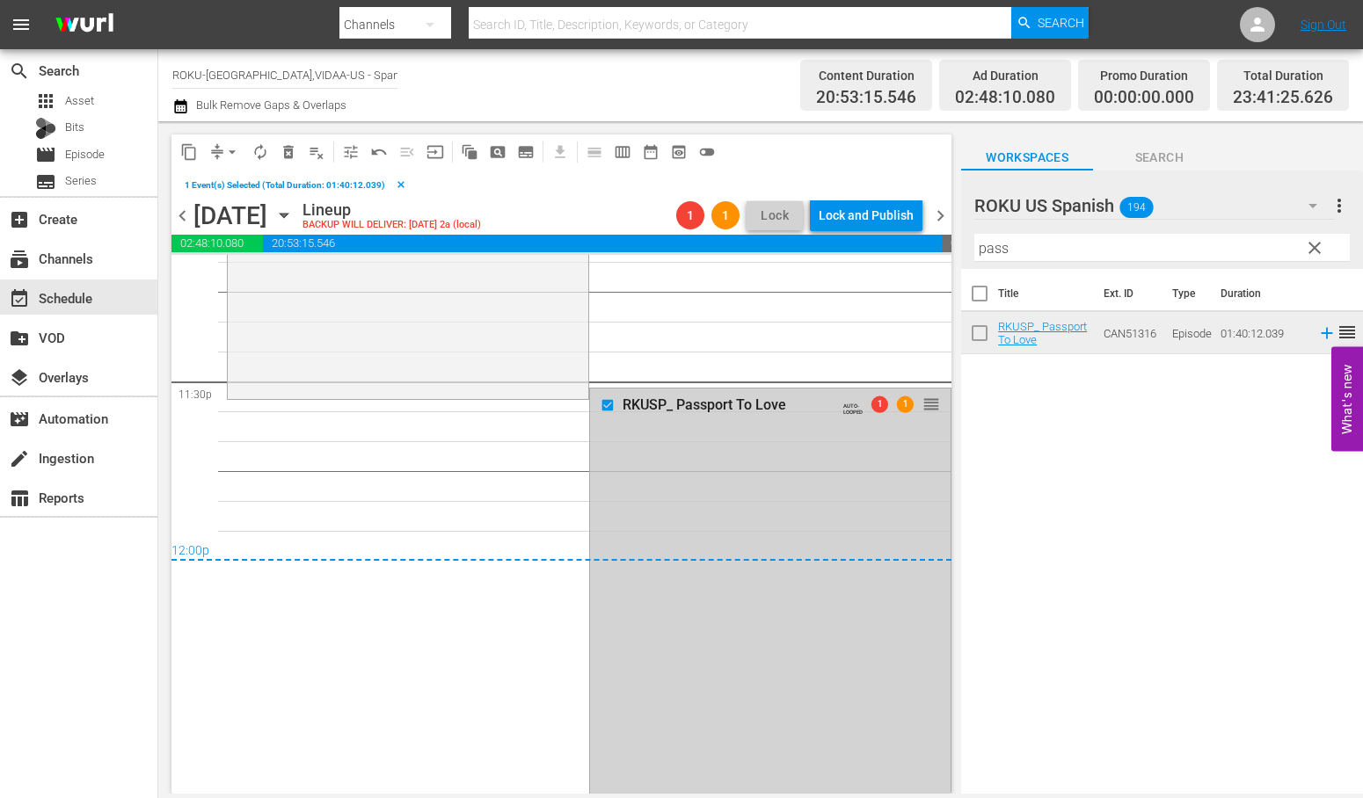
click at [600, 403] on input "checkbox" at bounding box center [609, 404] width 18 height 15
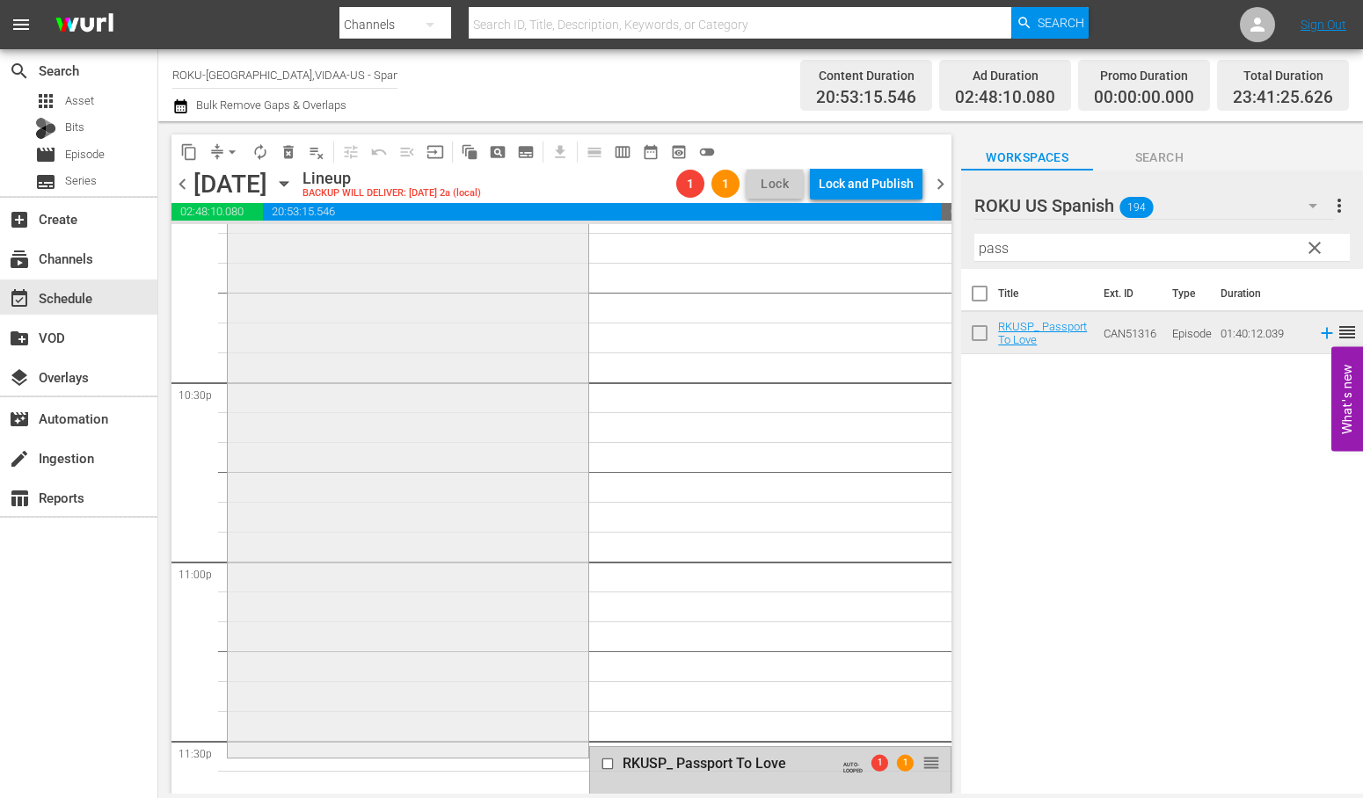
scroll to position [7521, 0]
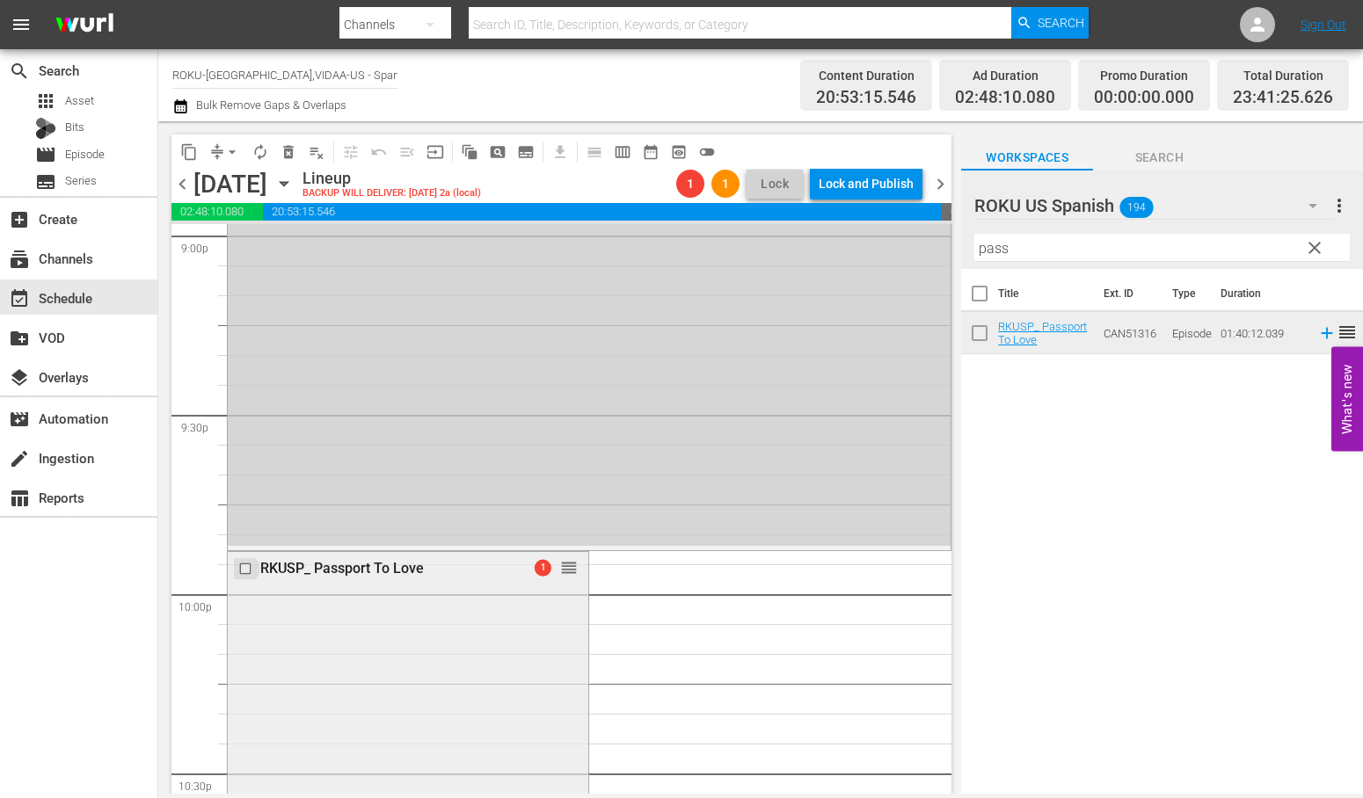
click at [246, 570] on input "checkbox" at bounding box center [247, 569] width 18 height 15
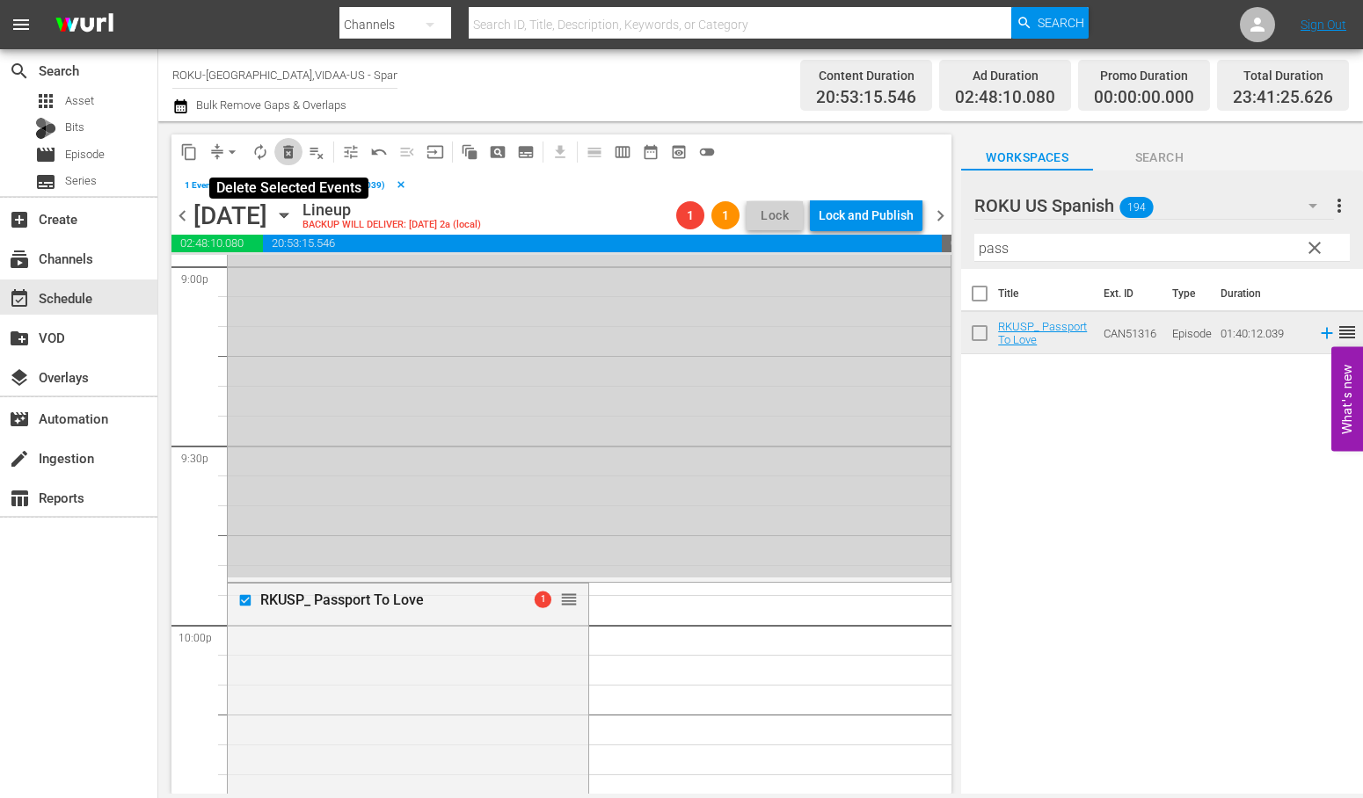
click at [287, 145] on span "delete_forever_outlined" at bounding box center [289, 152] width 18 height 18
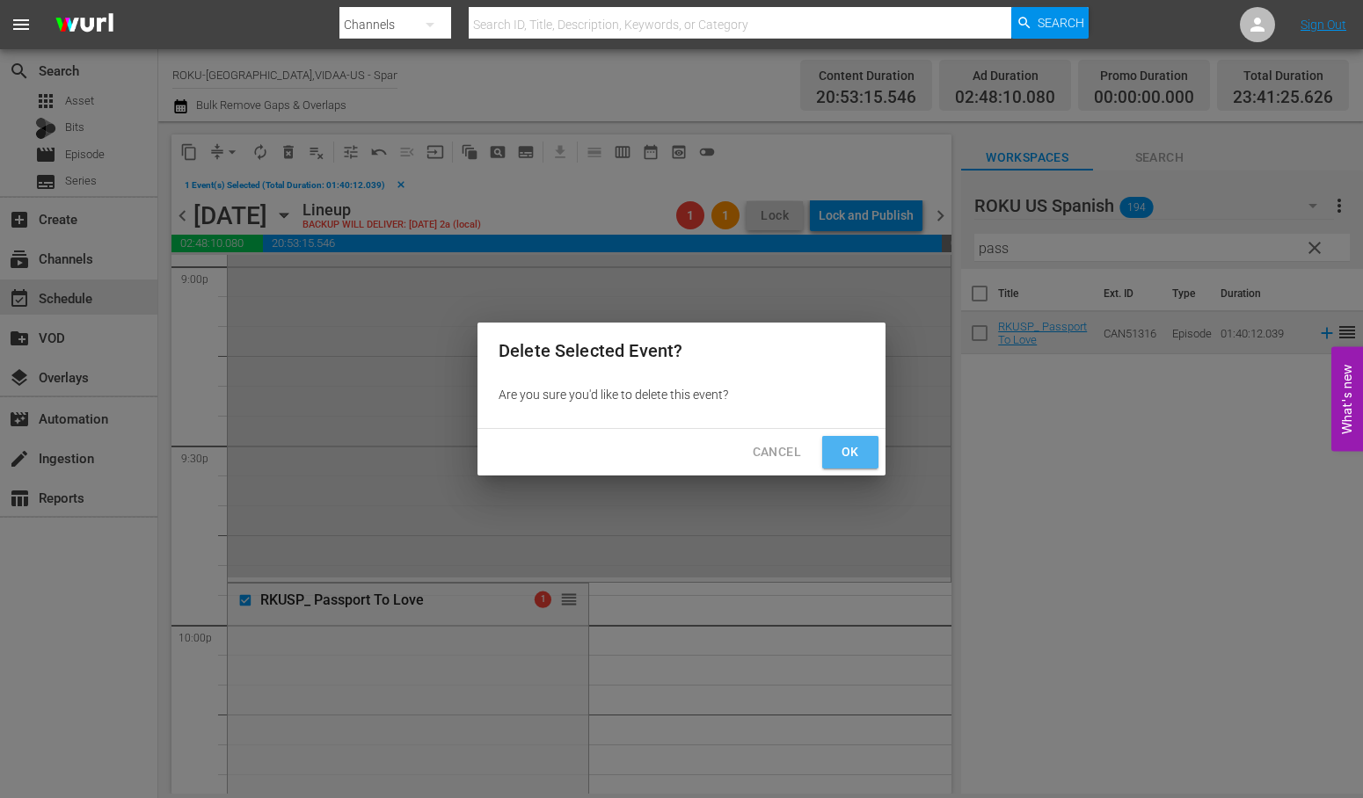
drag, startPoint x: 844, startPoint y: 443, endPoint x: 835, endPoint y: 438, distance: 10.3
click at [844, 443] on span "Ok" at bounding box center [850, 452] width 28 height 22
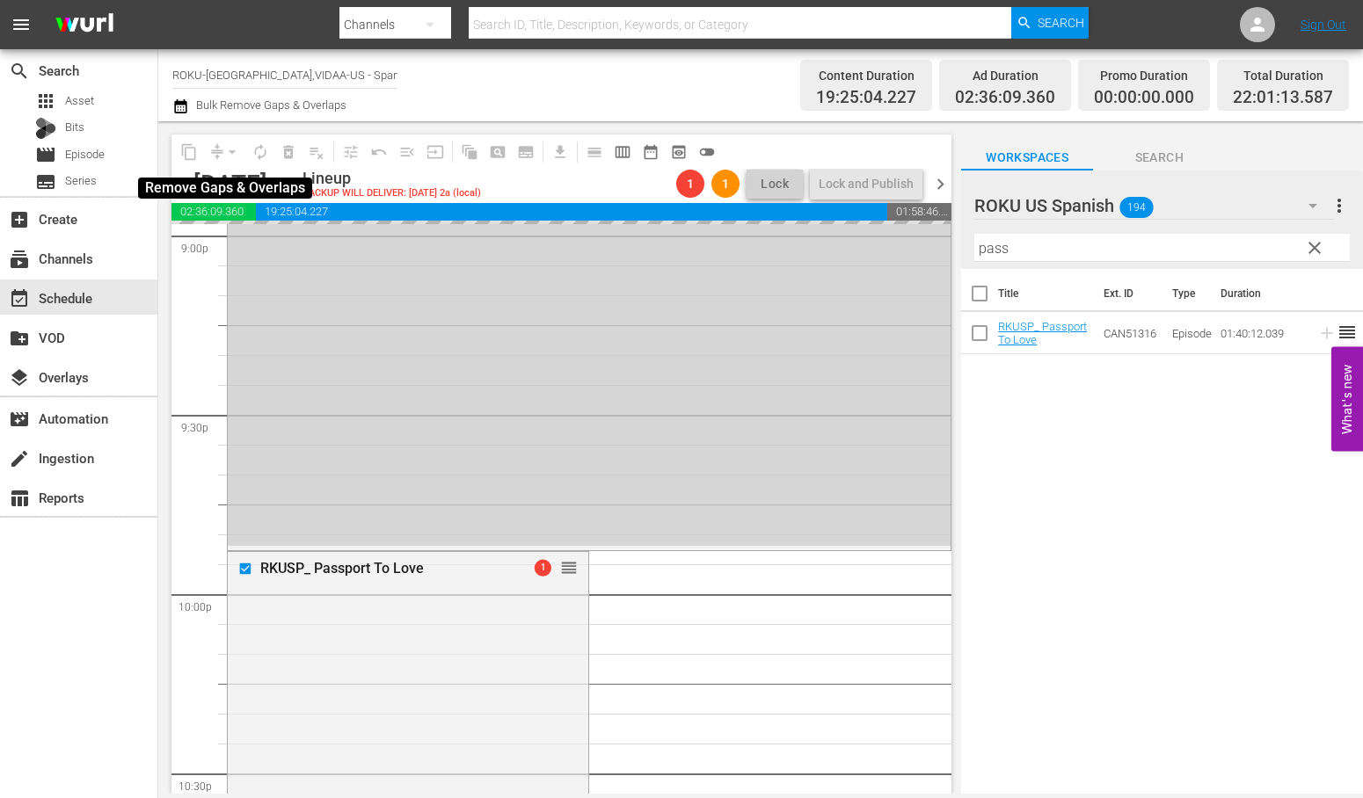
click at [229, 152] on span "arrow_drop_down" at bounding box center [232, 152] width 18 height 18
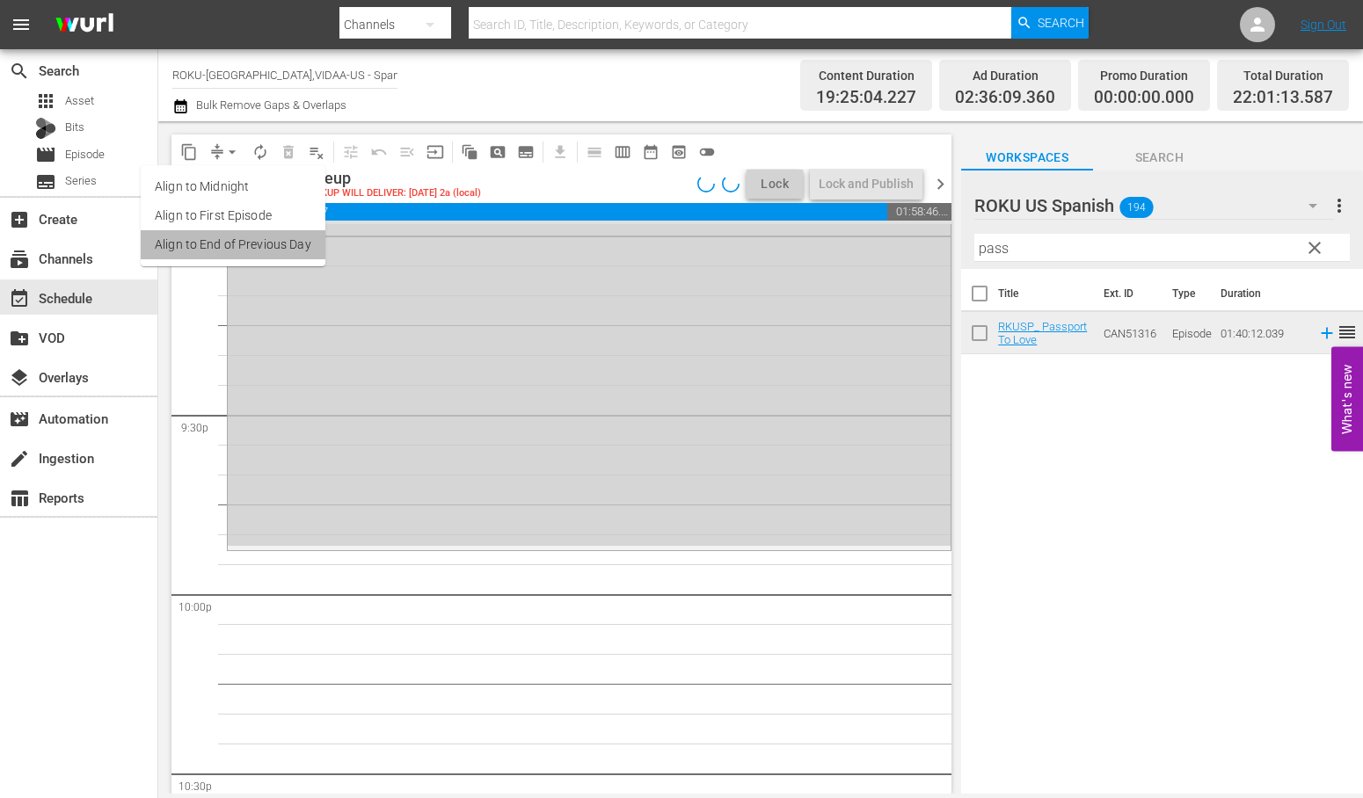
click at [255, 241] on li "Align to End of Previous Day" at bounding box center [233, 244] width 185 height 29
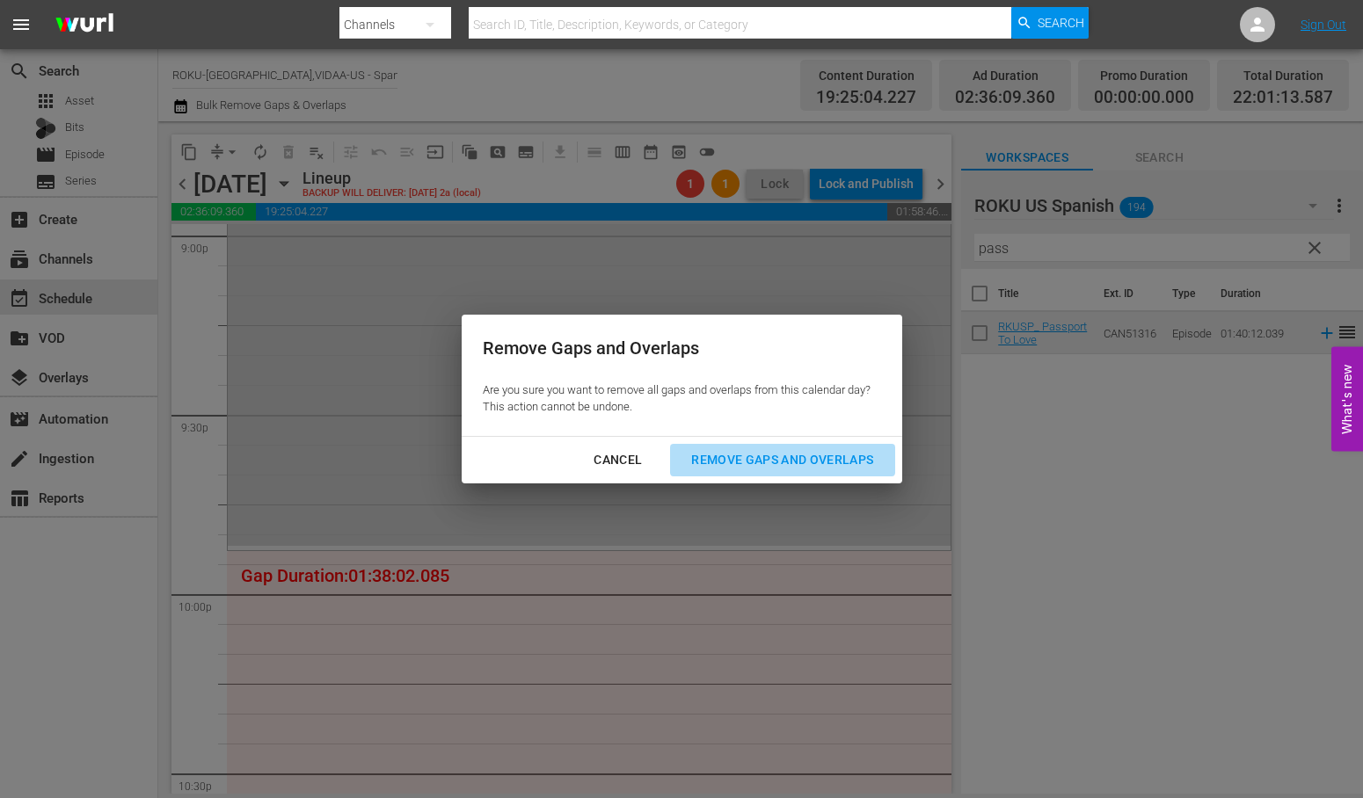
click at [778, 457] on div "Remove Gaps and Overlaps" at bounding box center [782, 460] width 210 height 22
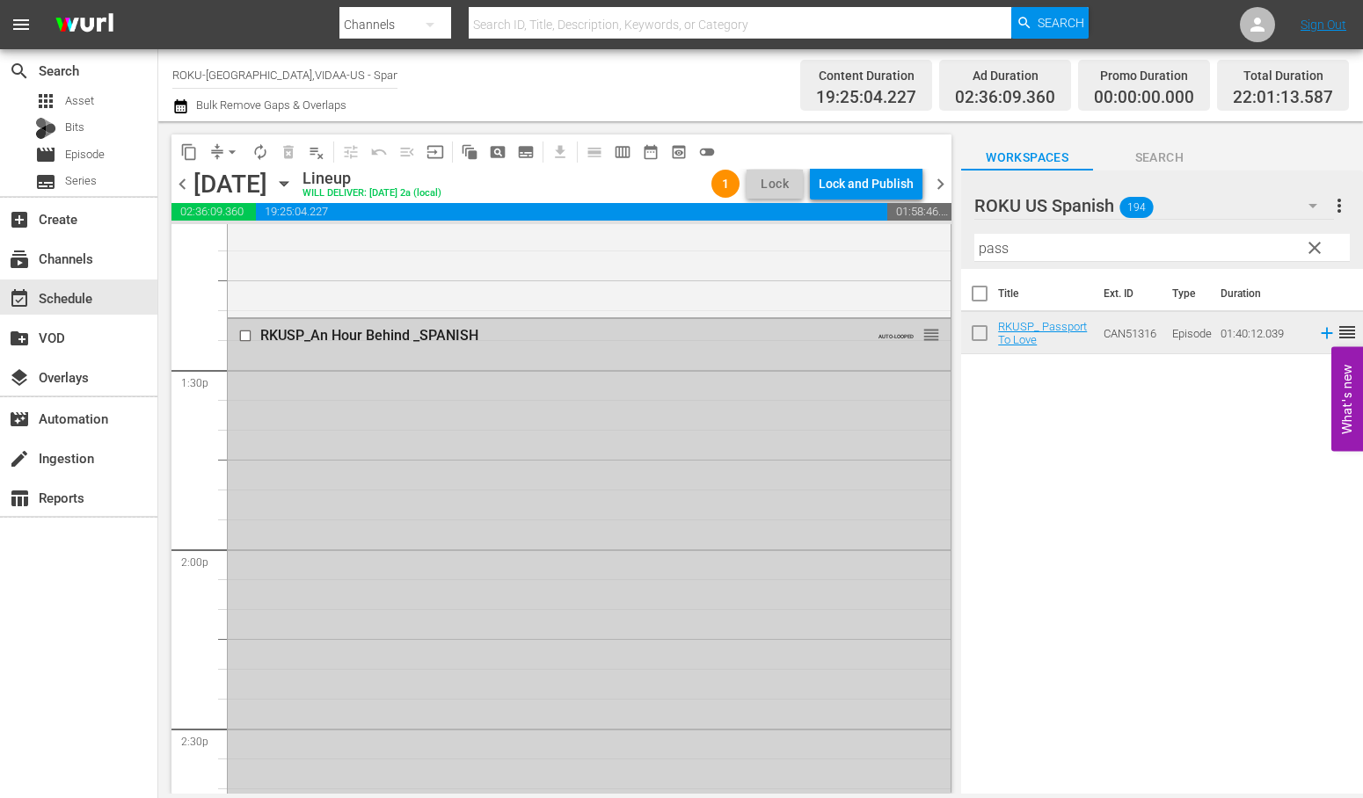
scroll to position [4717, 0]
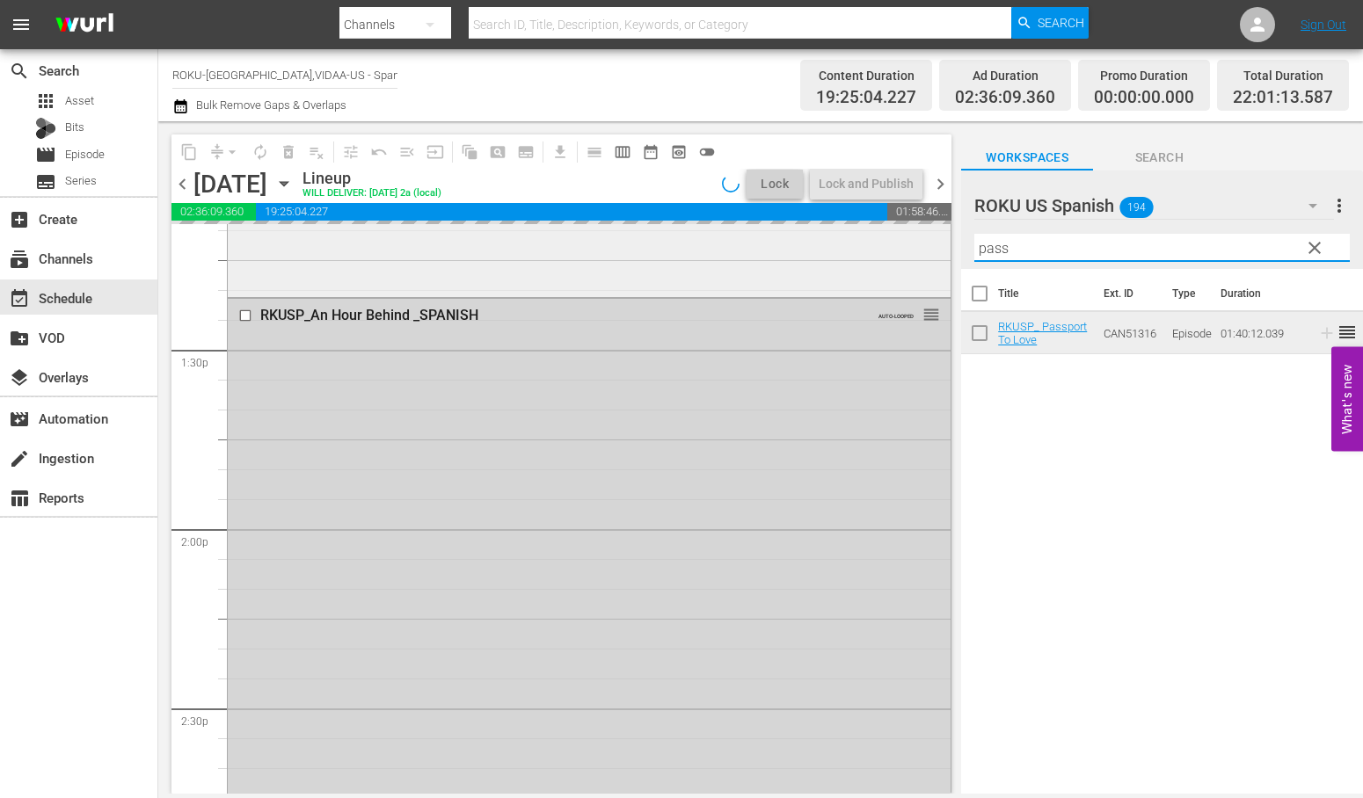
drag, startPoint x: 1015, startPoint y: 244, endPoint x: 884, endPoint y: 251, distance: 131.1
click at [884, 250] on div "content_copy compress arrow_drop_down autorenew_outlined delete_forever_outline…" at bounding box center [760, 457] width 1204 height 673
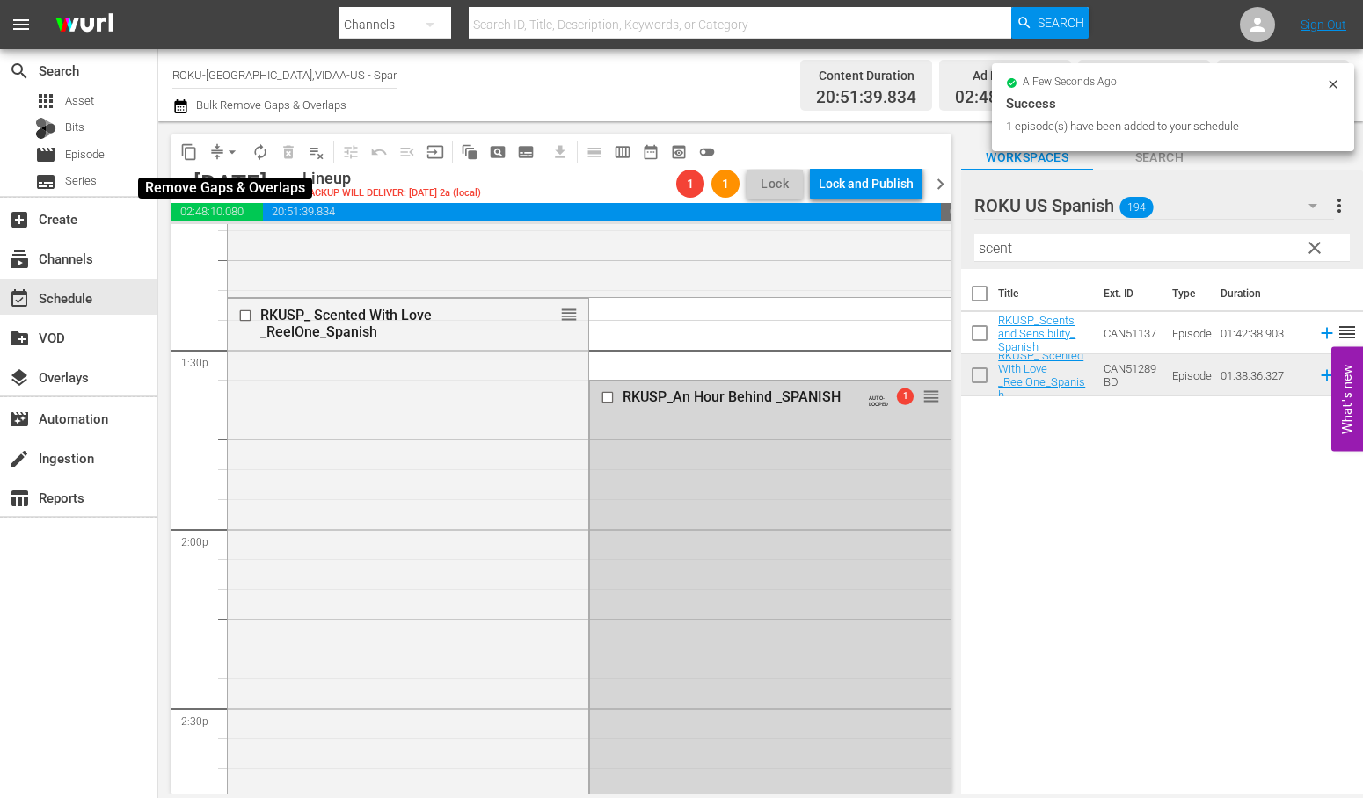
click at [234, 150] on span "arrow_drop_down" at bounding box center [232, 152] width 18 height 18
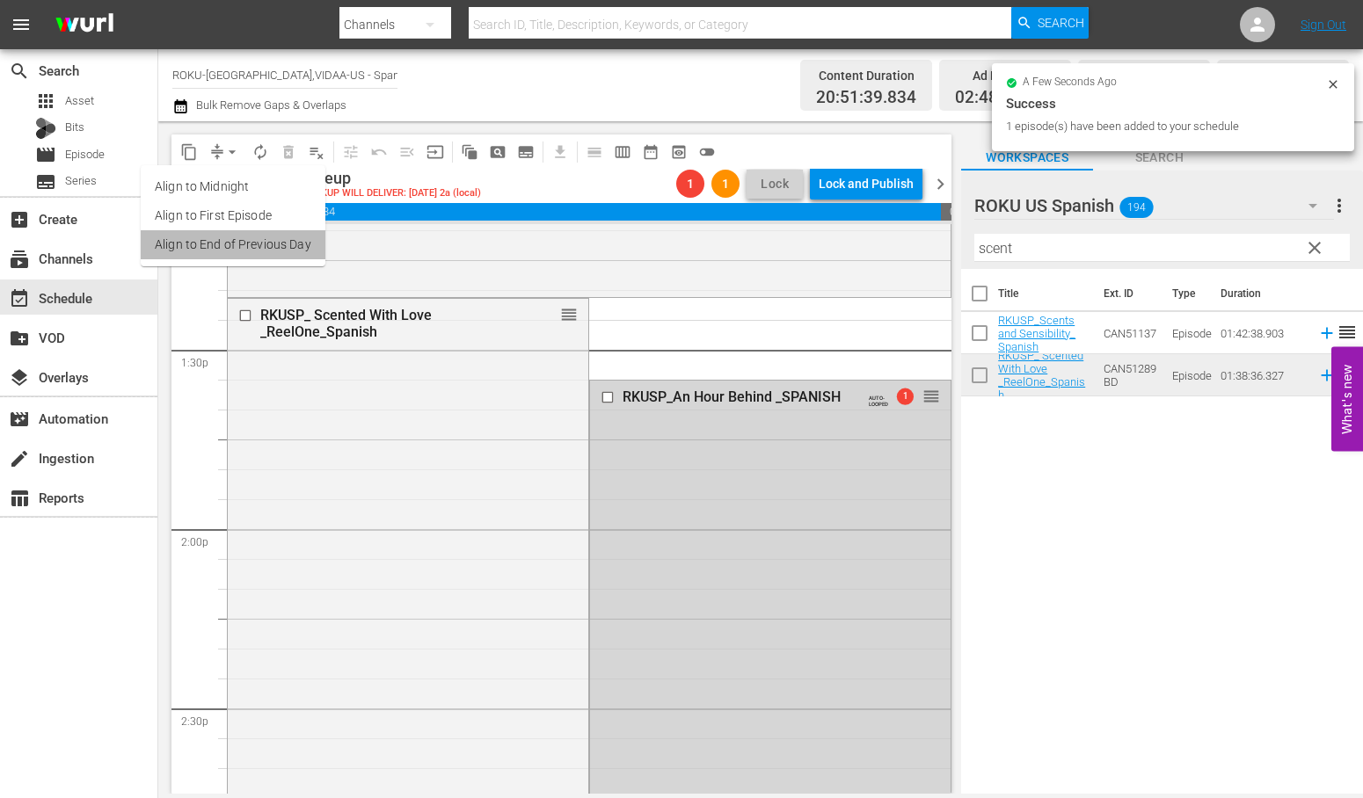
click at [264, 241] on li "Align to End of Previous Day" at bounding box center [233, 244] width 185 height 29
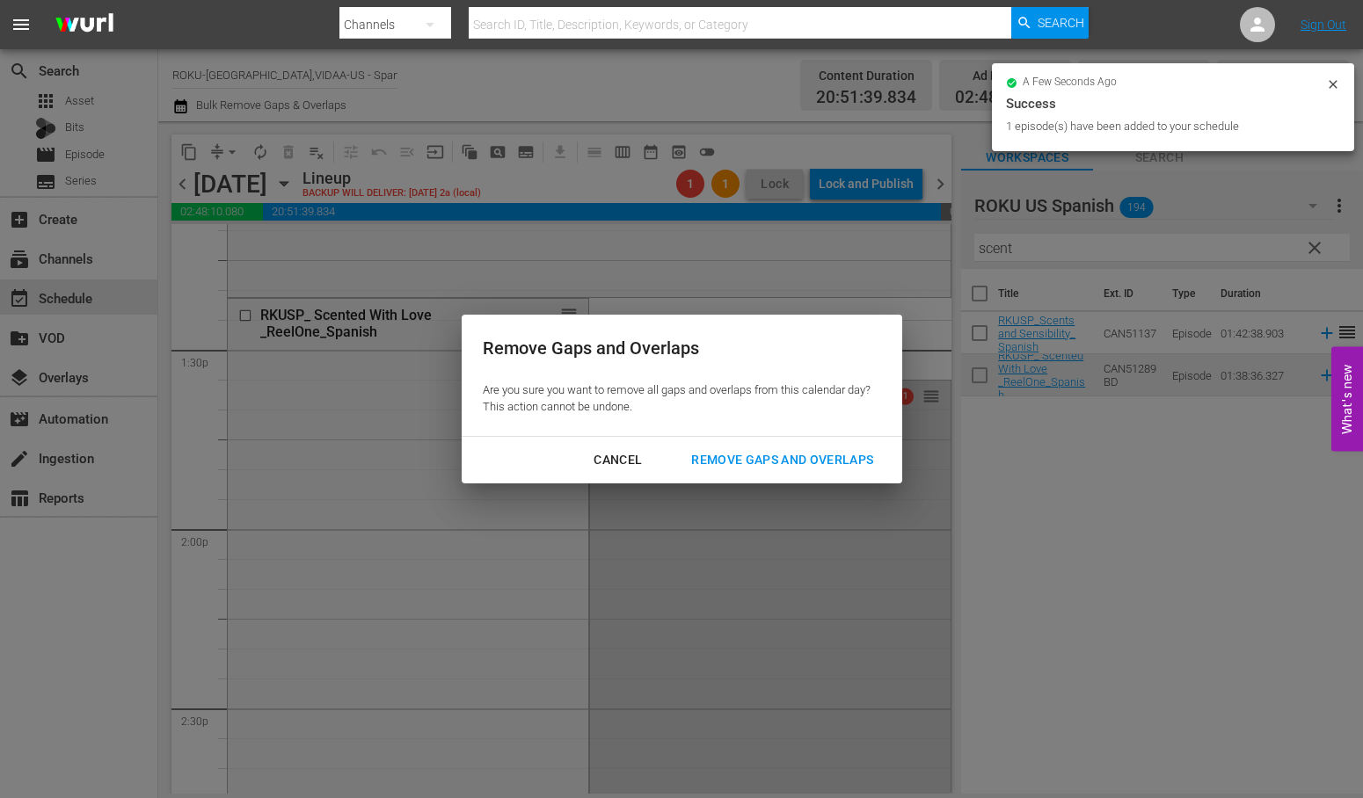
click at [825, 463] on div "Remove Gaps and Overlaps" at bounding box center [782, 460] width 210 height 22
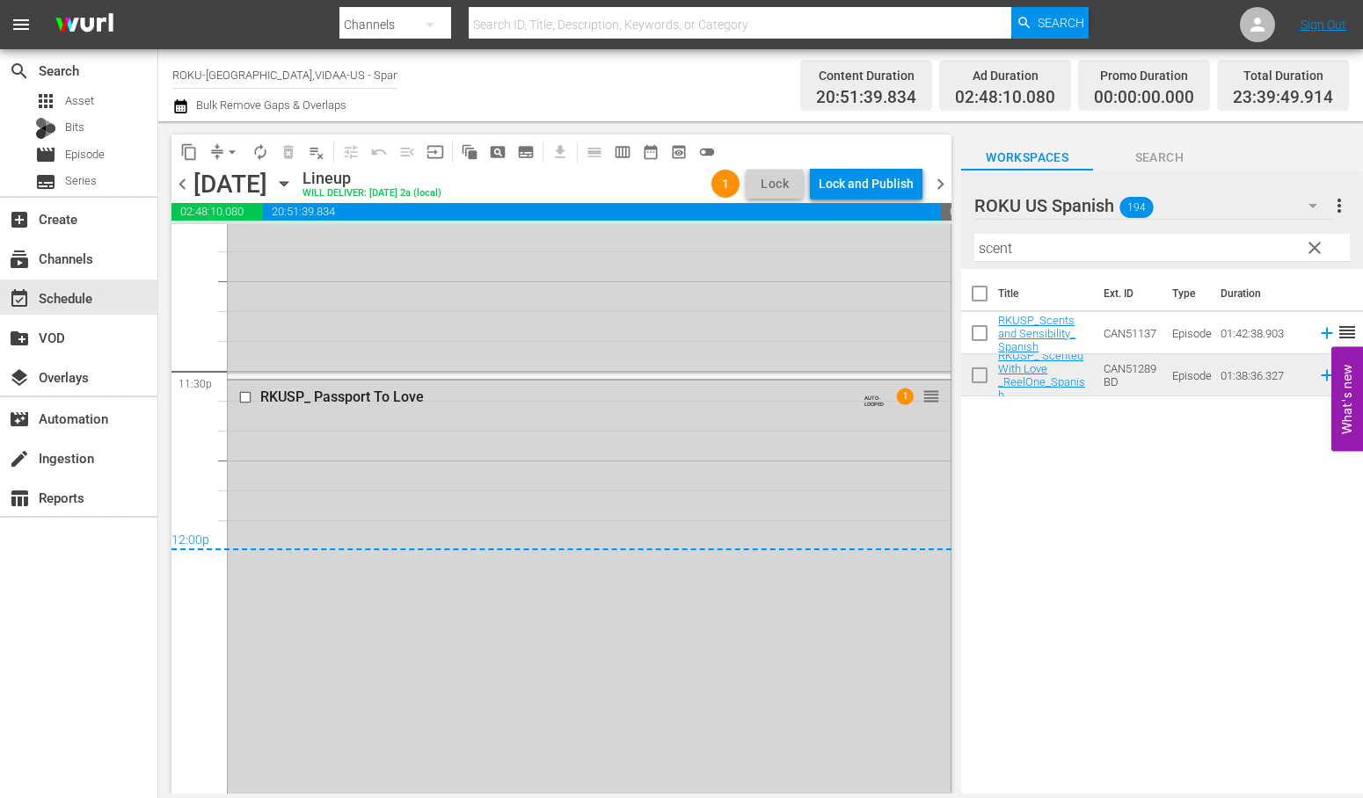
scroll to position [8467, 0]
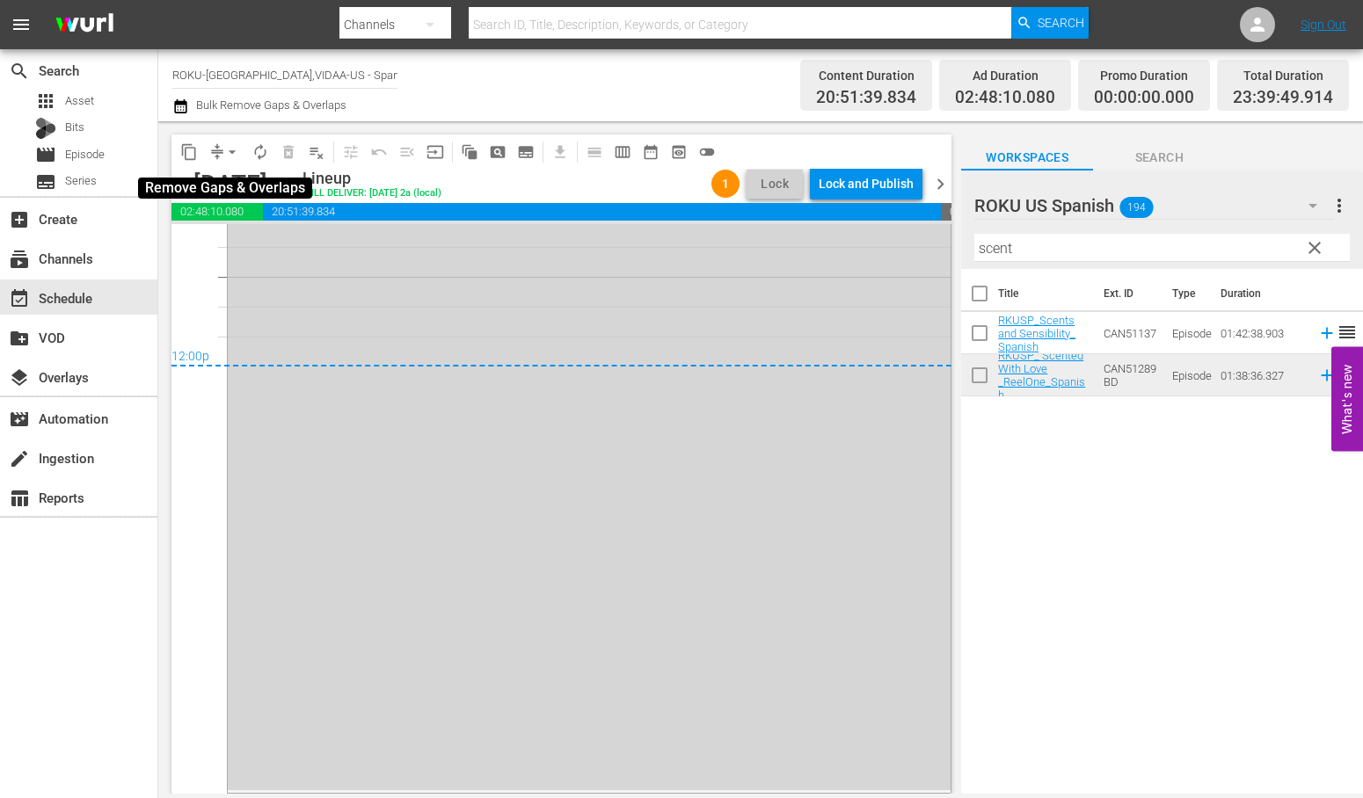
click at [236, 147] on span "arrow_drop_down" at bounding box center [232, 152] width 18 height 18
click at [297, 250] on li "Align to End of Previous Day" at bounding box center [233, 244] width 185 height 29
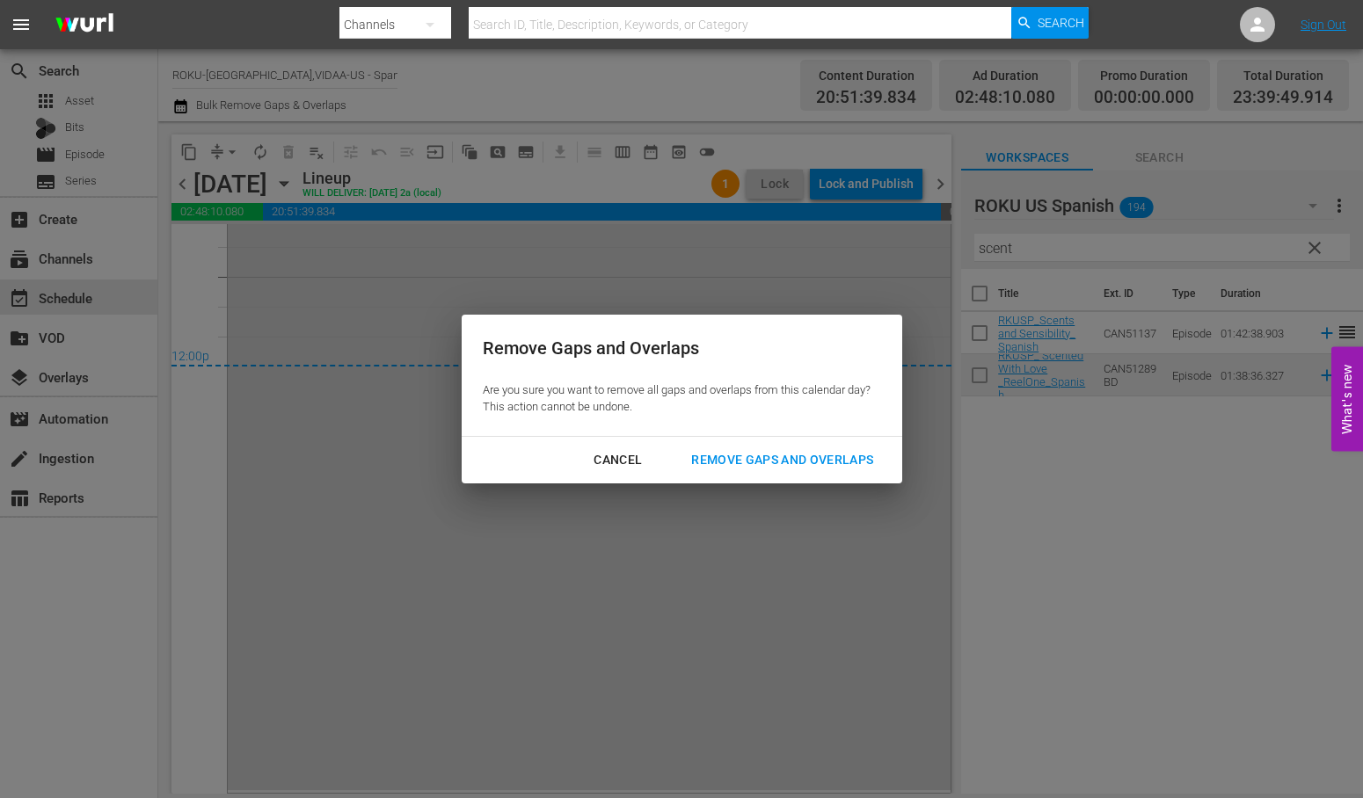
click at [802, 458] on div "Remove Gaps and Overlaps" at bounding box center [782, 460] width 210 height 22
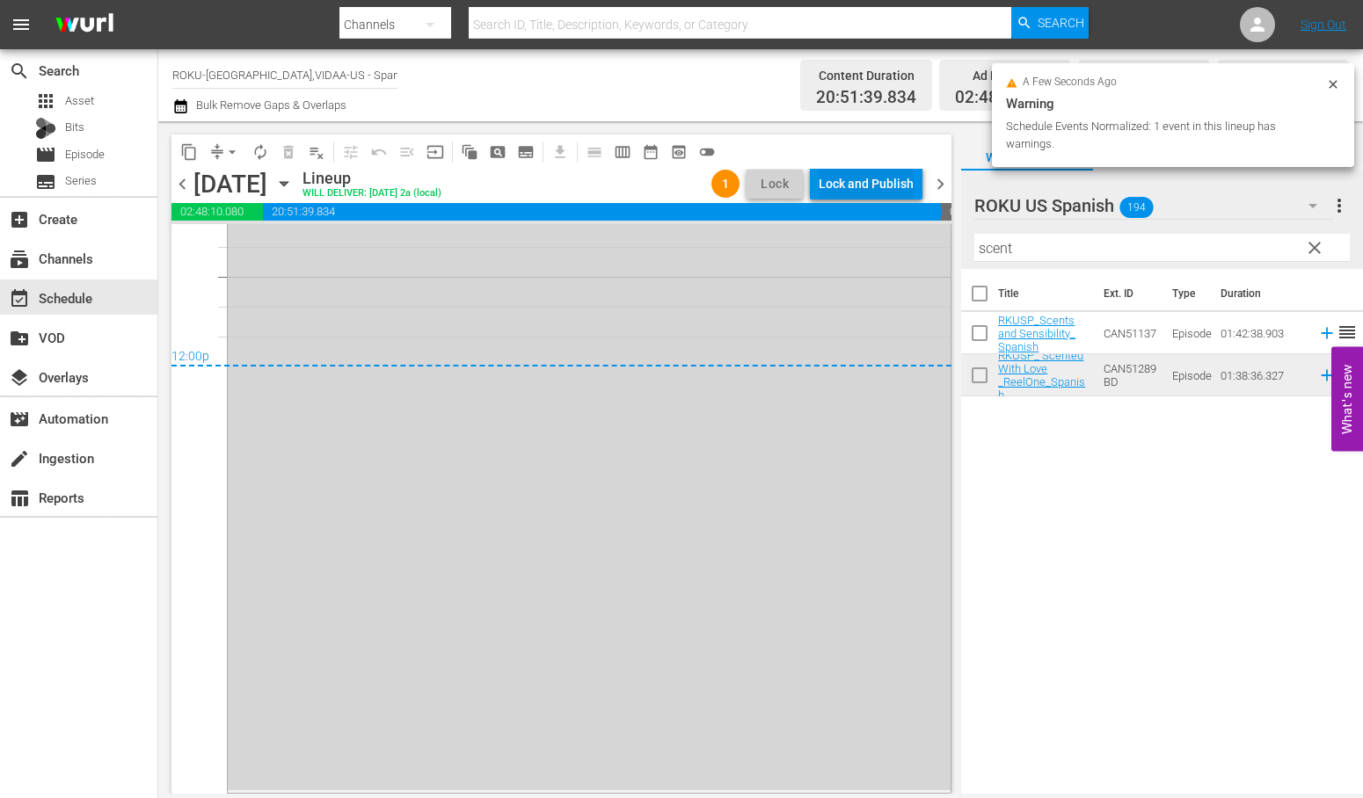
click at [848, 180] on div "Lock and Publish" at bounding box center [866, 184] width 95 height 32
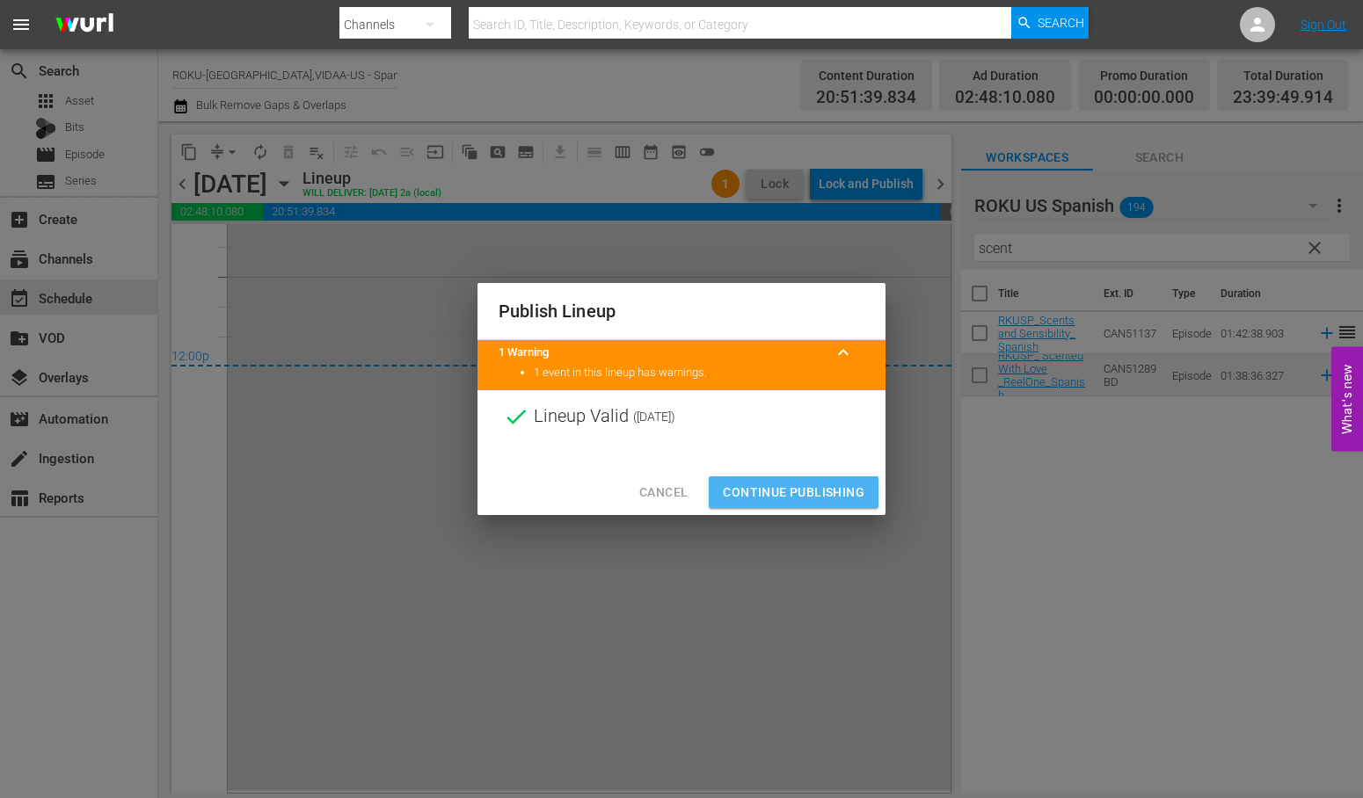
click at [802, 494] on span "Continue Publishing" at bounding box center [794, 493] width 142 height 22
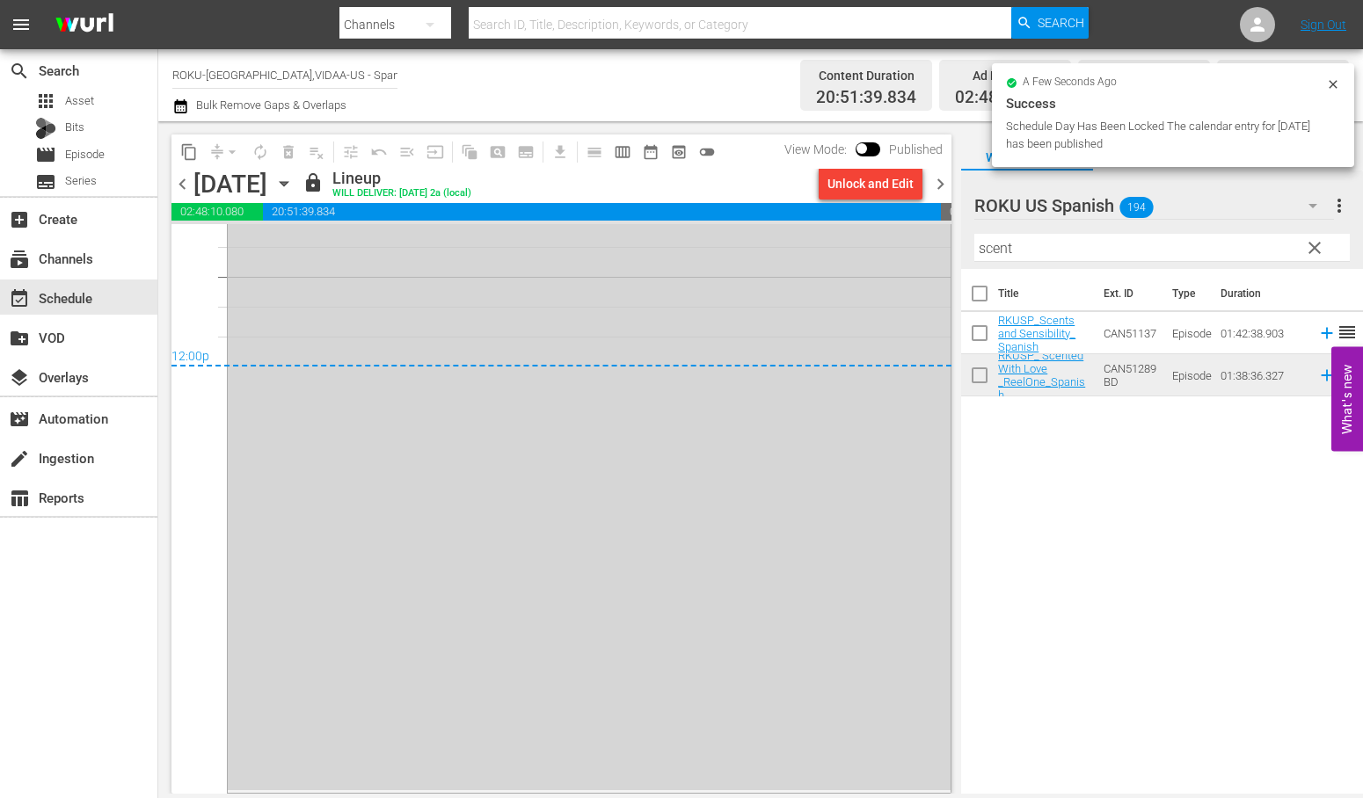
click at [287, 183] on icon "button" at bounding box center [284, 184] width 8 height 4
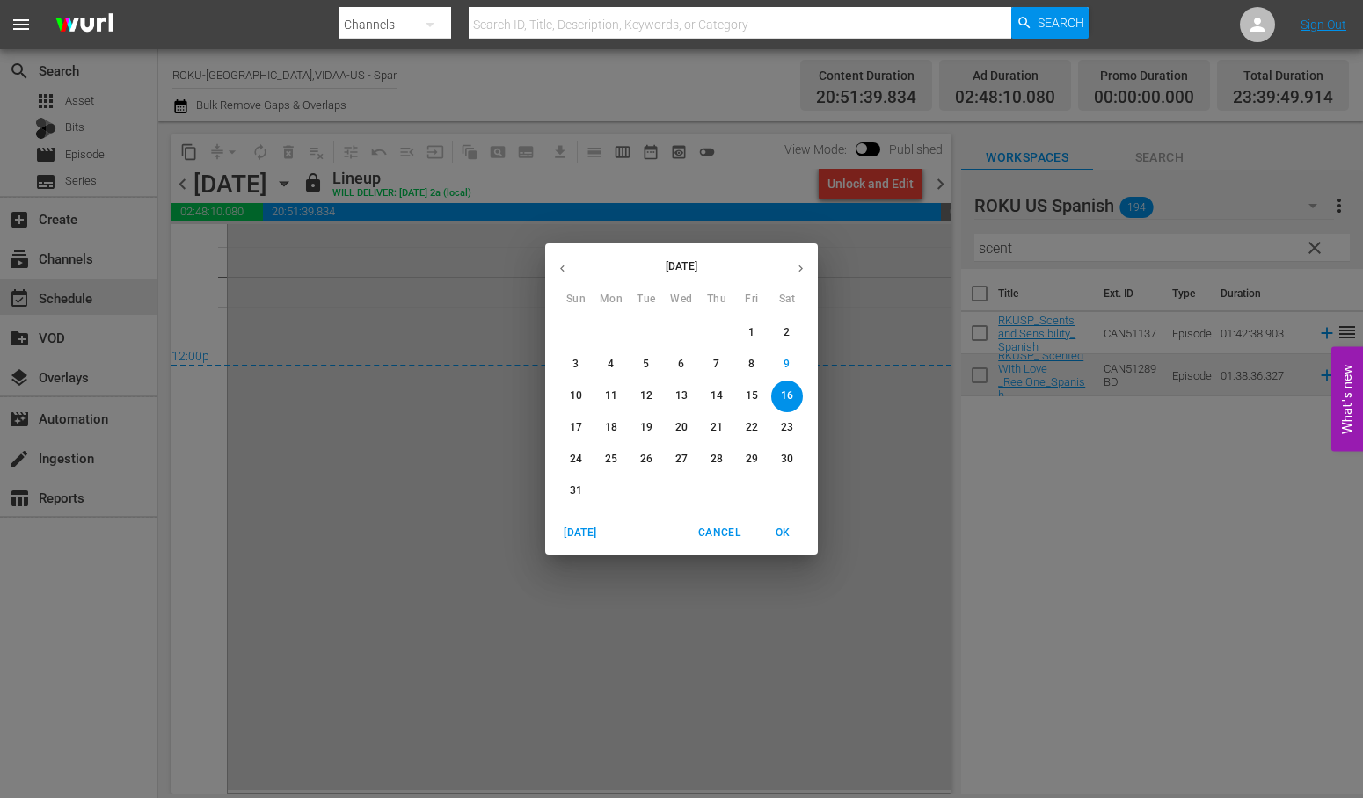
click at [574, 431] on p "17" at bounding box center [576, 427] width 12 height 15
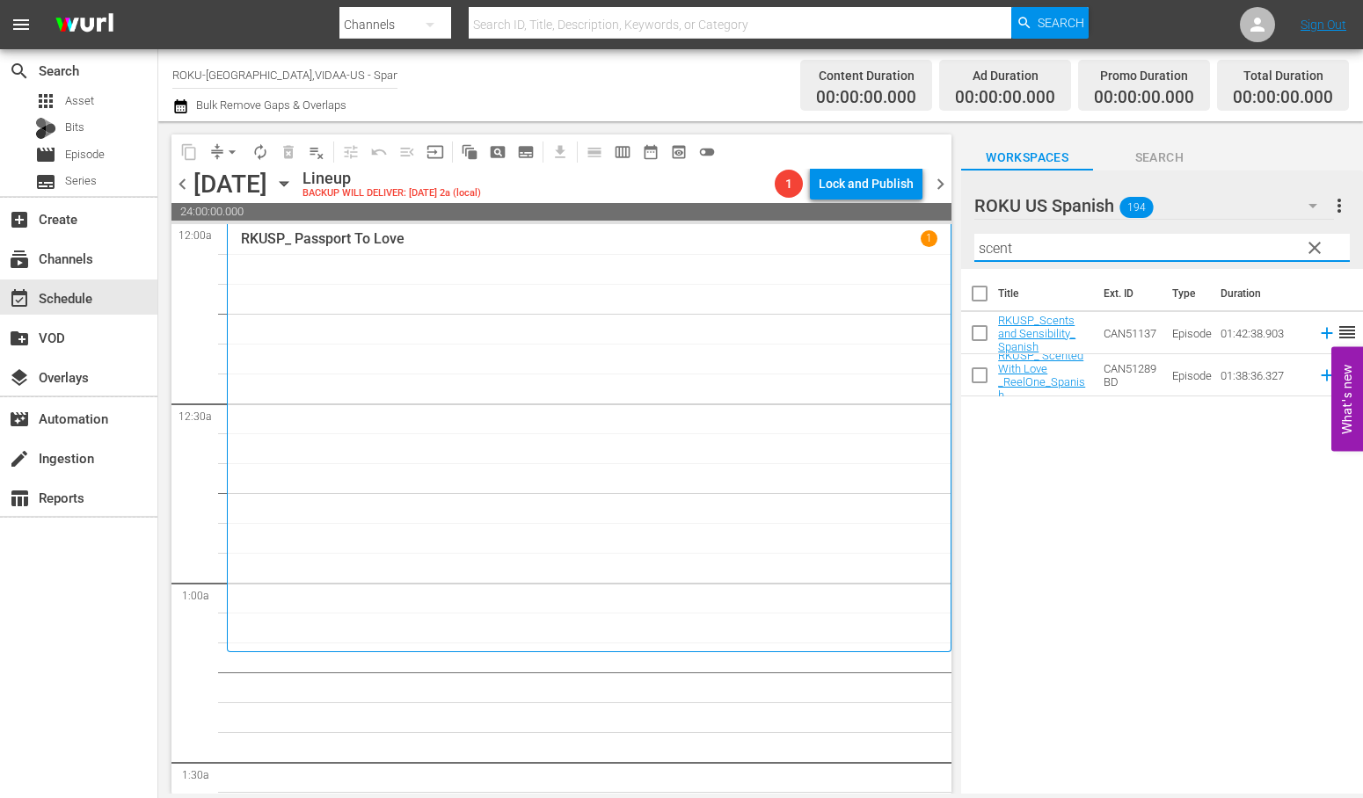
drag, startPoint x: 1039, startPoint y: 246, endPoint x: 710, endPoint y: 238, distance: 328.9
click at [710, 238] on div "content_copy compress arrow_drop_down autorenew_outlined delete_forever_outline…" at bounding box center [760, 457] width 1204 height 673
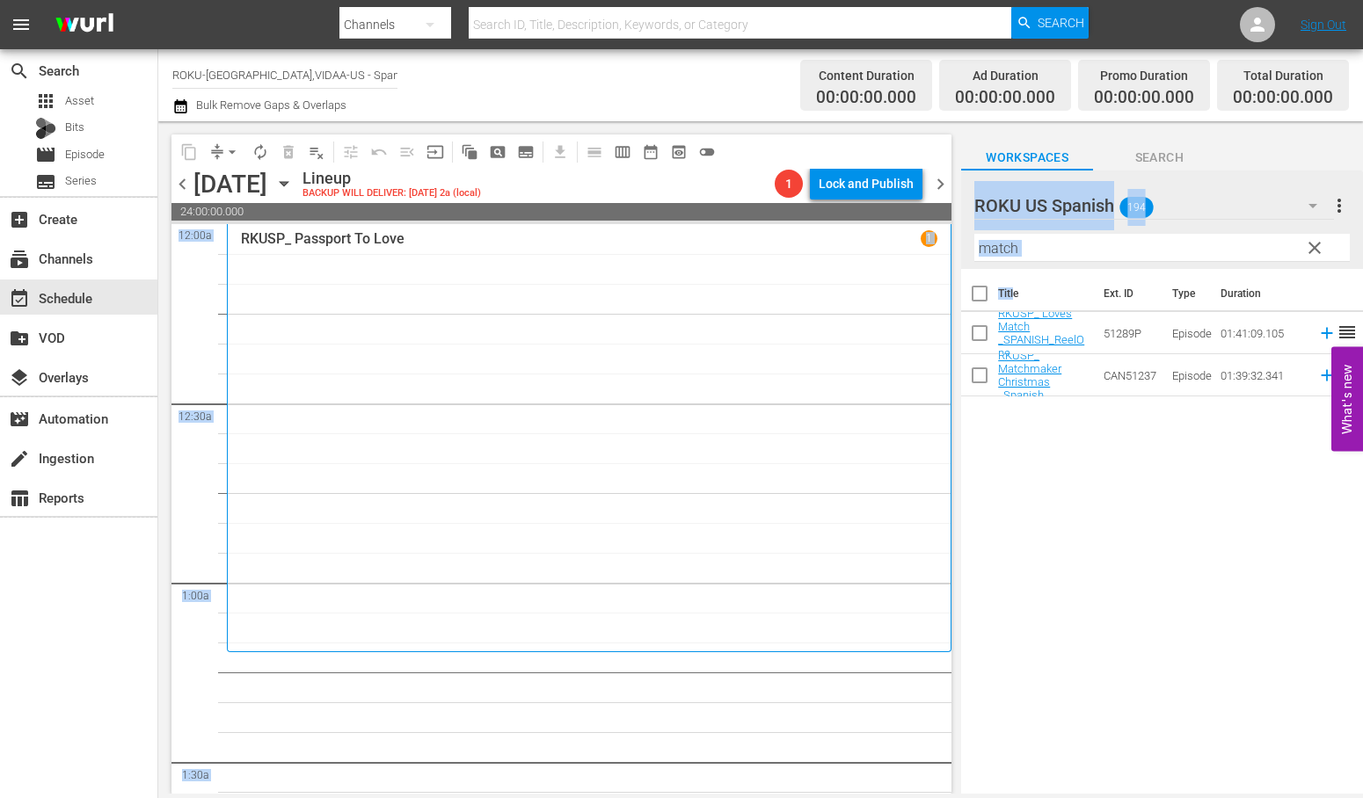
drag, startPoint x: 1014, startPoint y: 311, endPoint x: 662, endPoint y: 618, distance: 466.7
click at [661, 620] on div "content_copy compress arrow_drop_down autorenew_outlined delete_forever_outline…" at bounding box center [760, 457] width 1204 height 673
drag, startPoint x: 1140, startPoint y: 493, endPoint x: 1140, endPoint y: 463, distance: 29.9
click at [1140, 493] on div "Title Ext. ID Type Duration RKUSP_ Love’s Match _SPANISH_ReelOne 51289P Episode…" at bounding box center [1162, 533] width 402 height 528
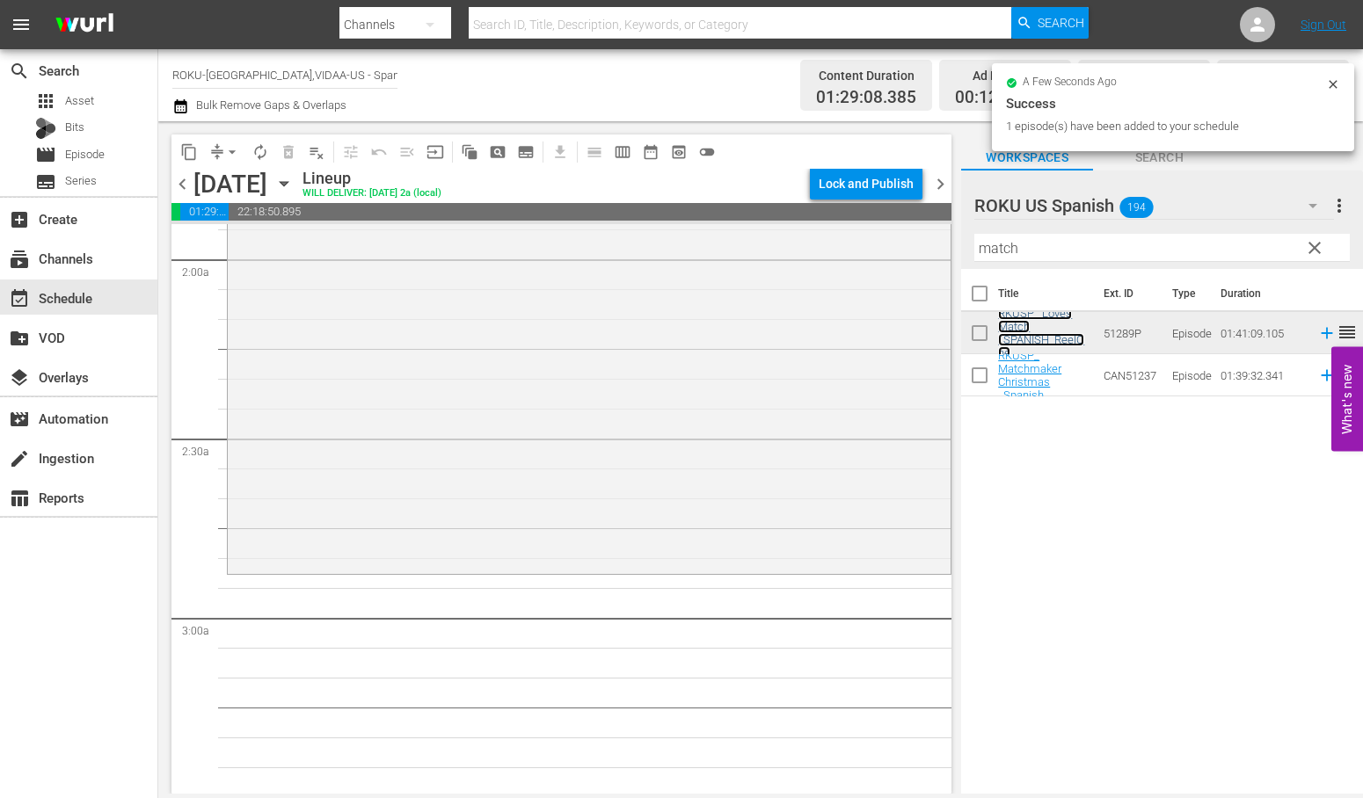
scroll to position [683, 0]
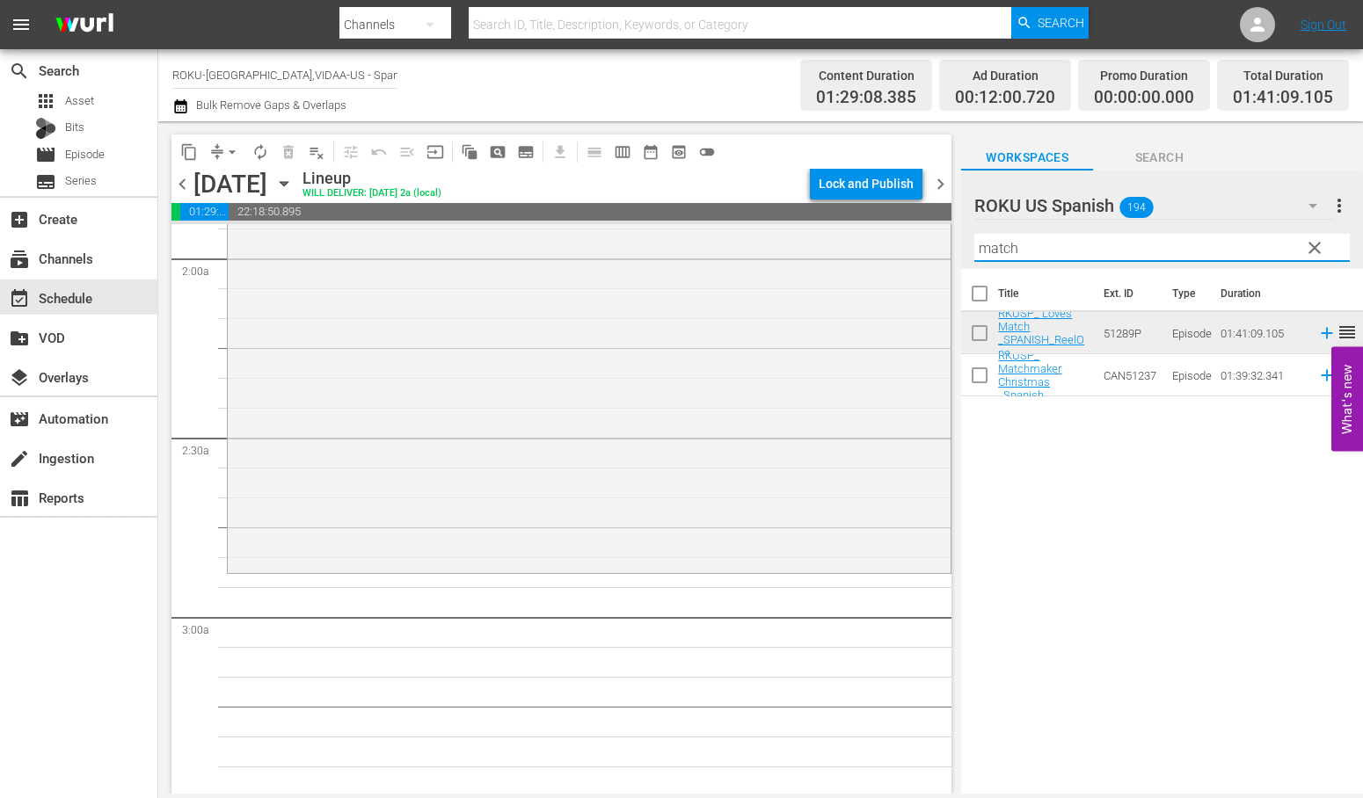
drag, startPoint x: 972, startPoint y: 252, endPoint x: 939, endPoint y: 251, distance: 33.4
click at [939, 251] on div "content_copy compress arrow_drop_down autorenew_outlined delete_forever_outline…" at bounding box center [760, 457] width 1204 height 673
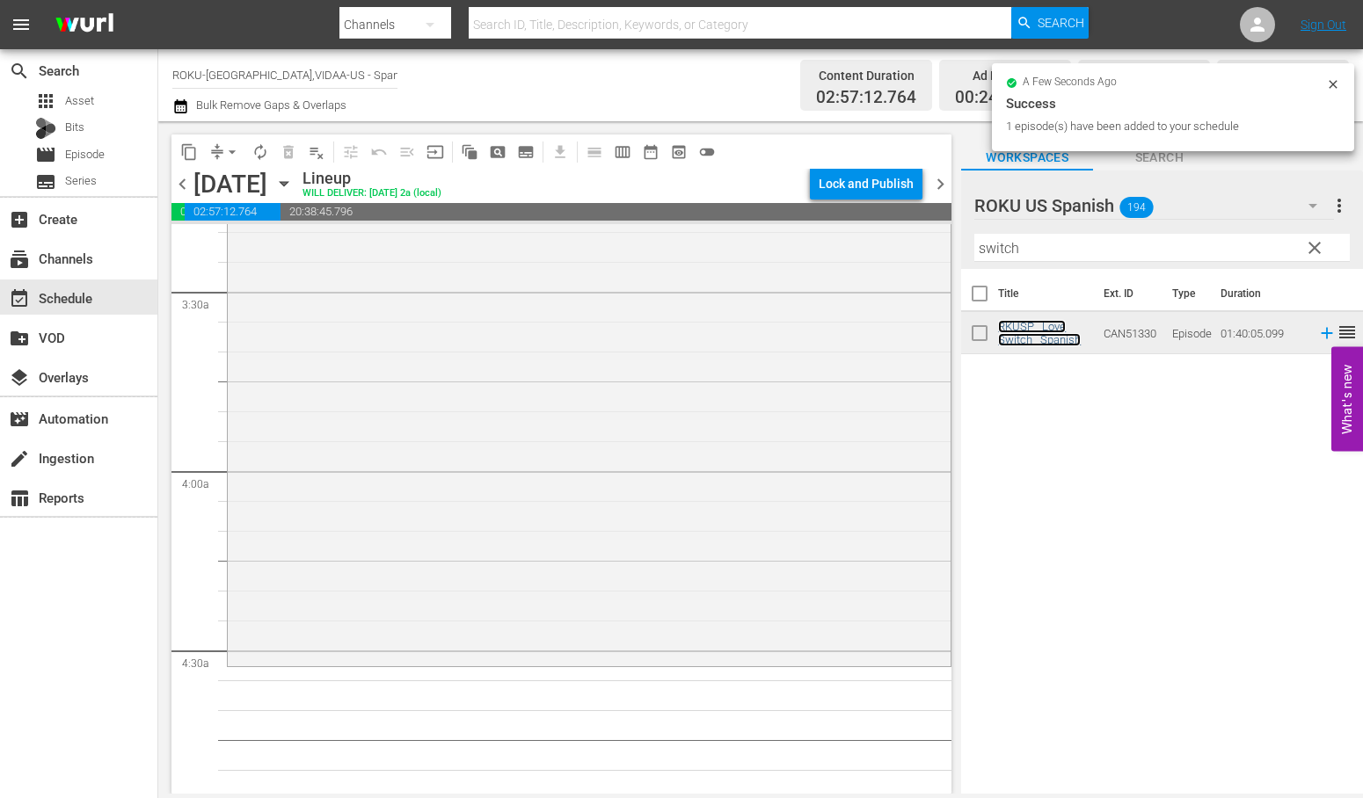
scroll to position [1367, 0]
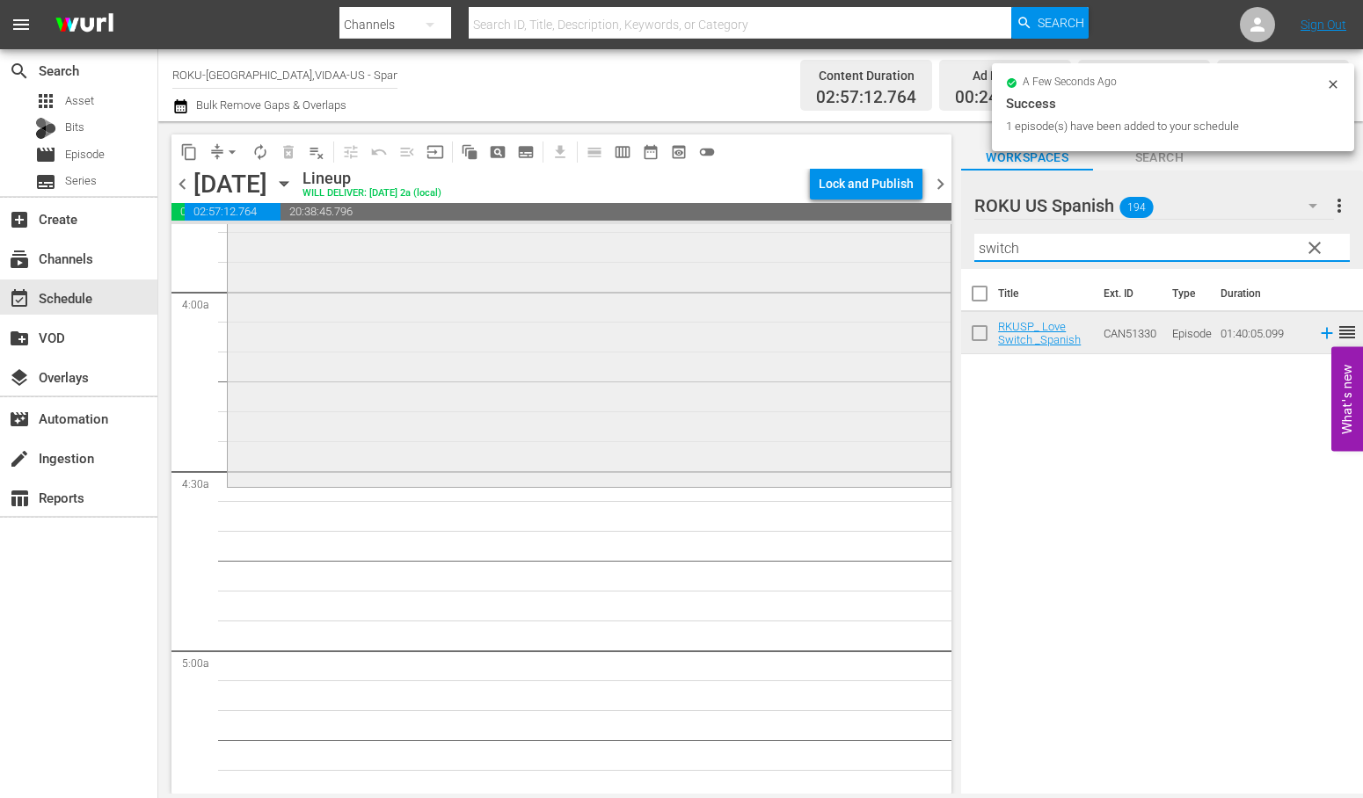
drag, startPoint x: 1041, startPoint y: 249, endPoint x: 737, endPoint y: 249, distance: 304.2
click at [759, 249] on div "content_copy compress arrow_drop_down autorenew_outlined delete_forever_outline…" at bounding box center [760, 457] width 1204 height 673
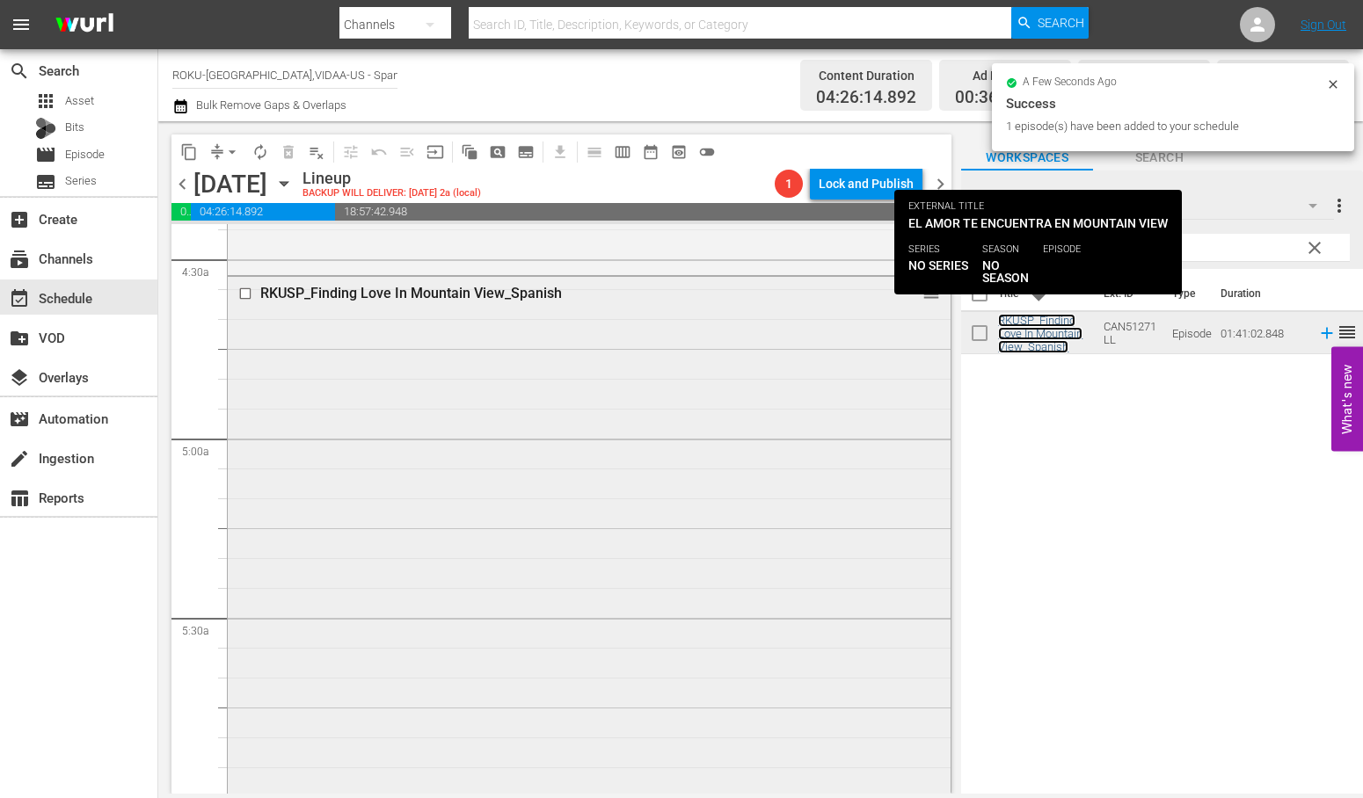
scroll to position [1954, 0]
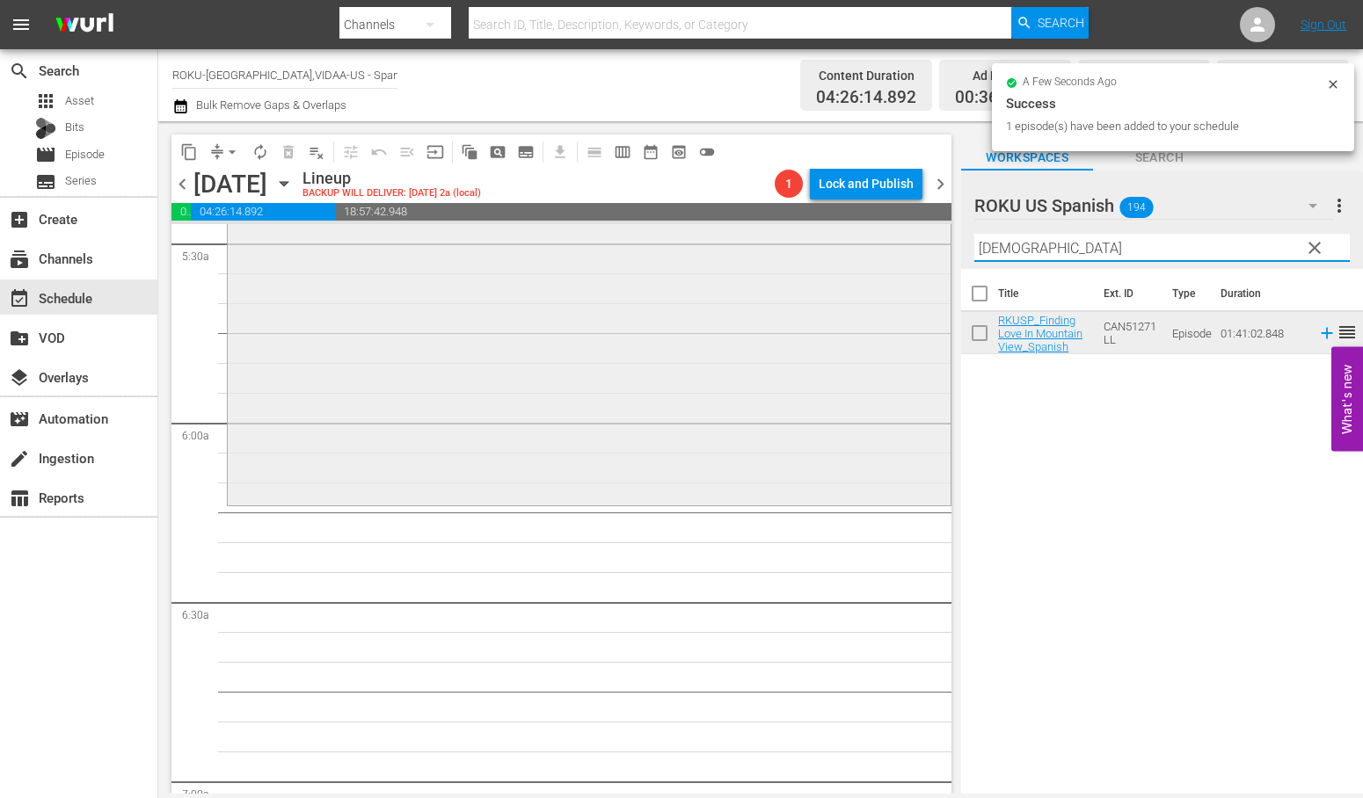
drag, startPoint x: 986, startPoint y: 242, endPoint x: 857, endPoint y: 248, distance: 128.5
click at [857, 248] on div "content_copy compress arrow_drop_down autorenew_outlined delete_forever_outline…" at bounding box center [760, 457] width 1204 height 673
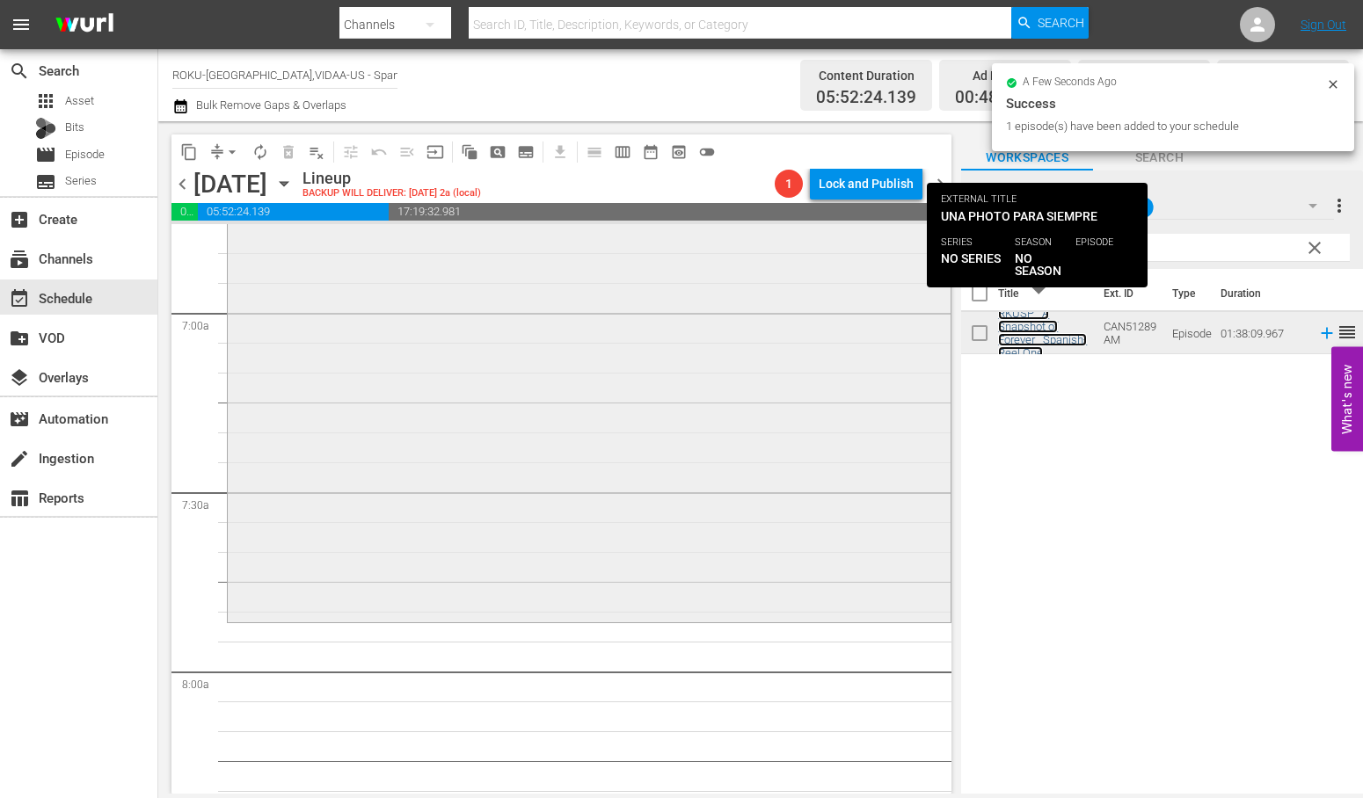
scroll to position [2442, 0]
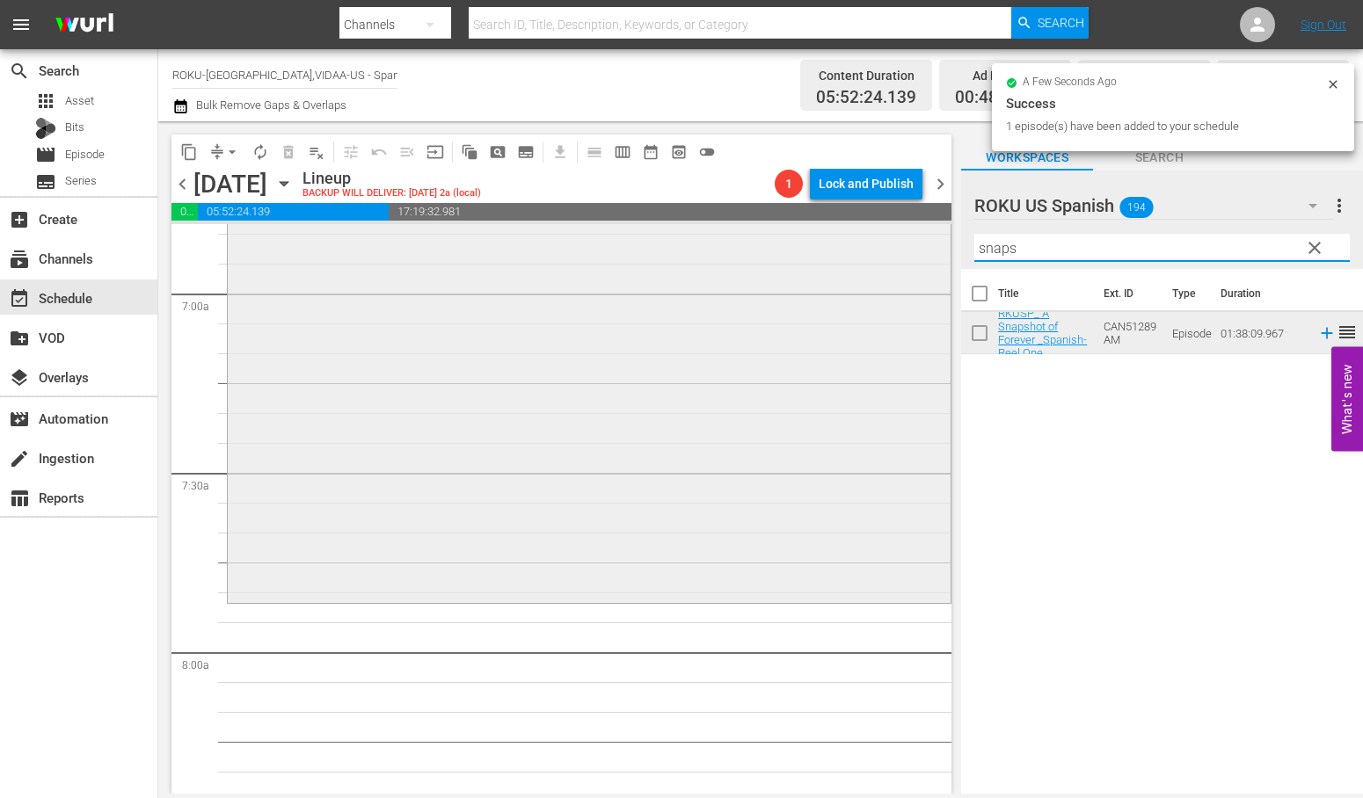
drag, startPoint x: 1027, startPoint y: 249, endPoint x: 818, endPoint y: 255, distance: 209.3
click at [818, 255] on div "content_copy compress arrow_drop_down autorenew_outlined delete_forever_outline…" at bounding box center [760, 457] width 1204 height 673
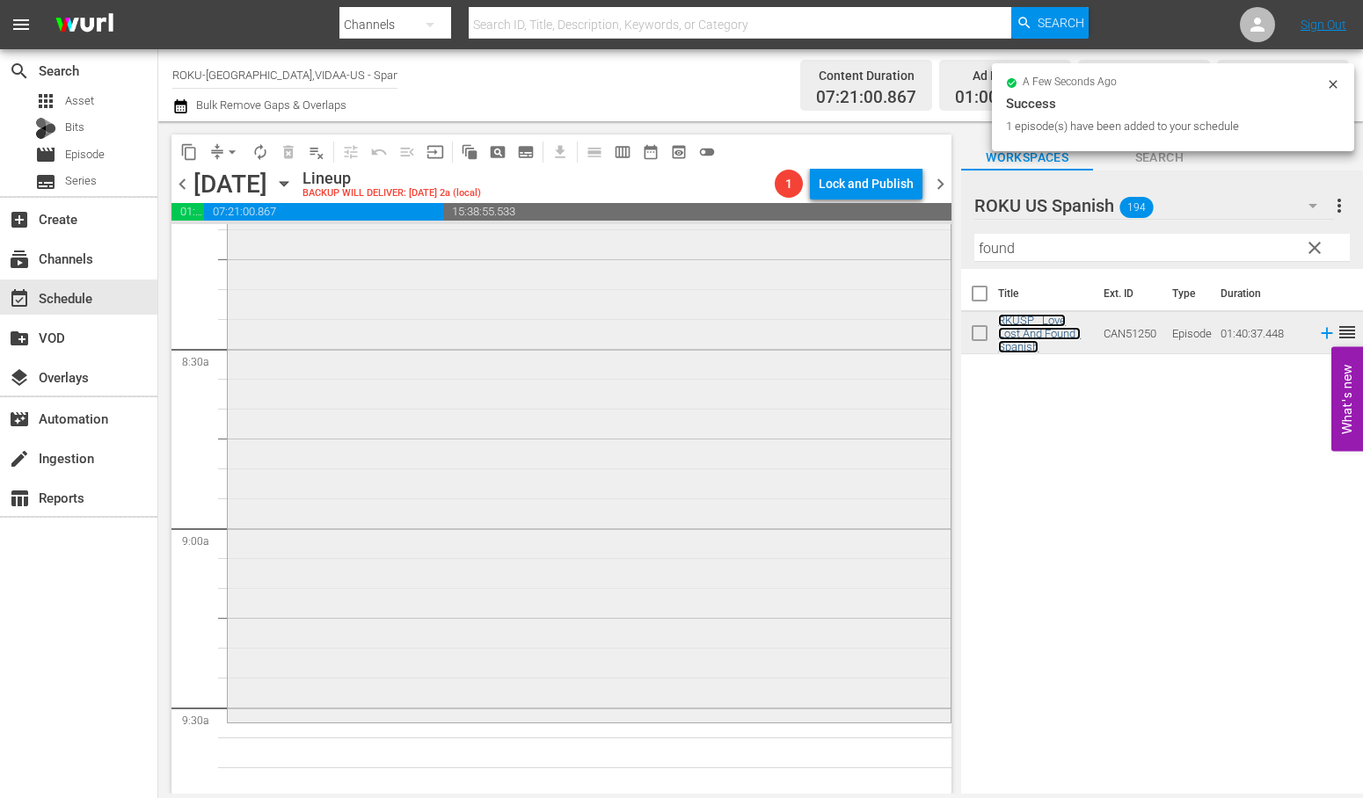
scroll to position [3028, 0]
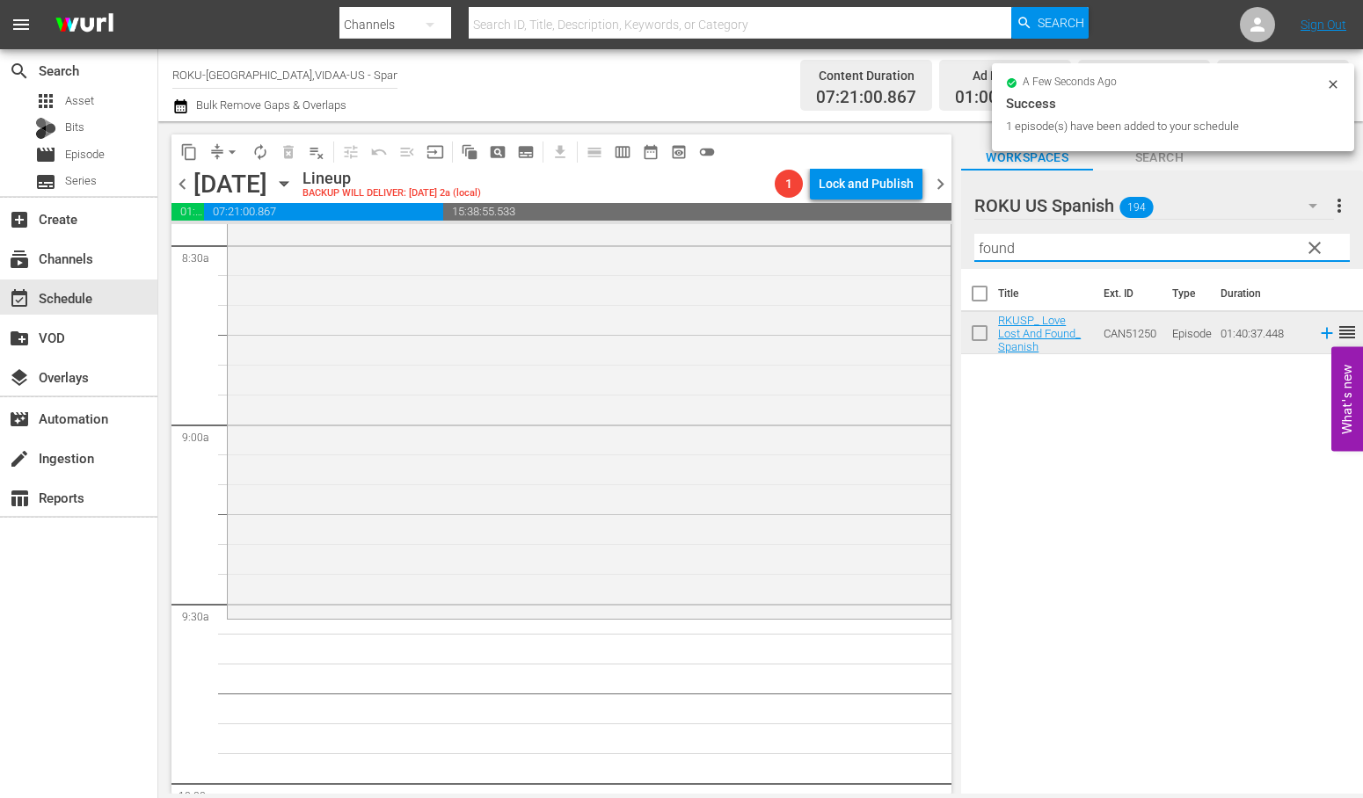
click at [782, 273] on div "content_copy compress arrow_drop_down autorenew_outlined delete_forever_outline…" at bounding box center [760, 457] width 1204 height 673
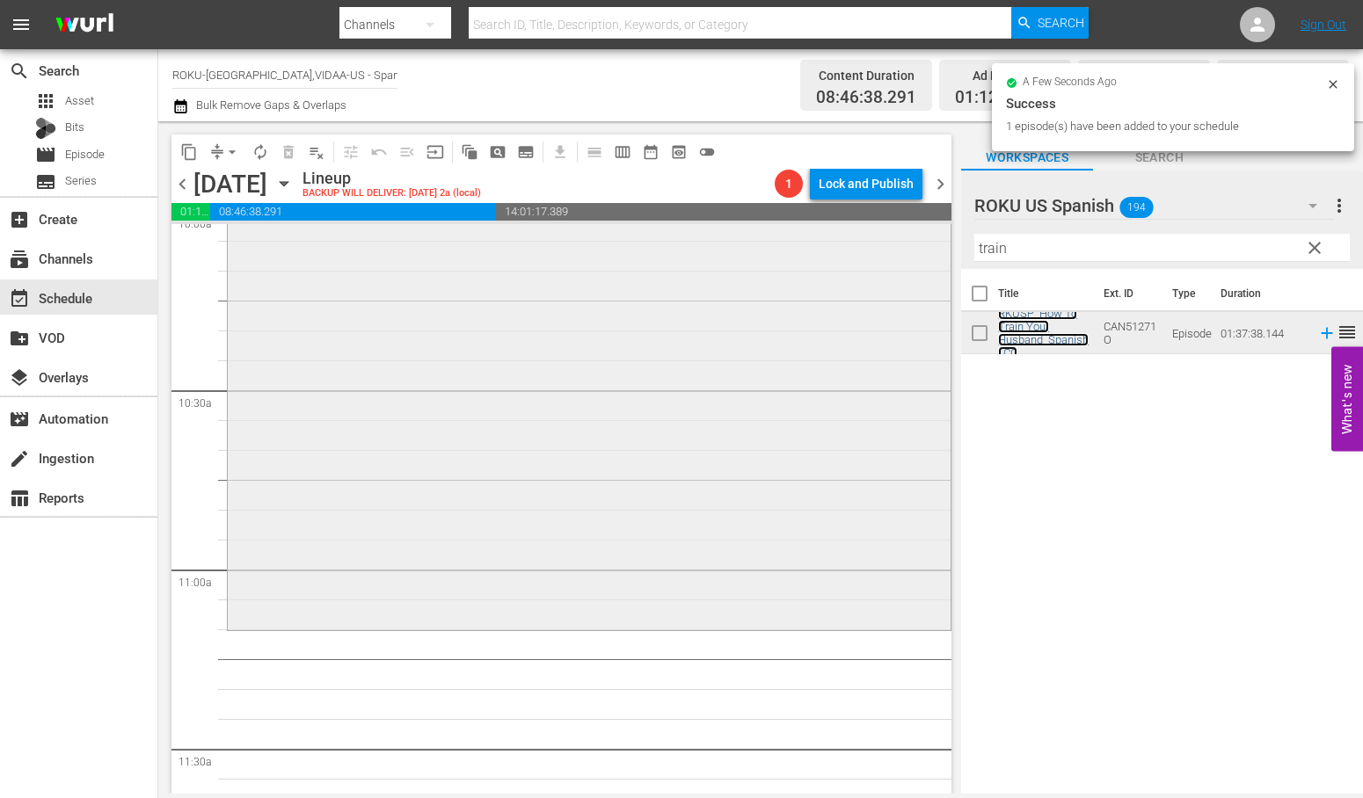
scroll to position [3712, 0]
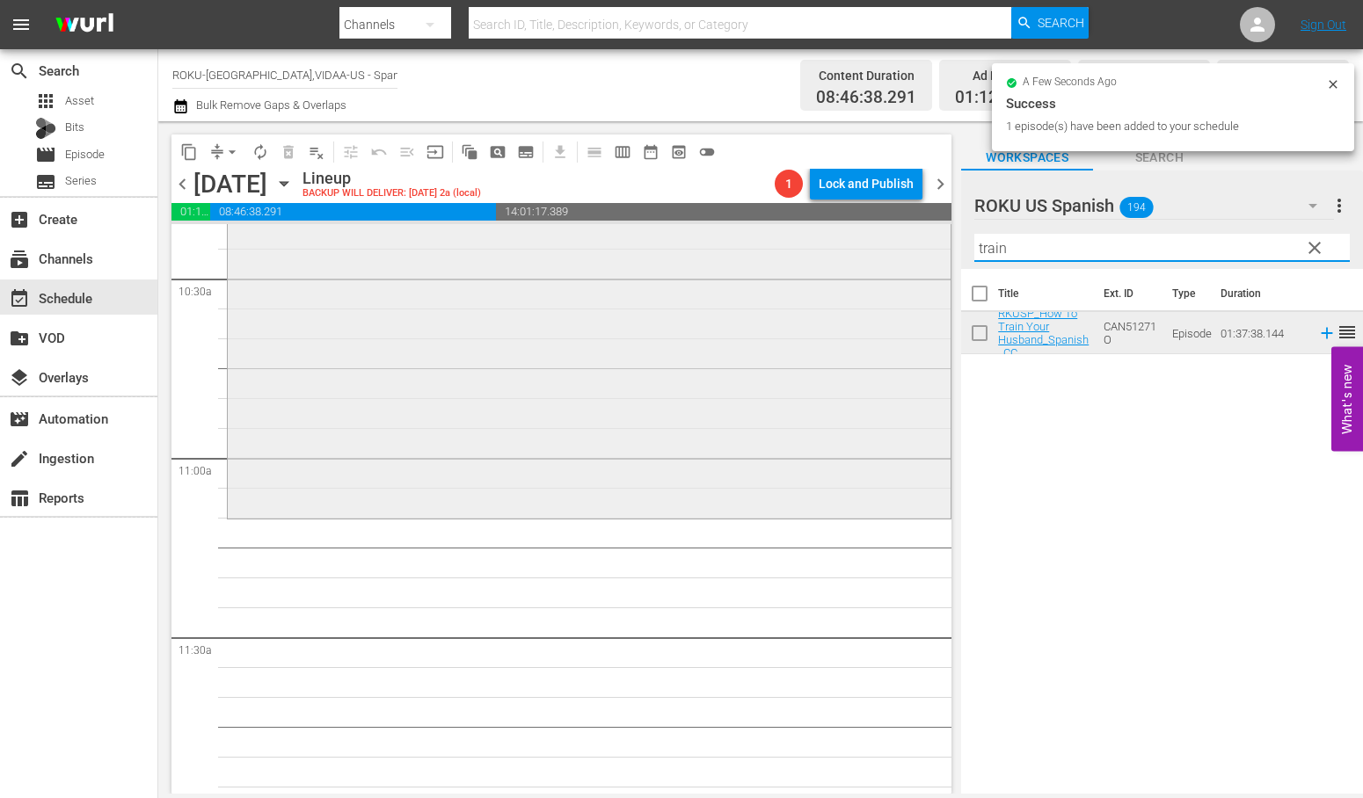
drag, startPoint x: 994, startPoint y: 251, endPoint x: 705, endPoint y: 264, distance: 289.5
click at [736, 258] on div "content_copy compress arrow_drop_down autorenew_outlined delete_forever_outline…" at bounding box center [760, 457] width 1204 height 673
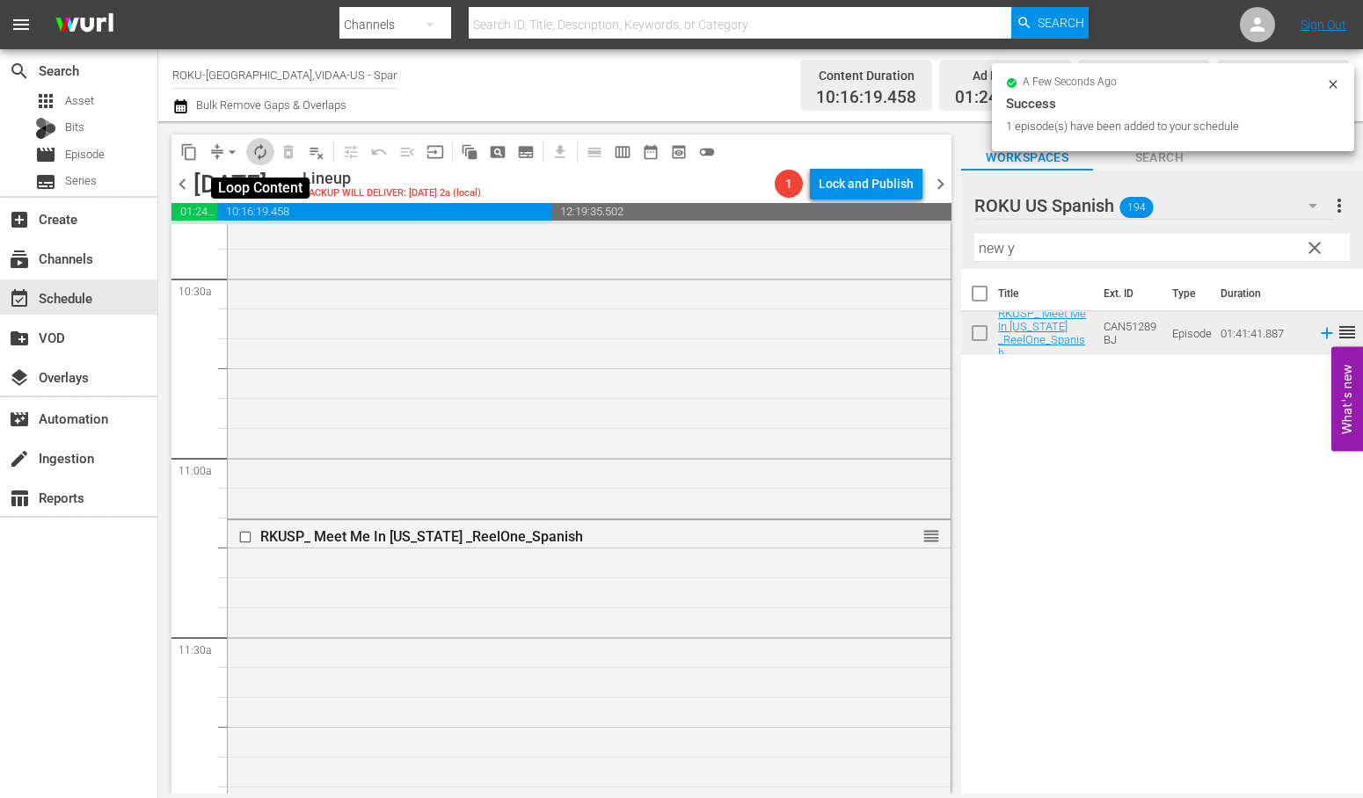
click at [258, 143] on span "autorenew_outlined" at bounding box center [260, 152] width 18 height 18
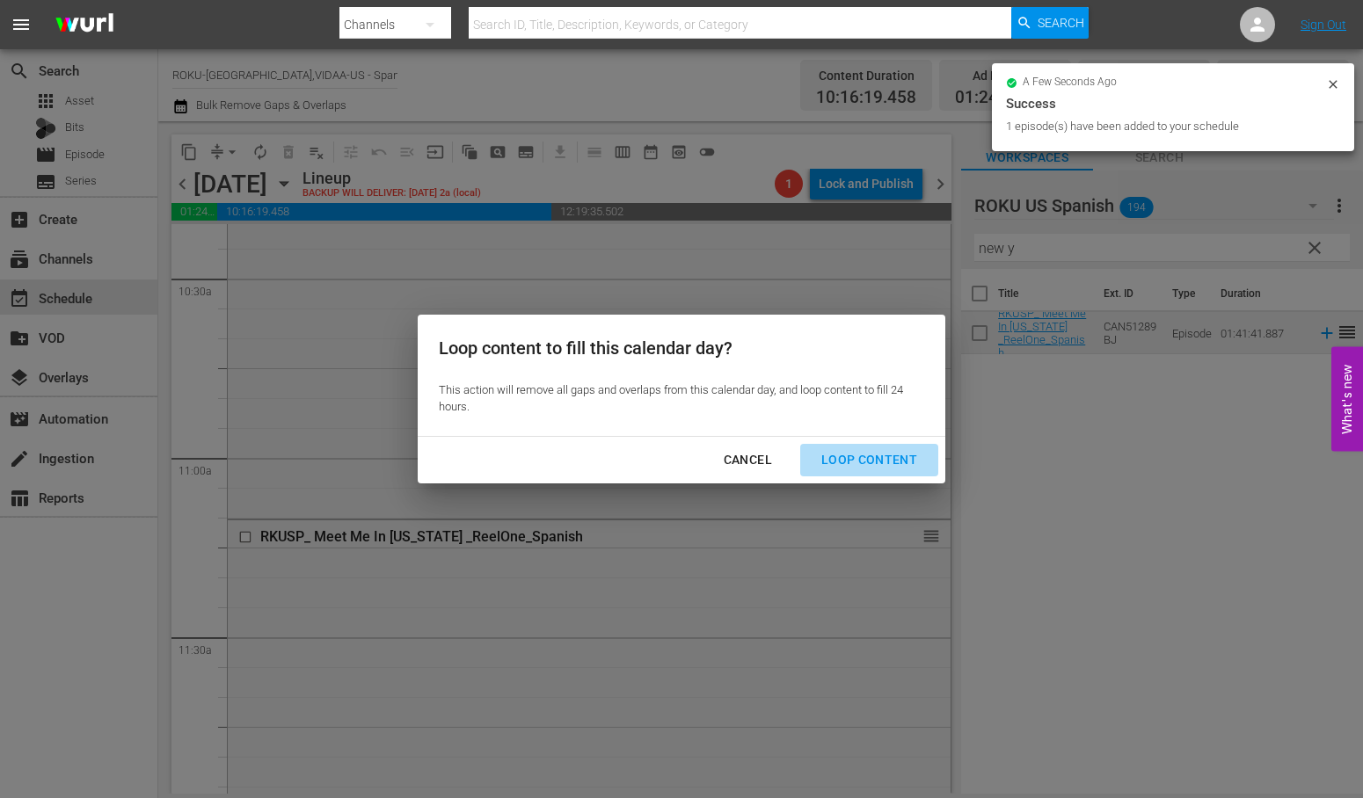
click at [892, 457] on div "Loop Content" at bounding box center [869, 460] width 124 height 22
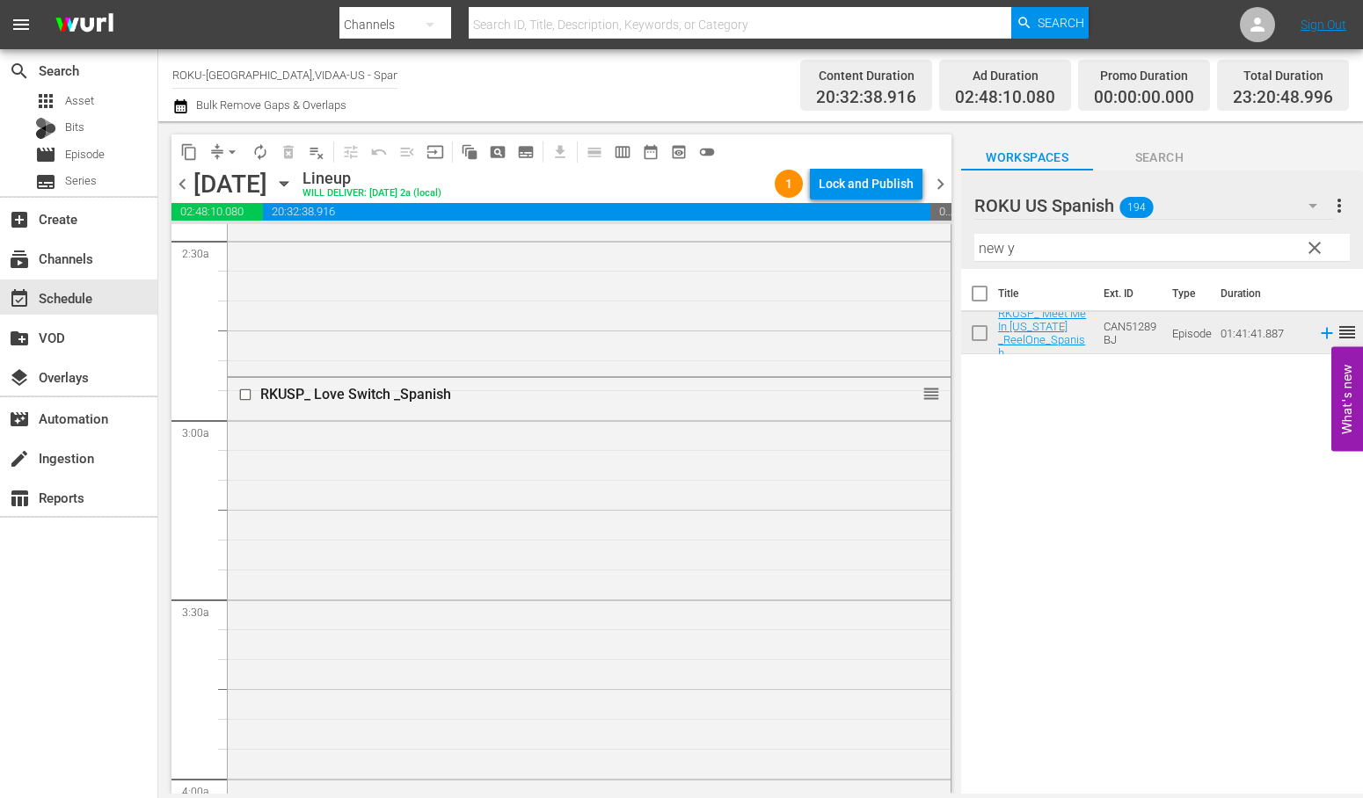
scroll to position [879, 0]
drag, startPoint x: 1038, startPoint y: 239, endPoint x: 942, endPoint y: 244, distance: 96.8
click at [942, 244] on div "content_copy compress arrow_drop_down autorenew_outlined delete_forever_outline…" at bounding box center [760, 457] width 1204 height 673
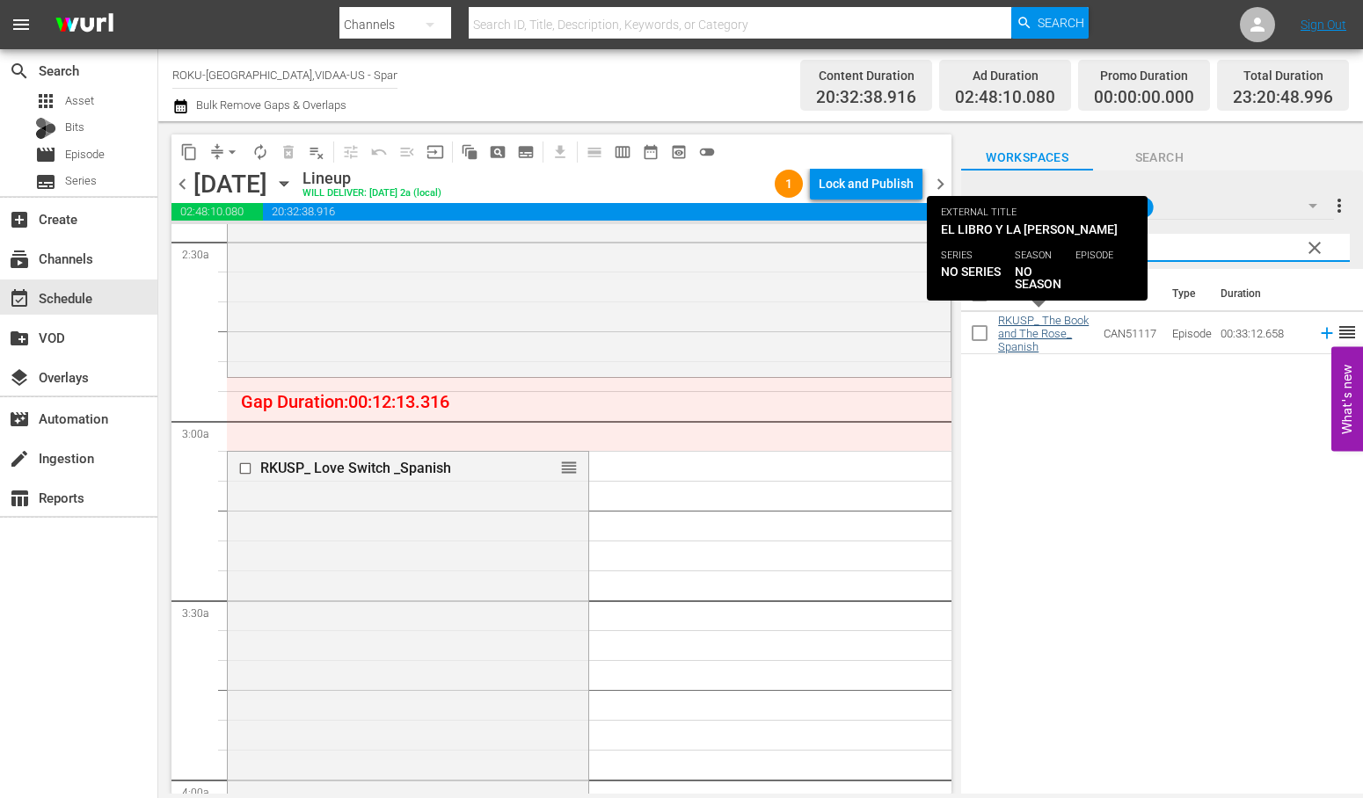
type input "book and"
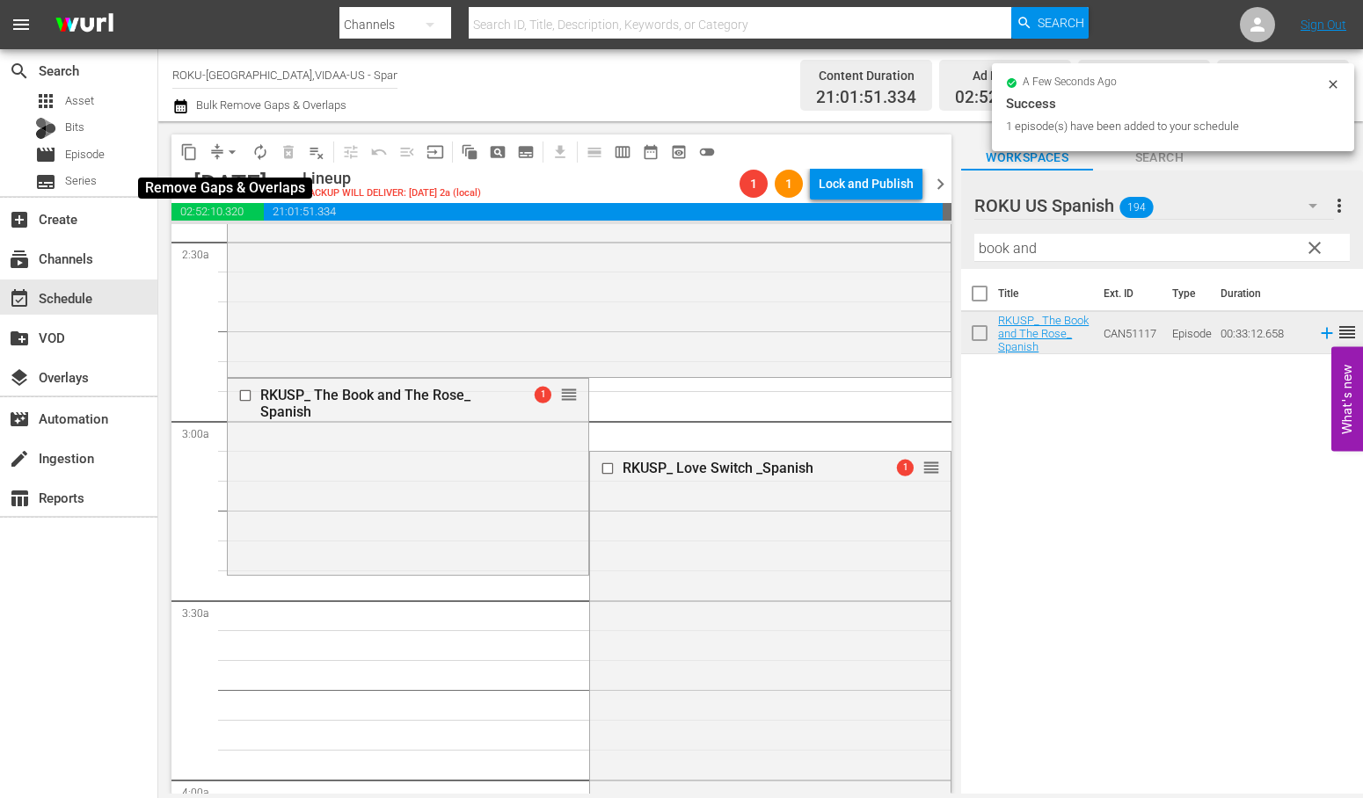
click at [229, 150] on span "arrow_drop_down" at bounding box center [232, 152] width 18 height 18
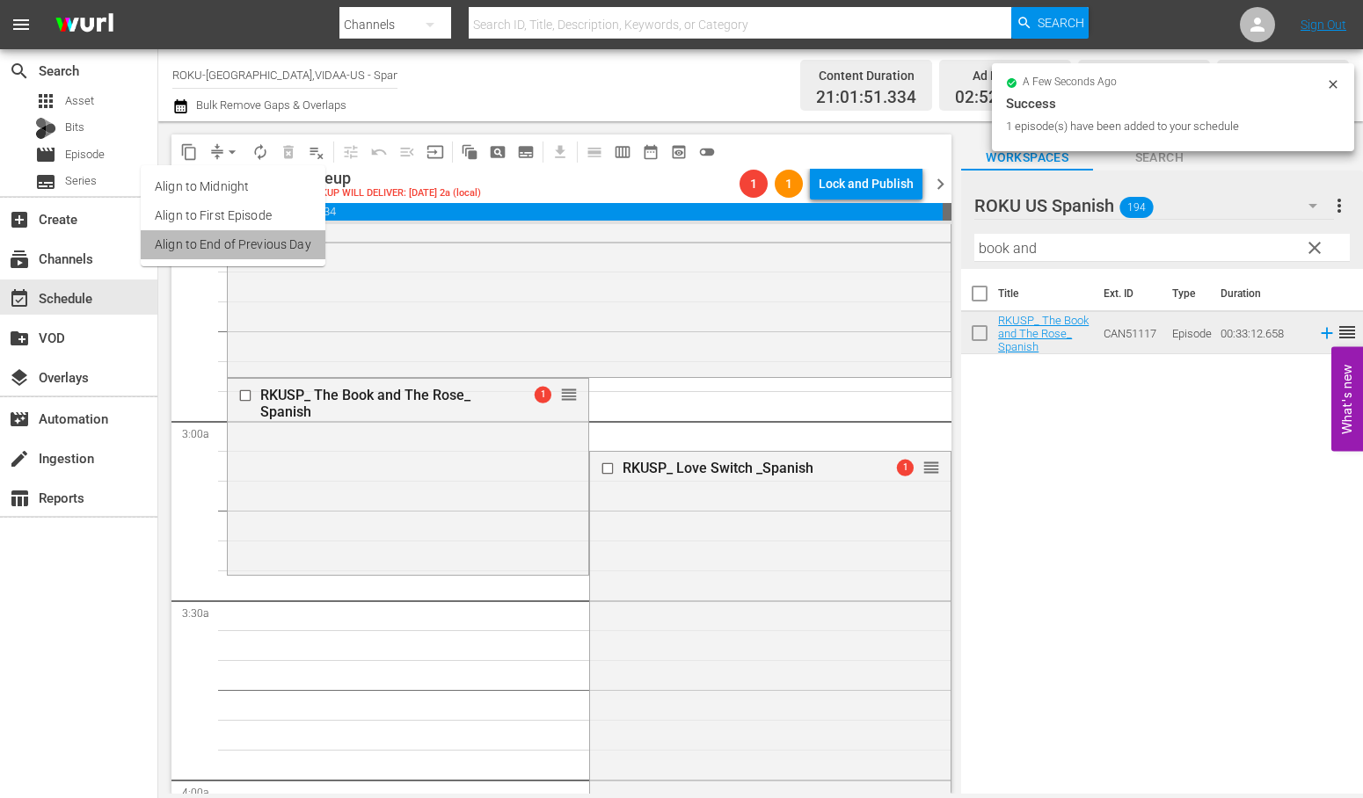
click at [236, 237] on li "Align to End of Previous Day" at bounding box center [233, 244] width 185 height 29
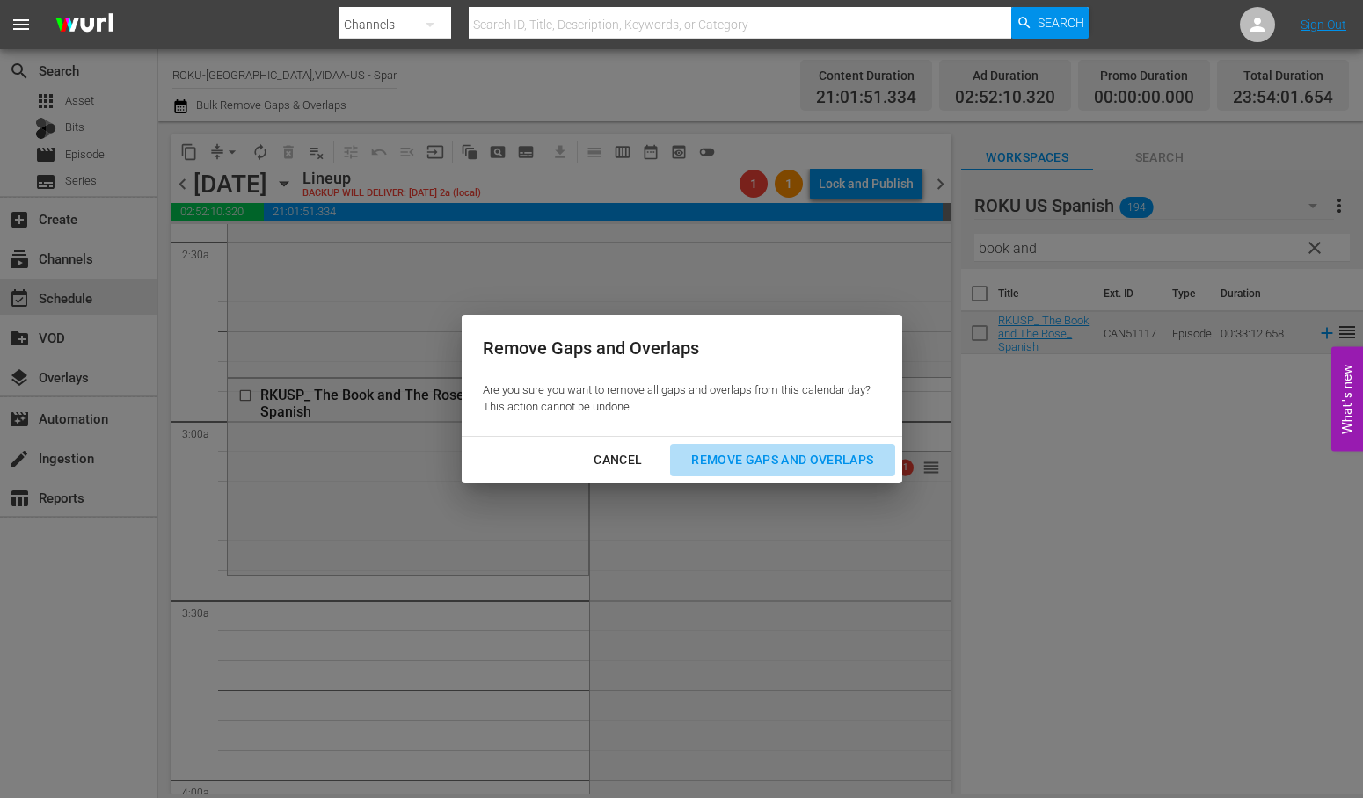
click at [772, 452] on div "Remove Gaps and Overlaps" at bounding box center [782, 460] width 210 height 22
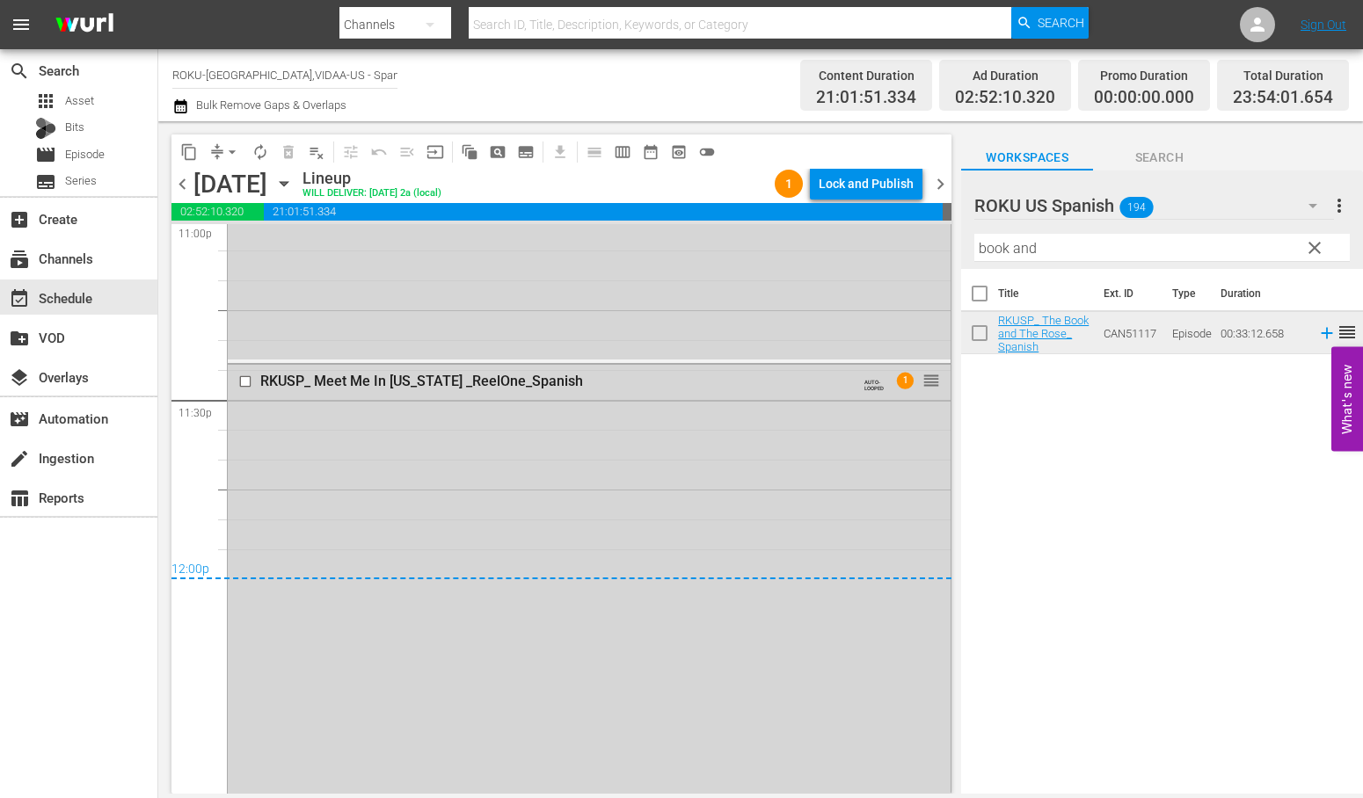
scroll to position [8303, 0]
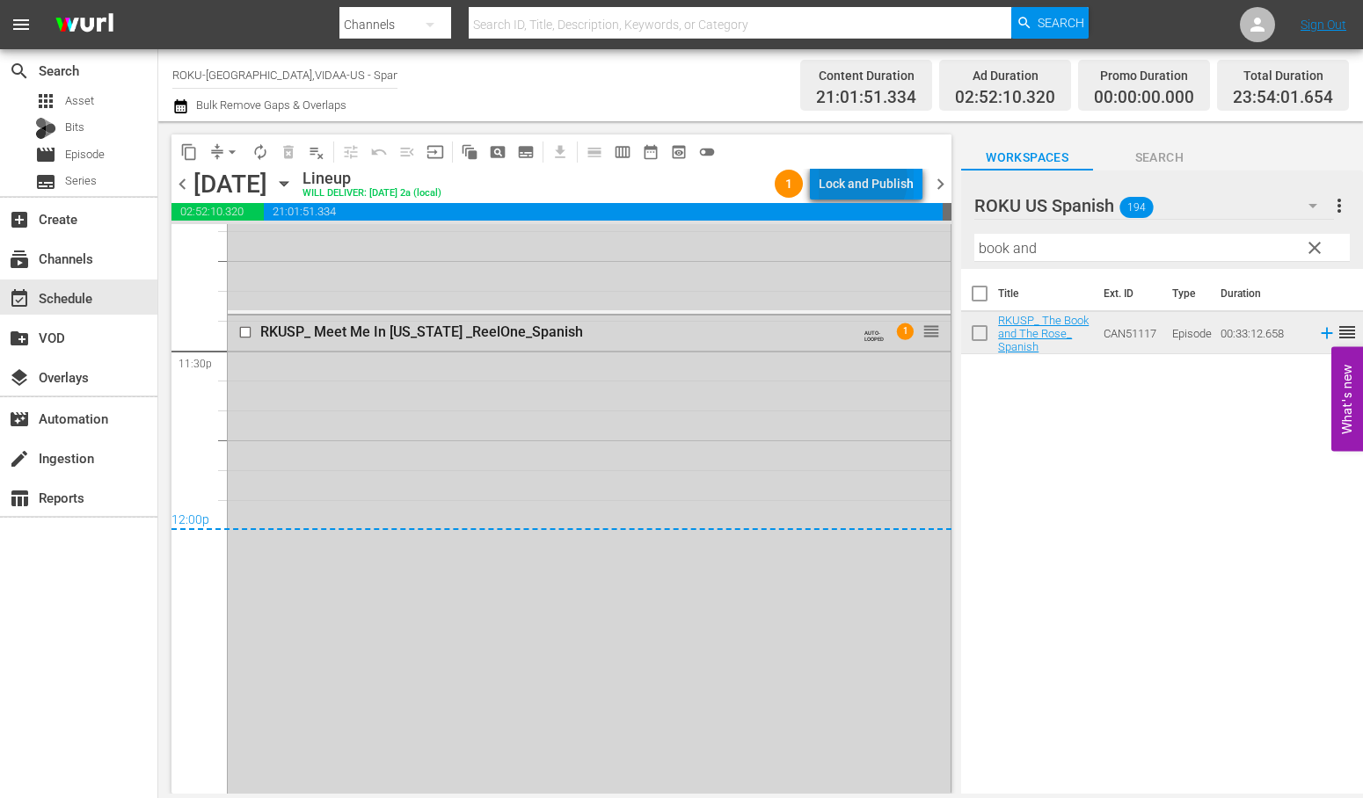
click at [865, 180] on div "Lock and Publish" at bounding box center [866, 184] width 95 height 32
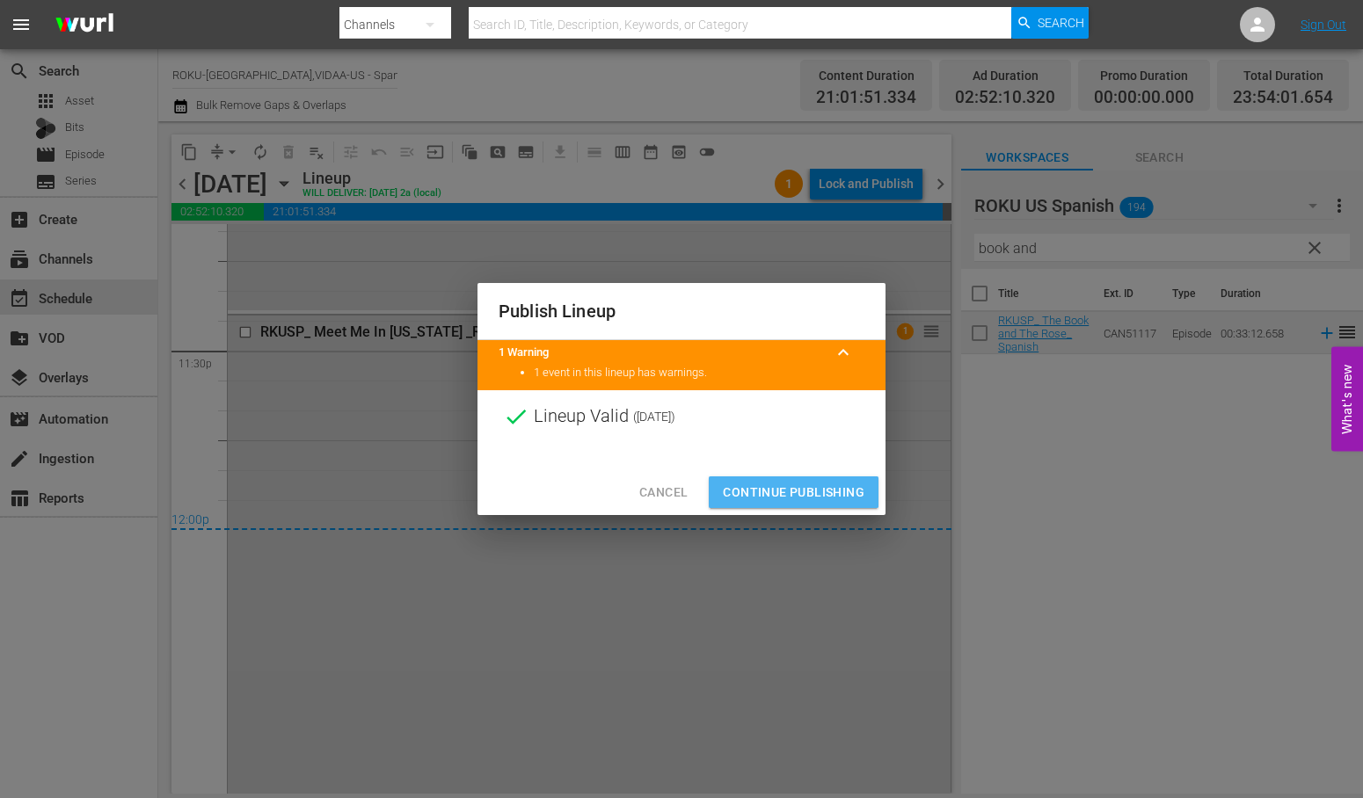
click at [783, 482] on span "Continue Publishing" at bounding box center [794, 493] width 142 height 22
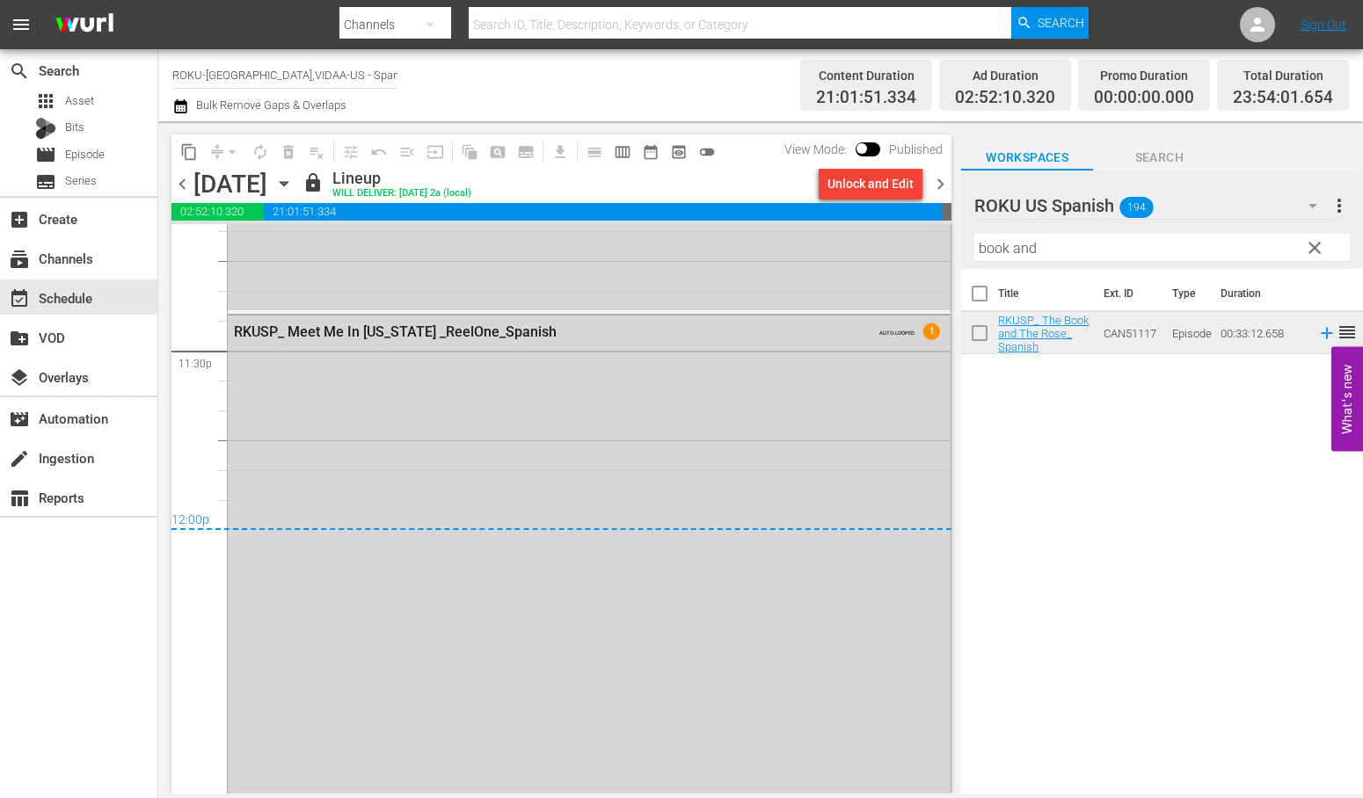
click at [294, 182] on icon "button" at bounding box center [283, 183] width 19 height 19
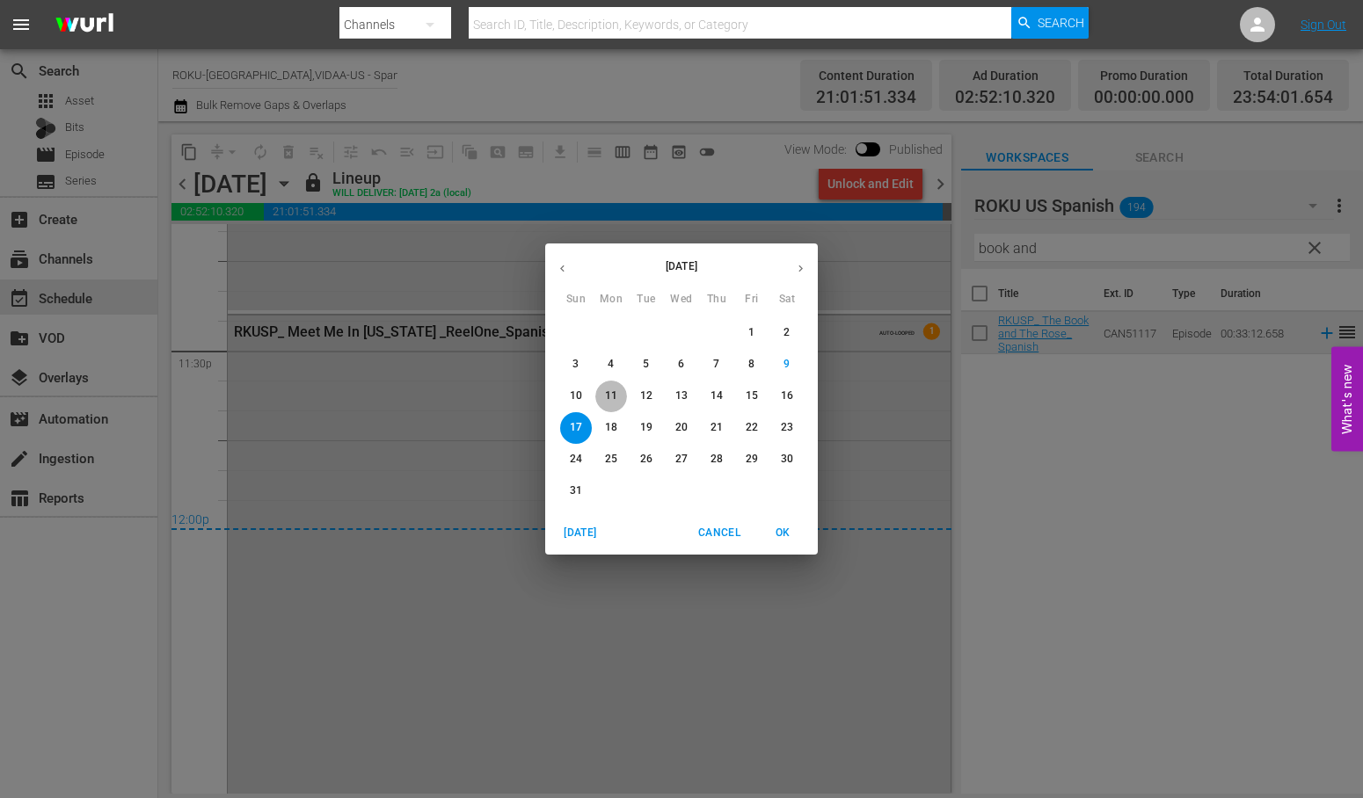
click at [608, 390] on p "11" at bounding box center [611, 396] width 12 height 15
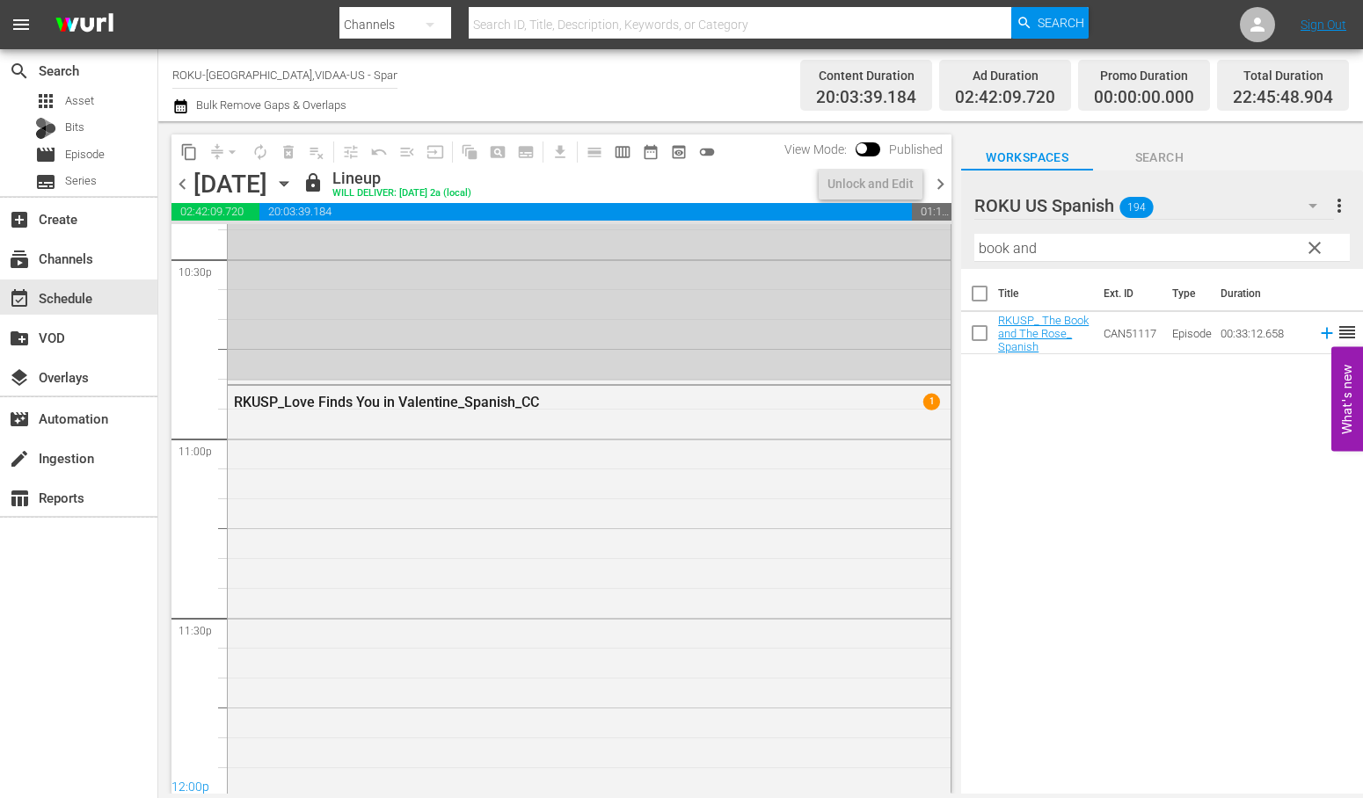
scroll to position [8242, 0]
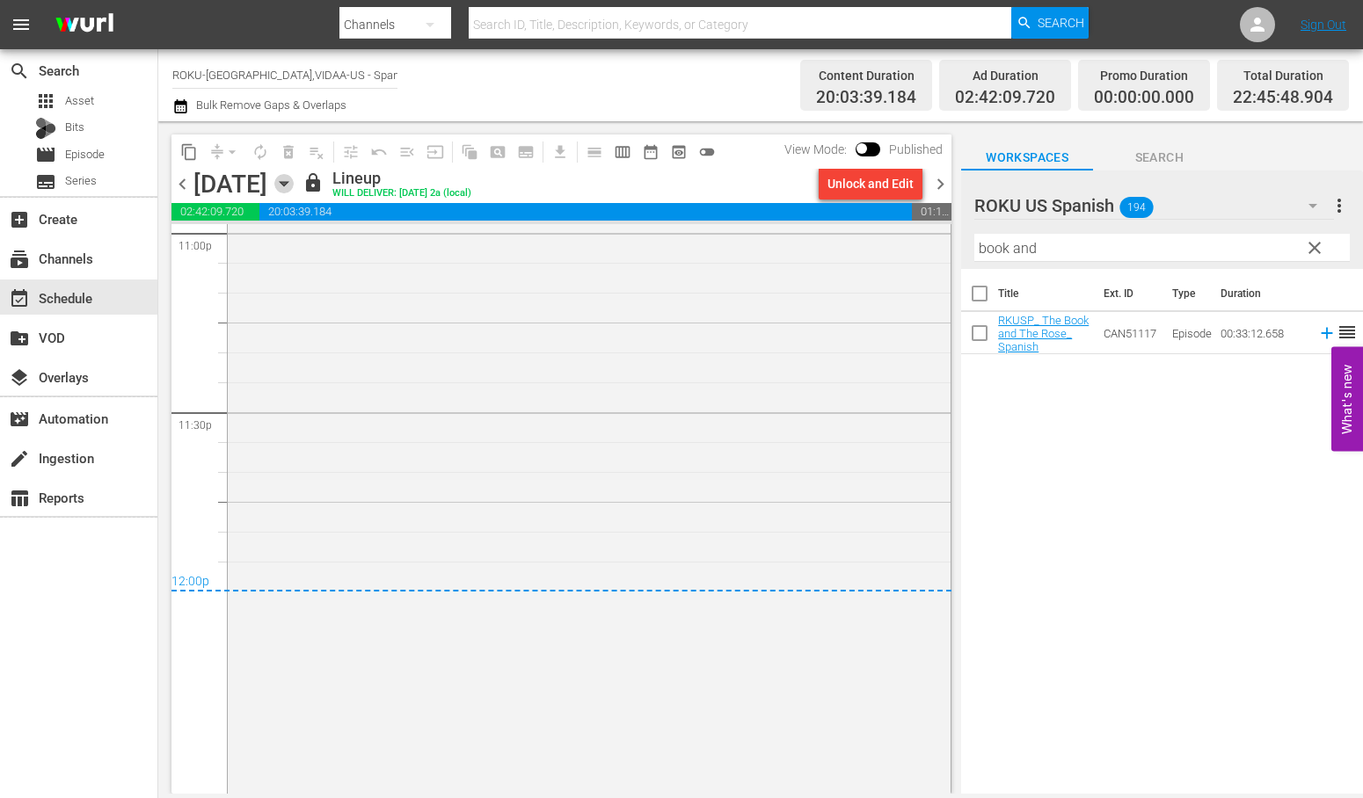
click at [294, 182] on icon "button" at bounding box center [283, 183] width 19 height 19
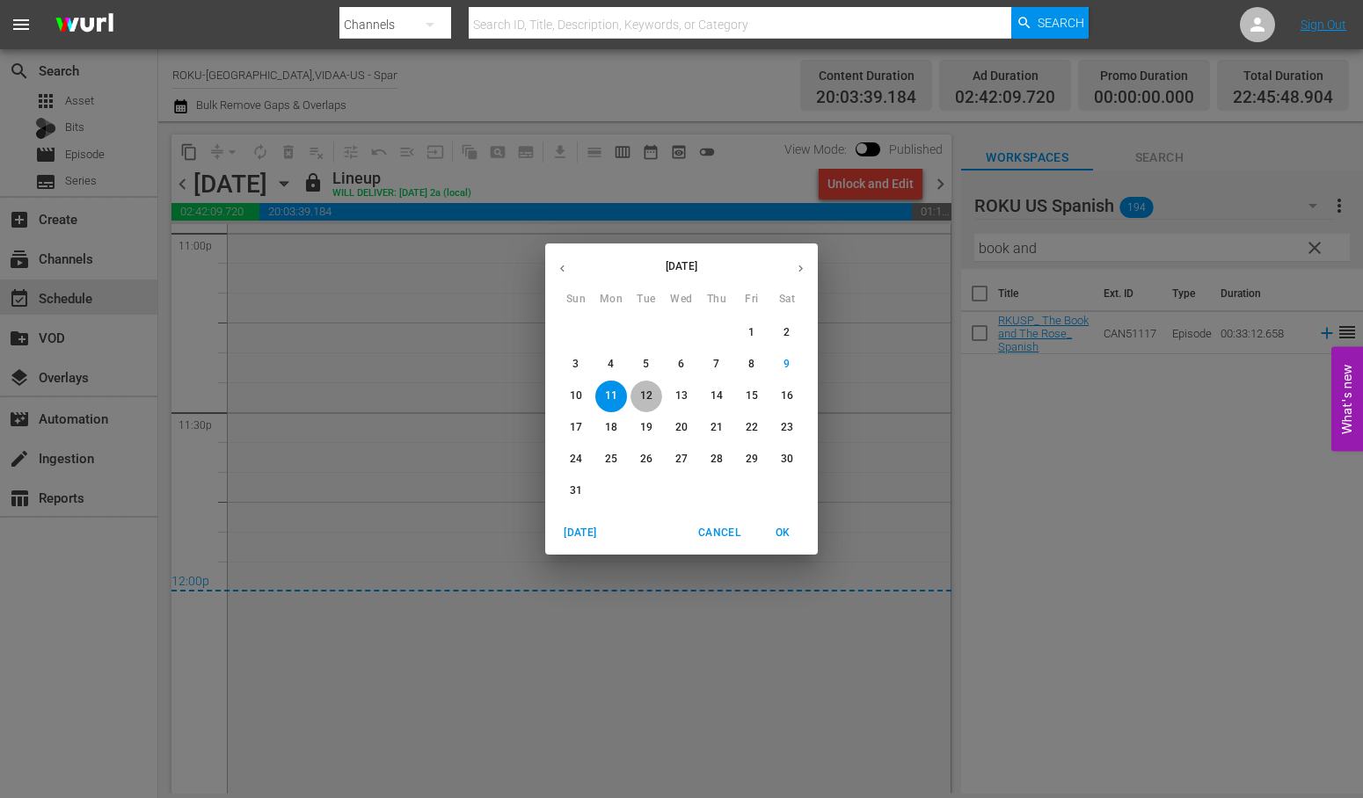
click at [645, 393] on p "12" at bounding box center [646, 396] width 12 height 15
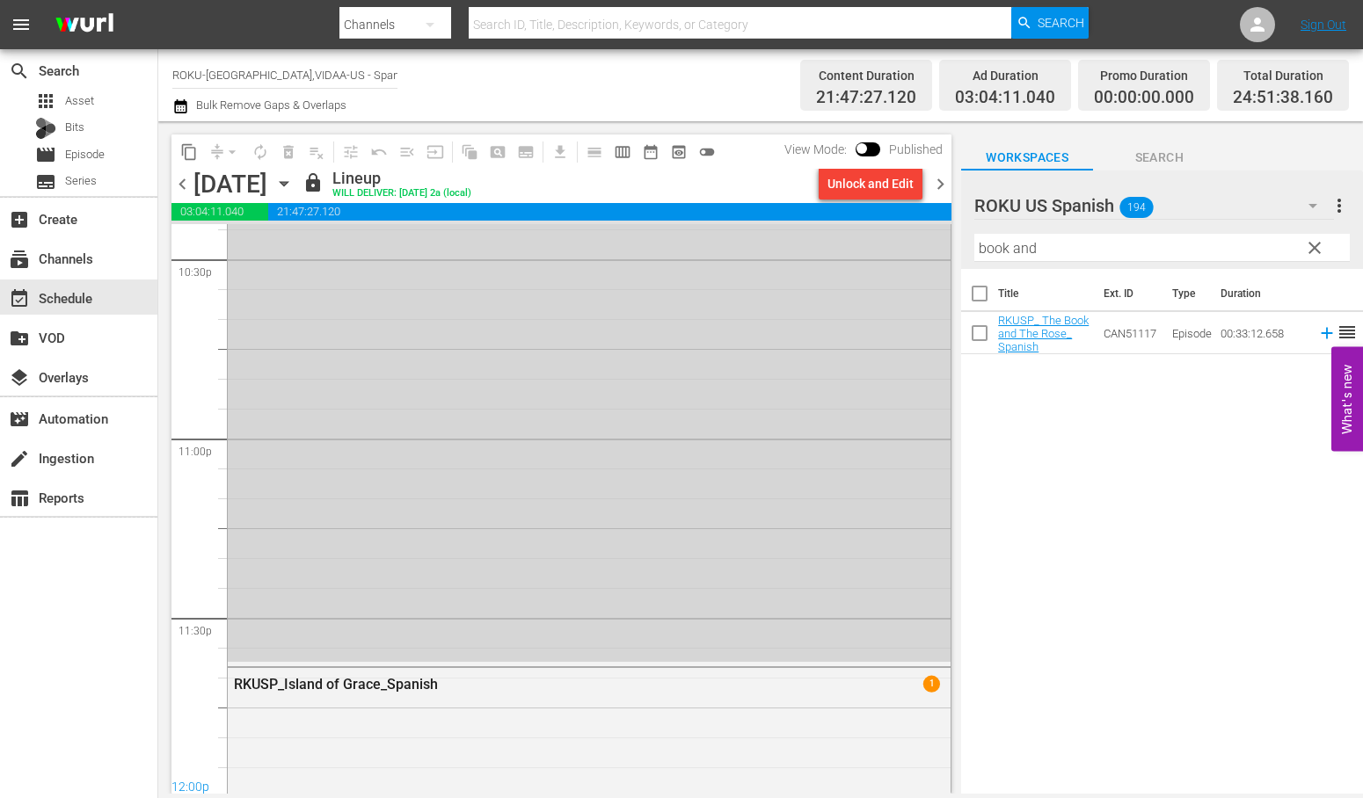
scroll to position [8453, 0]
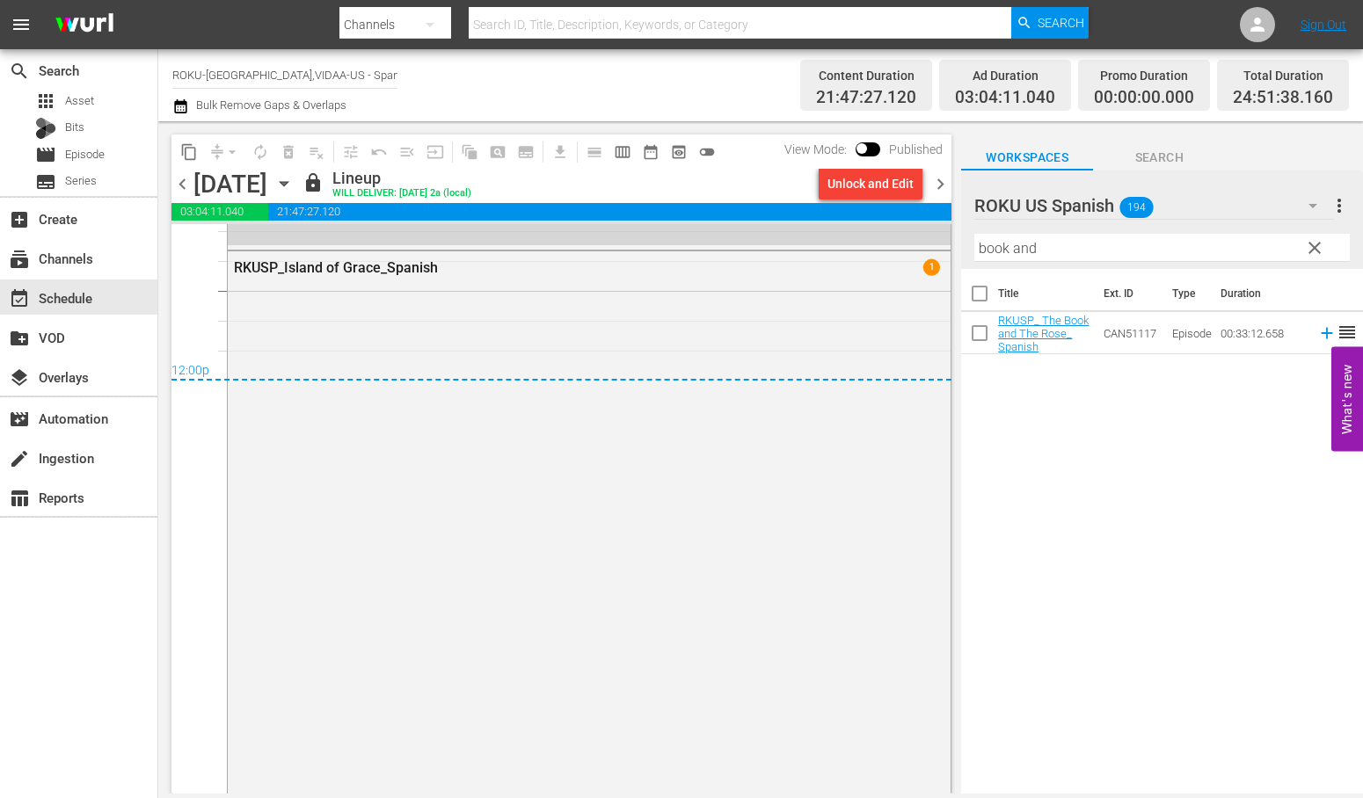
click at [294, 186] on icon "button" at bounding box center [283, 183] width 19 height 19
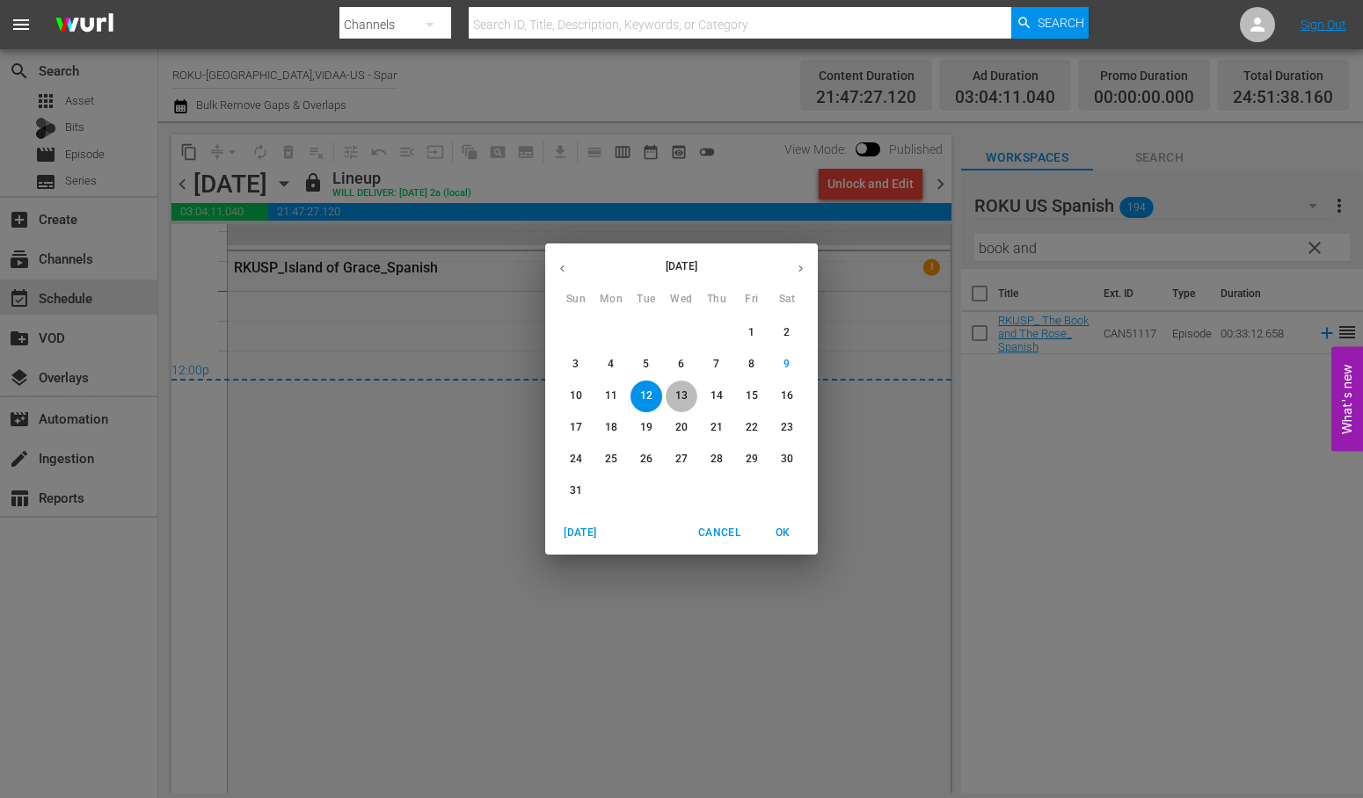
click at [681, 396] on p "13" at bounding box center [681, 396] width 12 height 15
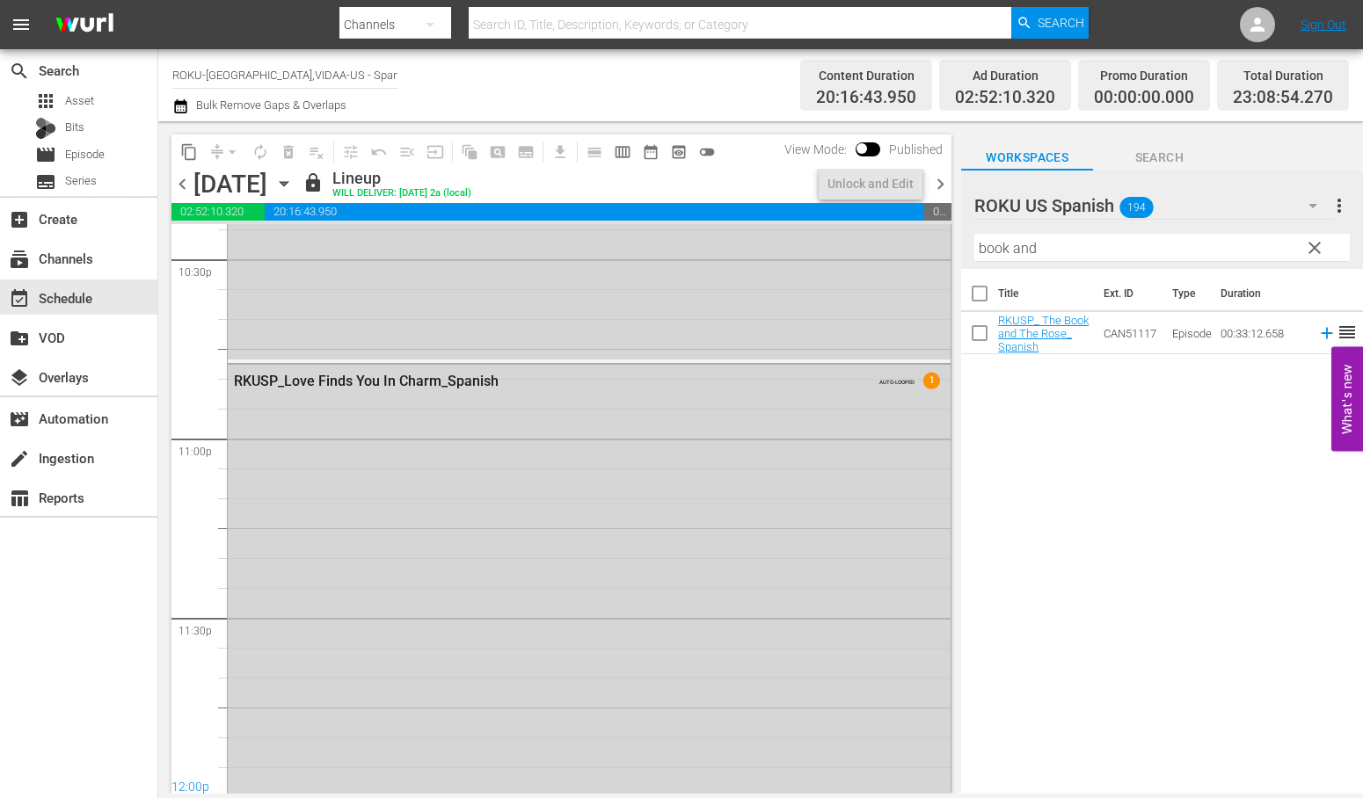
scroll to position [8244, 0]
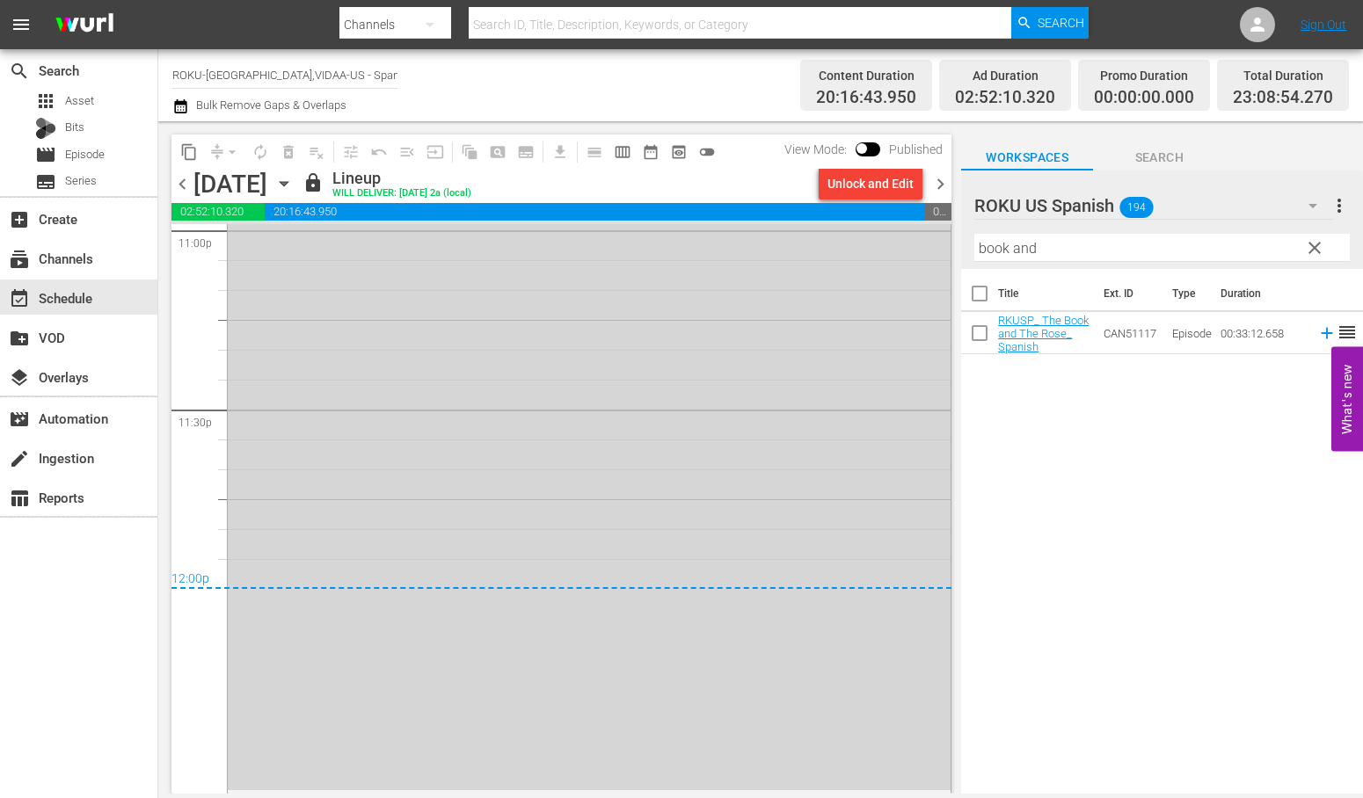
click at [294, 183] on icon "button" at bounding box center [283, 183] width 19 height 19
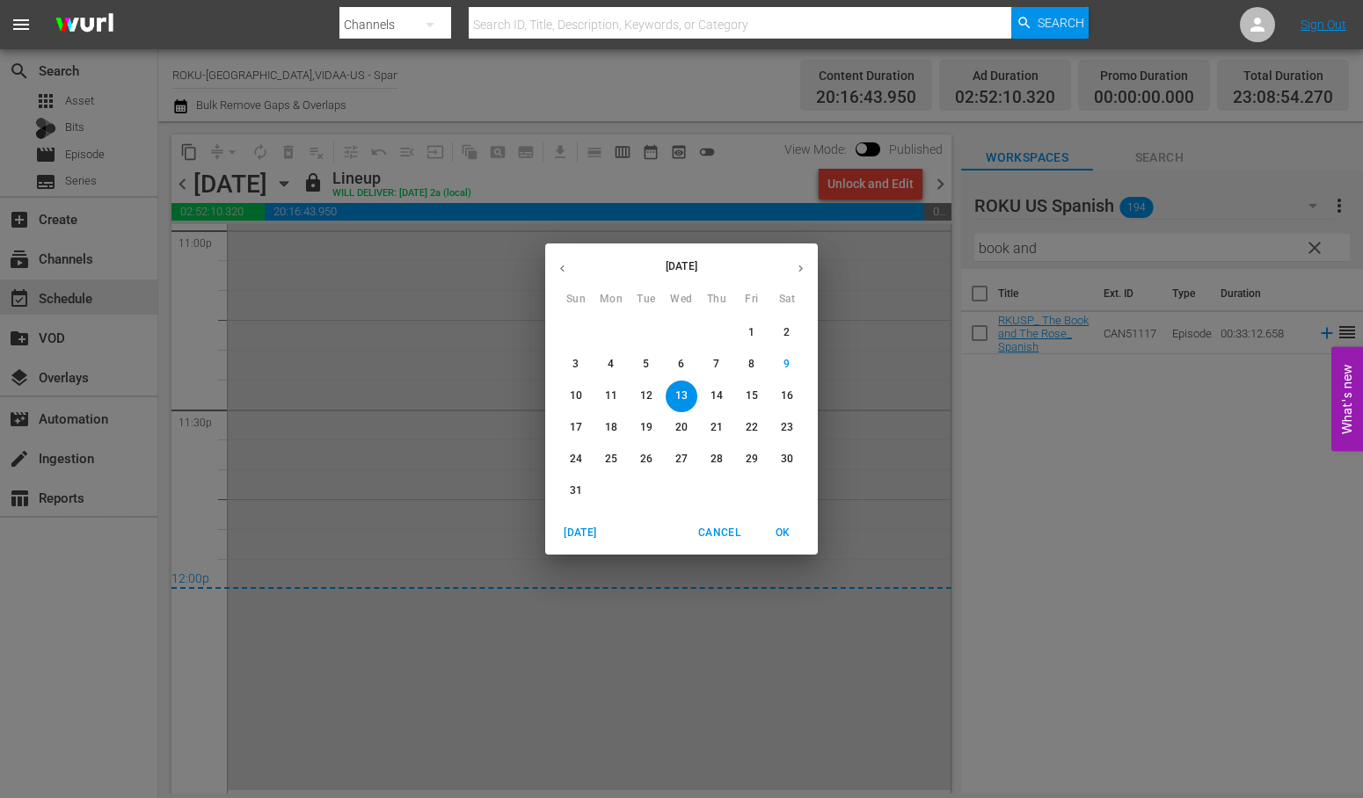
click at [719, 389] on p "14" at bounding box center [716, 396] width 12 height 15
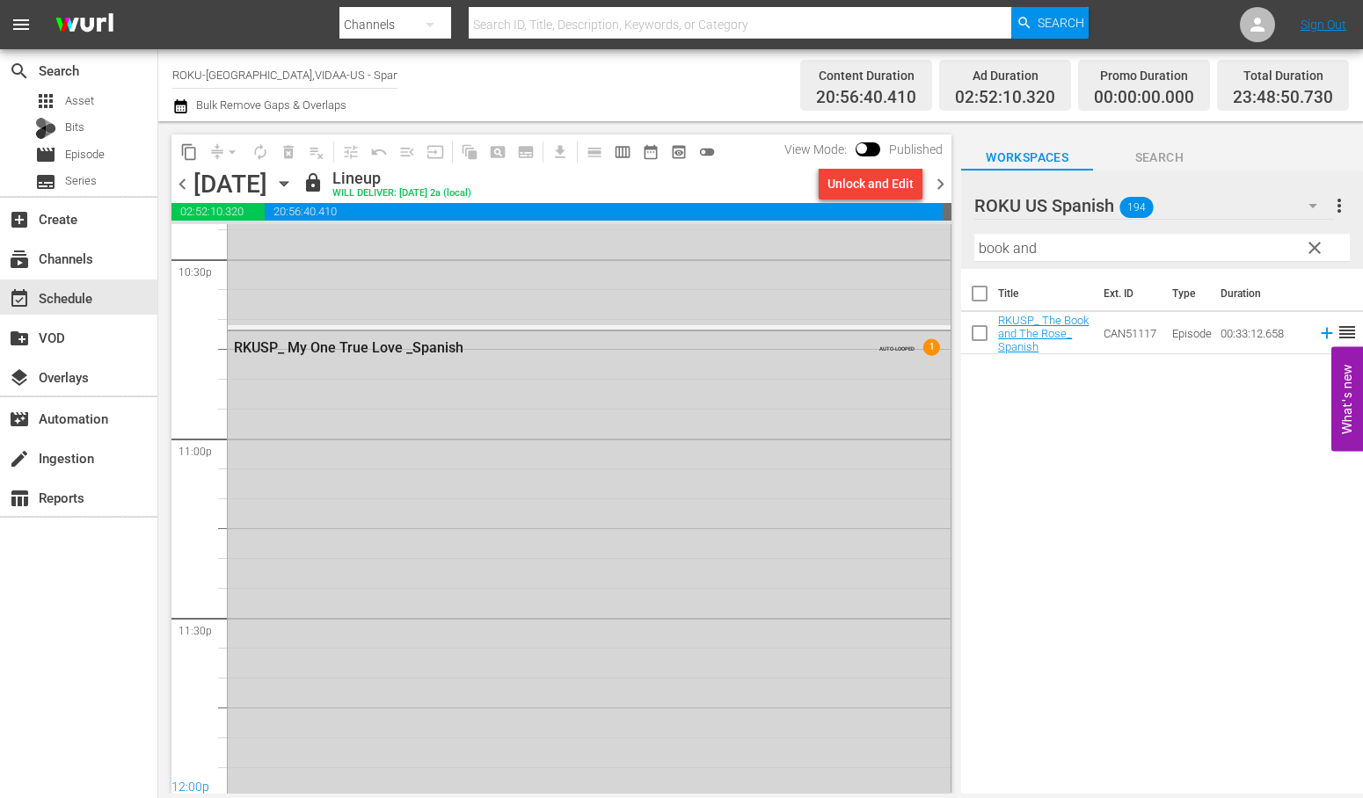
scroll to position [8178, 0]
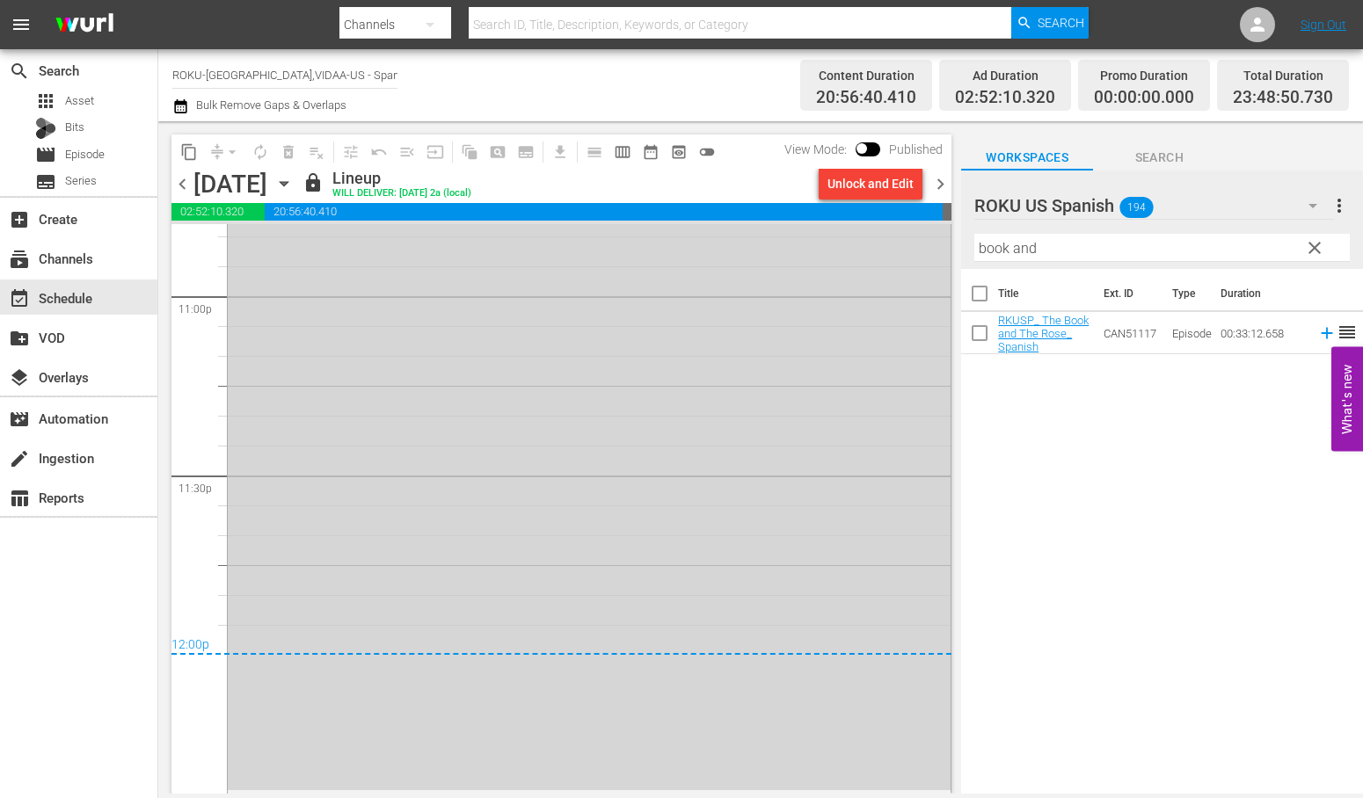
click at [294, 185] on icon "button" at bounding box center [283, 183] width 19 height 19
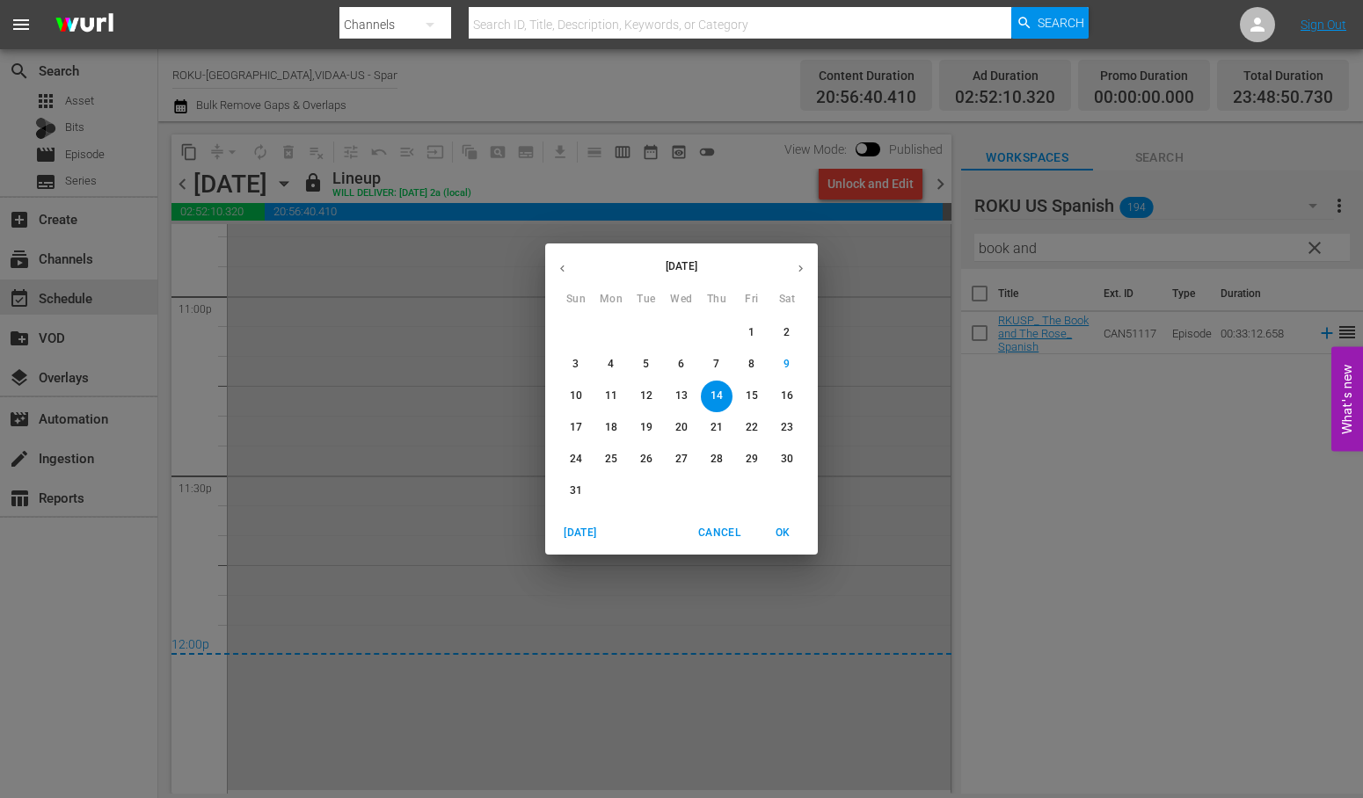
click at [754, 397] on p "15" at bounding box center [752, 396] width 12 height 15
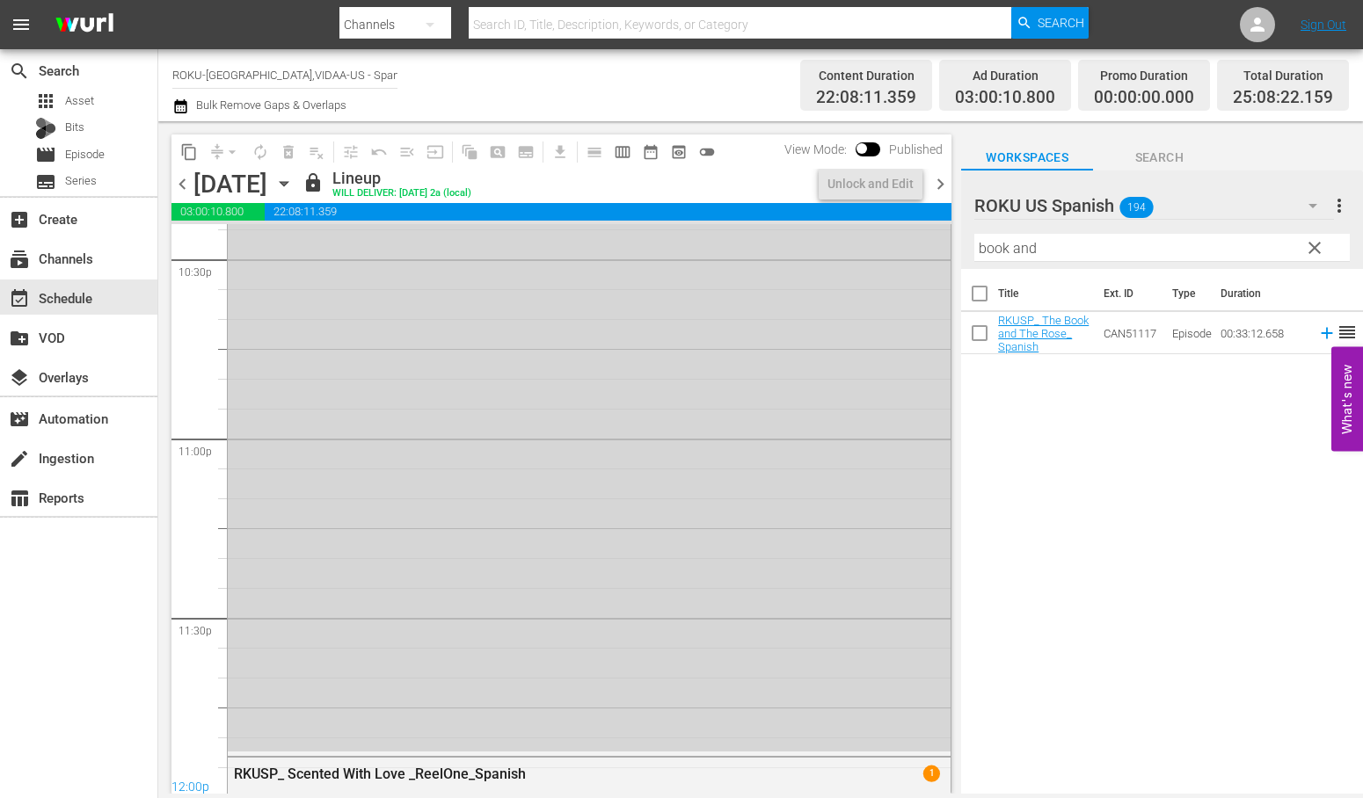
scroll to position [8274, 0]
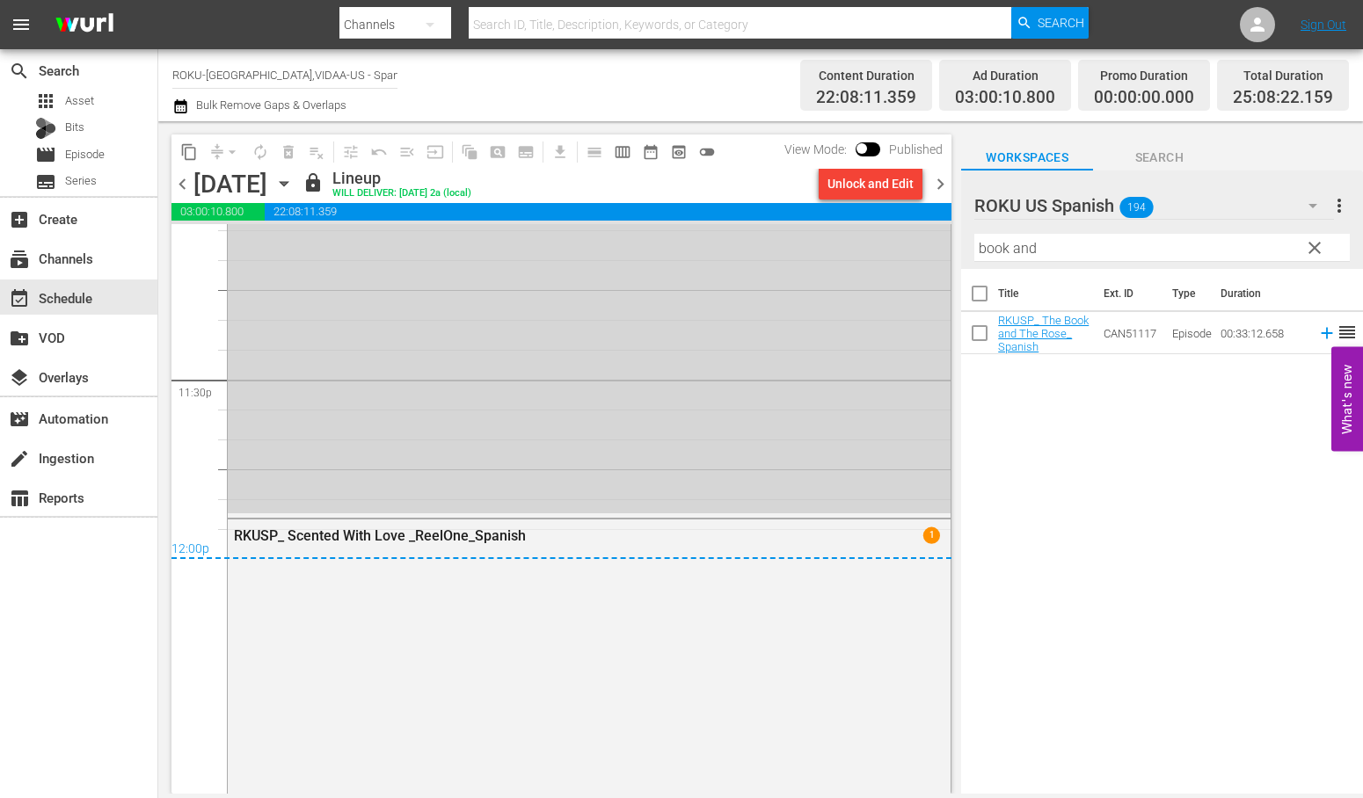
click at [294, 187] on icon "button" at bounding box center [283, 183] width 19 height 19
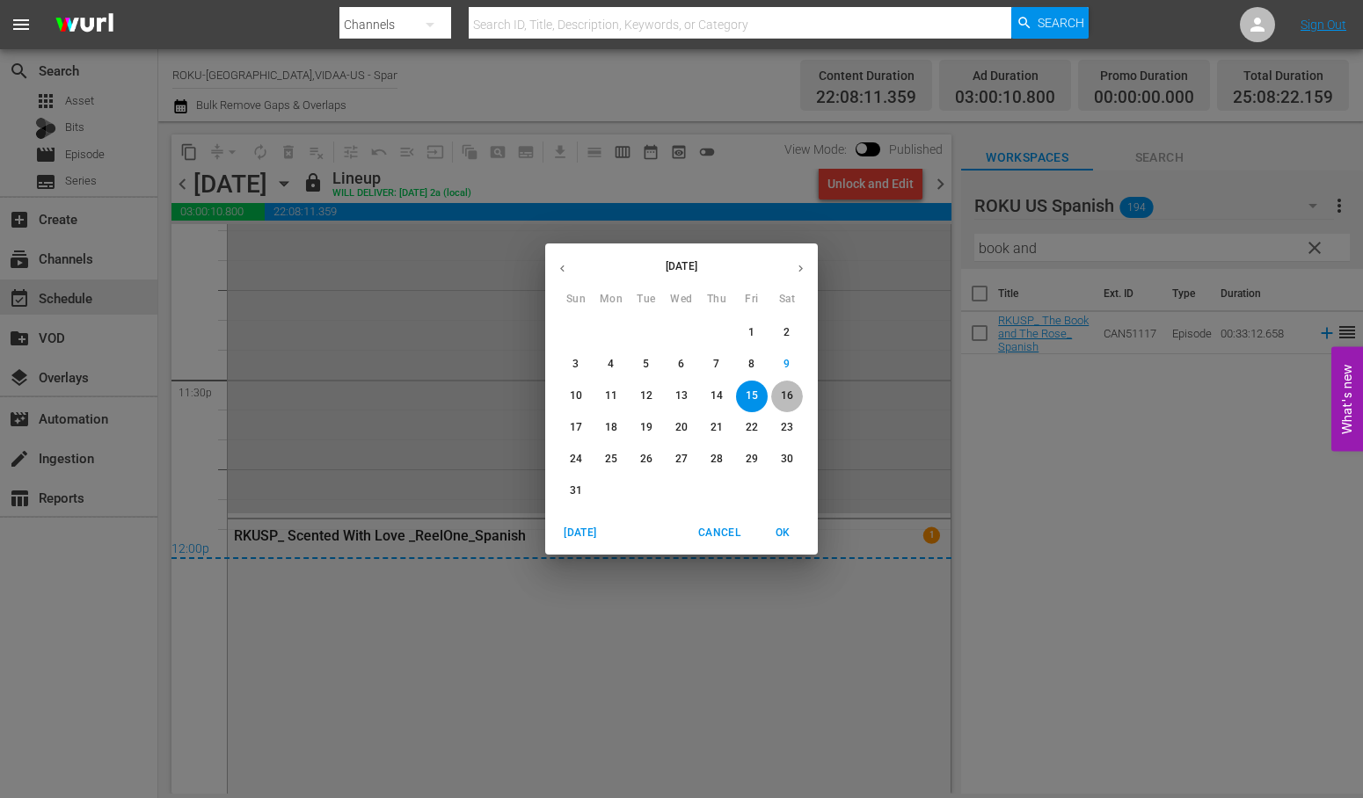
click at [784, 392] on p "16" at bounding box center [787, 396] width 12 height 15
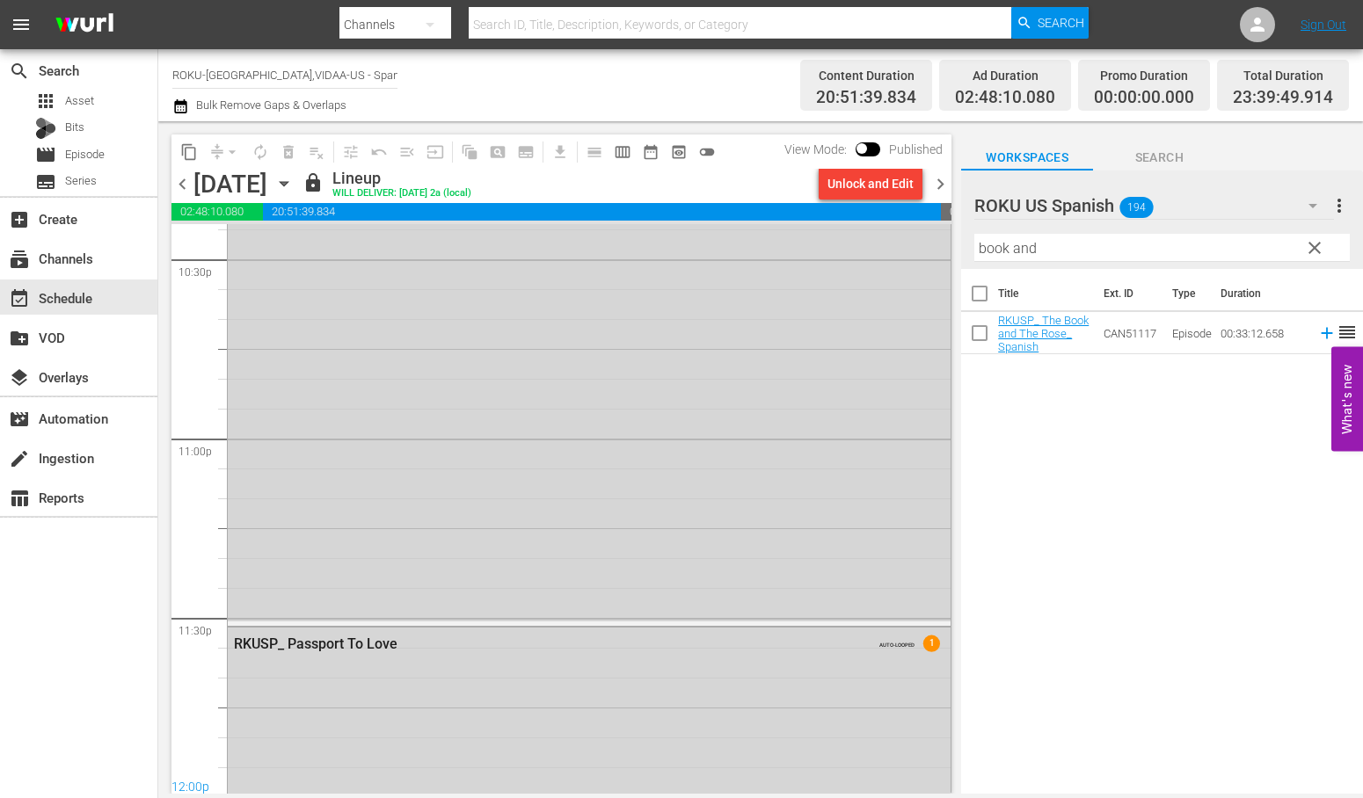
scroll to position [8274, 0]
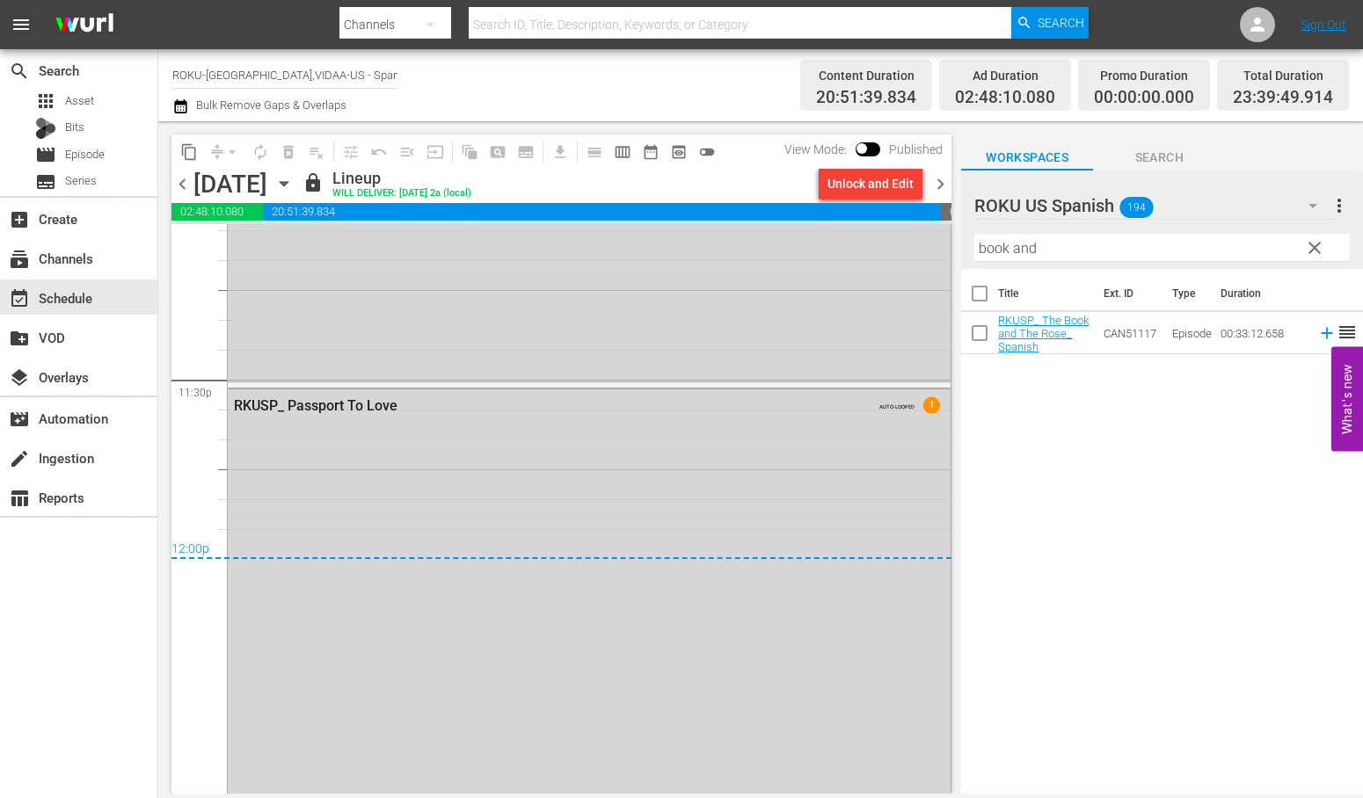
click at [294, 185] on icon "button" at bounding box center [283, 183] width 19 height 19
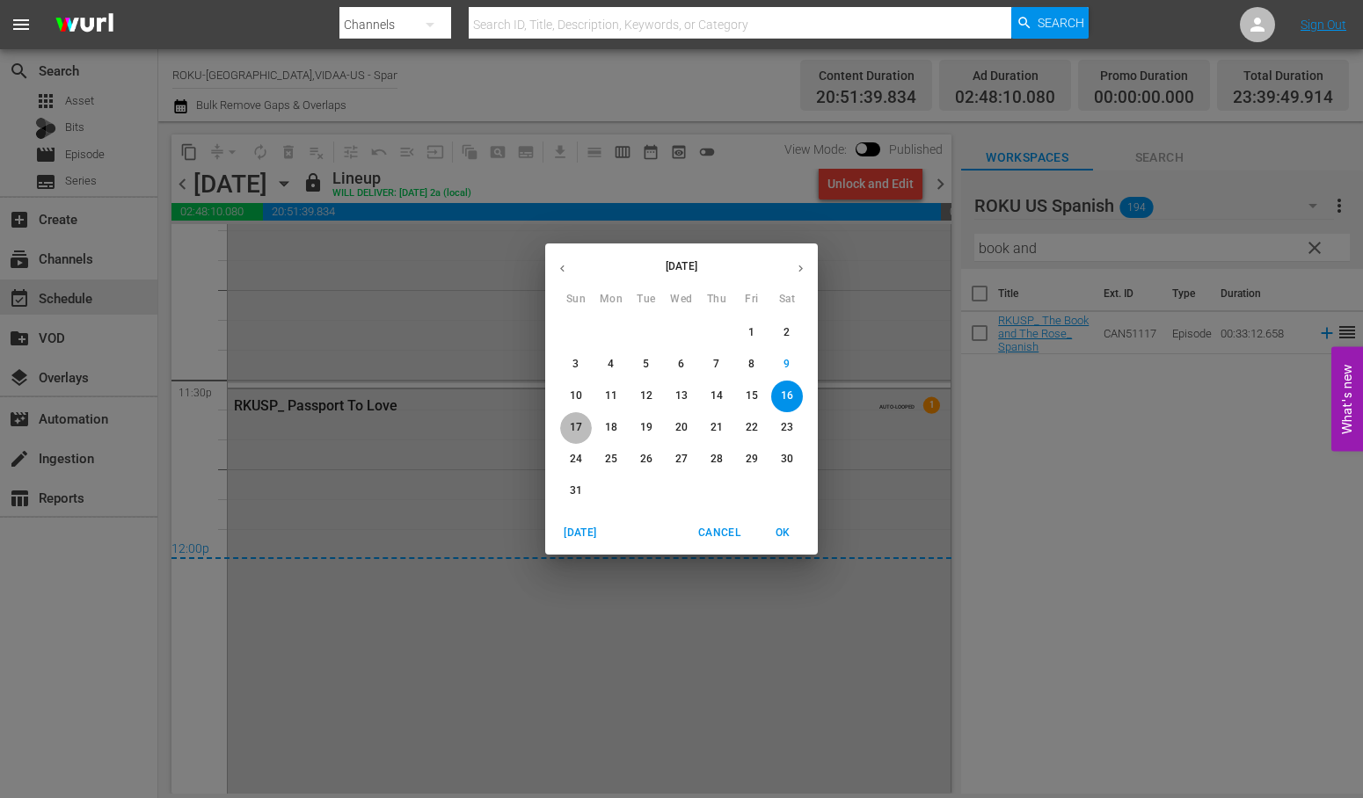
click at [577, 425] on p "17" at bounding box center [576, 427] width 12 height 15
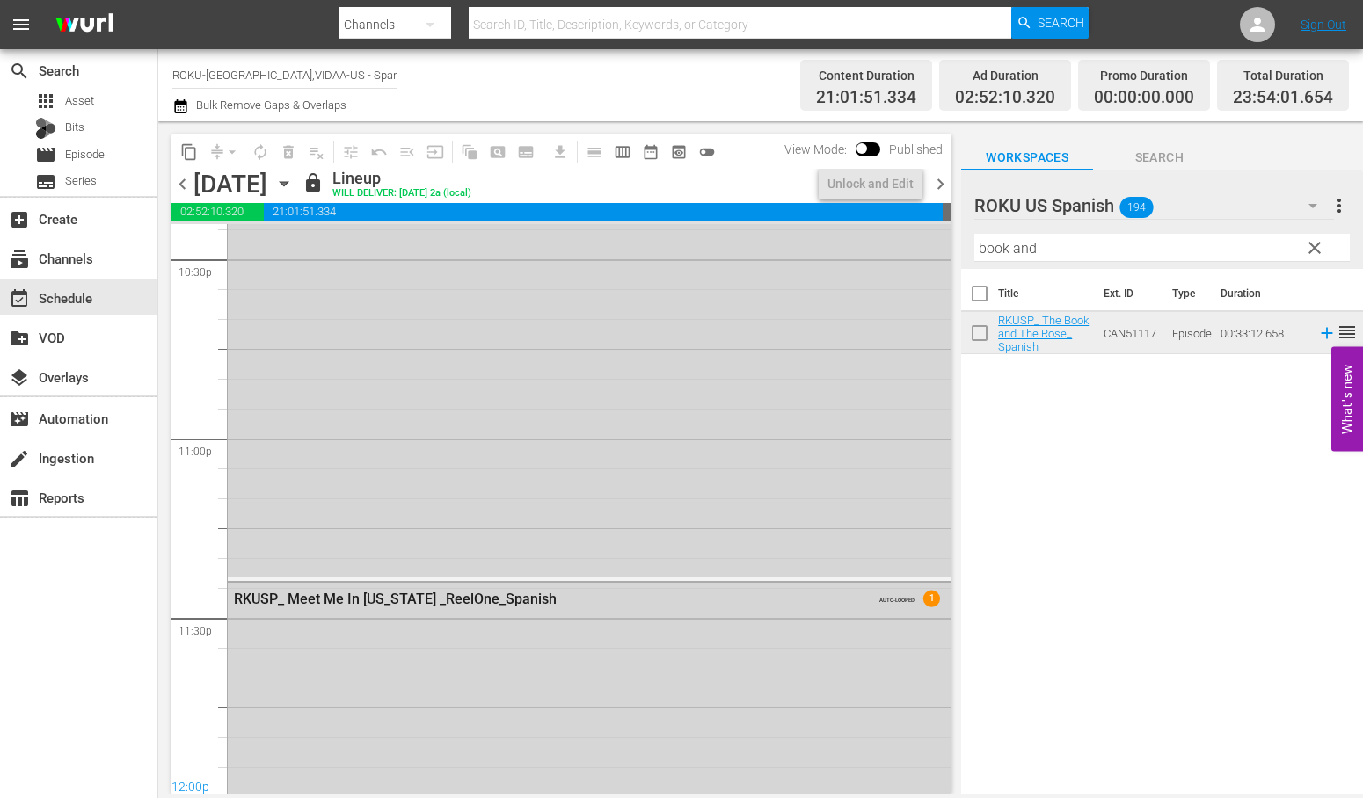
scroll to position [8303, 0]
